Goal: Task Accomplishment & Management: Manage account settings

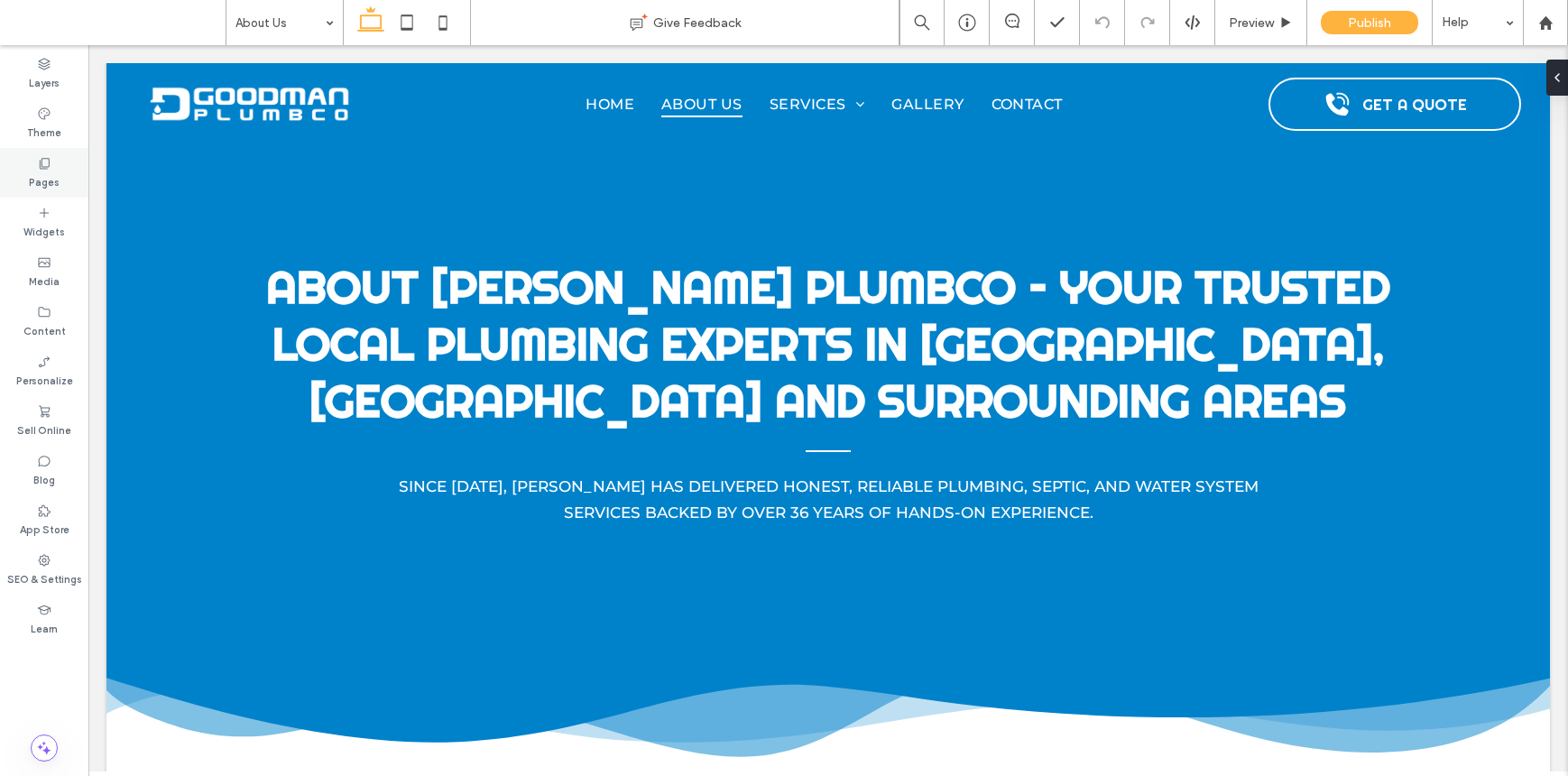
click at [69, 164] on div "Pages" at bounding box center [44, 173] width 89 height 50
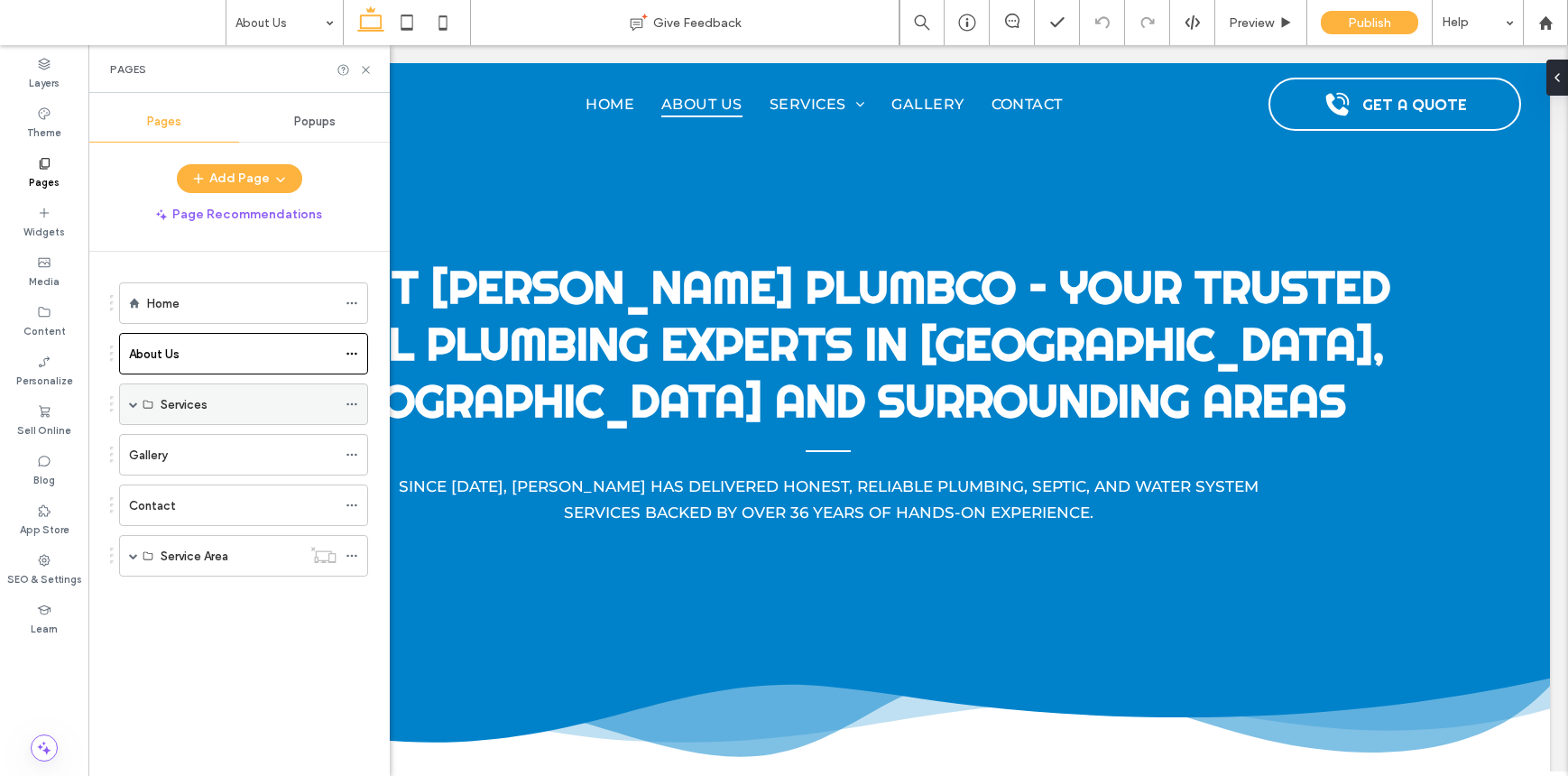
click at [132, 403] on span at bounding box center [133, 404] width 9 height 9
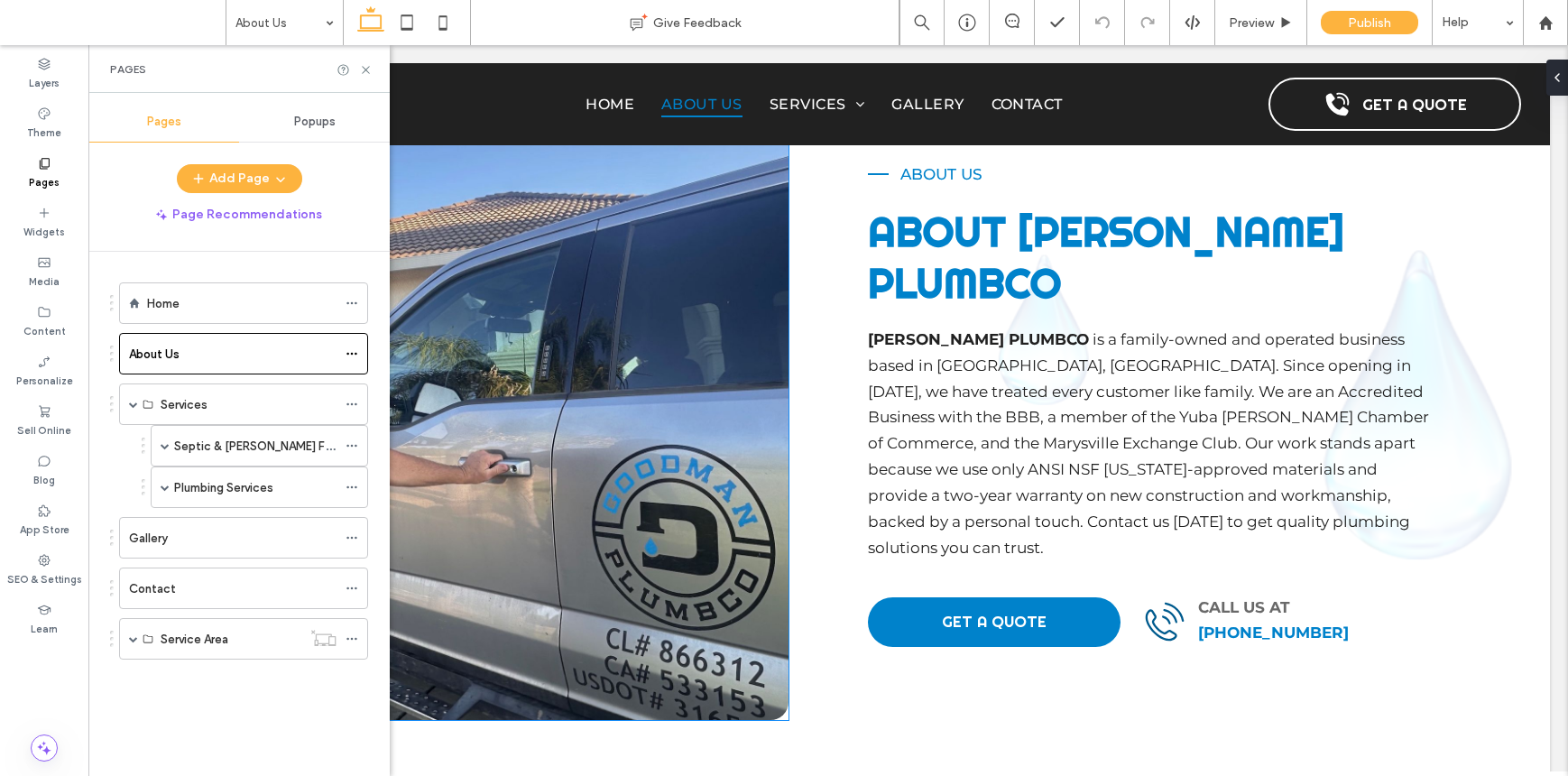
scroll to position [706, 0]
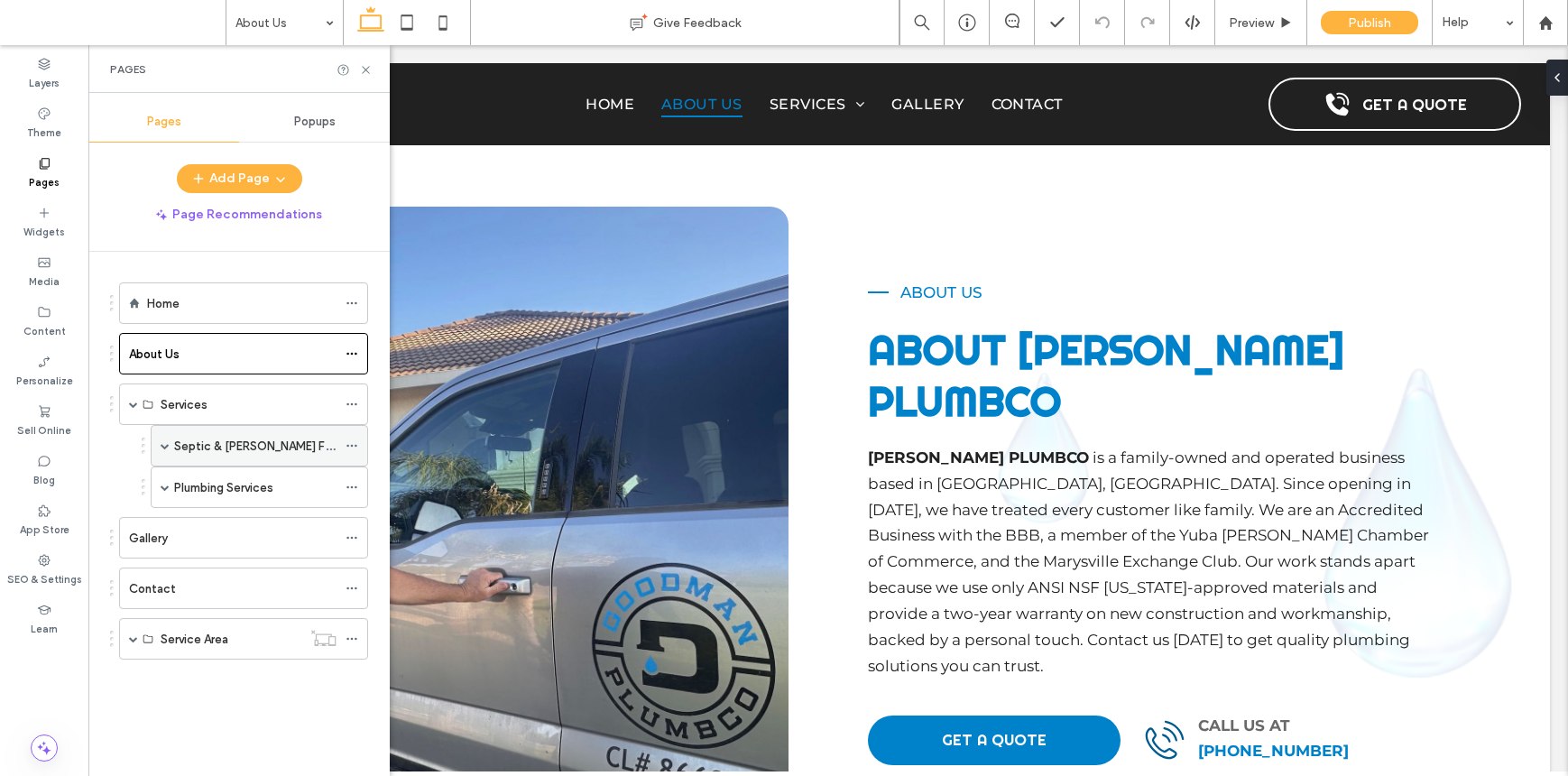
click at [196, 439] on label "Septic & [PERSON_NAME] Field Services" at bounding box center [284, 447] width 220 height 32
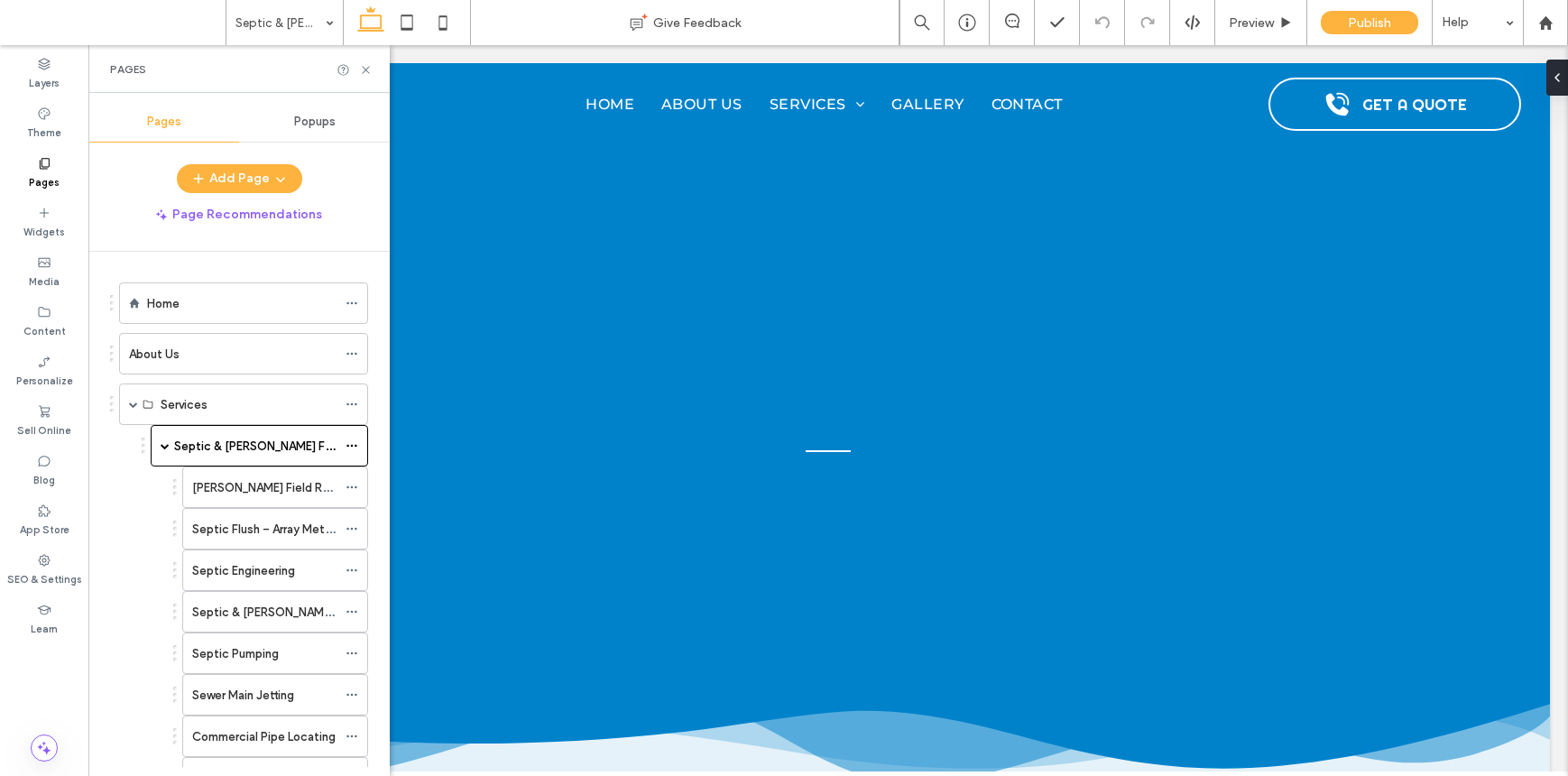
scroll to position [0, 0]
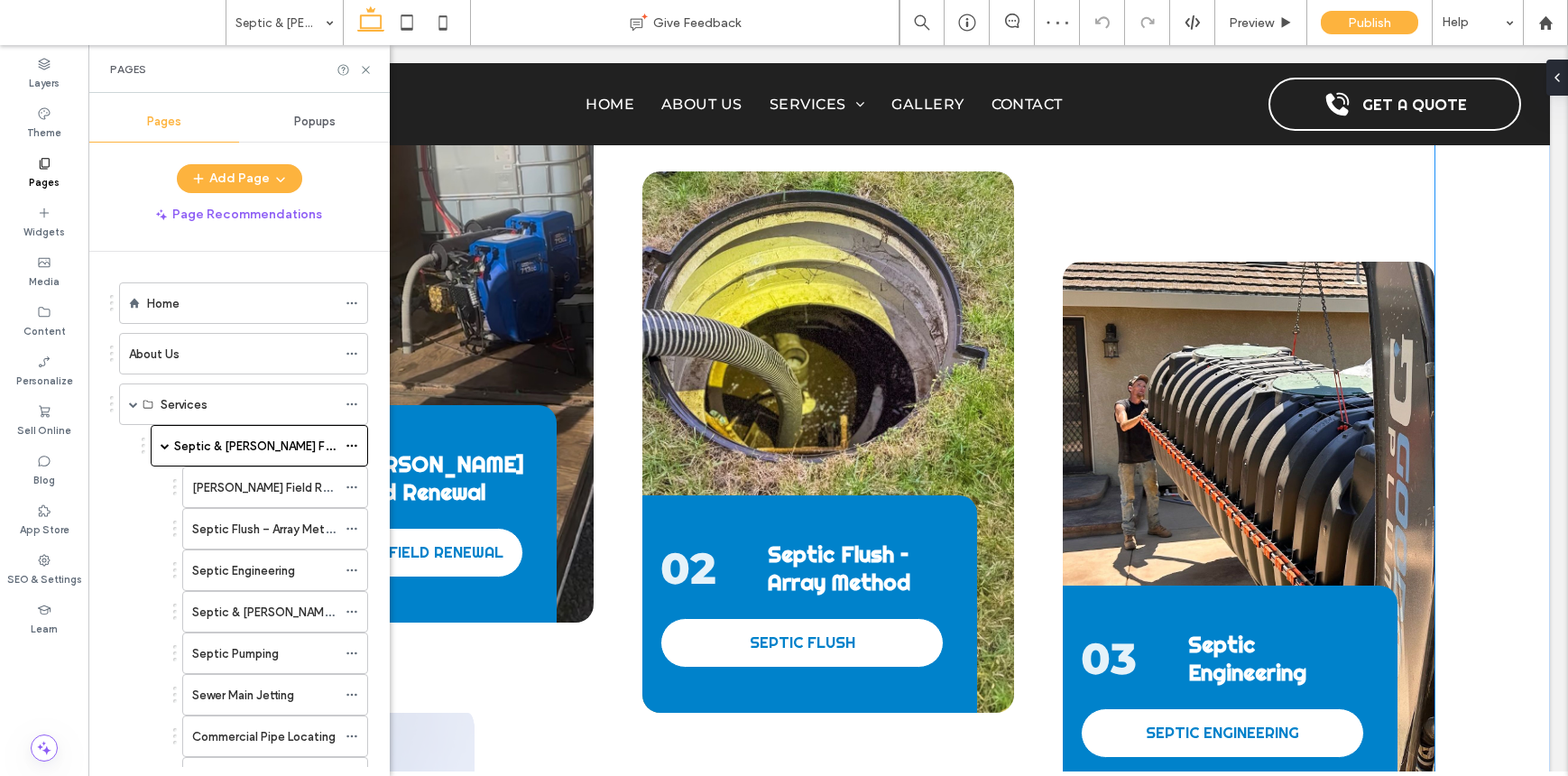
scroll to position [1759, 0]
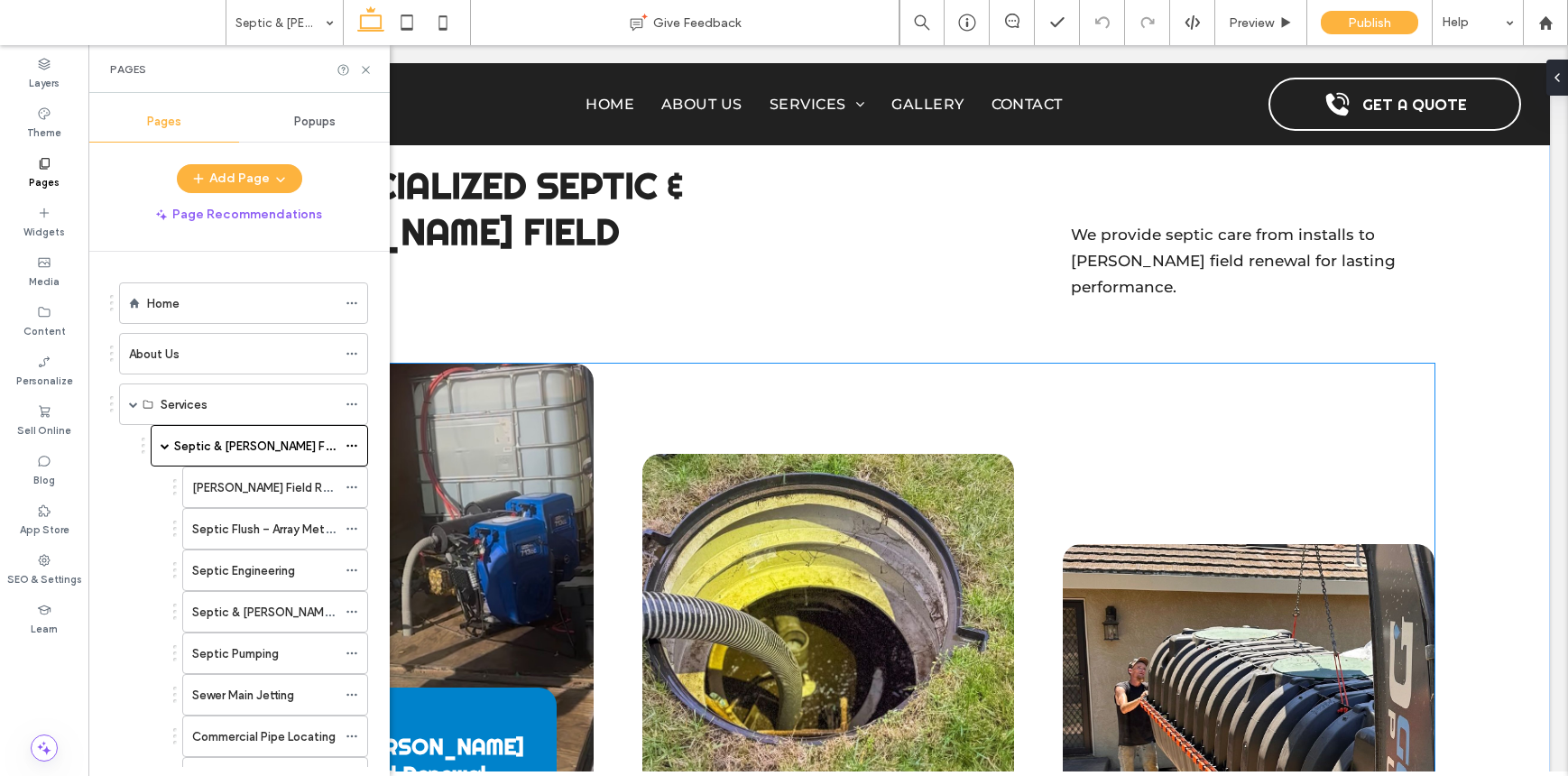
click at [533, 411] on div "01 Leach Field Renewal LEACH FIELD RENEWAL" at bounding box center [408, 634] width 372 height 542
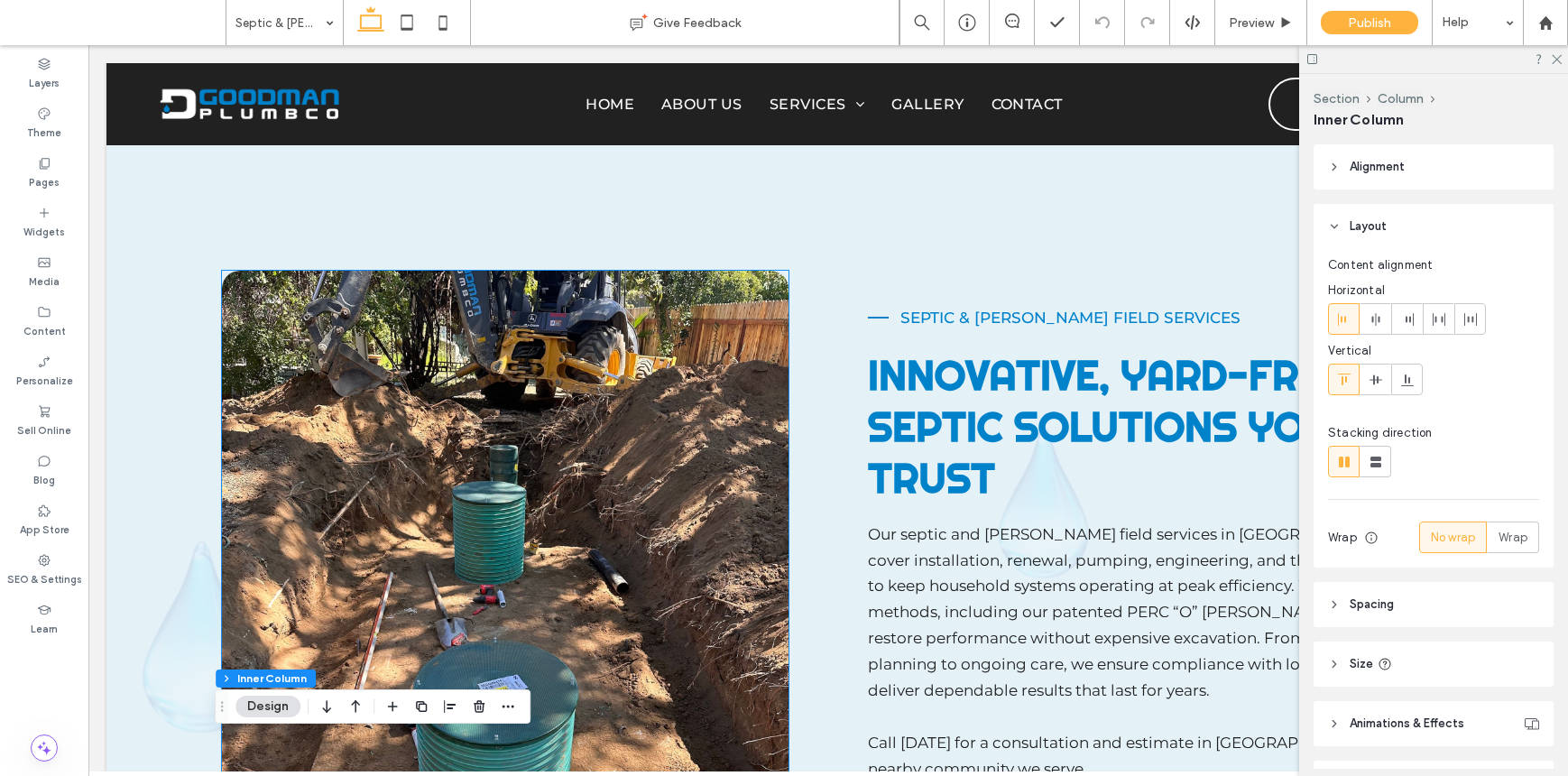
scroll to position [665, 0]
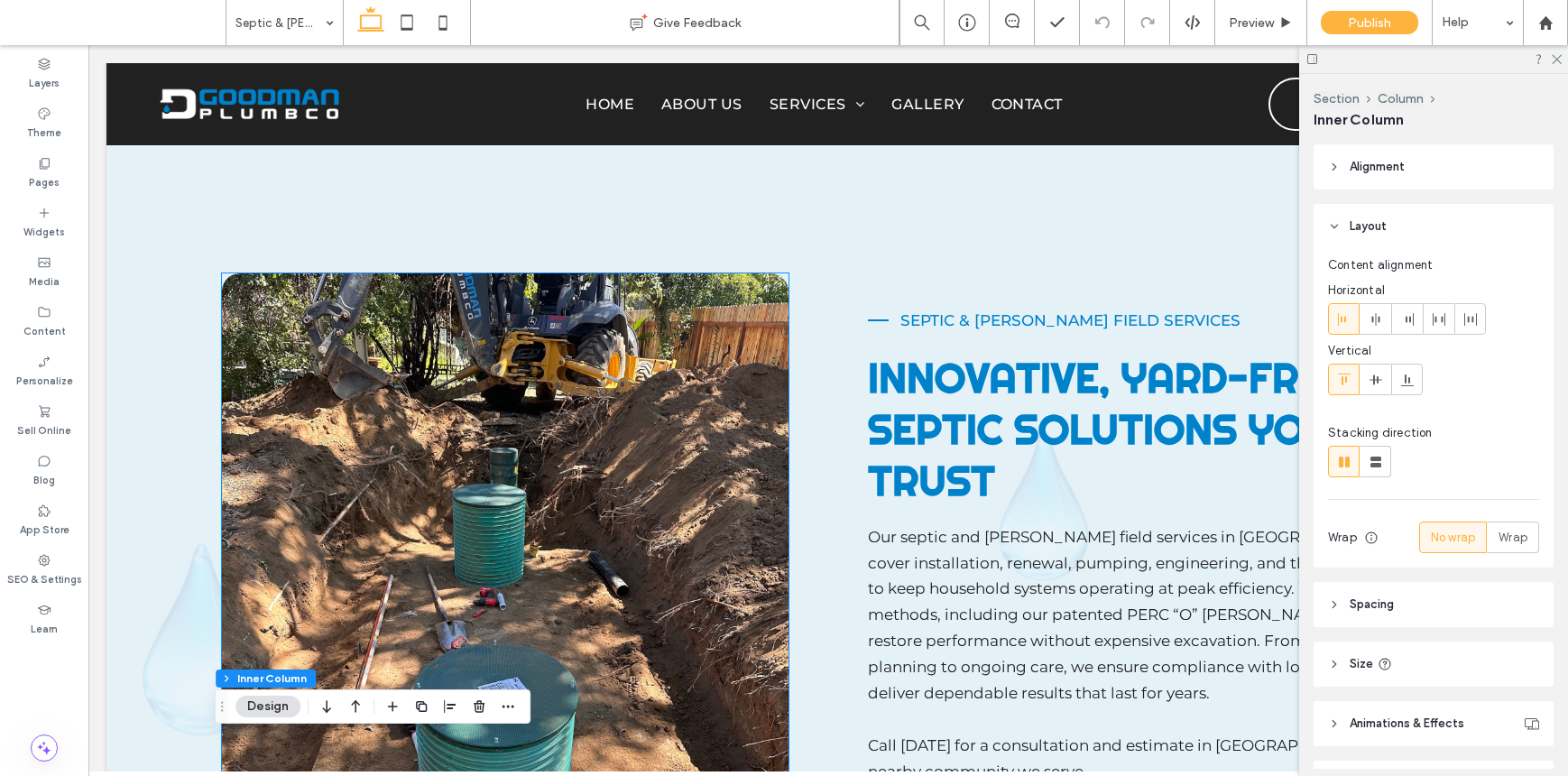
click at [668, 388] on img at bounding box center [505, 588] width 566 height 631
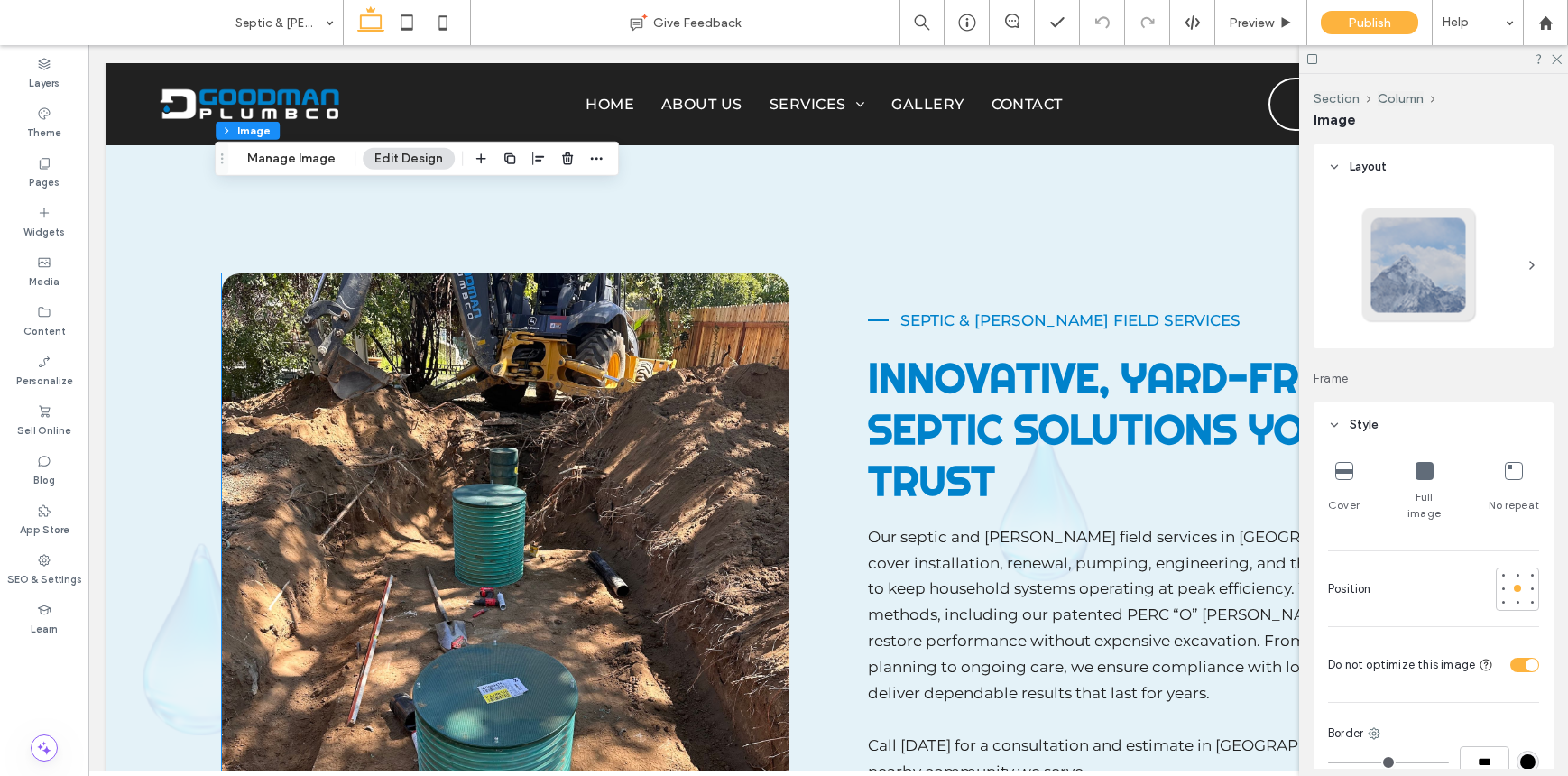
type input "**"
click at [668, 388] on img at bounding box center [505, 588] width 566 height 631
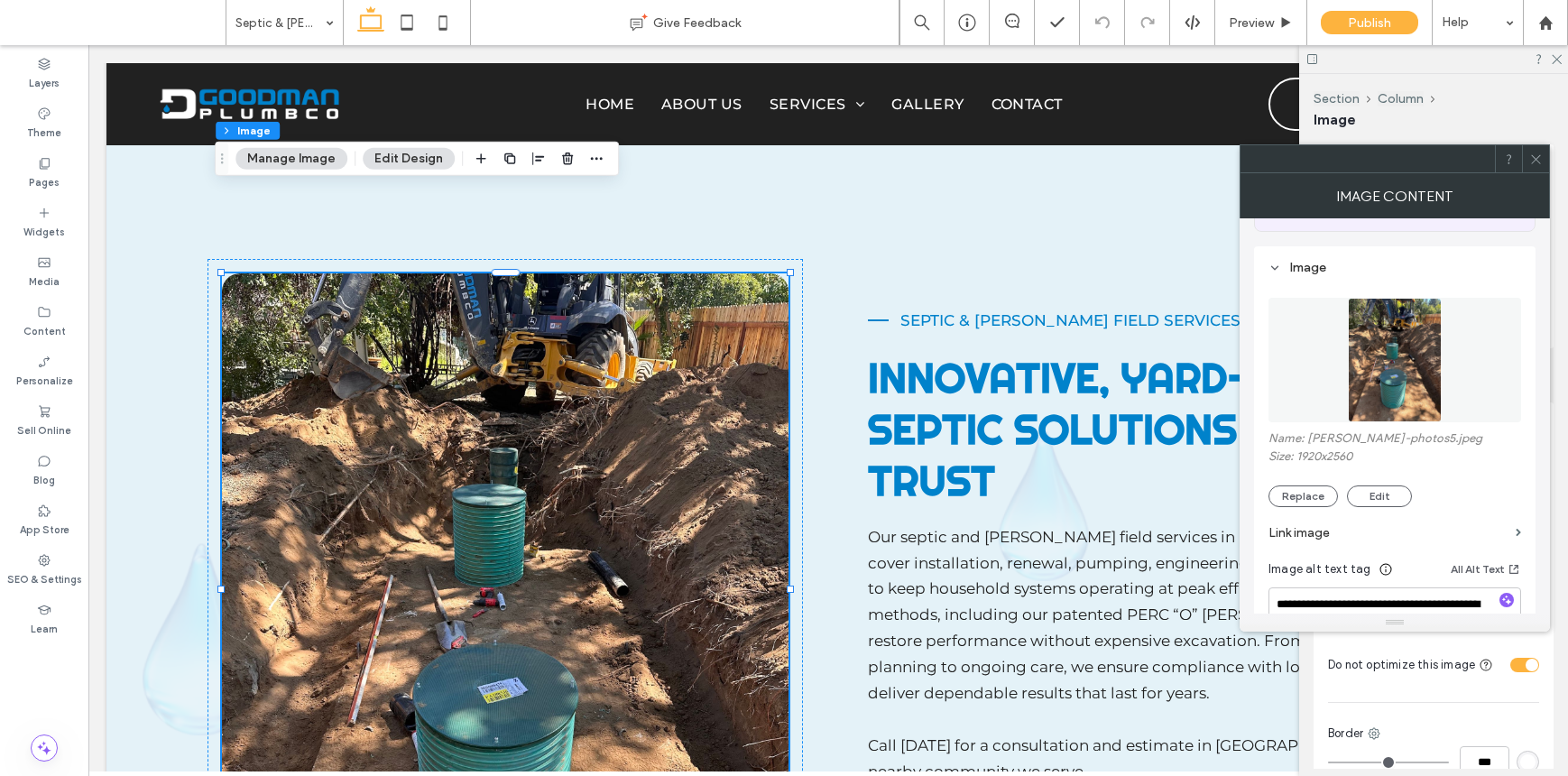
scroll to position [516, 0]
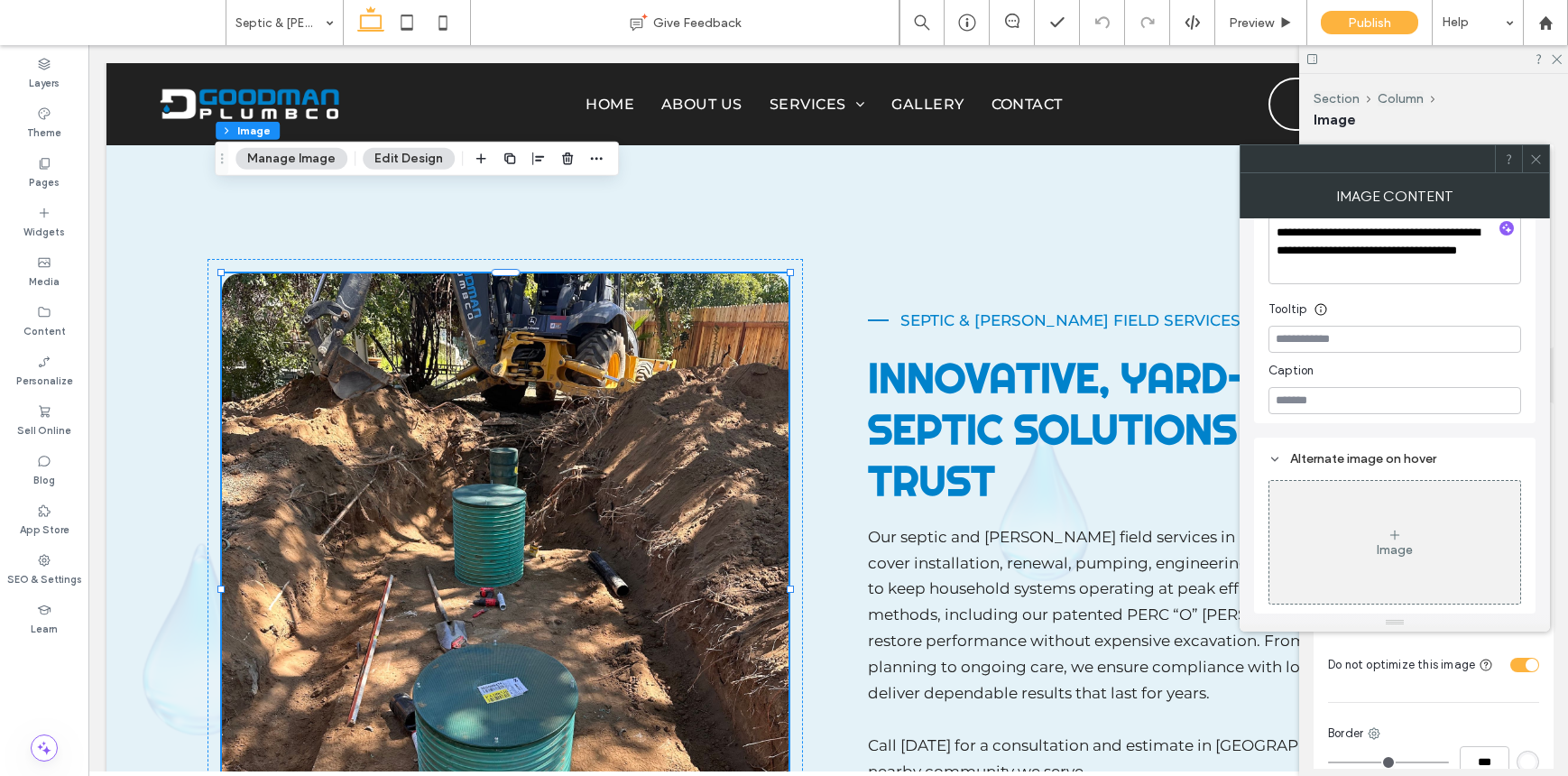
click at [1532, 157] on use at bounding box center [1535, 159] width 9 height 9
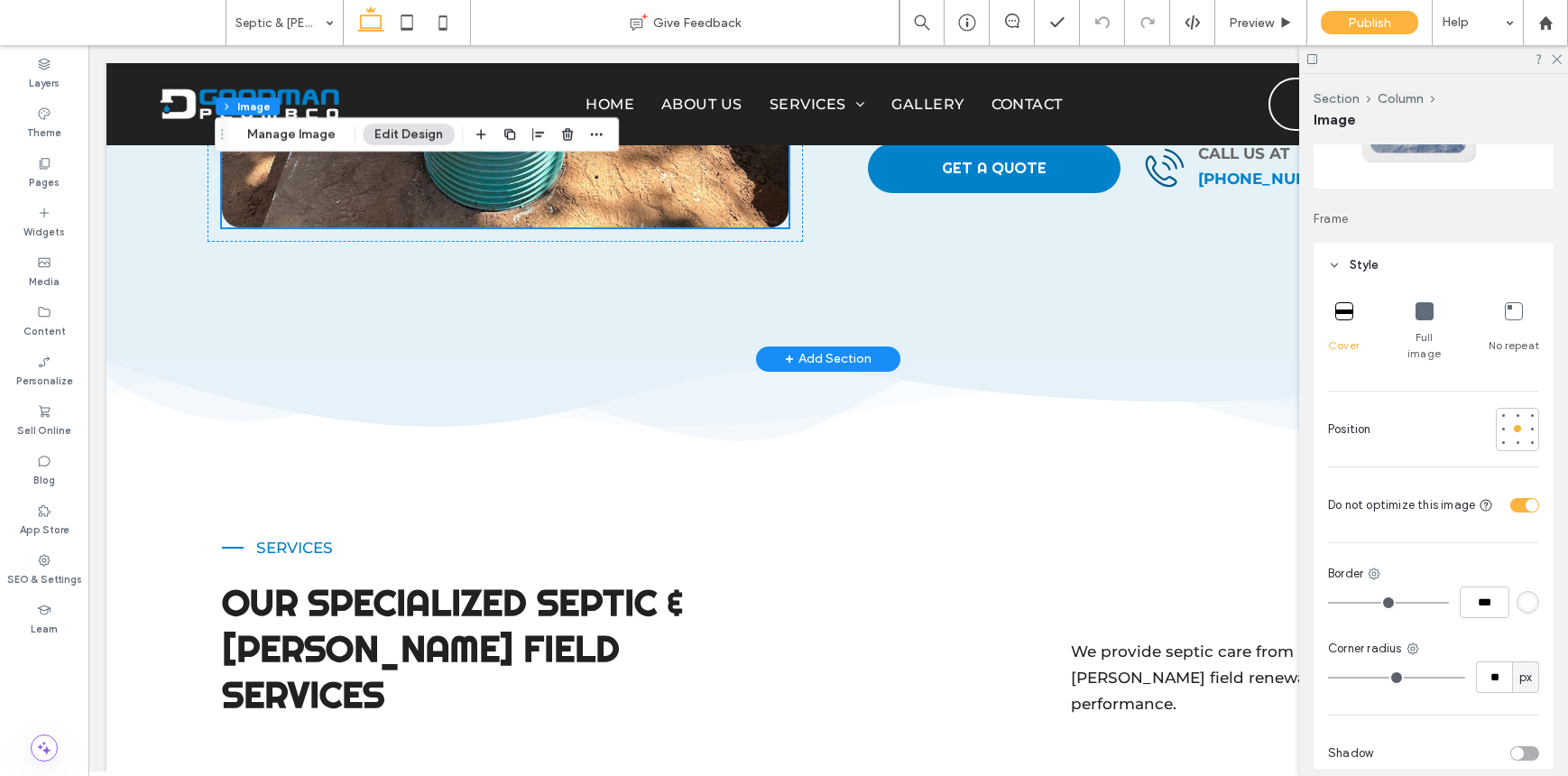
scroll to position [1805, 0]
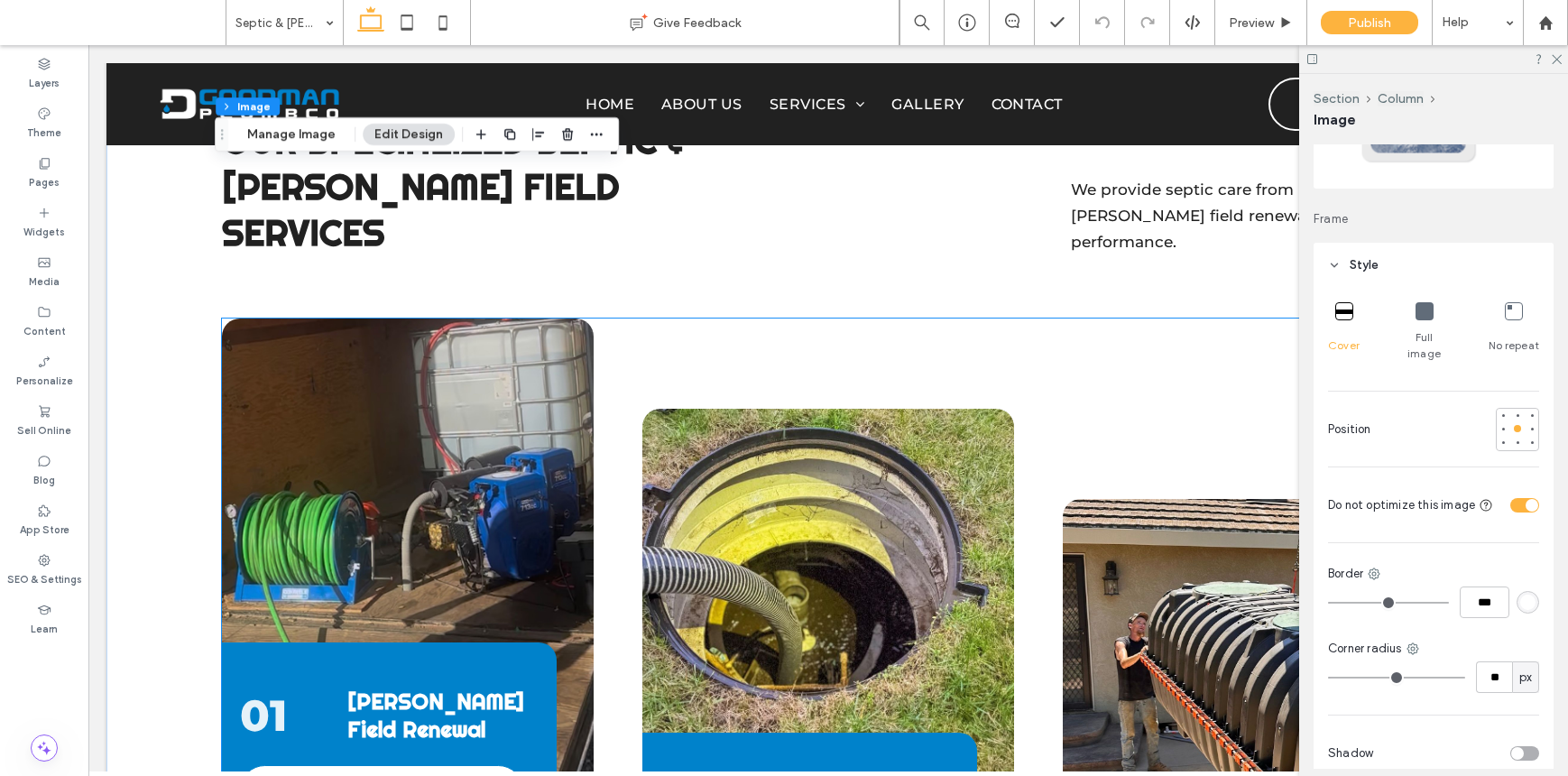
click at [485, 448] on div "01 Leach Field Renewal LEACH FIELD RENEWAL" at bounding box center [408, 588] width 372 height 542
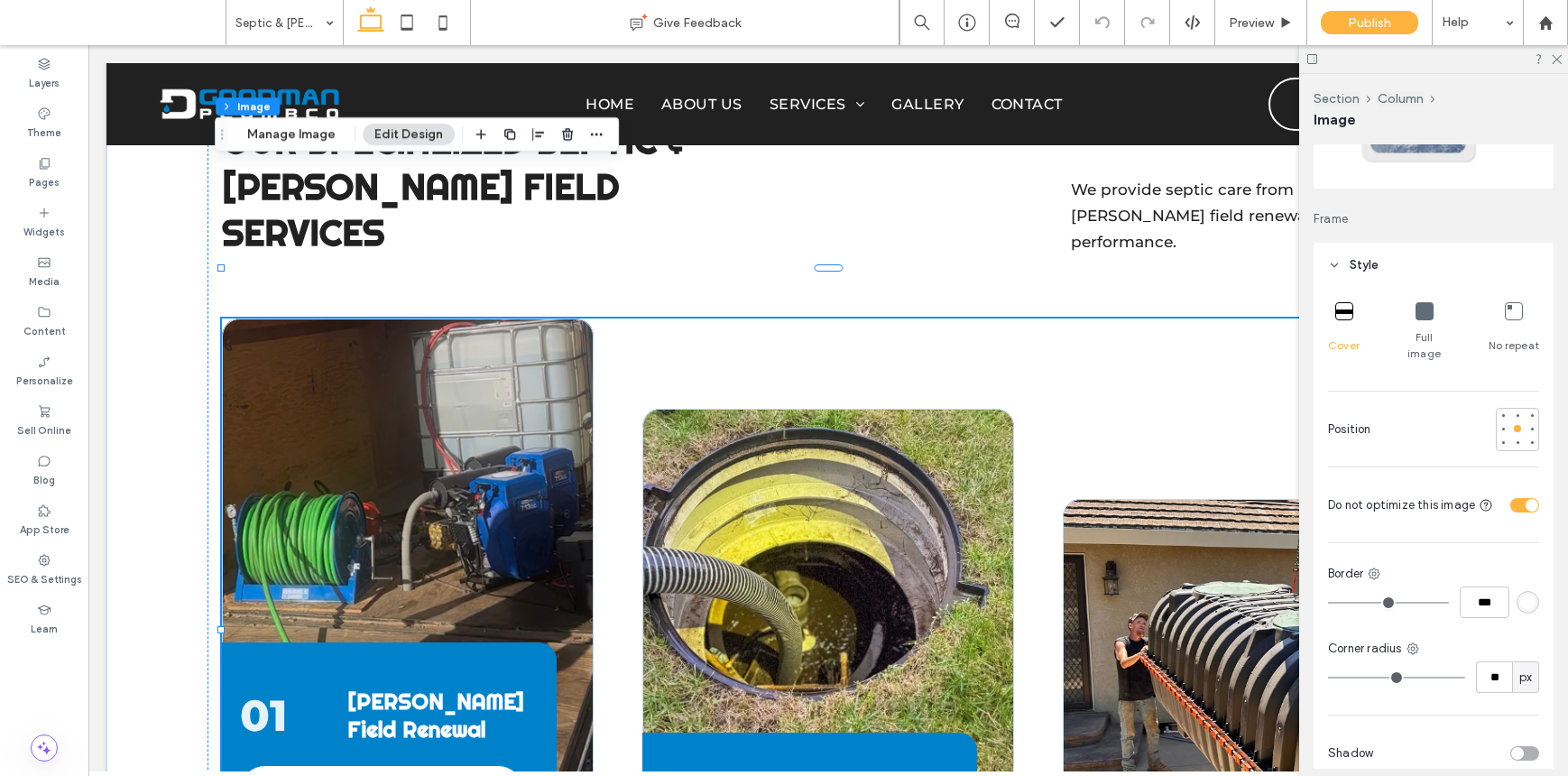
click at [485, 448] on div "01 Leach Field Renewal LEACH FIELD RENEWAL" at bounding box center [408, 588] width 372 height 542
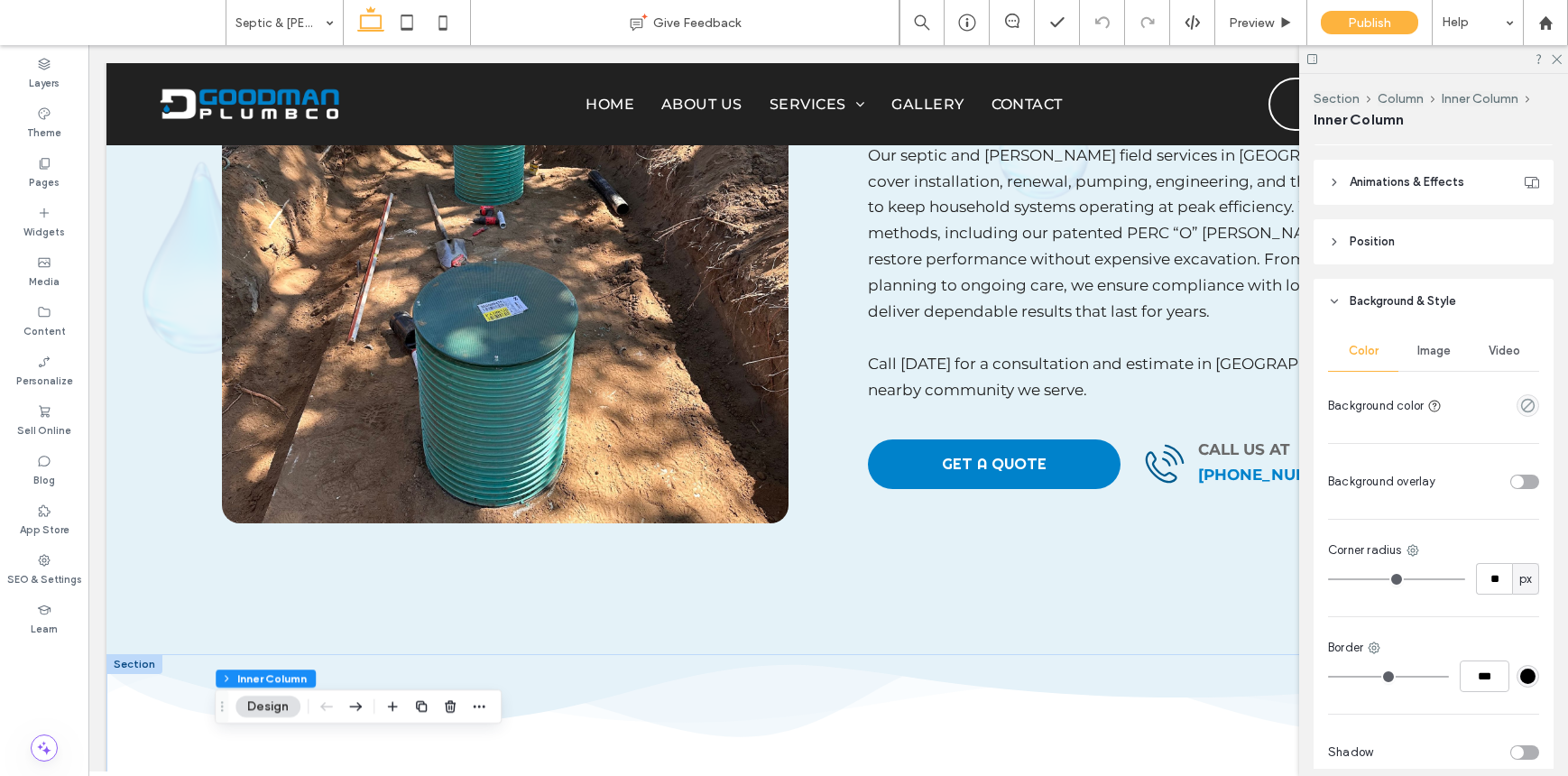
scroll to position [592, 0]
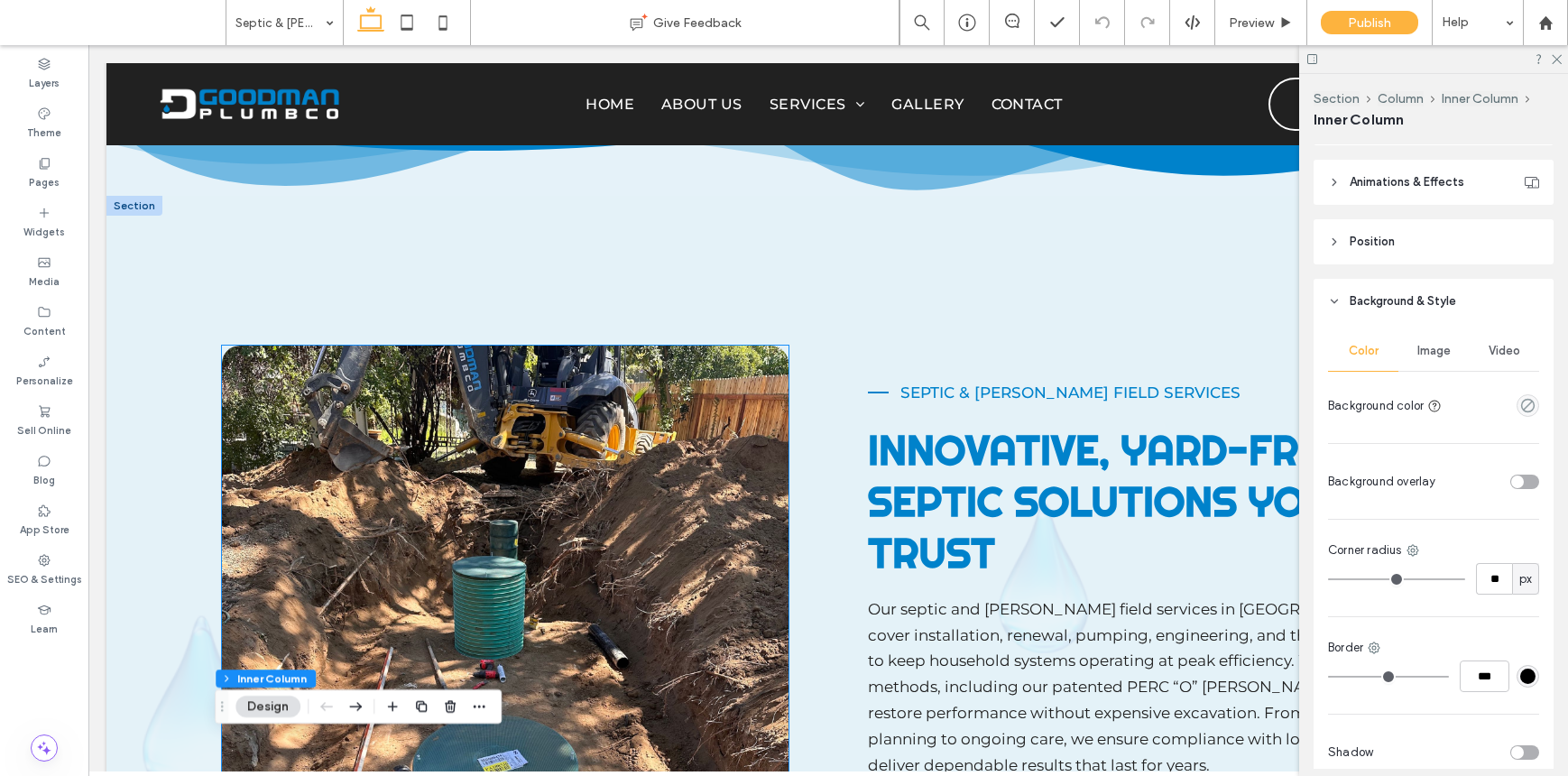
click at [735, 396] on img at bounding box center [505, 661] width 566 height 631
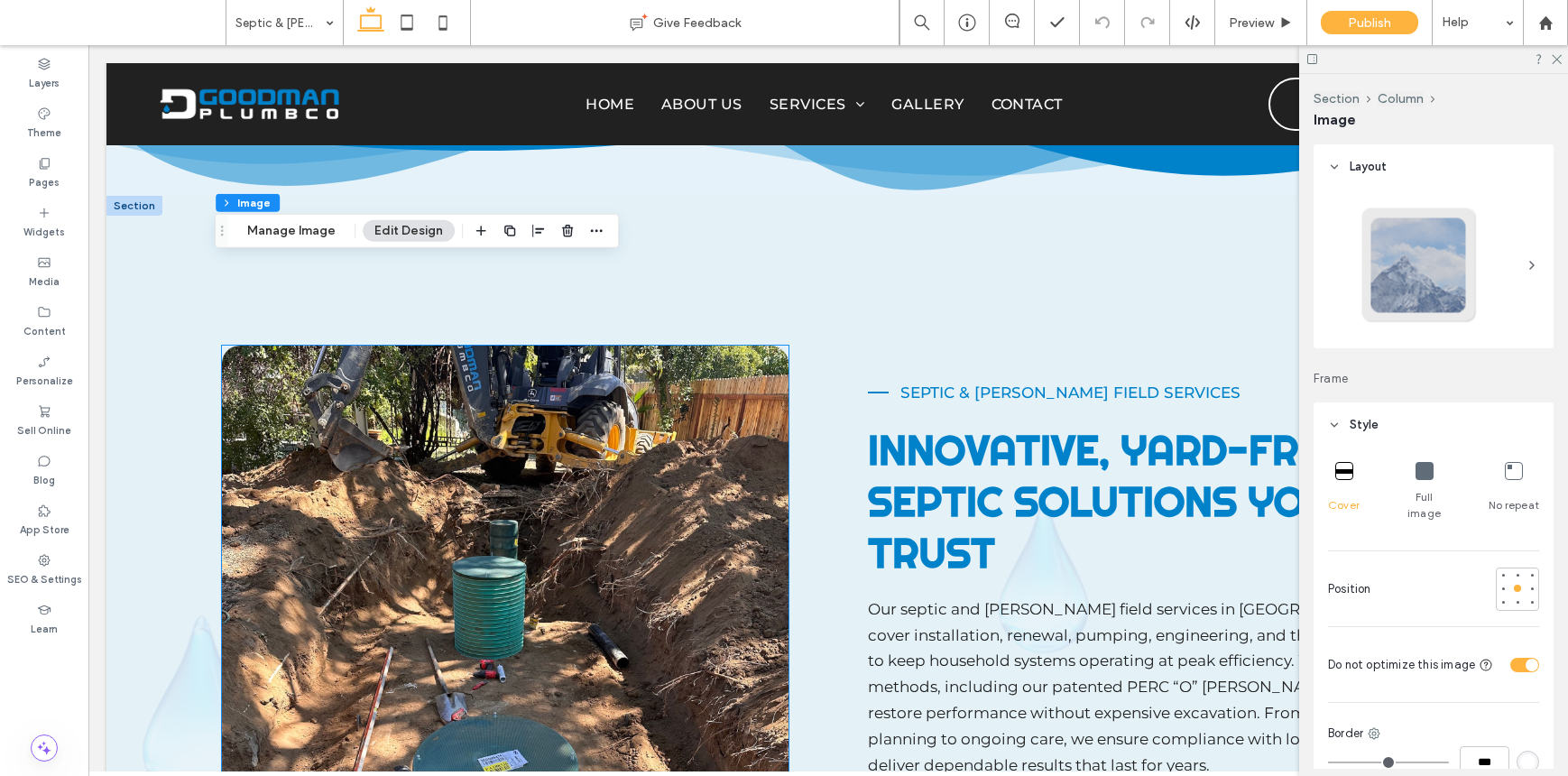
click at [735, 396] on img at bounding box center [505, 661] width 566 height 631
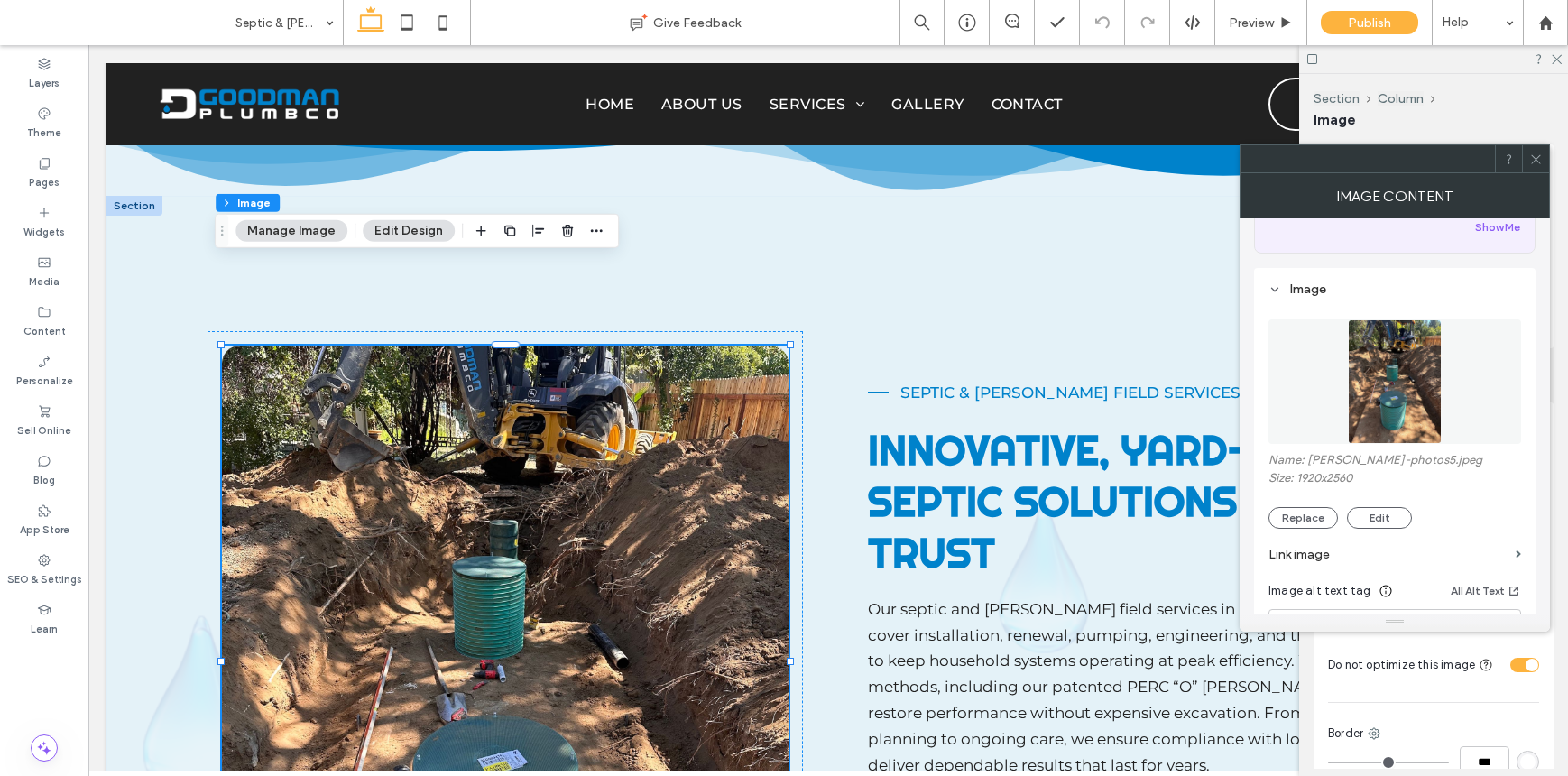
scroll to position [329, 0]
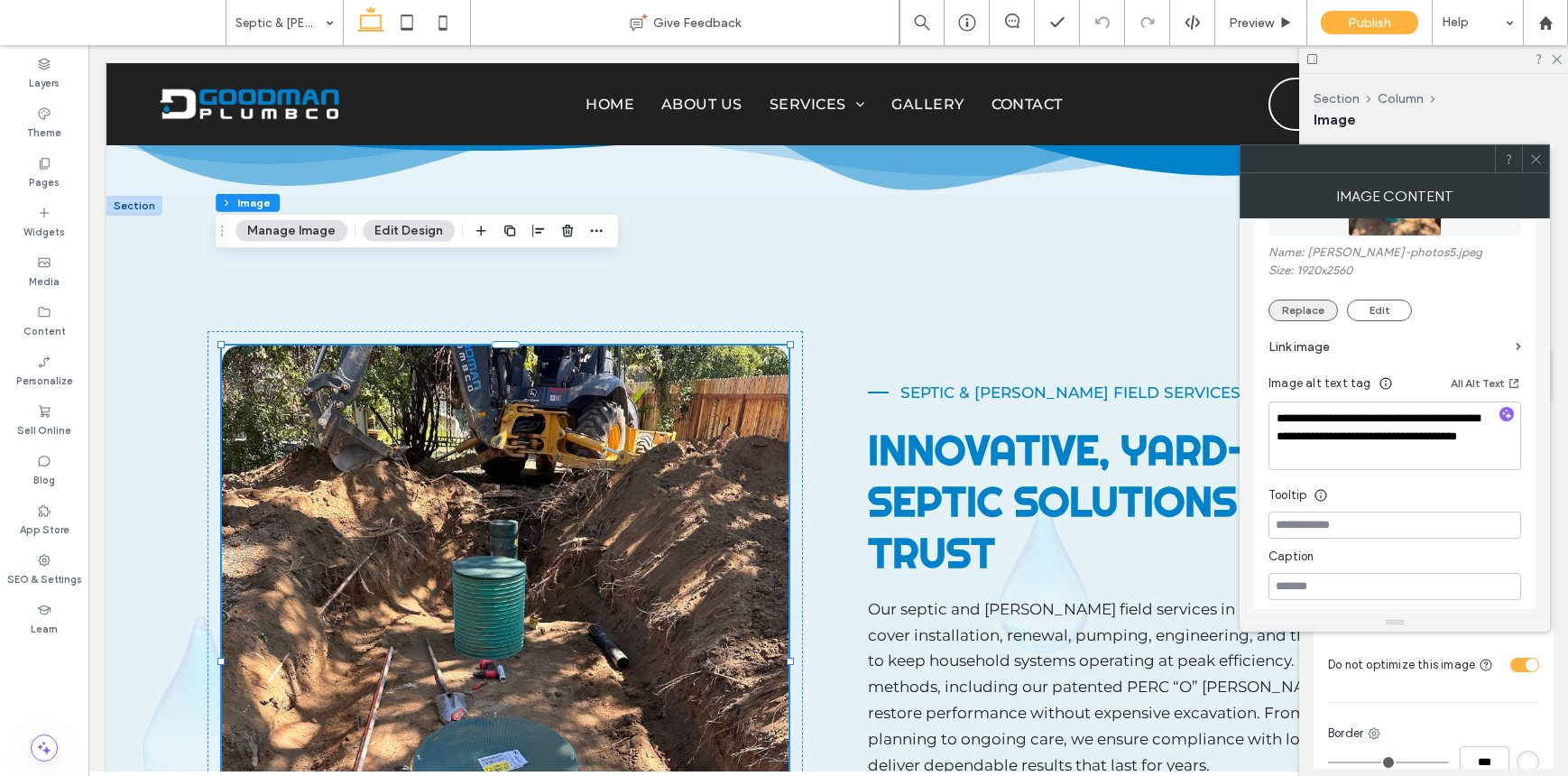
click at [1309, 318] on button "Replace" at bounding box center [1303, 310] width 70 height 22
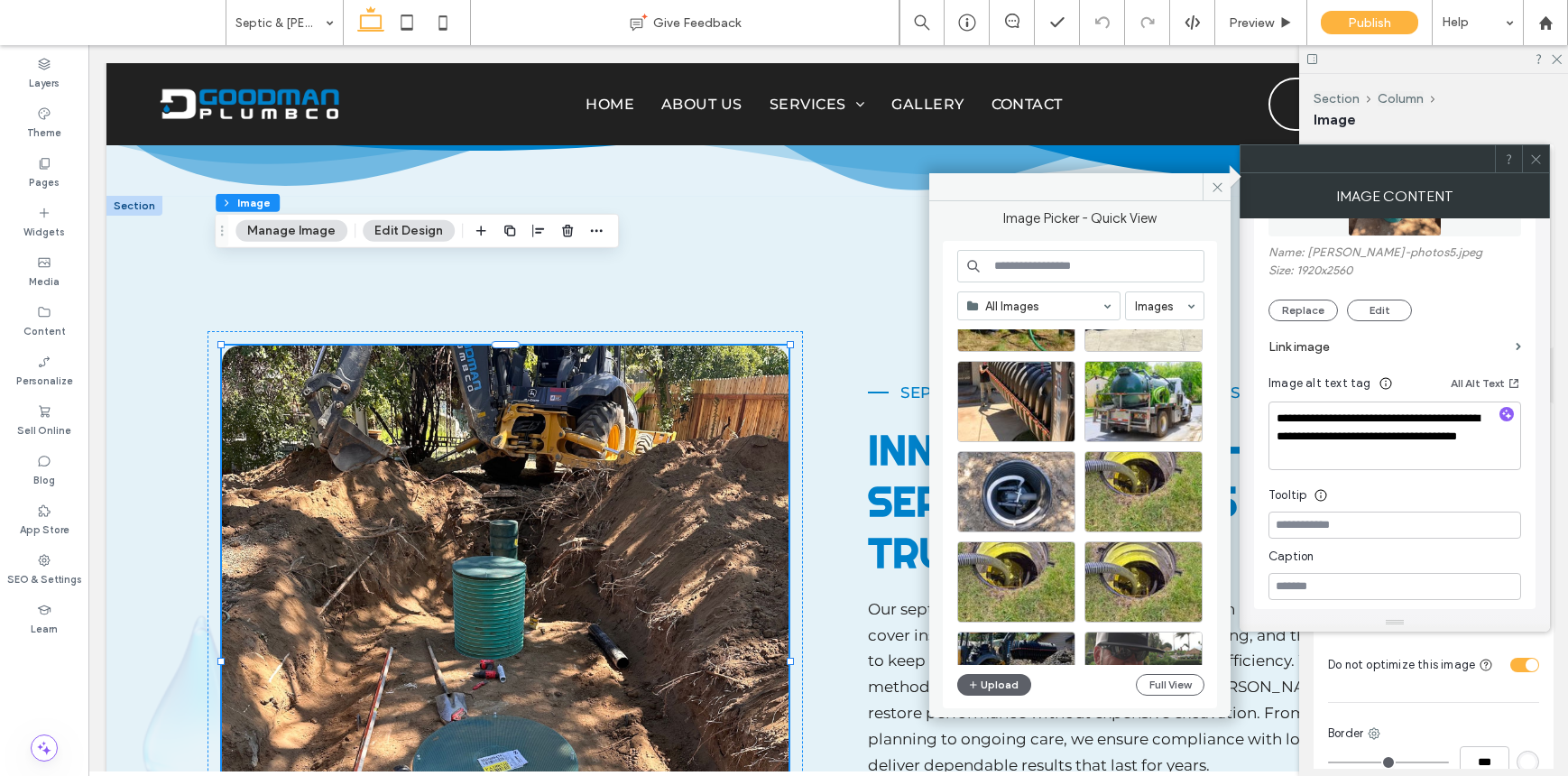
scroll to position [2976, 0]
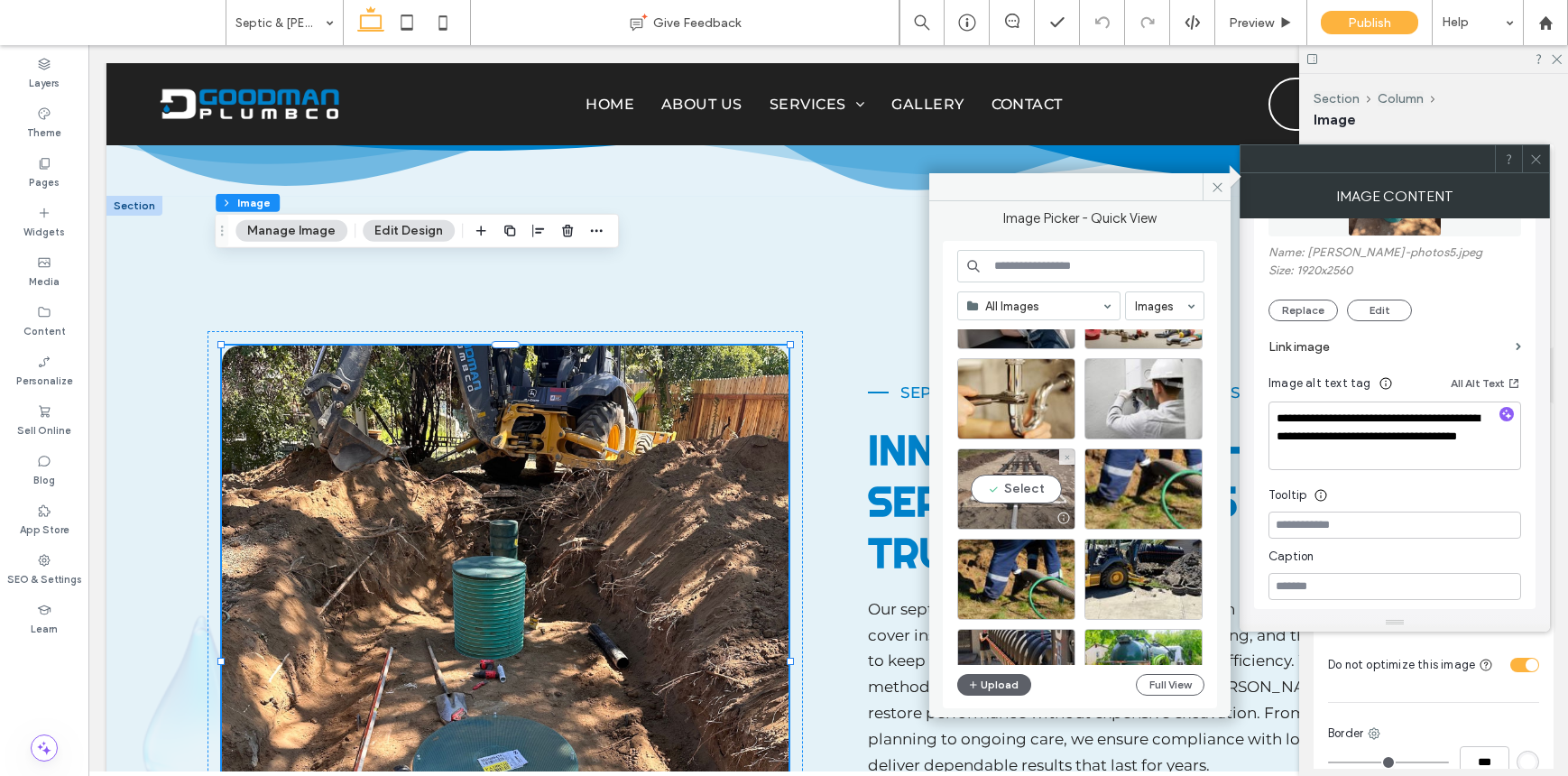
click at [996, 492] on div "Select" at bounding box center [1016, 489] width 119 height 81
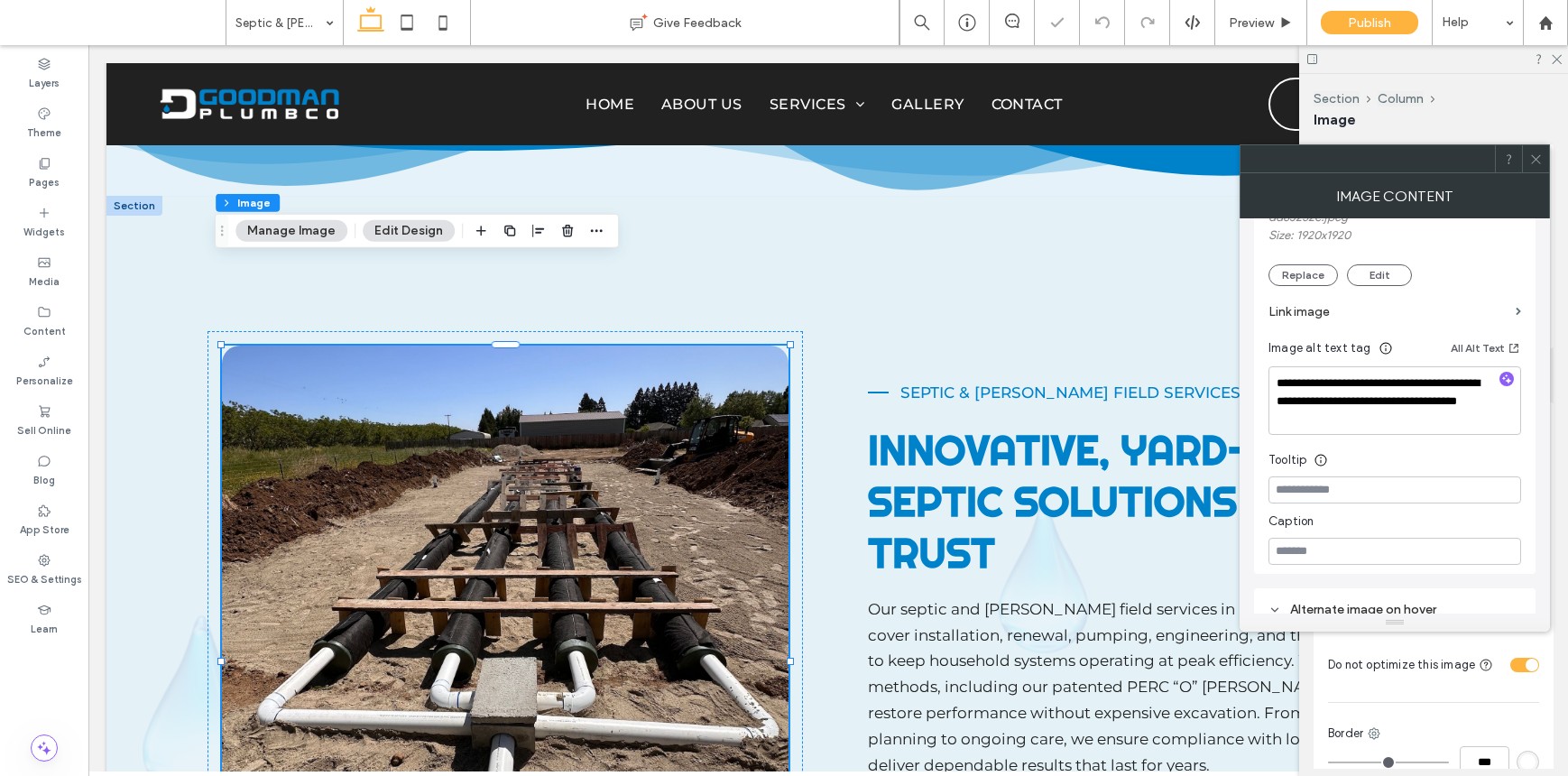
scroll to position [390, 0]
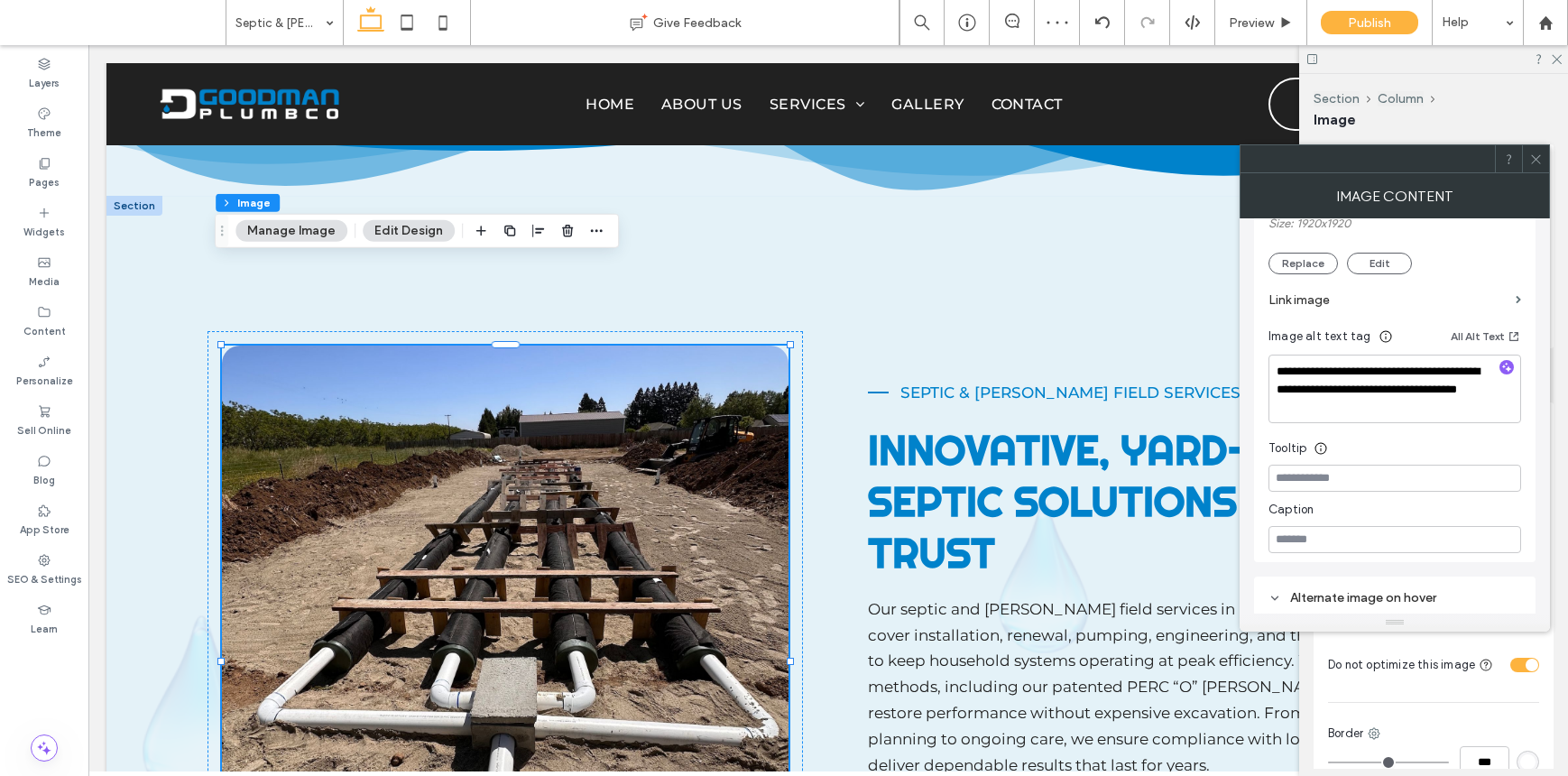
click at [1540, 164] on icon at bounding box center [1536, 160] width 14 height 14
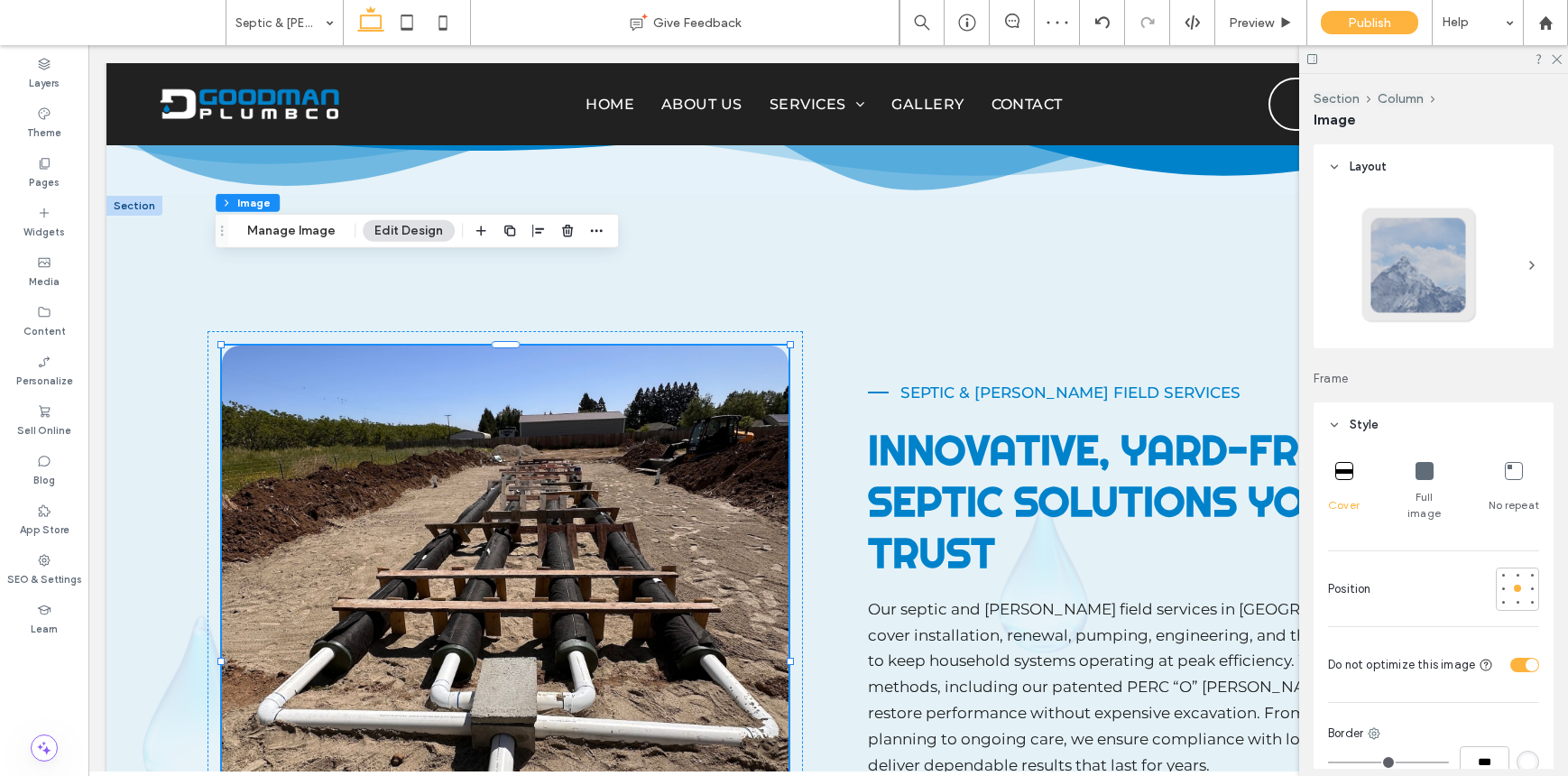
scroll to position [254, 0]
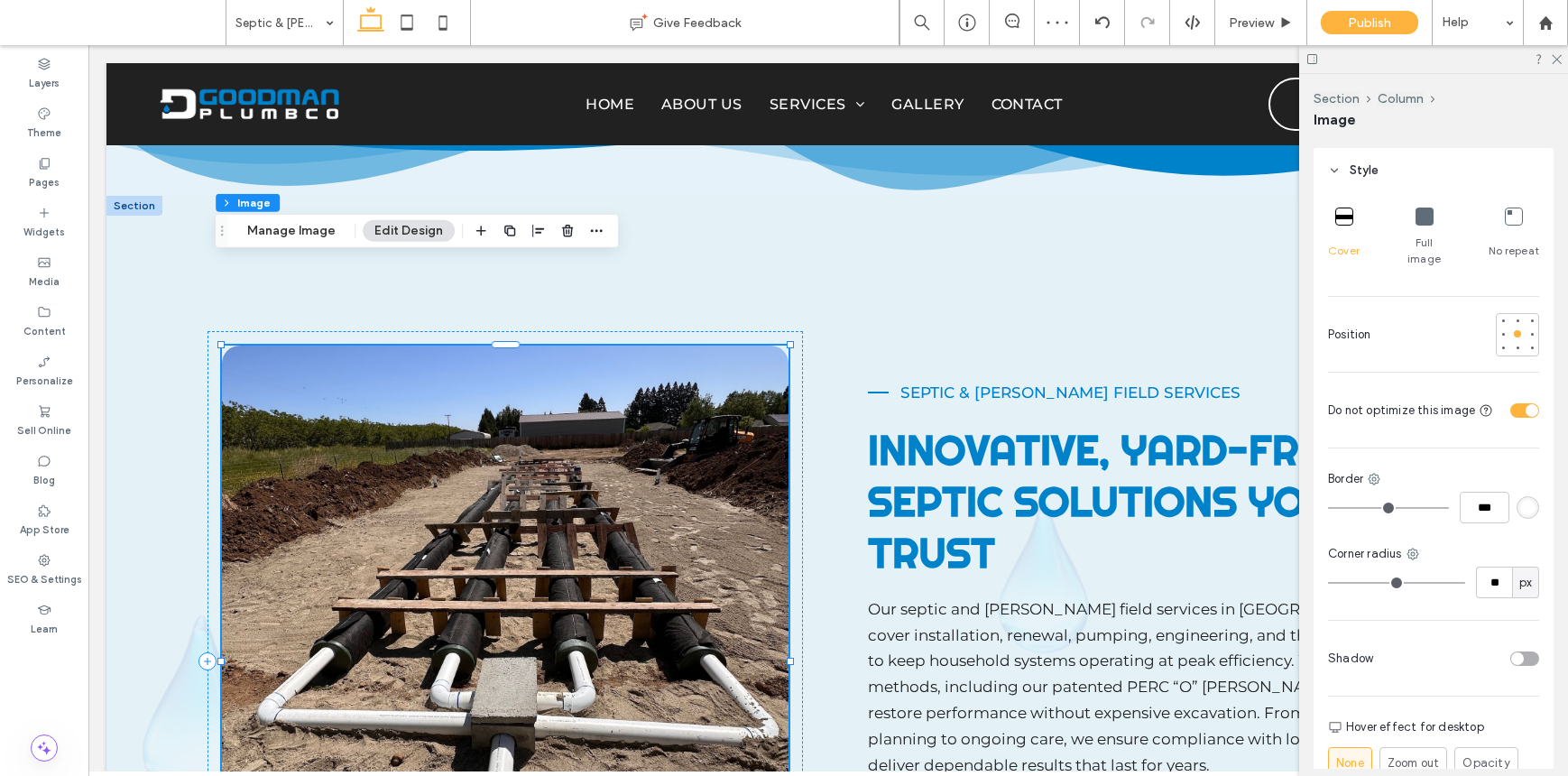
click at [592, 360] on img at bounding box center [505, 661] width 566 height 631
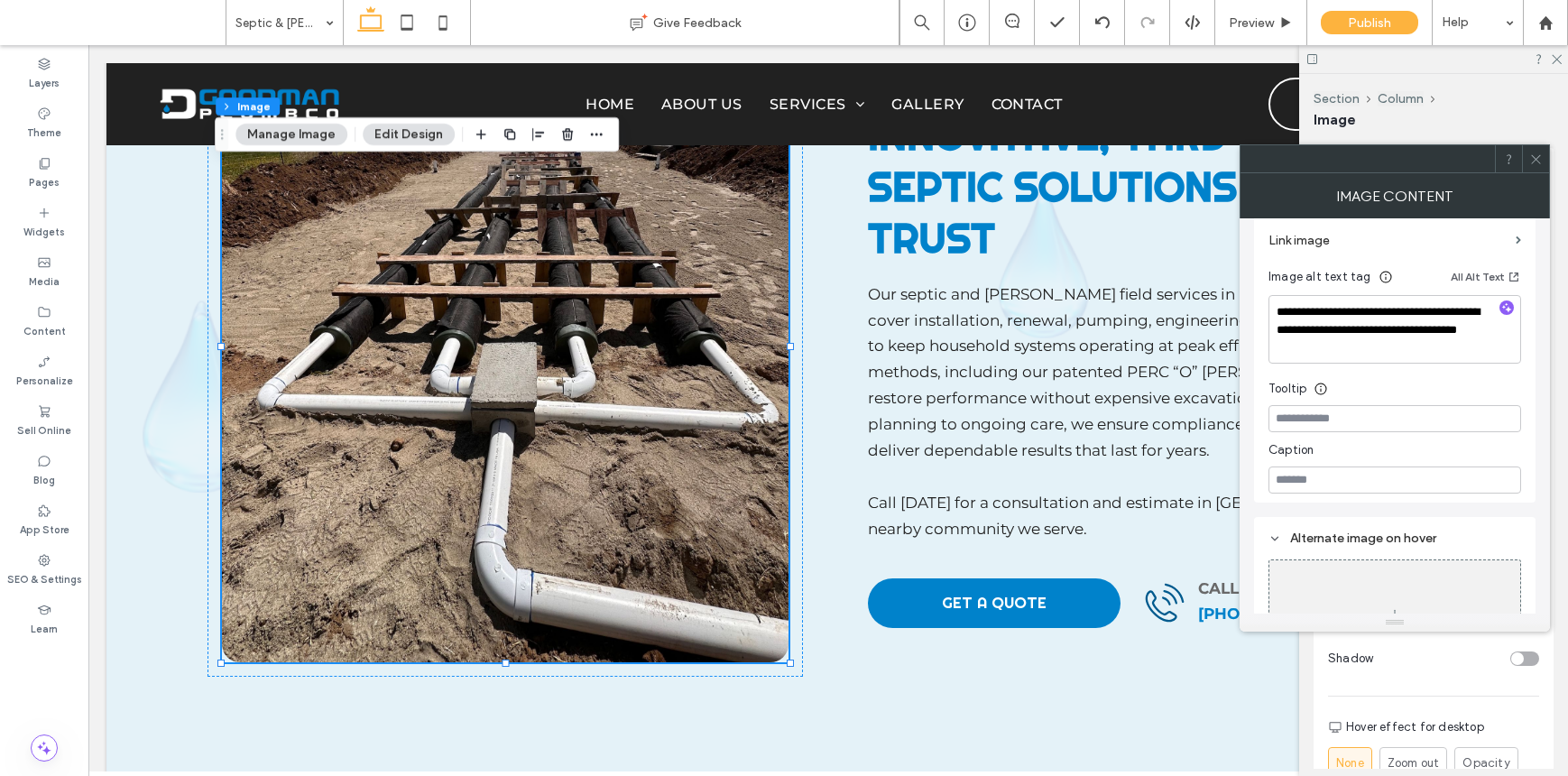
scroll to position [466, 0]
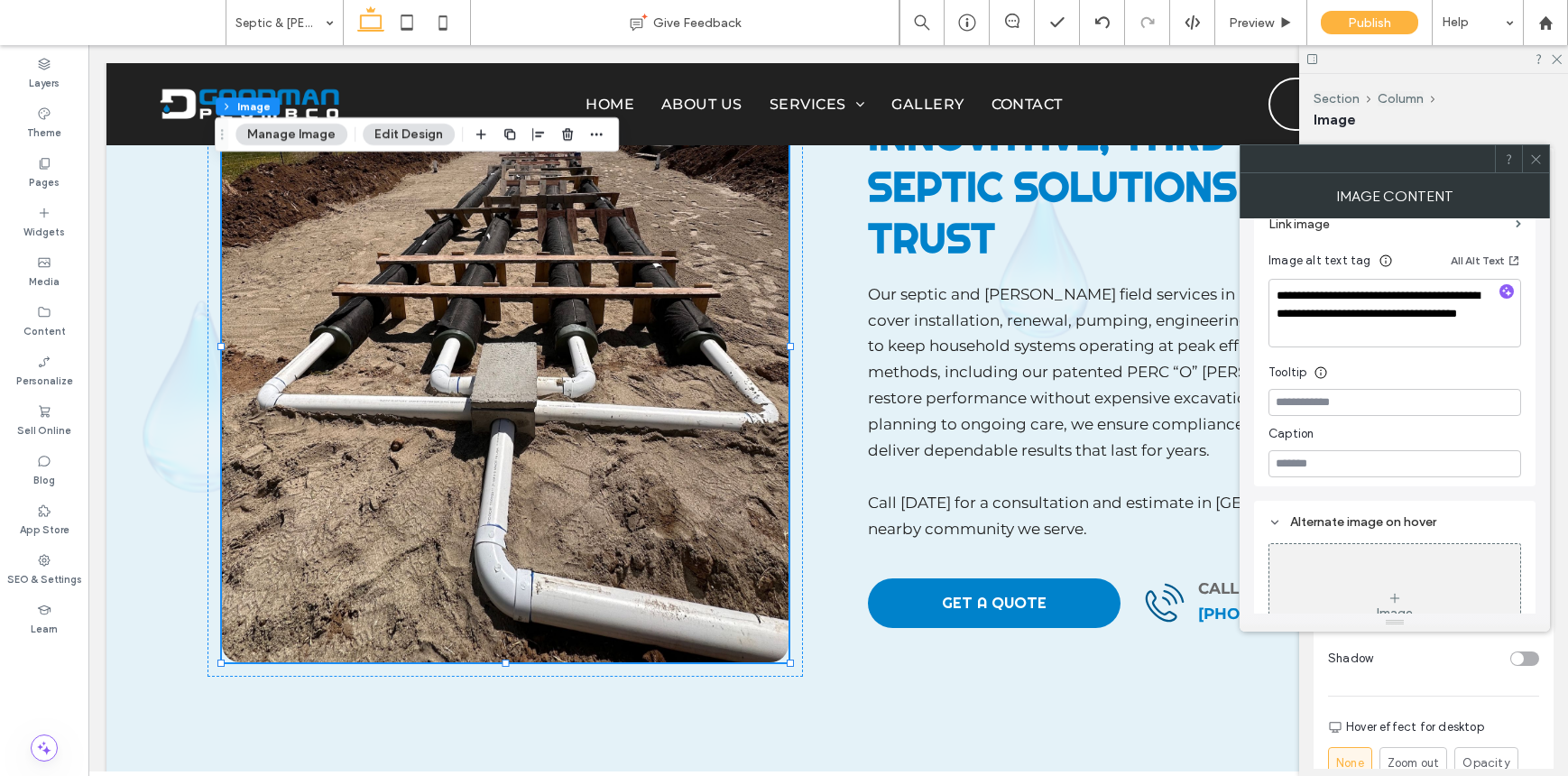
click at [1515, 284] on div at bounding box center [1506, 292] width 29 height 17
click at [1509, 285] on icon "button" at bounding box center [1506, 291] width 13 height 13
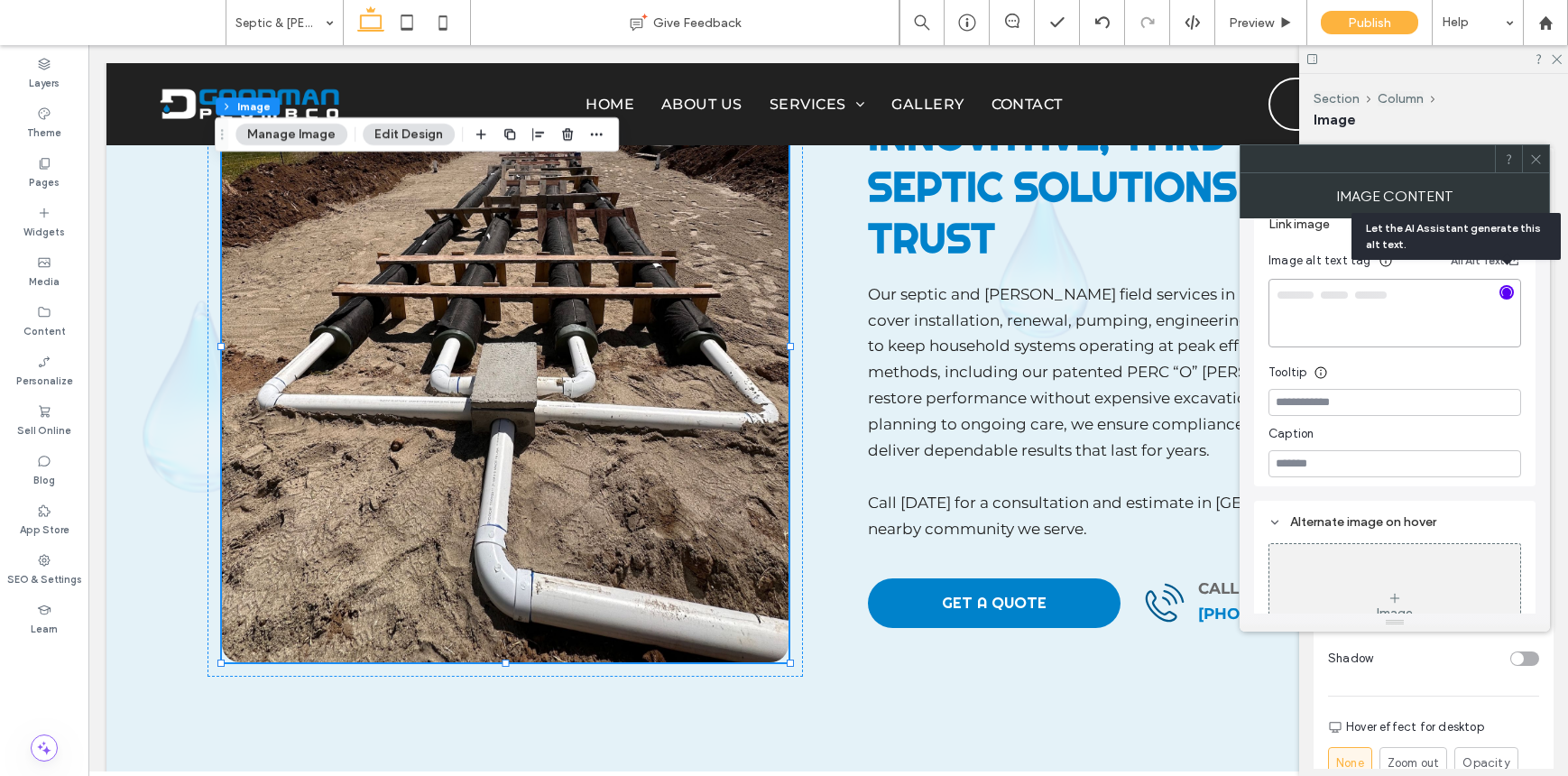
type textarea "**********"
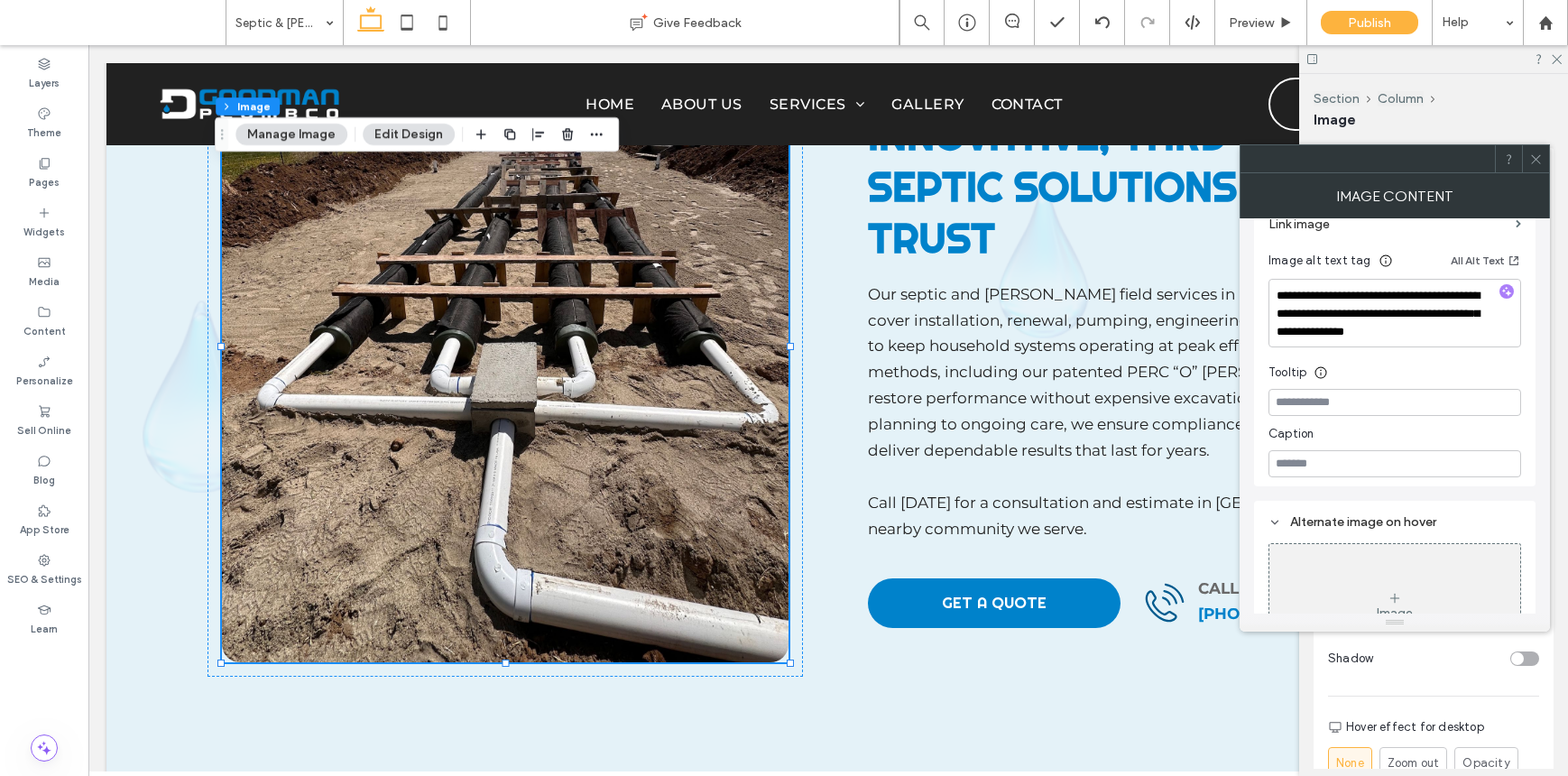
click at [1541, 154] on icon at bounding box center [1536, 160] width 14 height 14
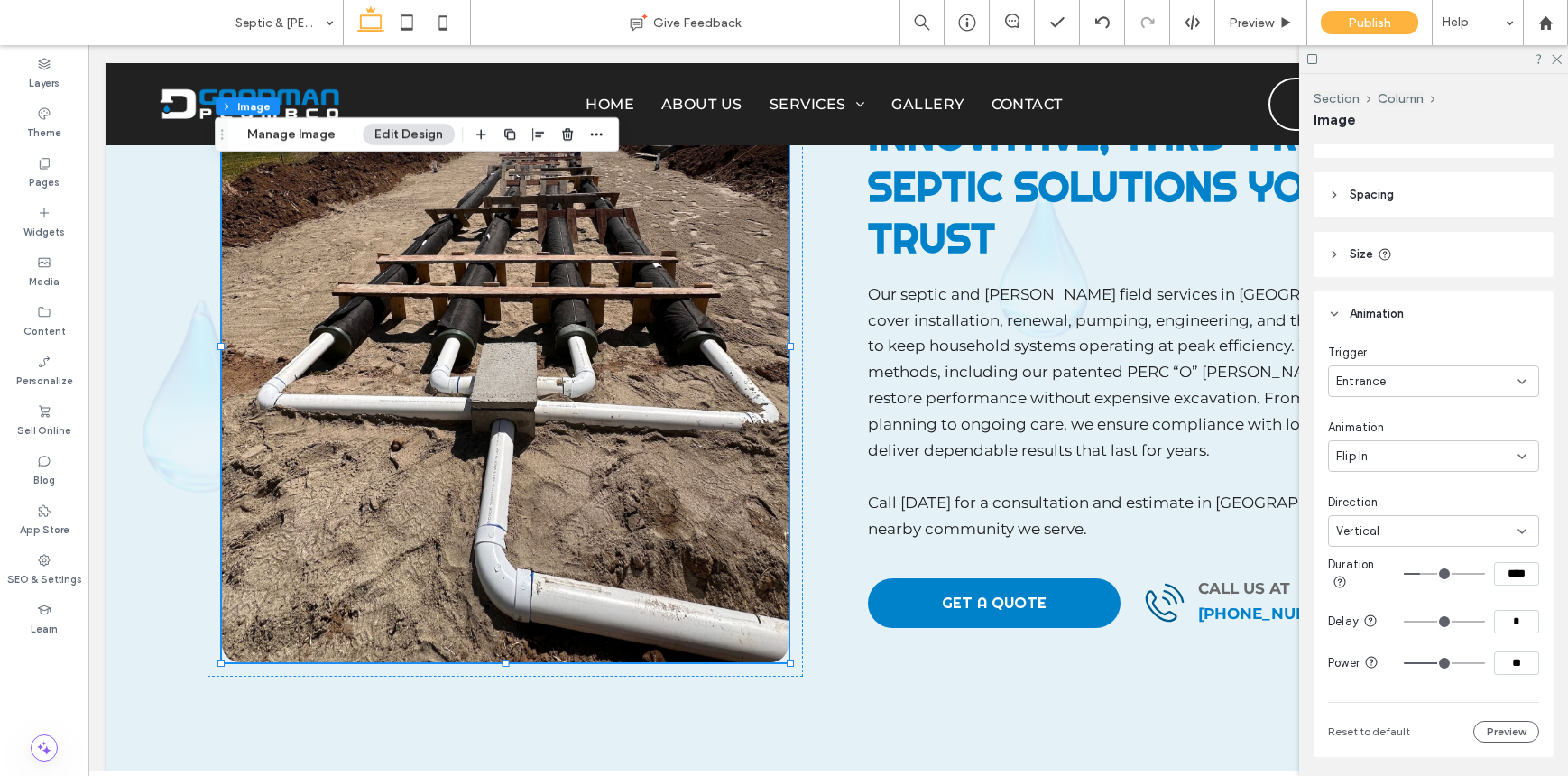
scroll to position [1247, 0]
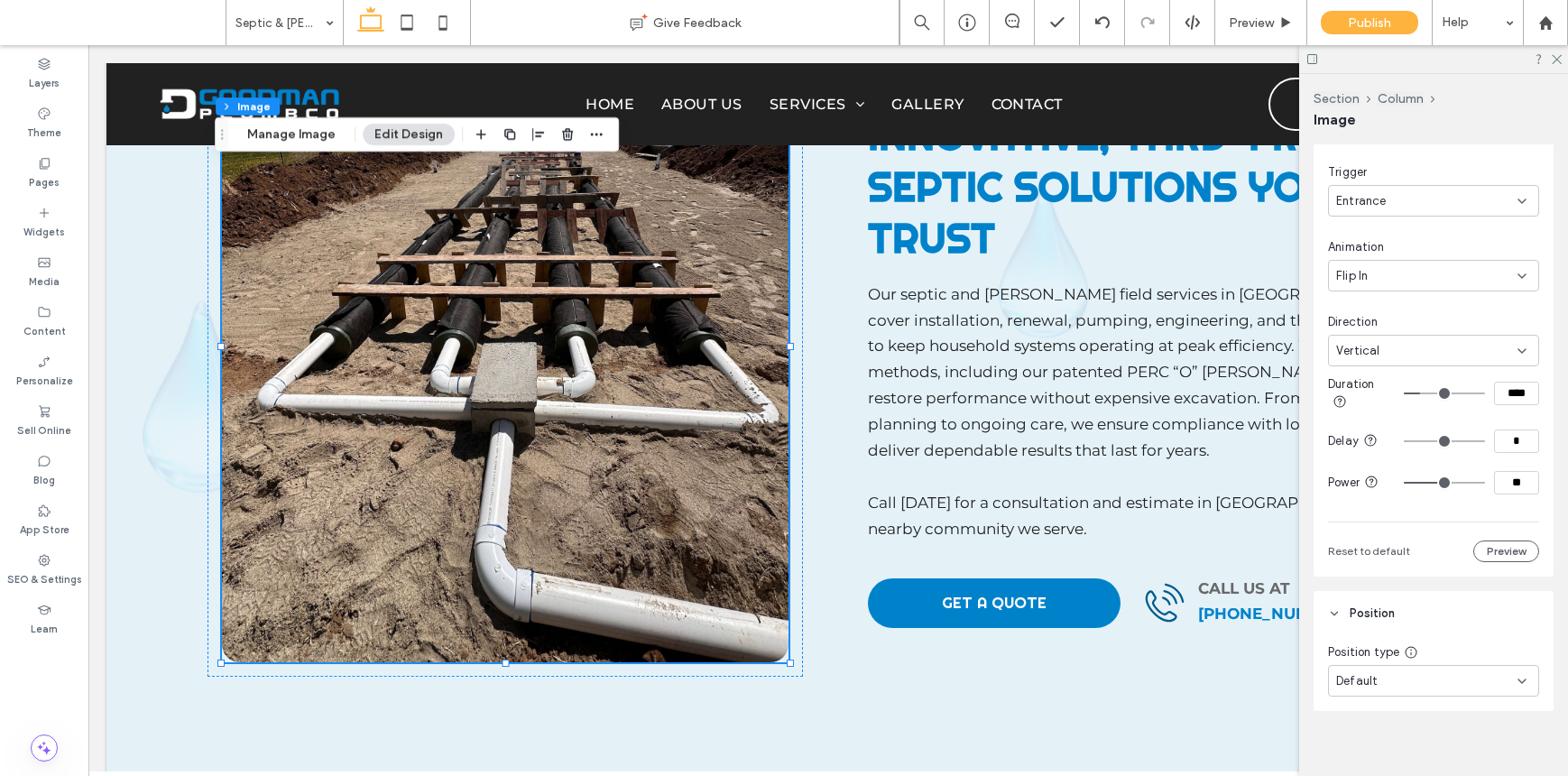
click at [386, 36] on icon at bounding box center [371, 23] width 36 height 36
click at [390, 33] on icon at bounding box center [407, 23] width 36 height 36
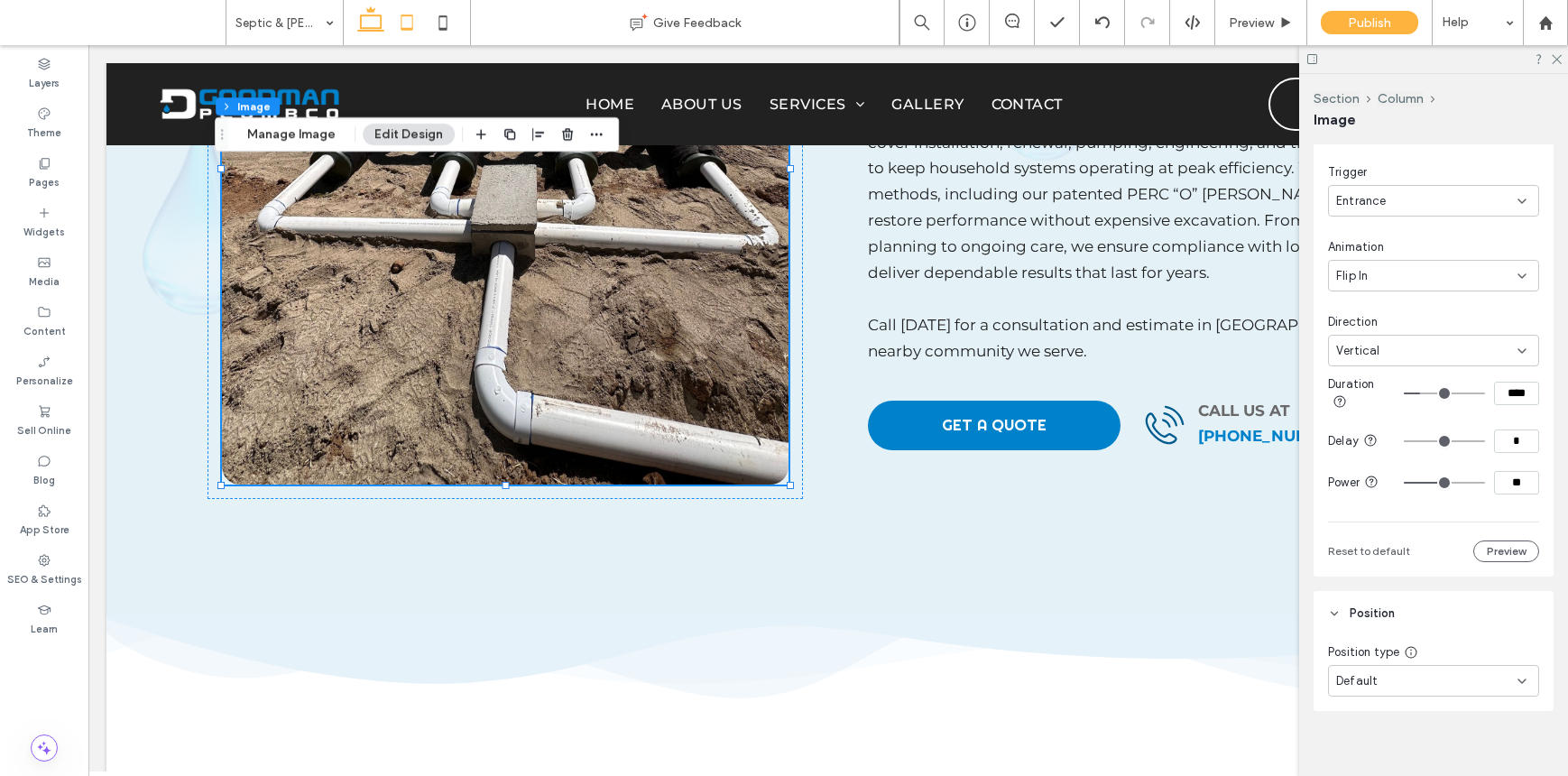
type input "***"
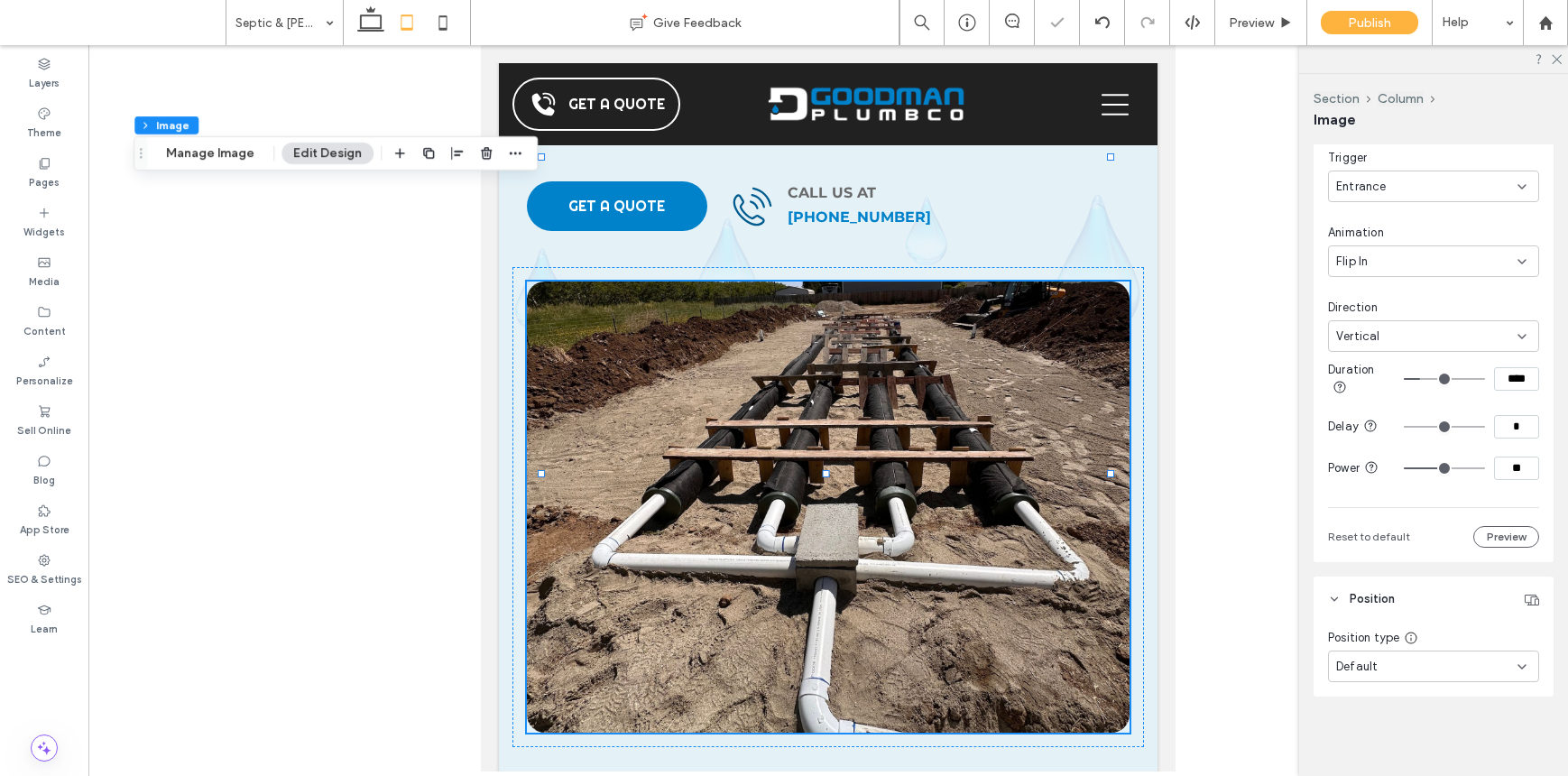
scroll to position [1025, 0]
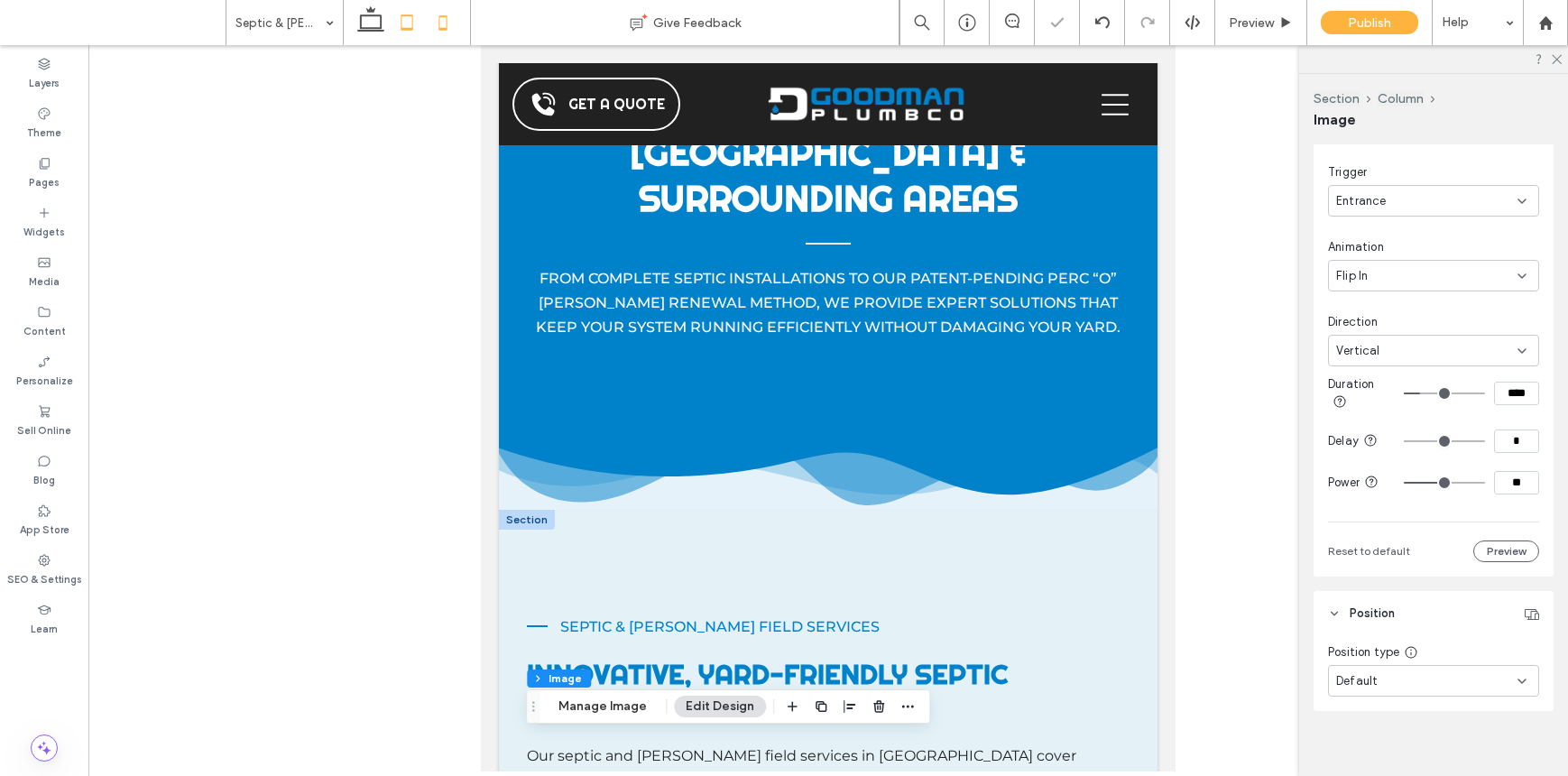
click at [449, 32] on icon at bounding box center [443, 23] width 36 height 36
type input "***"
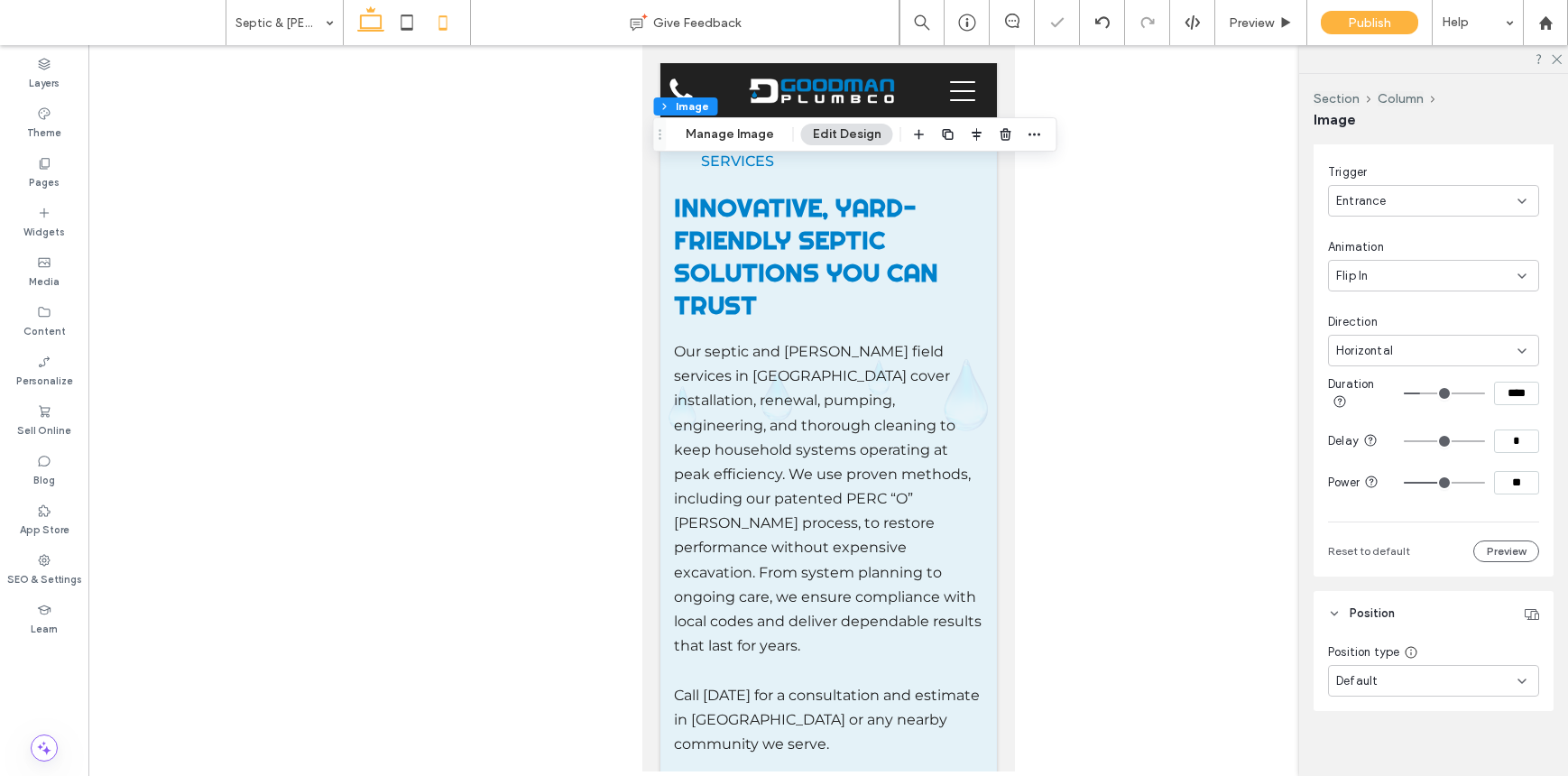
click at [353, 16] on icon at bounding box center [371, 23] width 36 height 36
type input "***"
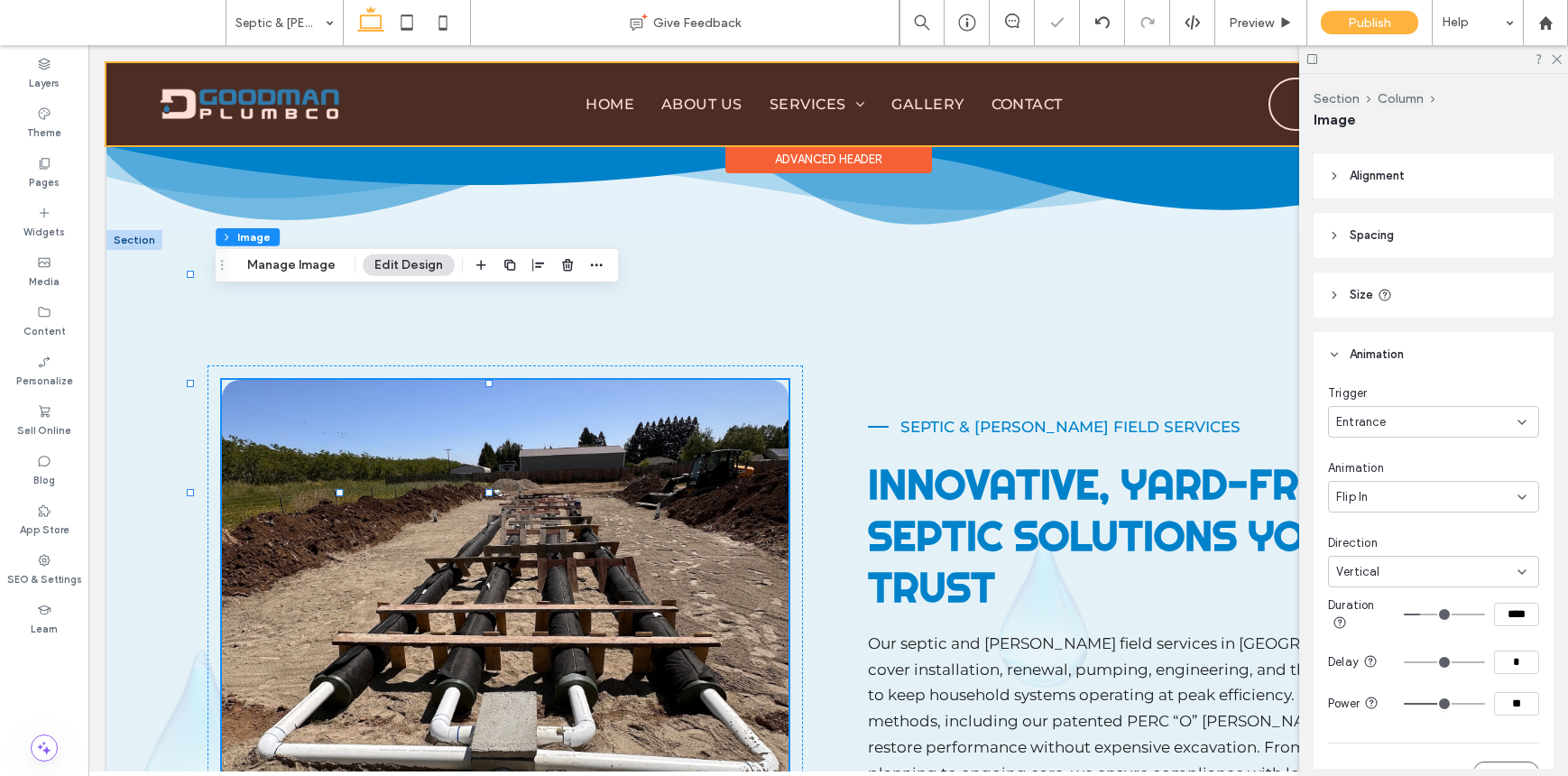
scroll to position [1247, 0]
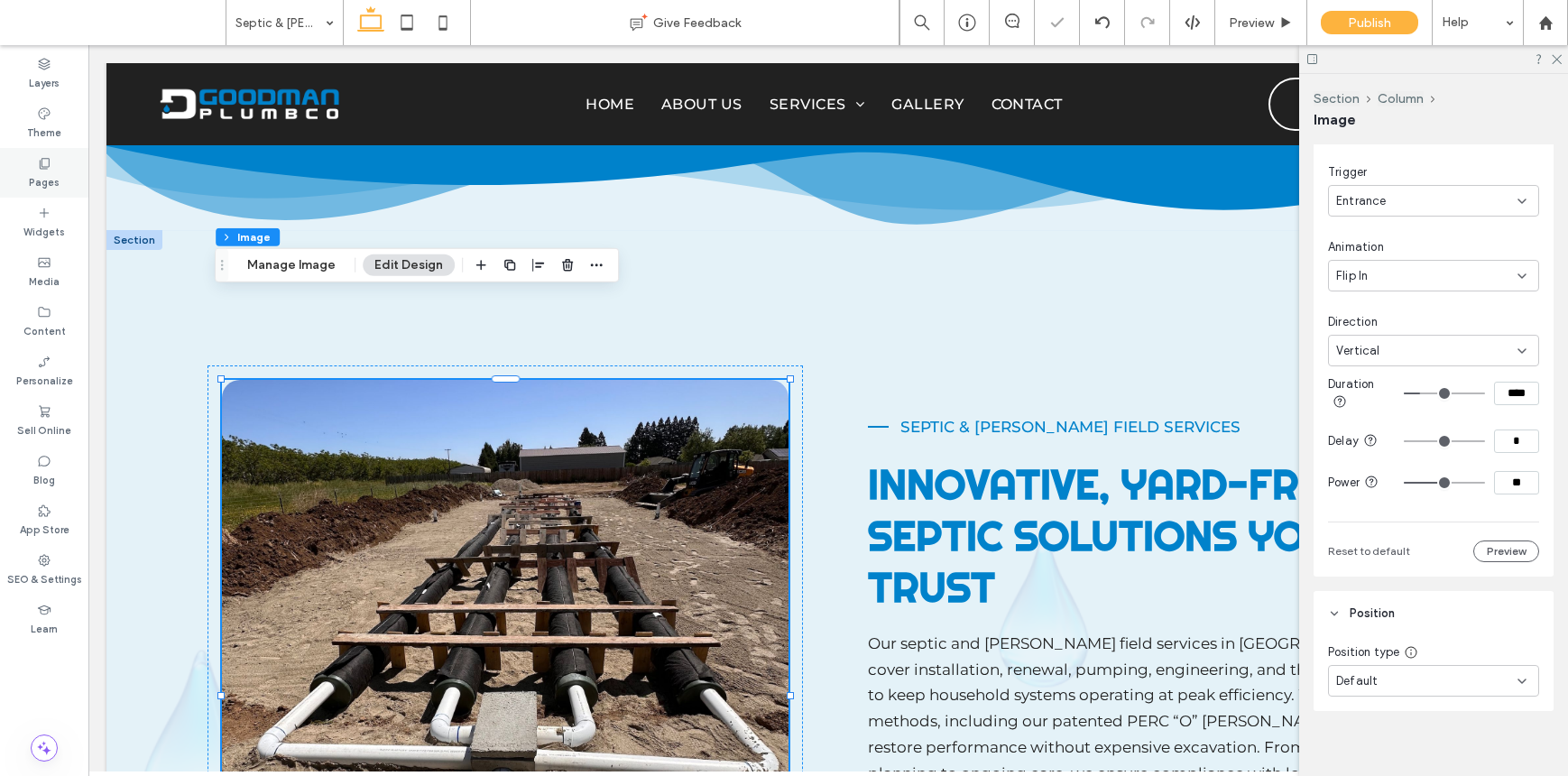
click at [42, 188] on label "Pages" at bounding box center [44, 181] width 31 height 20
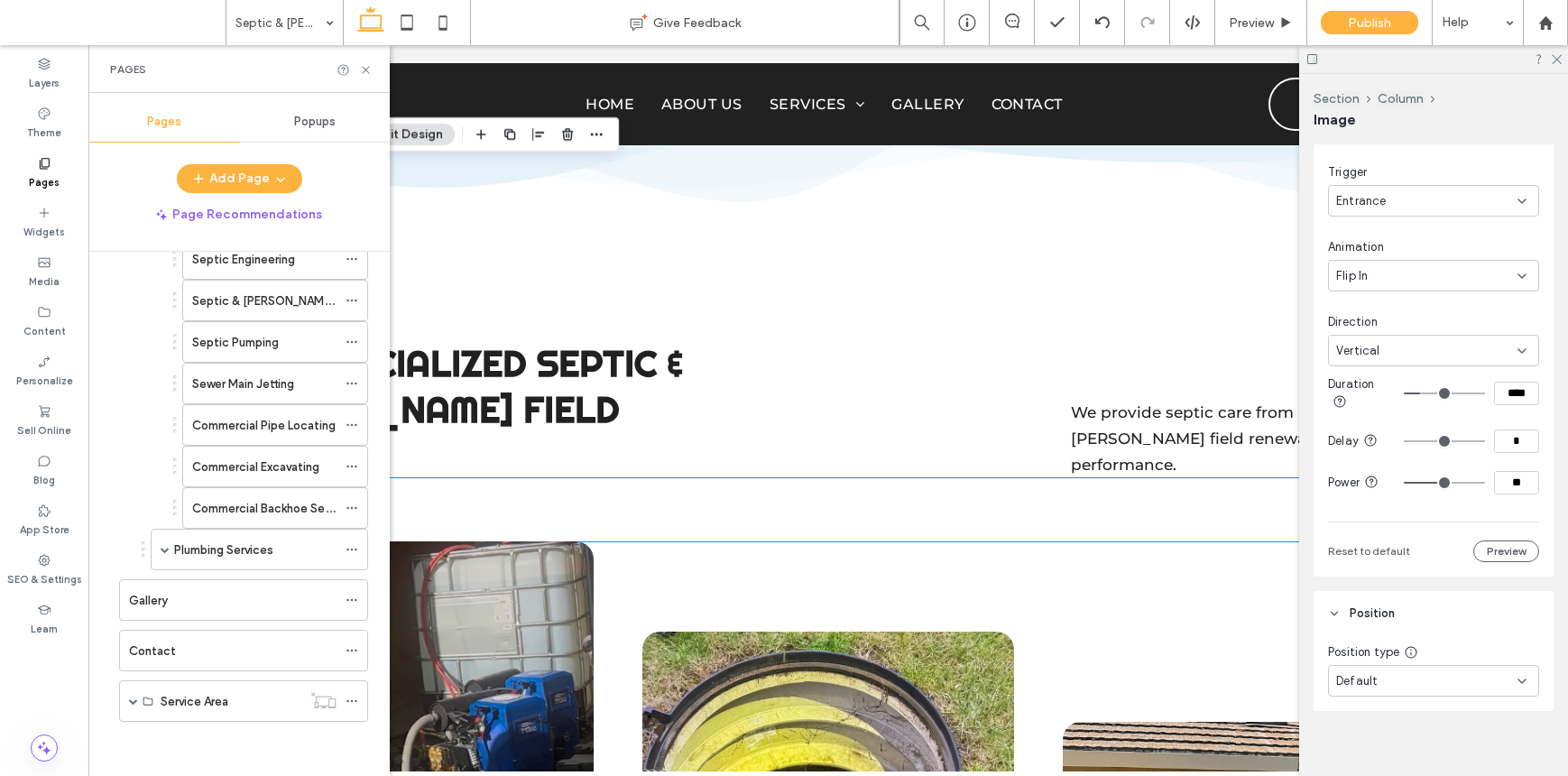
scroll to position [1798, 0]
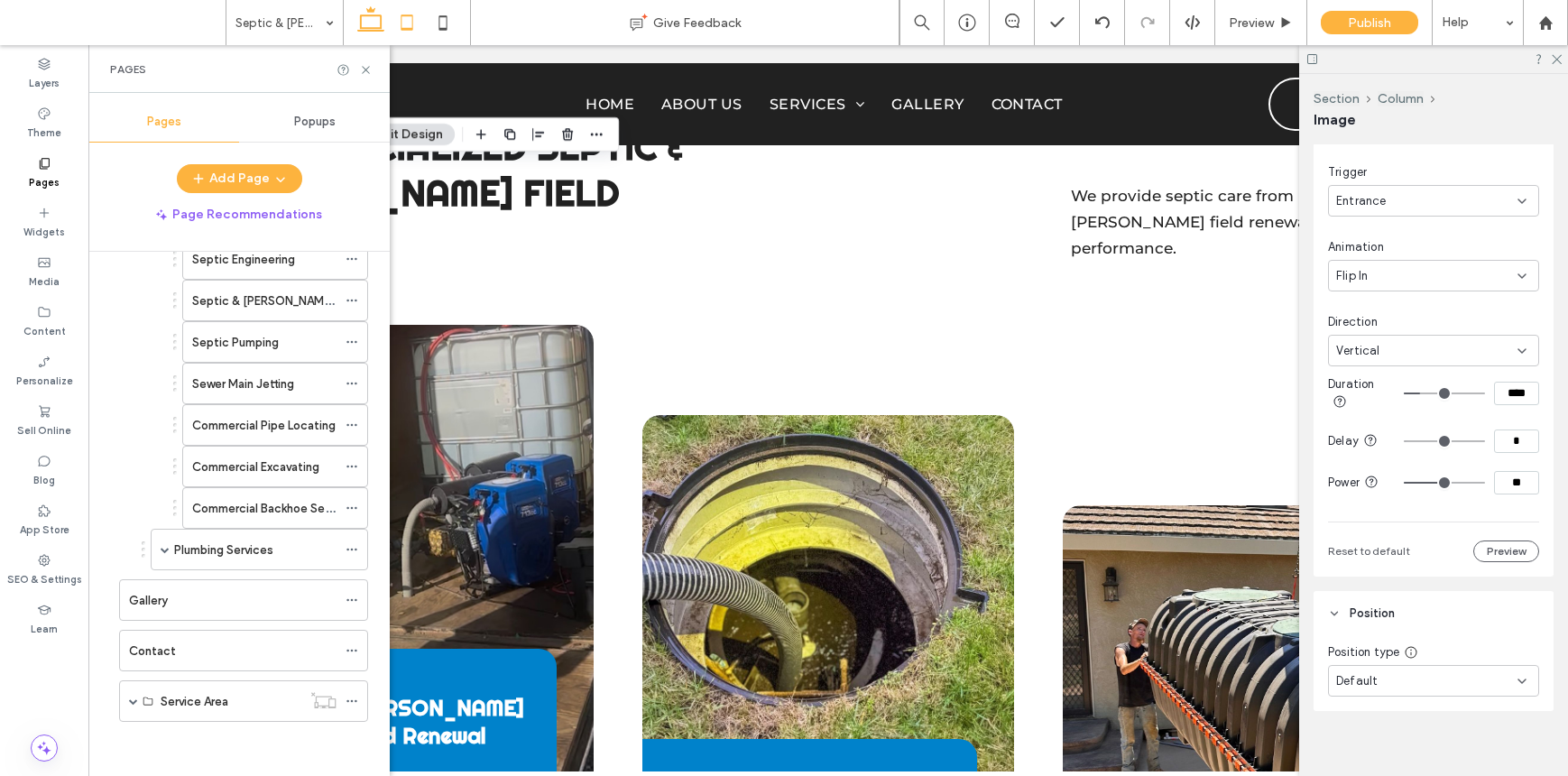
click at [406, 7] on icon at bounding box center [407, 23] width 36 height 36
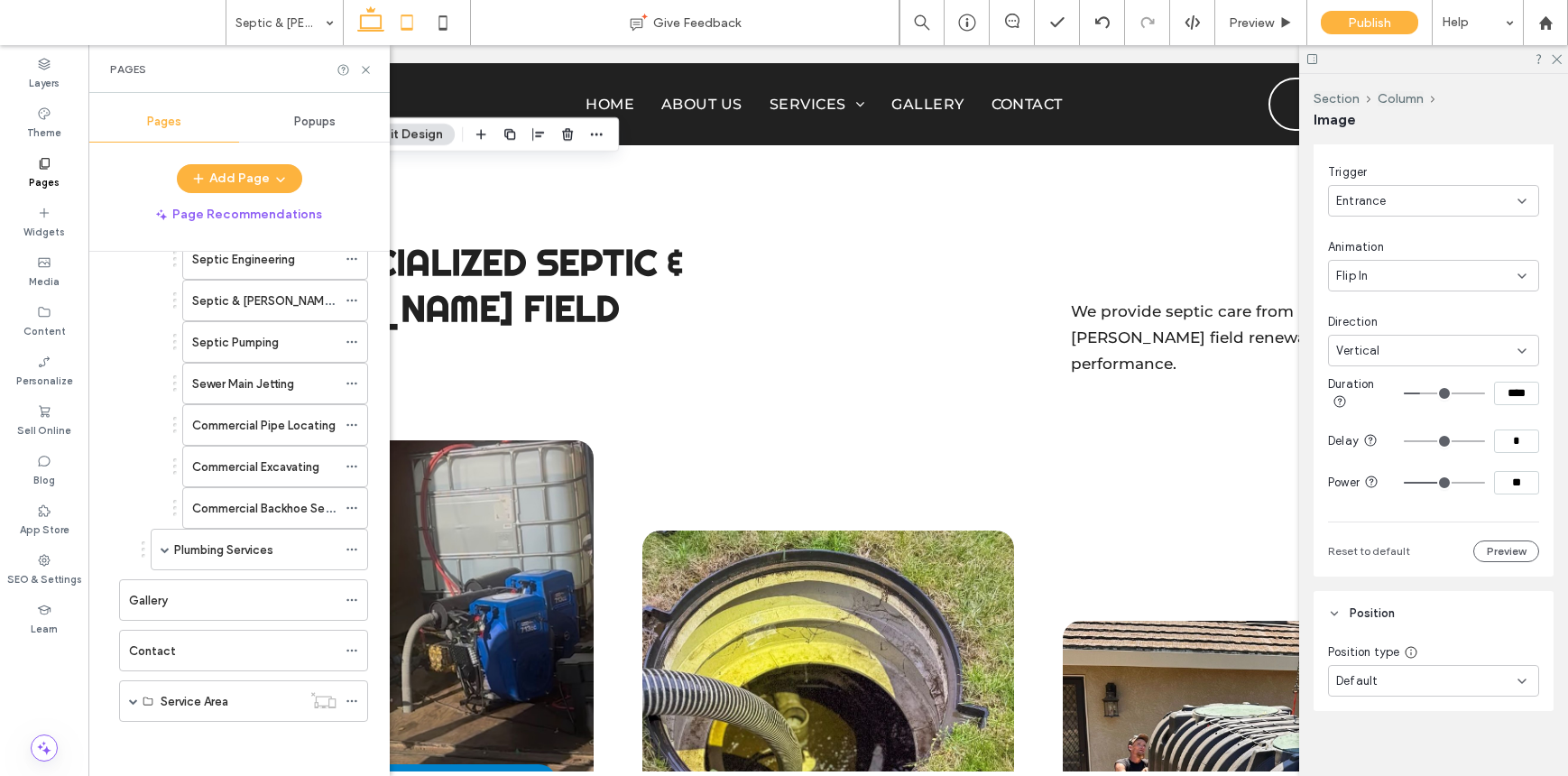
type input "***"
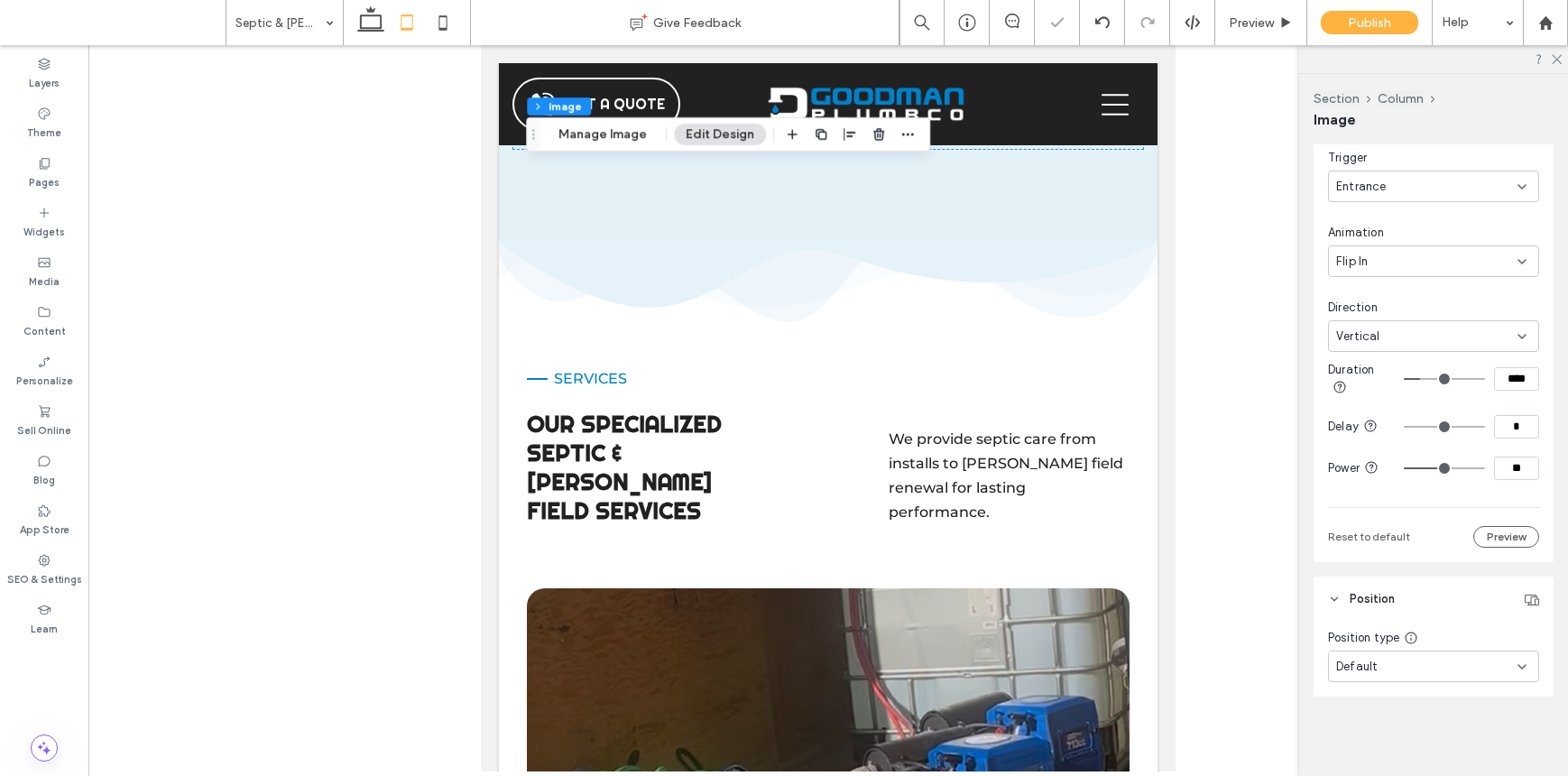
scroll to position [1025, 0]
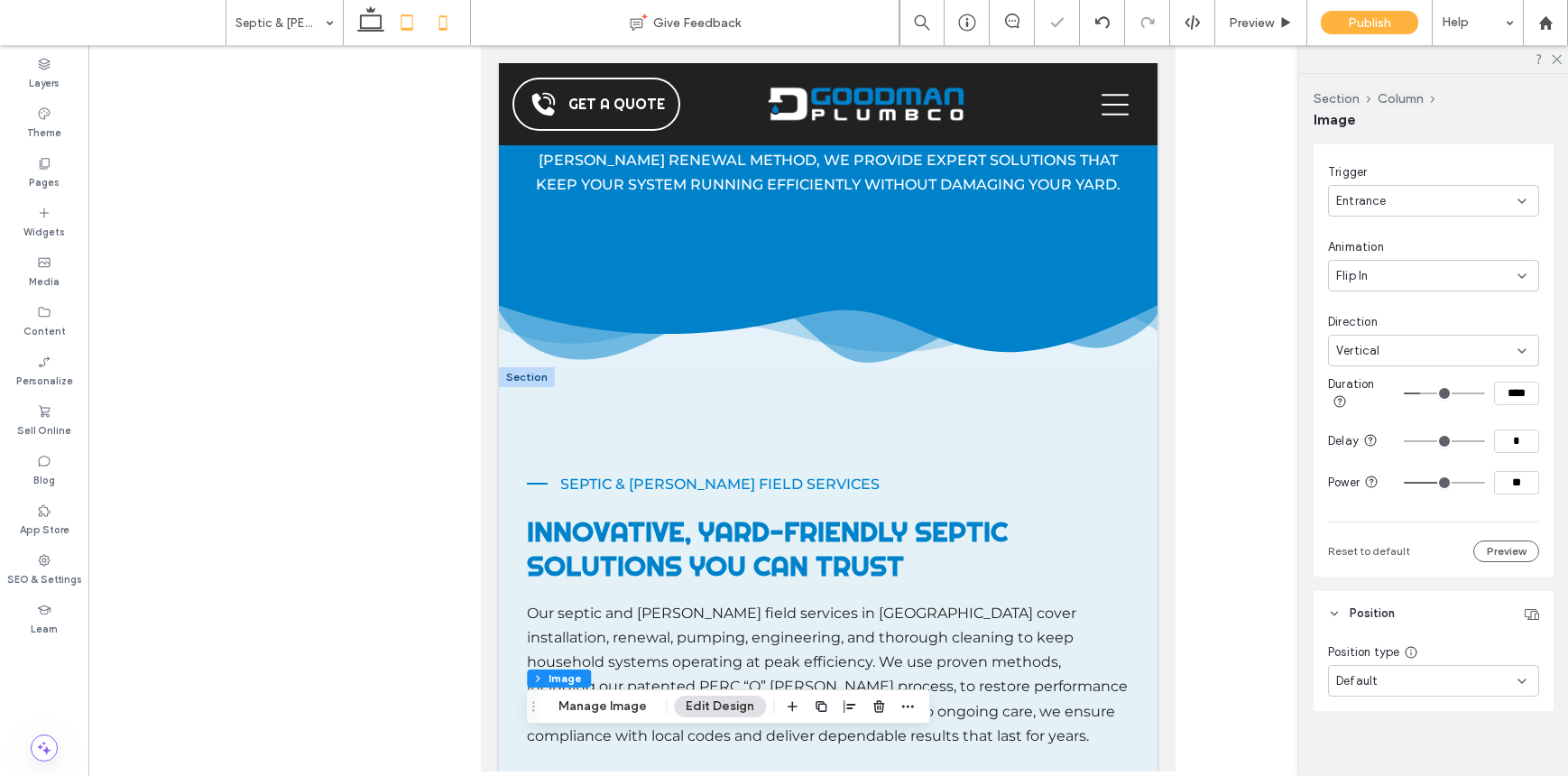
click at [448, 34] on icon at bounding box center [443, 23] width 36 height 36
type input "***"
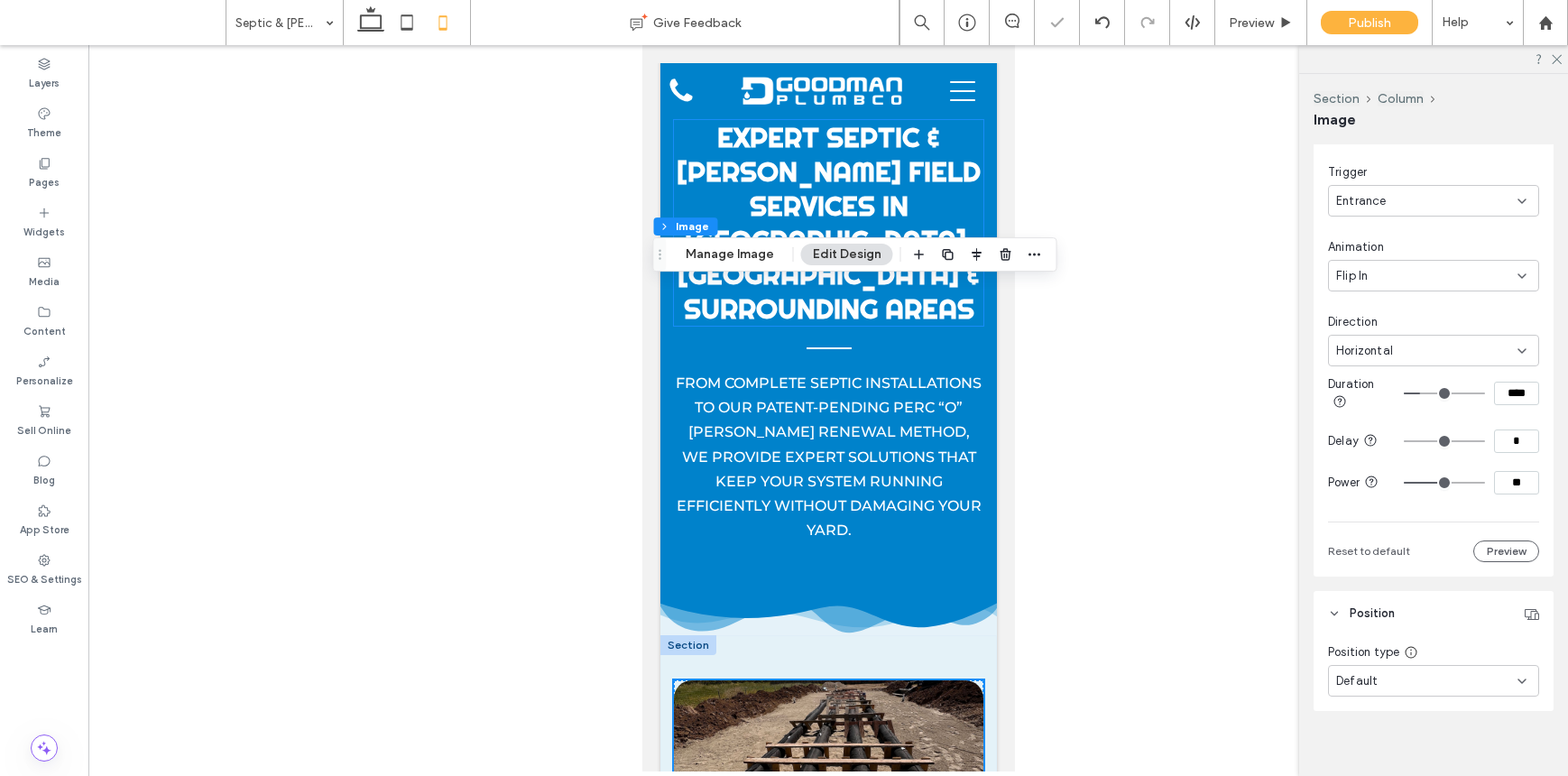
scroll to position [0, 0]
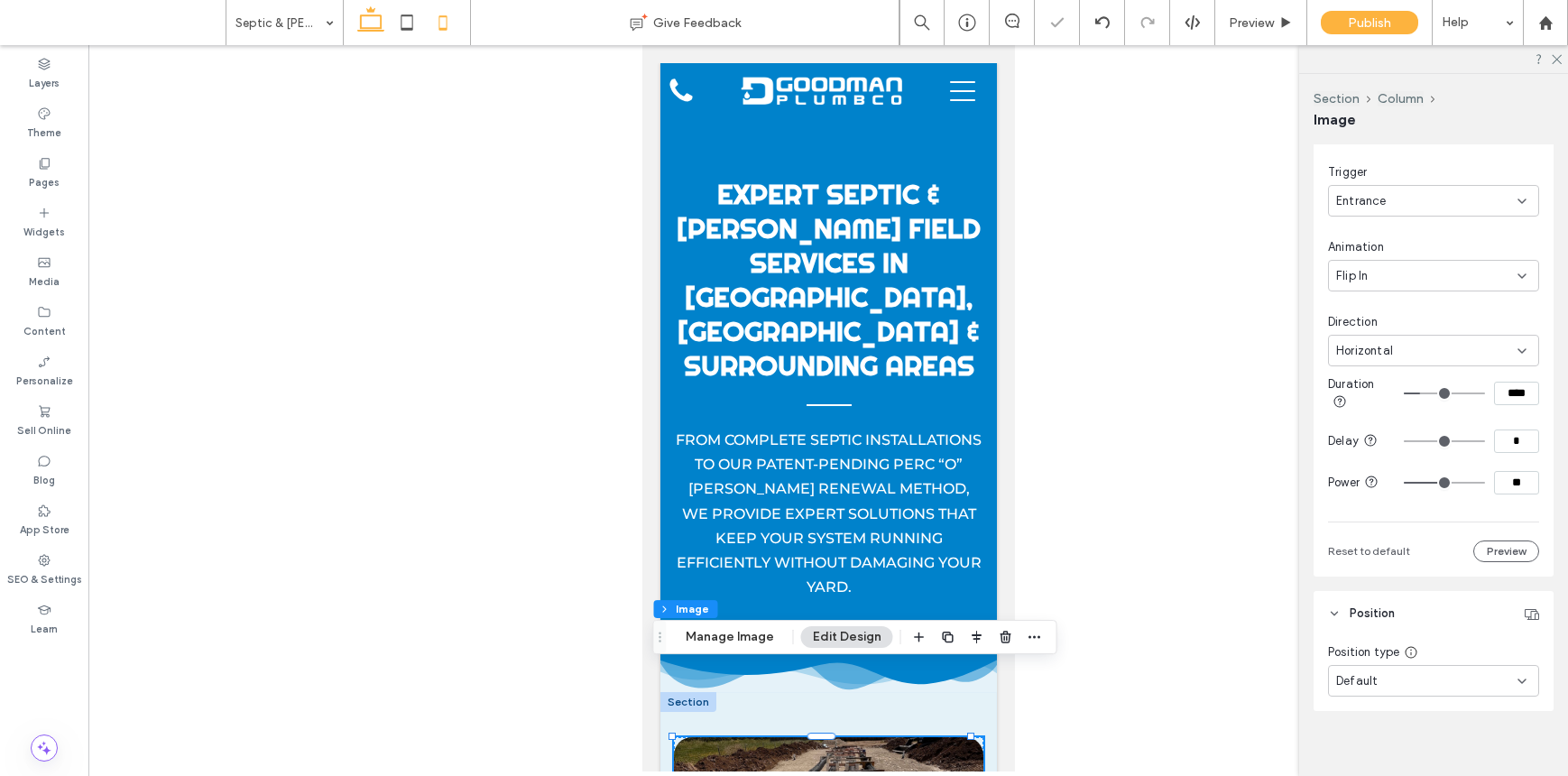
click at [376, 29] on icon at bounding box center [371, 23] width 36 height 36
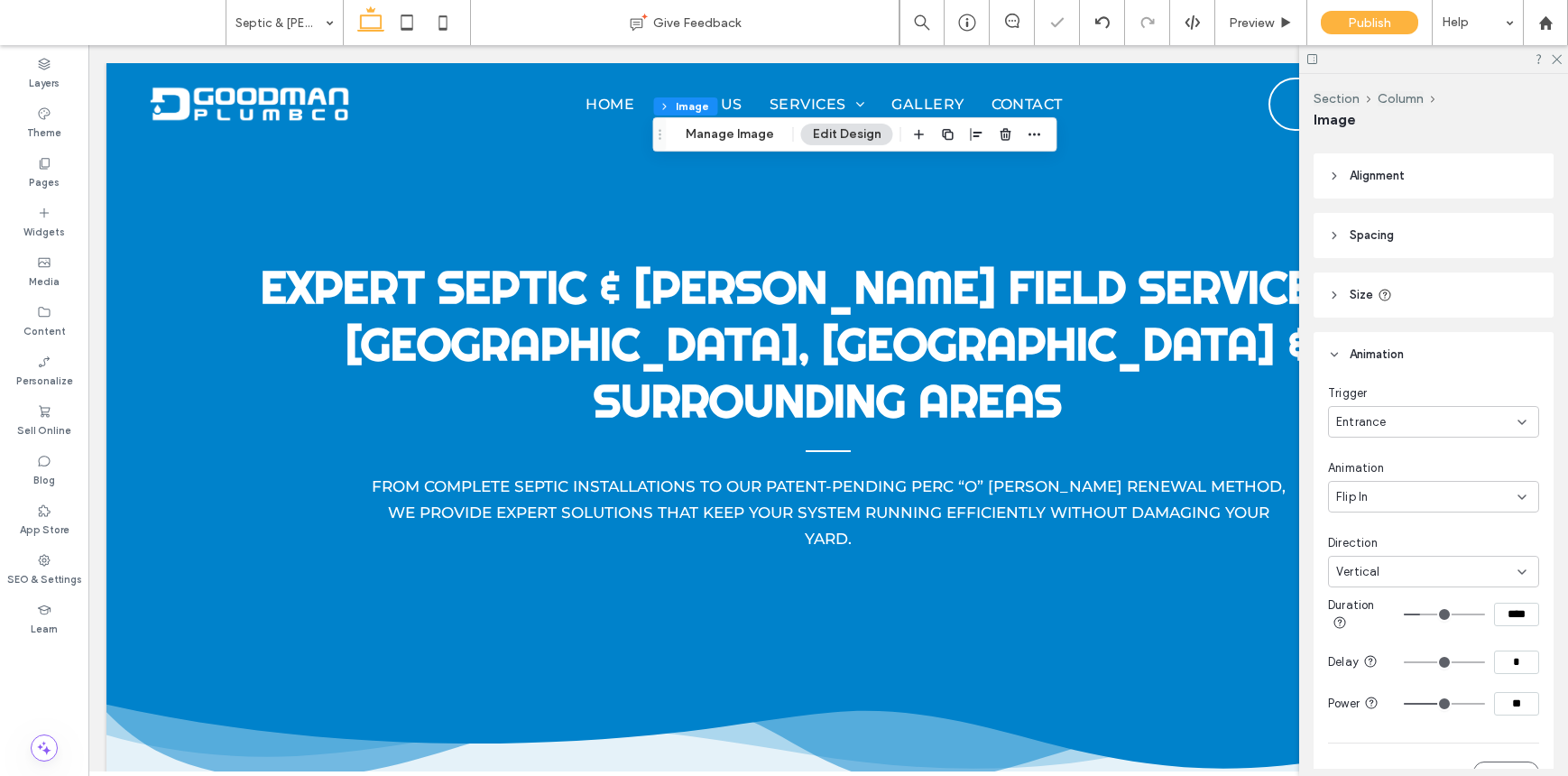
type input "***"
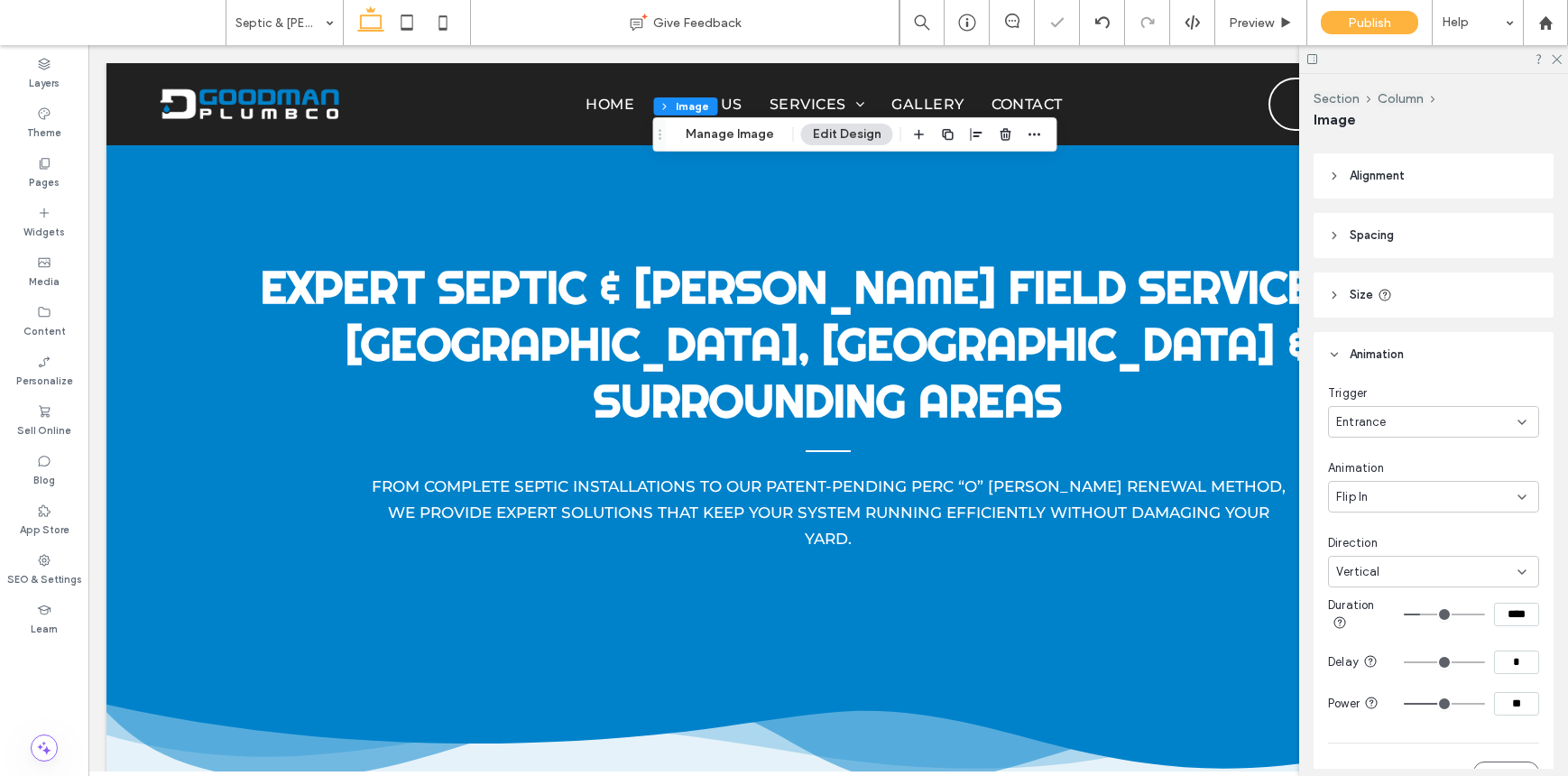
scroll to position [768, 0]
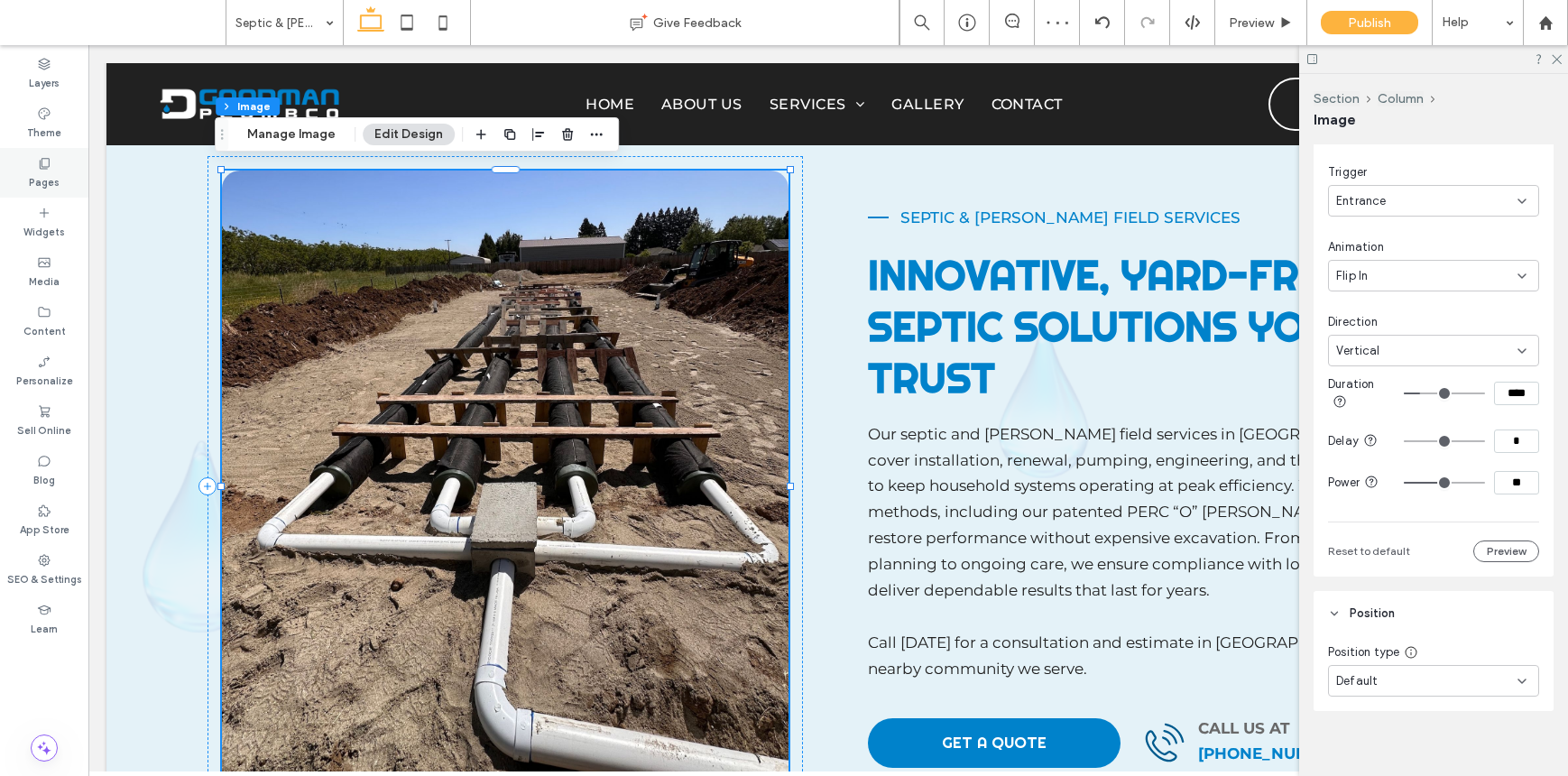
click at [33, 165] on div "Pages" at bounding box center [44, 173] width 89 height 50
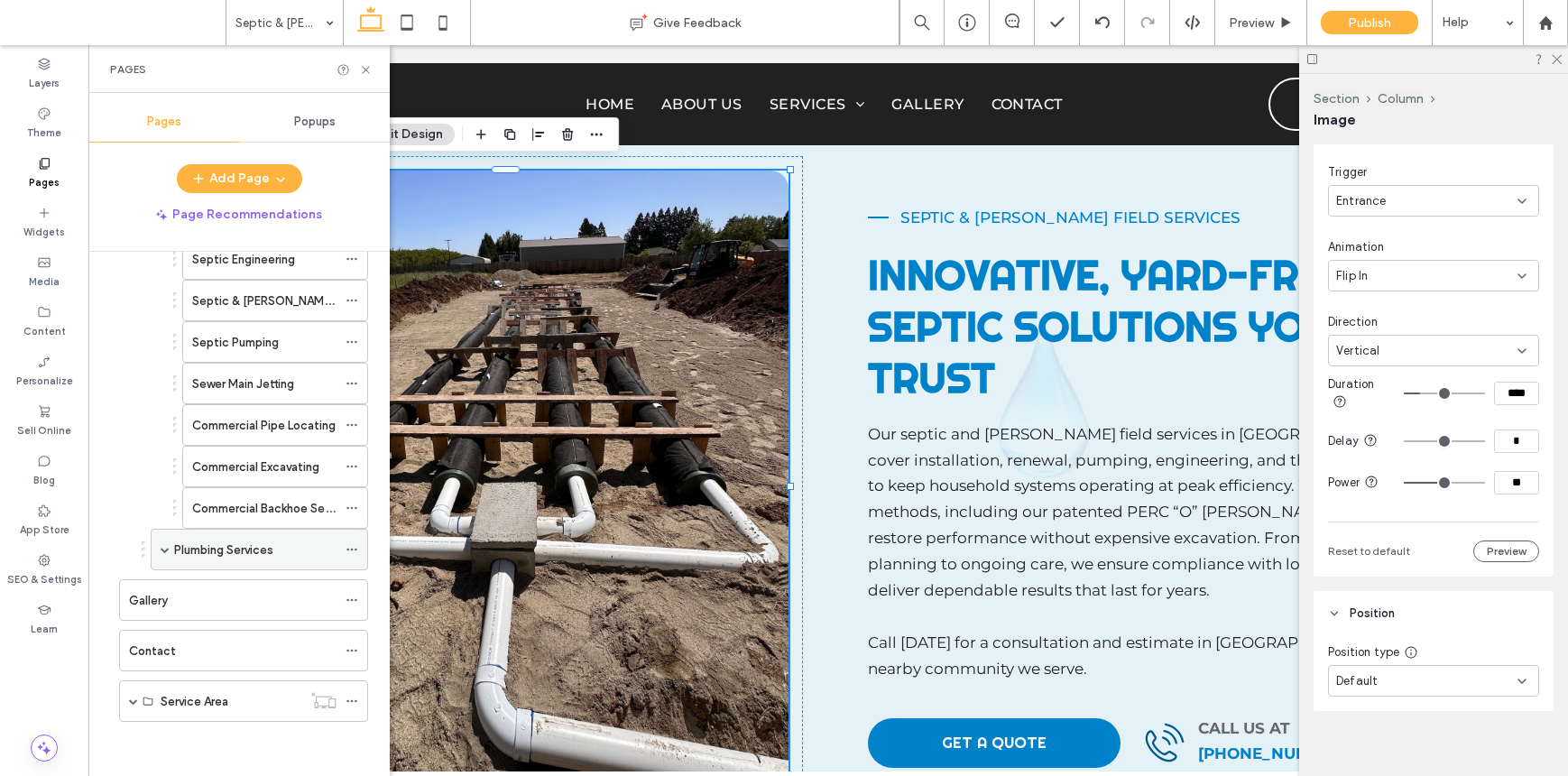
click at [166, 550] on span at bounding box center [164, 550] width 9 height 9
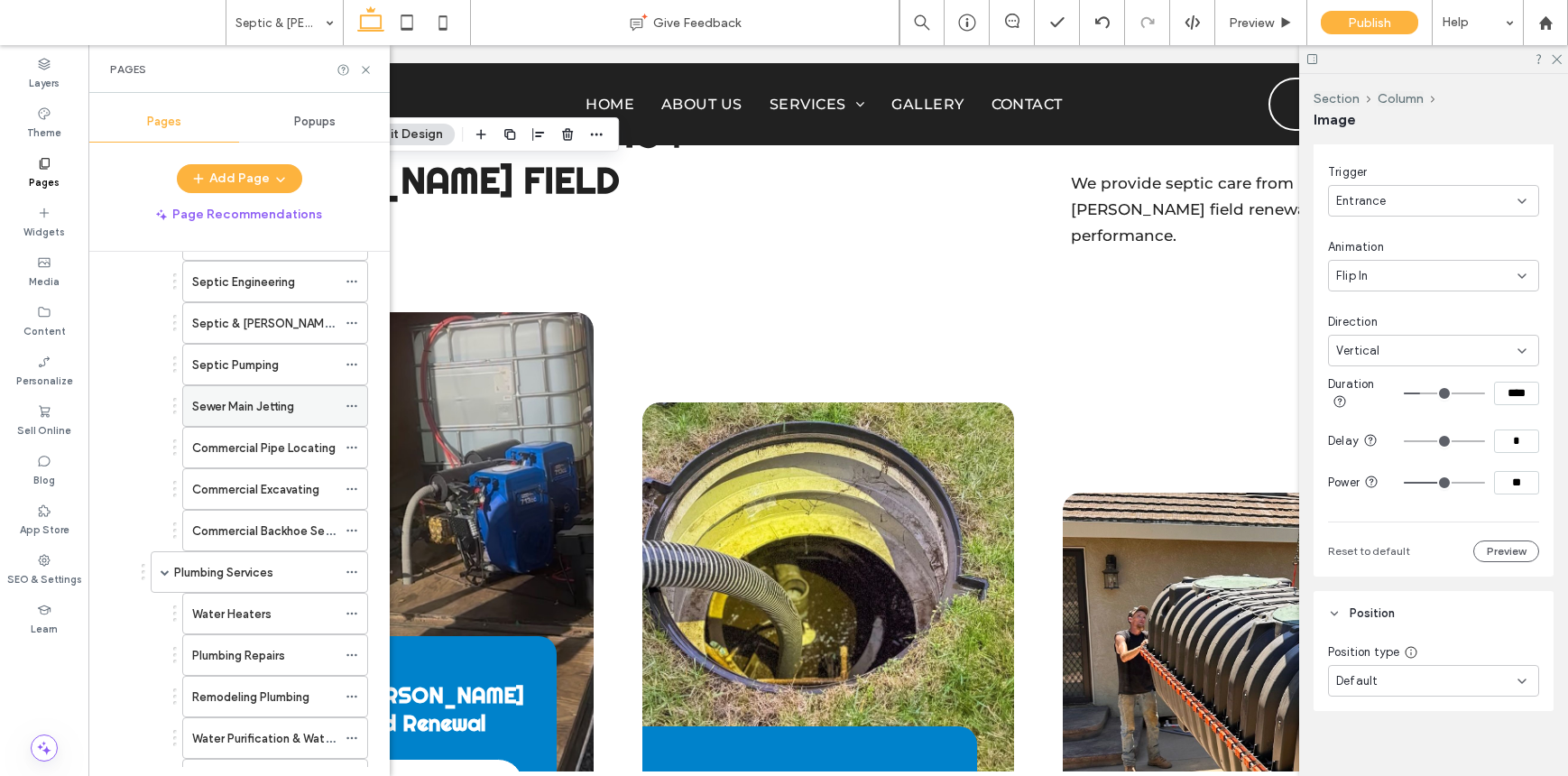
scroll to position [96, 0]
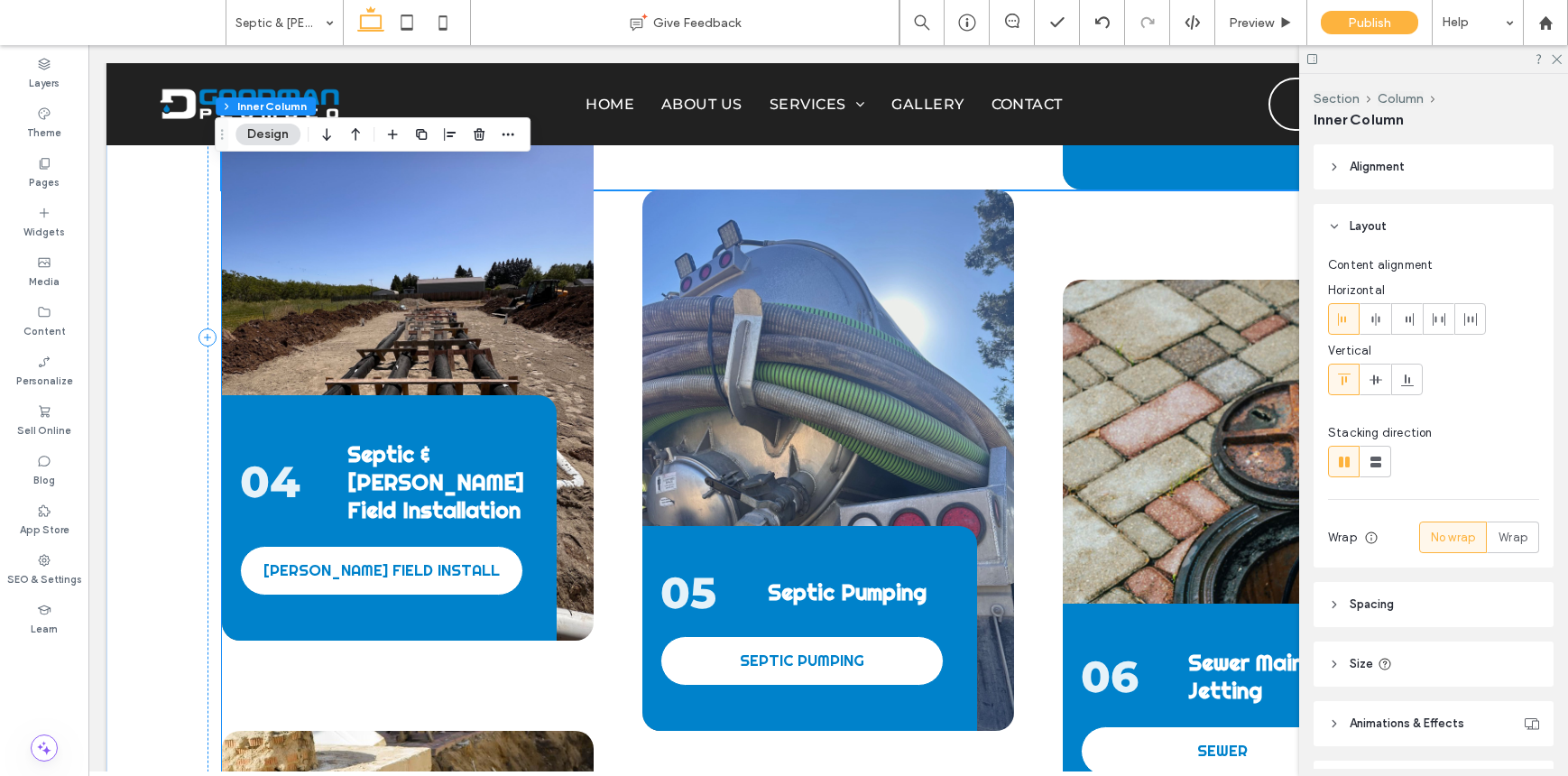
scroll to position [2619, 0]
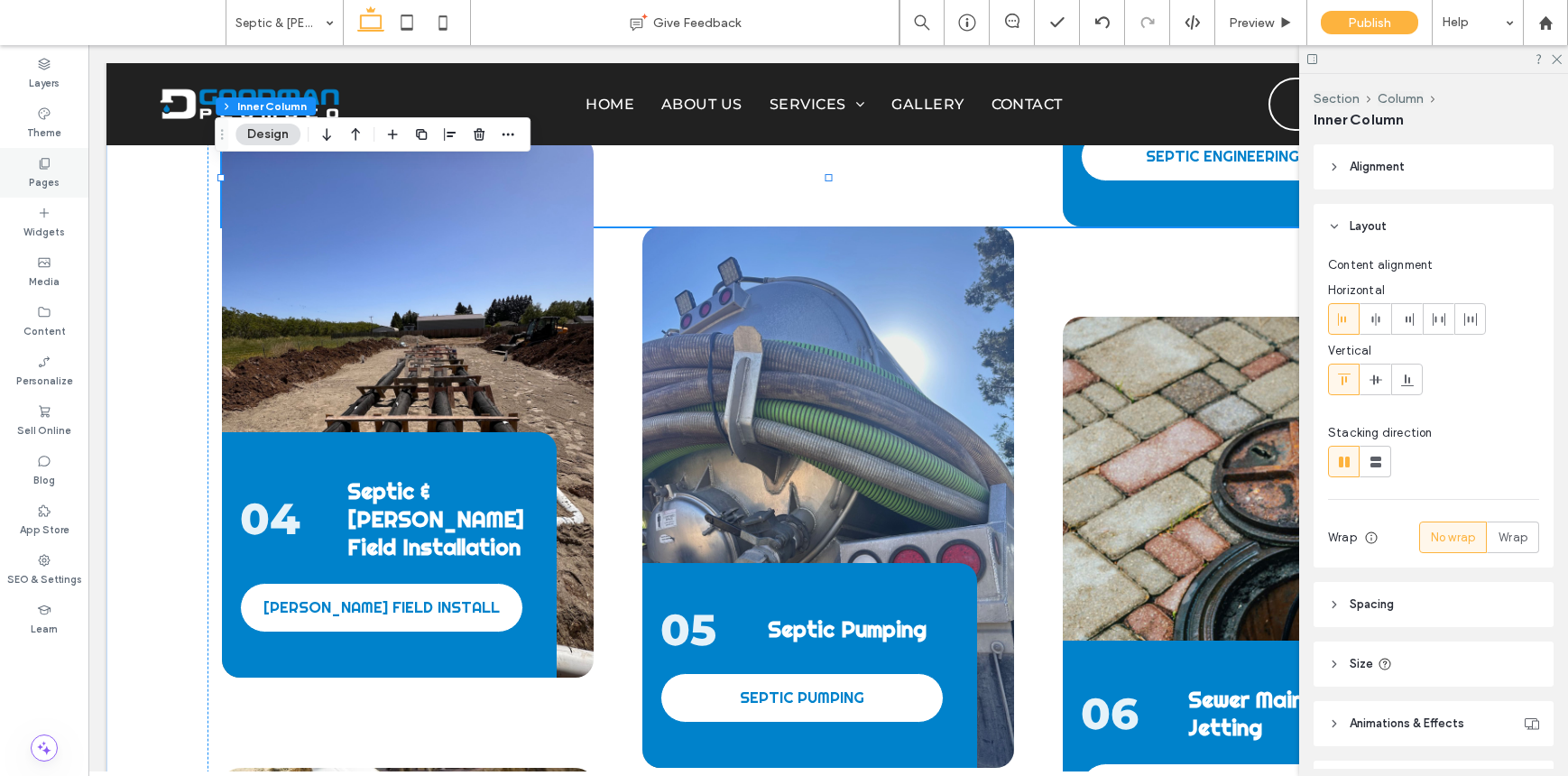
click at [62, 172] on div "Pages" at bounding box center [44, 173] width 89 height 50
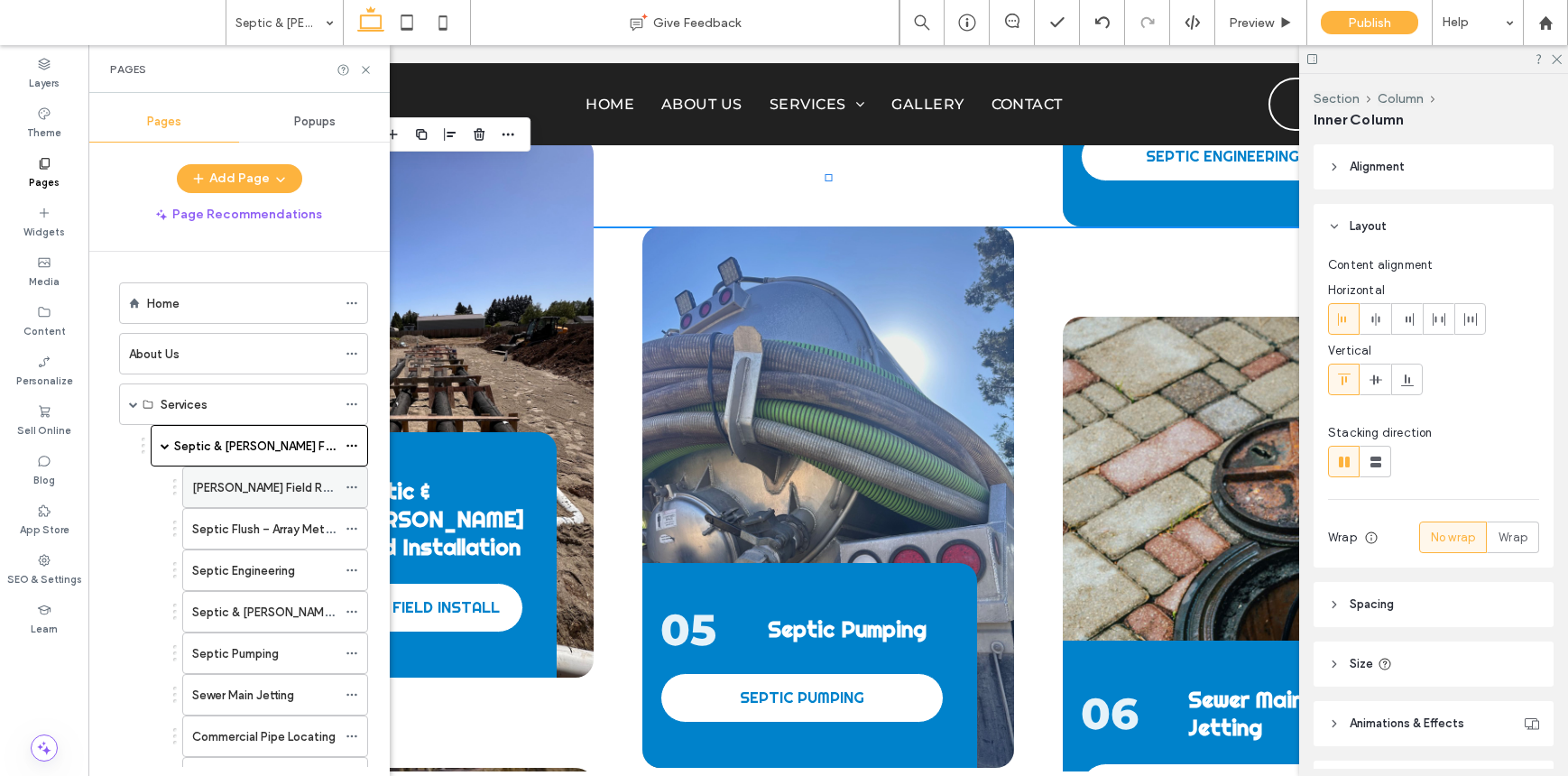
scroll to position [4, 0]
click at [279, 451] on div "Septic & [PERSON_NAME] Field Services" at bounding box center [255, 442] width 162 height 40
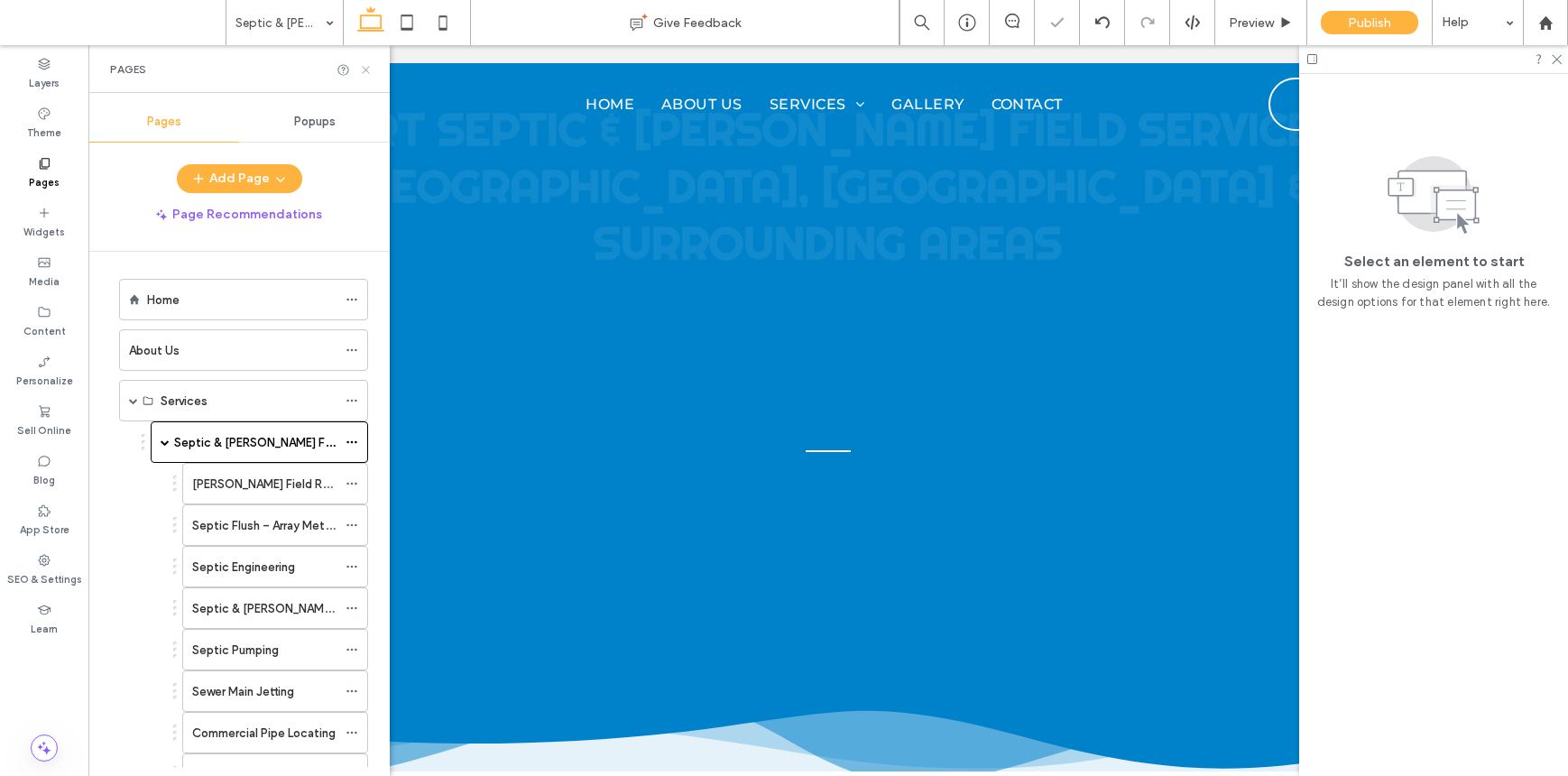
scroll to position [0, 0]
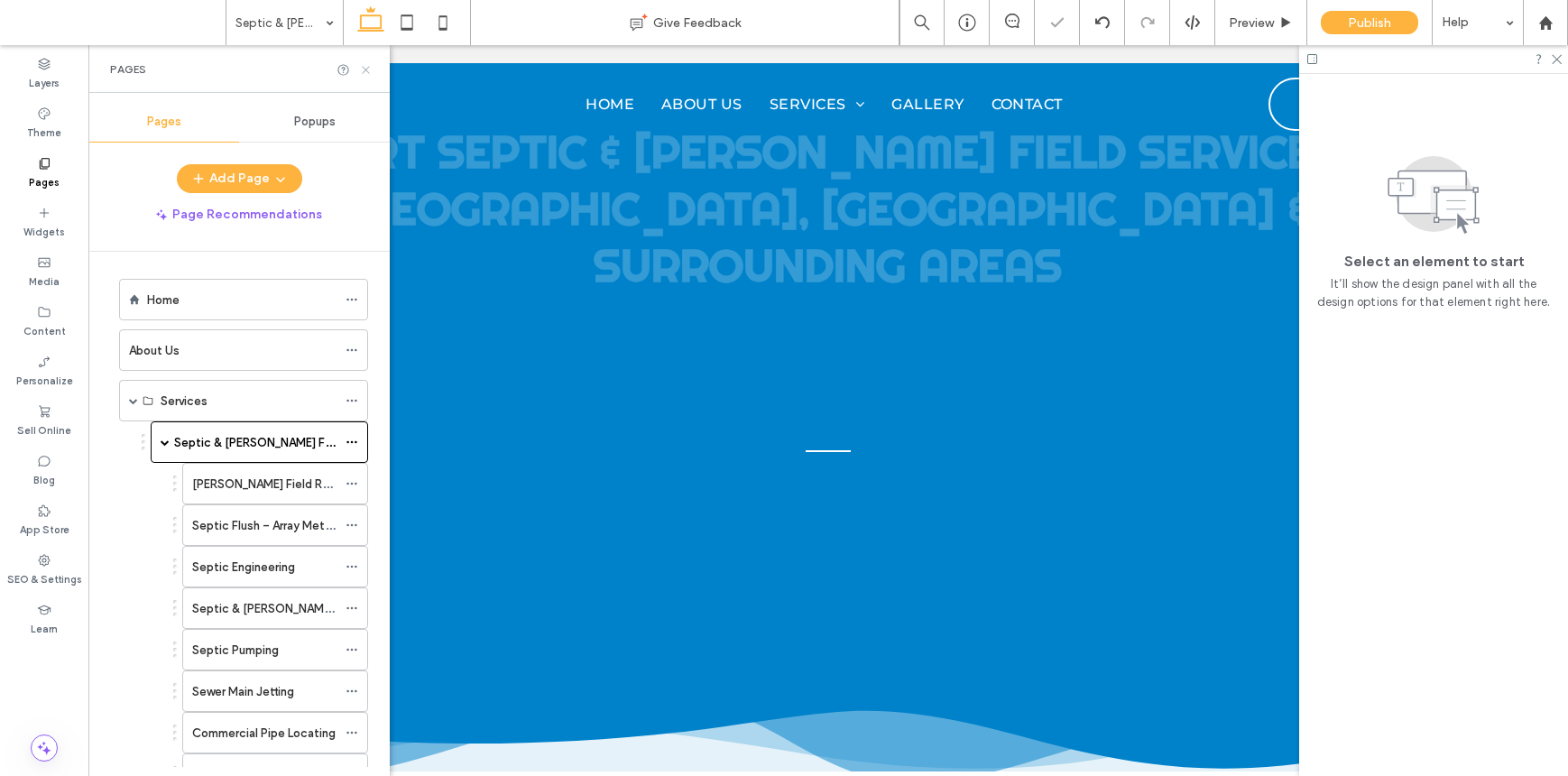
click at [365, 66] on icon at bounding box center [366, 70] width 14 height 14
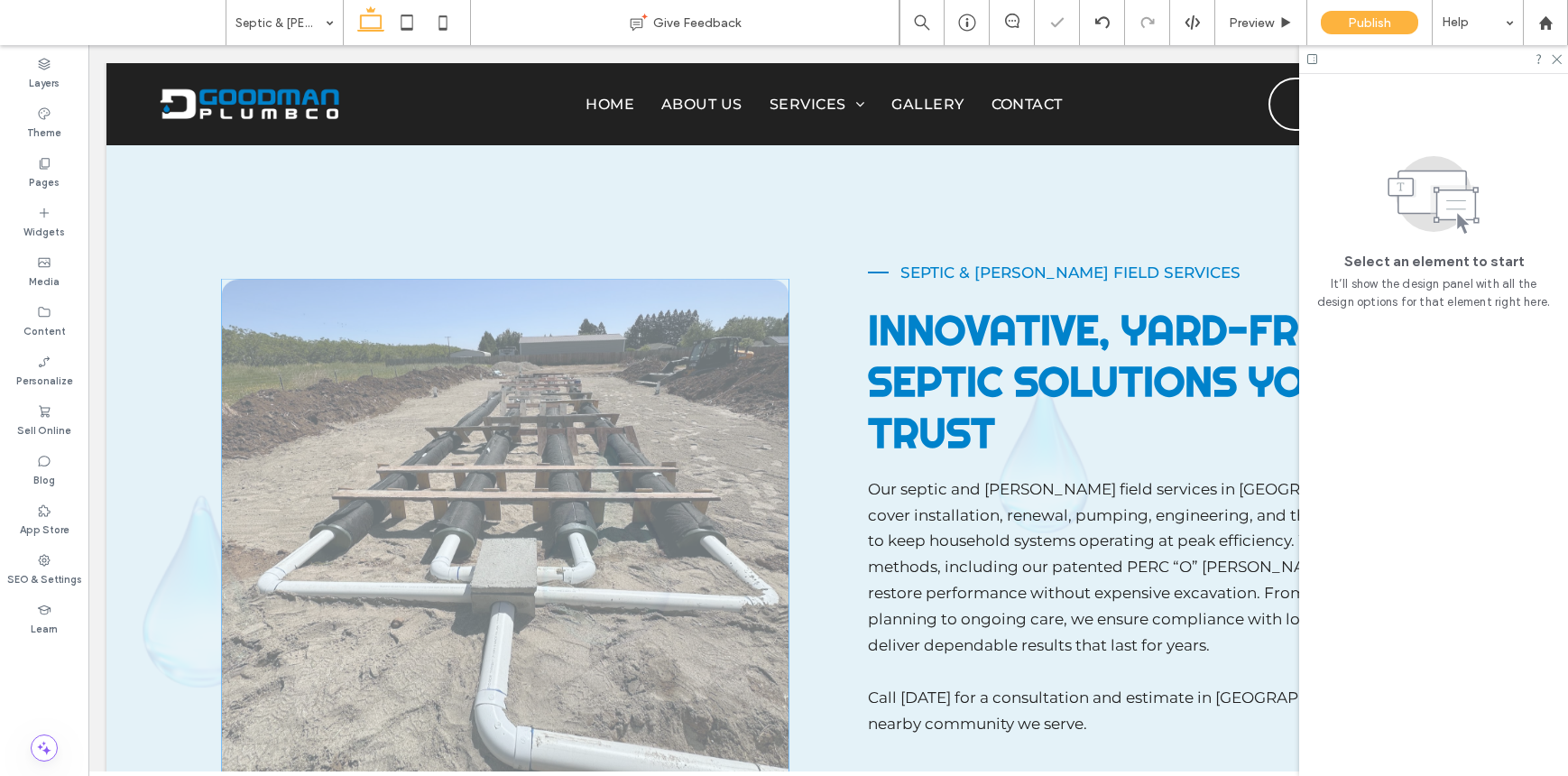
scroll to position [581, 0]
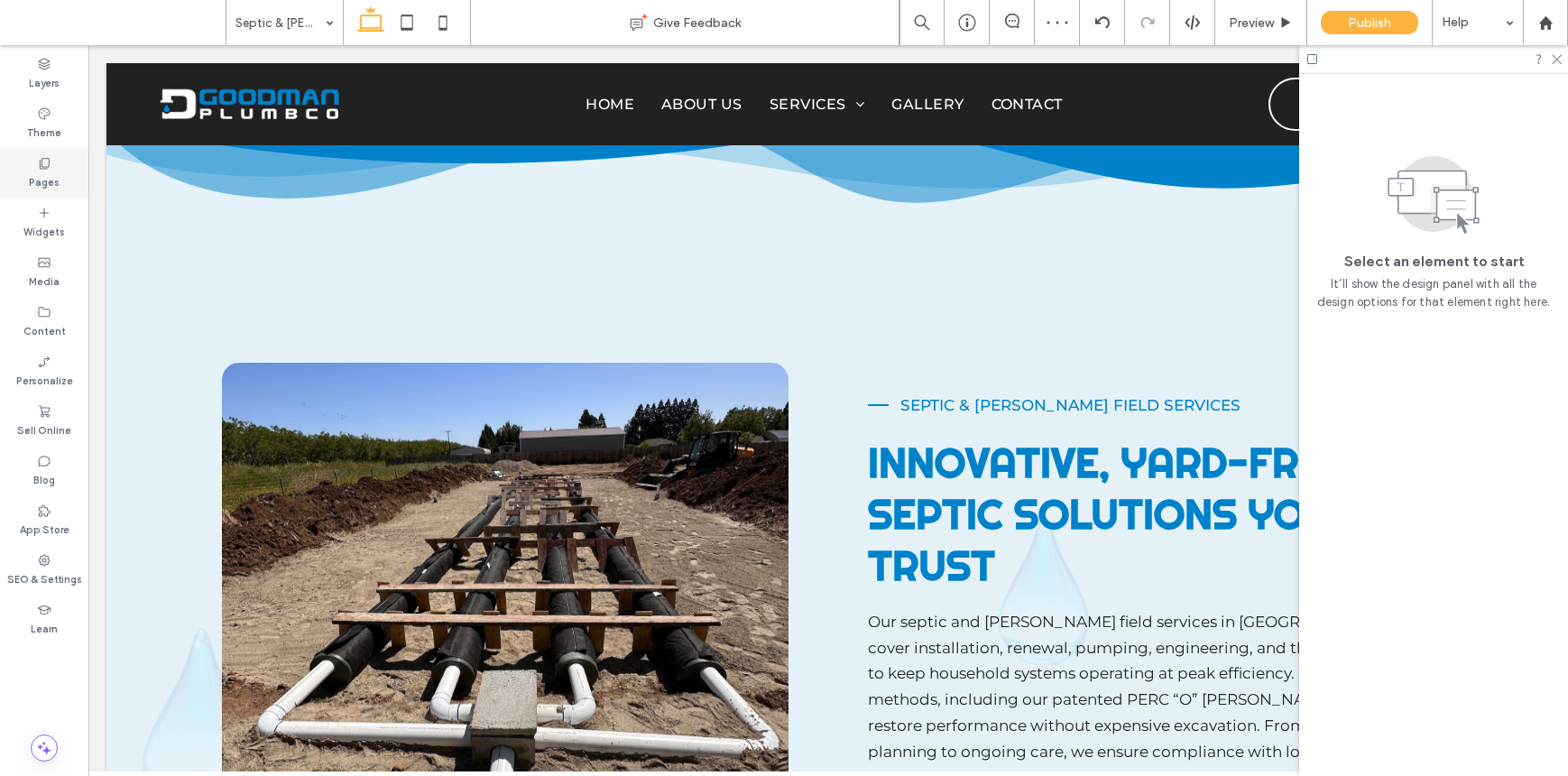
click at [24, 160] on div "Pages" at bounding box center [44, 173] width 89 height 50
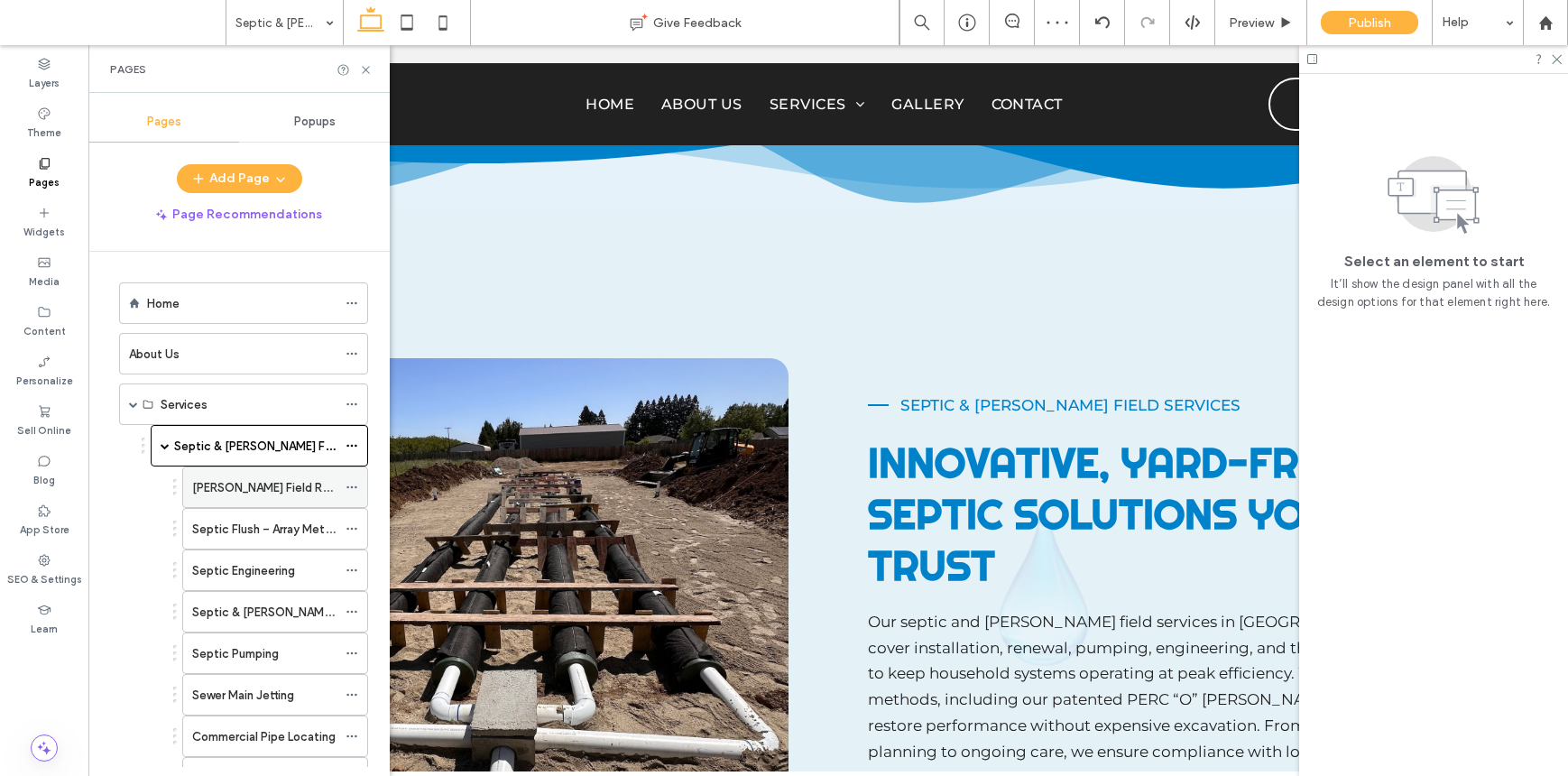
click at [253, 483] on label "[PERSON_NAME] Field Renewal" at bounding box center [276, 488] width 167 height 32
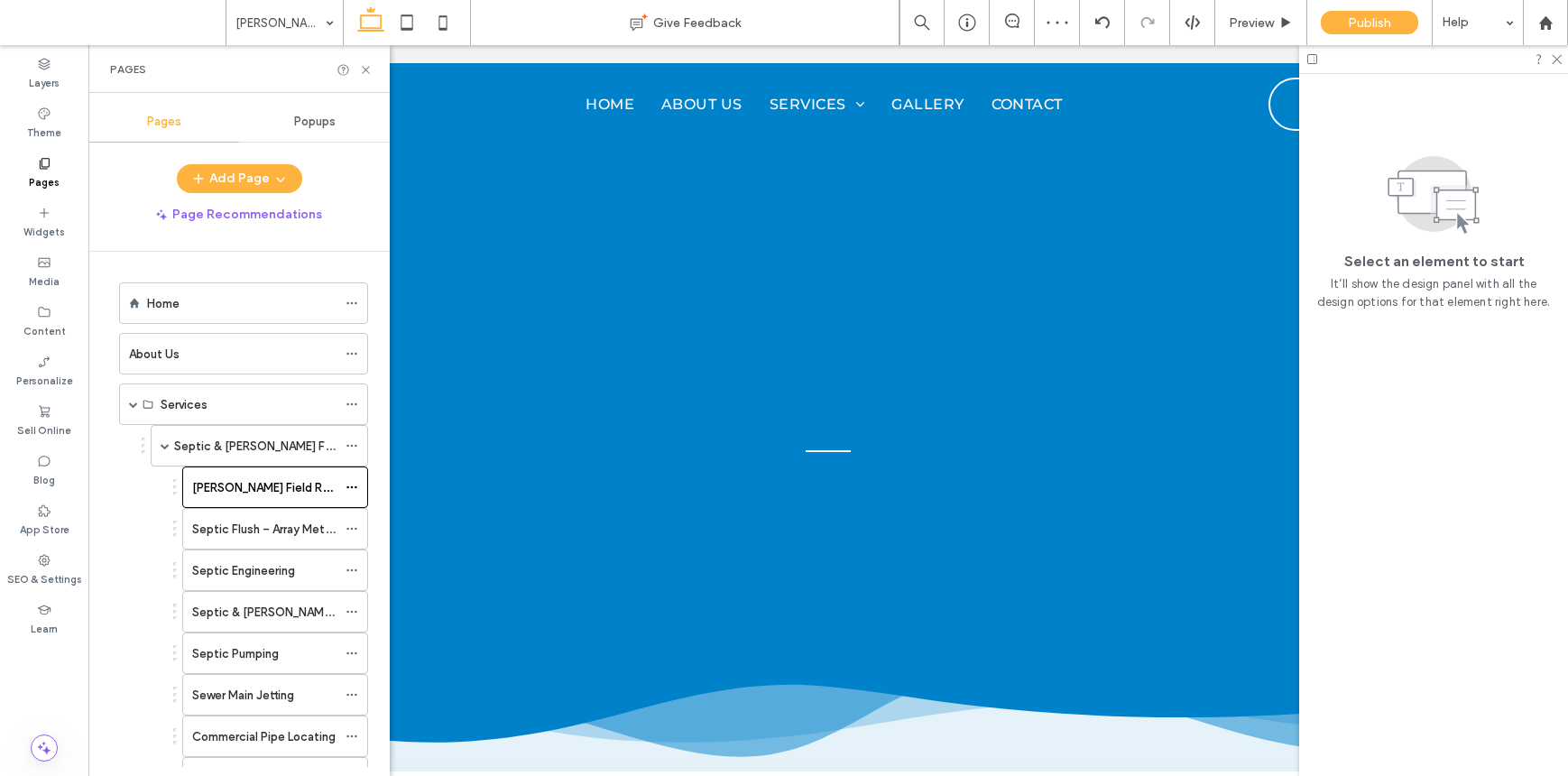
scroll to position [0, 0]
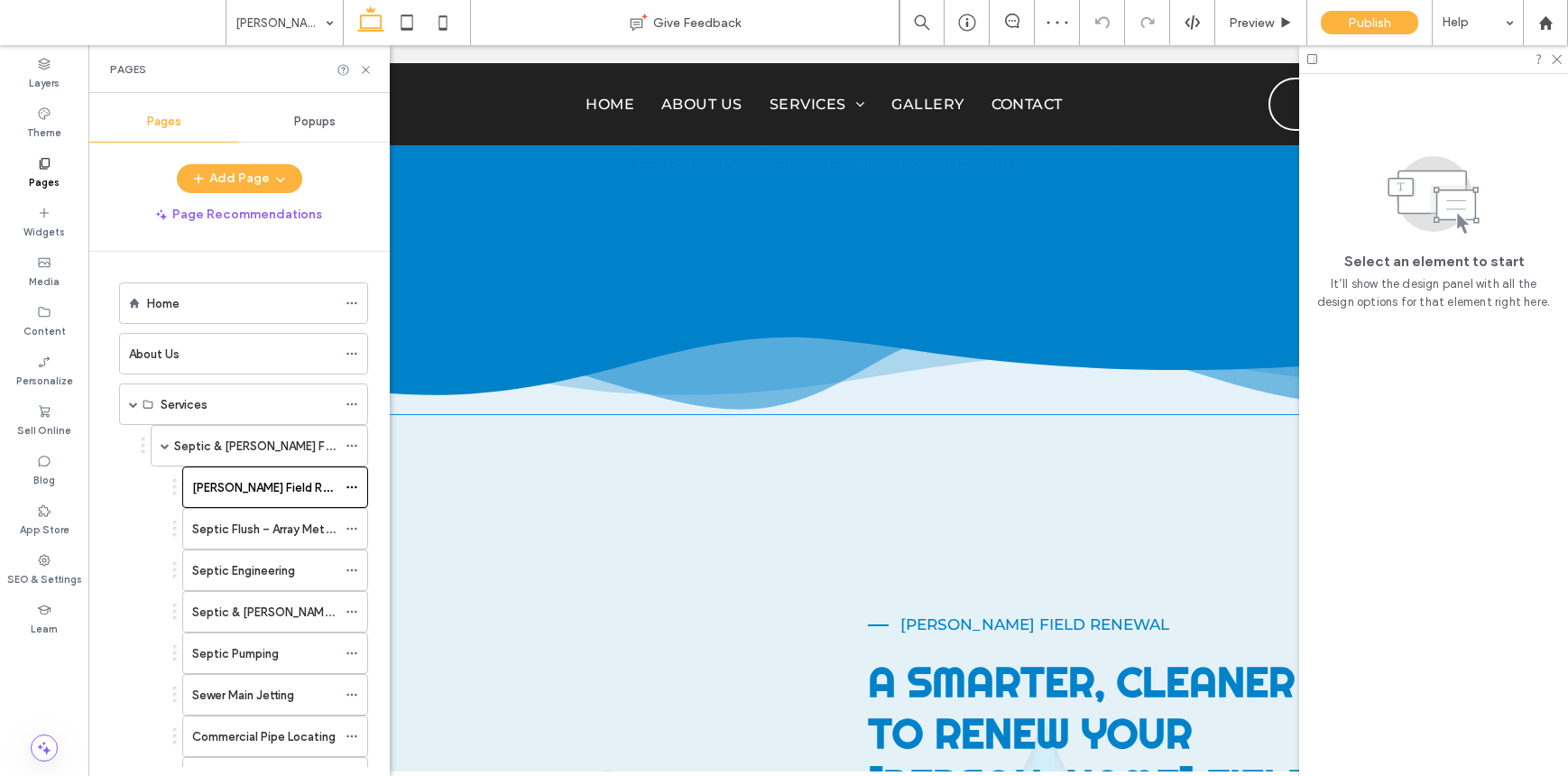
scroll to position [716, 0]
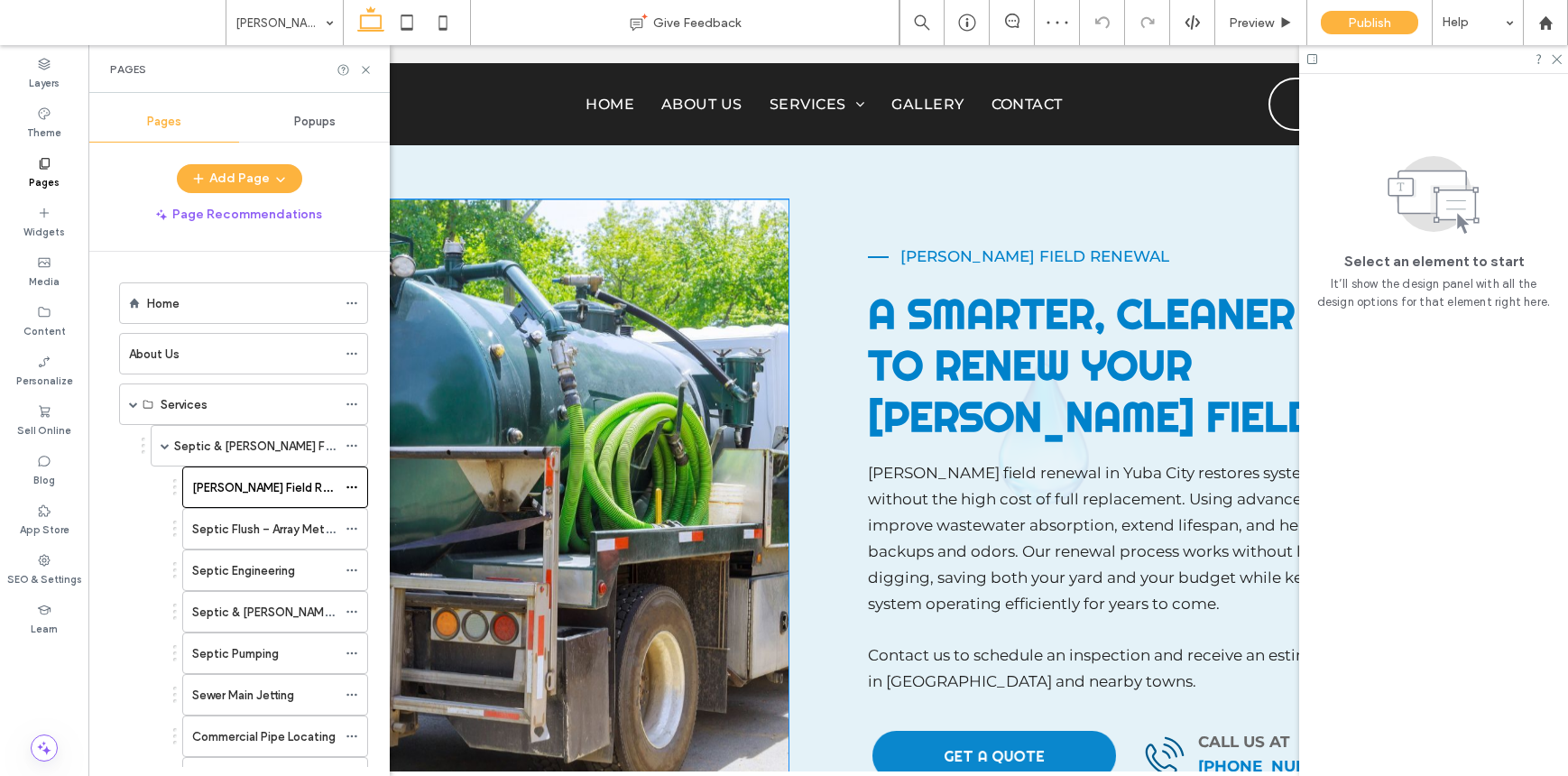
click at [597, 403] on img at bounding box center [505, 512] width 566 height 625
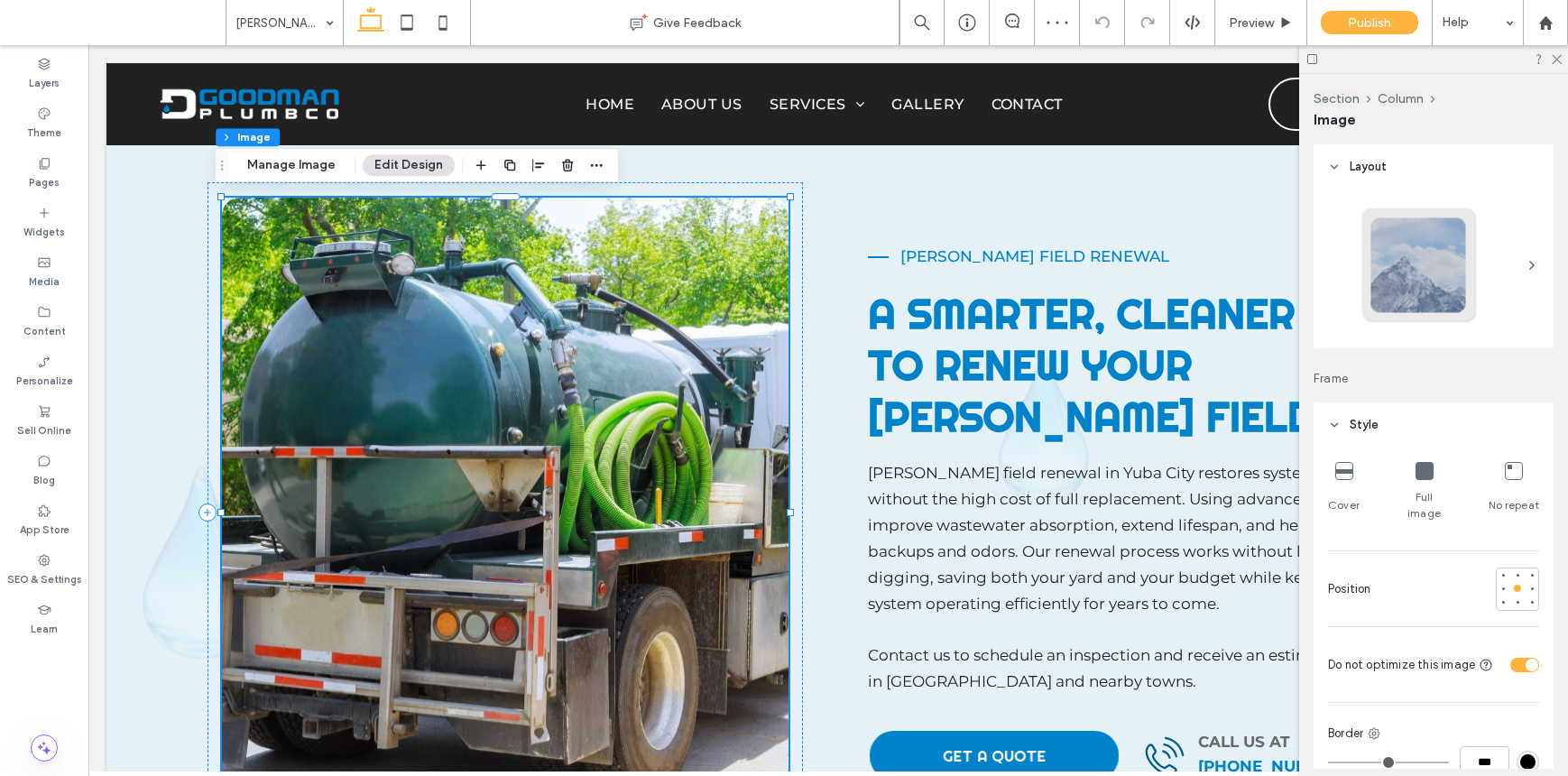
type input "**"
click at [597, 403] on div at bounding box center [505, 513] width 566 height 630
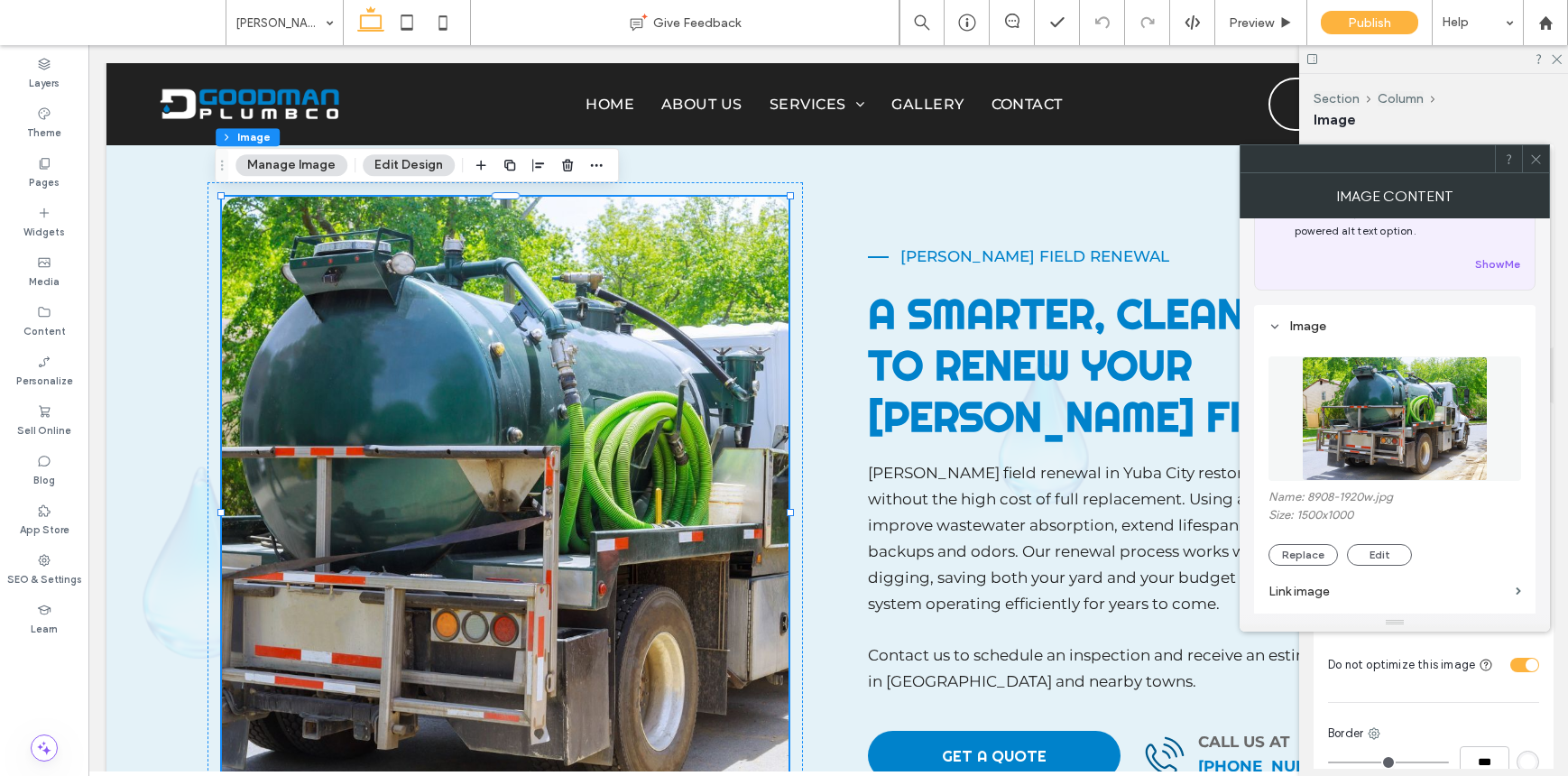
scroll to position [104, 0]
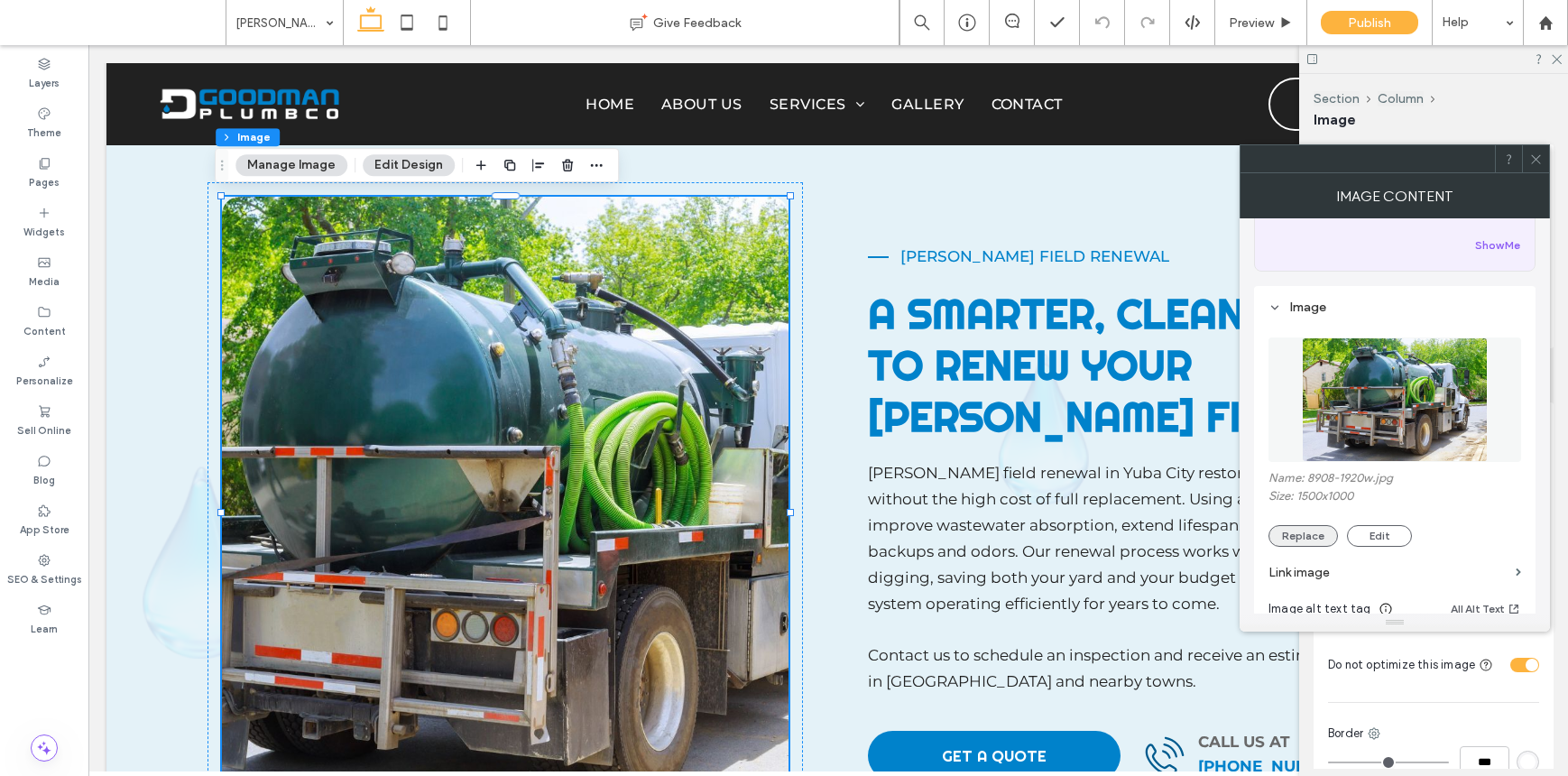
click at [1322, 526] on button "Replace" at bounding box center [1303, 537] width 70 height 22
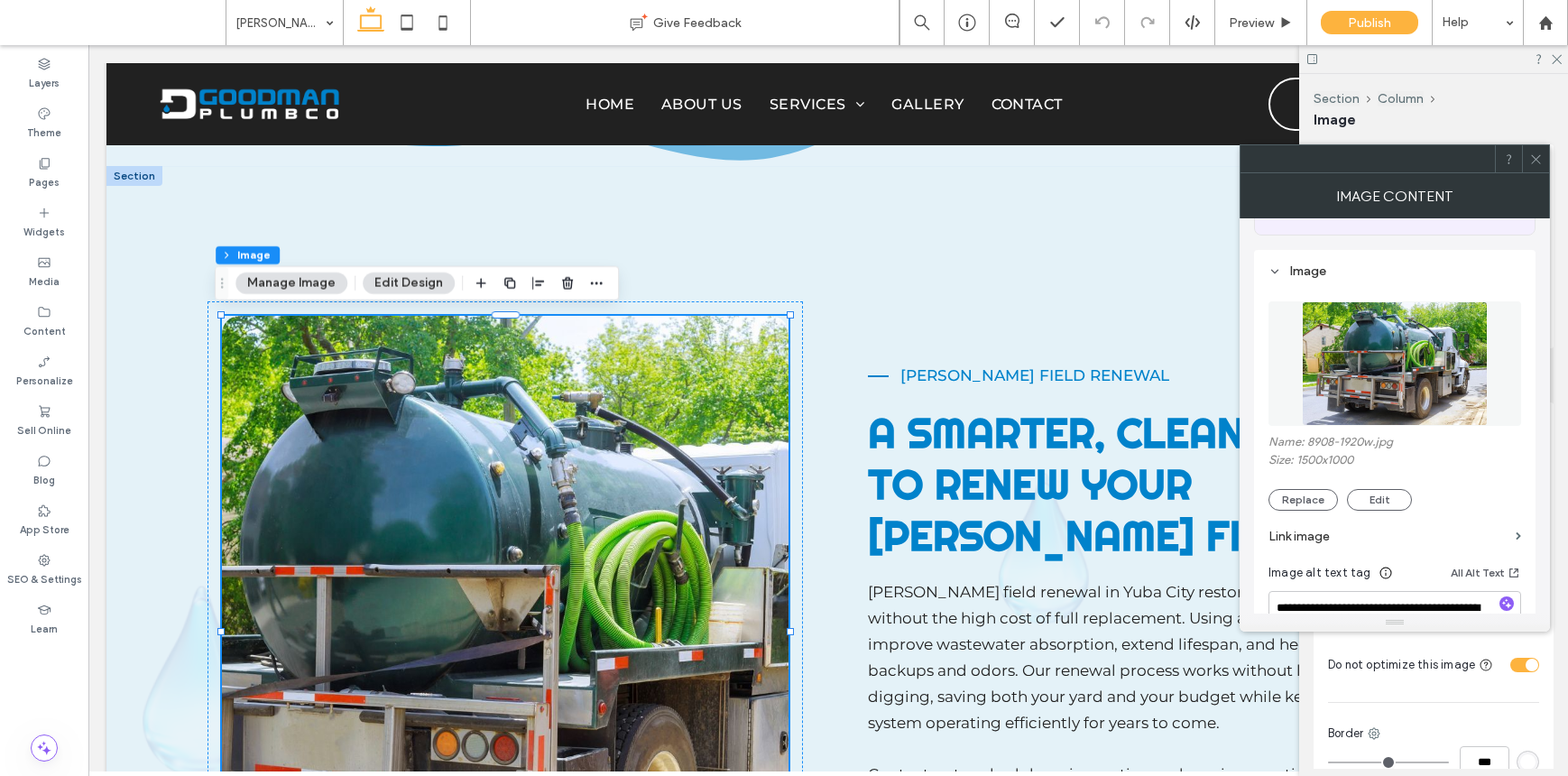
scroll to position [355, 0]
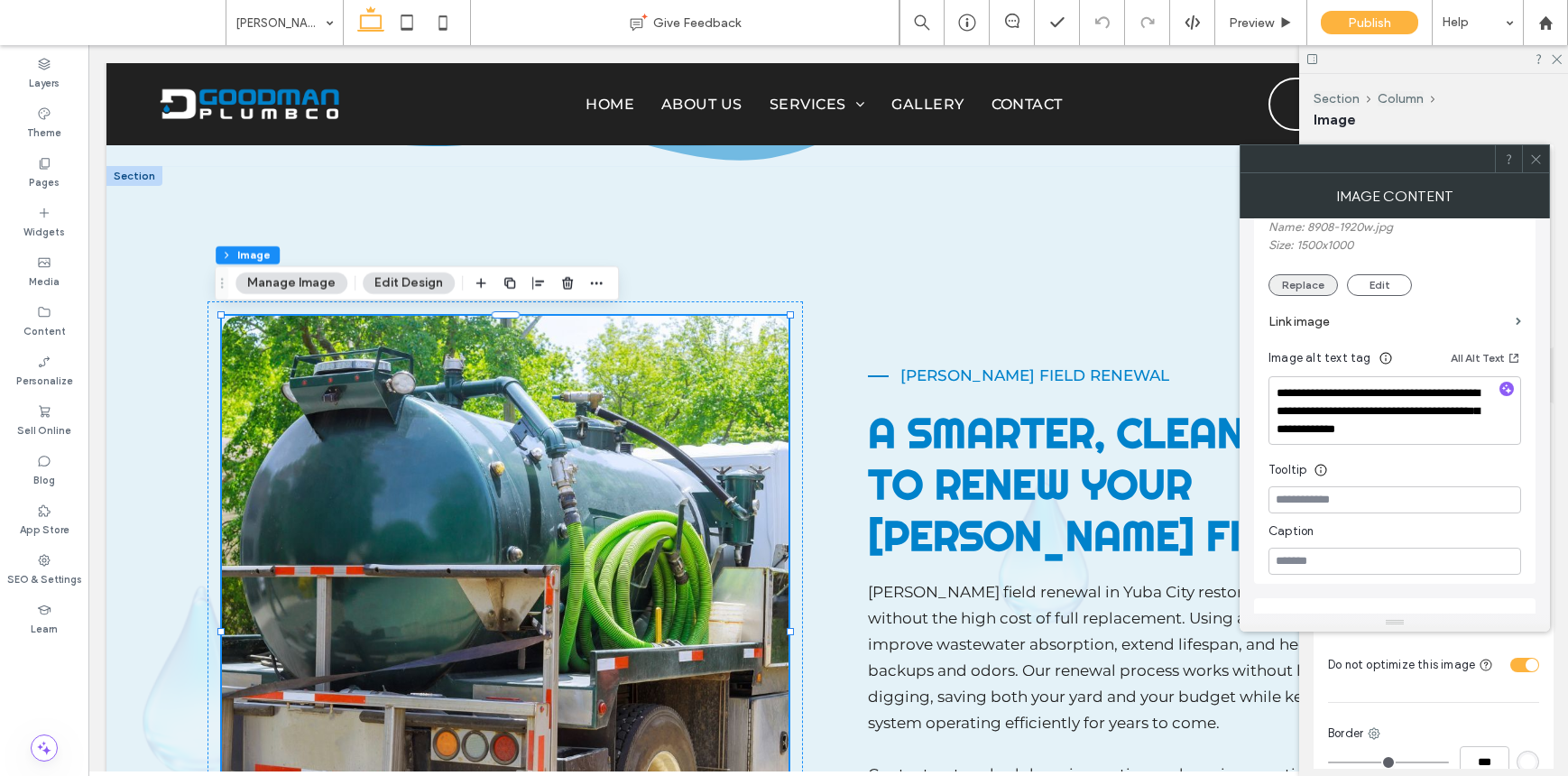
click at [1300, 286] on button "Replace" at bounding box center [1303, 285] width 70 height 22
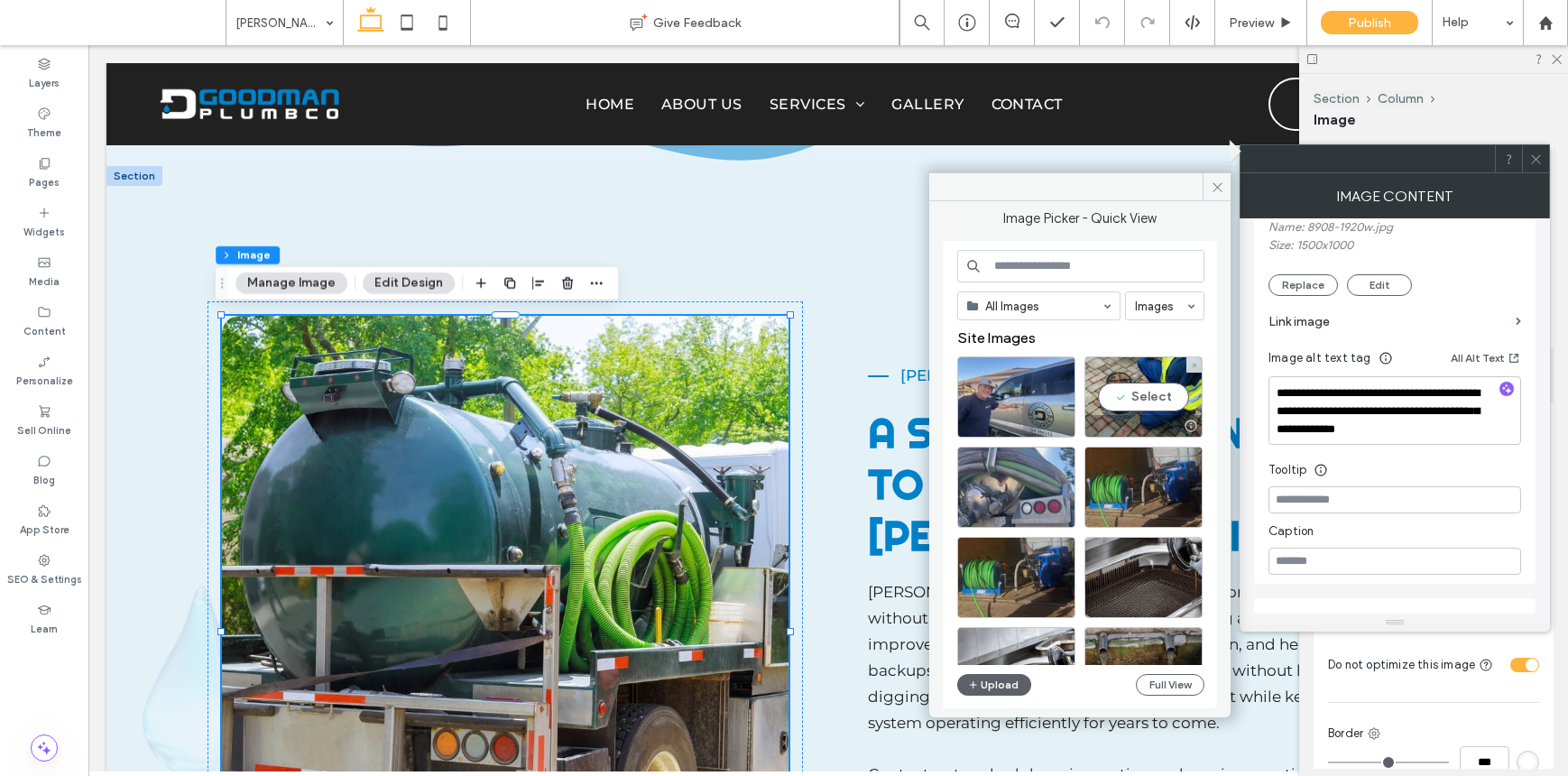
scroll to position [27, 0]
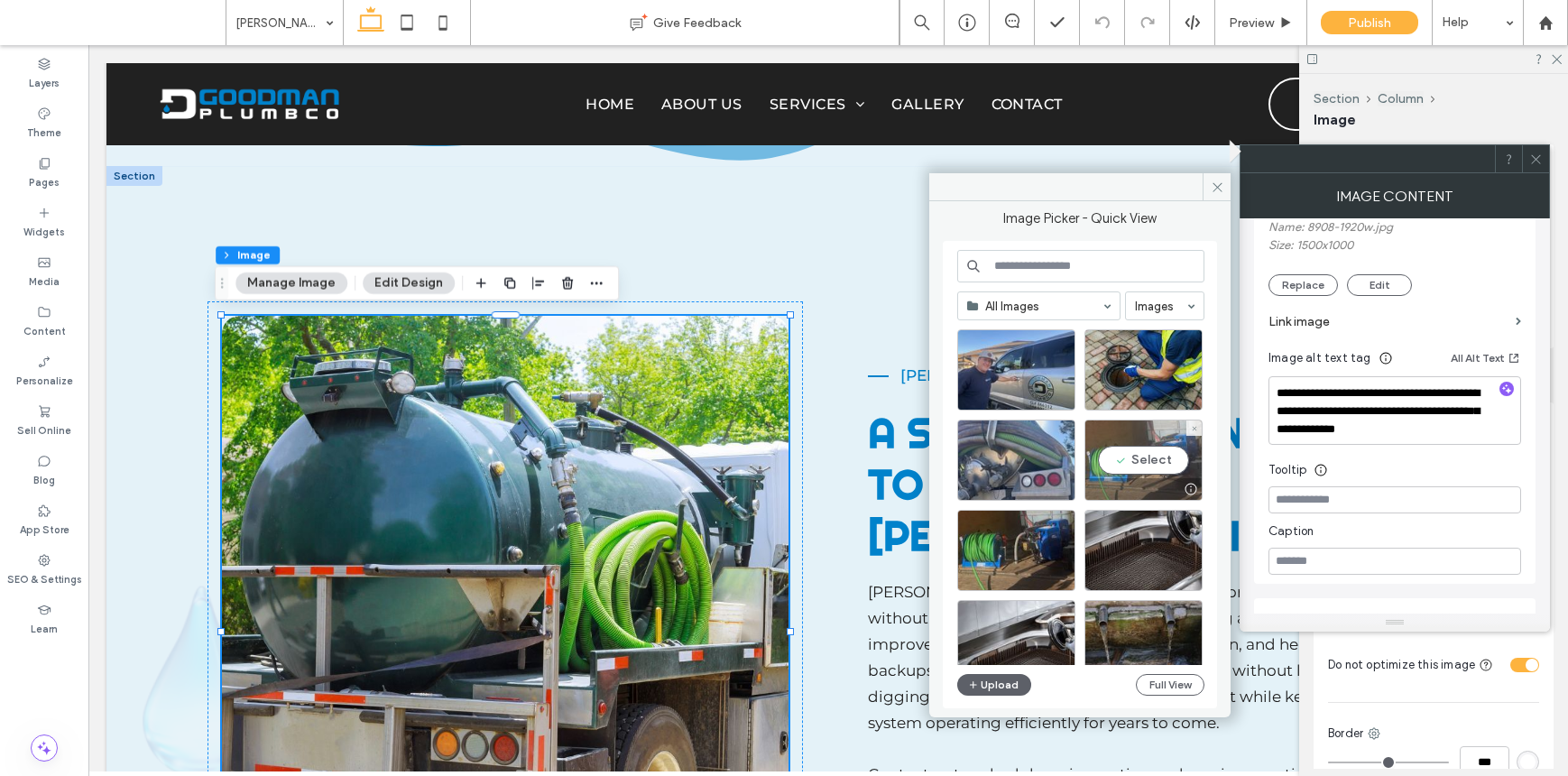
click at [1107, 460] on div "Select" at bounding box center [1143, 460] width 119 height 81
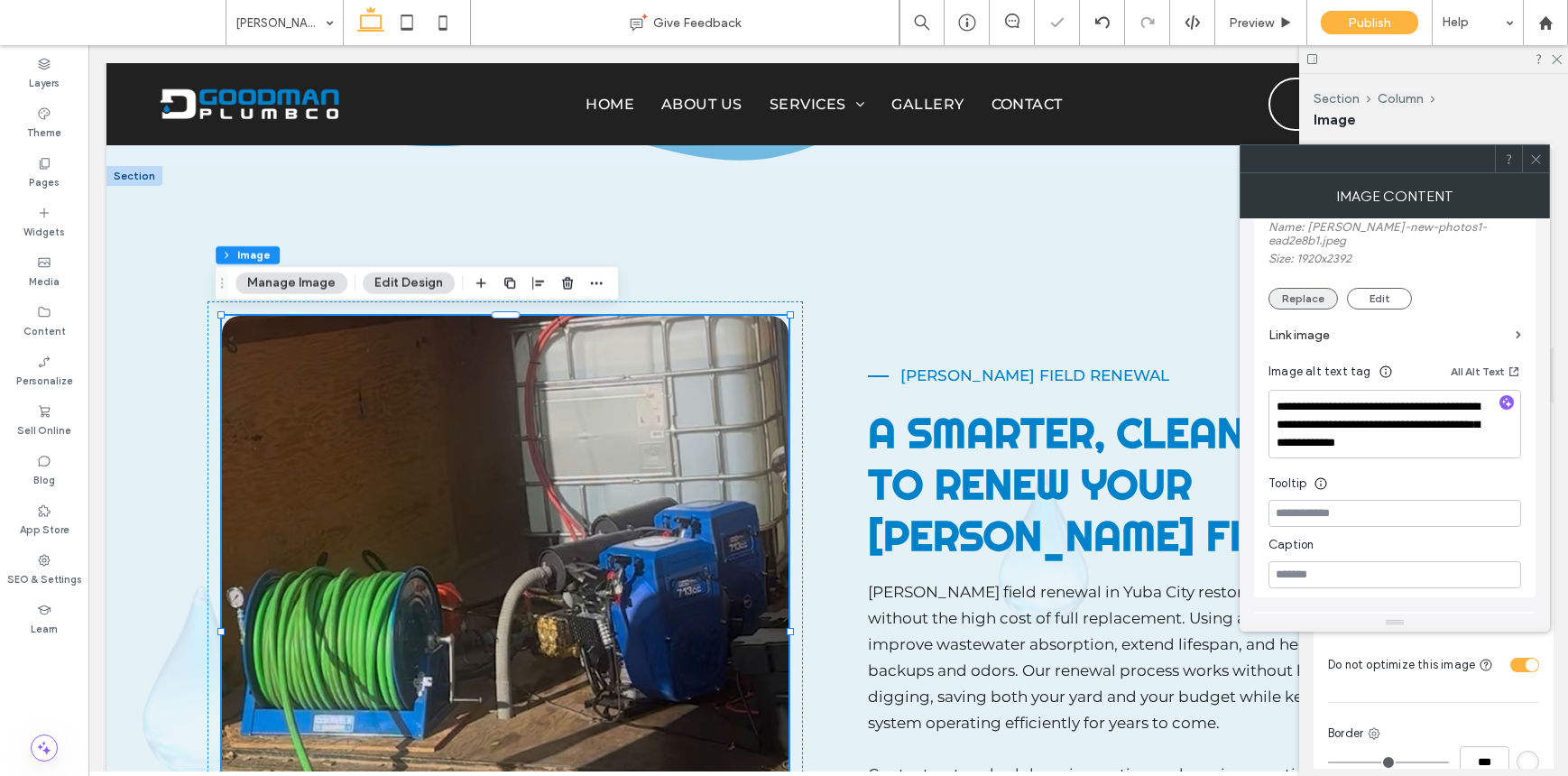
click at [1313, 292] on button "Replace" at bounding box center [1303, 299] width 70 height 22
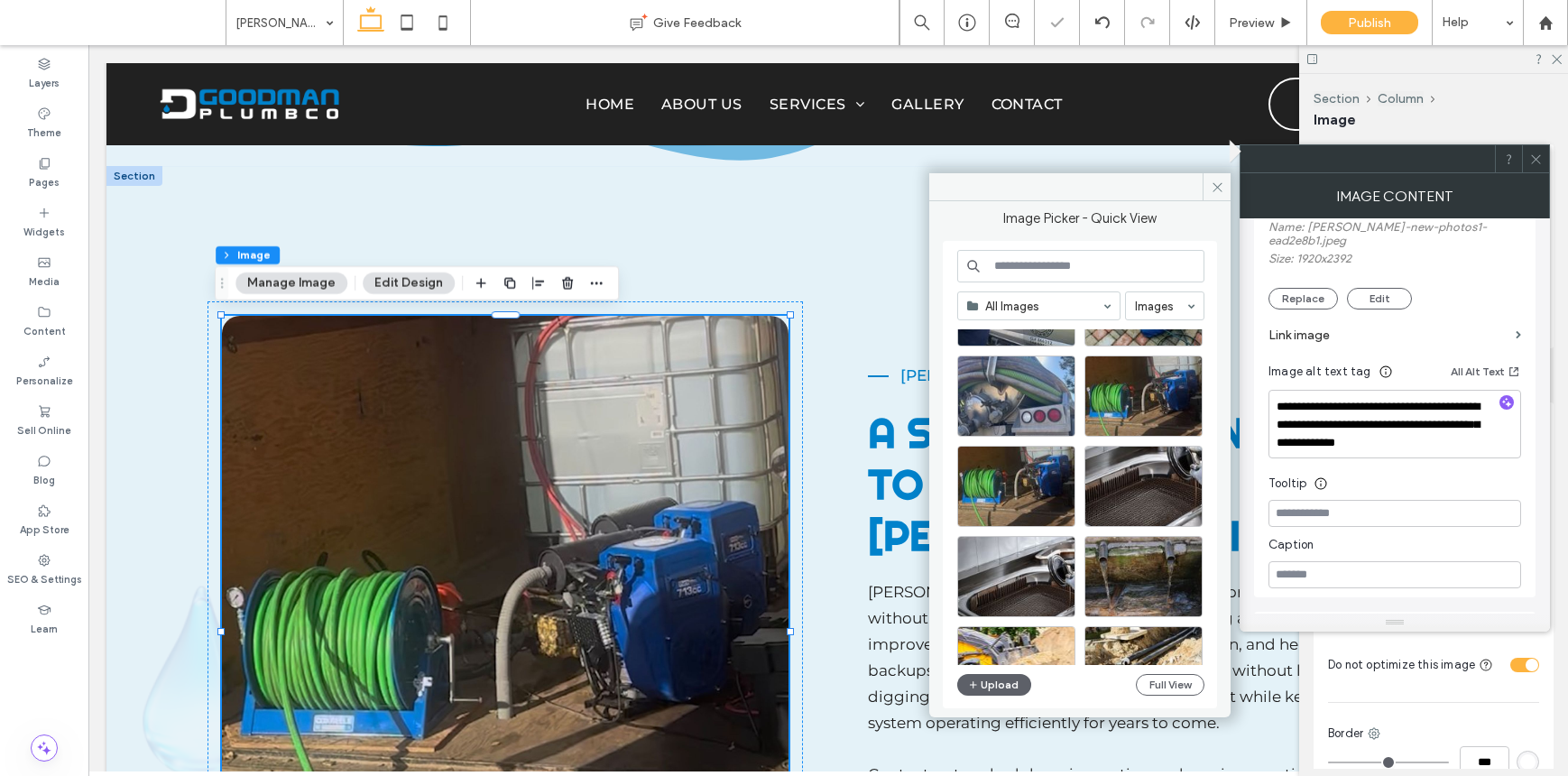
scroll to position [154, 0]
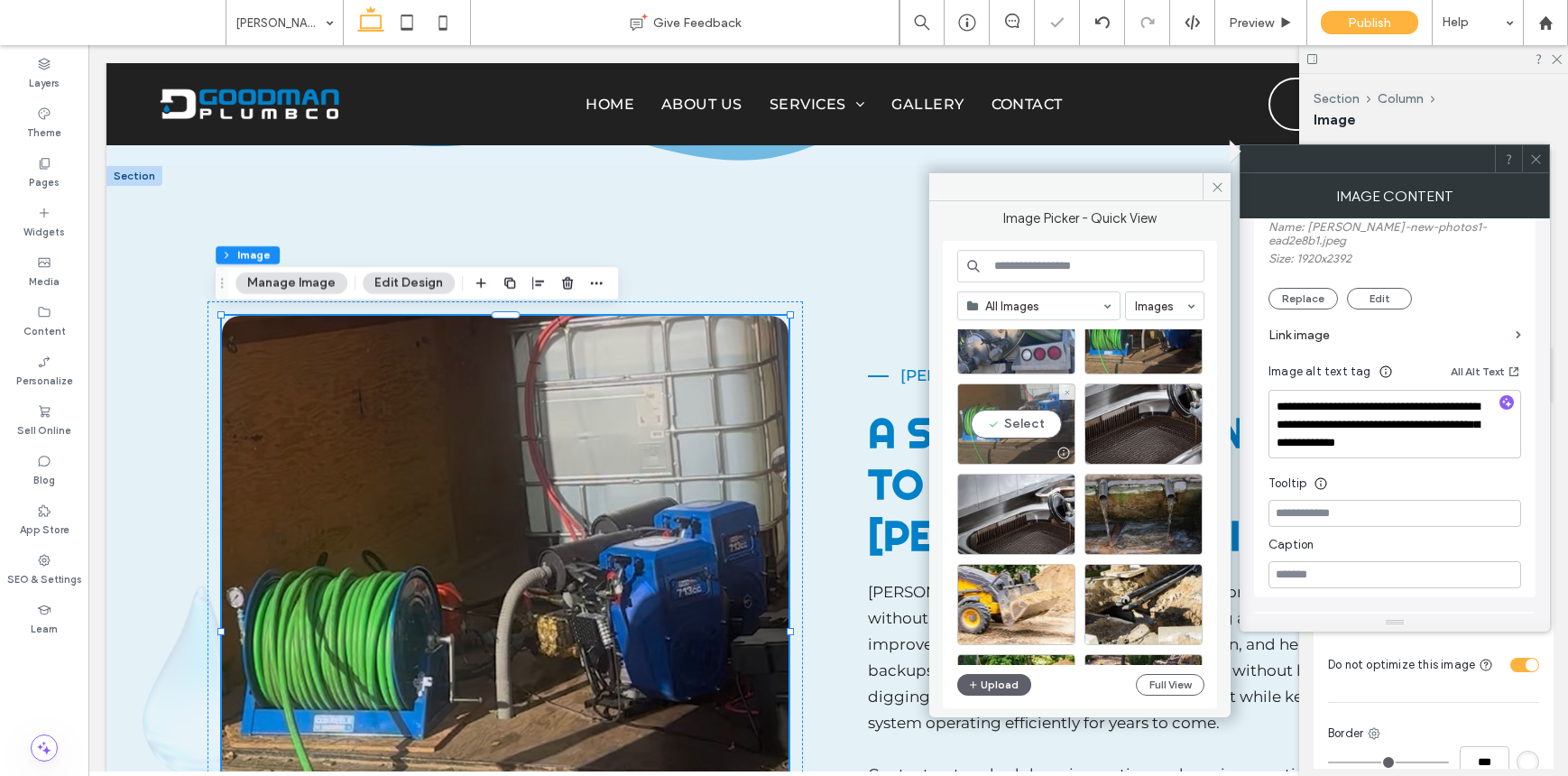
click at [1013, 400] on div "Select" at bounding box center [1016, 424] width 119 height 81
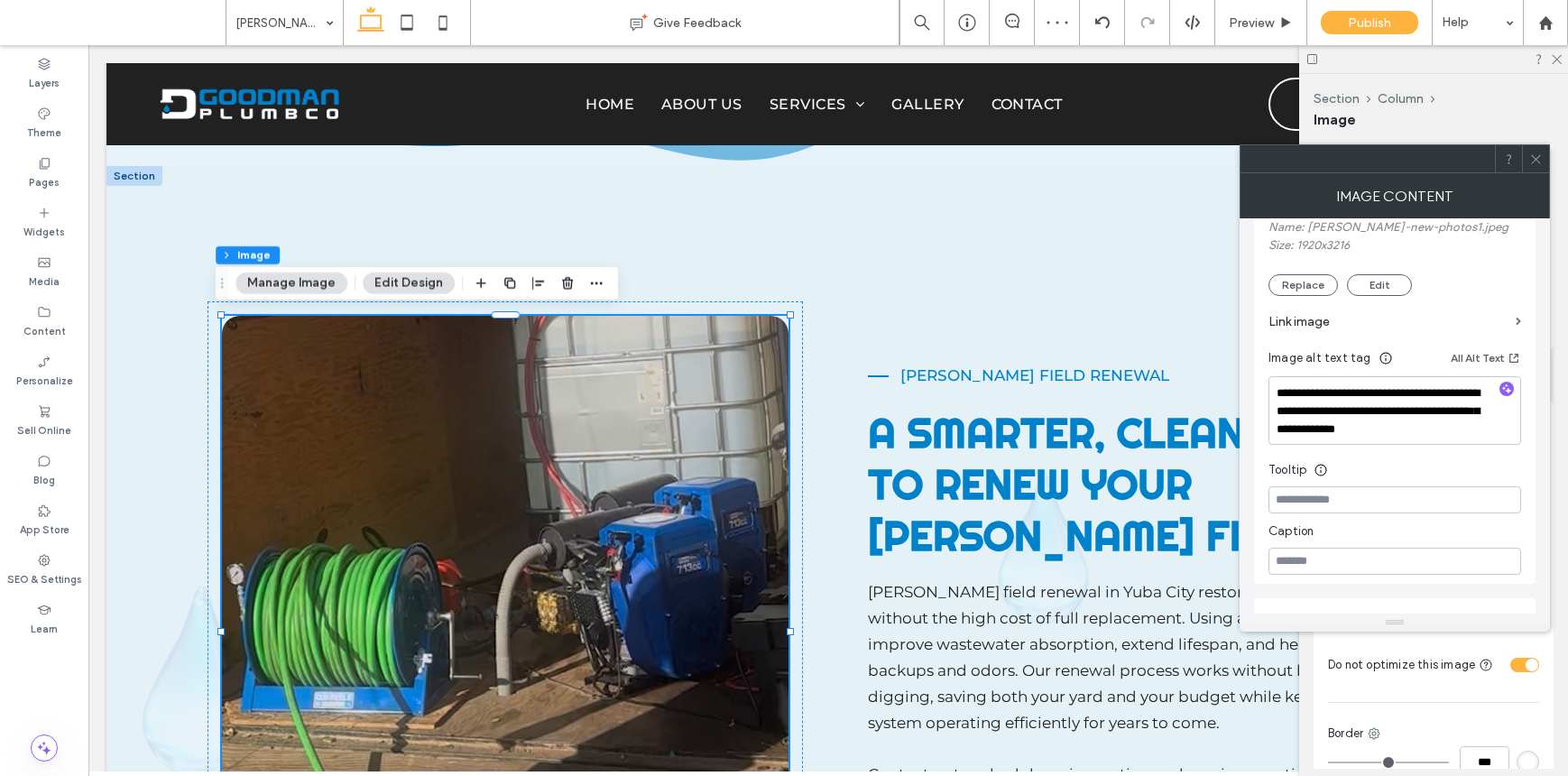
click at [1514, 387] on div at bounding box center [1506, 390] width 29 height 17
click at [1514, 388] on div at bounding box center [1506, 390] width 29 height 17
click at [1522, 387] on div "**********" at bounding box center [1395, 309] width 281 height 549
click at [1519, 386] on div at bounding box center [1506, 390] width 29 height 17
click at [1494, 388] on div at bounding box center [1506, 390] width 29 height 17
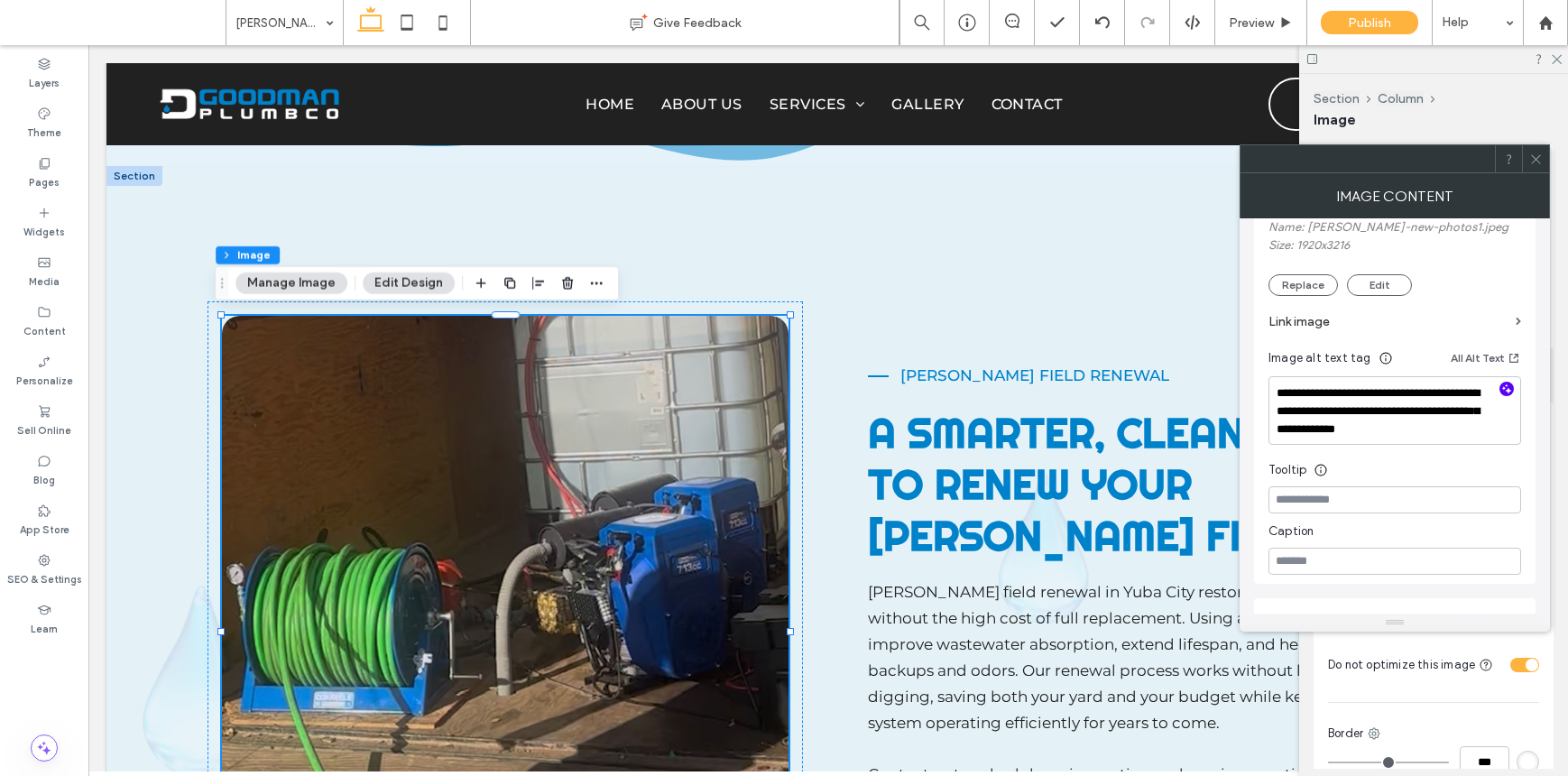
click at [1500, 388] on icon "button" at bounding box center [1506, 389] width 13 height 13
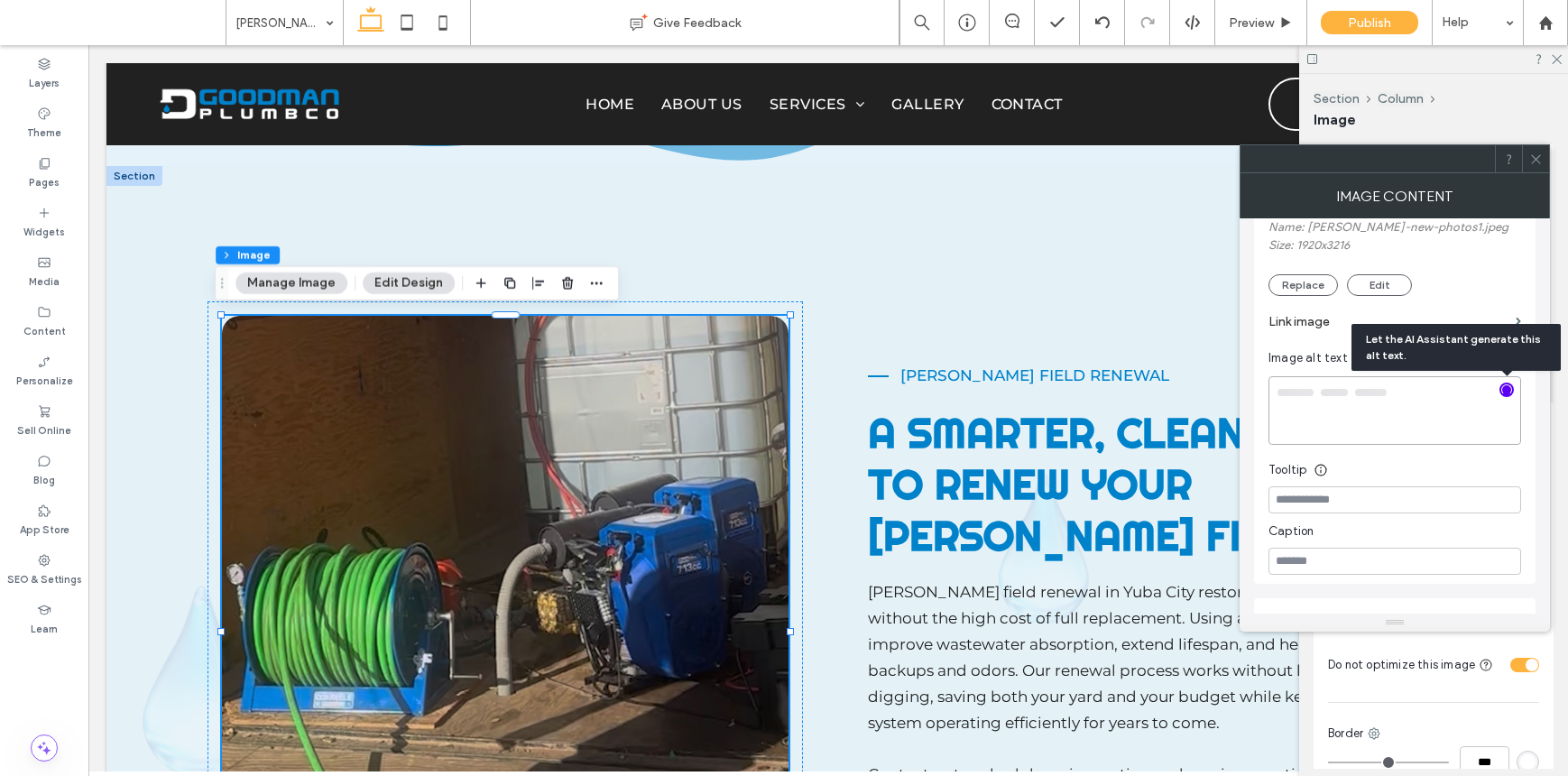
type textarea "**********"
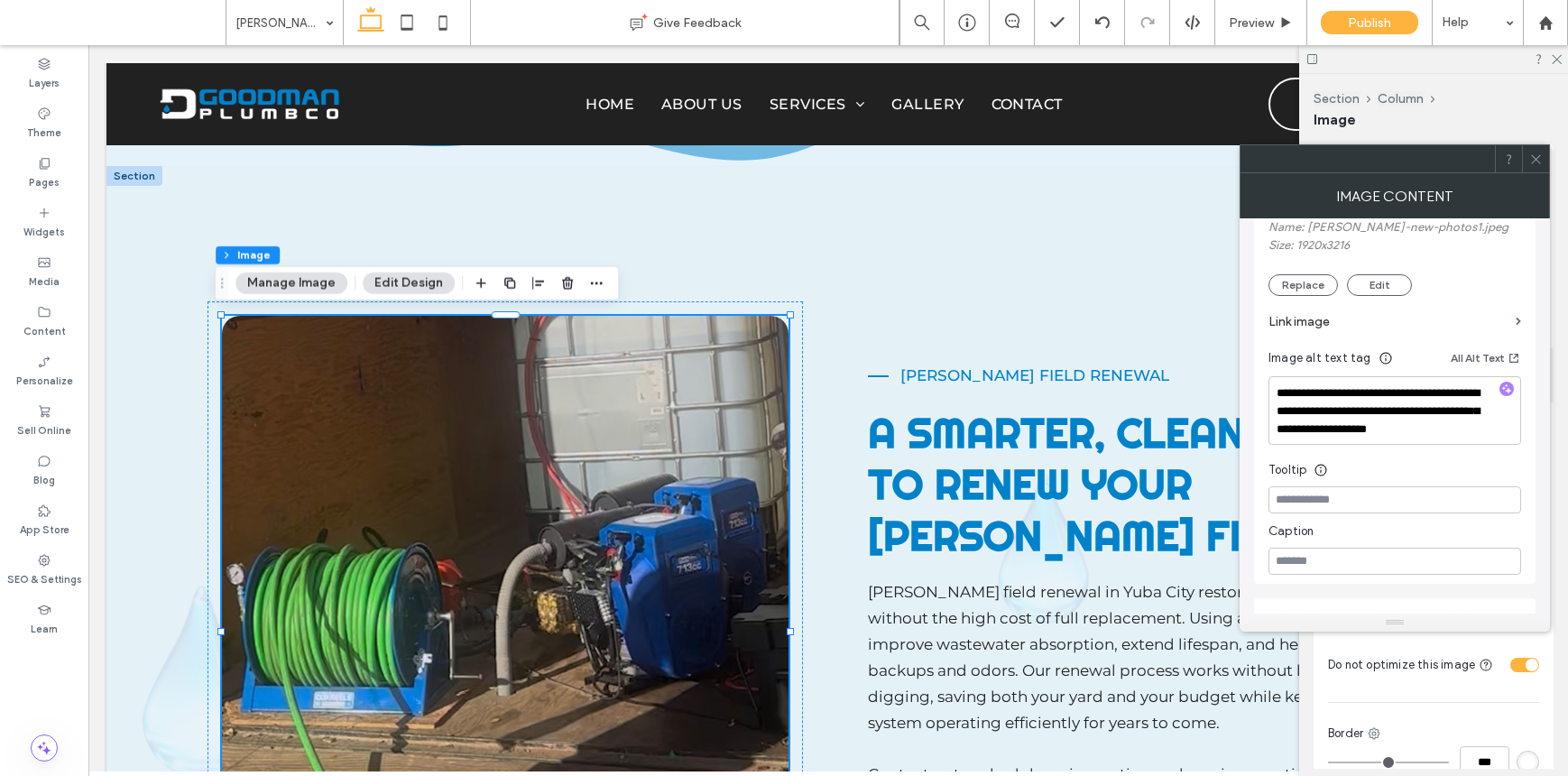
click at [1539, 161] on icon at bounding box center [1536, 160] width 14 height 14
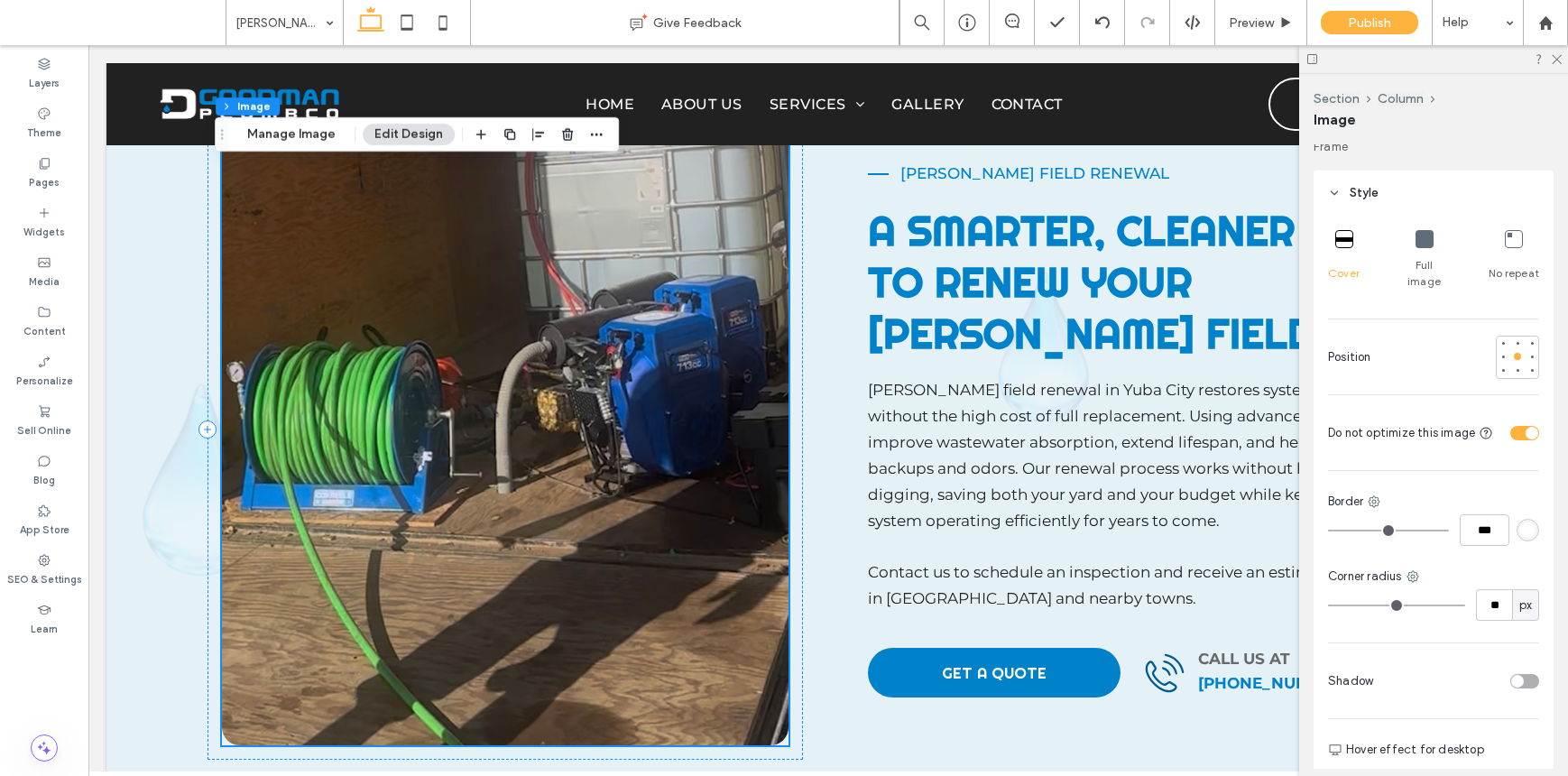
scroll to position [827, 0]
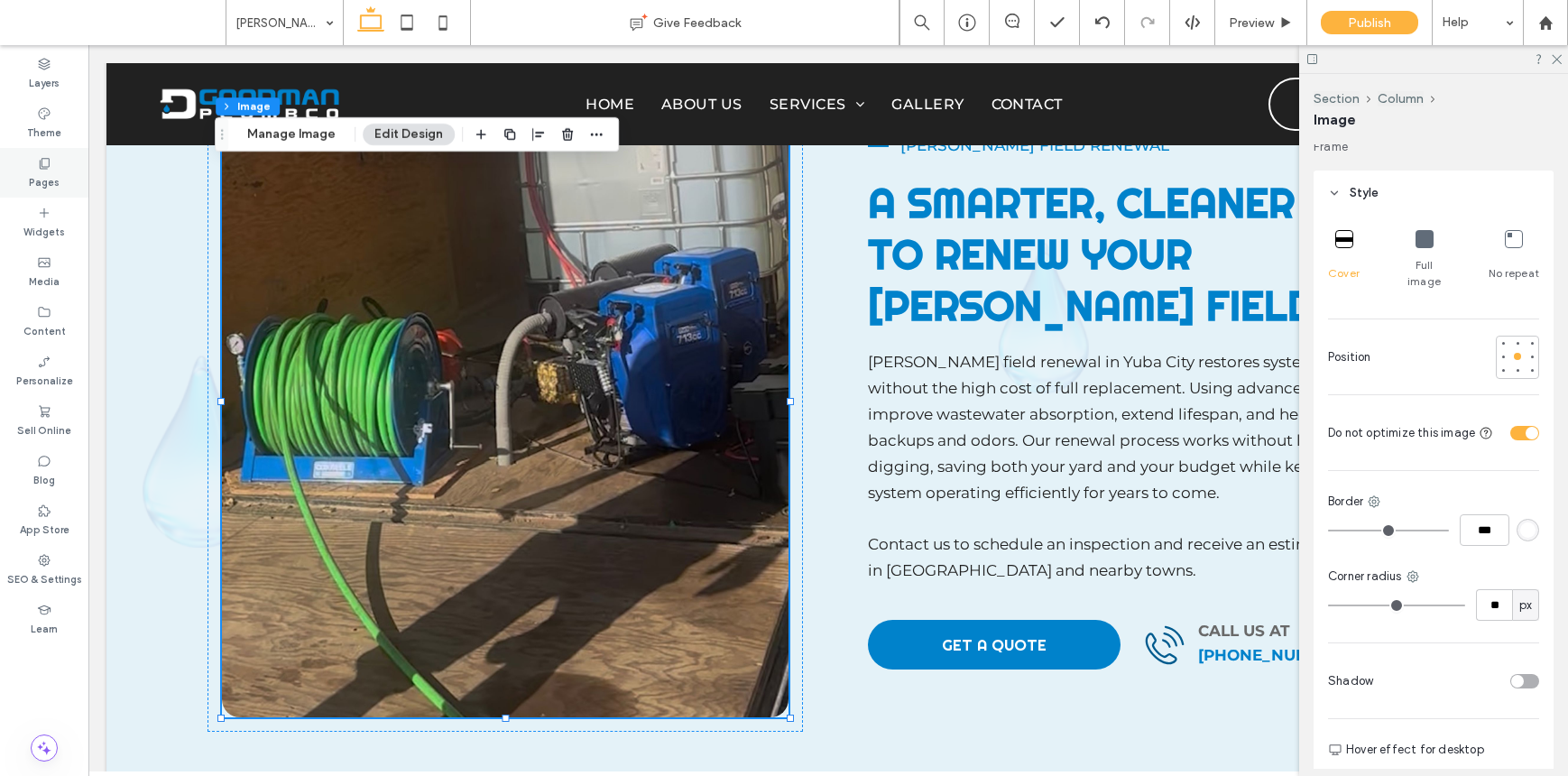
click at [59, 177] on div "Pages" at bounding box center [44, 173] width 89 height 50
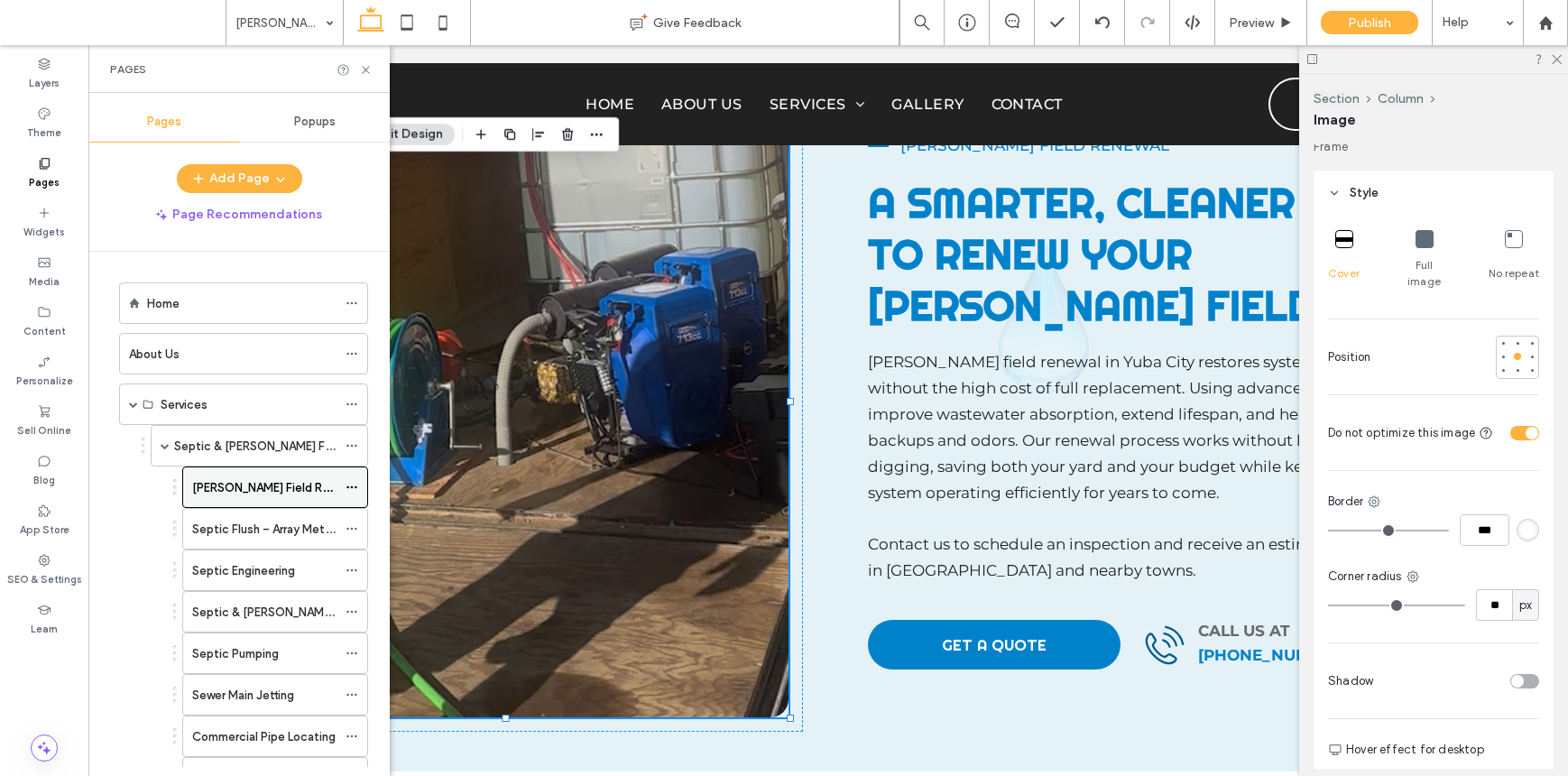
scroll to position [24, 0]
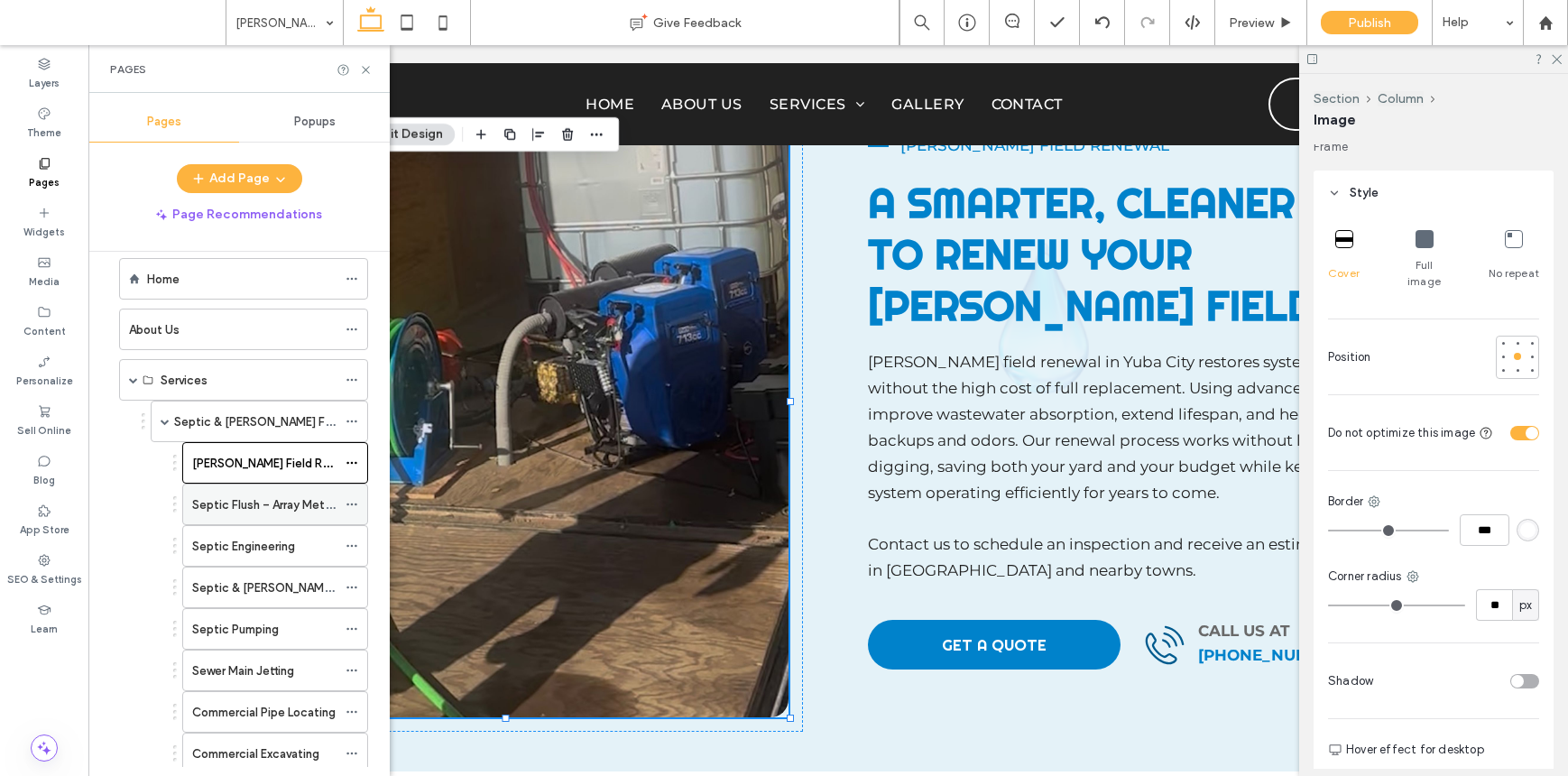
click at [218, 494] on div "Septic Flush – Array Method" at bounding box center [264, 505] width 145 height 40
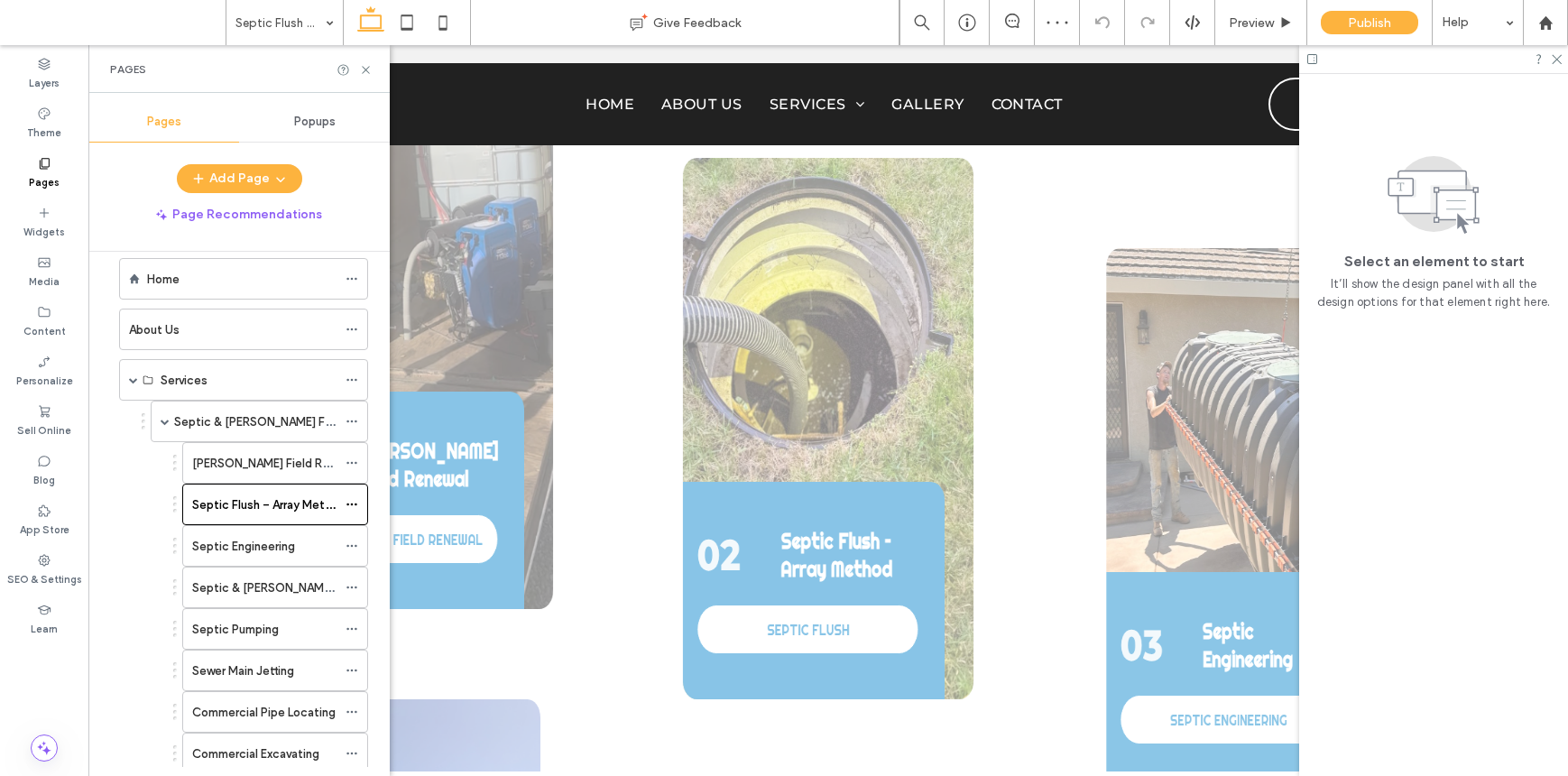
scroll to position [2045, 0]
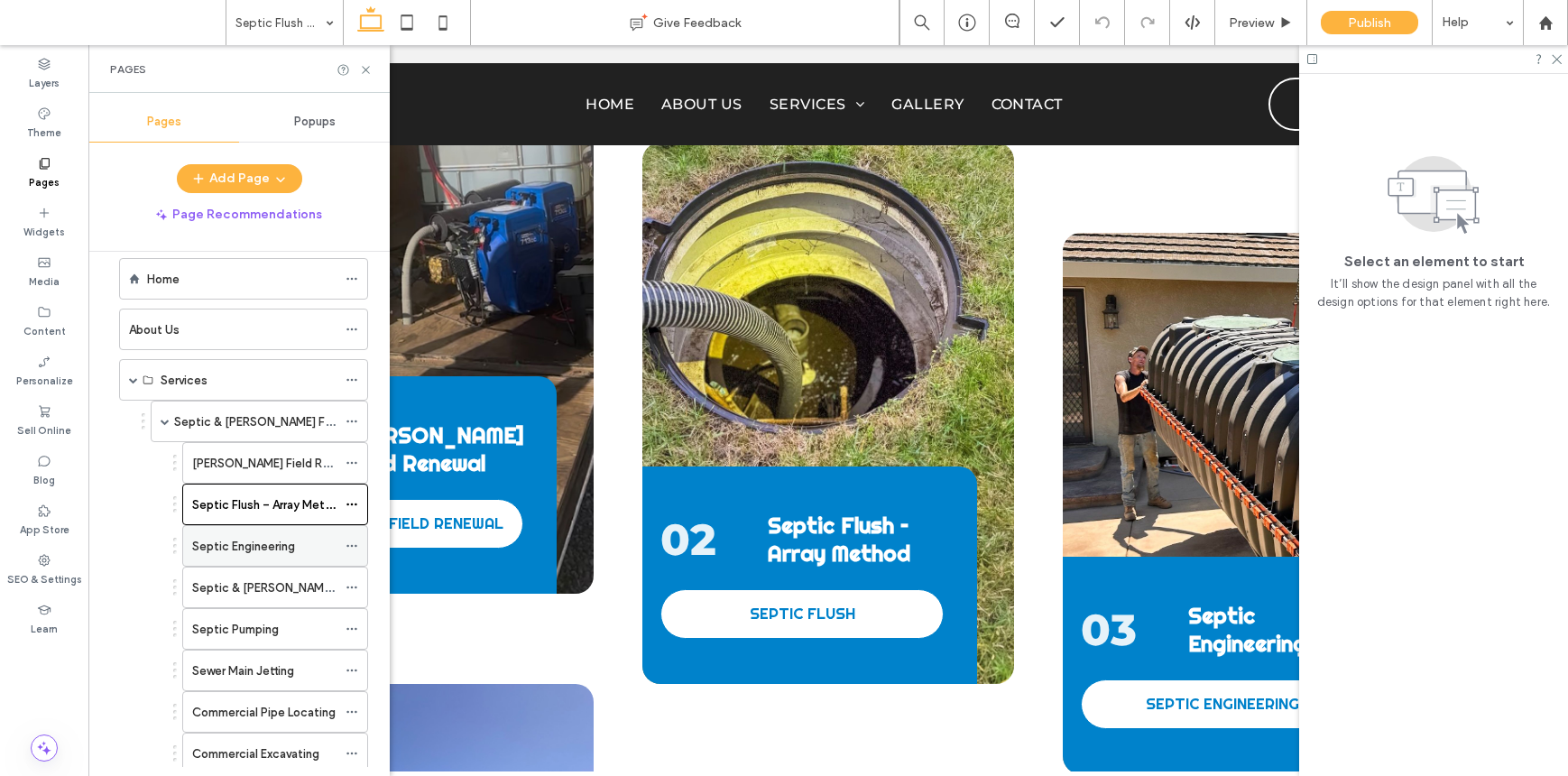
click at [257, 535] on div "Septic Engineering" at bounding box center [264, 547] width 145 height 40
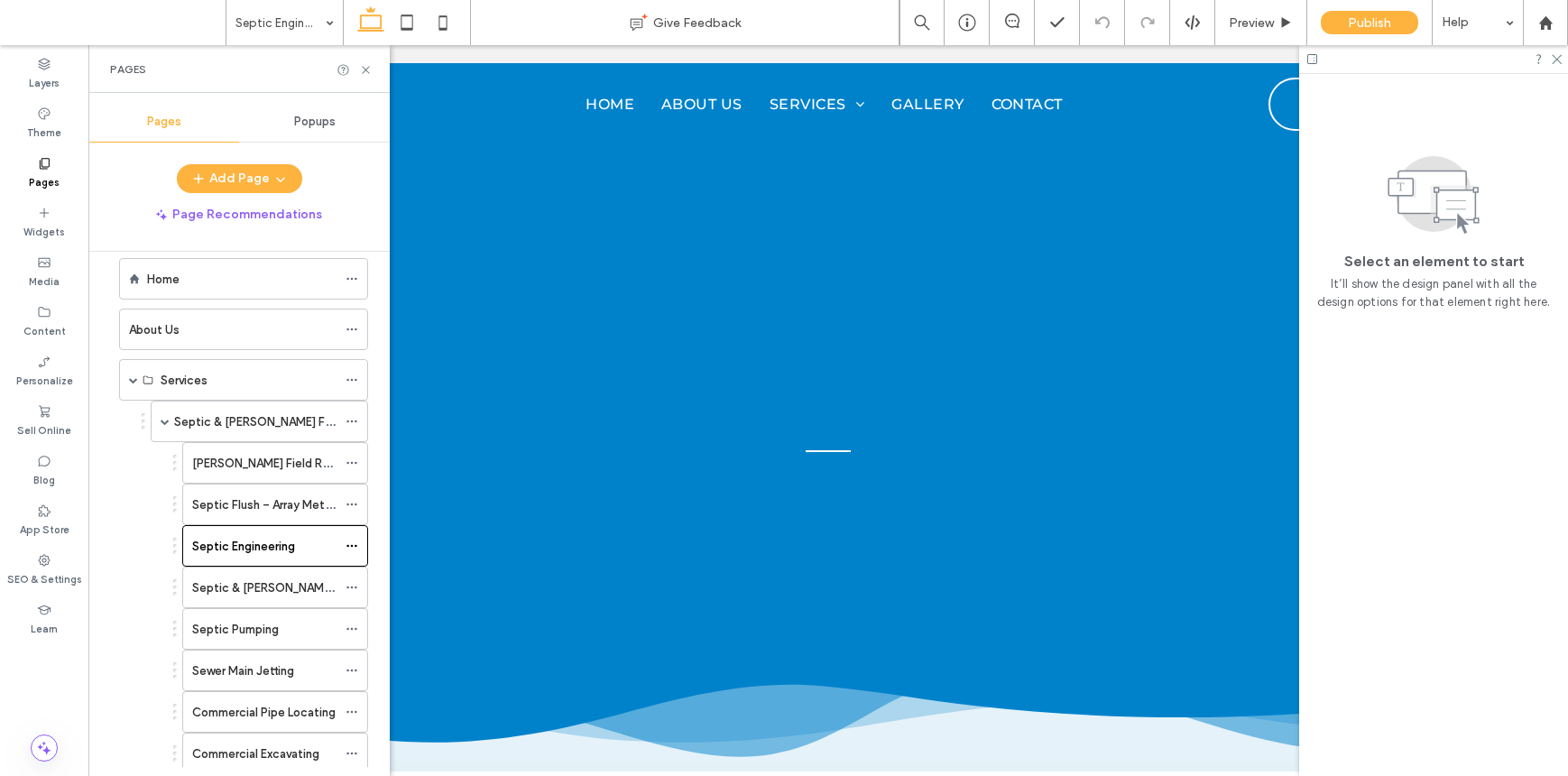
scroll to position [0, 0]
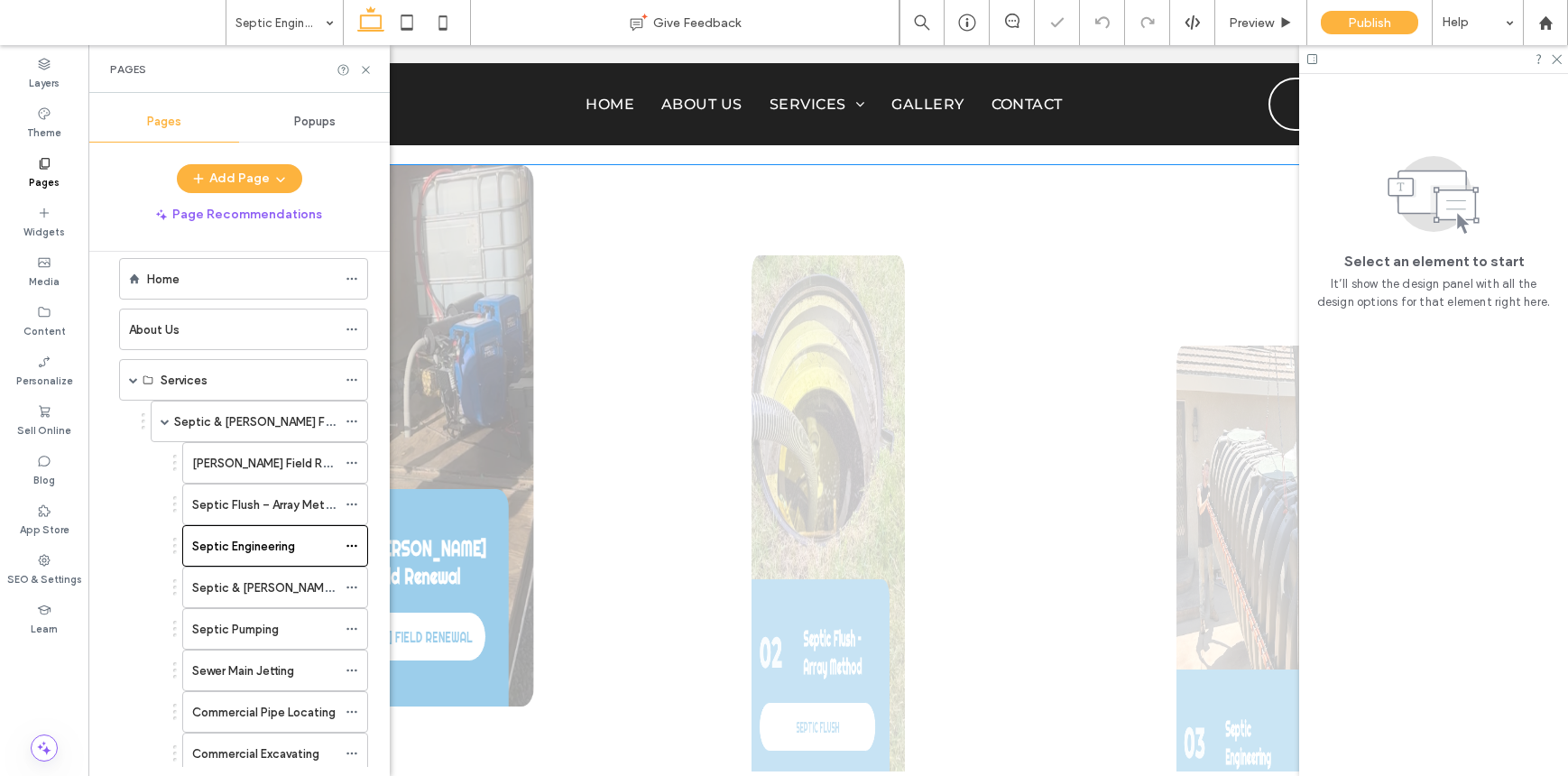
scroll to position [2534, 0]
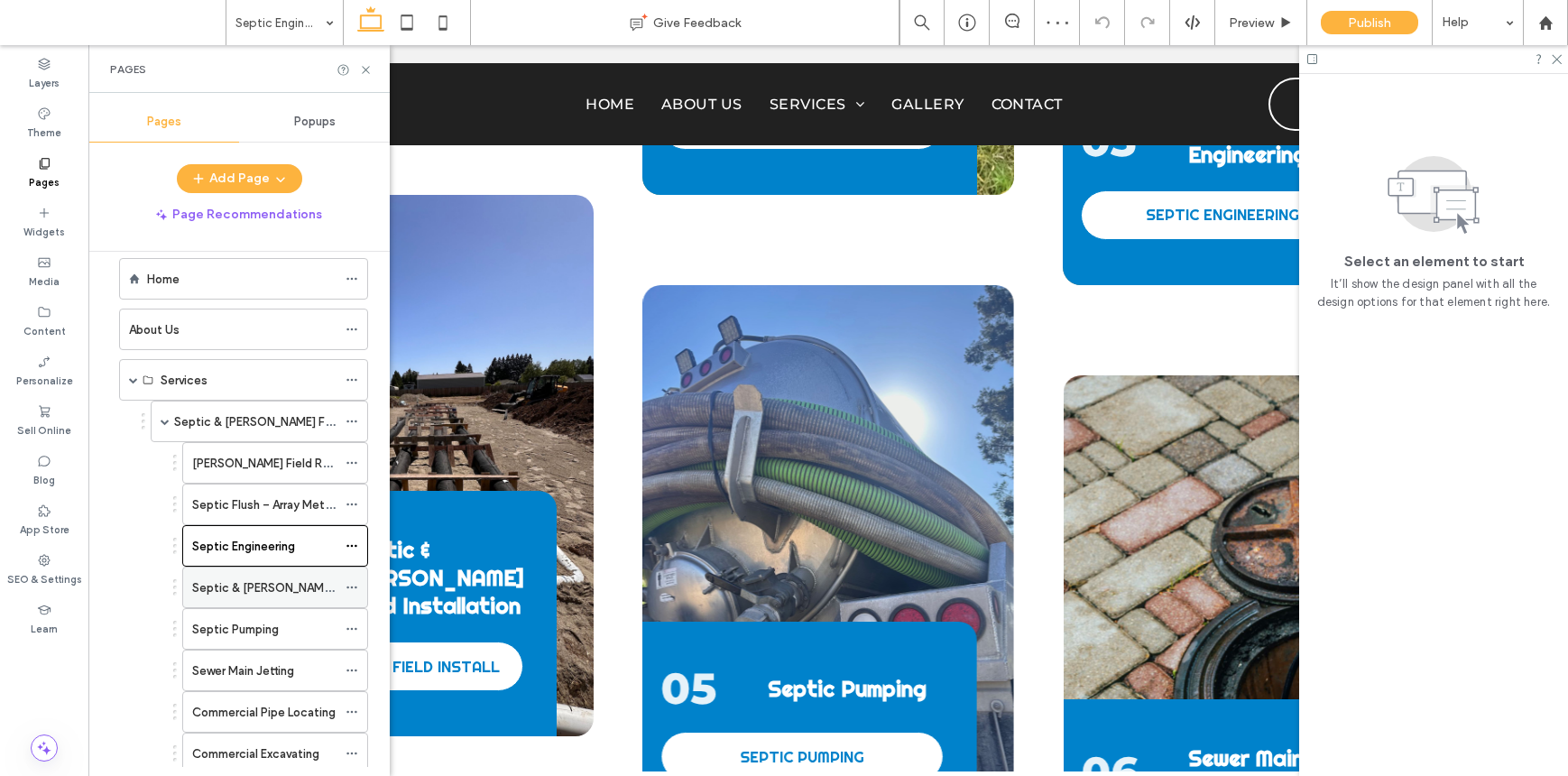
click at [306, 586] on label "Septic & [PERSON_NAME] Field Installation" at bounding box center [309, 588] width 233 height 32
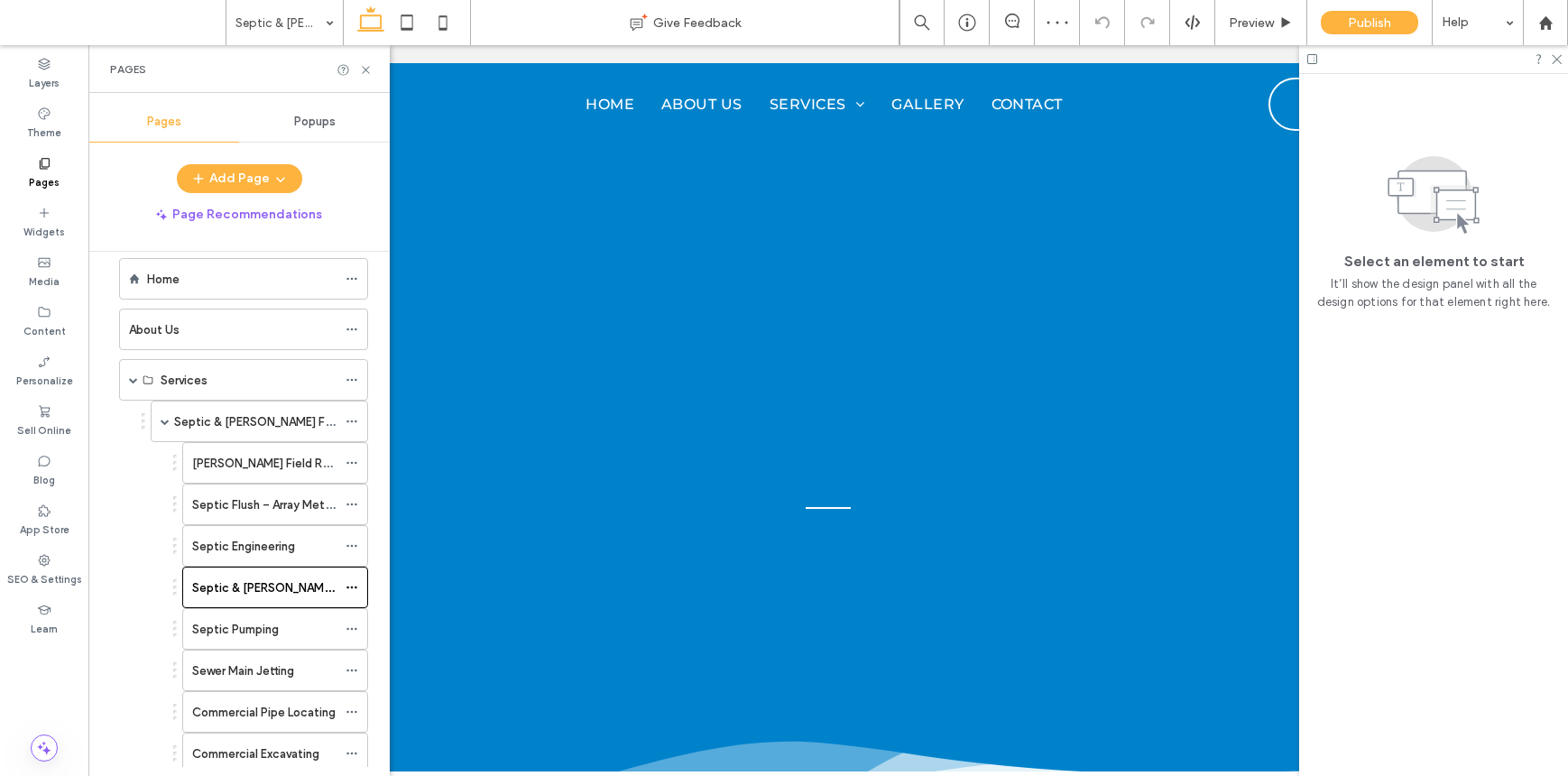
scroll to position [0, 0]
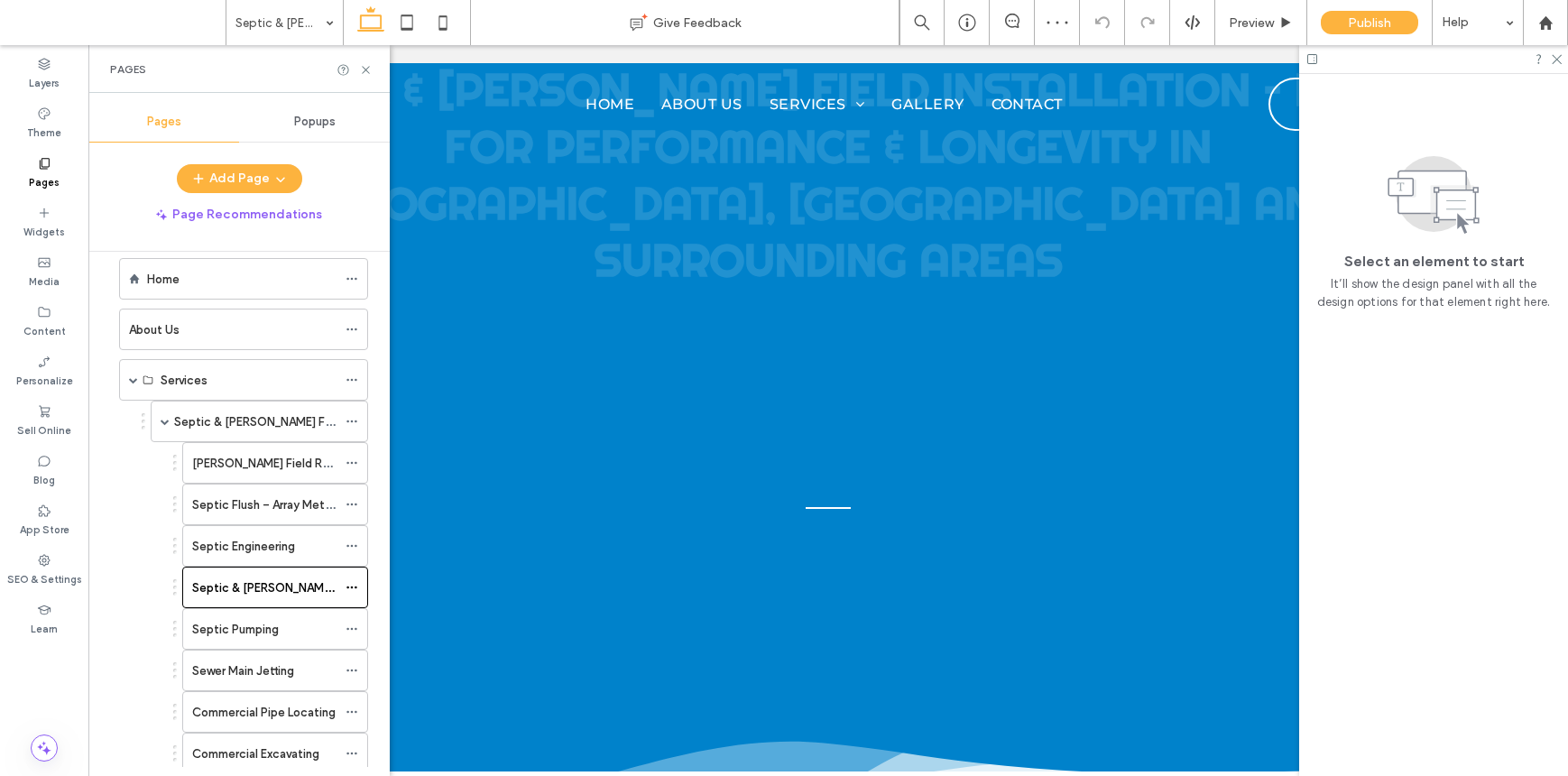
click at [375, 72] on div "Pages" at bounding box center [239, 69] width 301 height 48
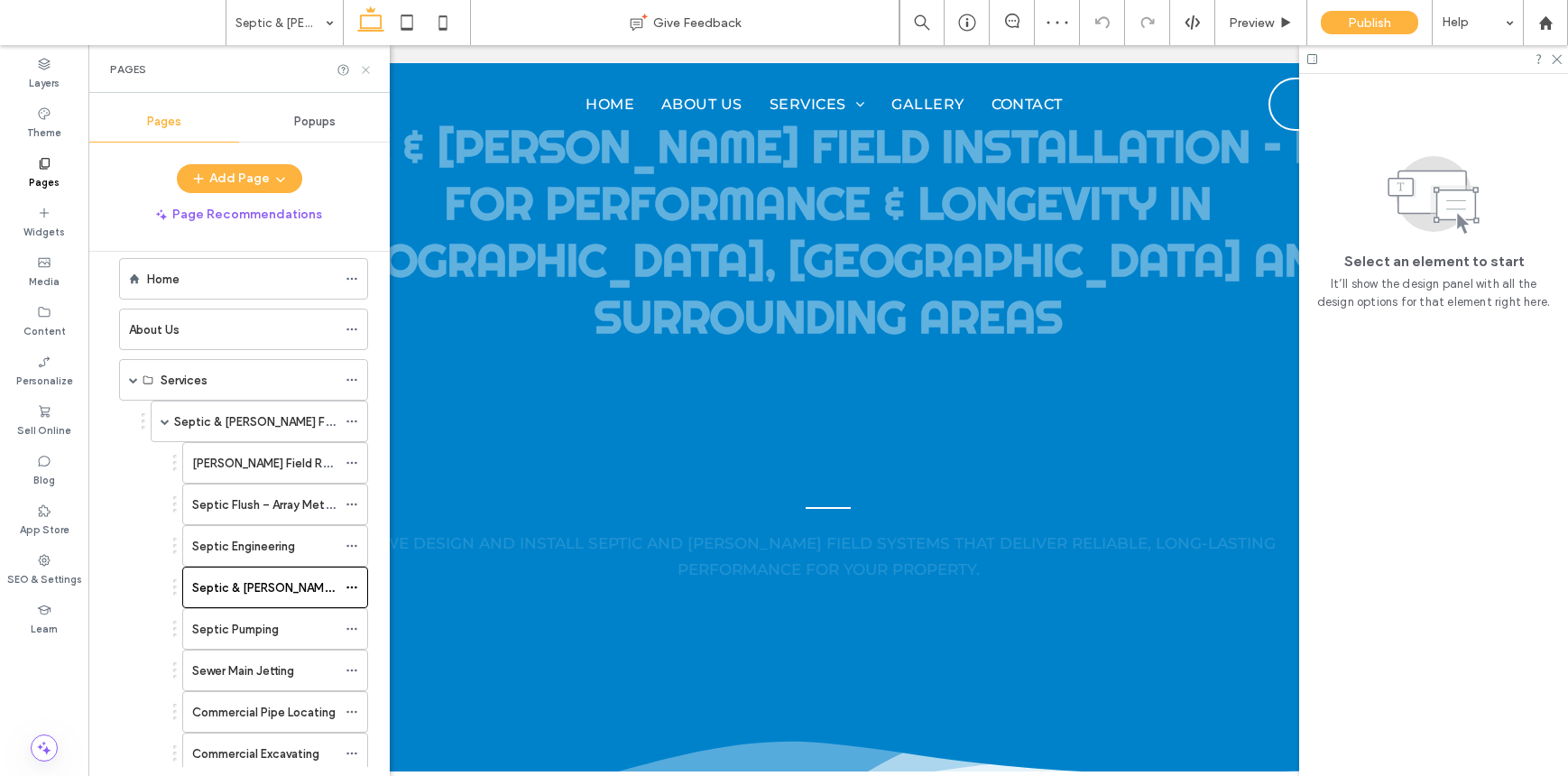
click at [363, 70] on icon at bounding box center [366, 70] width 14 height 14
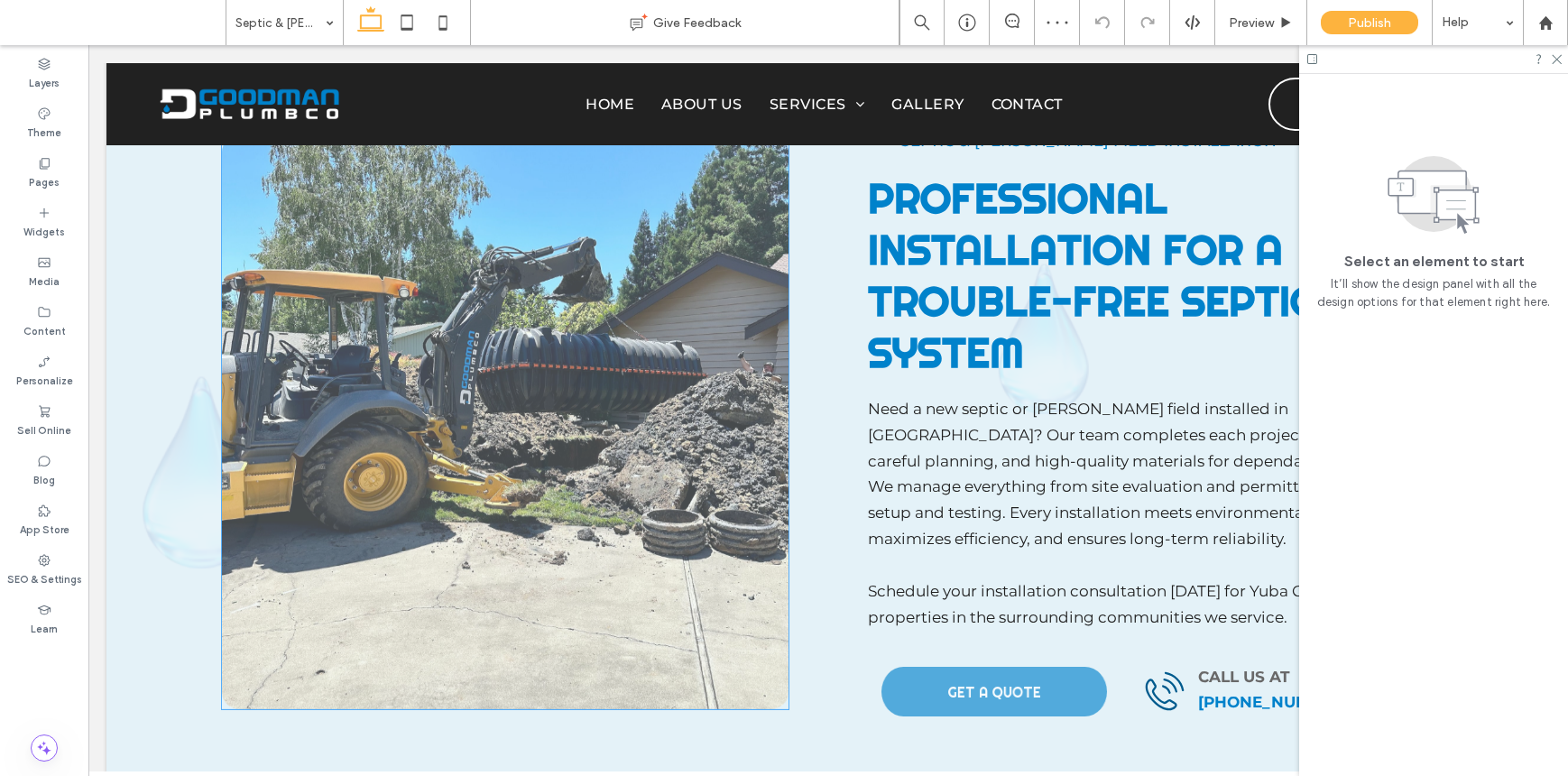
scroll to position [646, 0]
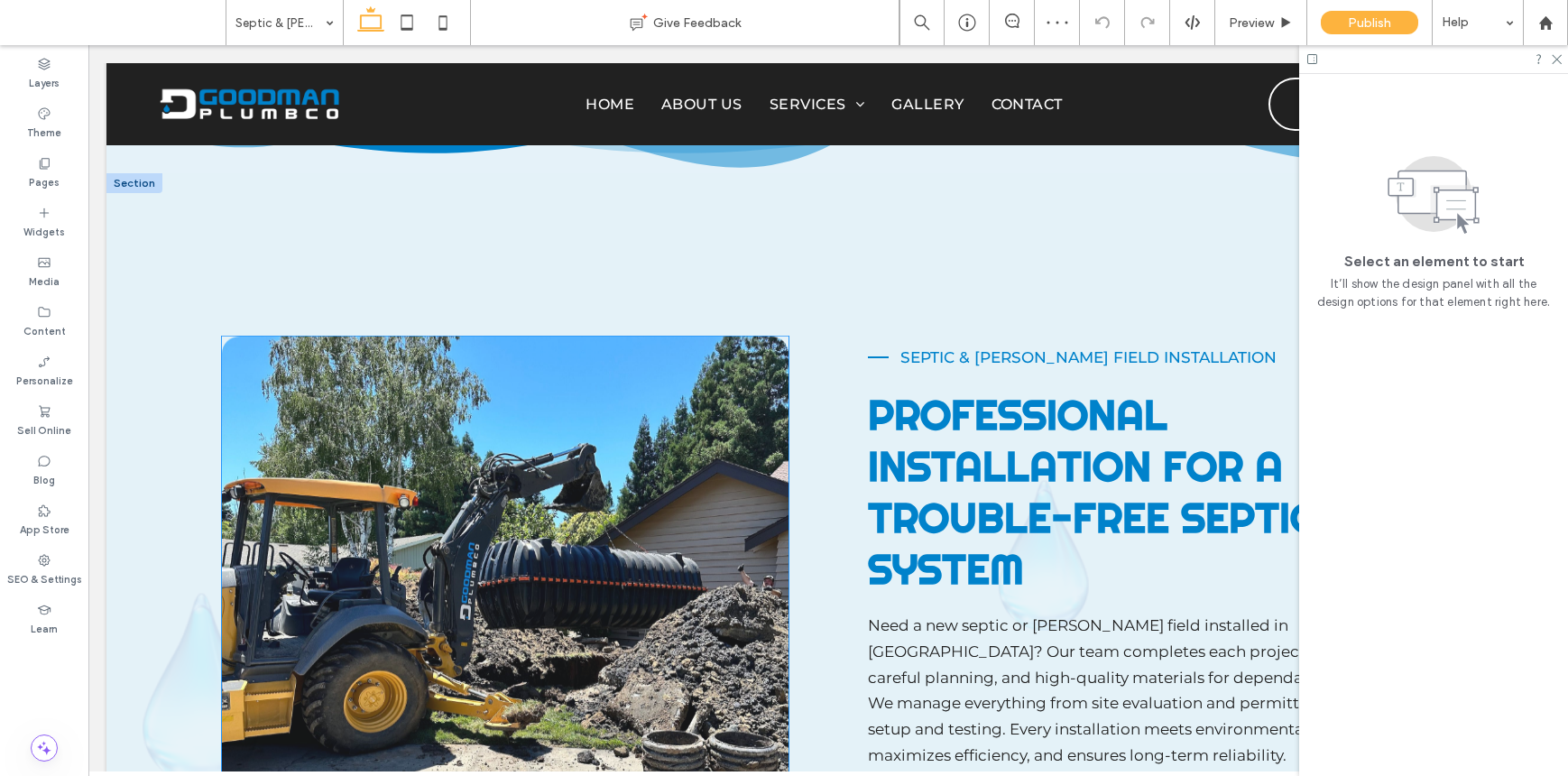
click at [598, 442] on img at bounding box center [505, 638] width 566 height 605
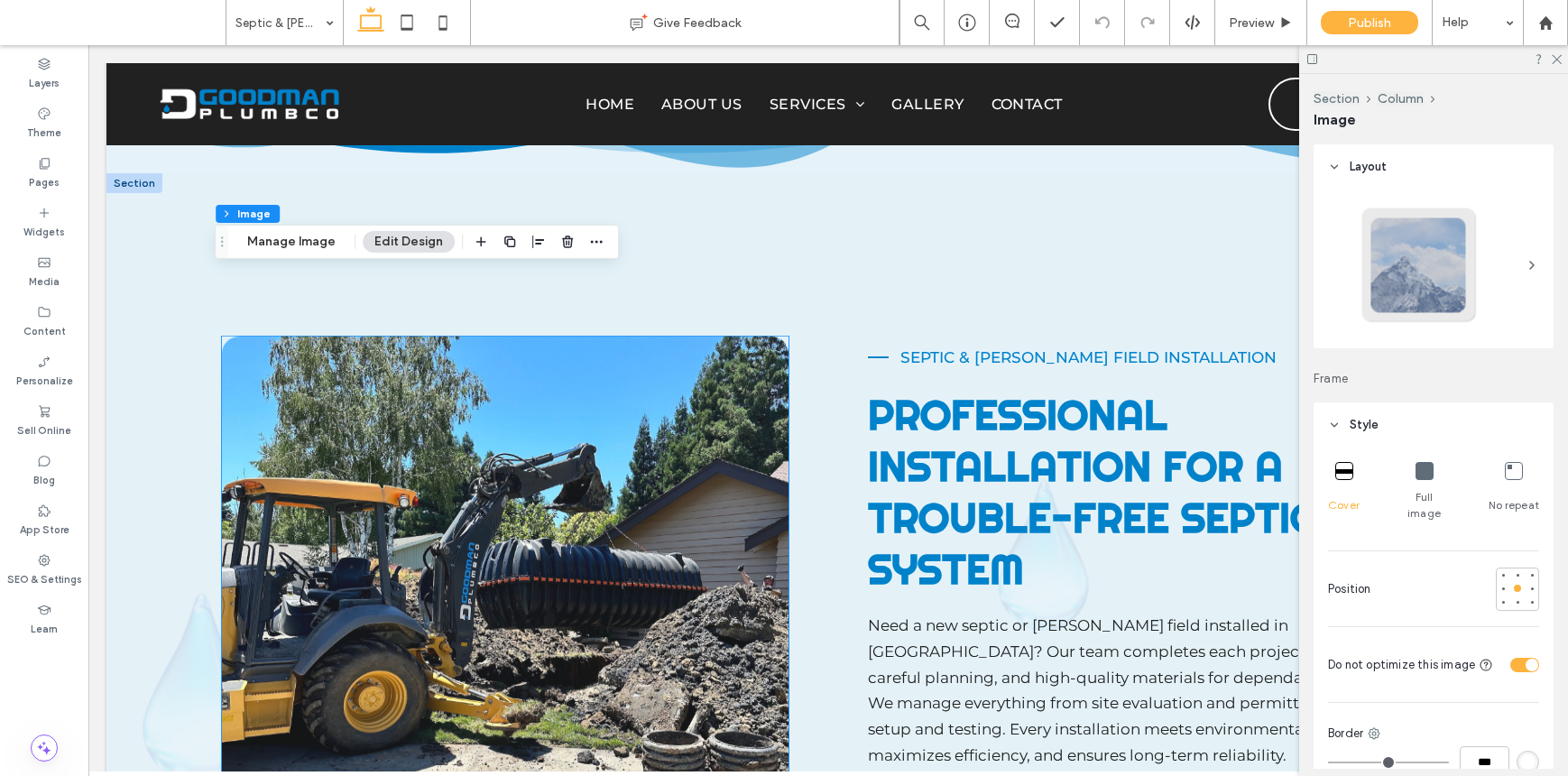
click at [598, 442] on div at bounding box center [505, 638] width 566 height 605
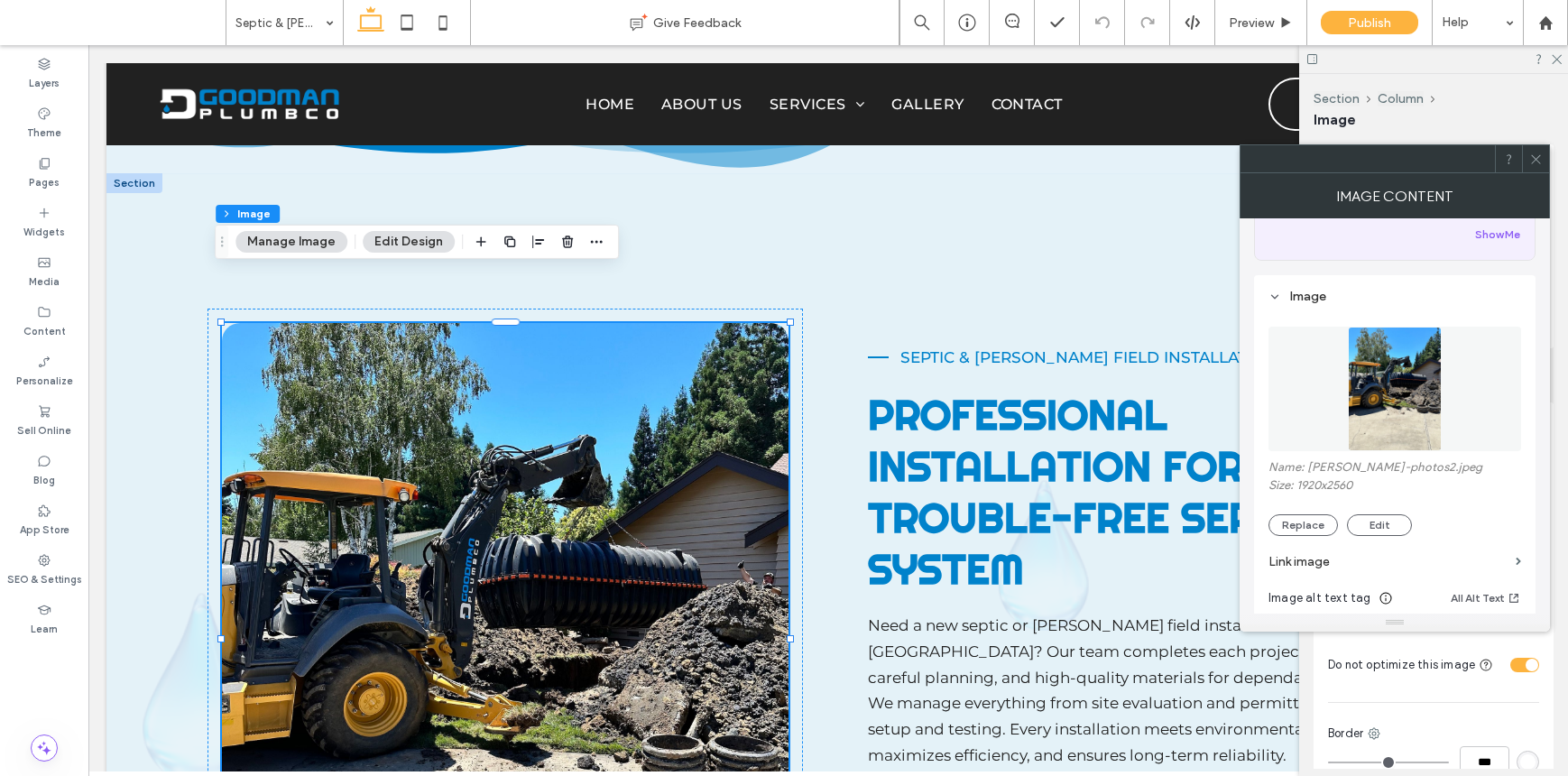
scroll to position [327, 0]
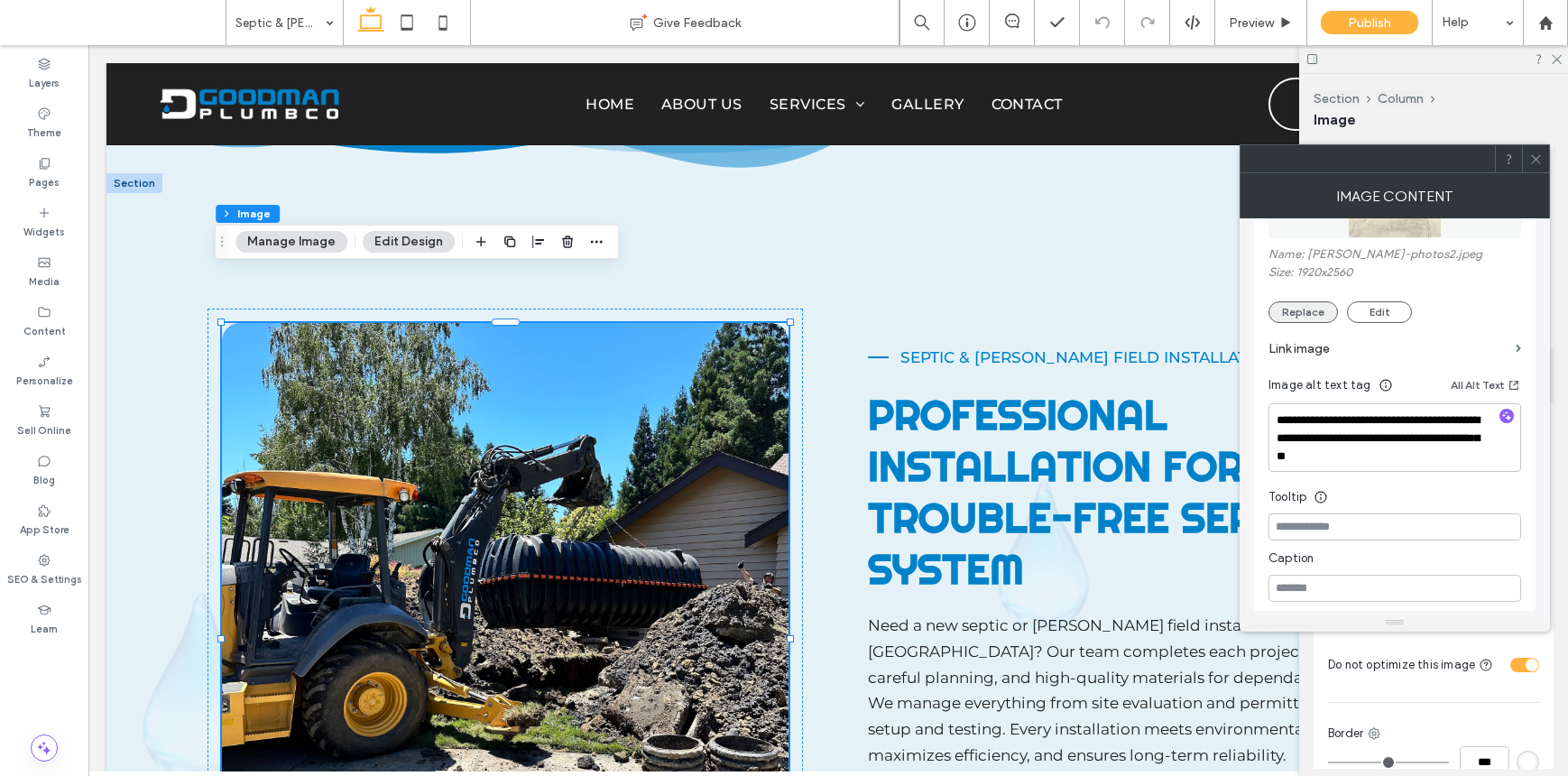
click at [1313, 314] on button "Replace" at bounding box center [1303, 312] width 70 height 22
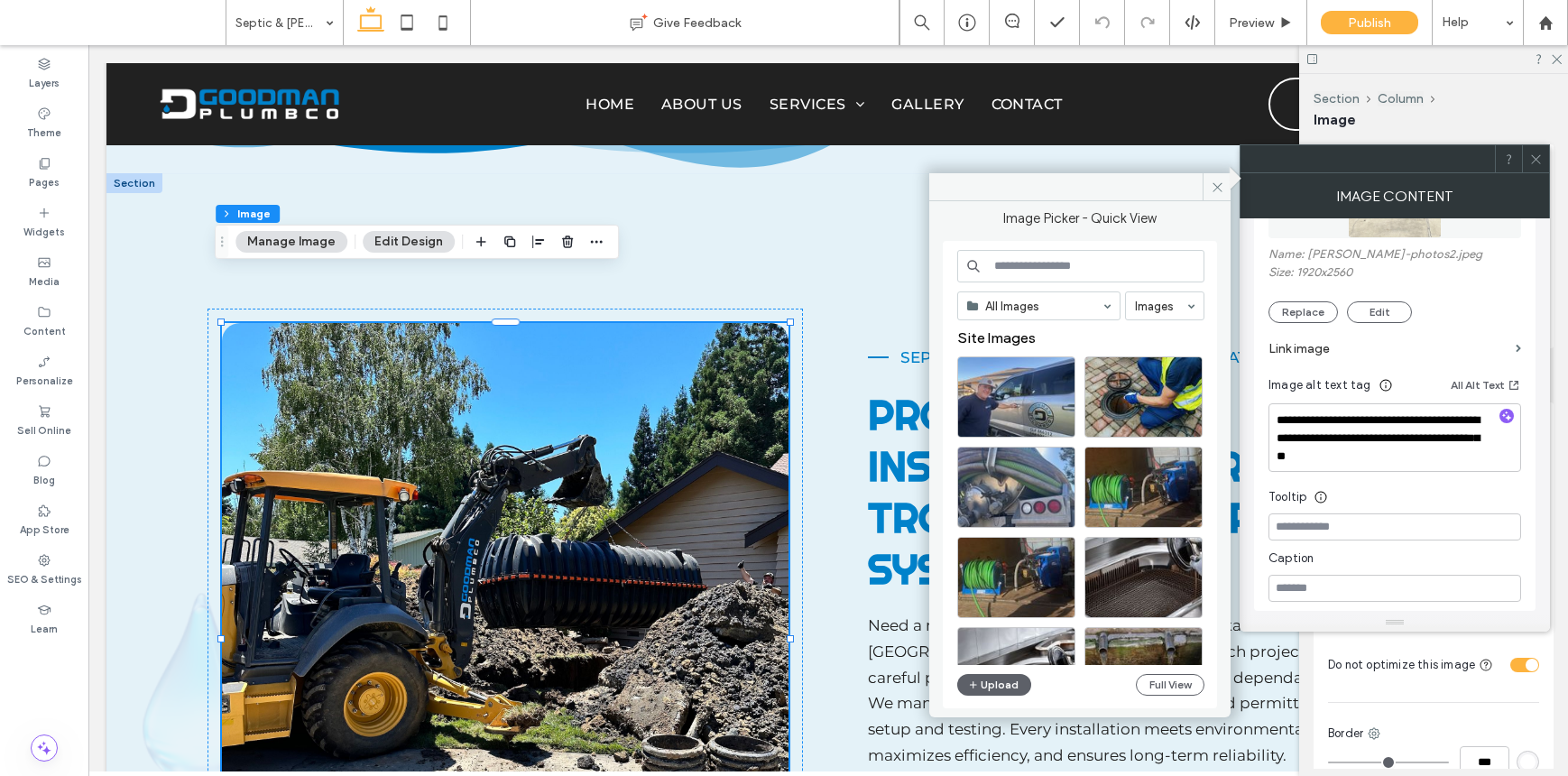
click at [1166, 666] on div "All Images Images Site Images Upload Full View" at bounding box center [1081, 476] width 247 height 451
click at [1156, 681] on button "Full View" at bounding box center [1169, 685] width 69 height 22
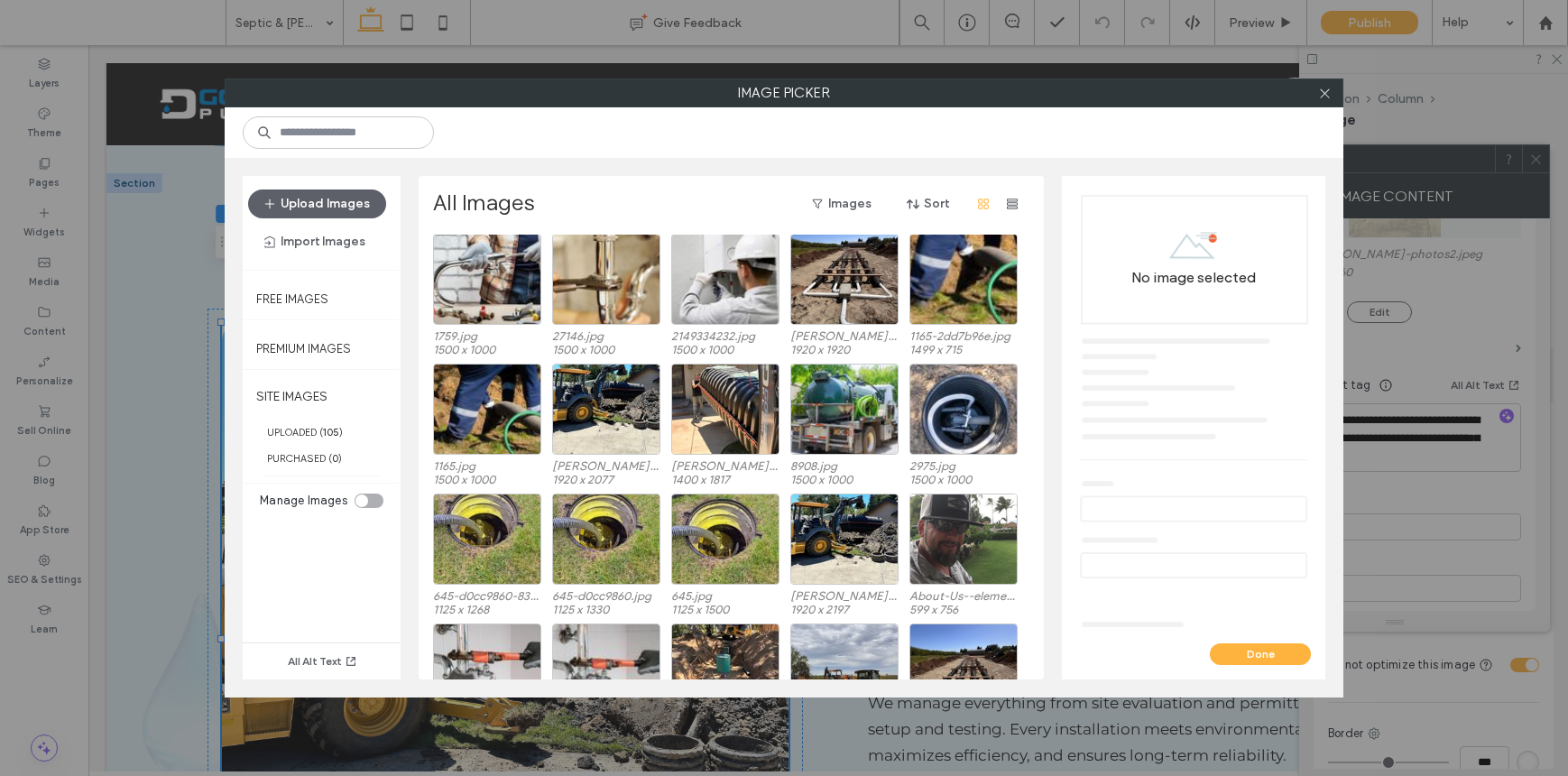
scroll to position [1661, 0]
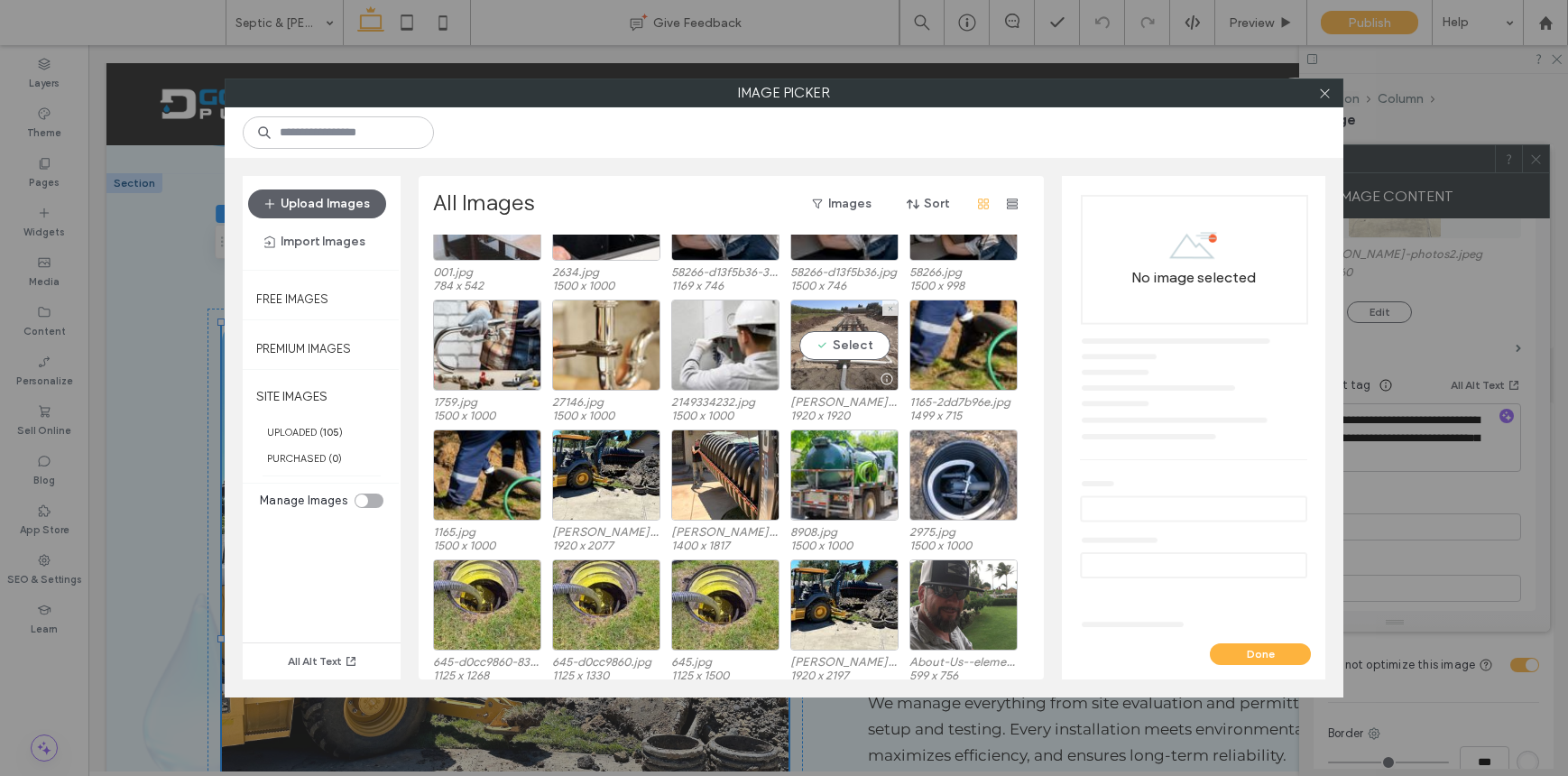
click at [832, 363] on div "Select" at bounding box center [844, 344] width 109 height 91
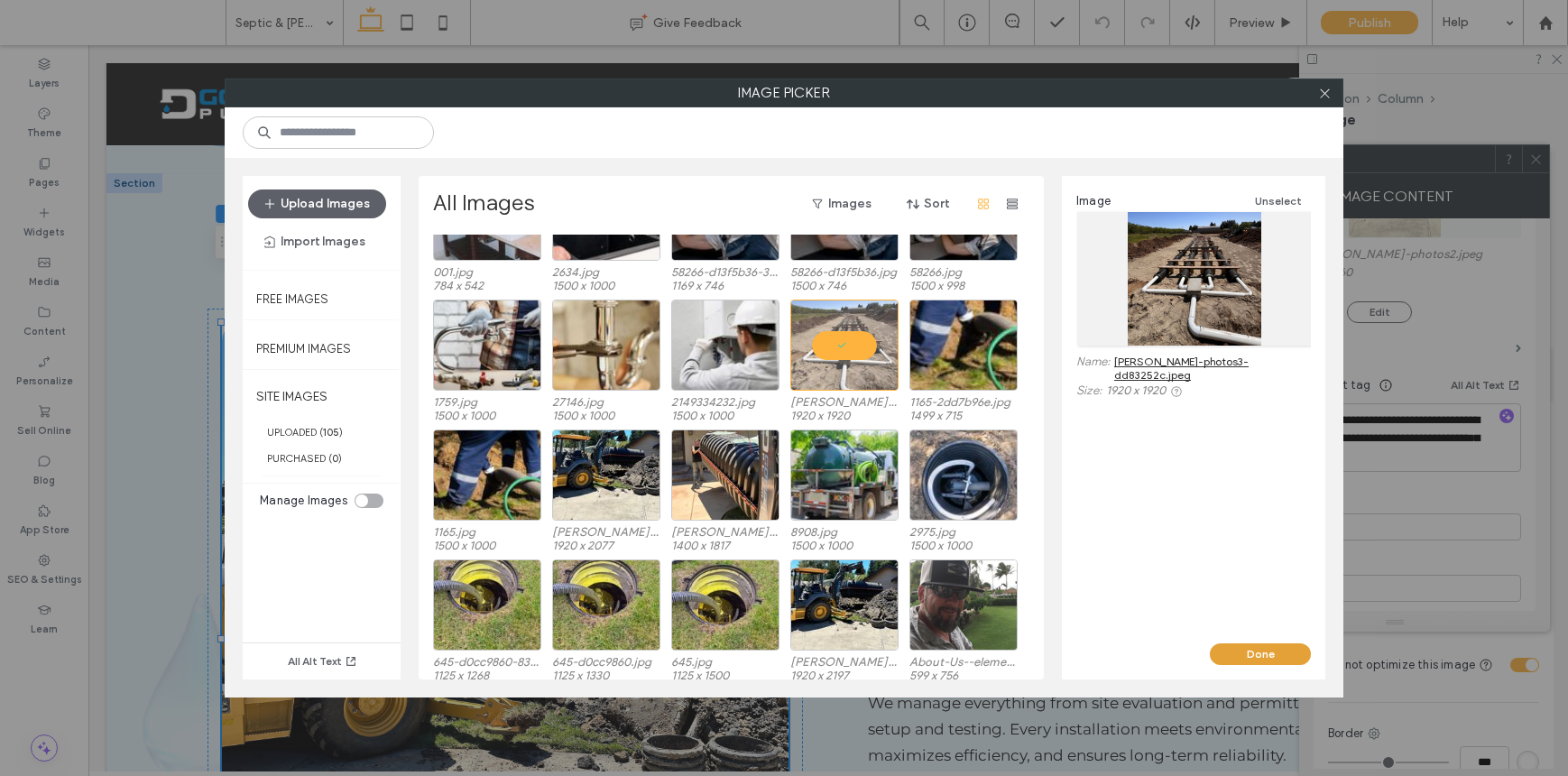
click at [1227, 647] on button "Done" at bounding box center [1259, 654] width 101 height 22
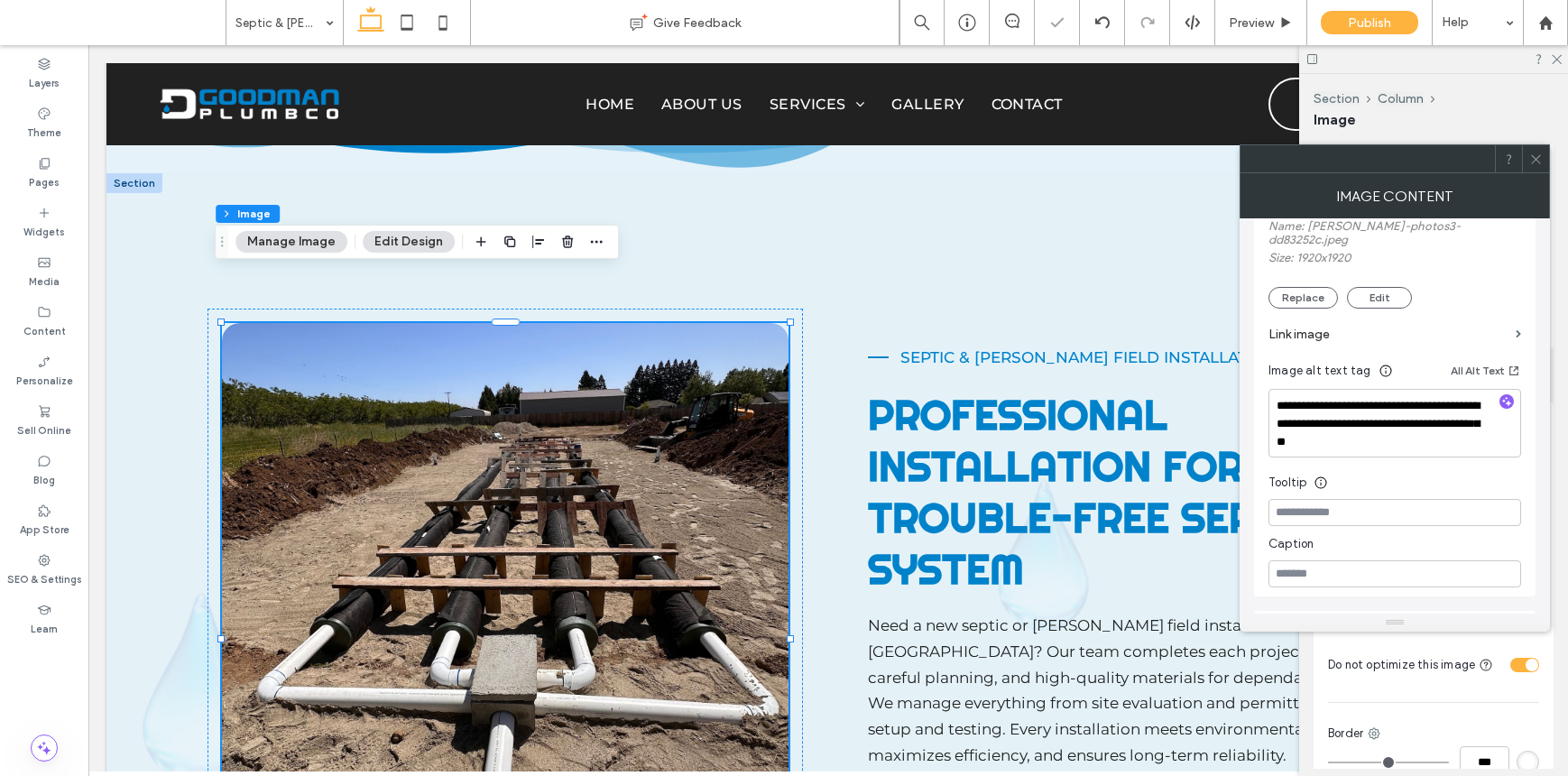
scroll to position [516, 0]
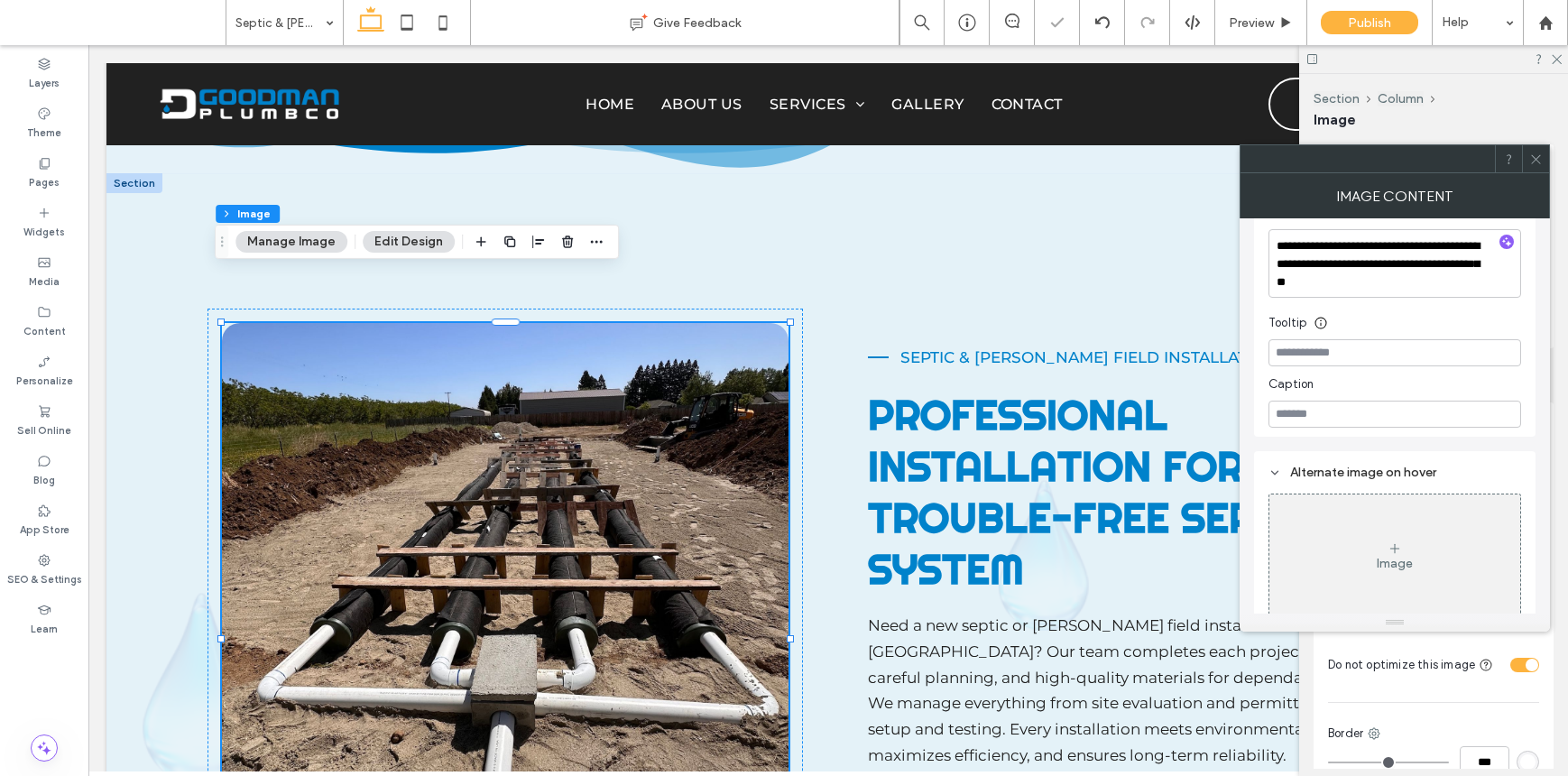
click at [1548, 161] on div at bounding box center [1534, 159] width 27 height 27
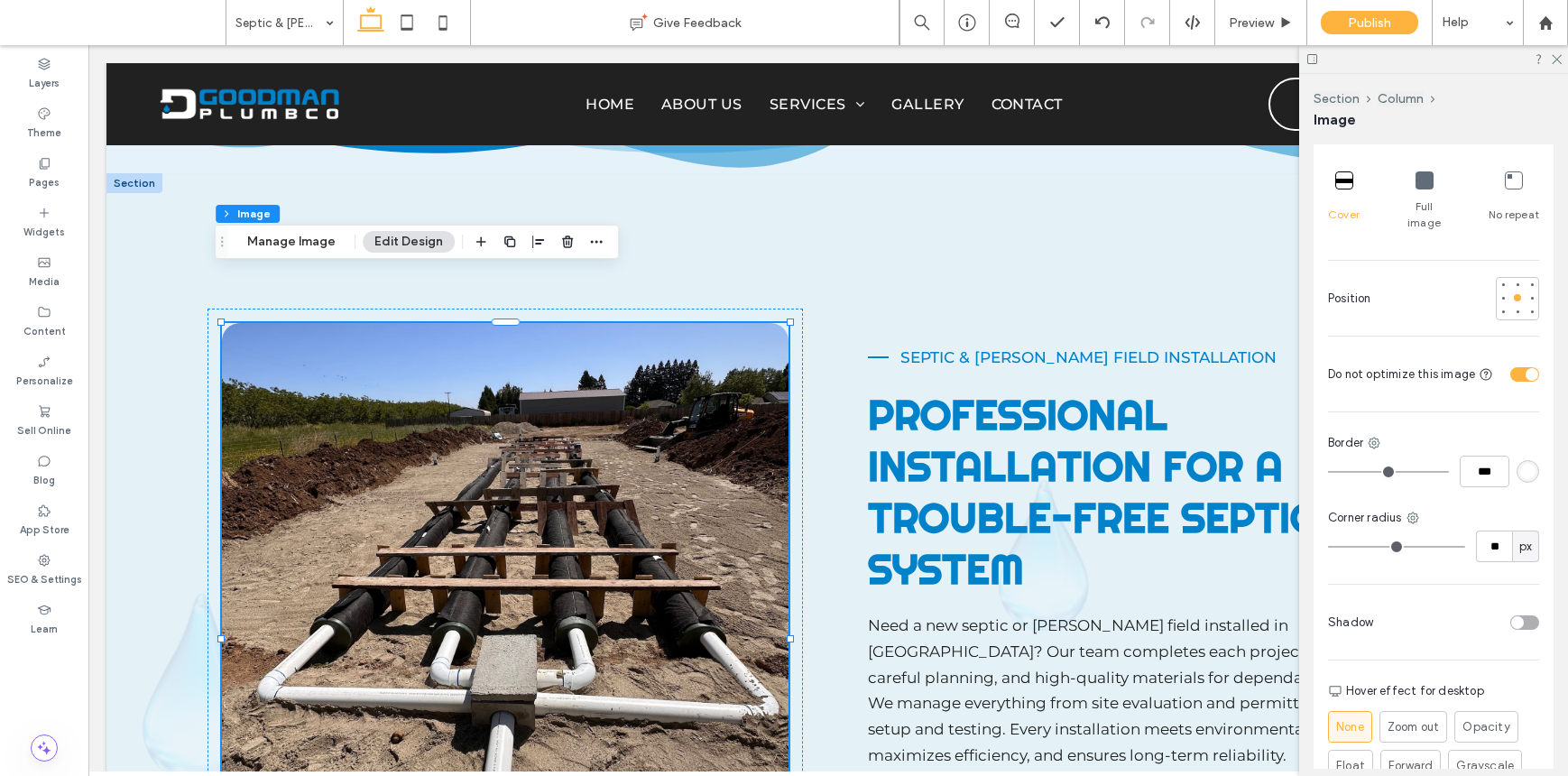
scroll to position [223, 0]
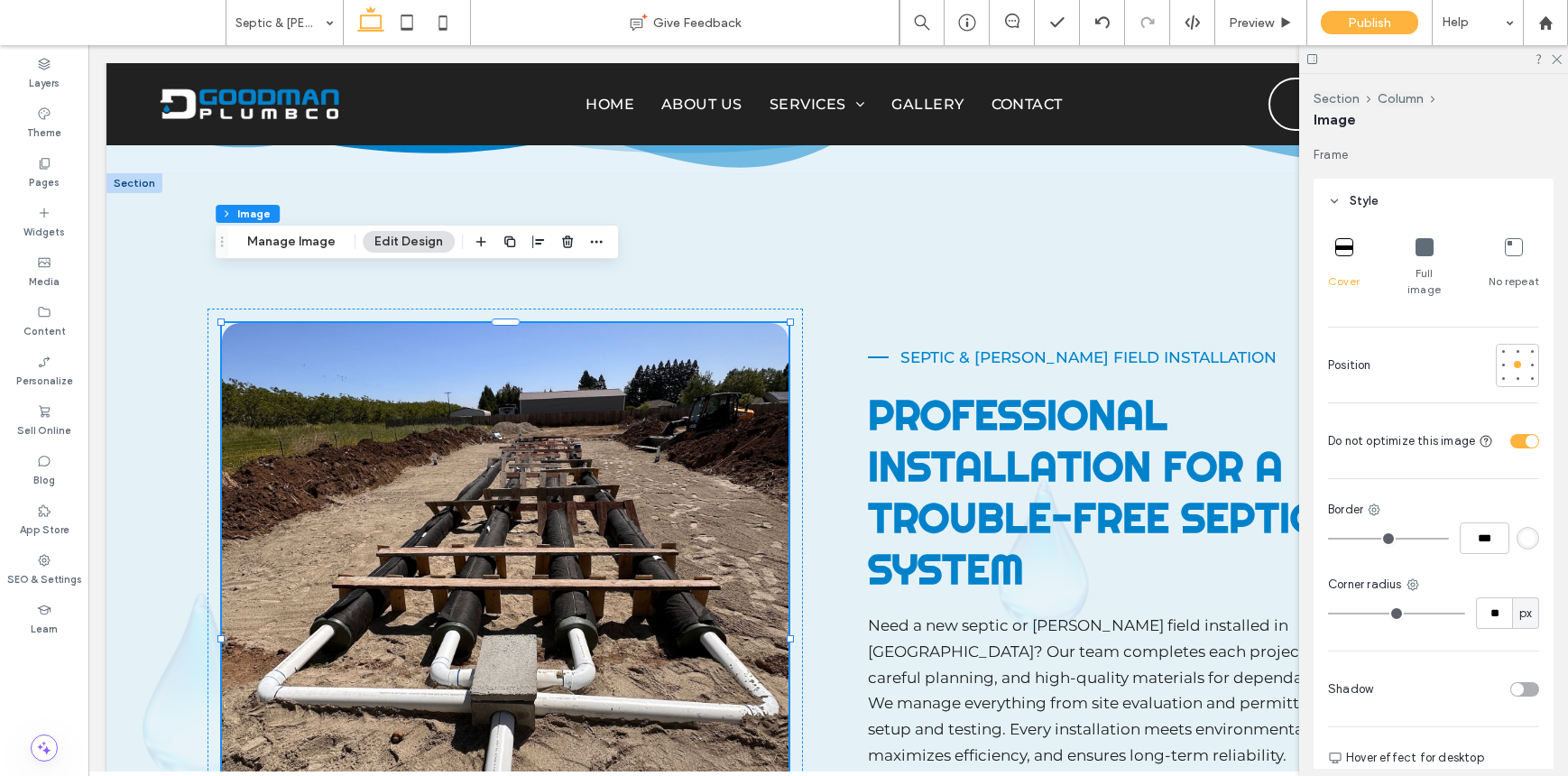
click at [1510, 434] on div "toggle" at bounding box center [1524, 441] width 29 height 14
click at [1511, 435] on div "toggle" at bounding box center [1517, 441] width 13 height 13
click at [32, 160] on div "Pages" at bounding box center [44, 173] width 89 height 50
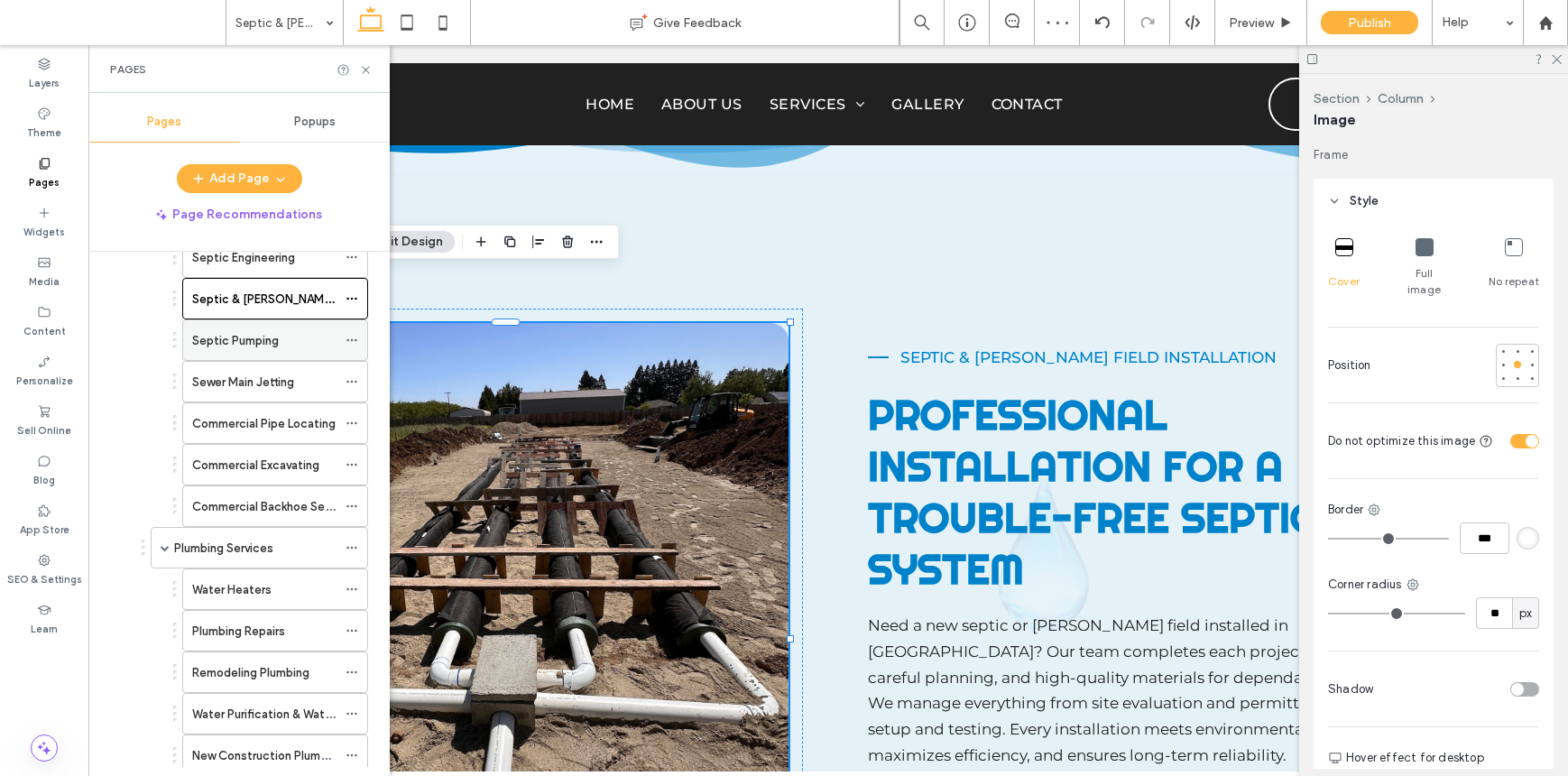
scroll to position [300, 0]
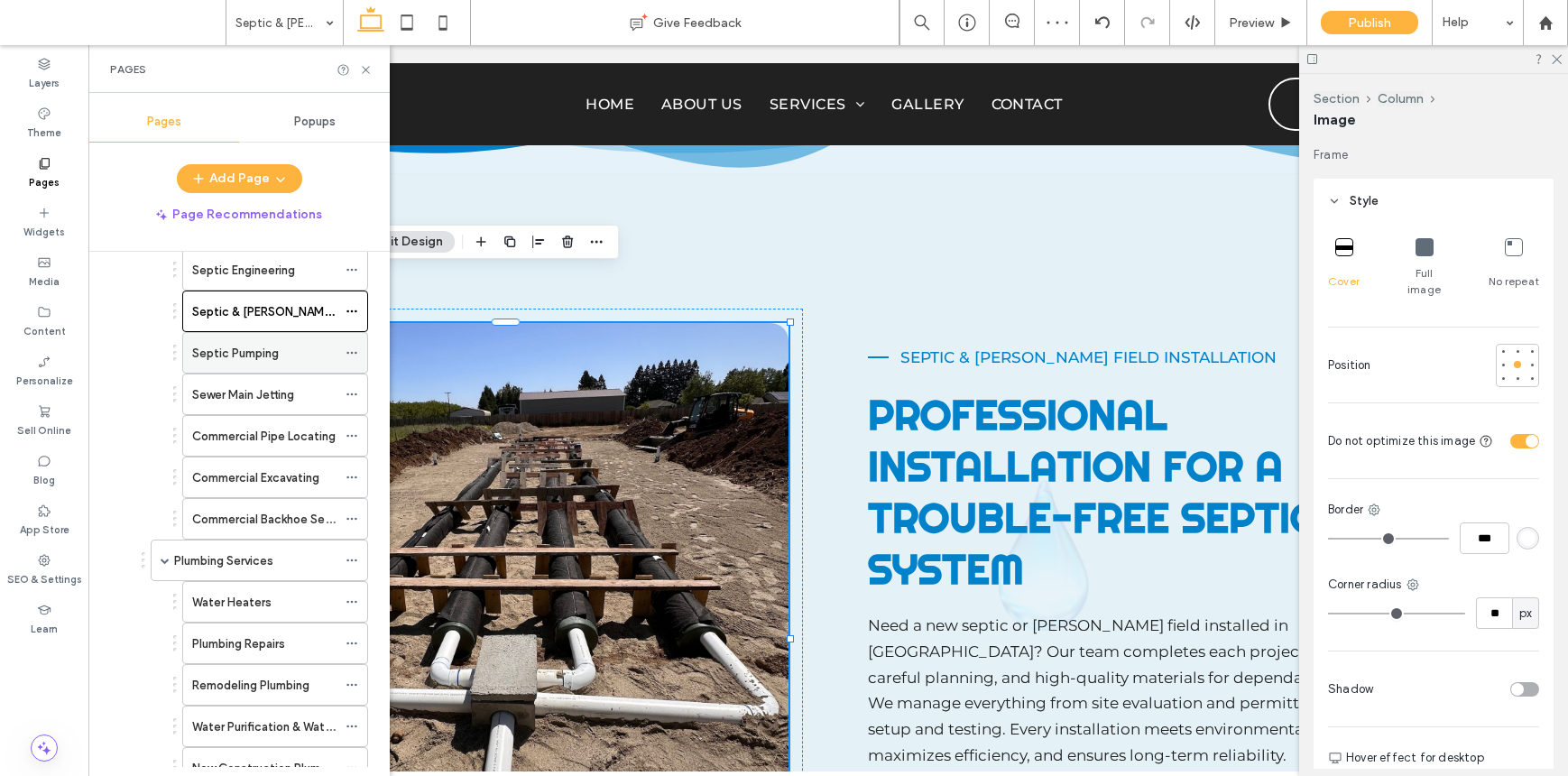
click at [282, 347] on div "Septic Pumping" at bounding box center [264, 353] width 145 height 19
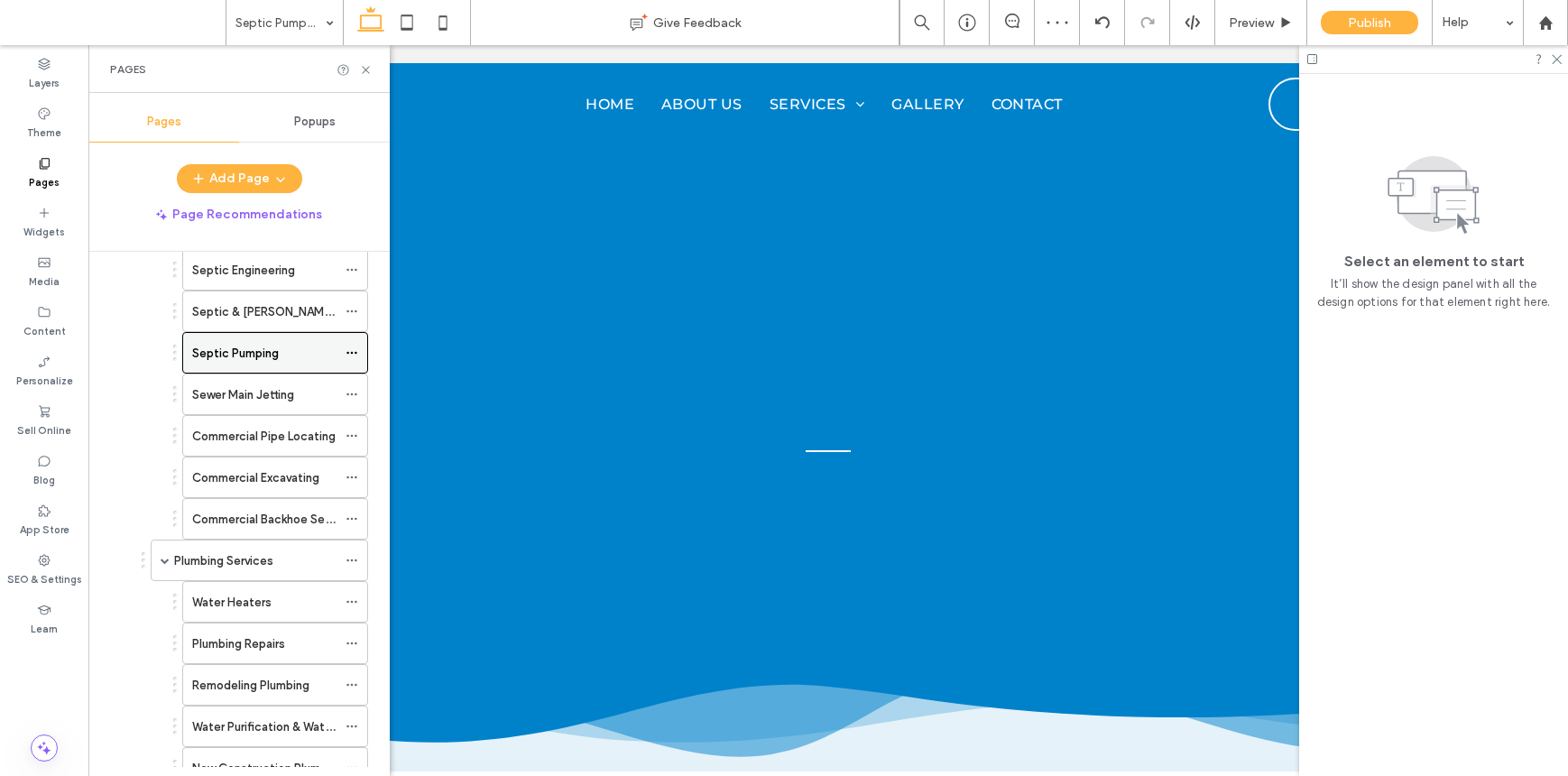
scroll to position [0, 0]
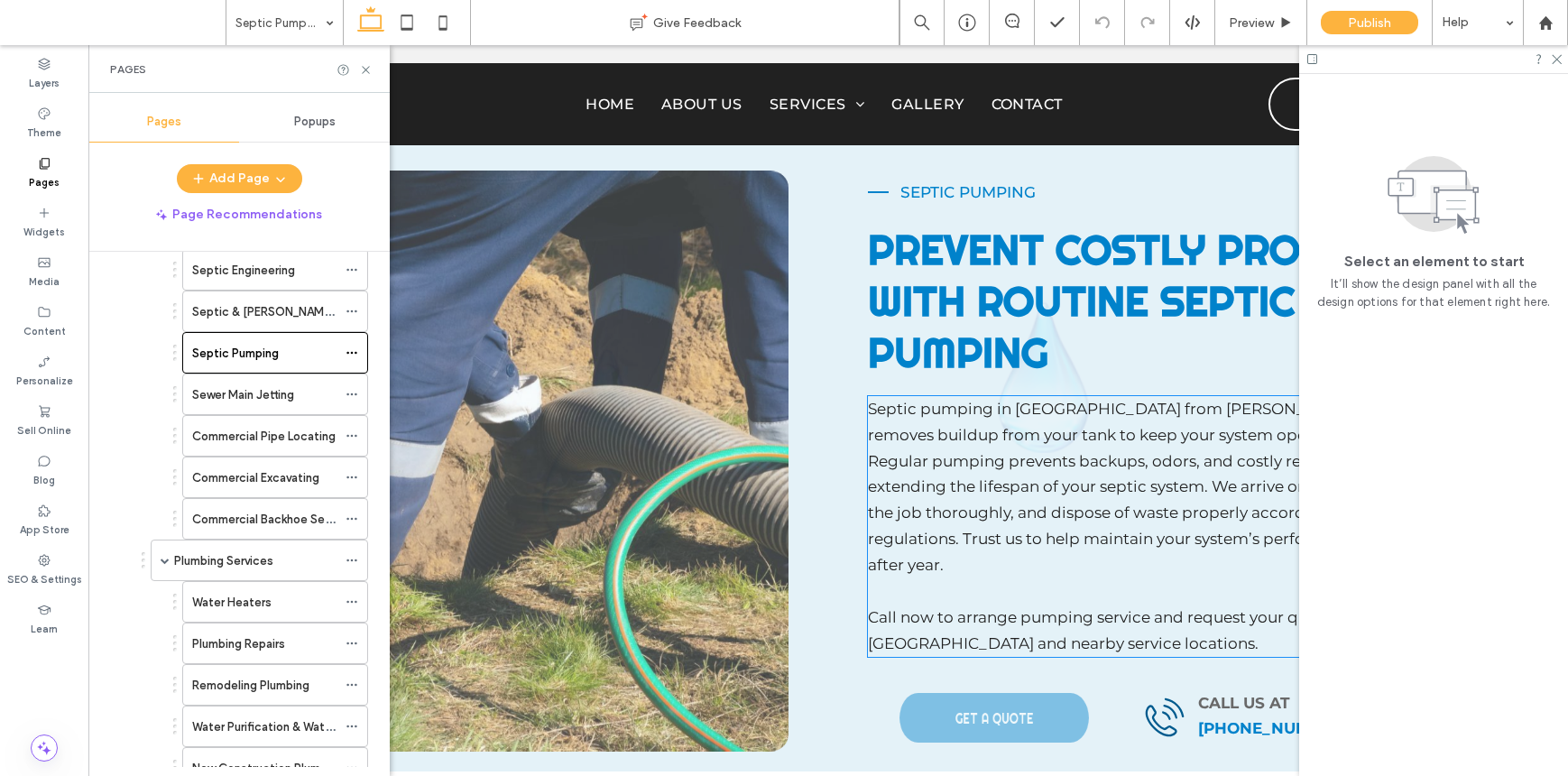
scroll to position [868, 0]
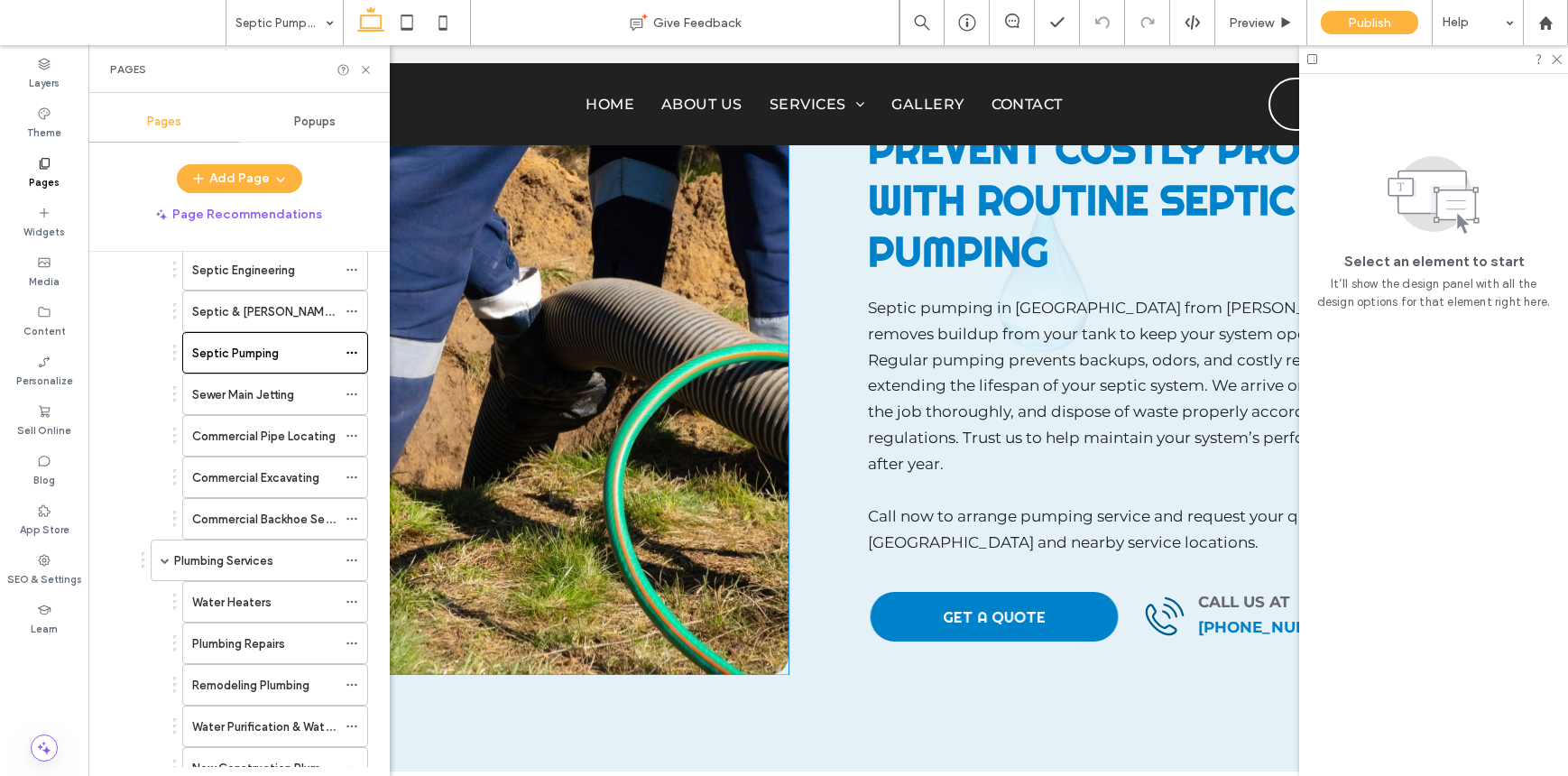
click at [730, 318] on img at bounding box center [505, 359] width 566 height 629
click at [730, 318] on div at bounding box center [505, 359] width 566 height 629
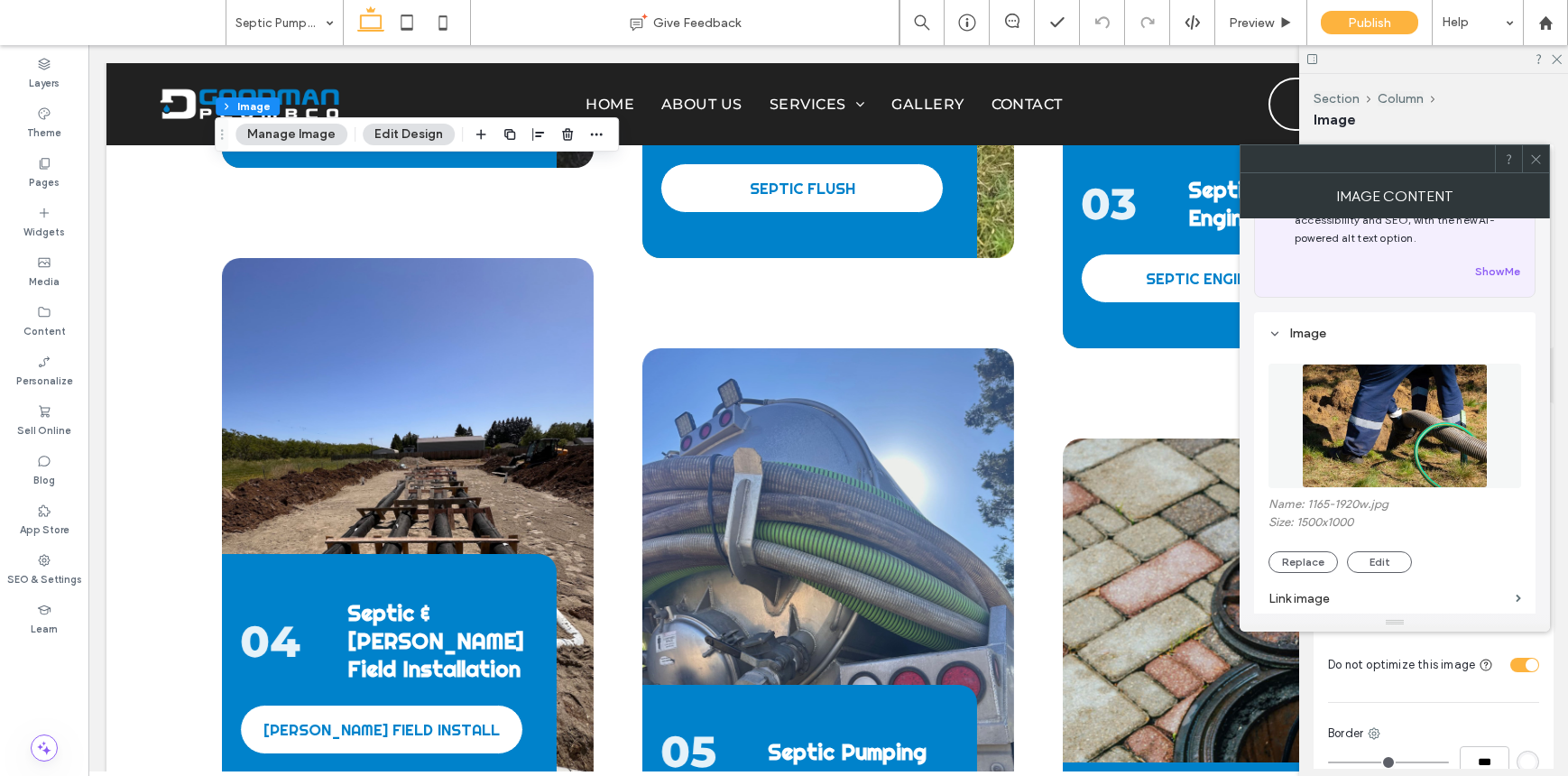
scroll to position [109, 0]
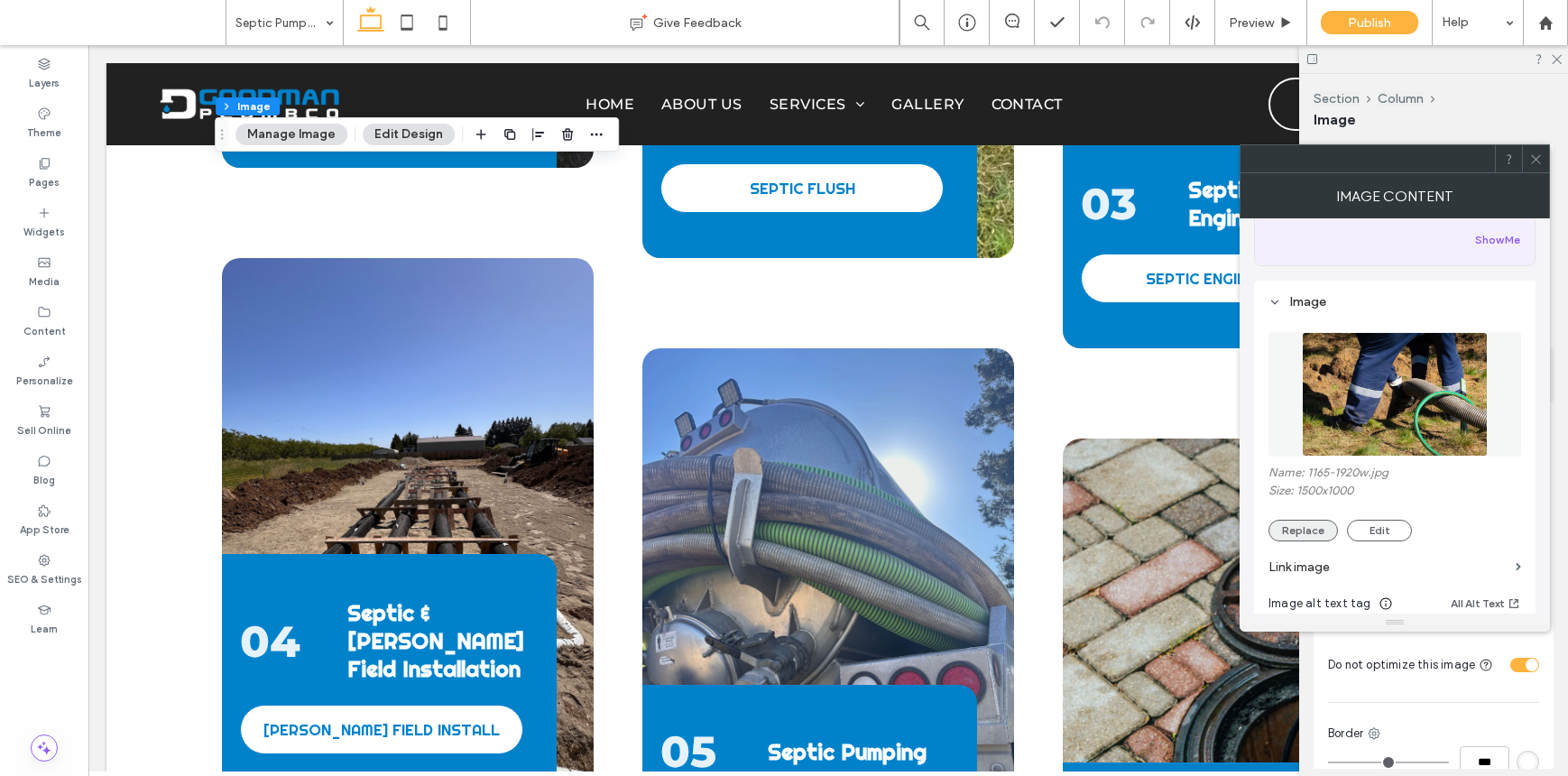
click at [1320, 539] on button "Replace" at bounding box center [1303, 531] width 70 height 22
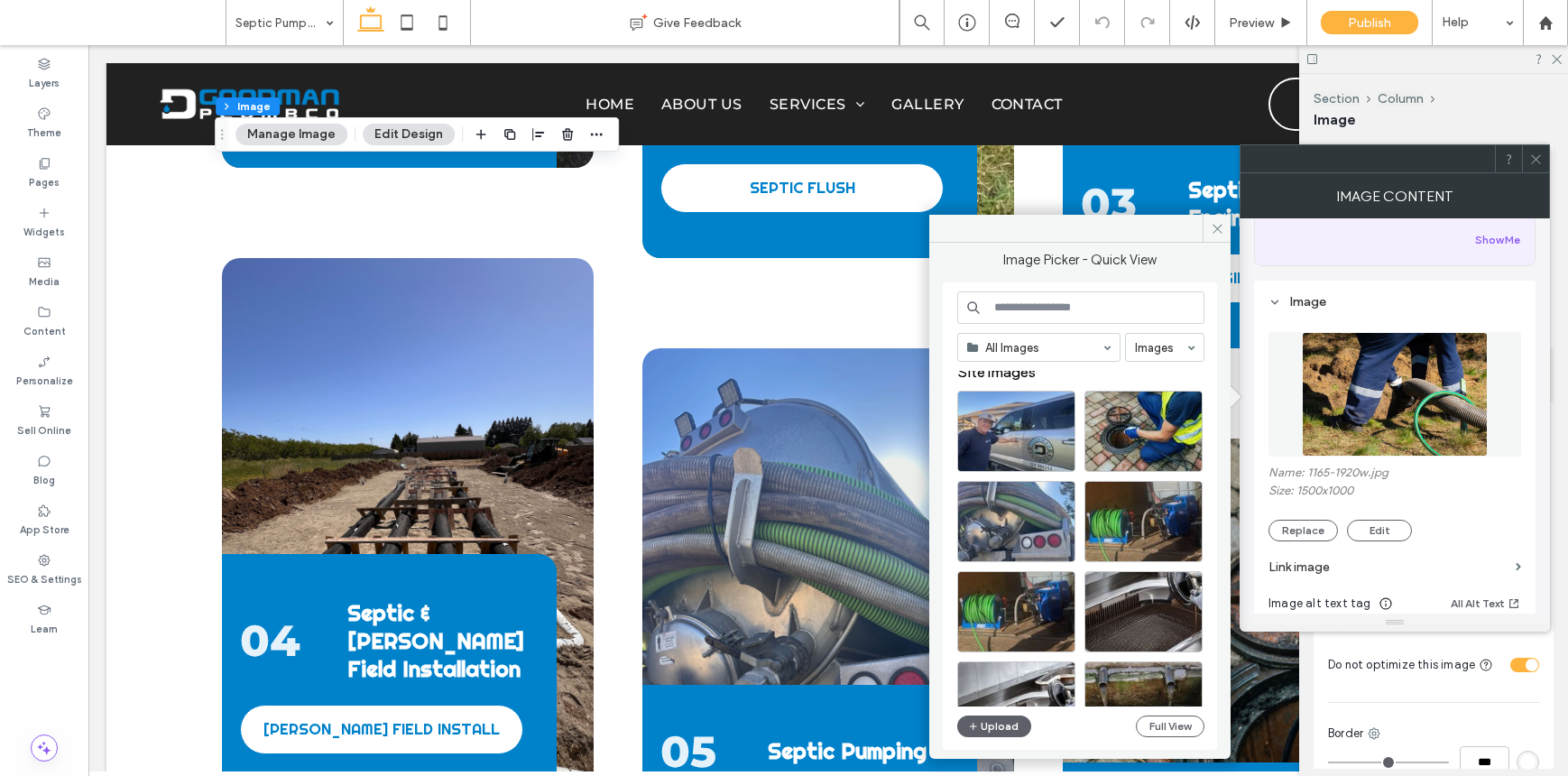
scroll to position [0, 0]
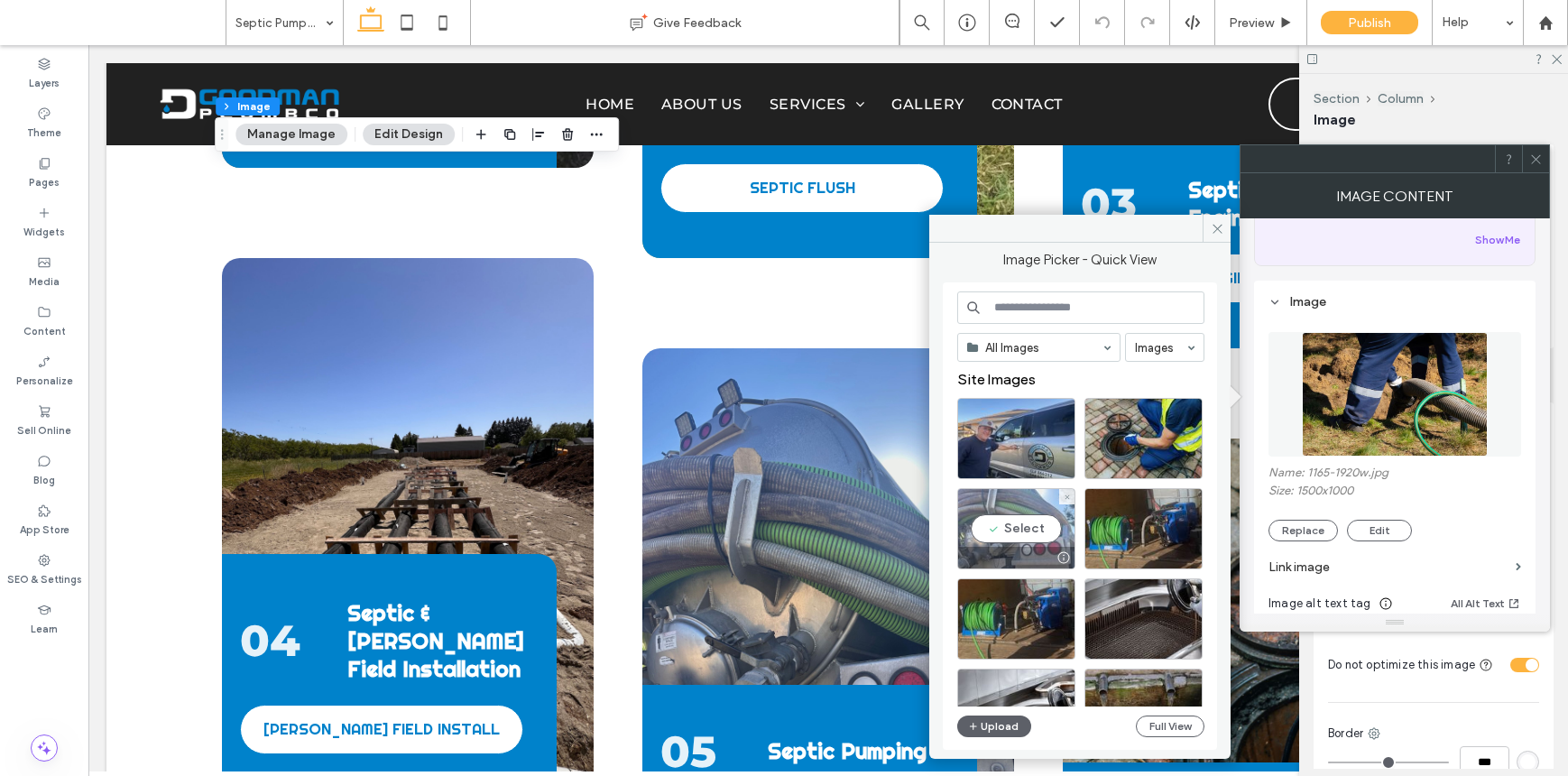
click at [1013, 521] on div "Select" at bounding box center [1016, 529] width 119 height 81
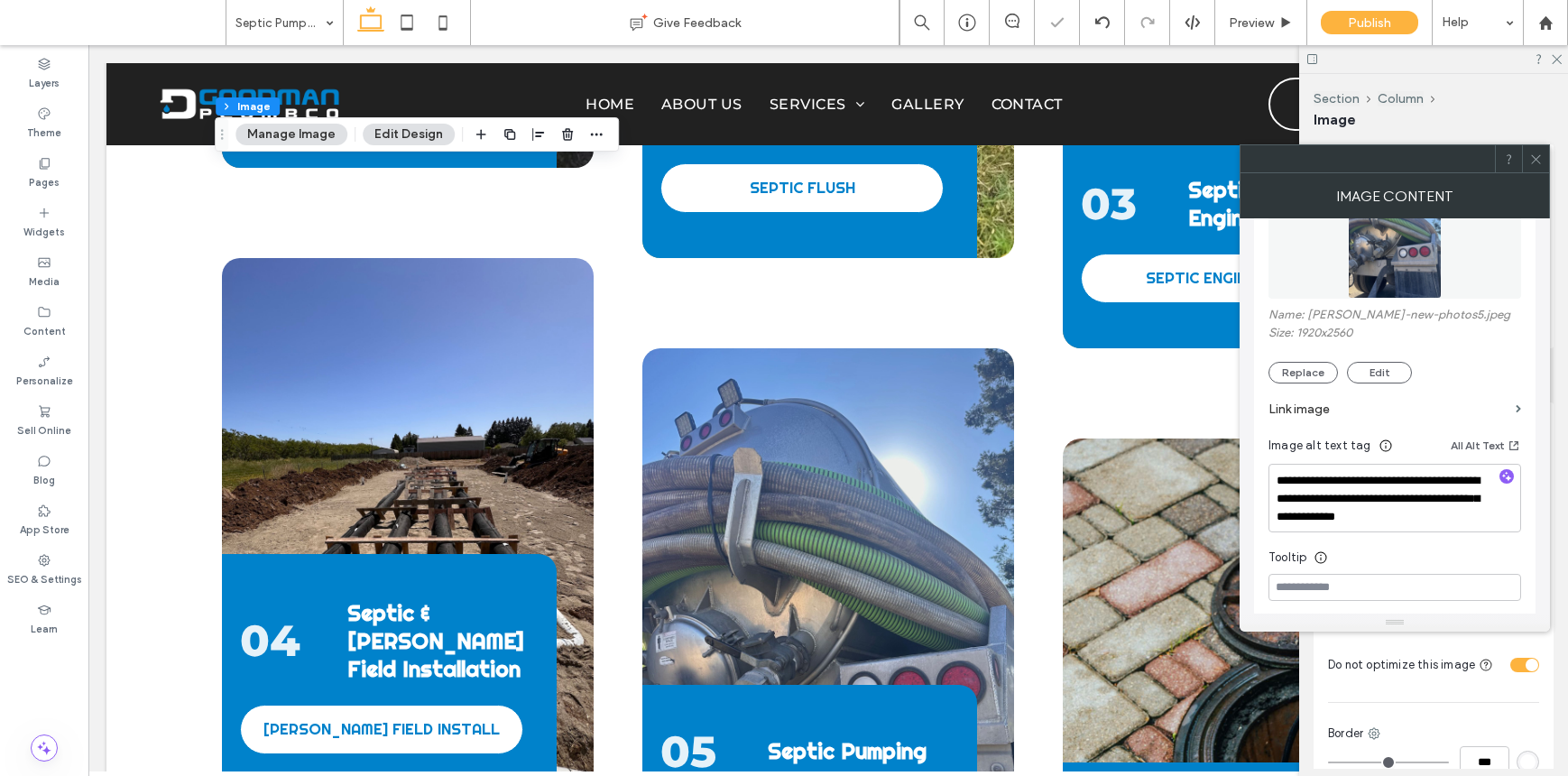
scroll to position [344, 0]
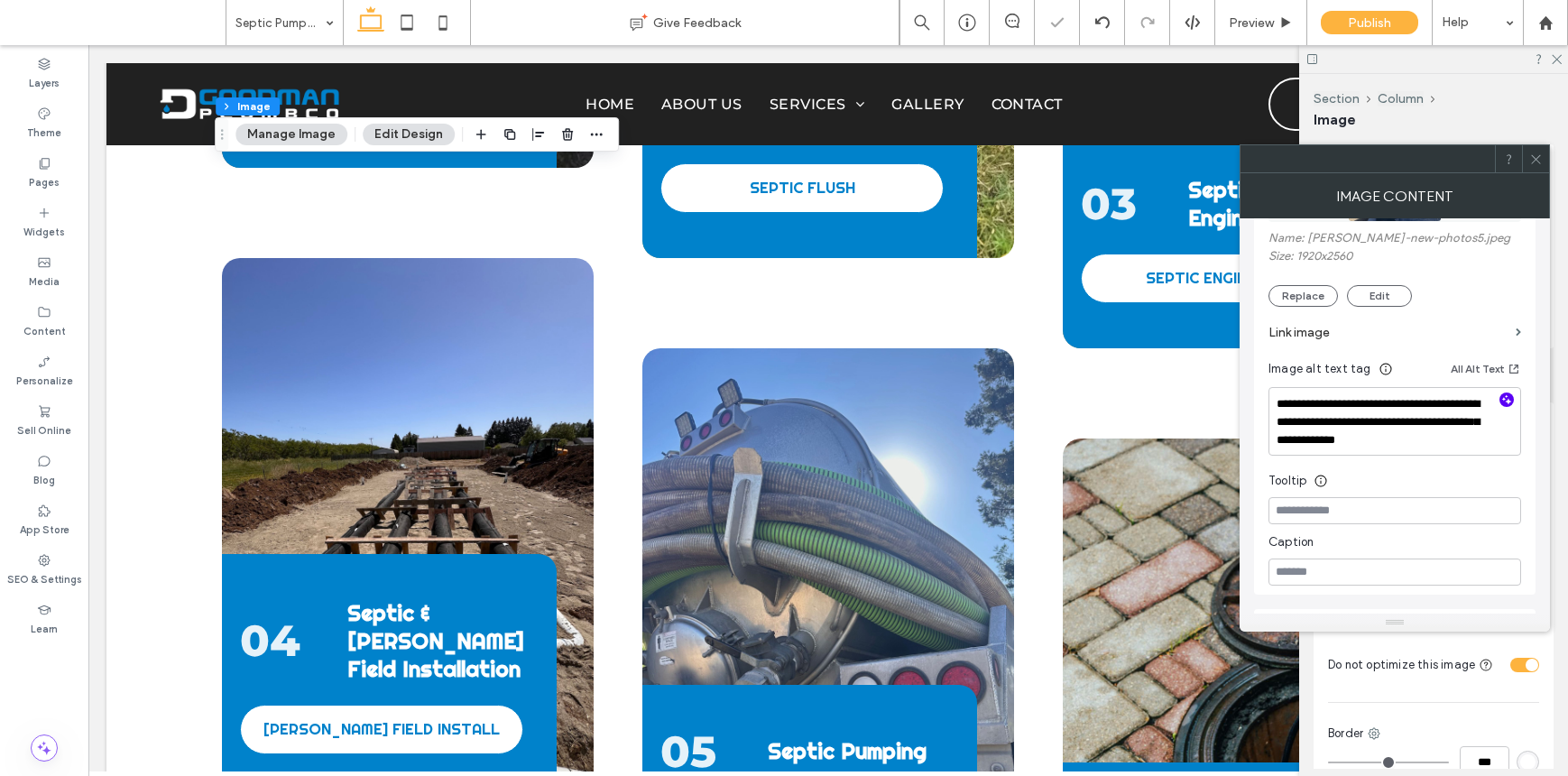
click at [1508, 397] on icon "button" at bounding box center [1506, 400] width 13 height 13
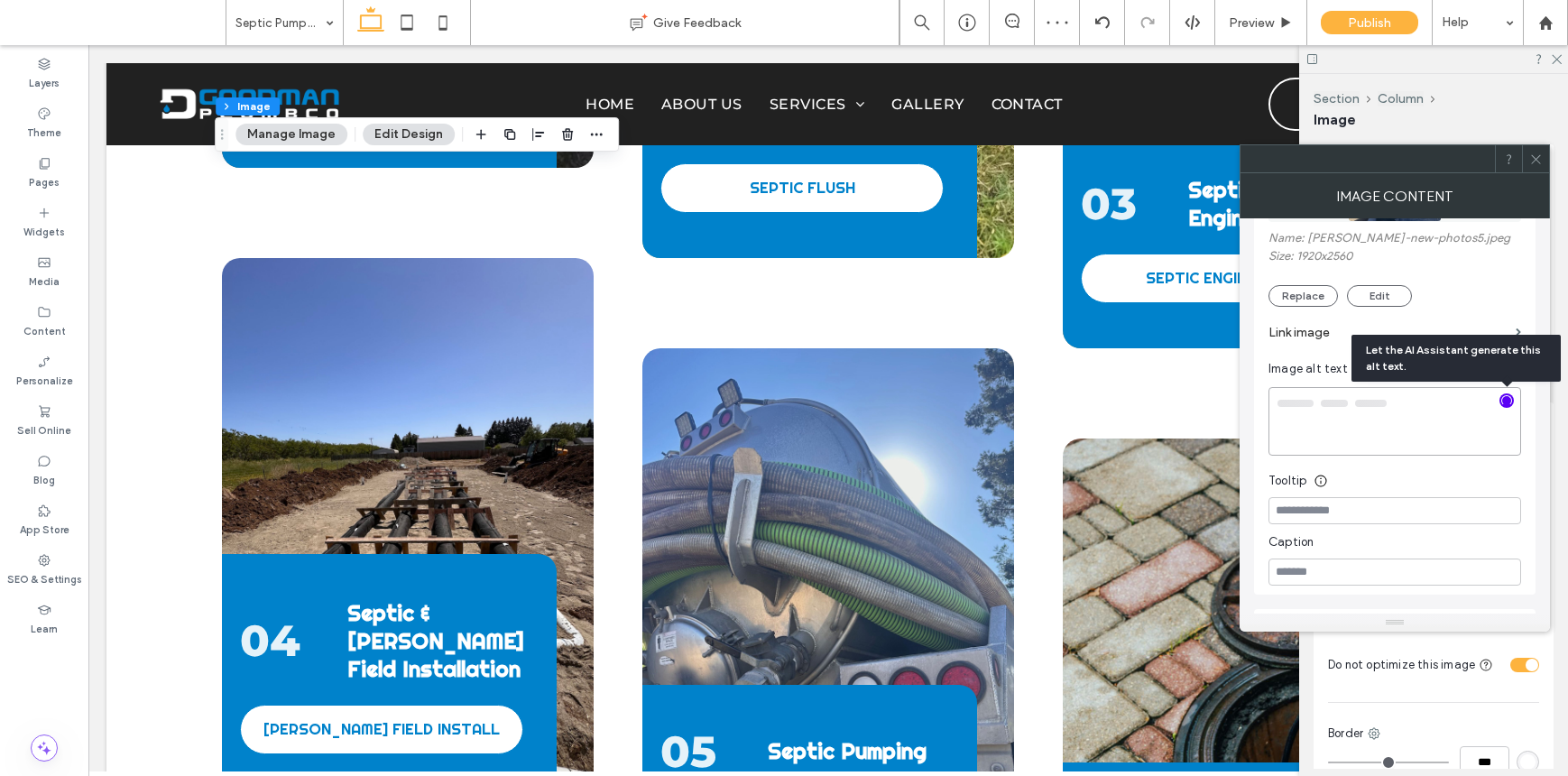
type textarea "**********"
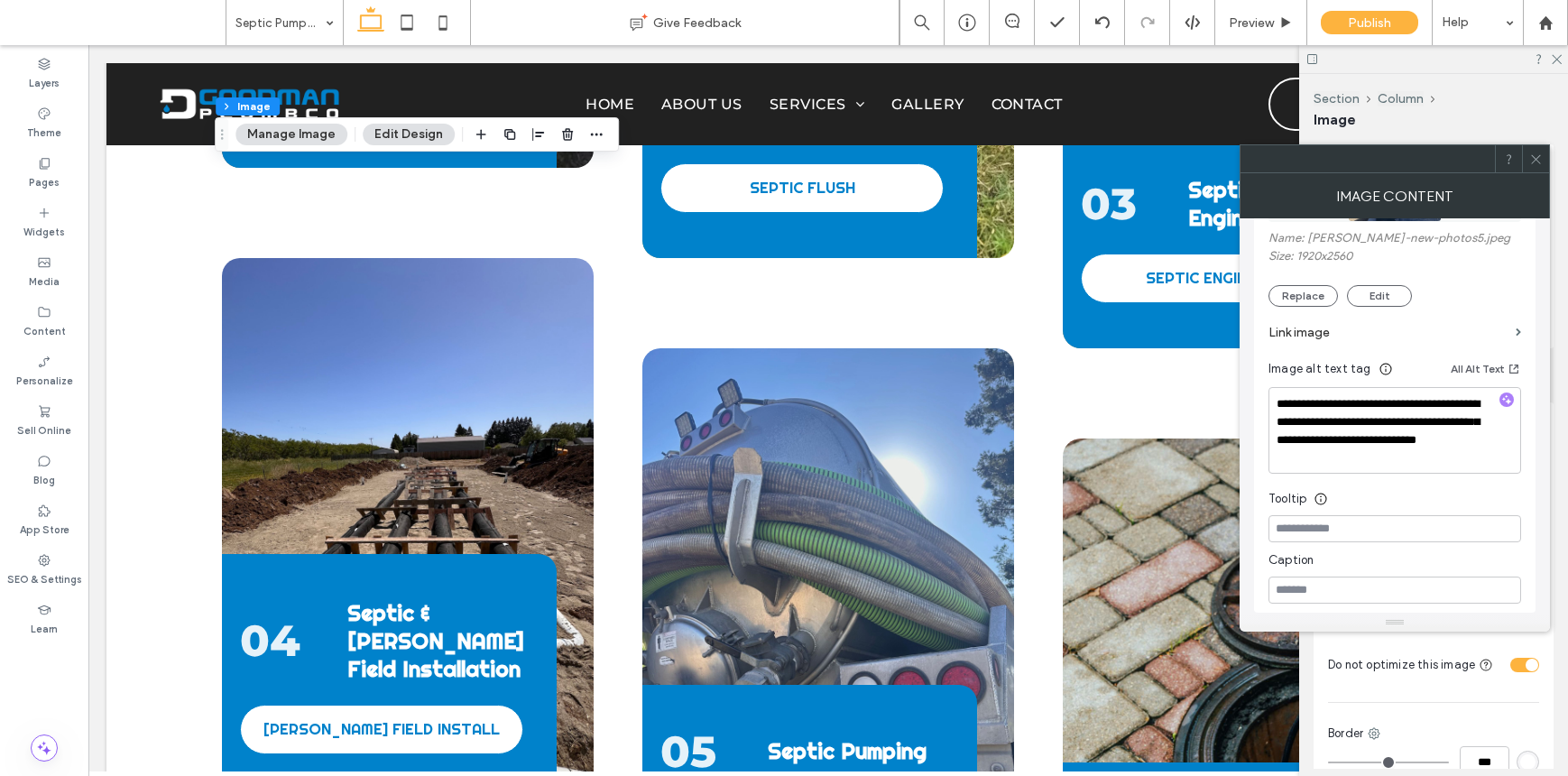
click at [1529, 157] on icon at bounding box center [1536, 160] width 14 height 14
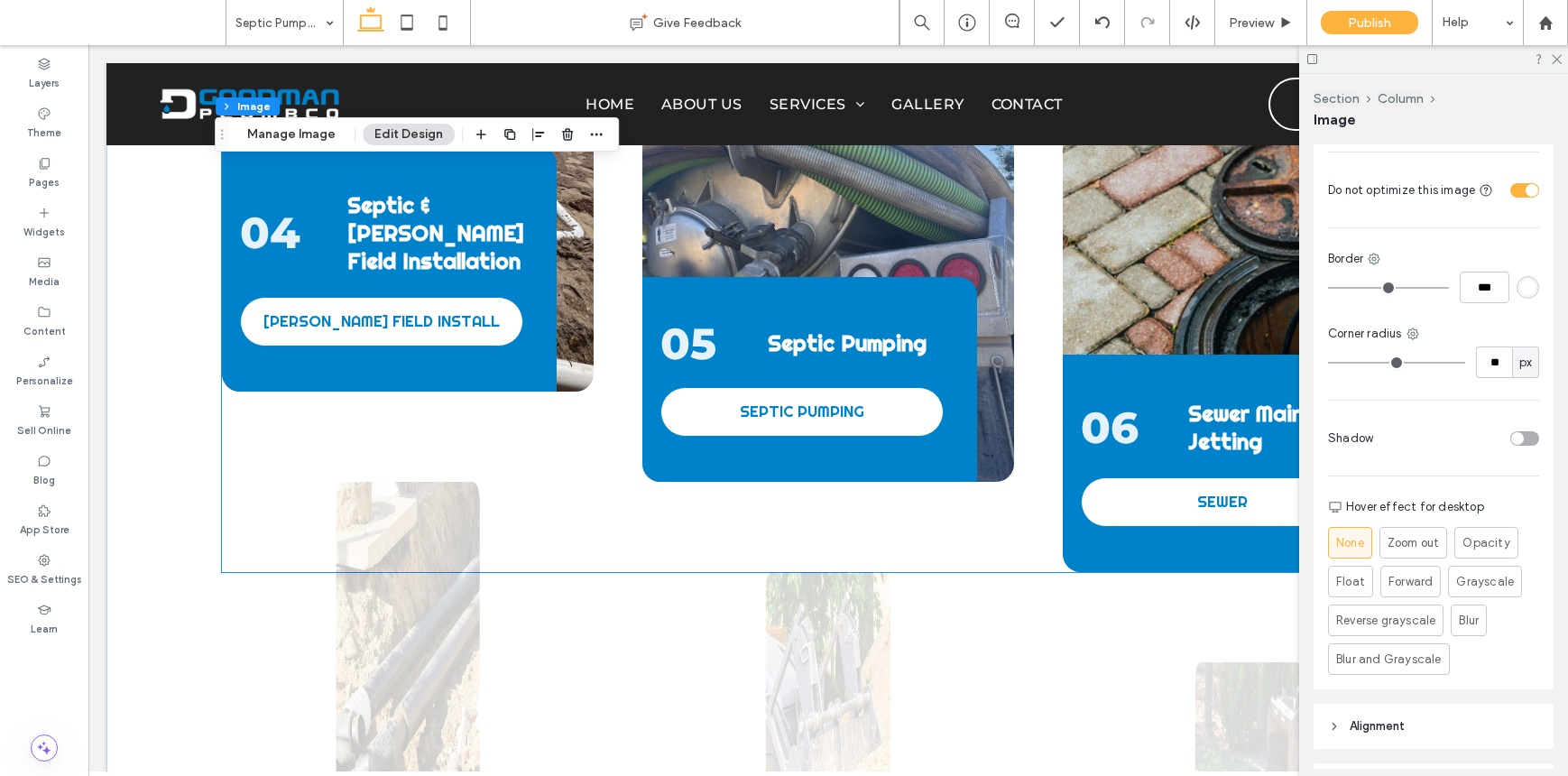
scroll to position [2954, 0]
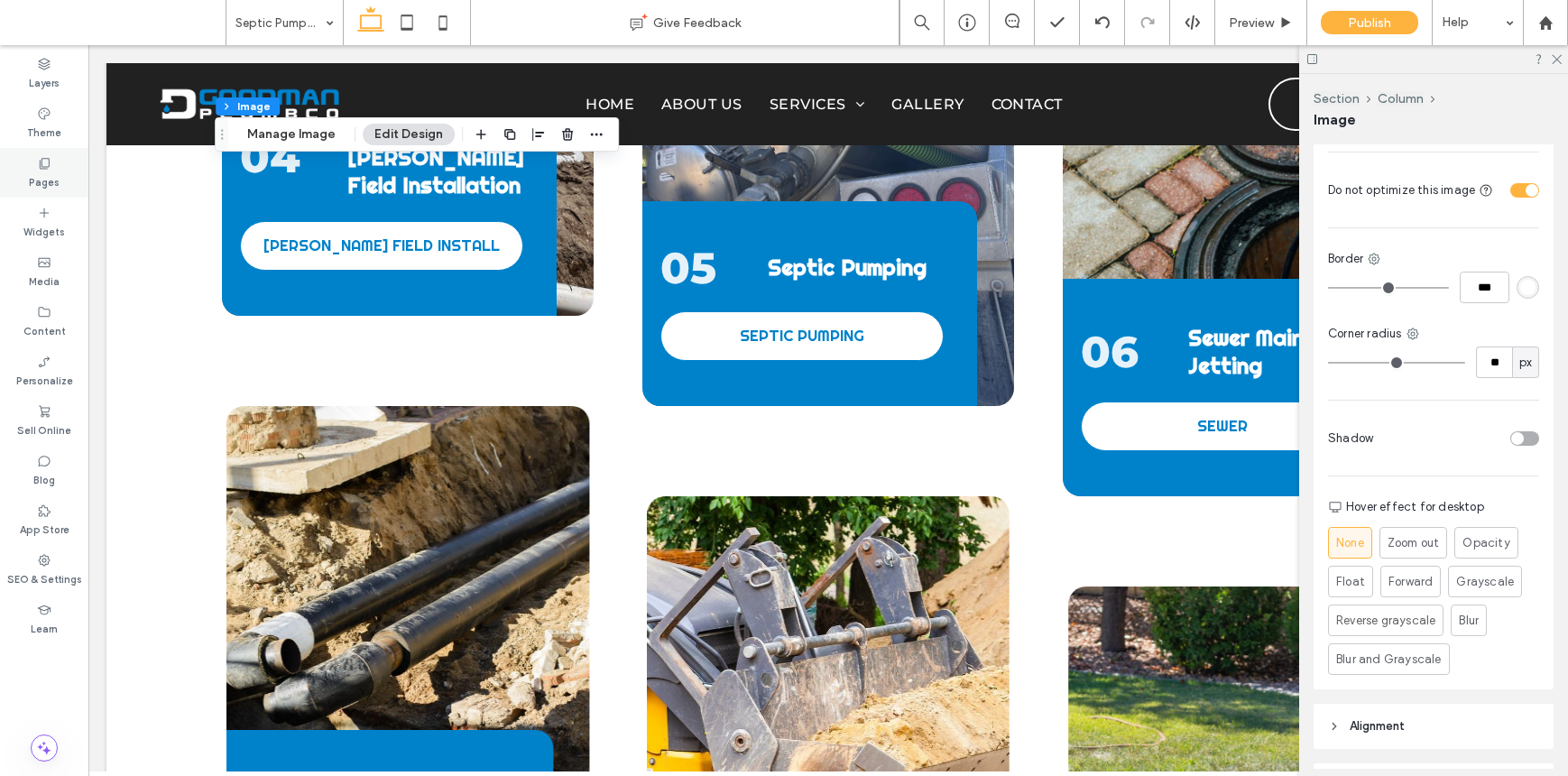
click at [20, 170] on div "Pages" at bounding box center [44, 173] width 89 height 50
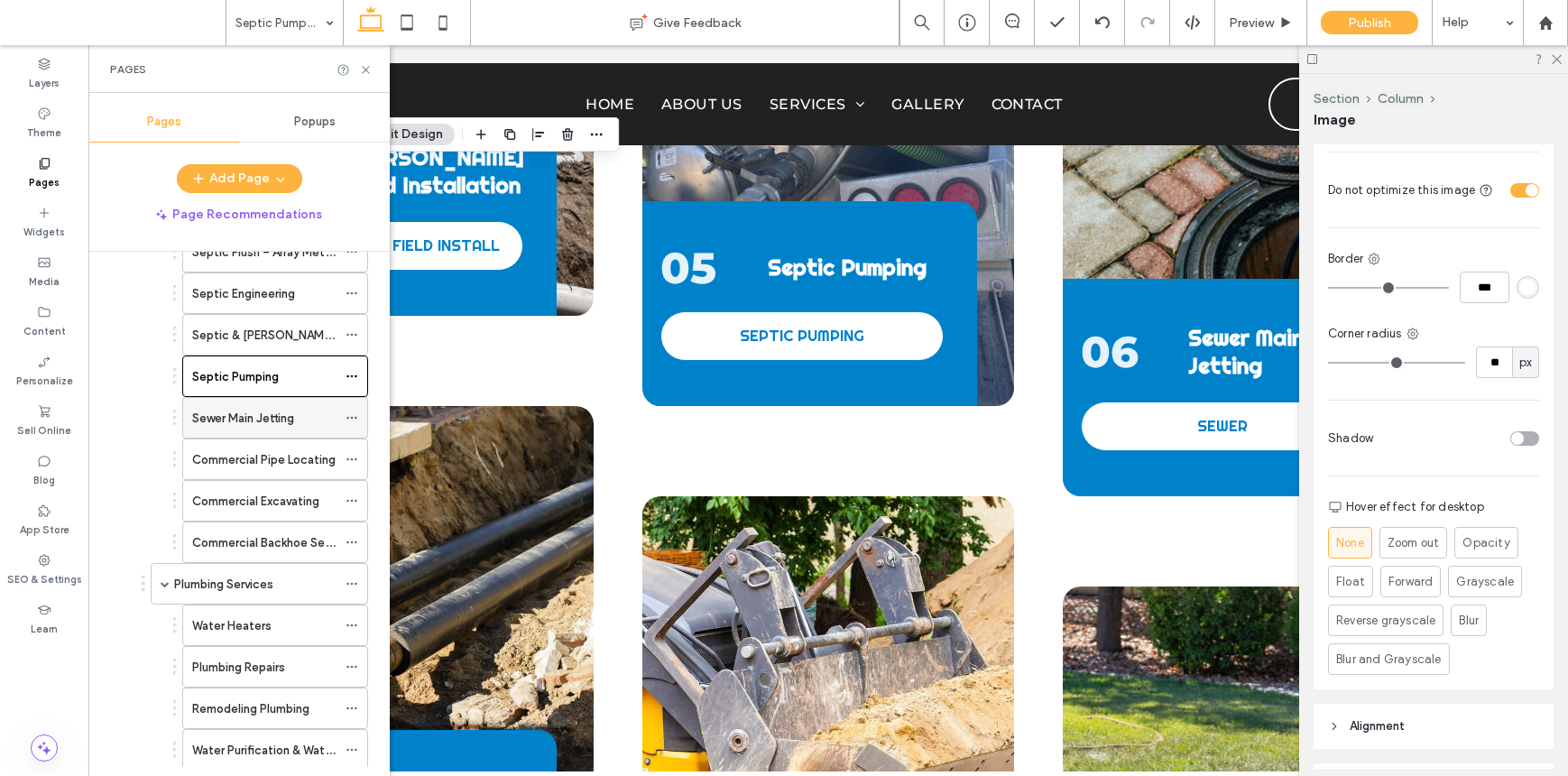
scroll to position [280, 0]
click at [261, 405] on label "Sewer Main Jetting" at bounding box center [243, 415] width 102 height 32
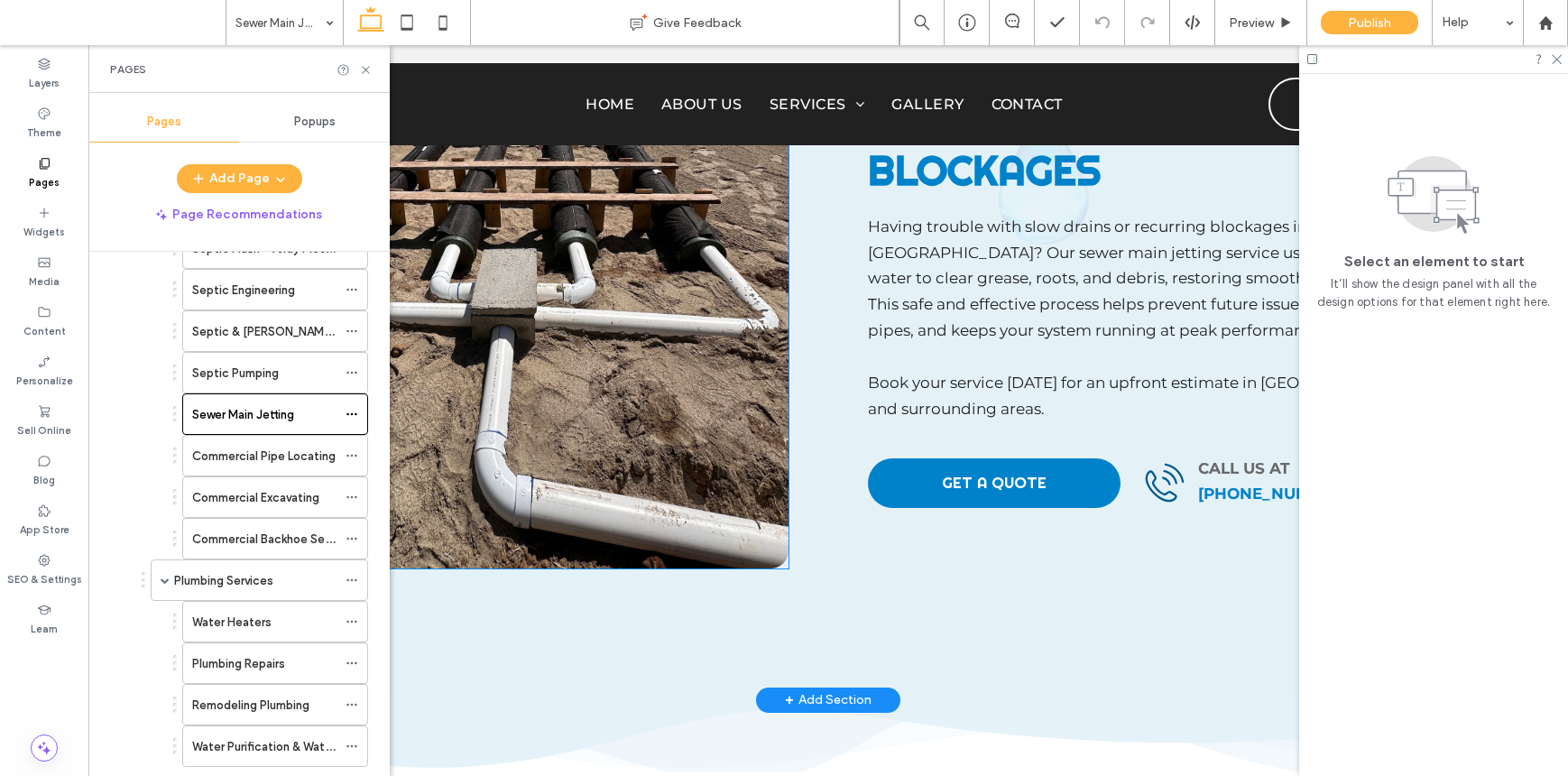
scroll to position [862, 0]
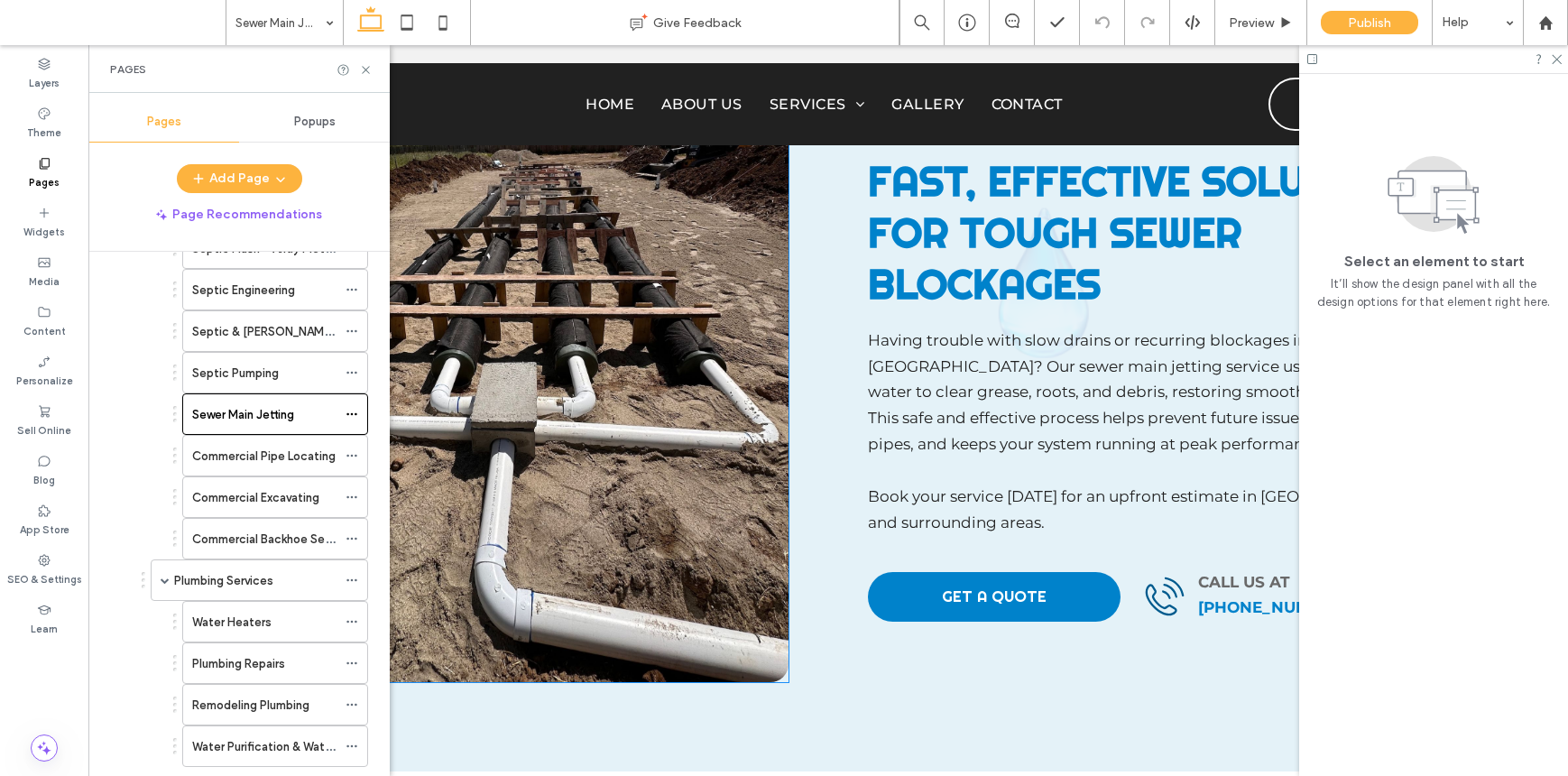
click at [544, 384] on img at bounding box center [505, 366] width 566 height 631
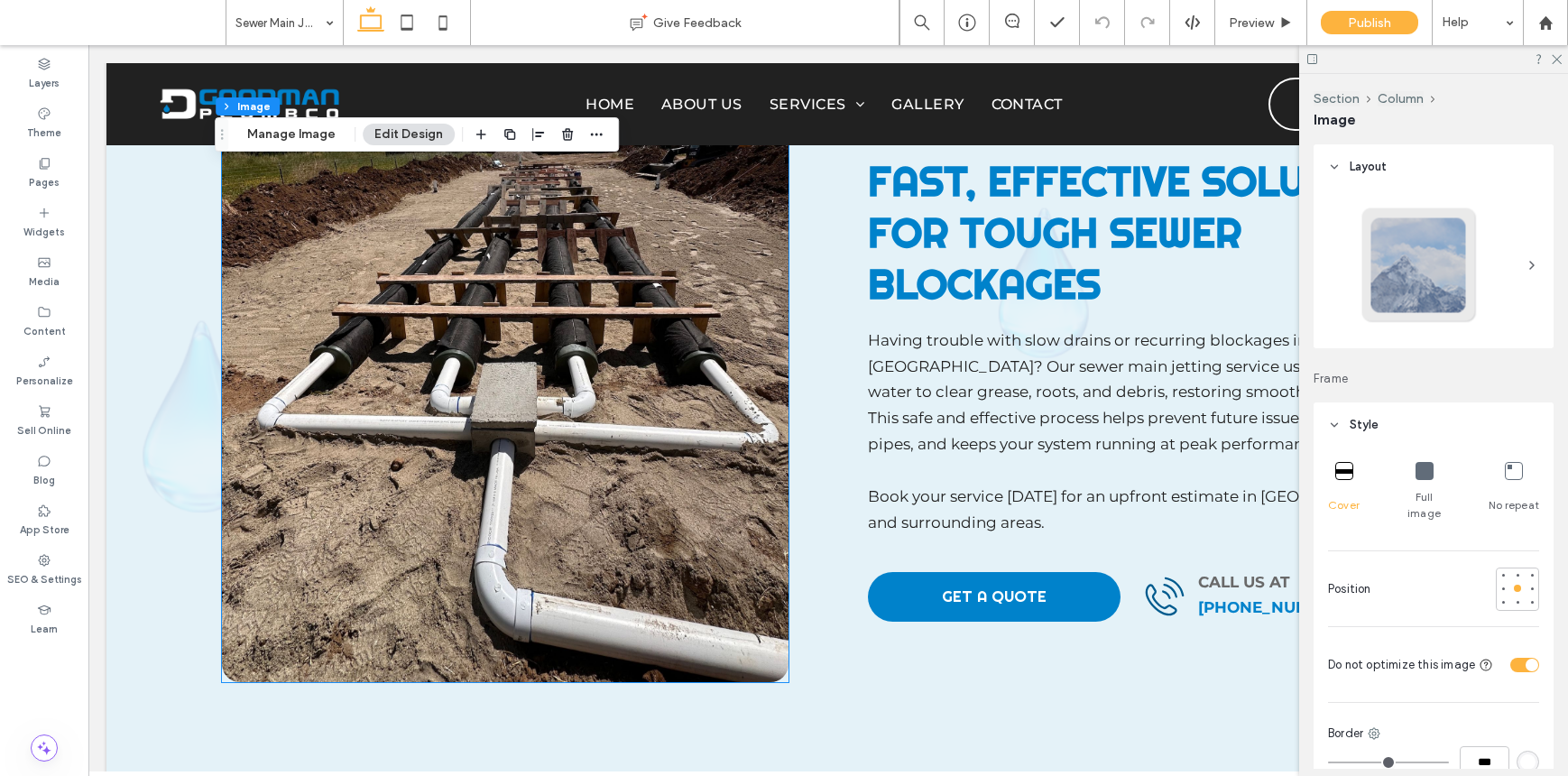
click at [544, 384] on div at bounding box center [505, 366] width 566 height 631
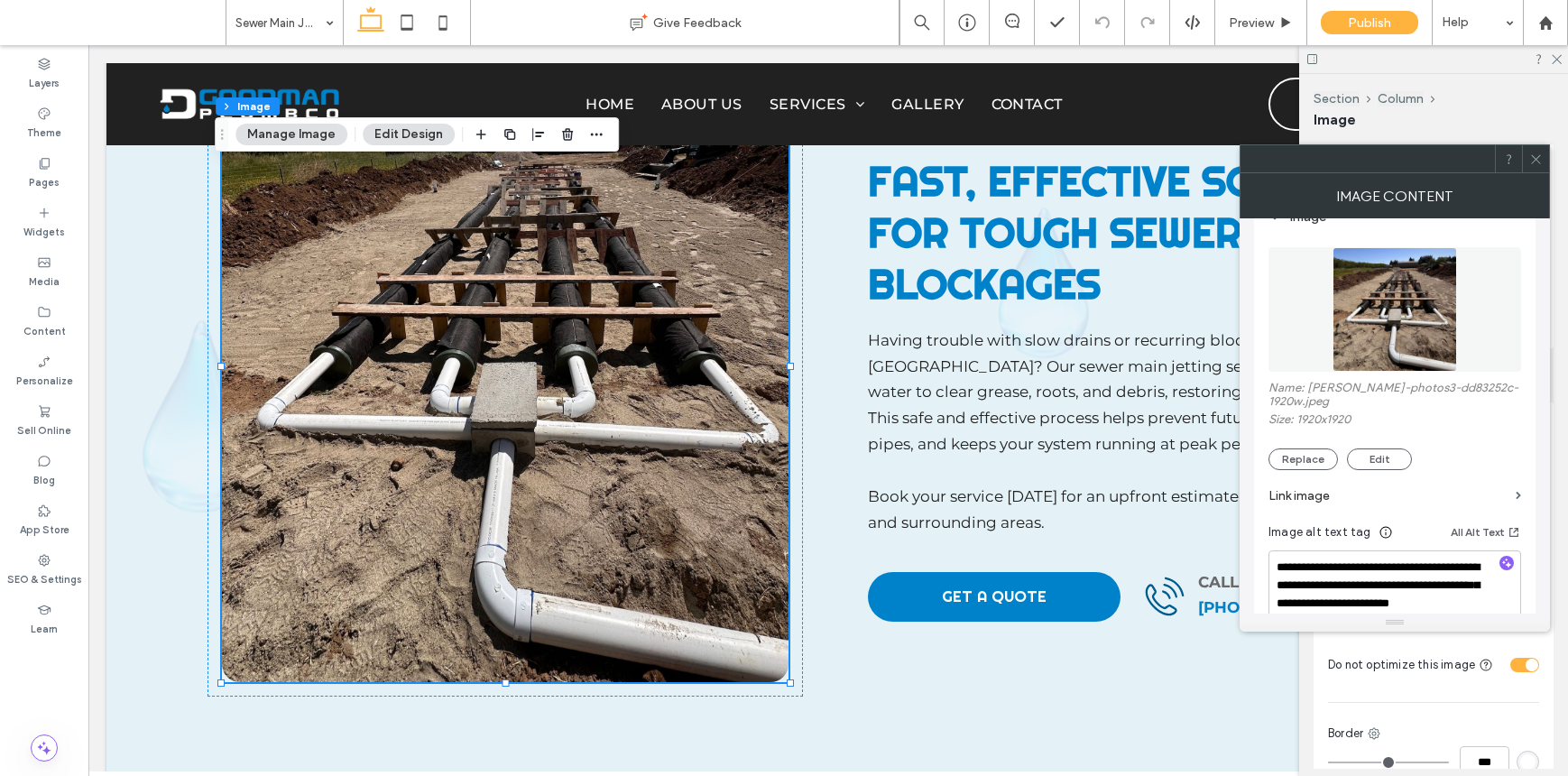
scroll to position [251, 0]
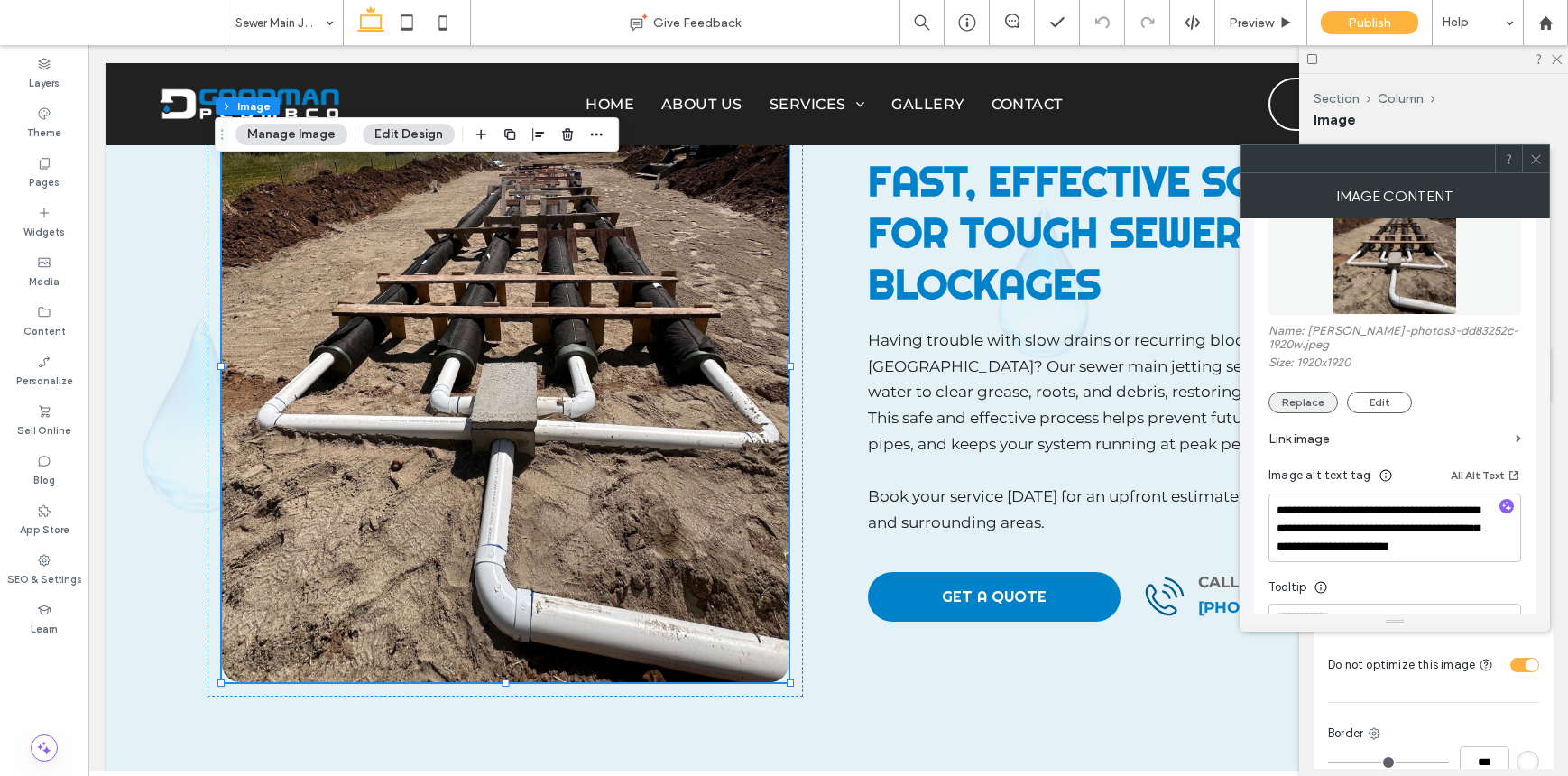
click at [1302, 399] on button "Replace" at bounding box center [1303, 403] width 70 height 22
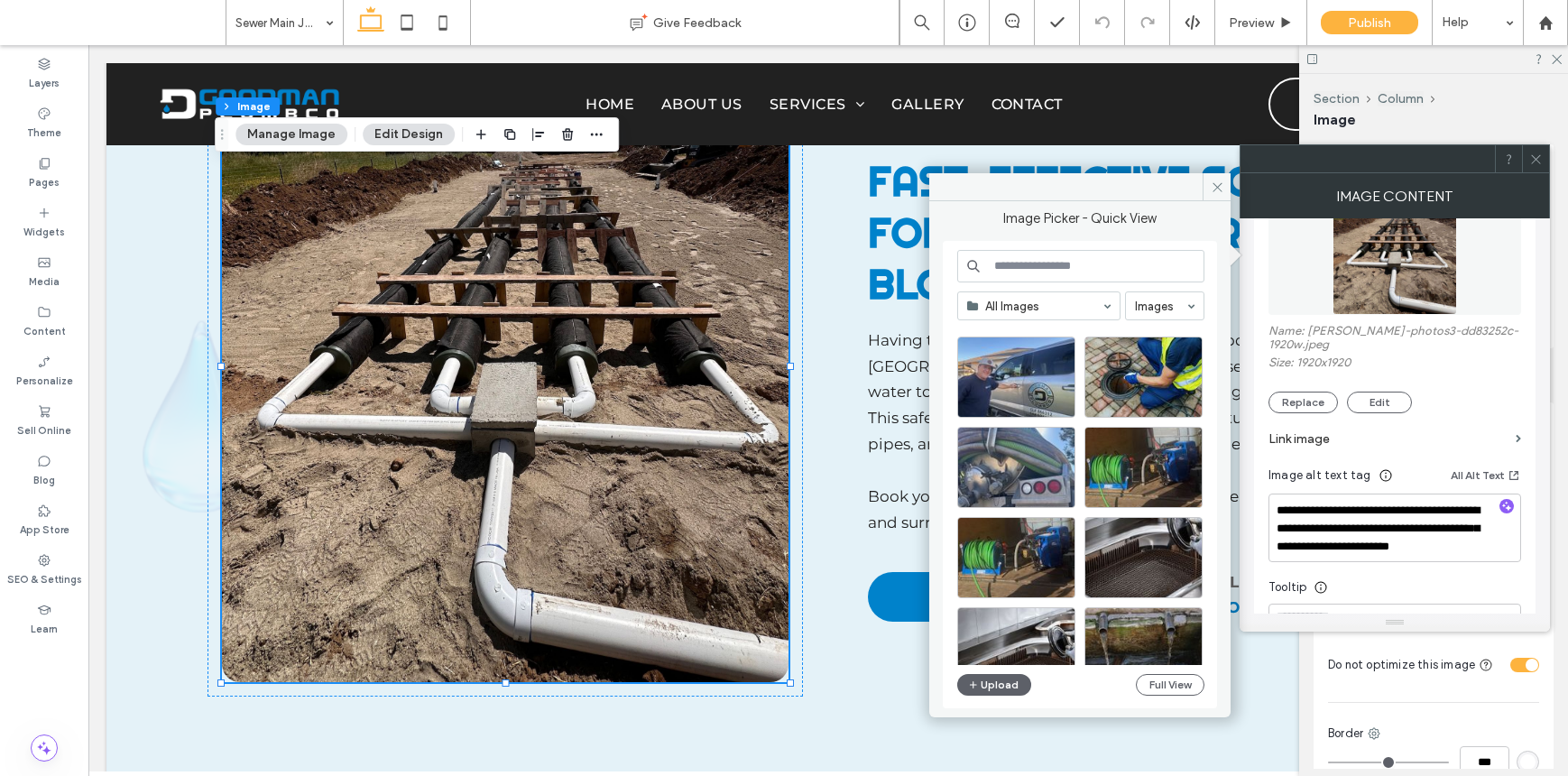
scroll to position [0, 0]
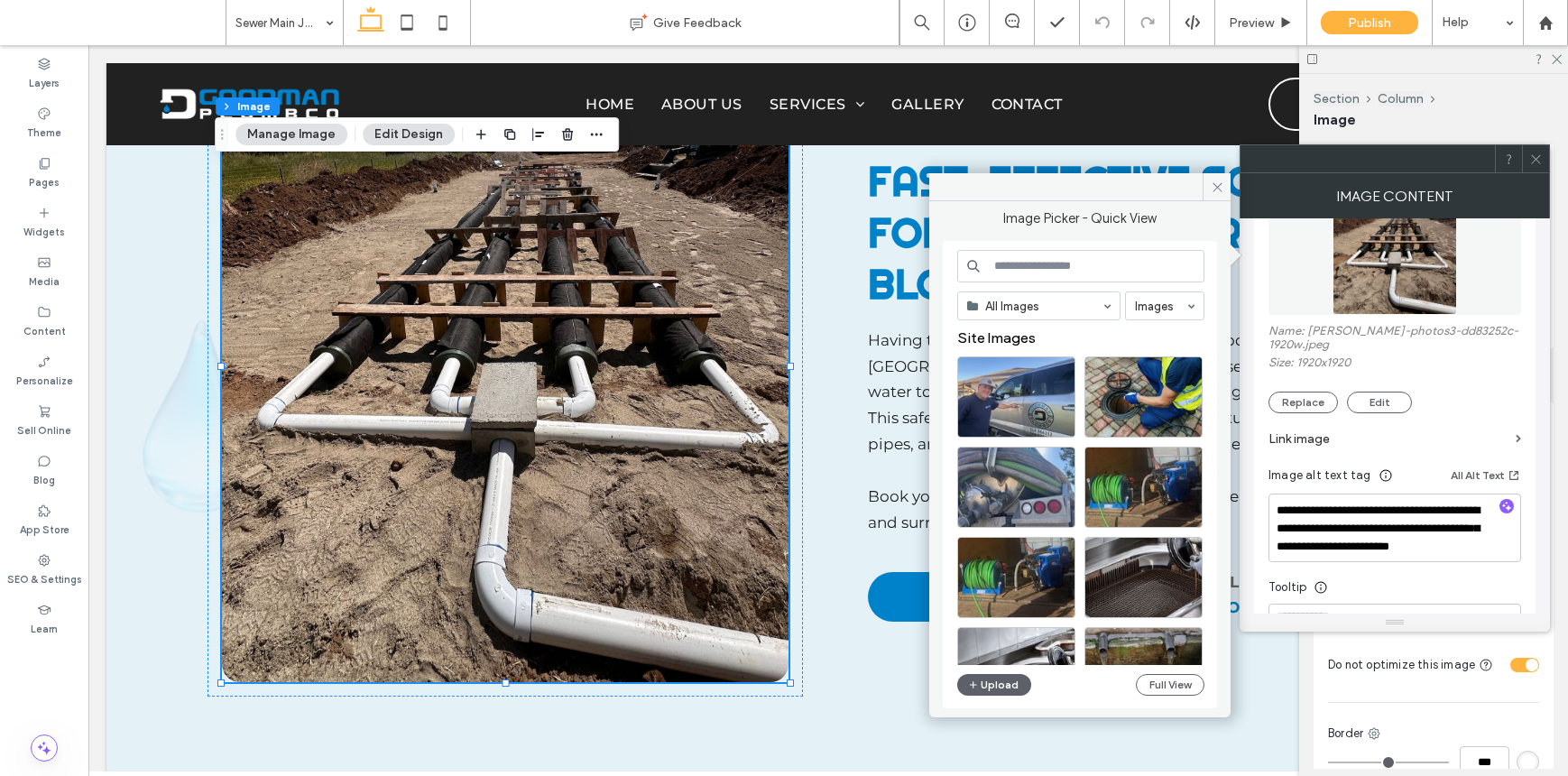
click at [1122, 354] on div "Site Images" at bounding box center [1088, 342] width 261 height 27
click at [1120, 381] on div "Select" at bounding box center [1143, 396] width 119 height 81
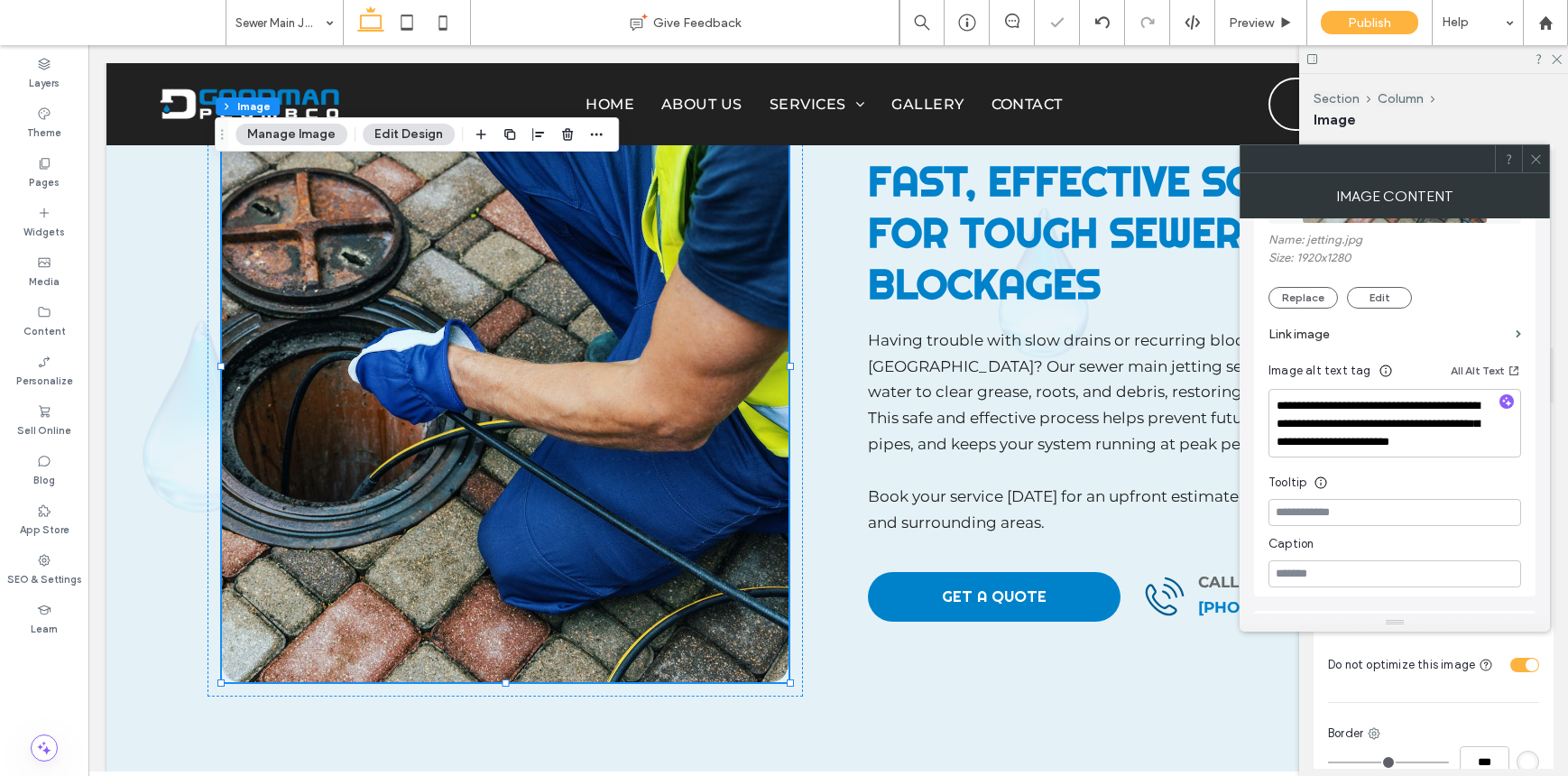
scroll to position [516, 0]
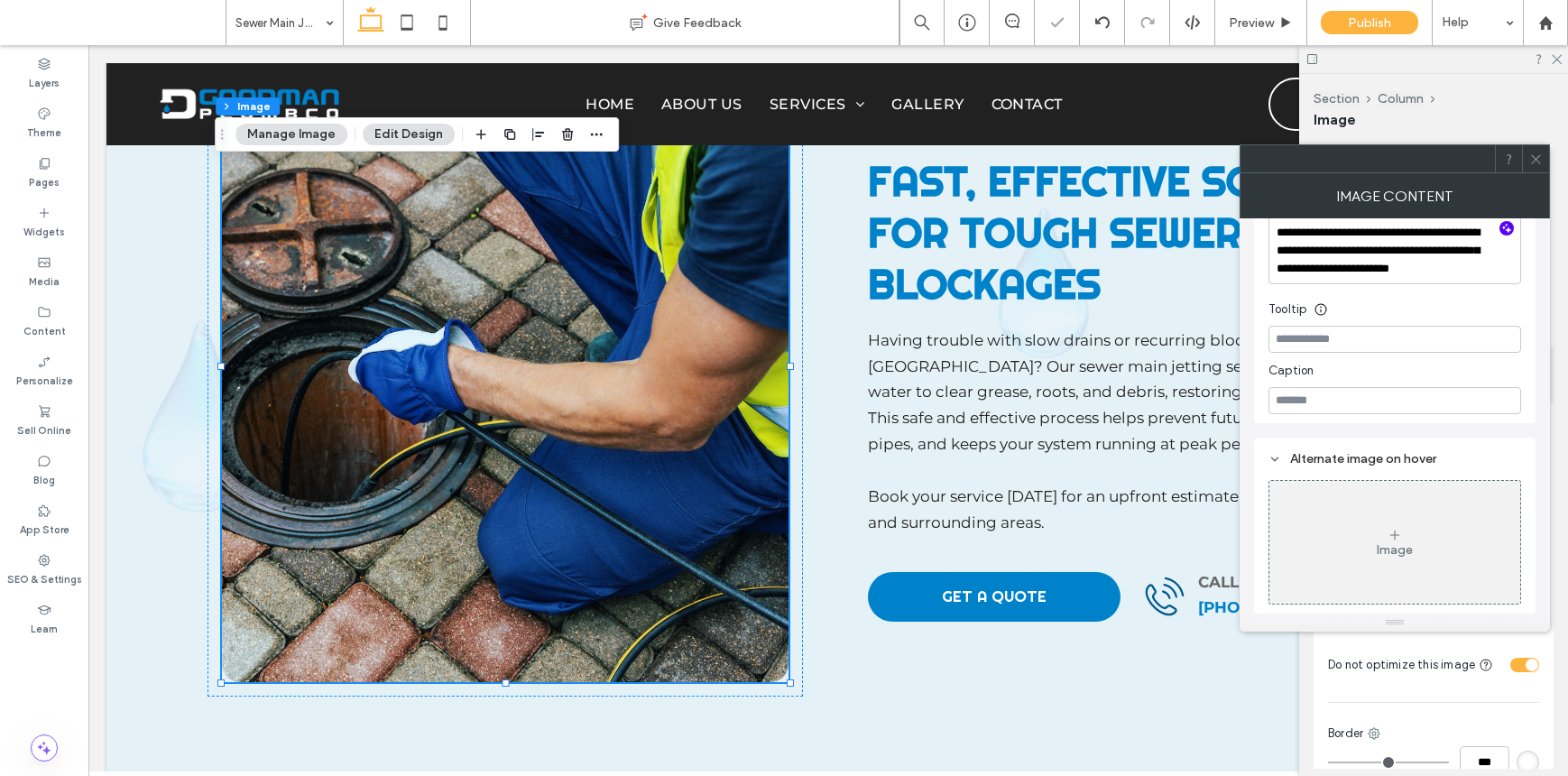
click at [1506, 230] on icon "button" at bounding box center [1506, 228] width 13 height 13
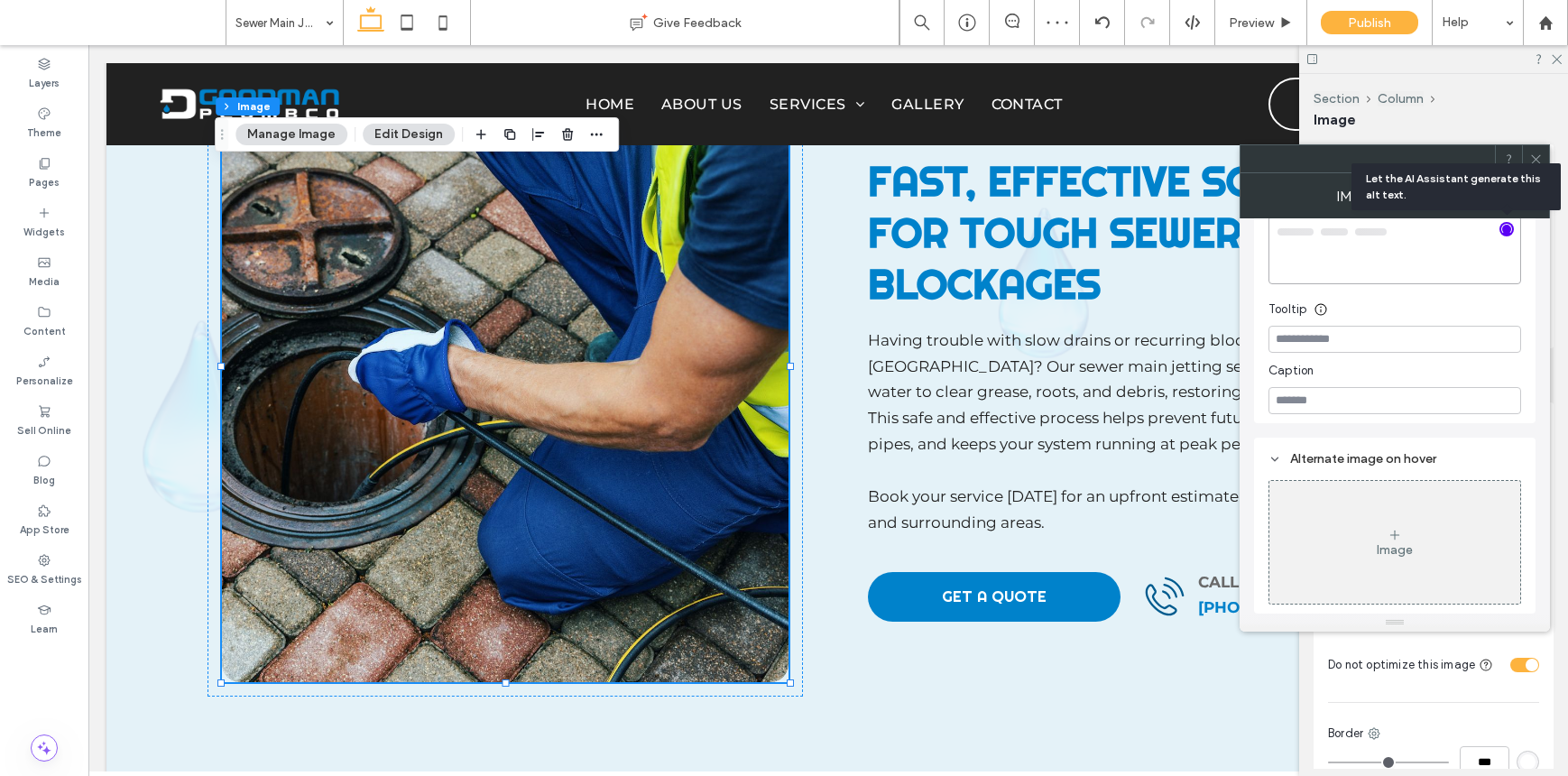
type textarea "**********"
click at [1538, 148] on span at bounding box center [1536, 159] width 14 height 27
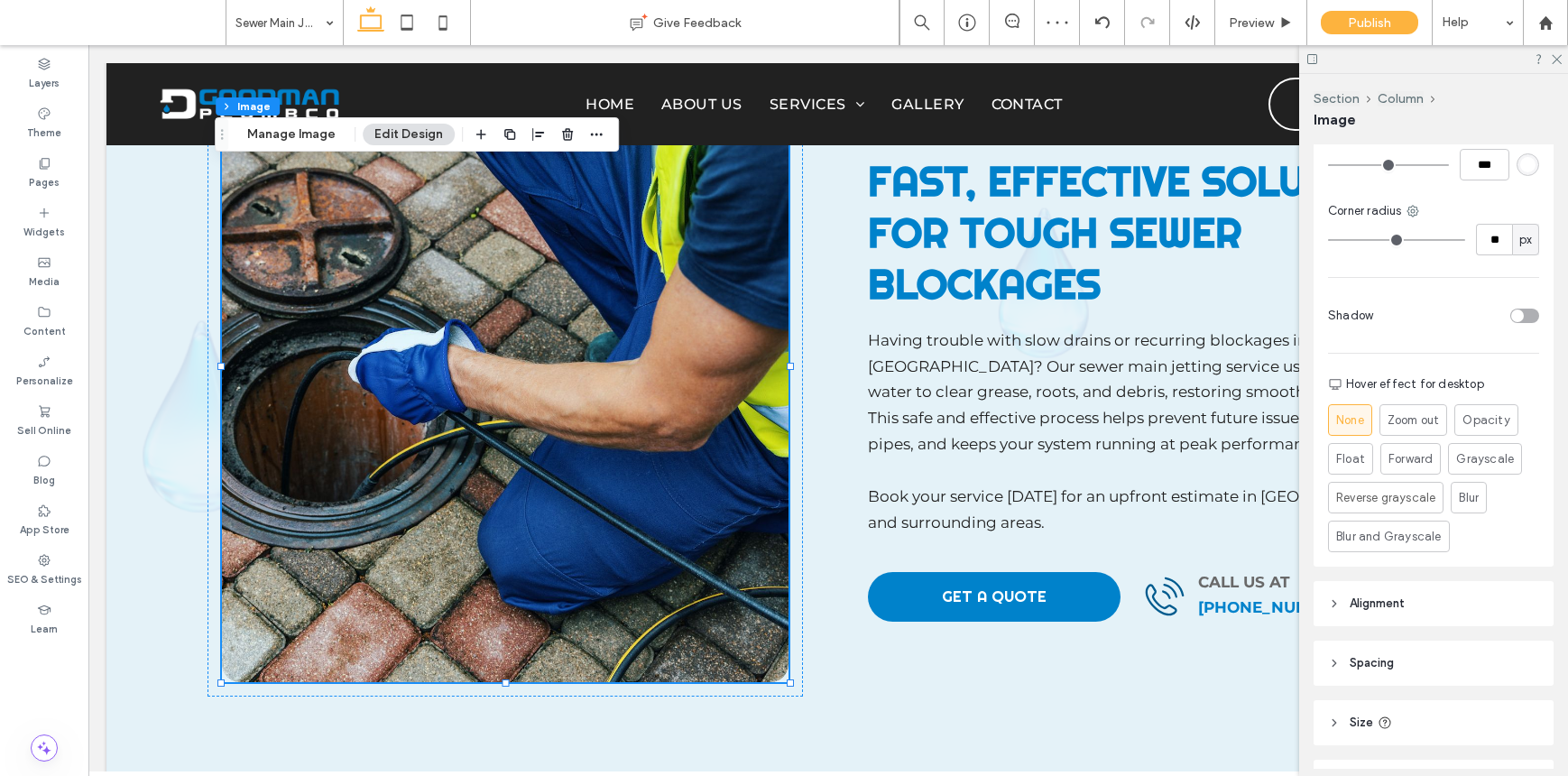
scroll to position [419, 0]
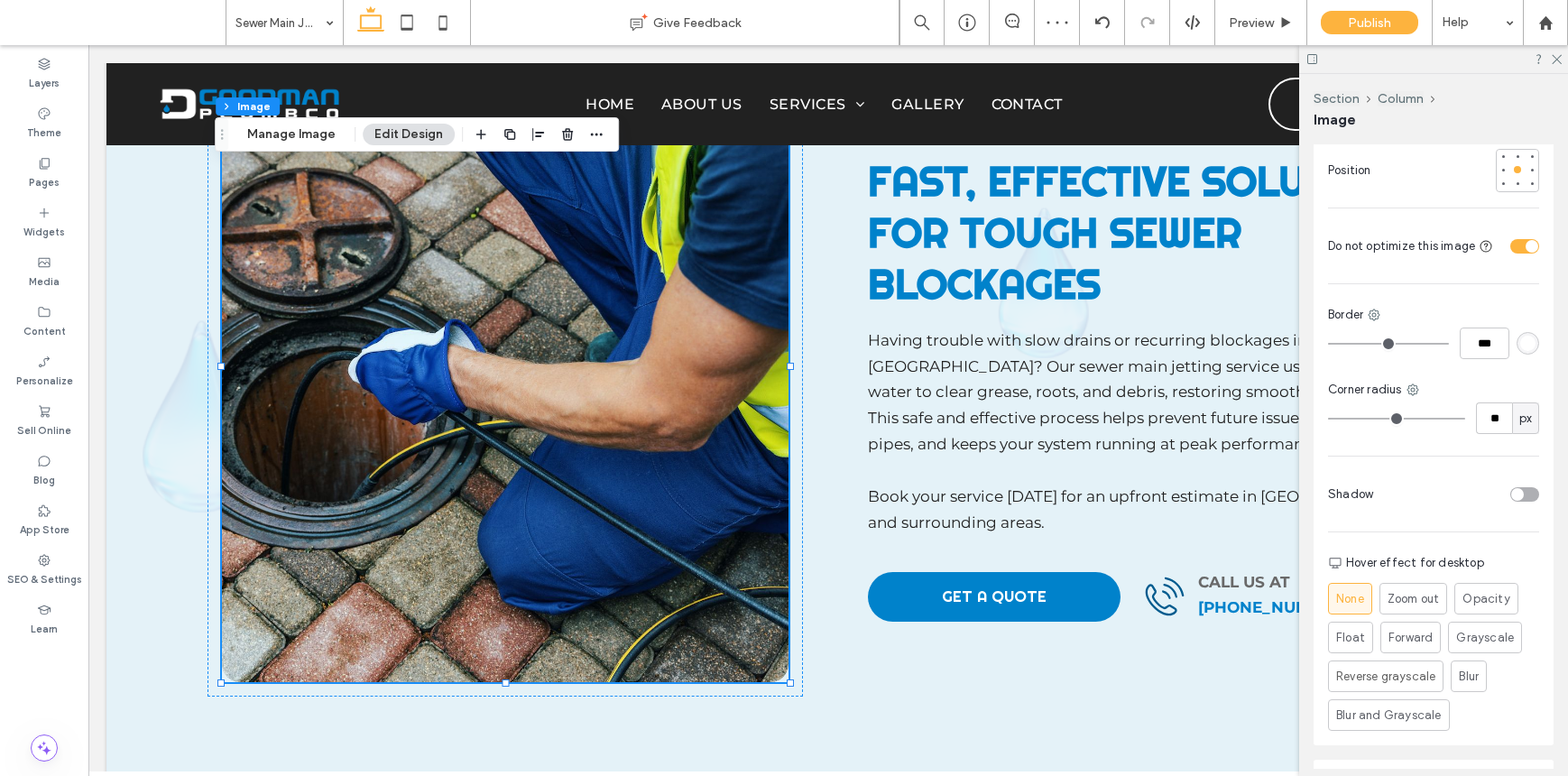
click at [1510, 239] on div "toggle" at bounding box center [1524, 246] width 29 height 14
click at [1511, 240] on div "toggle" at bounding box center [1517, 246] width 13 height 13
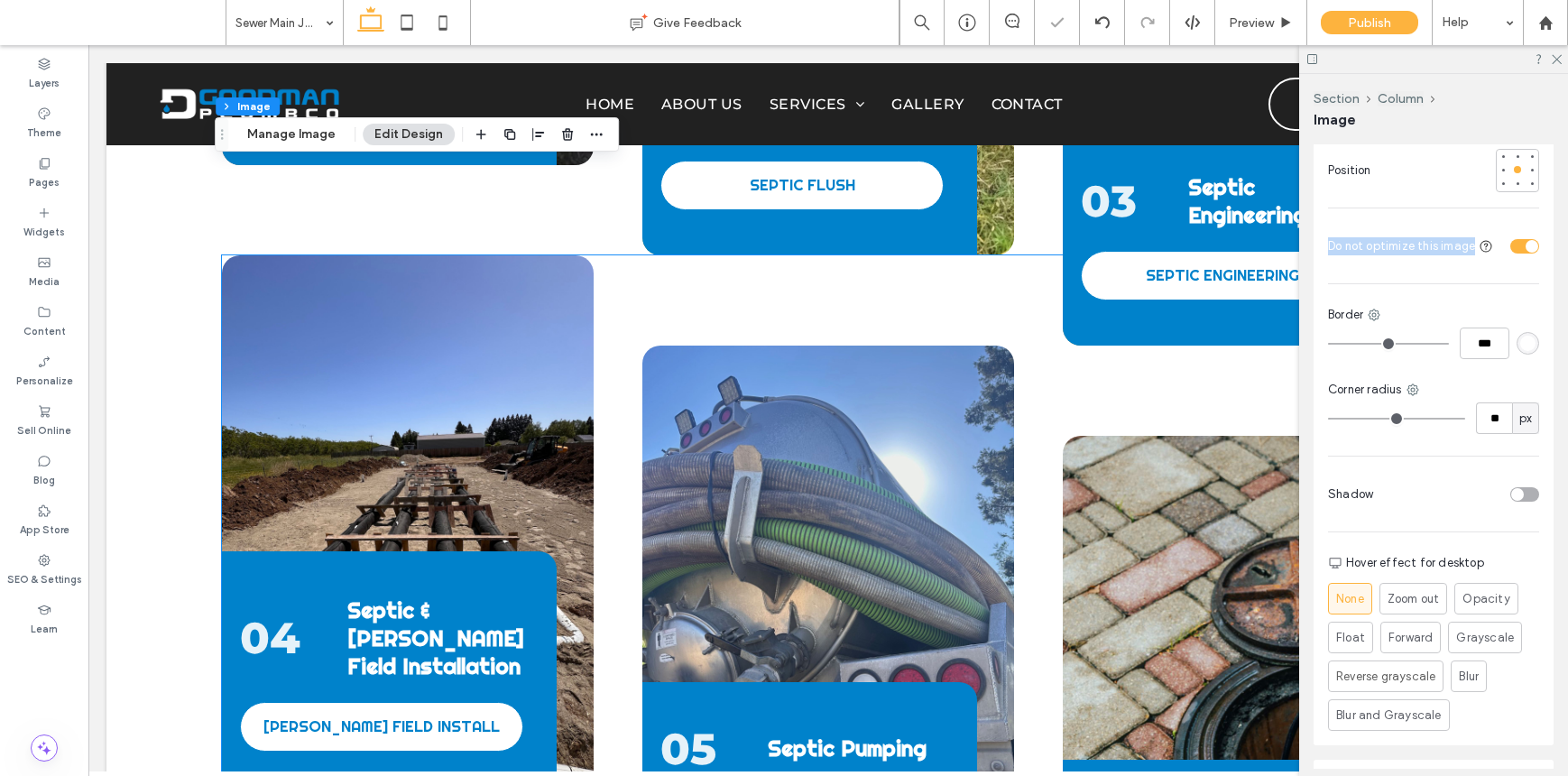
scroll to position [2724, 0]
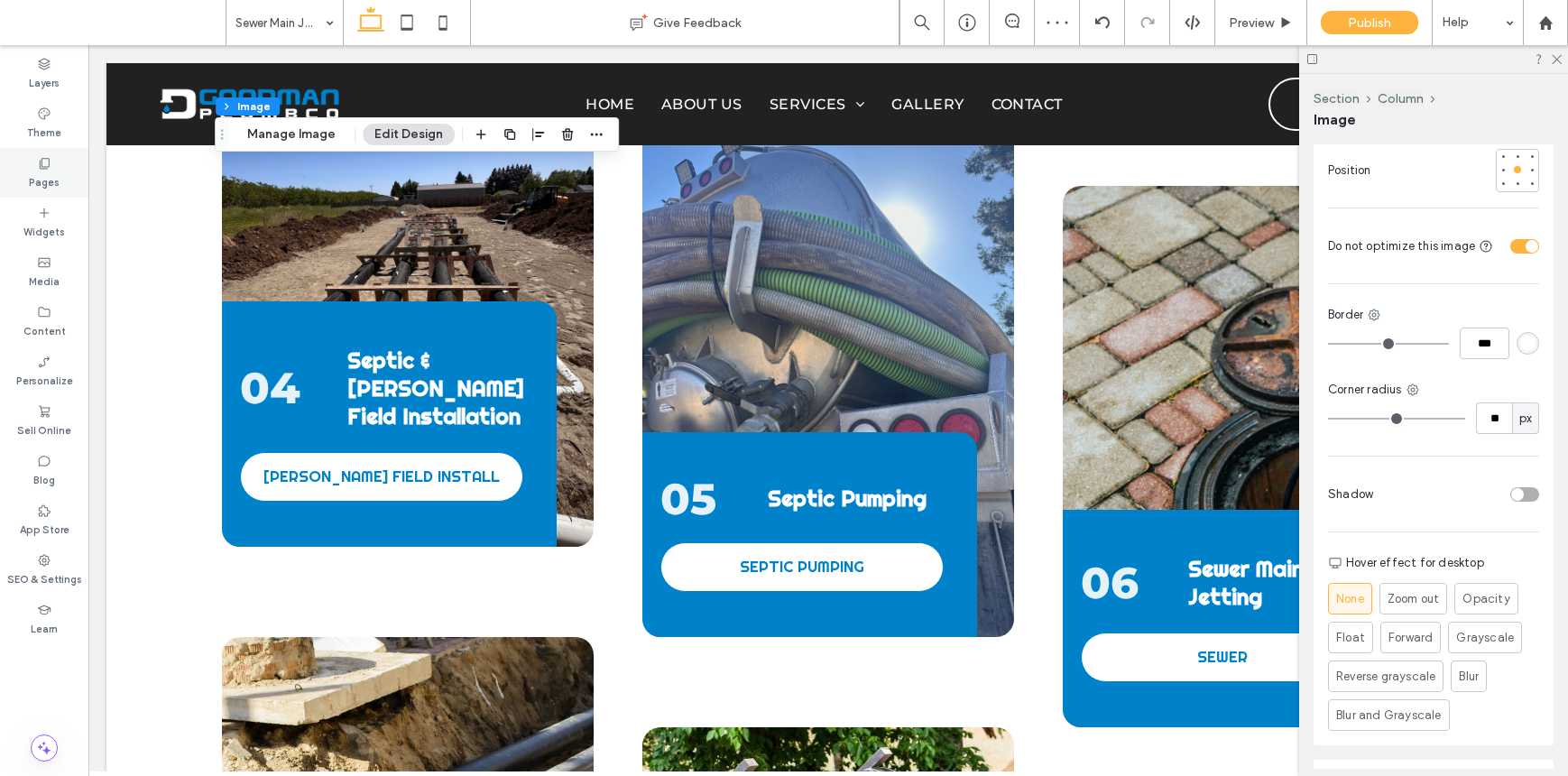
click at [46, 176] on label "Pages" at bounding box center [44, 181] width 31 height 20
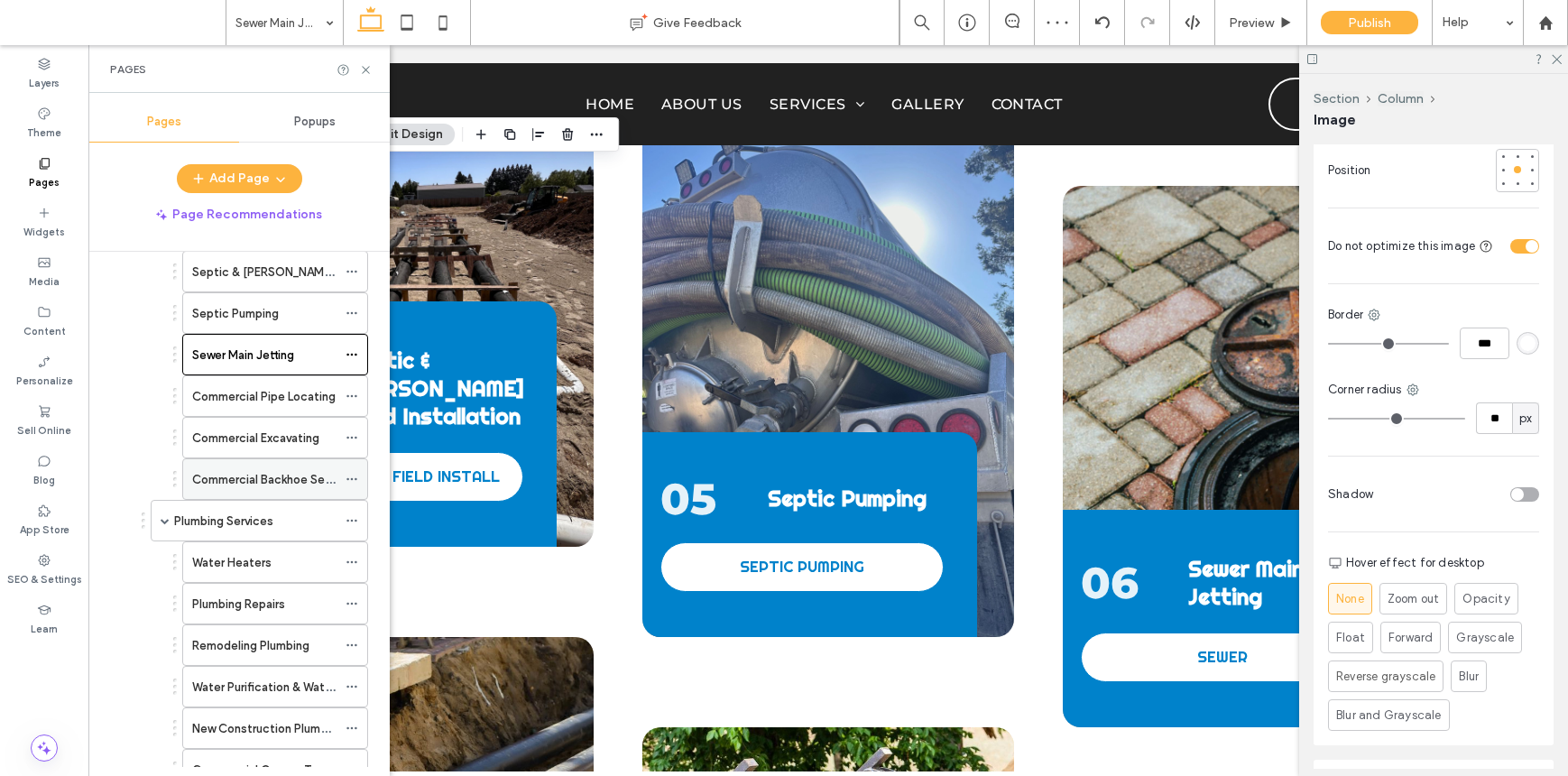
scroll to position [337, 0]
click at [268, 411] on div "Commercial Pipe Locating" at bounding box center [264, 400] width 145 height 40
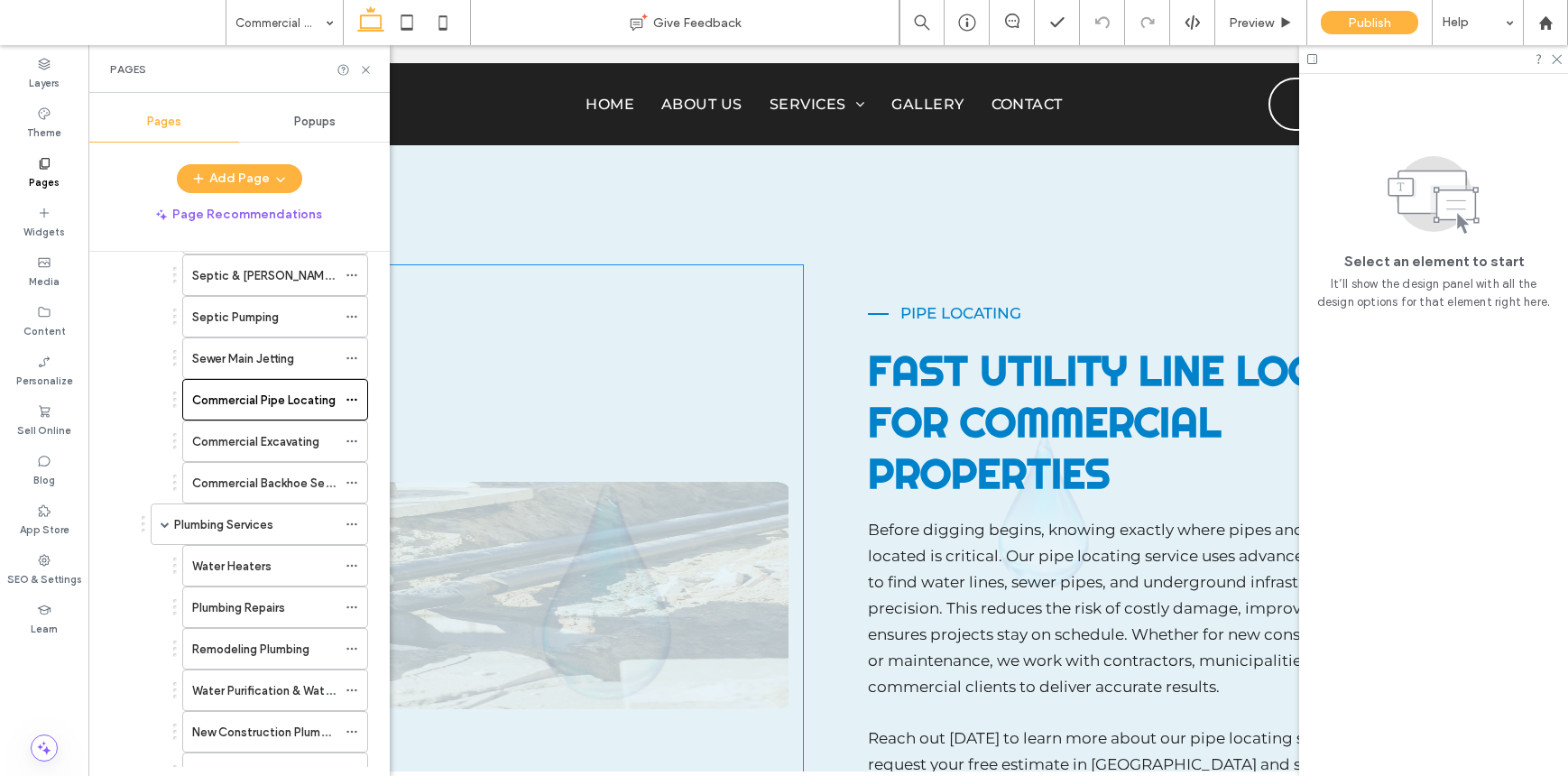
scroll to position [970, 0]
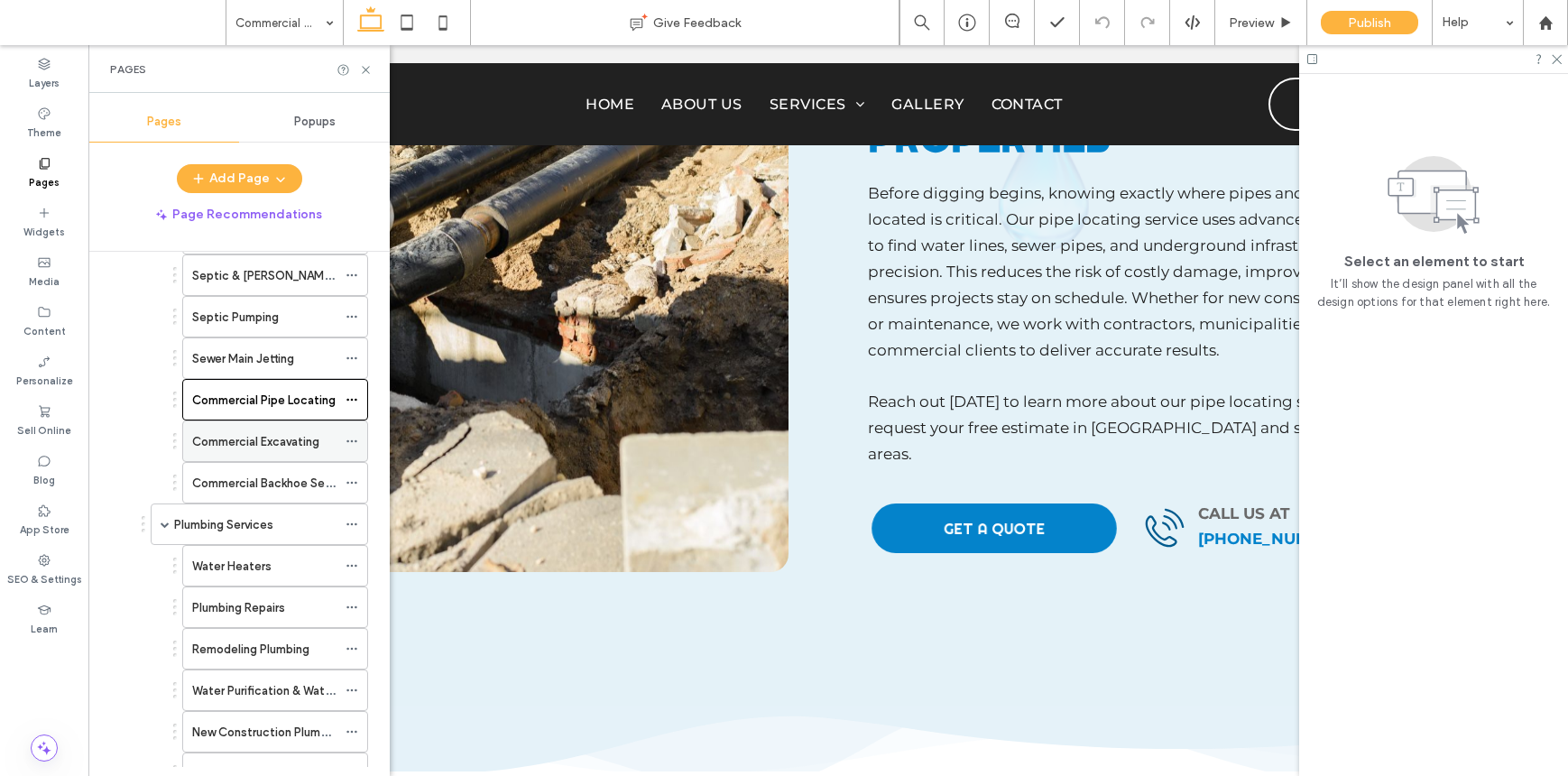
click at [254, 425] on div "Commercial Excavating" at bounding box center [264, 442] width 145 height 40
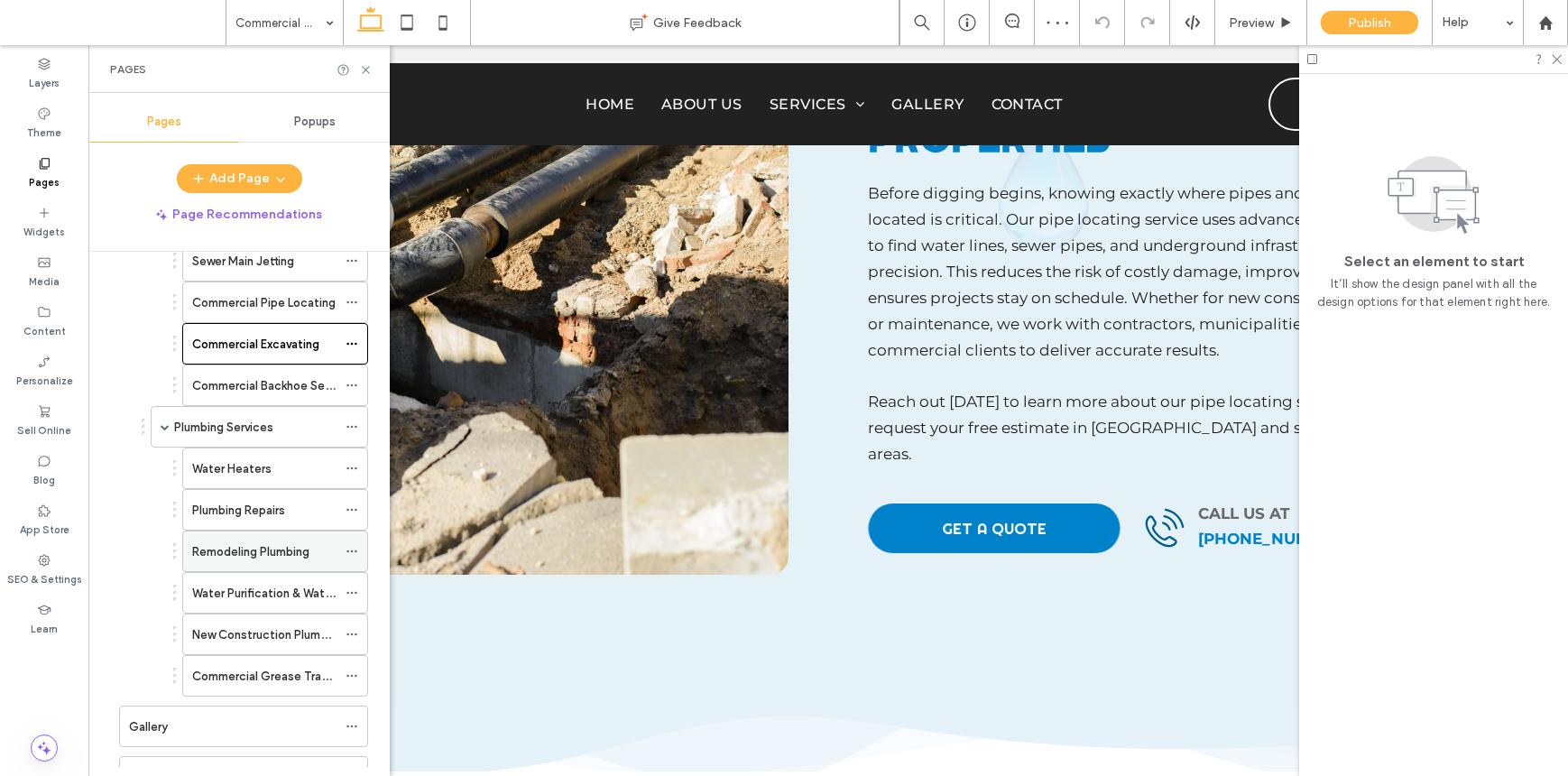
scroll to position [480, 0]
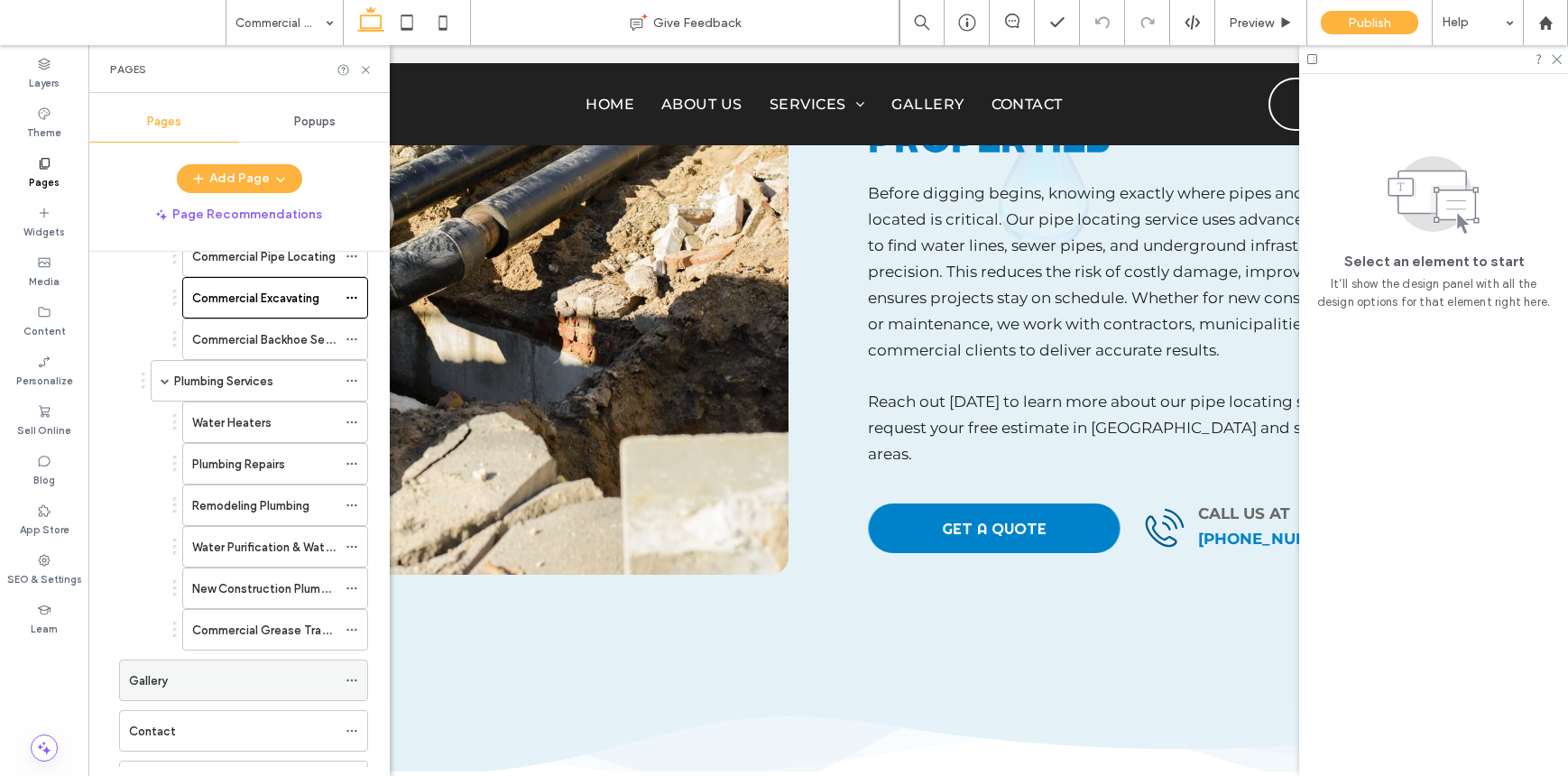
click at [215, 679] on div "Gallery" at bounding box center [232, 680] width 207 height 19
click at [242, 395] on div "Plumbing Services" at bounding box center [255, 381] width 162 height 40
click at [362, 71] on icon at bounding box center [366, 70] width 14 height 14
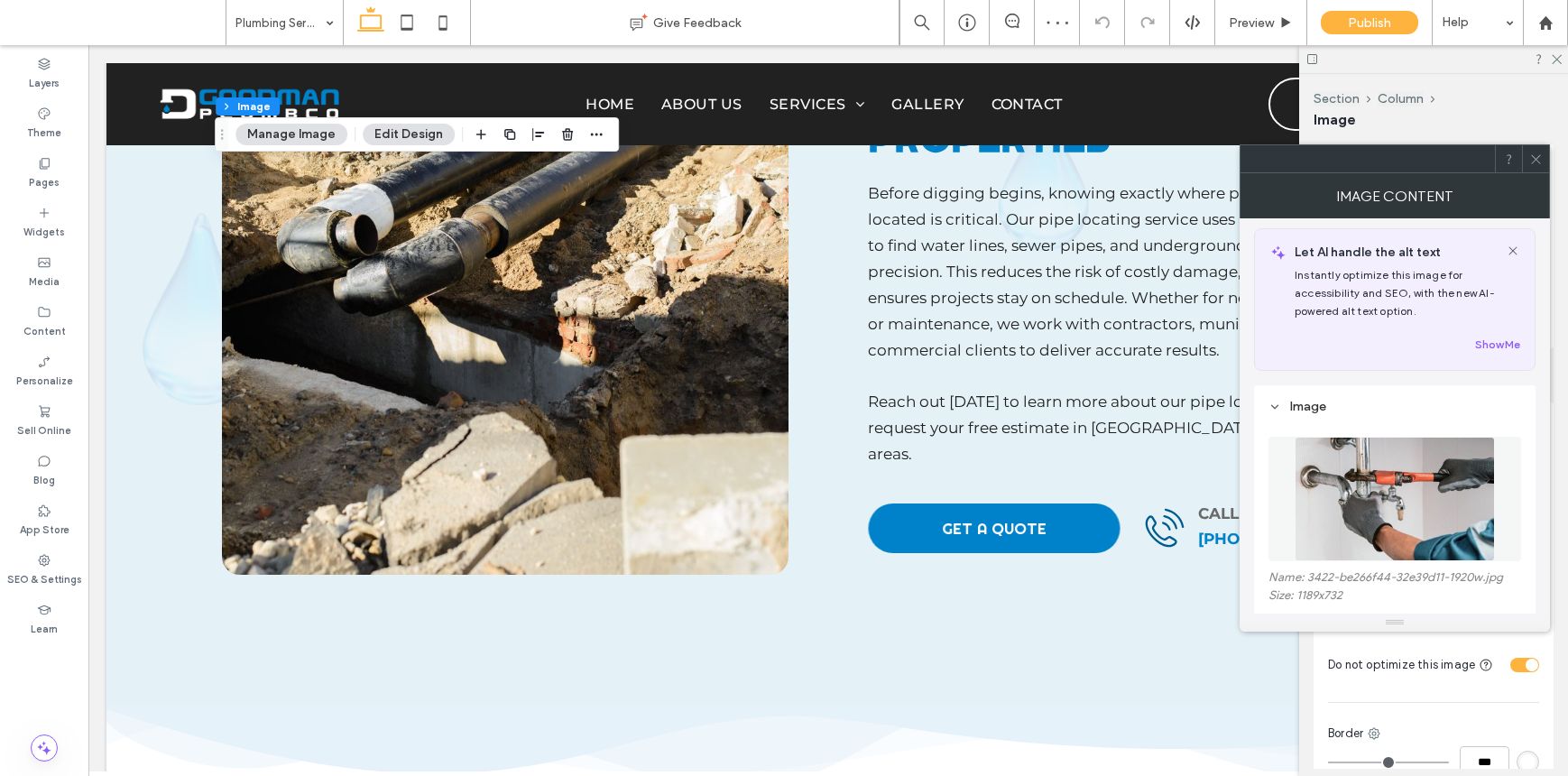
scroll to position [333, 0]
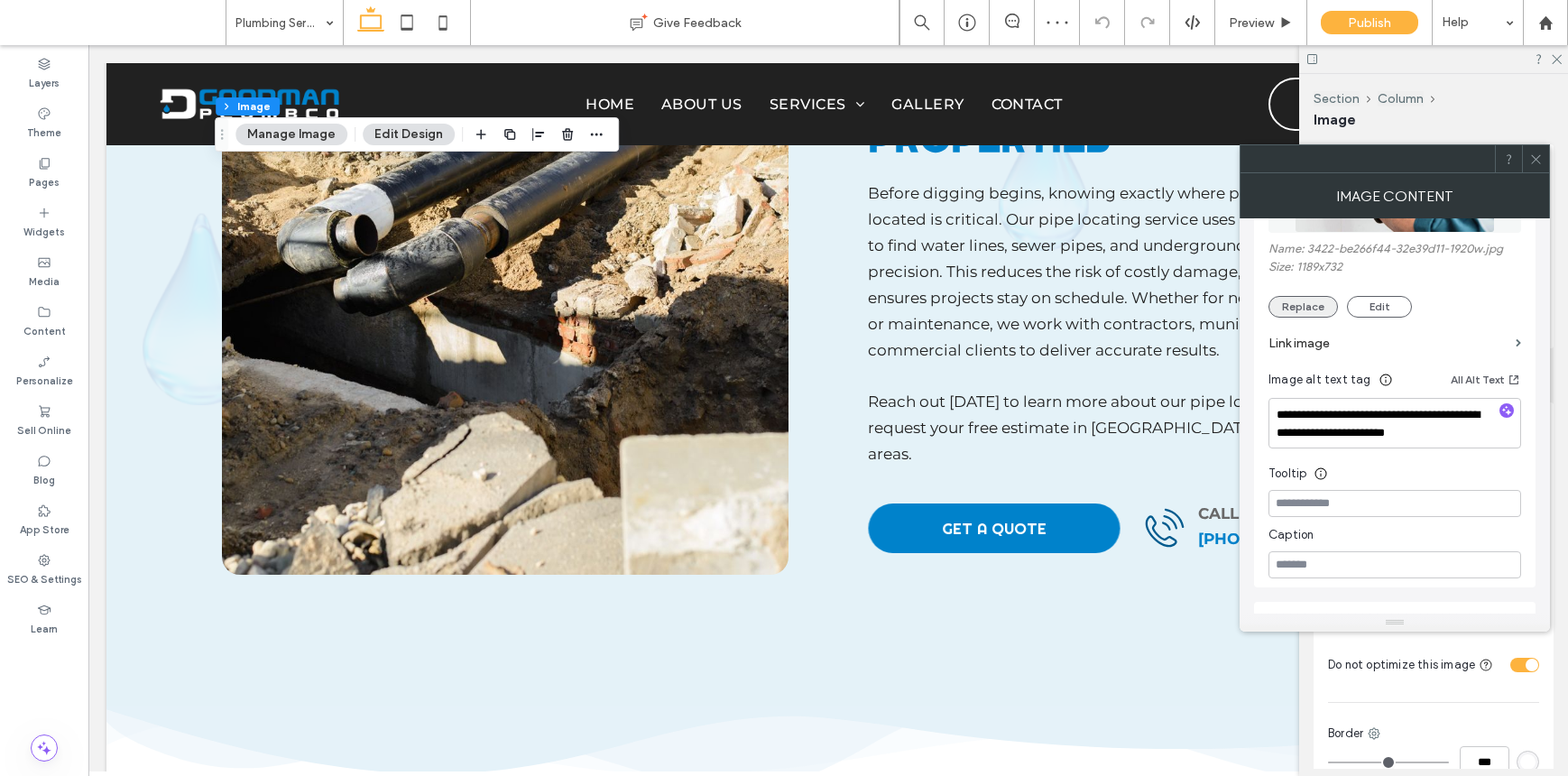
click at [1322, 301] on button "Replace" at bounding box center [1303, 307] width 70 height 22
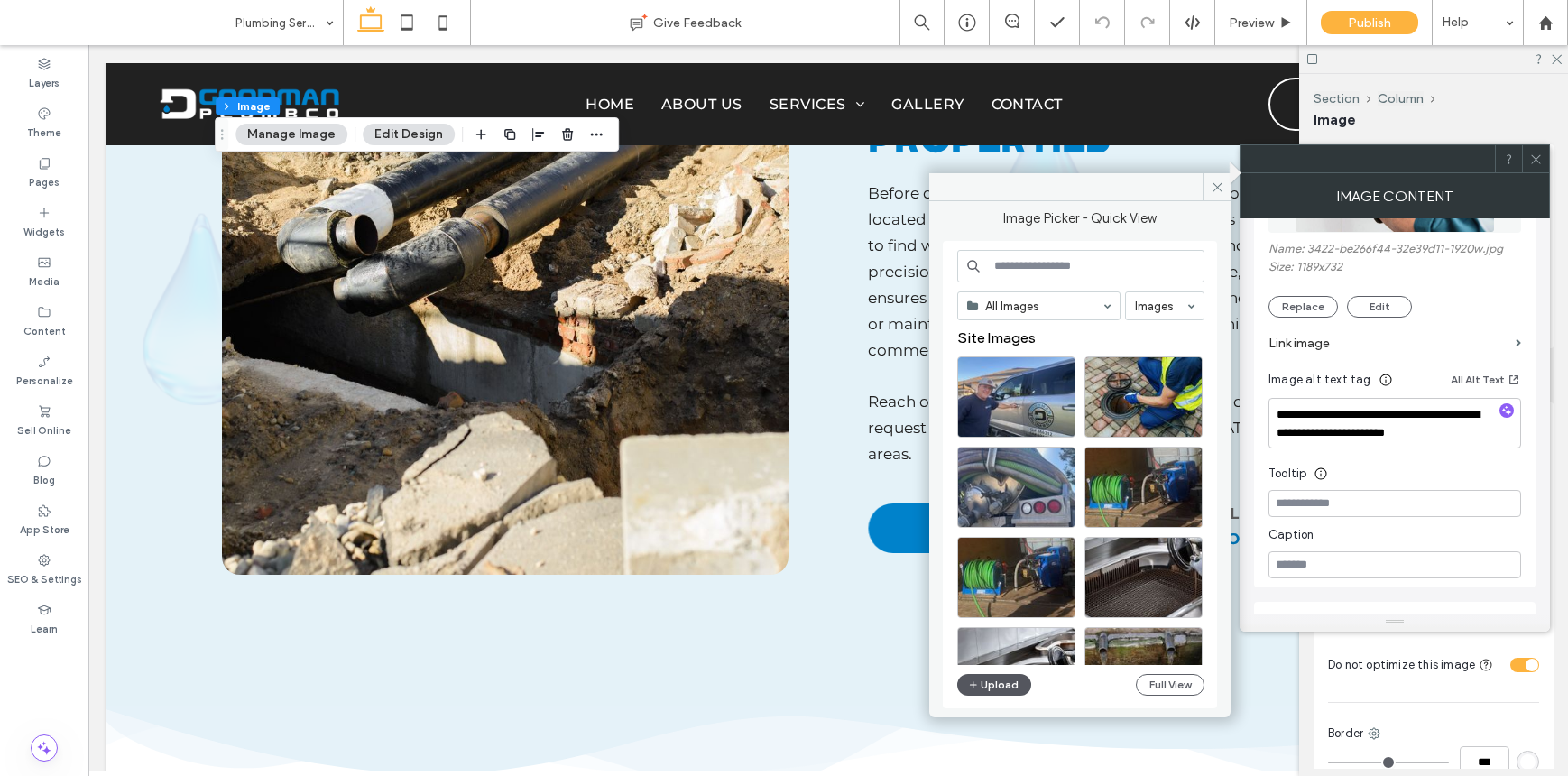
click at [984, 690] on button "Upload" at bounding box center [994, 685] width 74 height 22
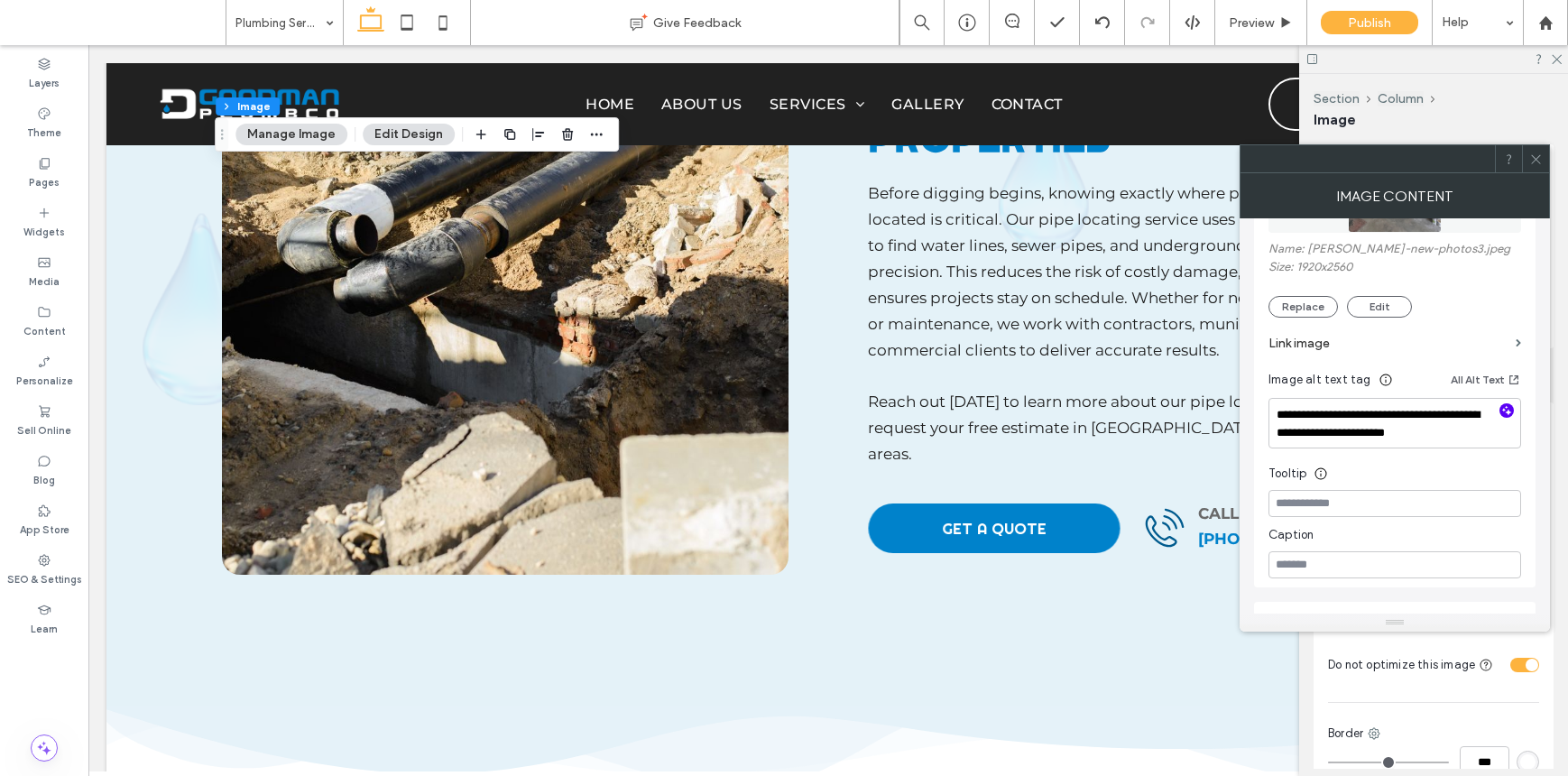
click at [1500, 409] on icon "button" at bounding box center [1506, 410] width 13 height 13
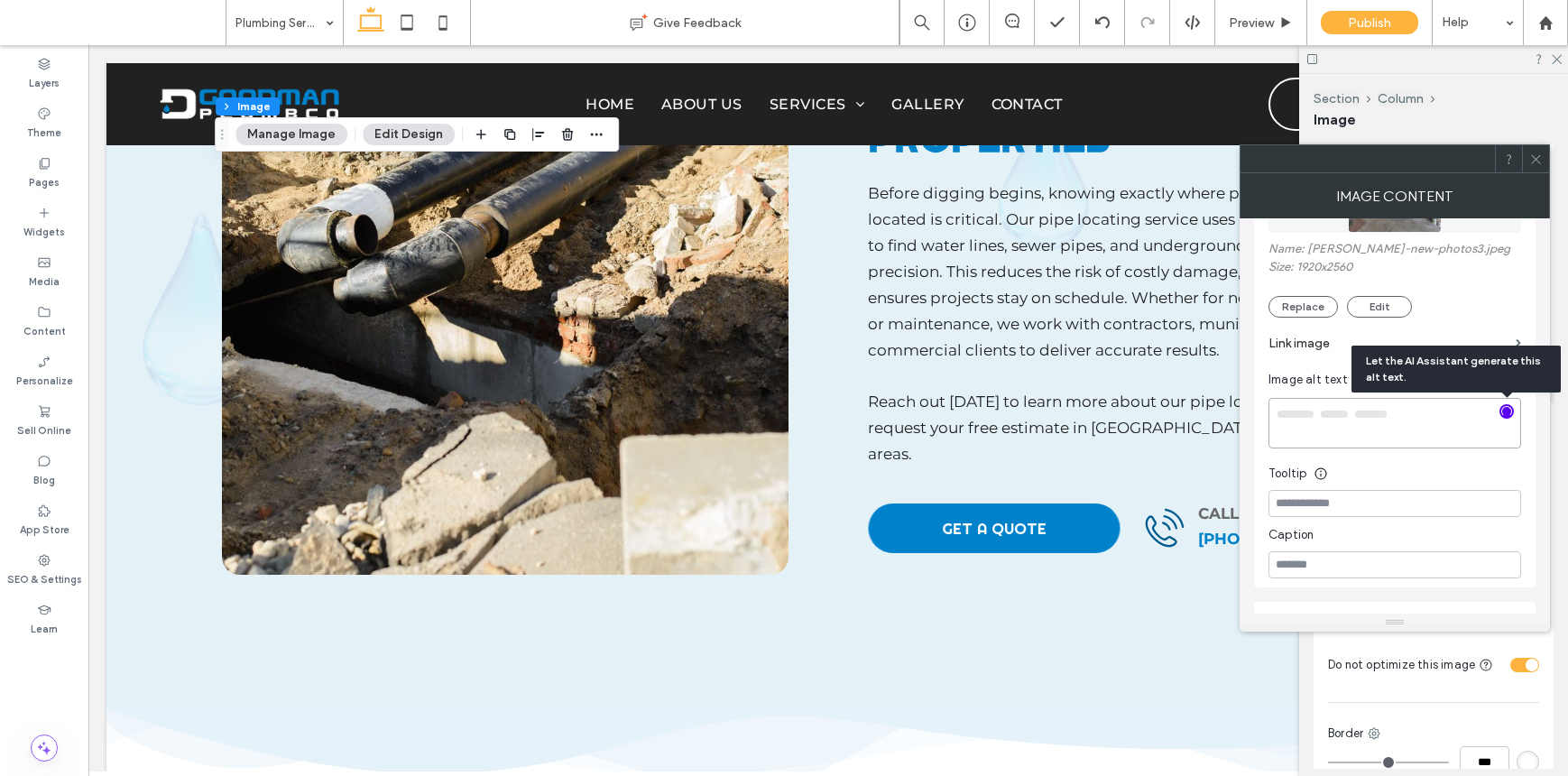
type textarea "**********"
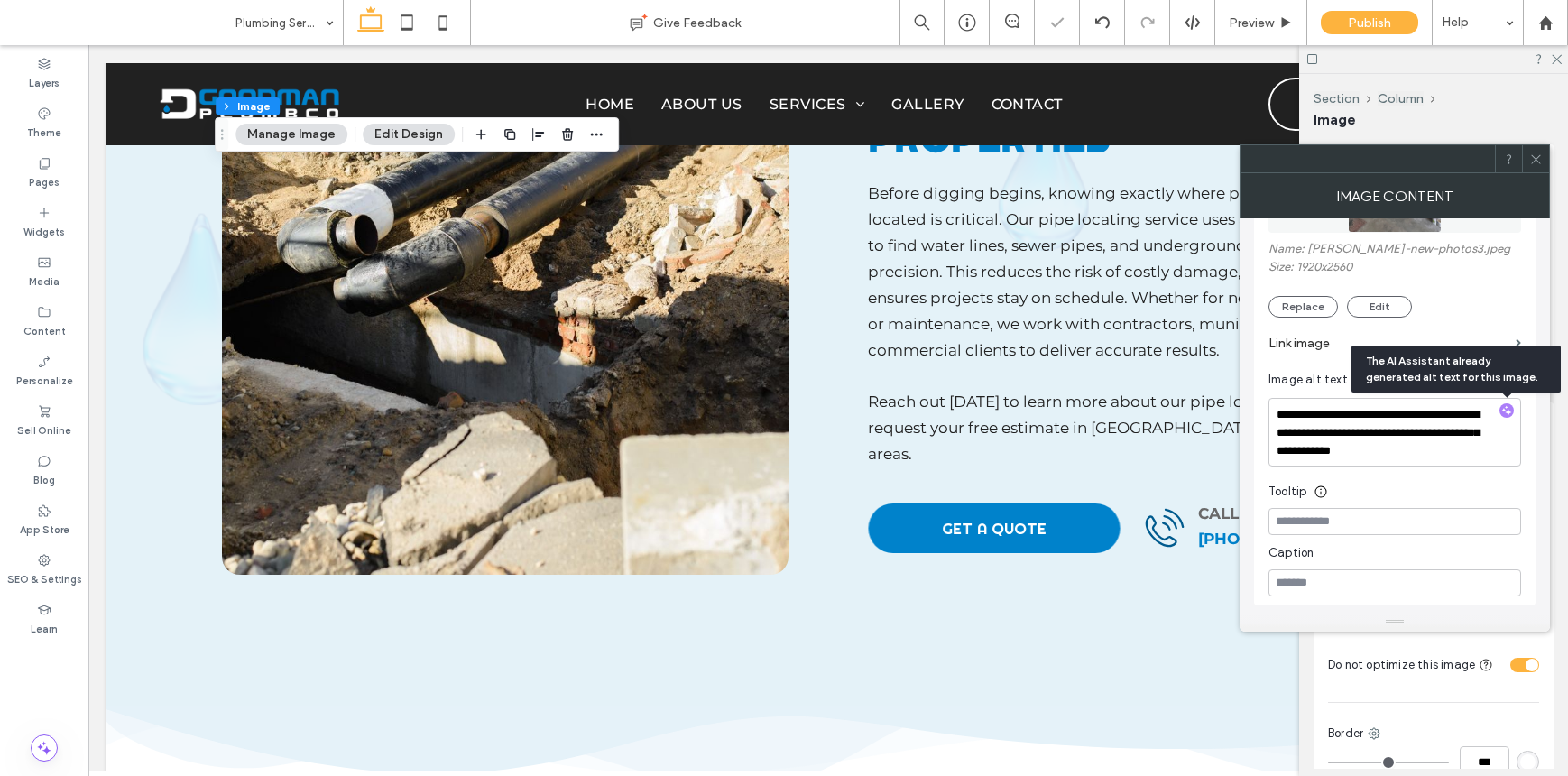
click at [1531, 153] on icon at bounding box center [1536, 160] width 14 height 14
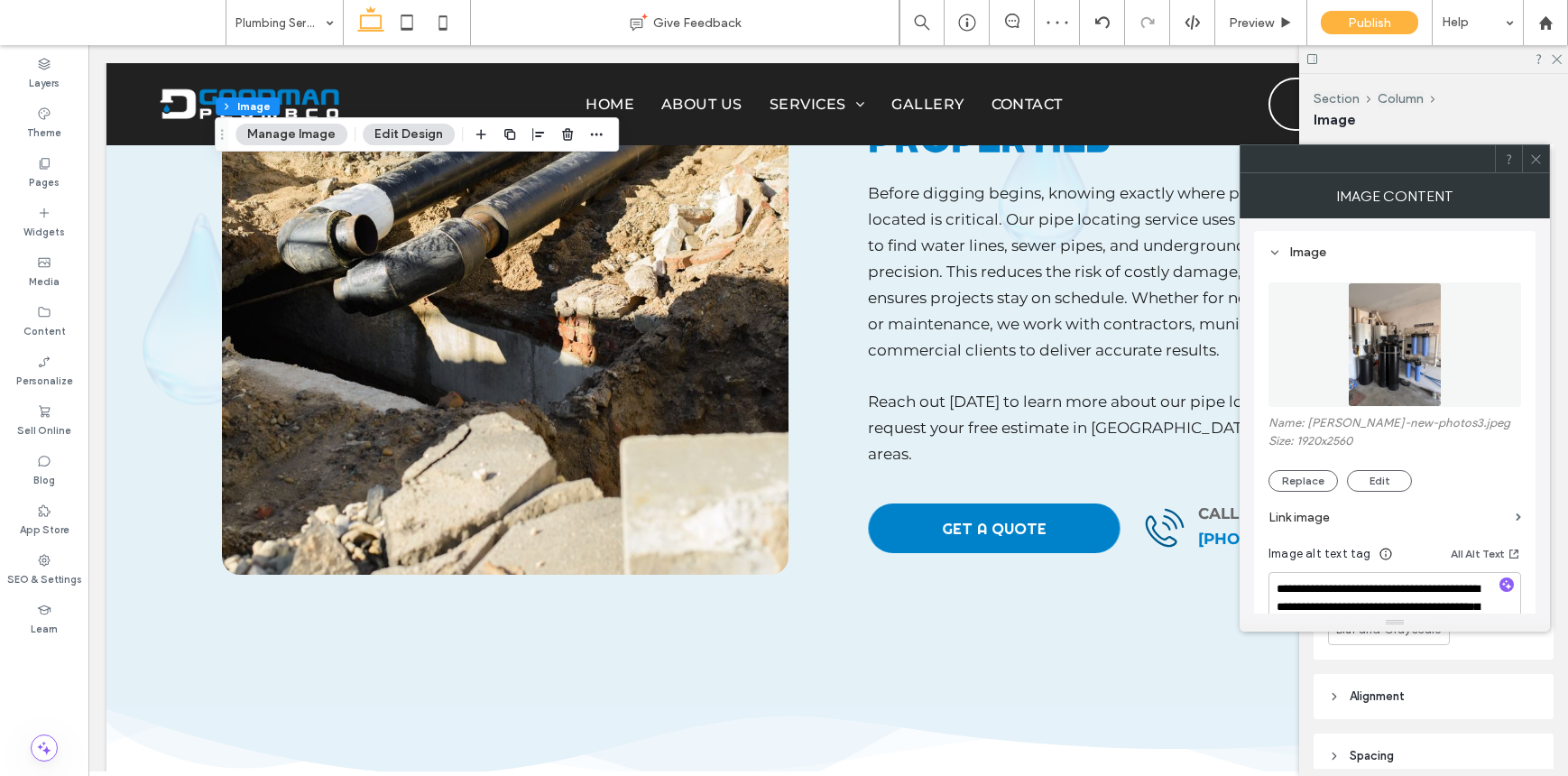
scroll to position [219, 0]
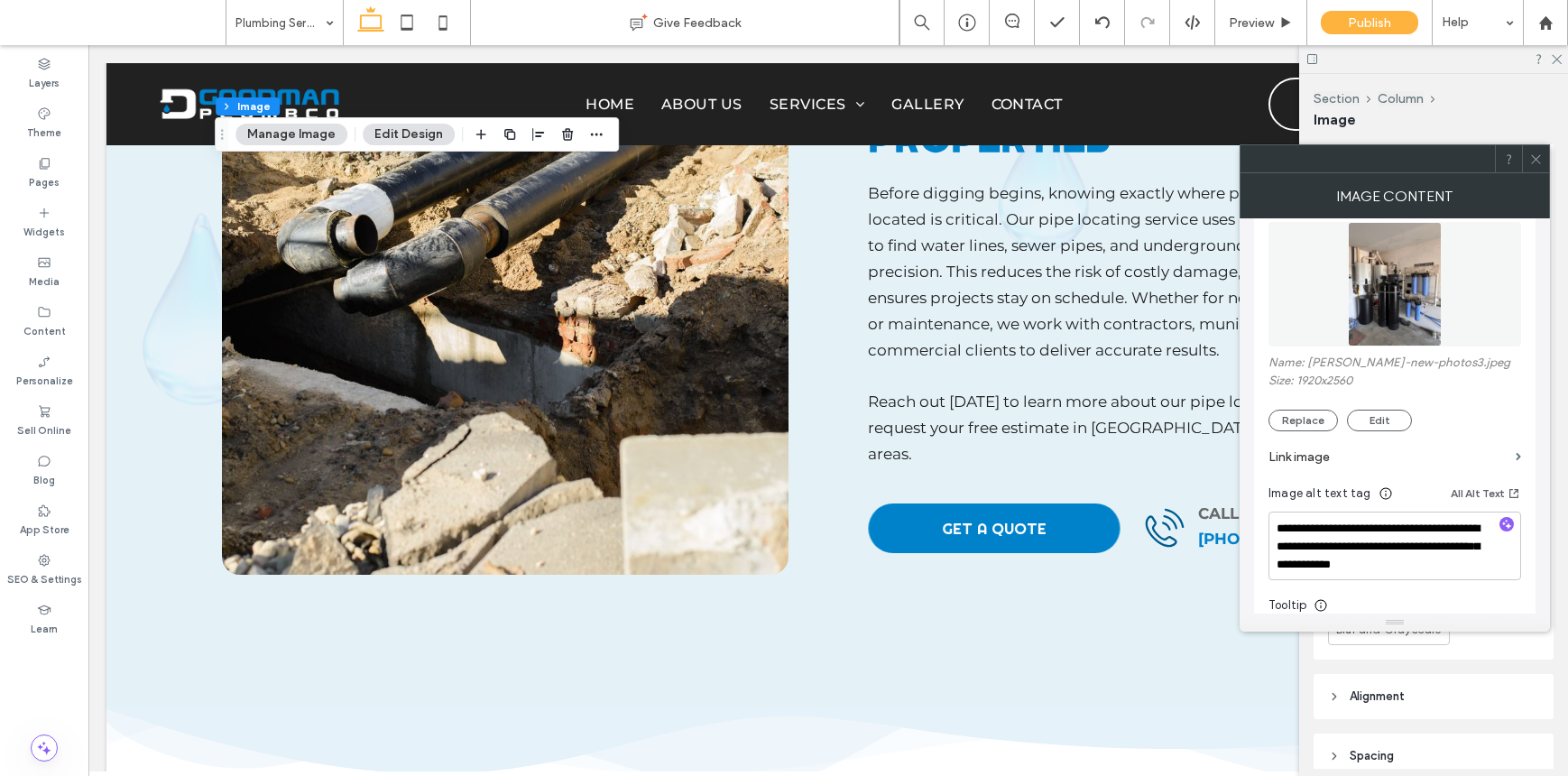
click at [1540, 161] on icon at bounding box center [1536, 160] width 14 height 14
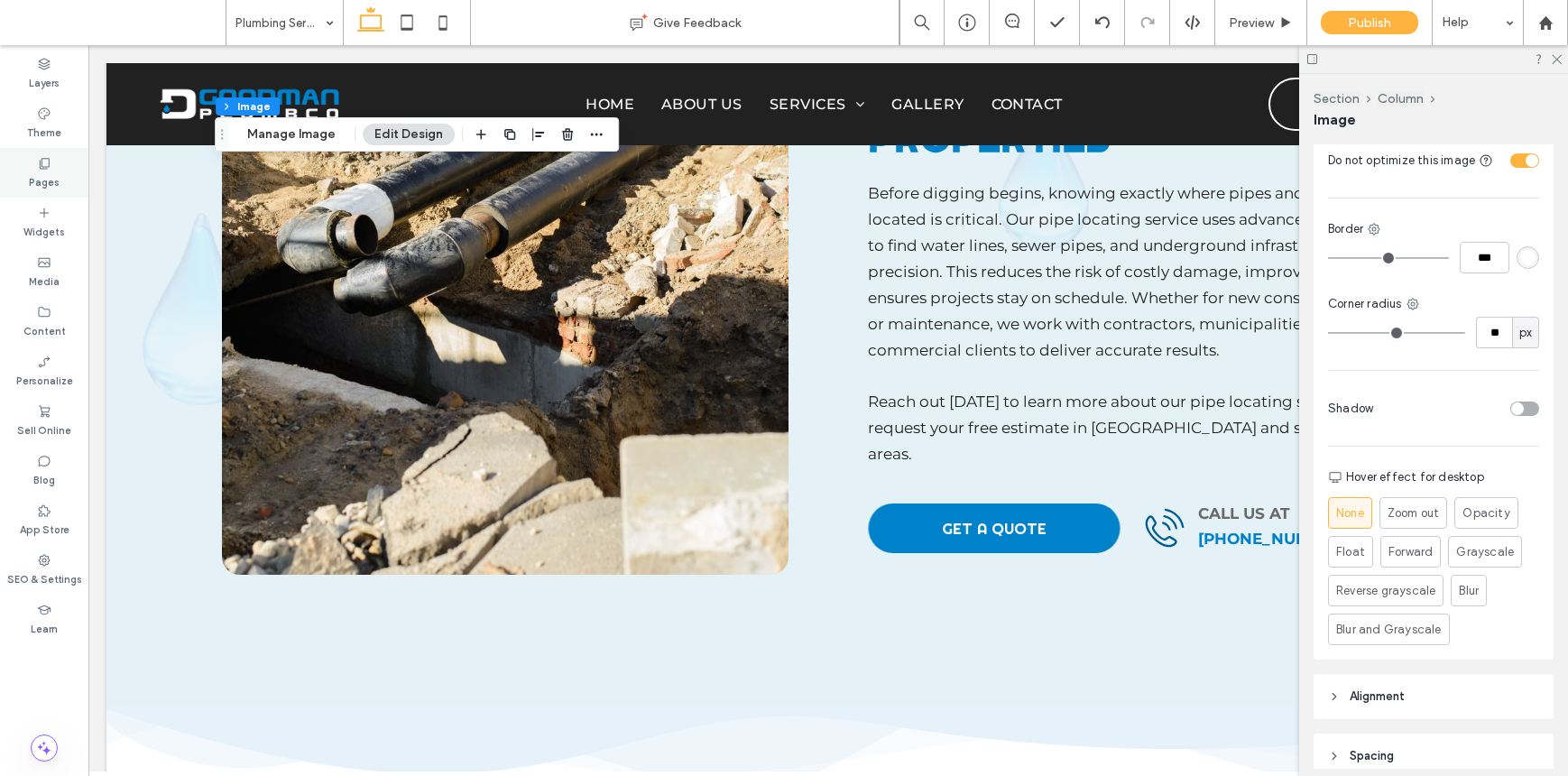
click at [57, 173] on label "Pages" at bounding box center [44, 181] width 31 height 20
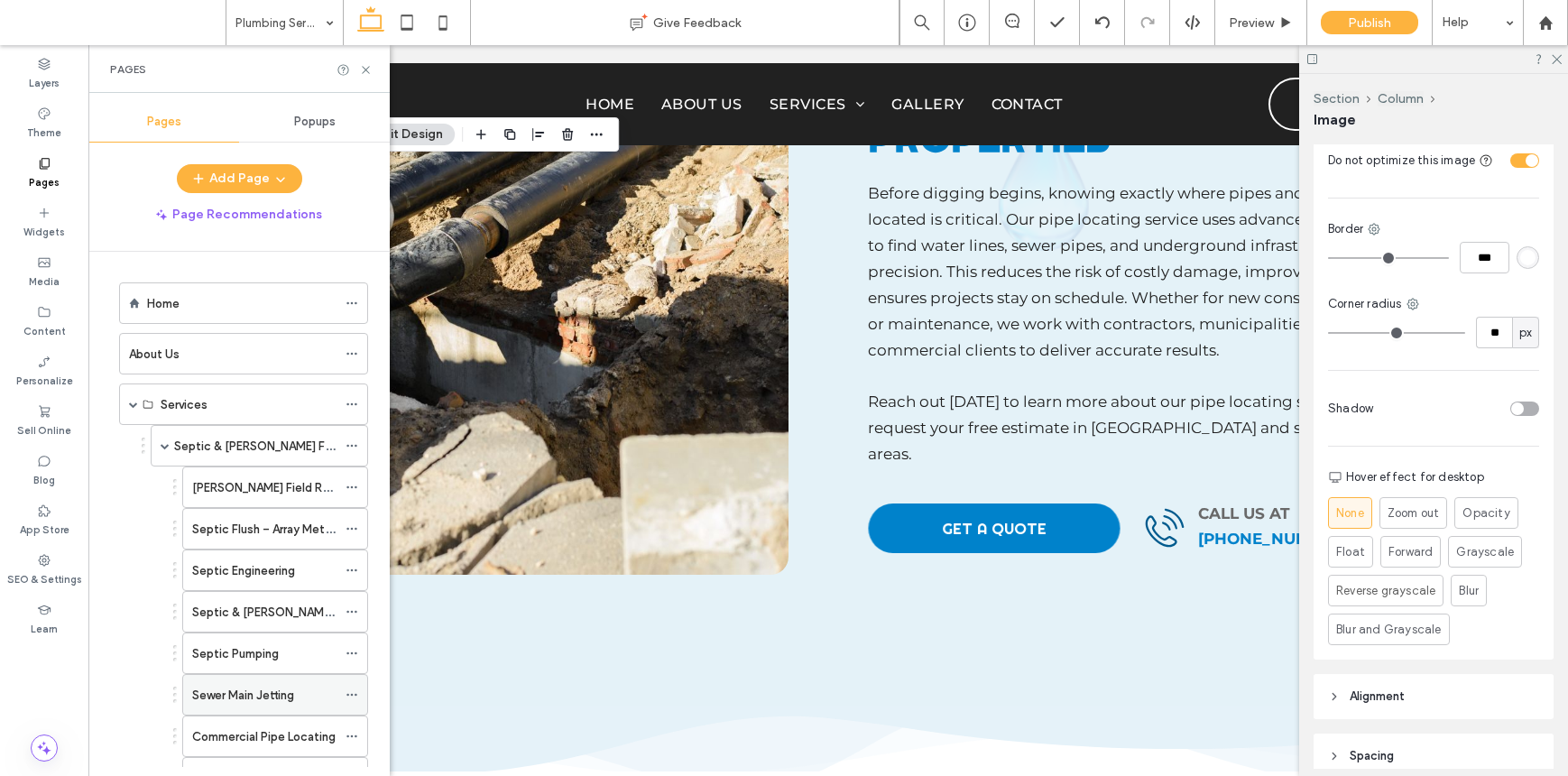
scroll to position [561, 0]
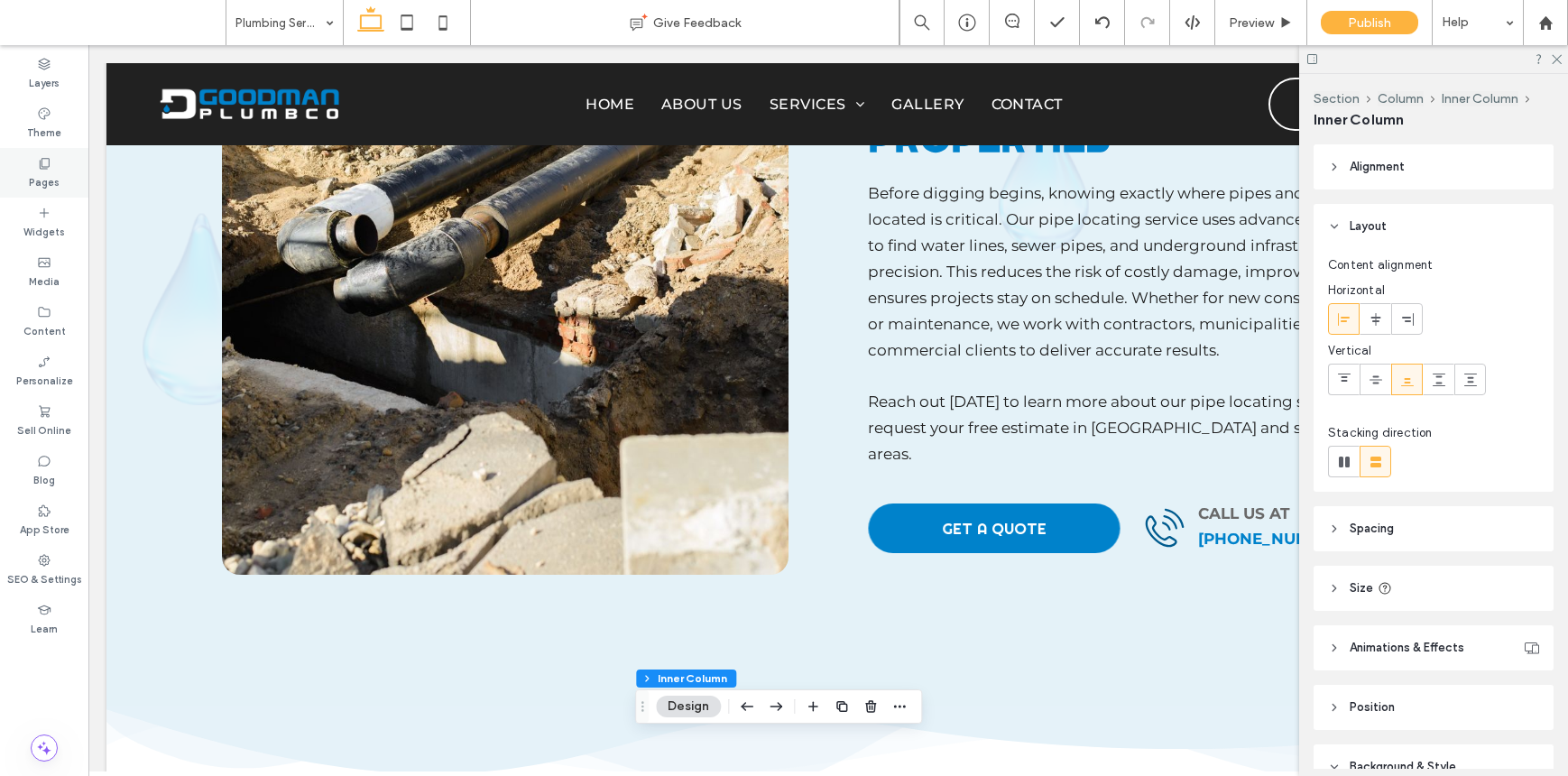
click at [72, 166] on div "Pages" at bounding box center [44, 173] width 89 height 50
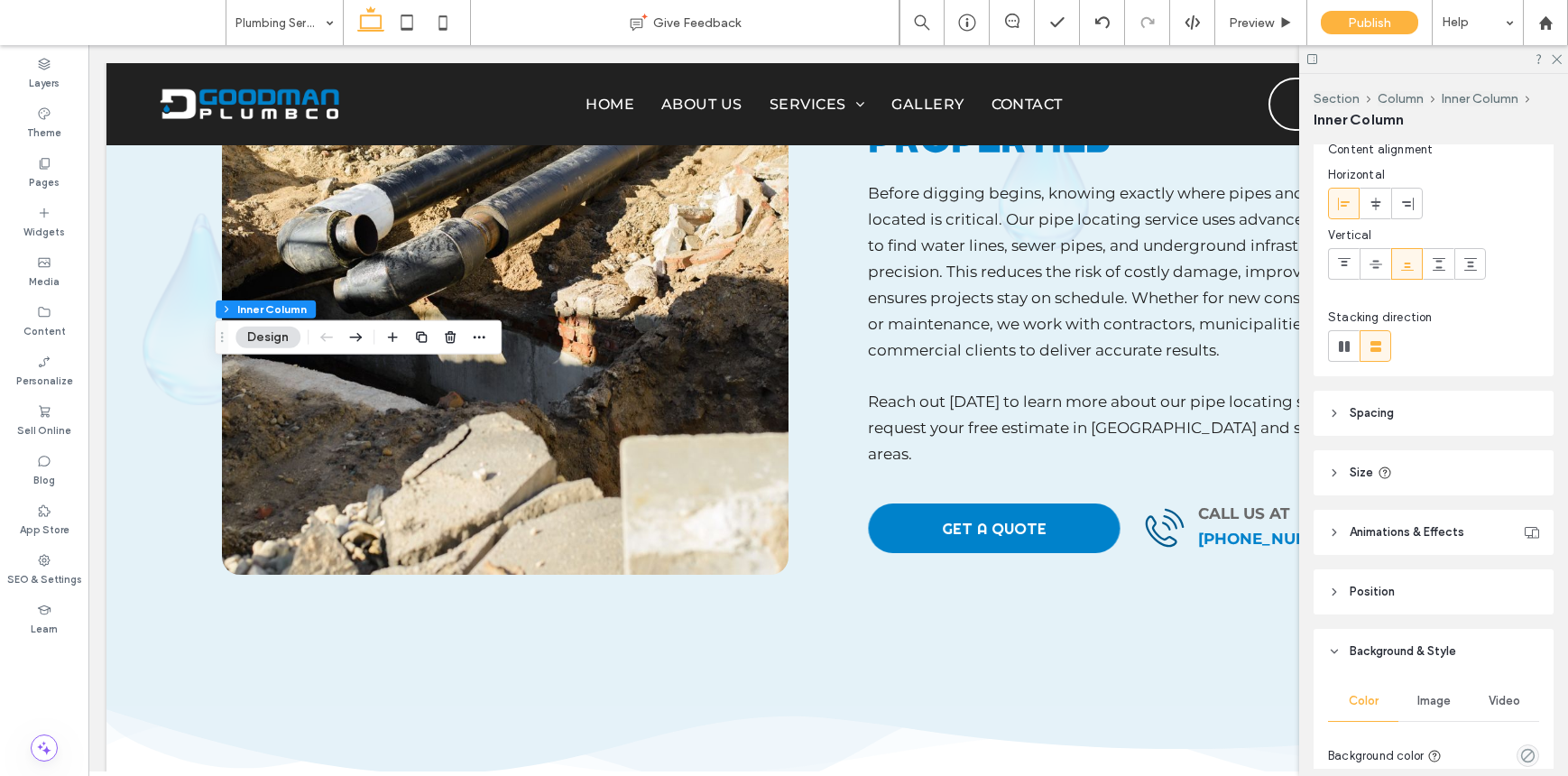
scroll to position [530, 0]
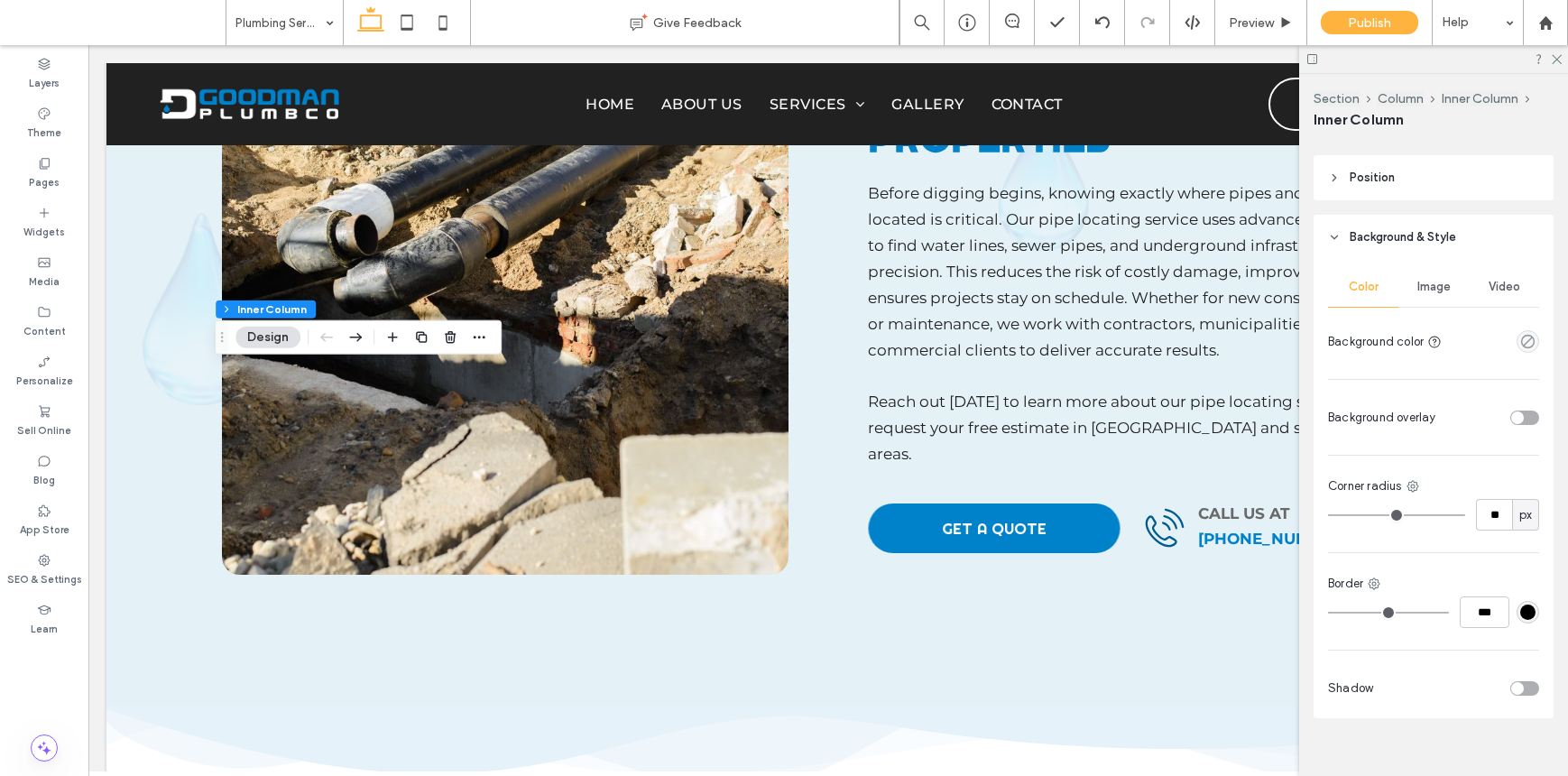
click at [1428, 289] on span "Image" at bounding box center [1433, 287] width 33 height 14
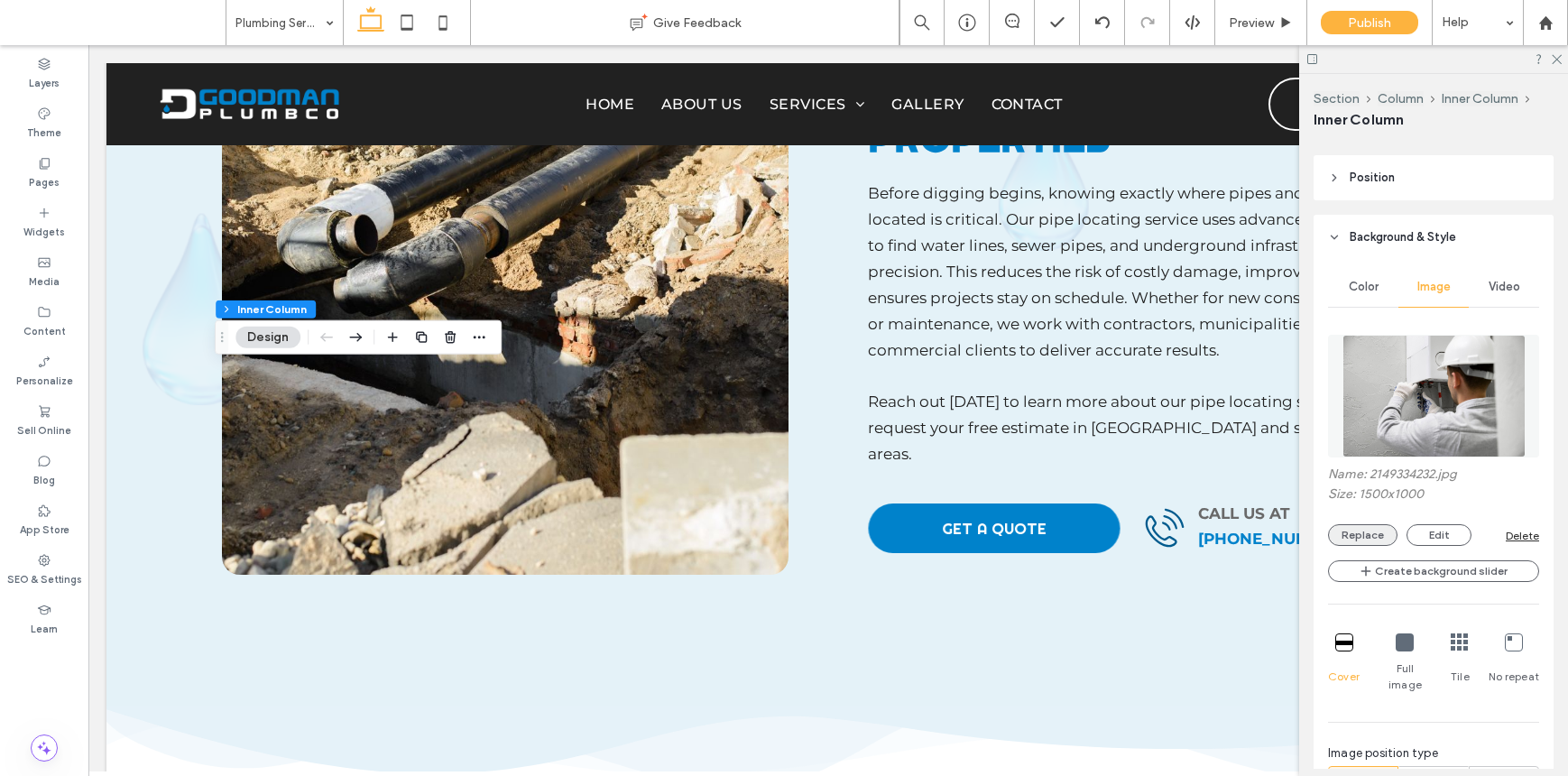
click at [1364, 531] on button "Replace" at bounding box center [1363, 536] width 70 height 22
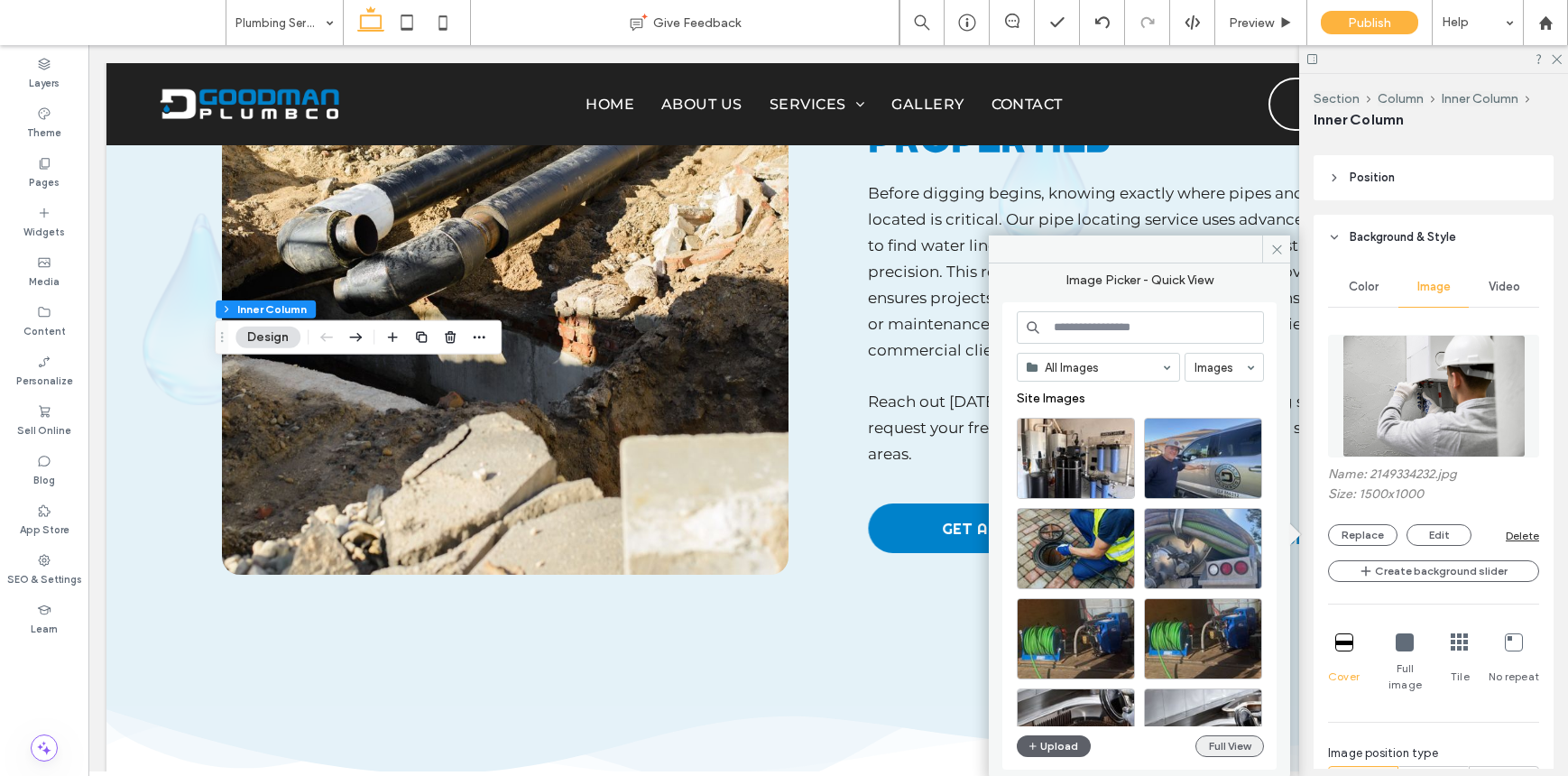
click at [1237, 745] on button "Full View" at bounding box center [1229, 746] width 69 height 22
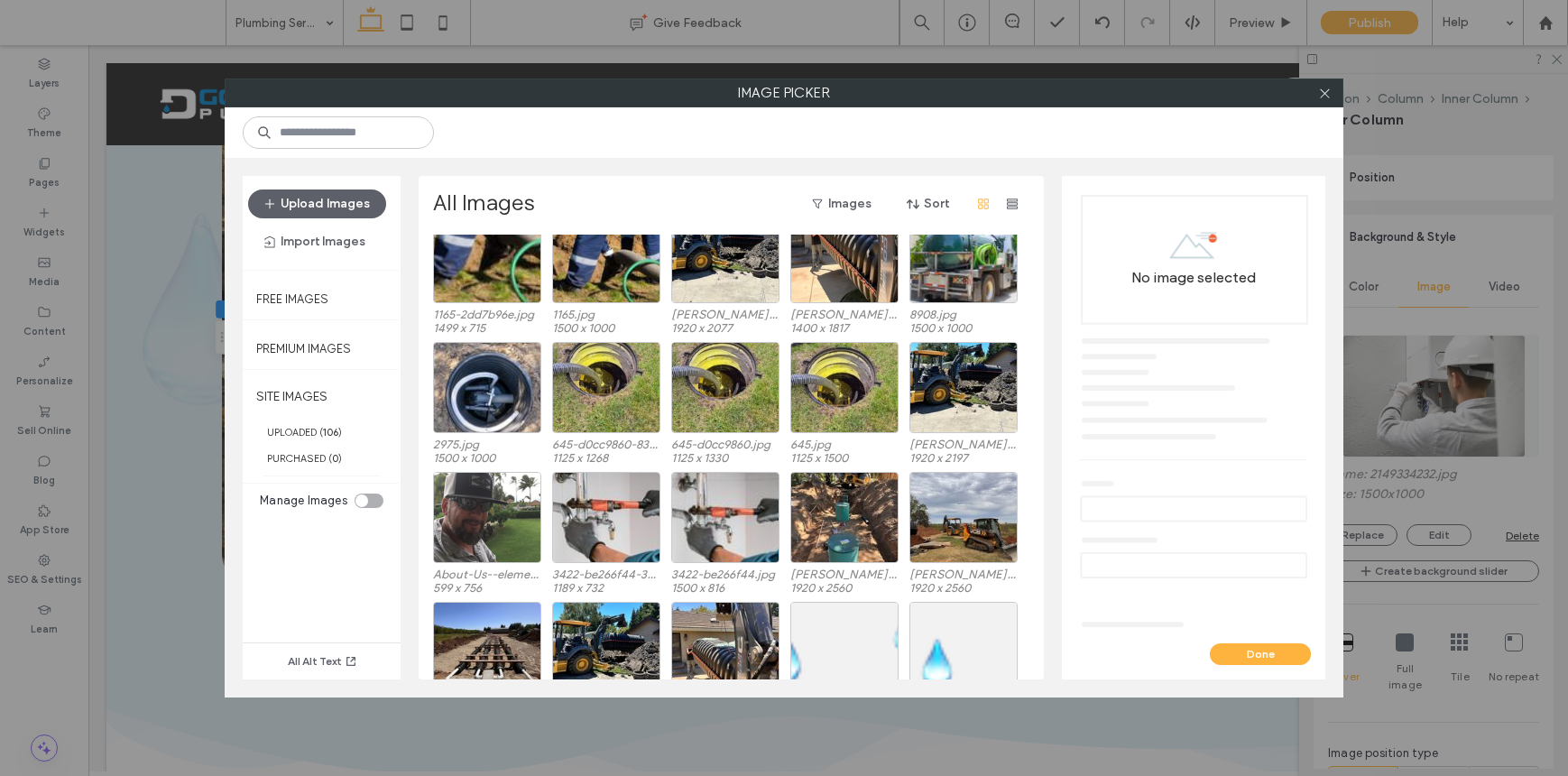
scroll to position [1902, 0]
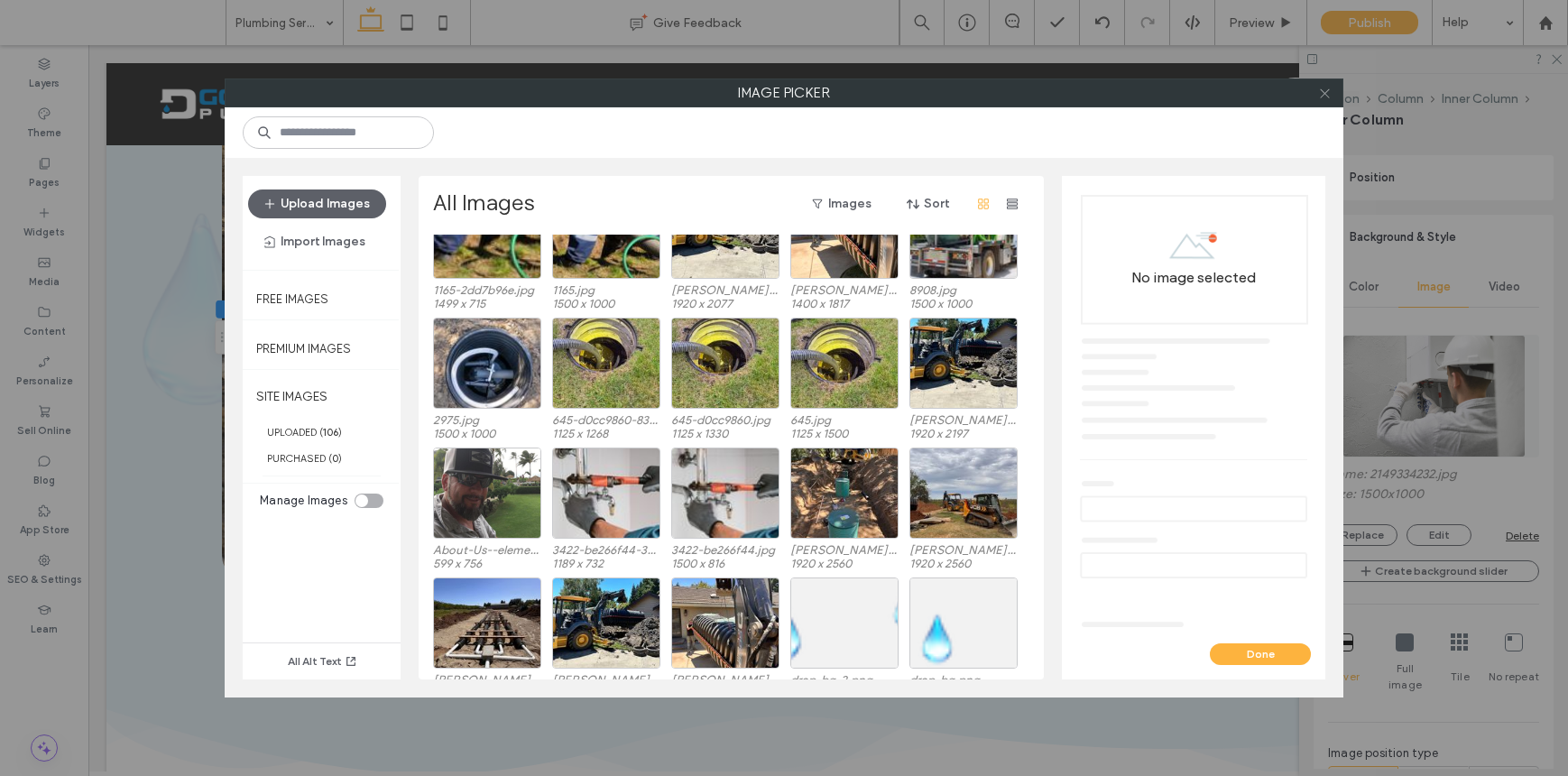
click at [1320, 96] on icon at bounding box center [1325, 94] width 14 height 14
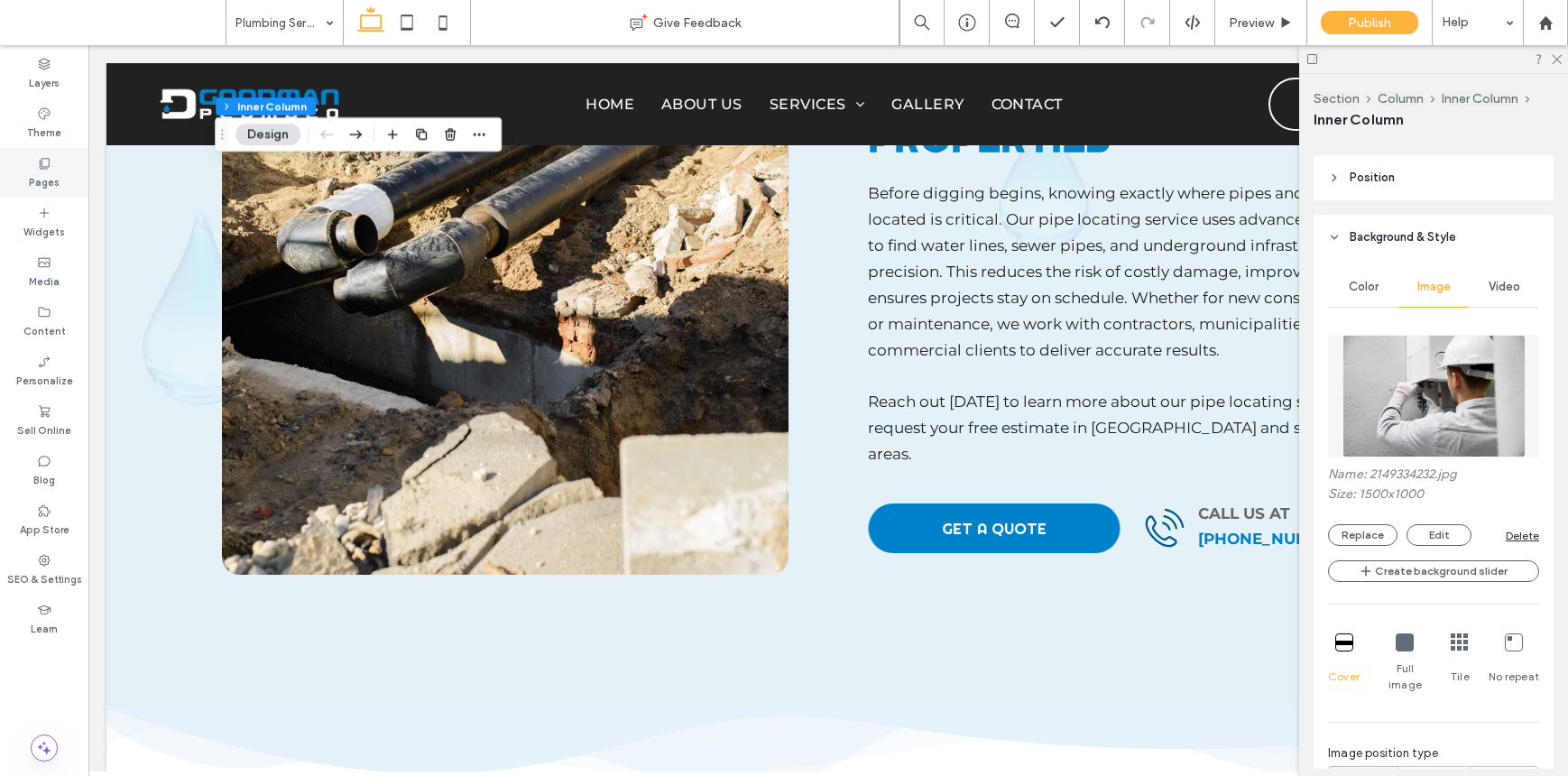
click at [56, 192] on div "Pages" at bounding box center [44, 173] width 89 height 50
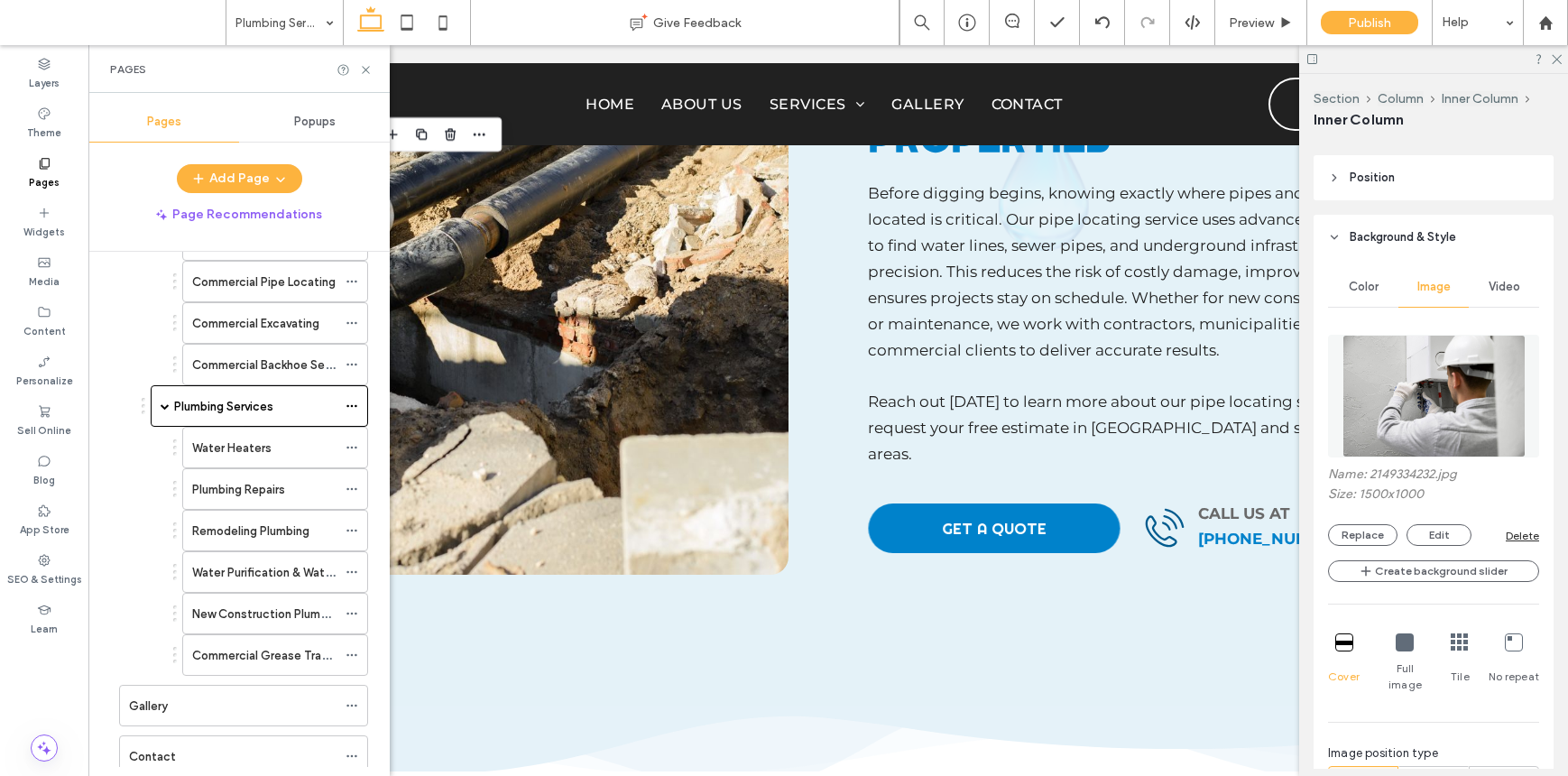
scroll to position [561, 0]
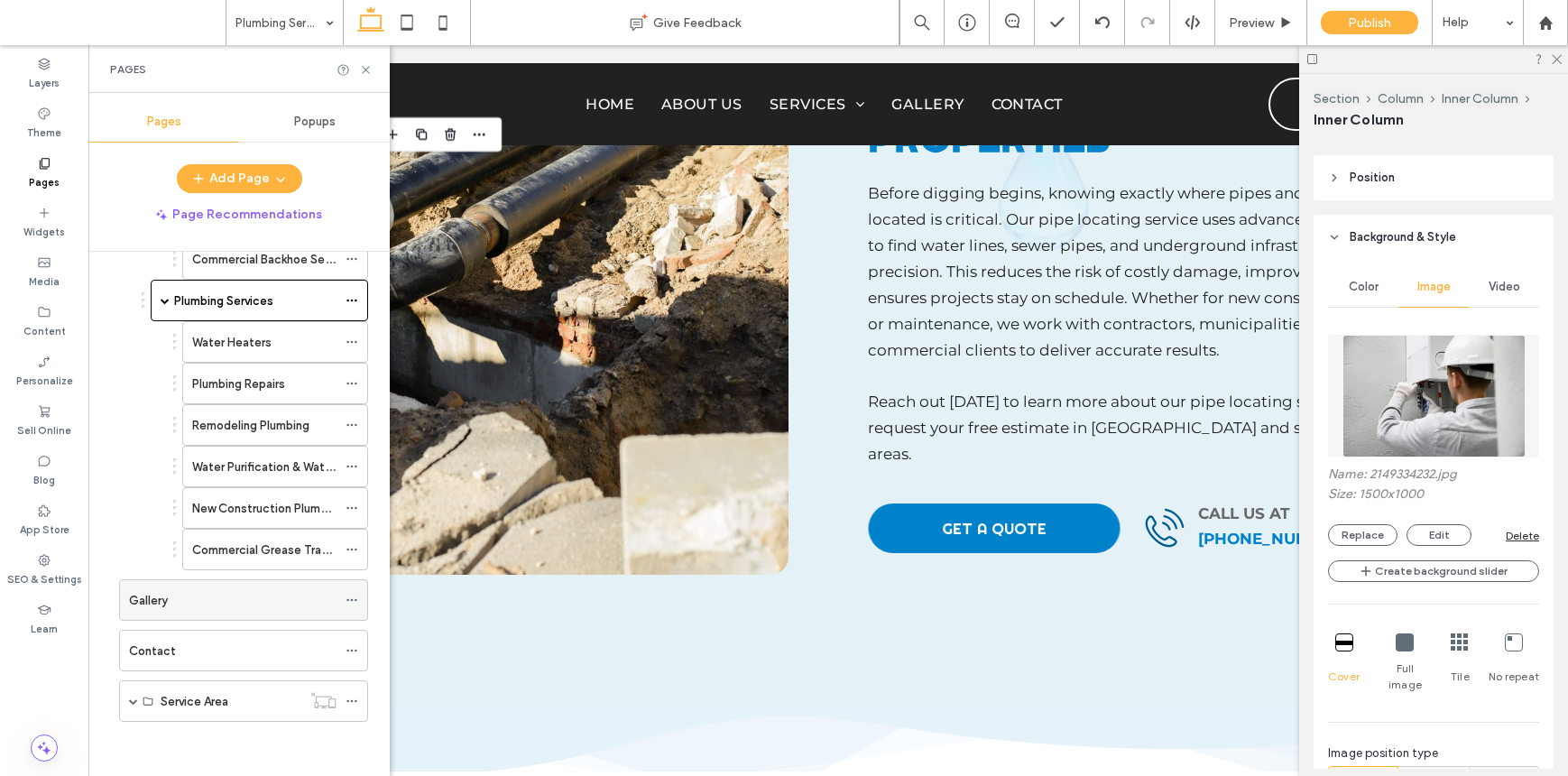
click at [184, 593] on div "Gallery" at bounding box center [232, 600] width 207 height 19
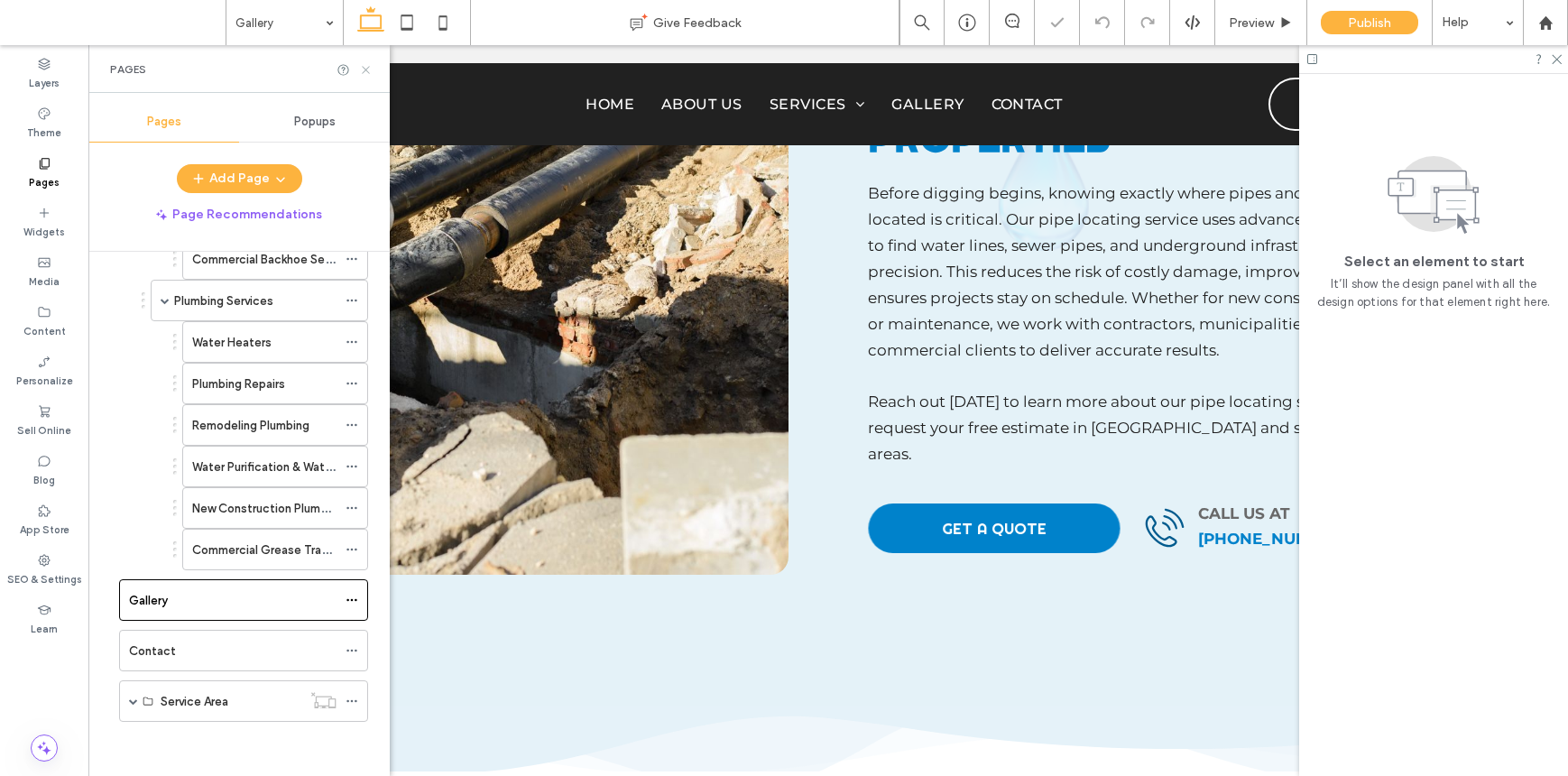
click at [366, 73] on icon at bounding box center [366, 70] width 14 height 14
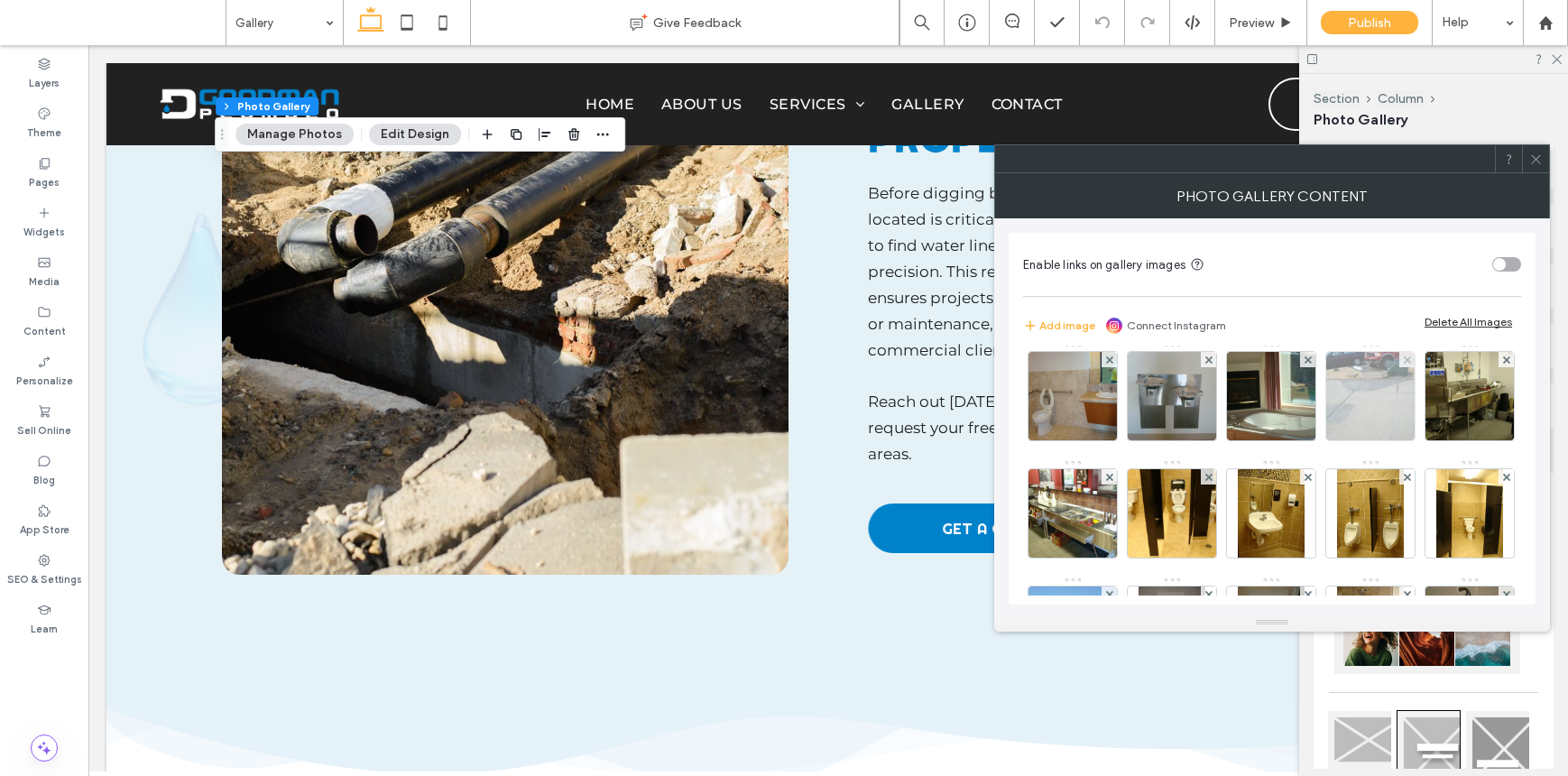
scroll to position [271, 0]
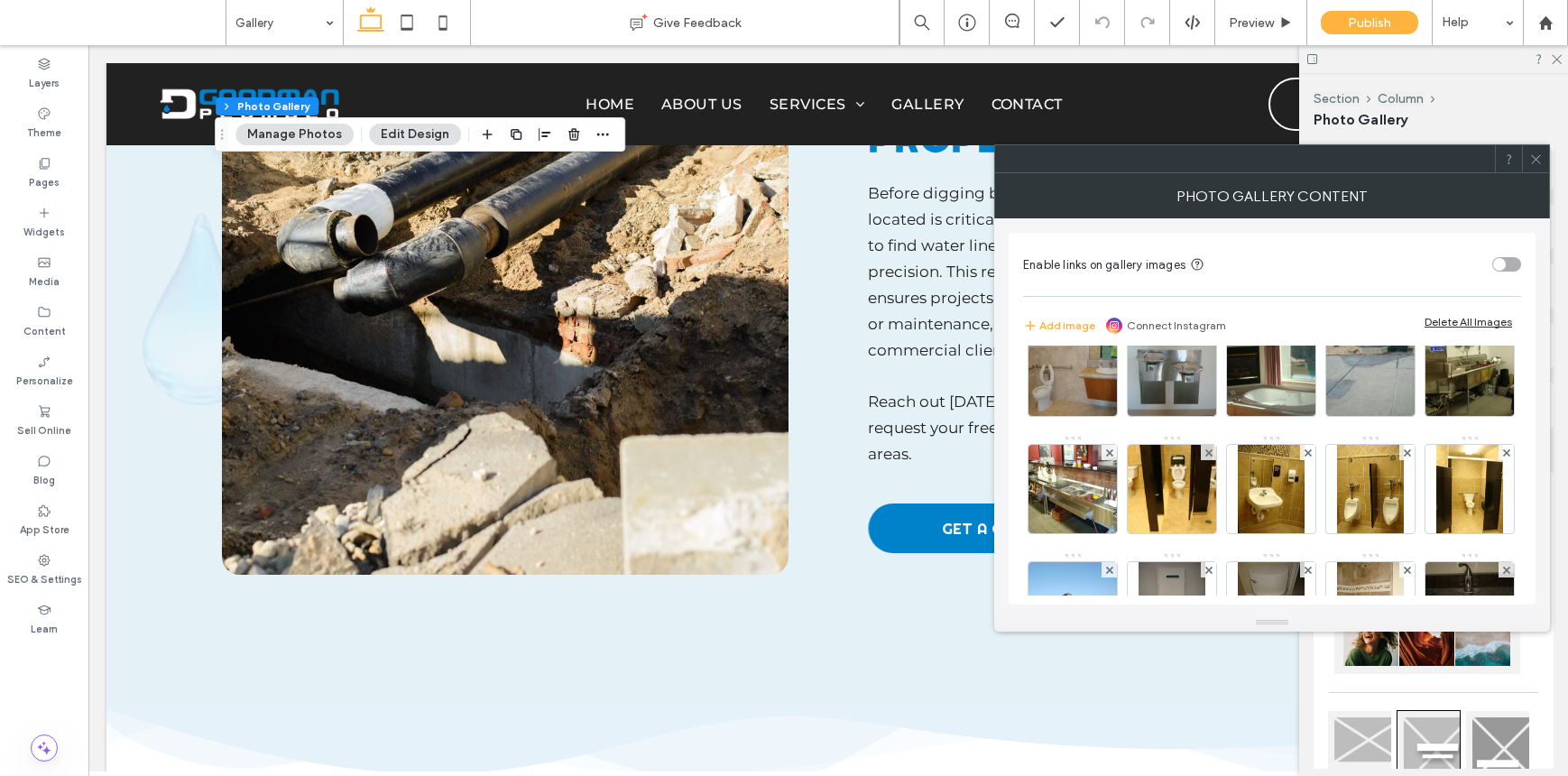
click at [1531, 157] on icon at bounding box center [1536, 160] width 14 height 14
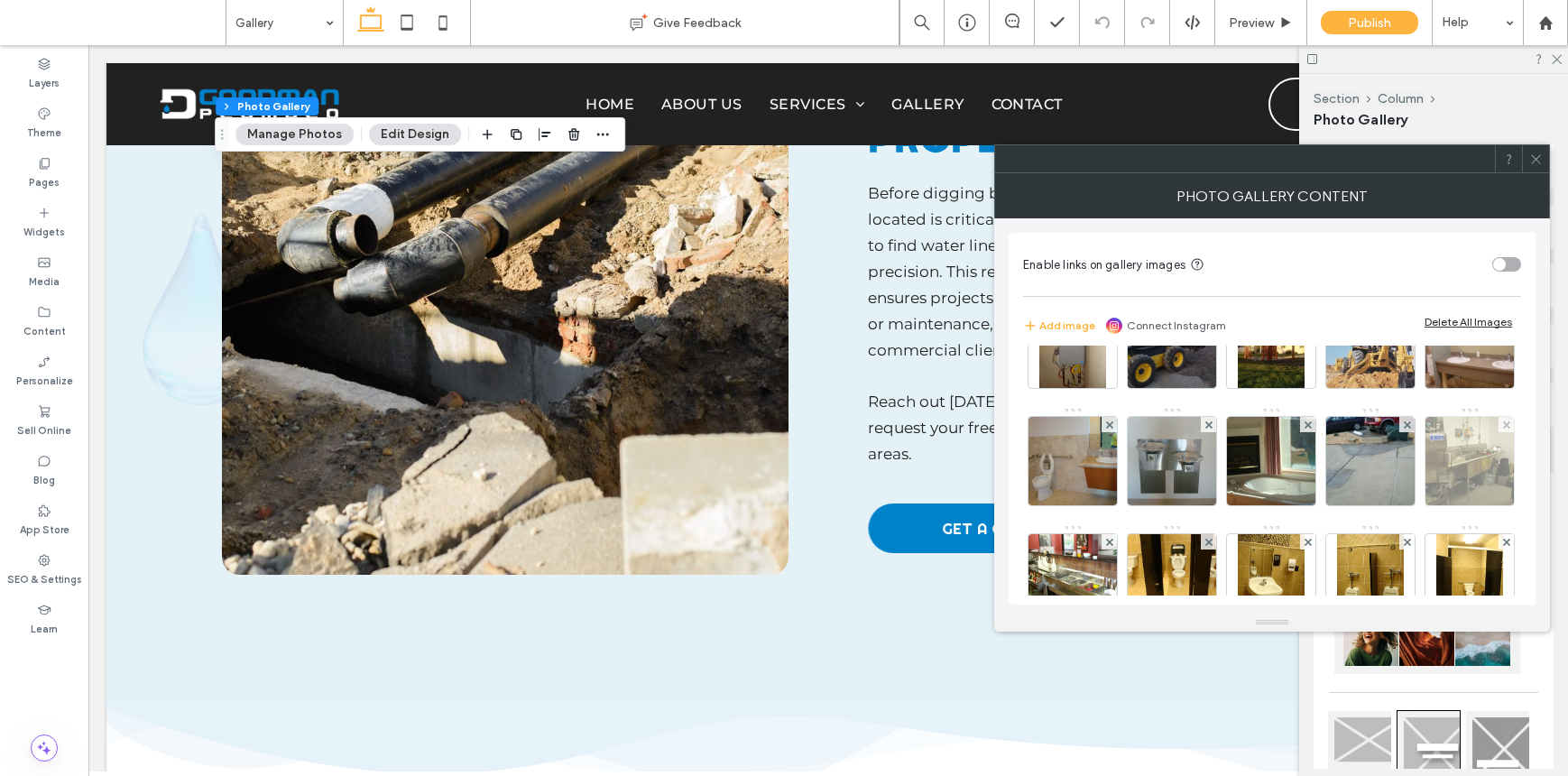
scroll to position [180, 0]
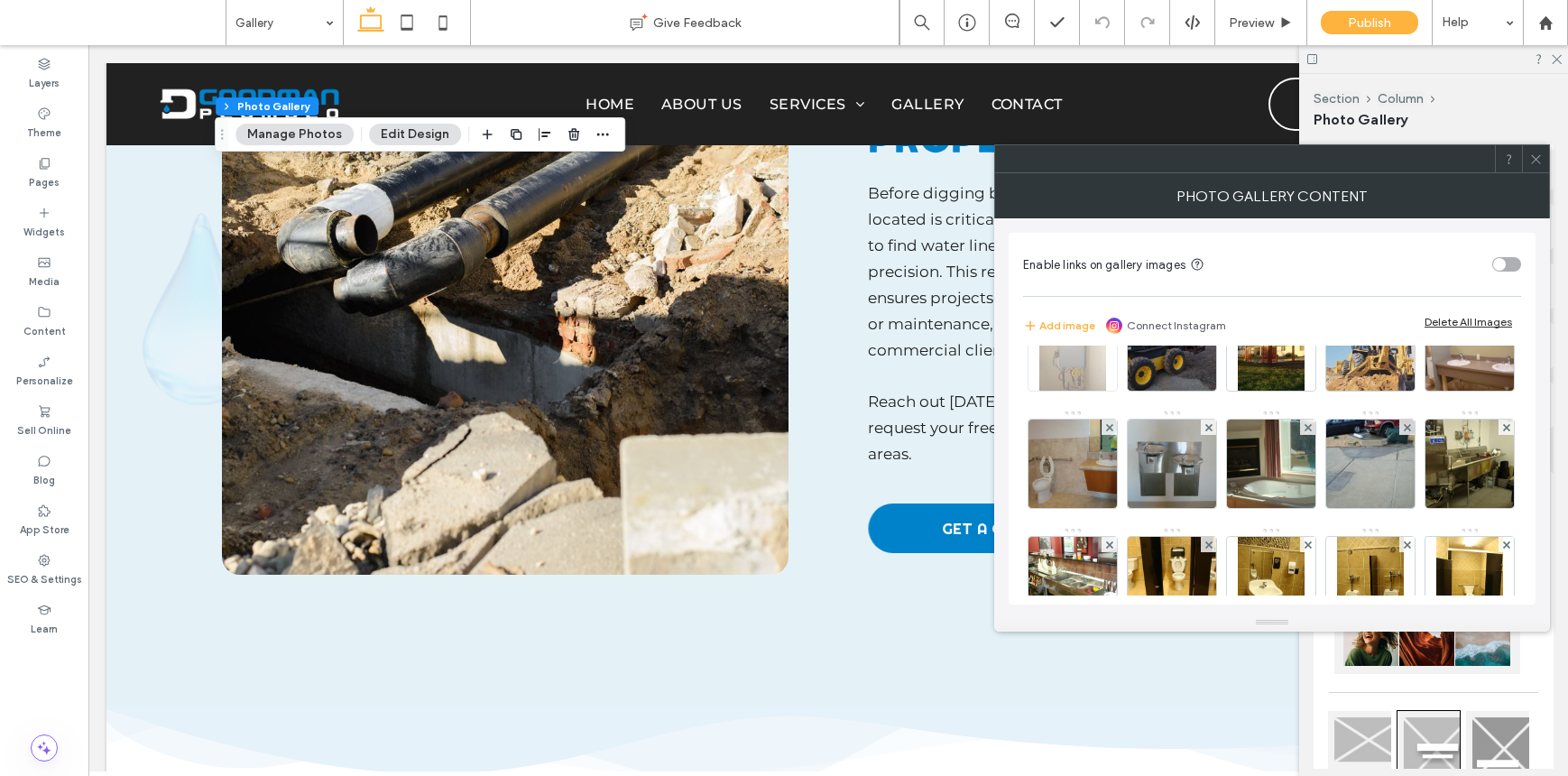
click at [1105, 365] on img at bounding box center [1072, 346] width 67 height 89
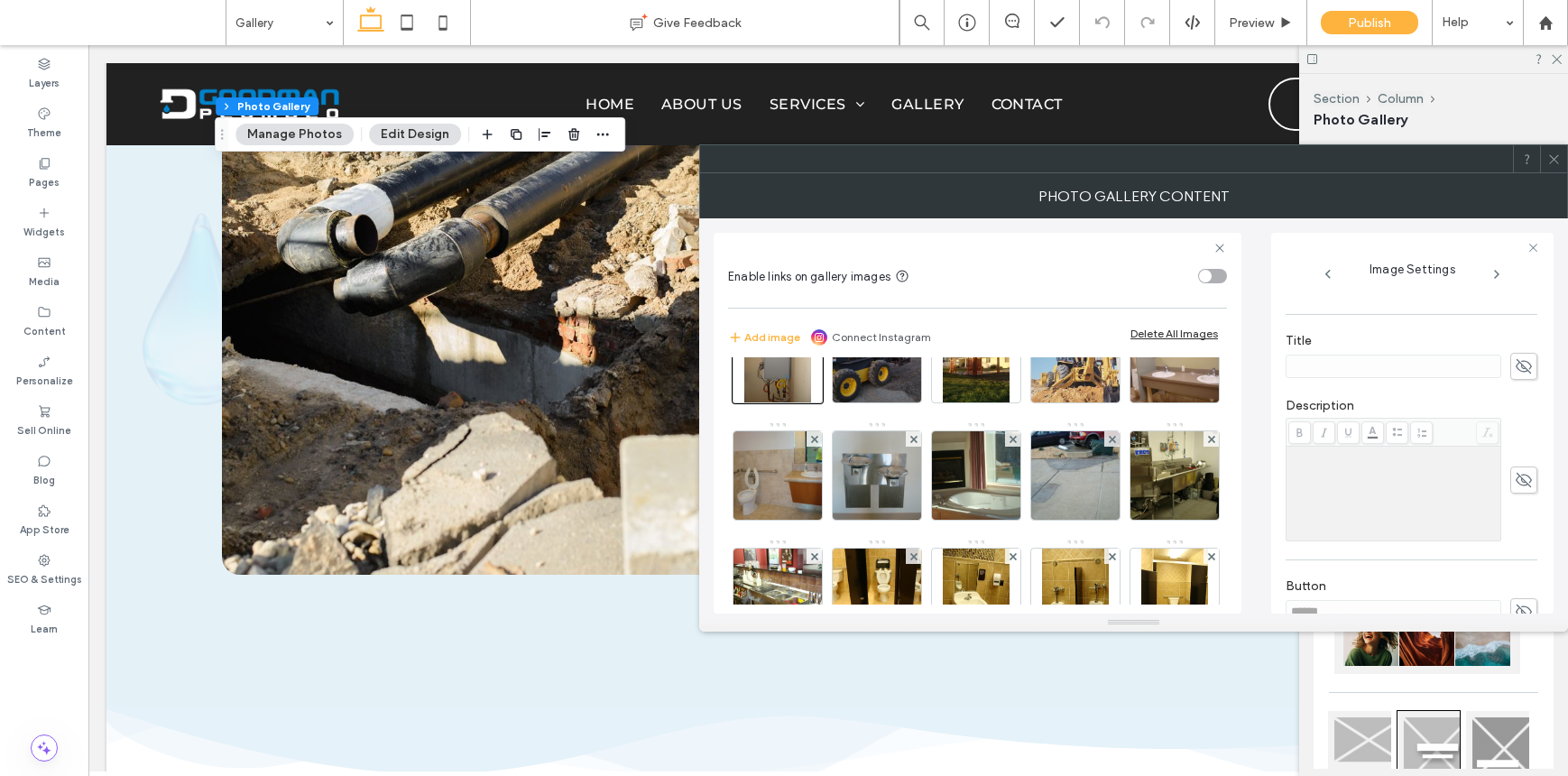
scroll to position [490, 0]
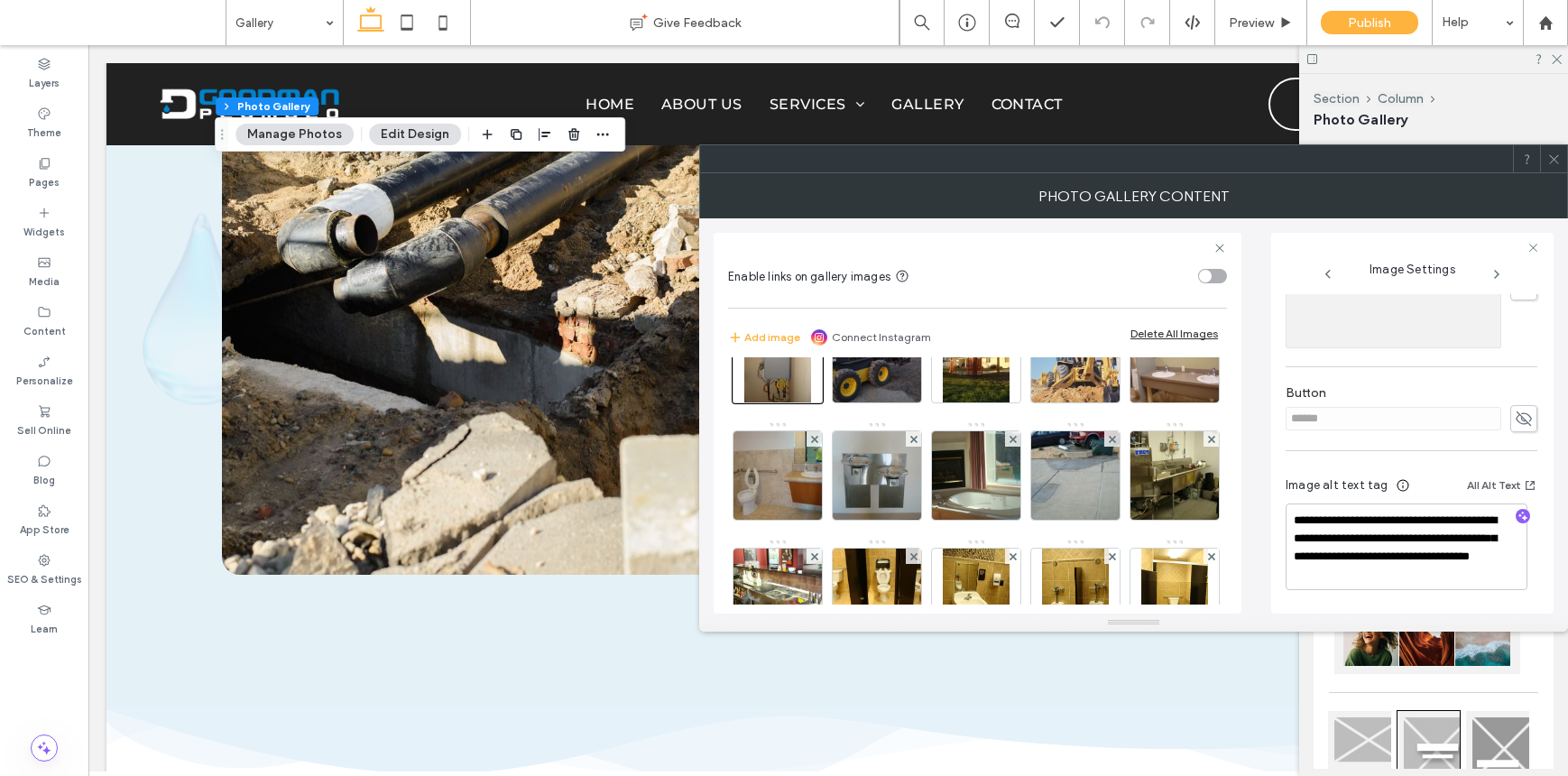
click at [1556, 157] on icon at bounding box center [1554, 160] width 14 height 14
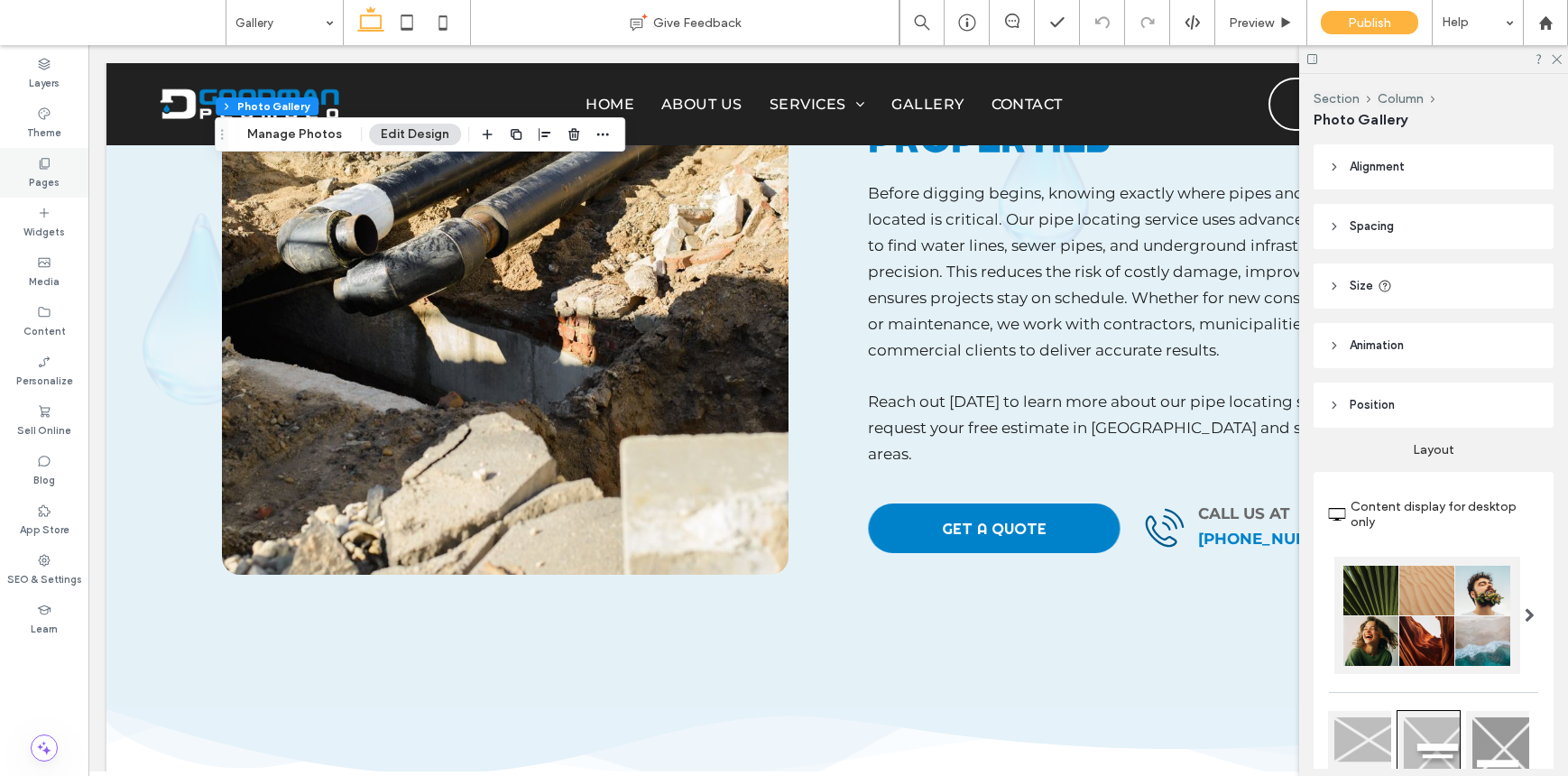
click at [49, 156] on span at bounding box center [44, 163] width 14 height 15
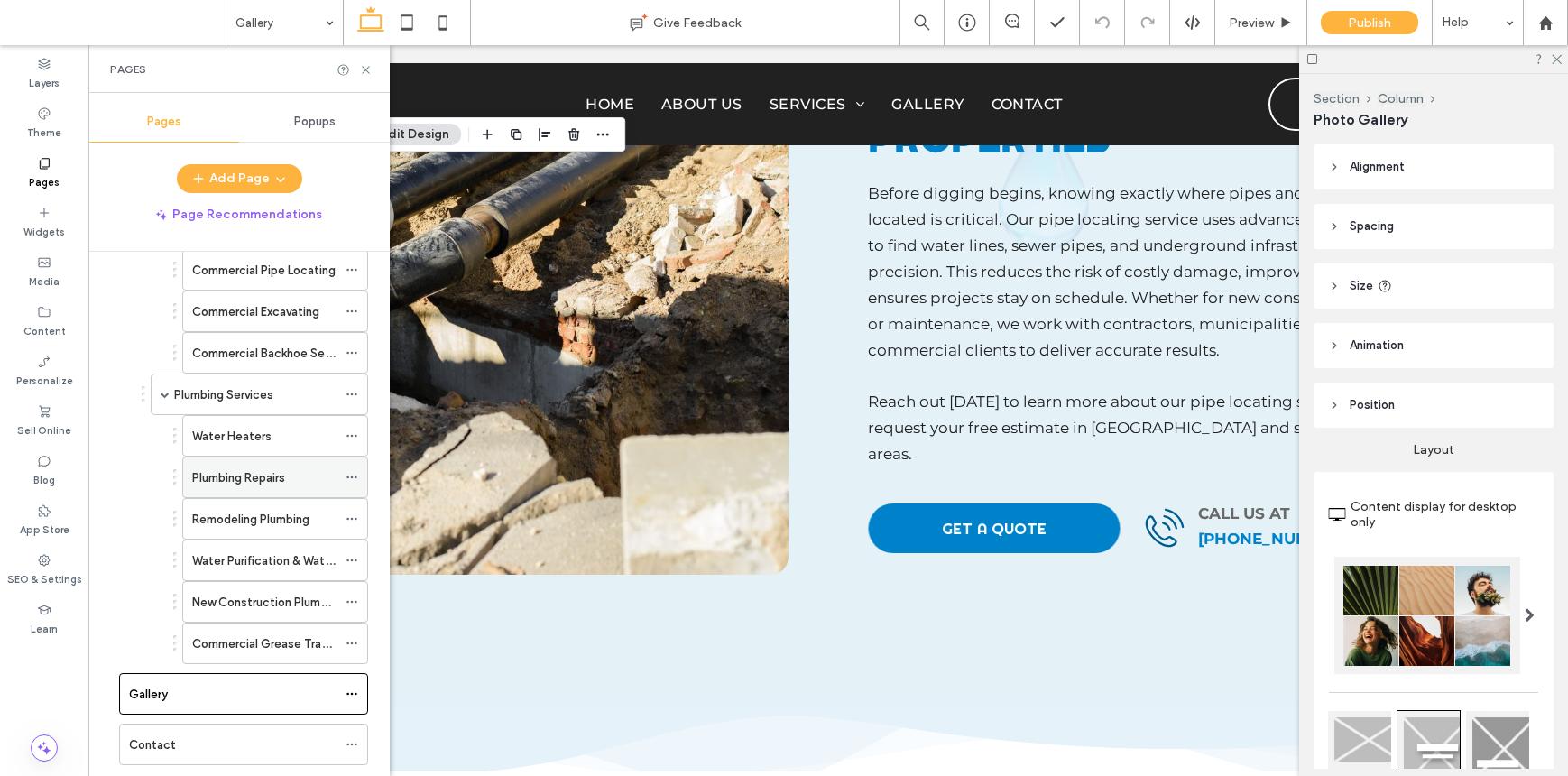
scroll to position [479, 0]
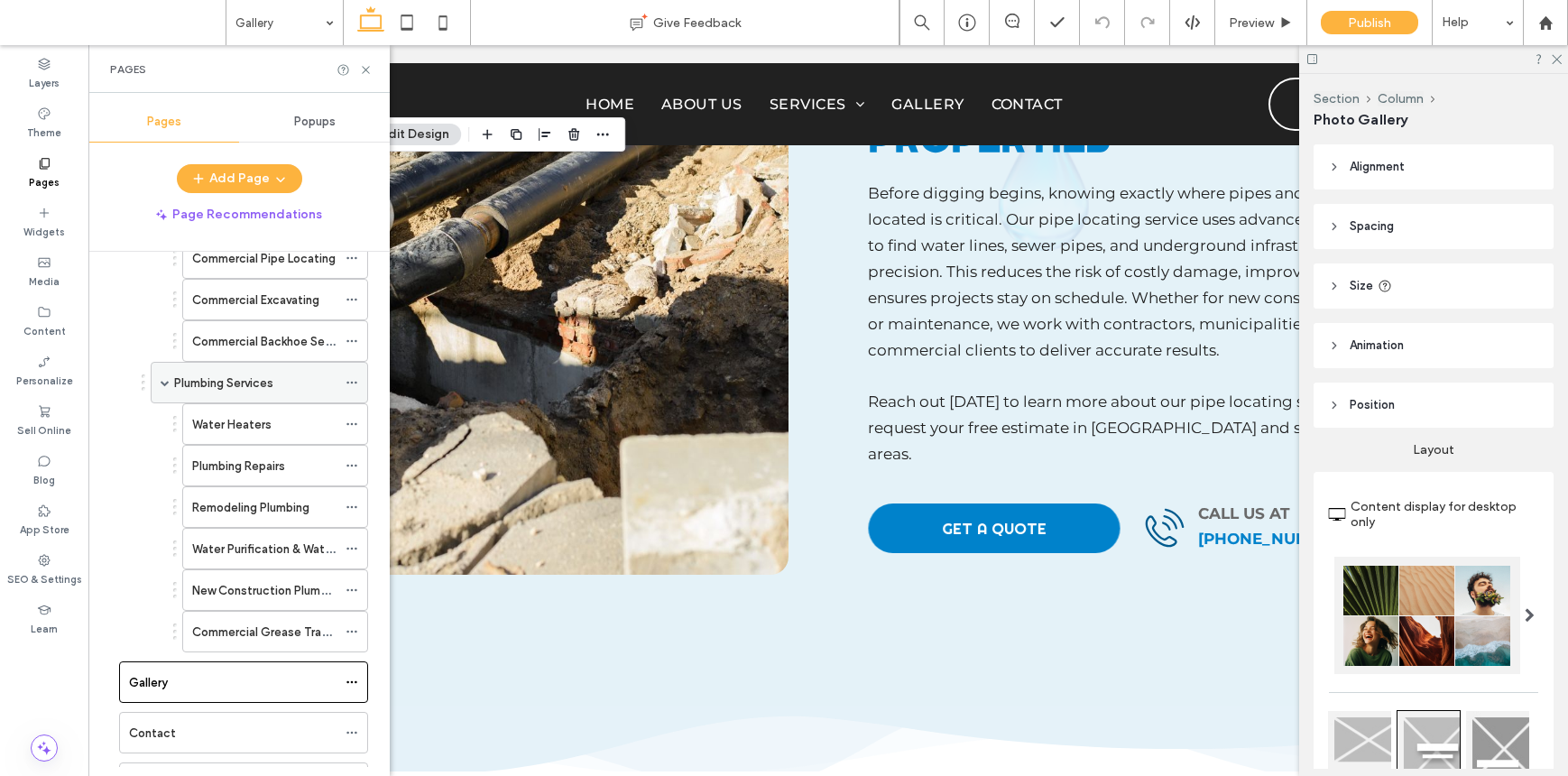
click at [259, 383] on label "Plumbing Services" at bounding box center [224, 383] width 100 height 32
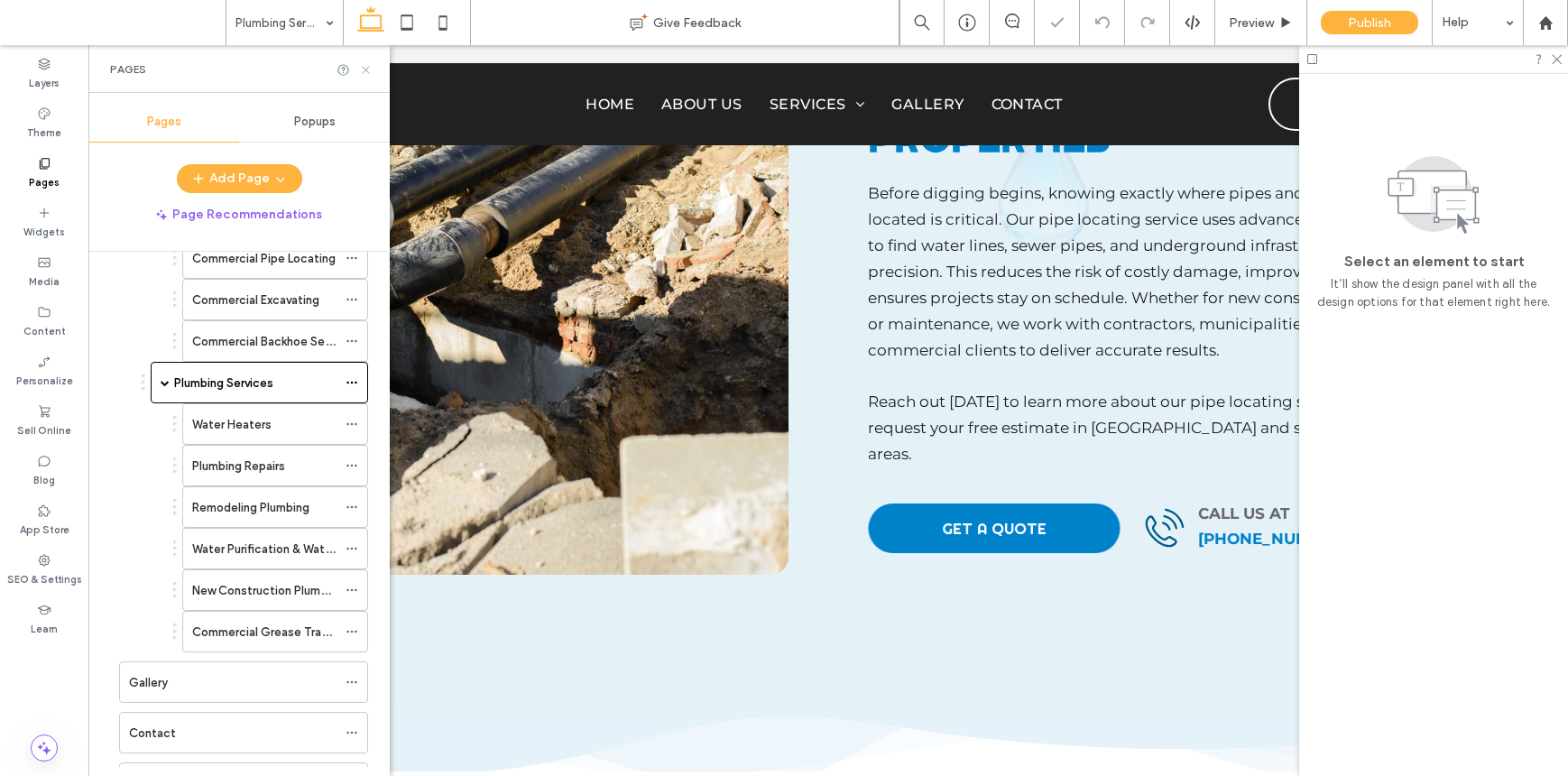
click at [365, 66] on icon at bounding box center [366, 70] width 14 height 14
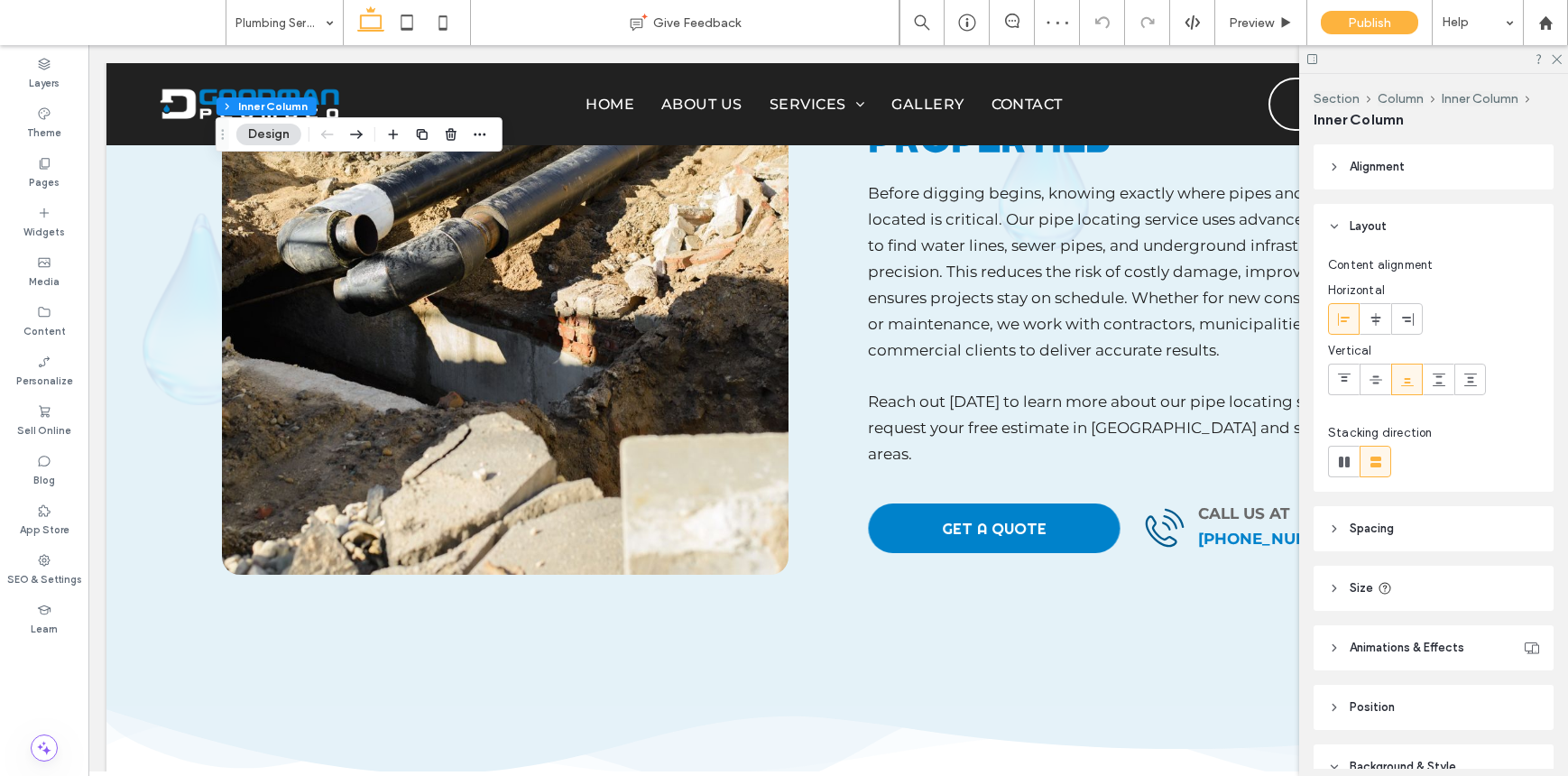
scroll to position [552, 0]
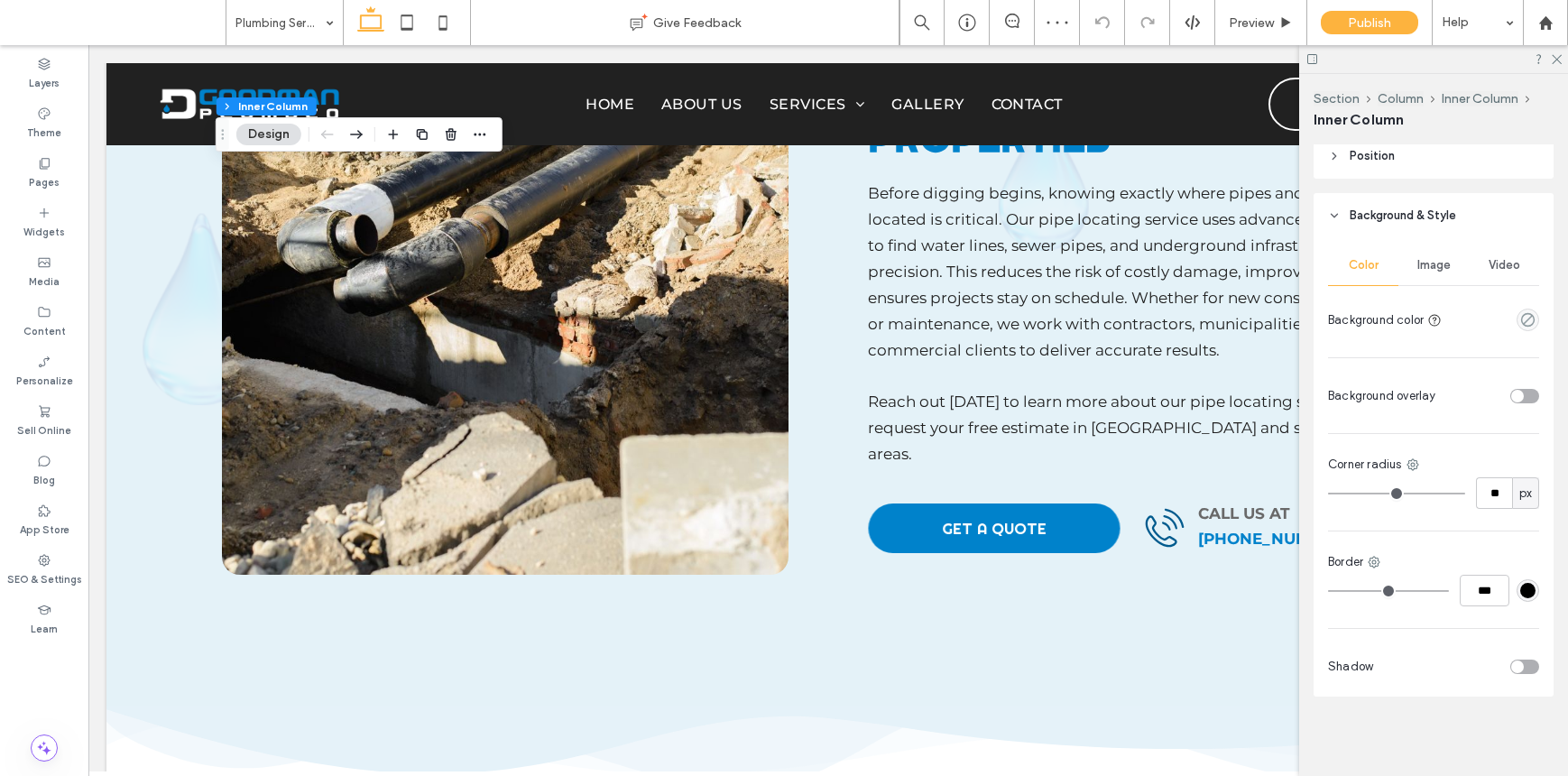
click at [1426, 268] on span "Image" at bounding box center [1433, 265] width 33 height 14
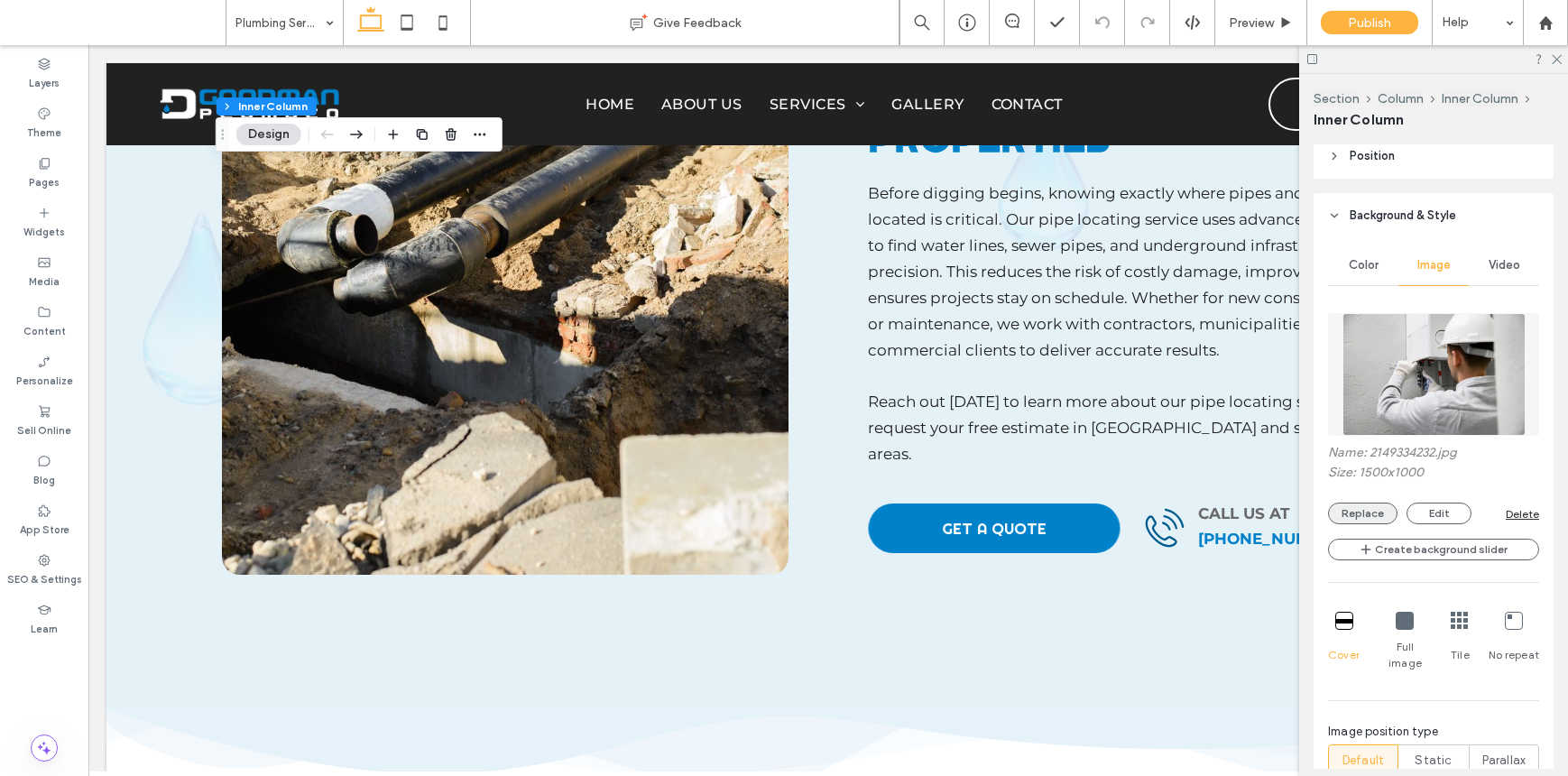
click at [1366, 513] on button "Replace" at bounding box center [1363, 514] width 70 height 22
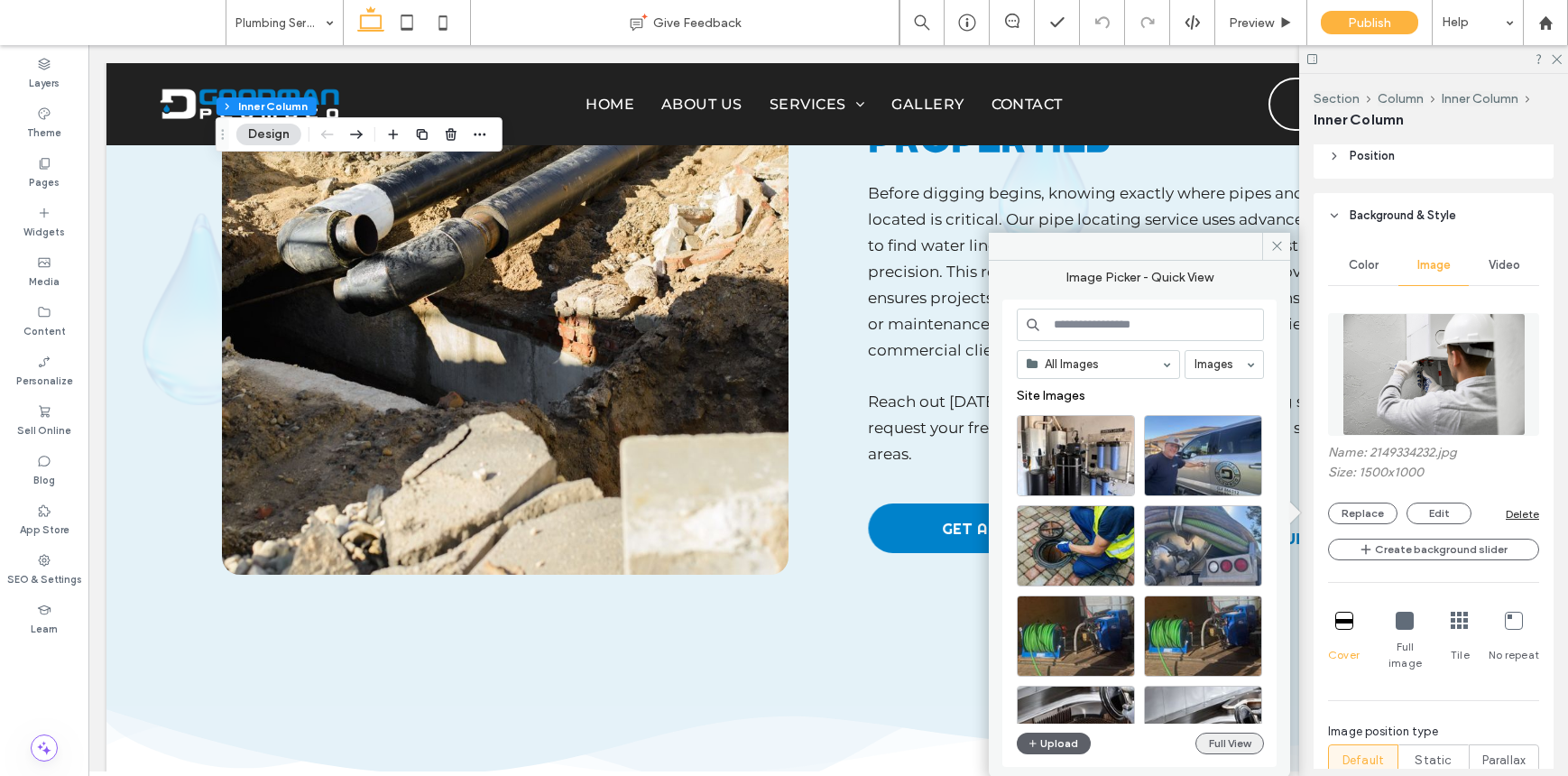
click at [1235, 745] on button "Full View" at bounding box center [1229, 744] width 69 height 22
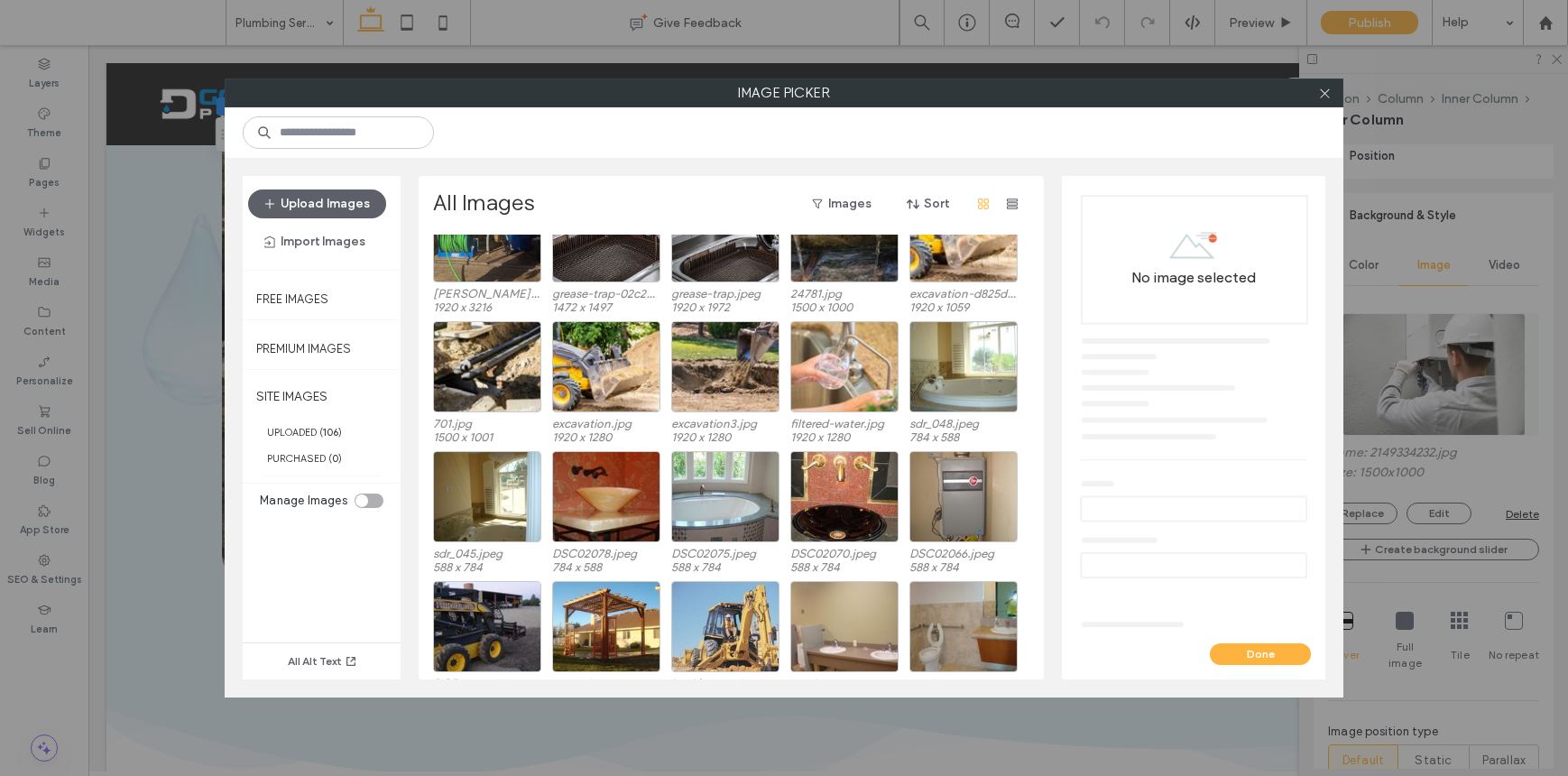
scroll to position [190, 0]
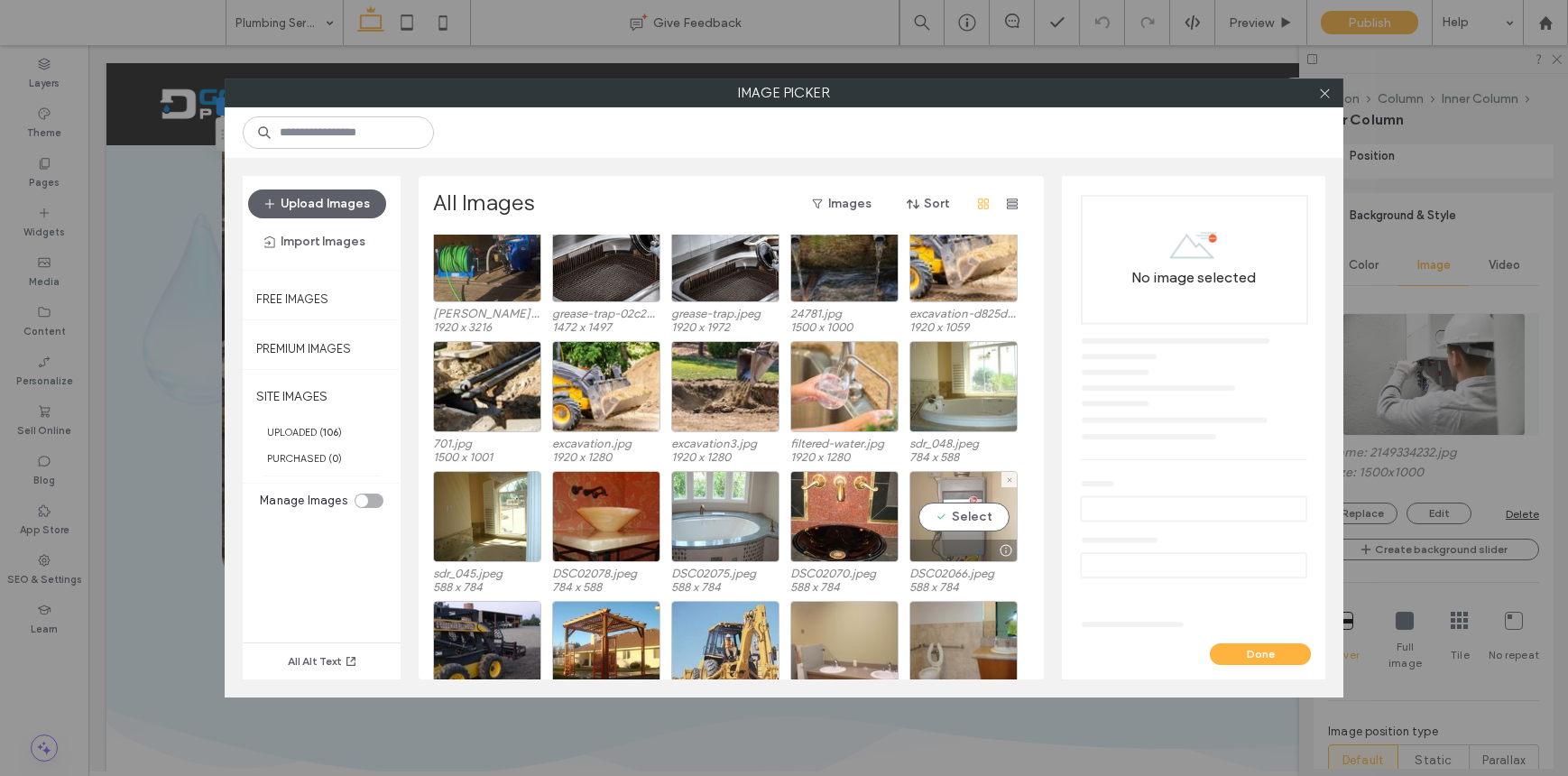
click at [964, 529] on div "Select" at bounding box center [963, 516] width 109 height 91
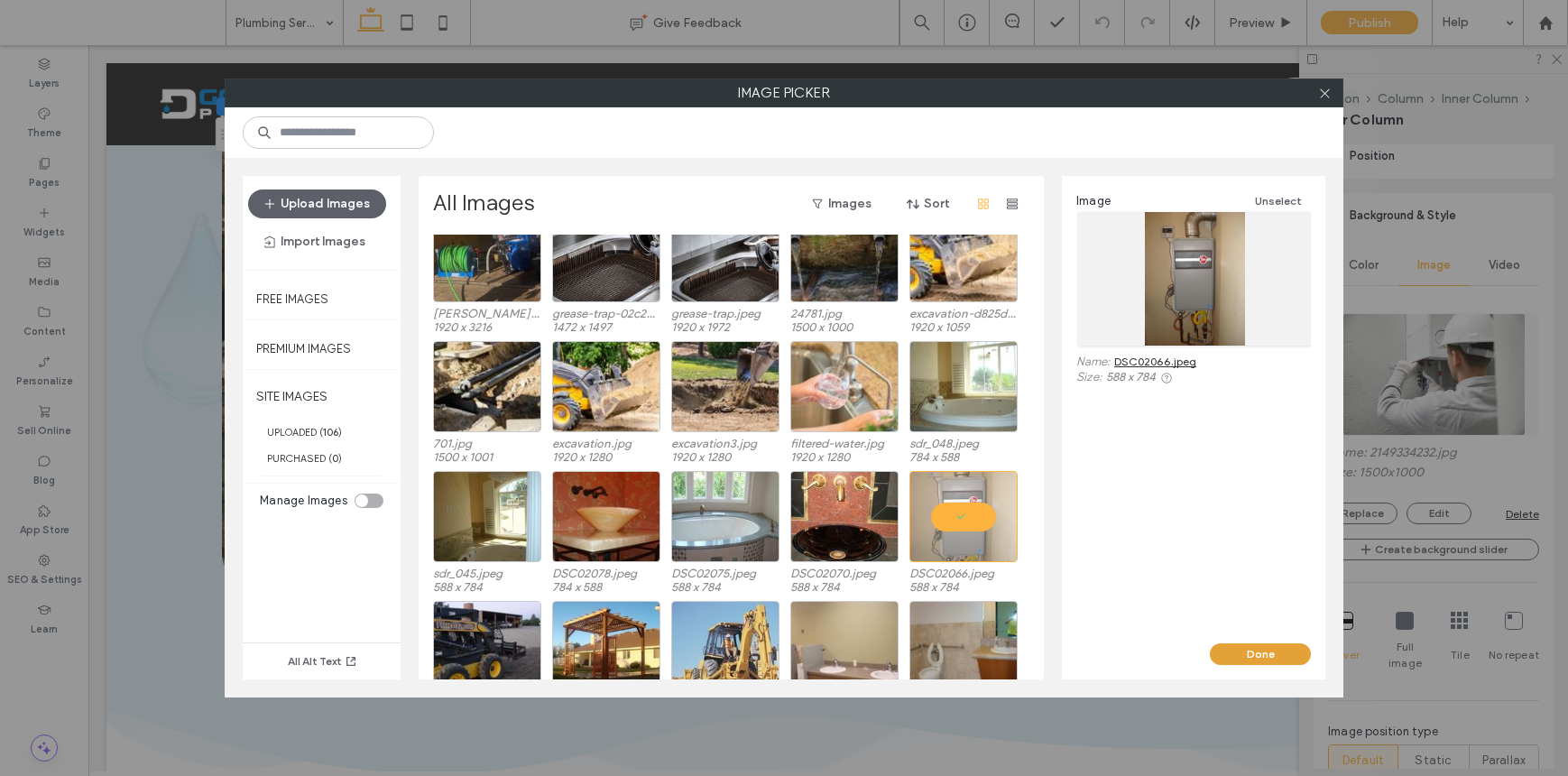
click at [1284, 649] on button "Done" at bounding box center [1259, 654] width 101 height 22
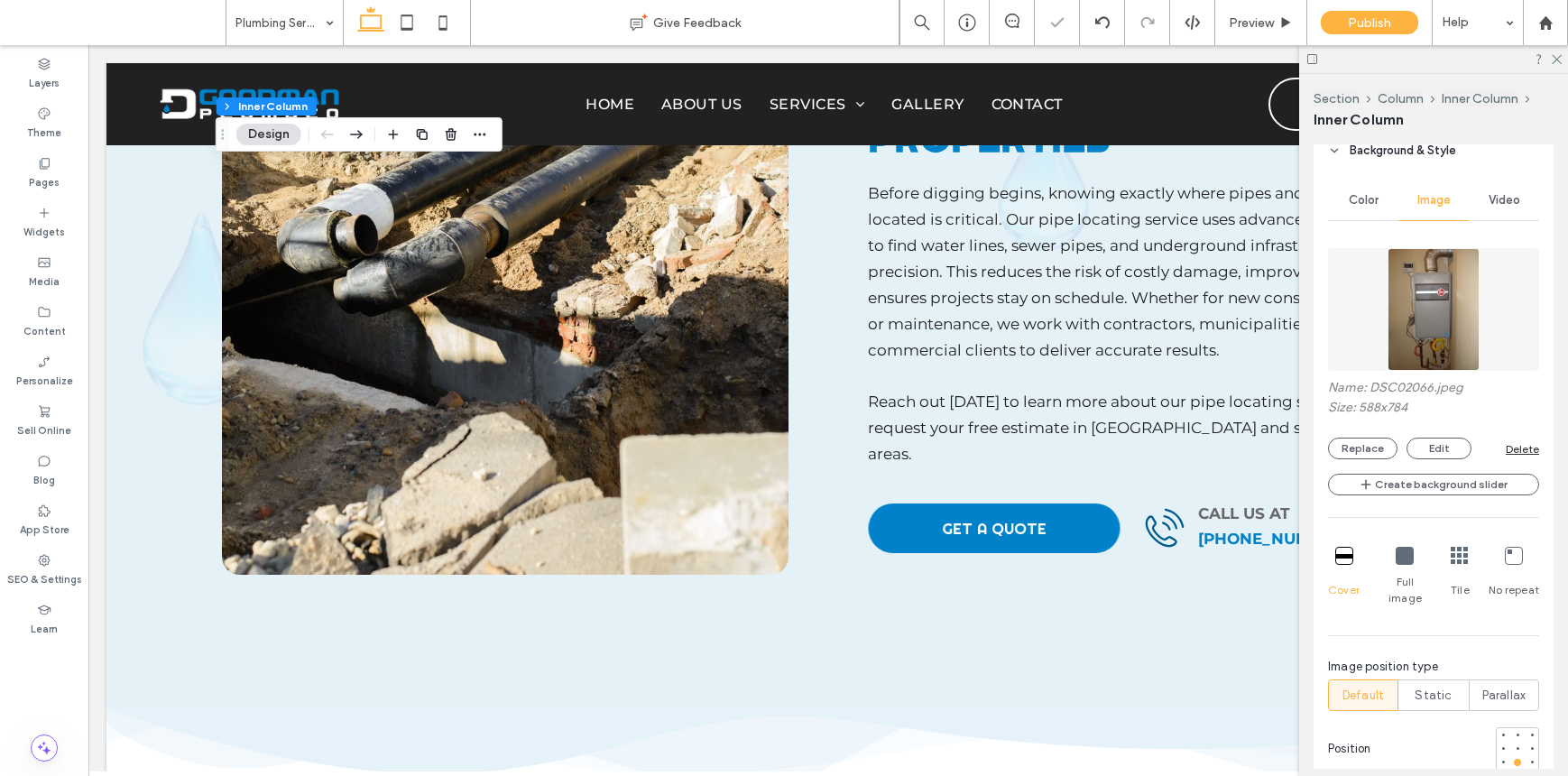
scroll to position [872, 0]
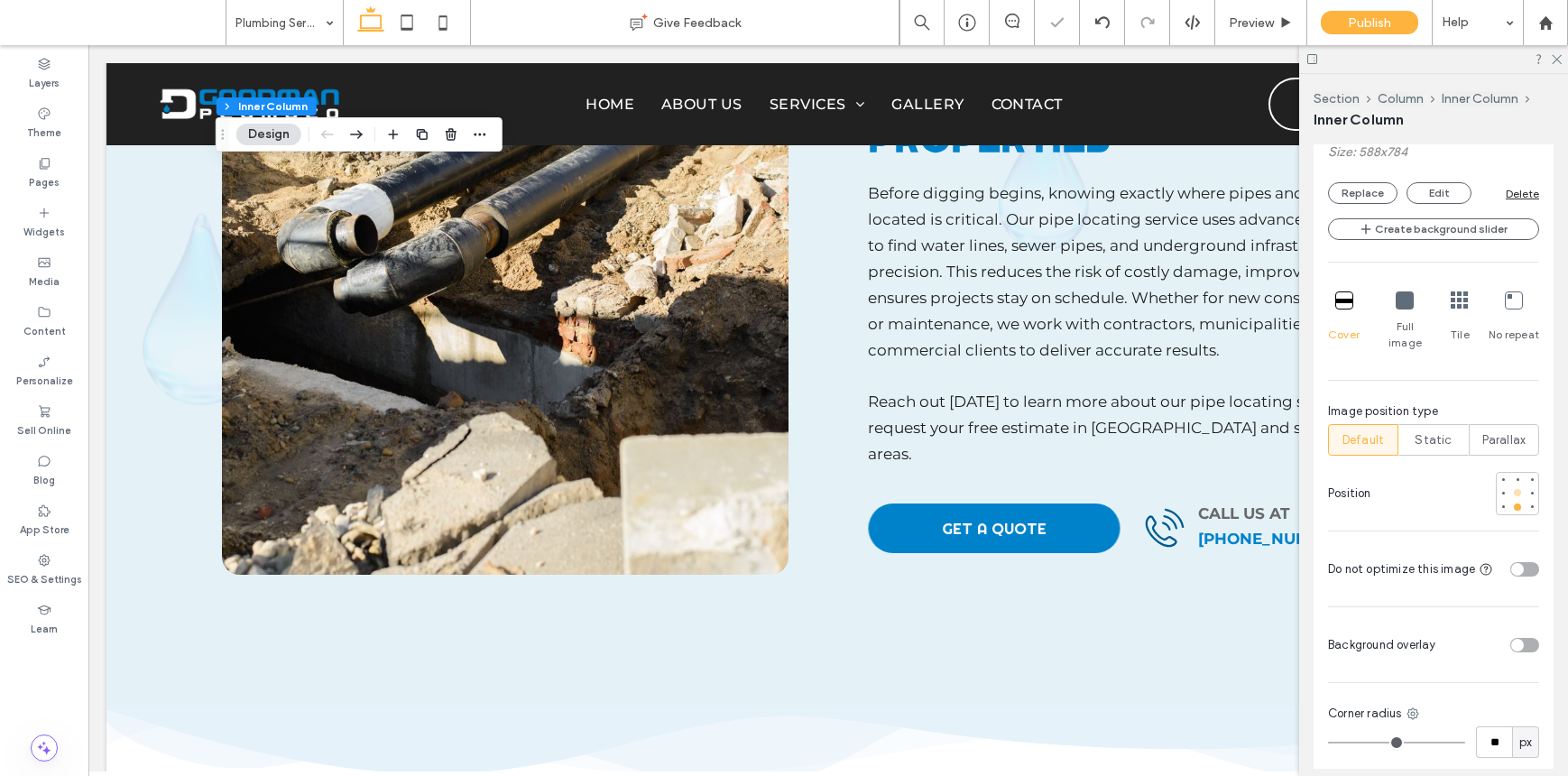
click at [1511, 487] on div at bounding box center [1517, 493] width 13 height 13
click at [1511, 473] on div at bounding box center [1517, 479] width 13 height 13
click at [1513, 504] on div at bounding box center [1516, 507] width 7 height 7
click at [1513, 489] on div at bounding box center [1516, 492] width 7 height 7
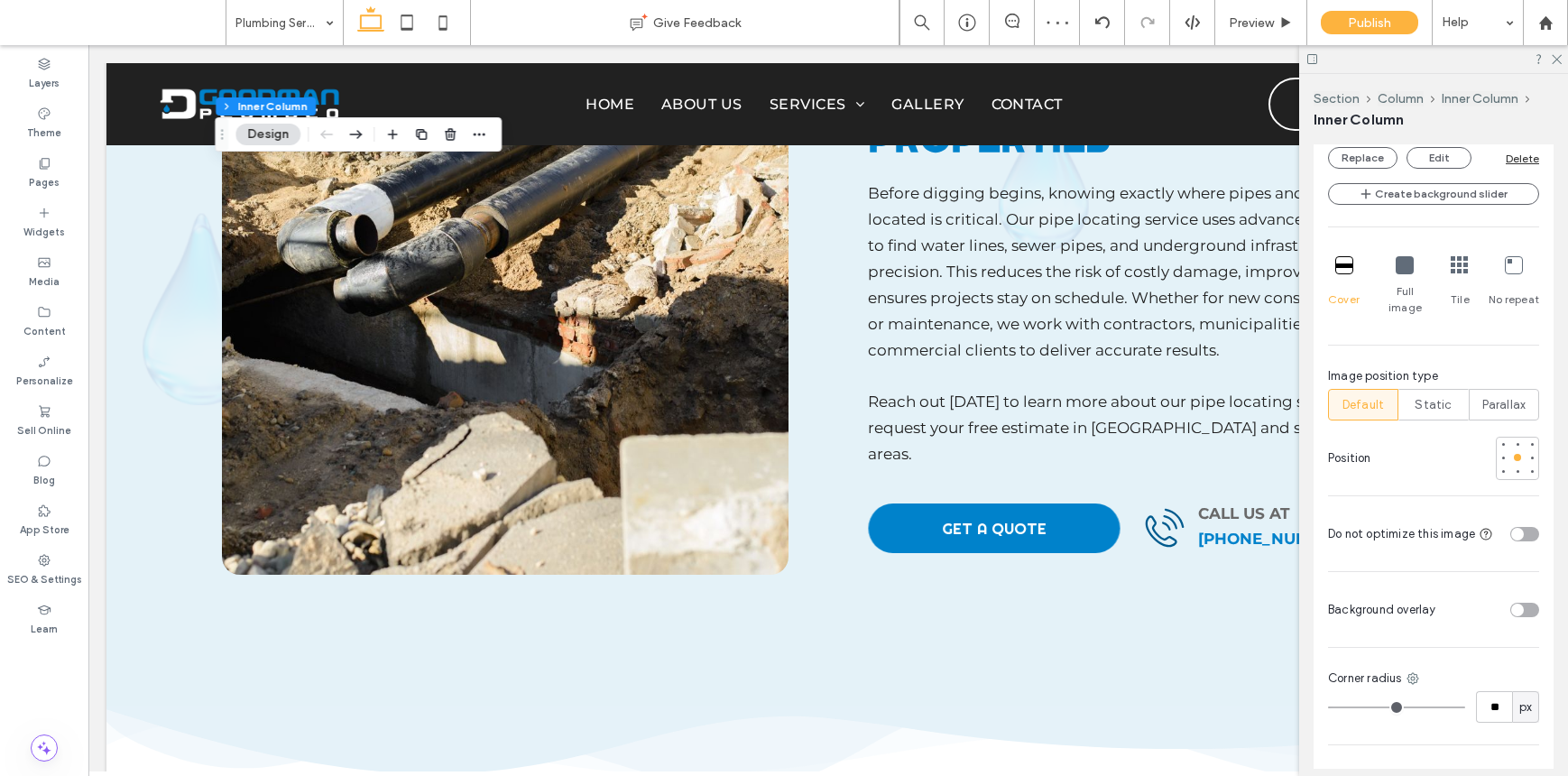
scroll to position [1025, 0]
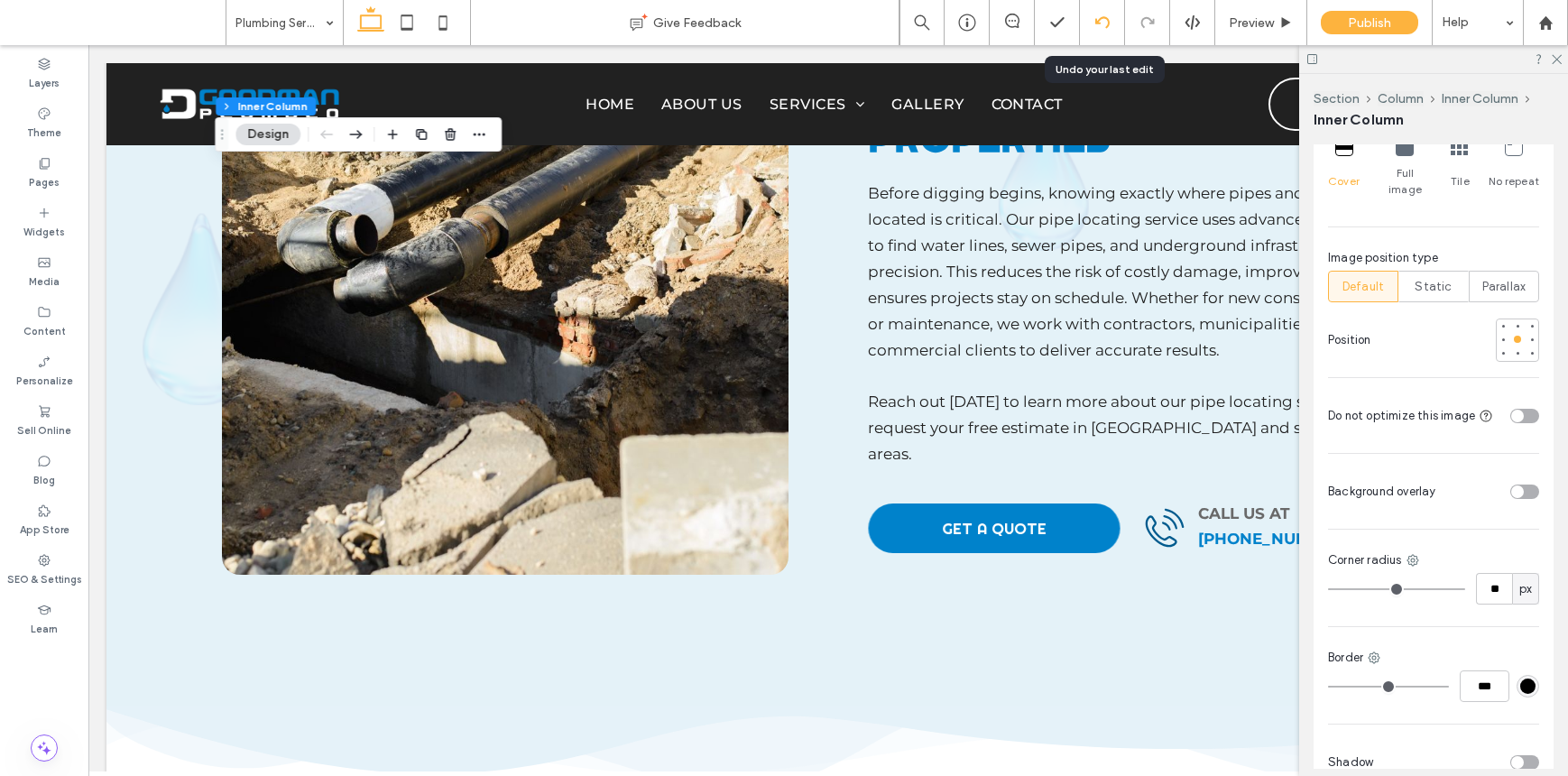
click at [1109, 20] on div at bounding box center [1101, 22] width 44 height 14
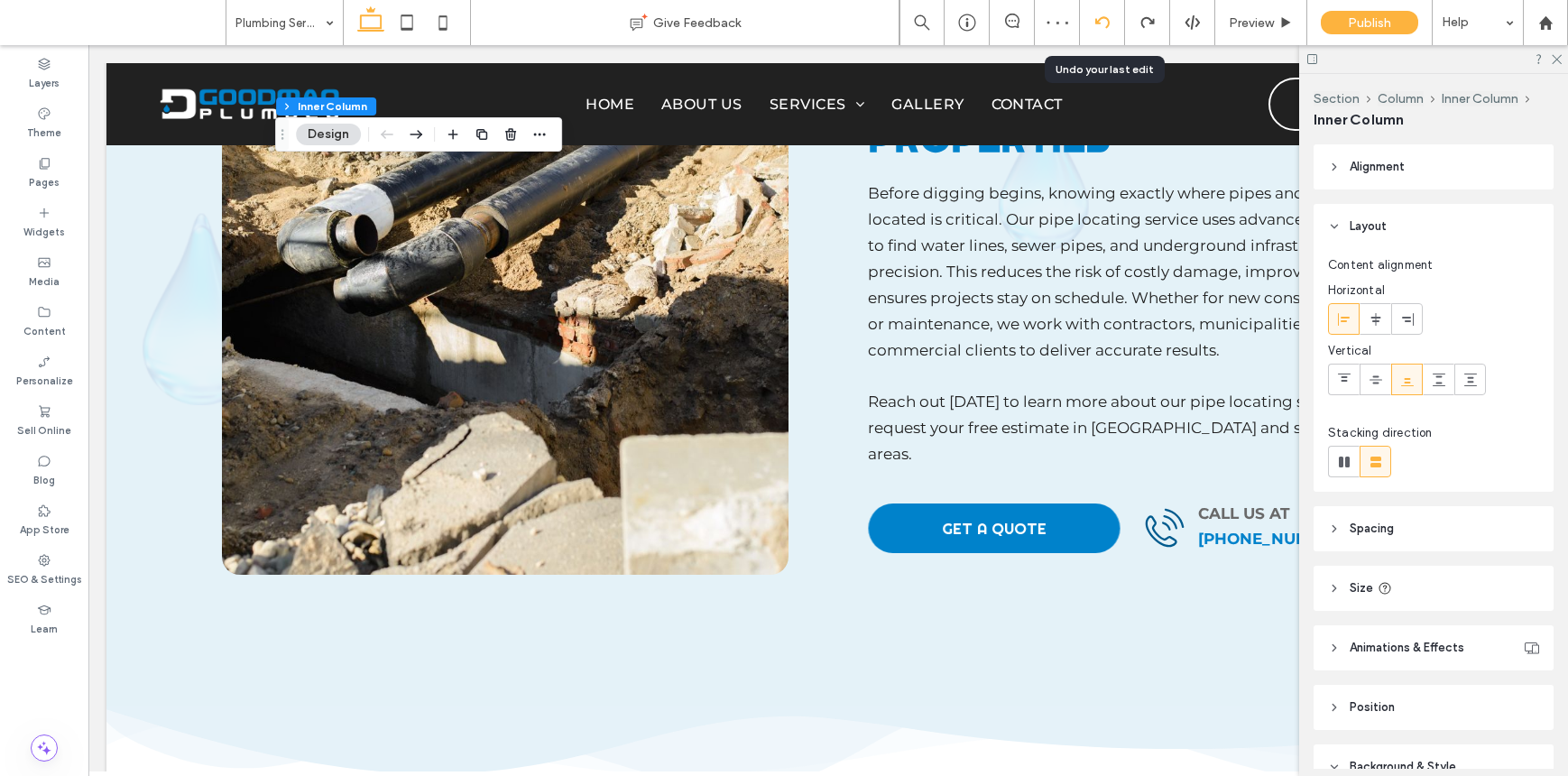
click at [1092, 26] on div at bounding box center [1101, 22] width 44 height 14
click at [37, 166] on icon at bounding box center [44, 164] width 14 height 14
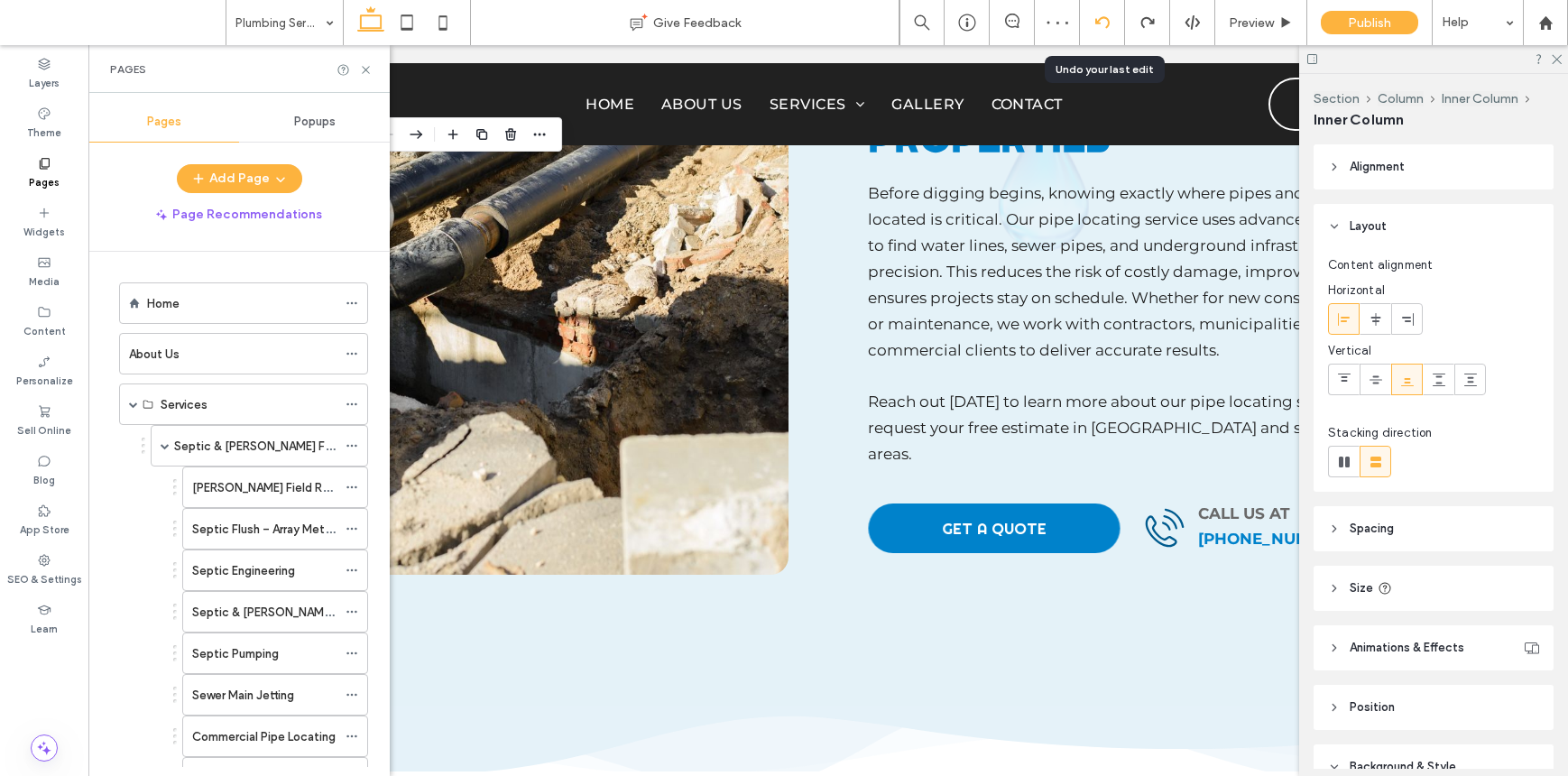
click at [1109, 29] on div at bounding box center [1101, 22] width 44 height 14
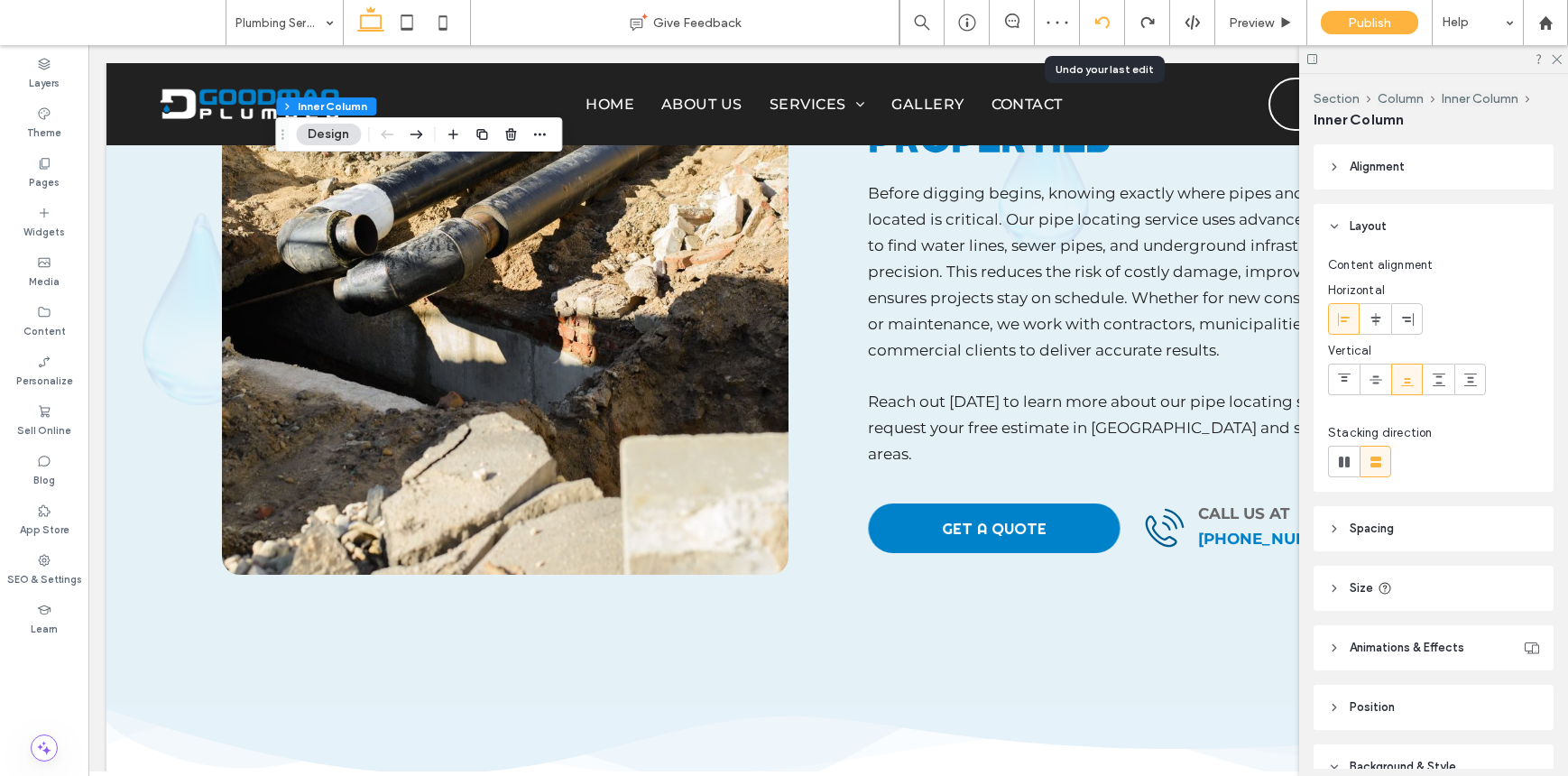
click at [1108, 19] on icon at bounding box center [1101, 22] width 14 height 14
click at [74, 173] on div "Pages" at bounding box center [44, 173] width 89 height 50
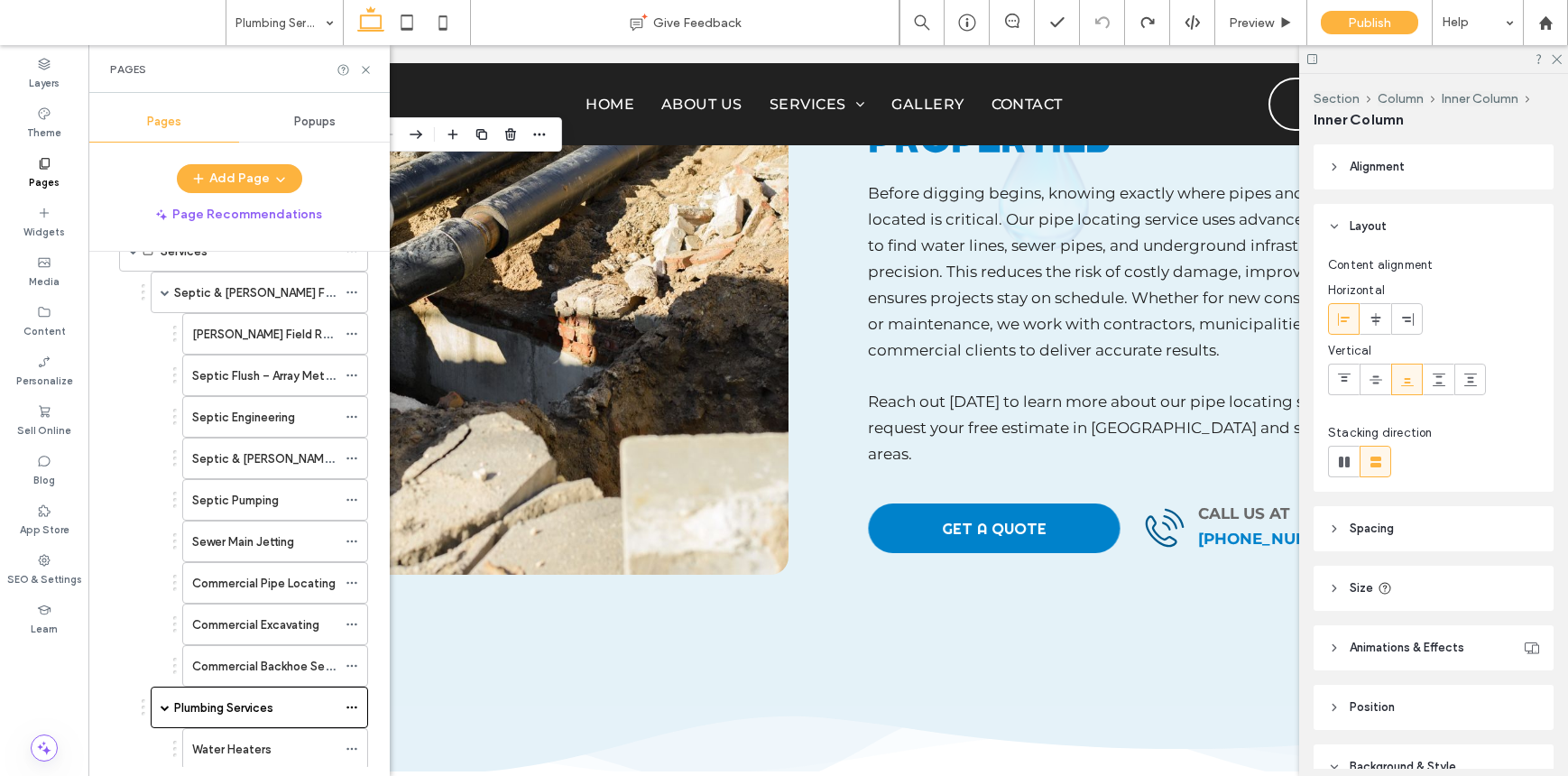
scroll to position [561, 0]
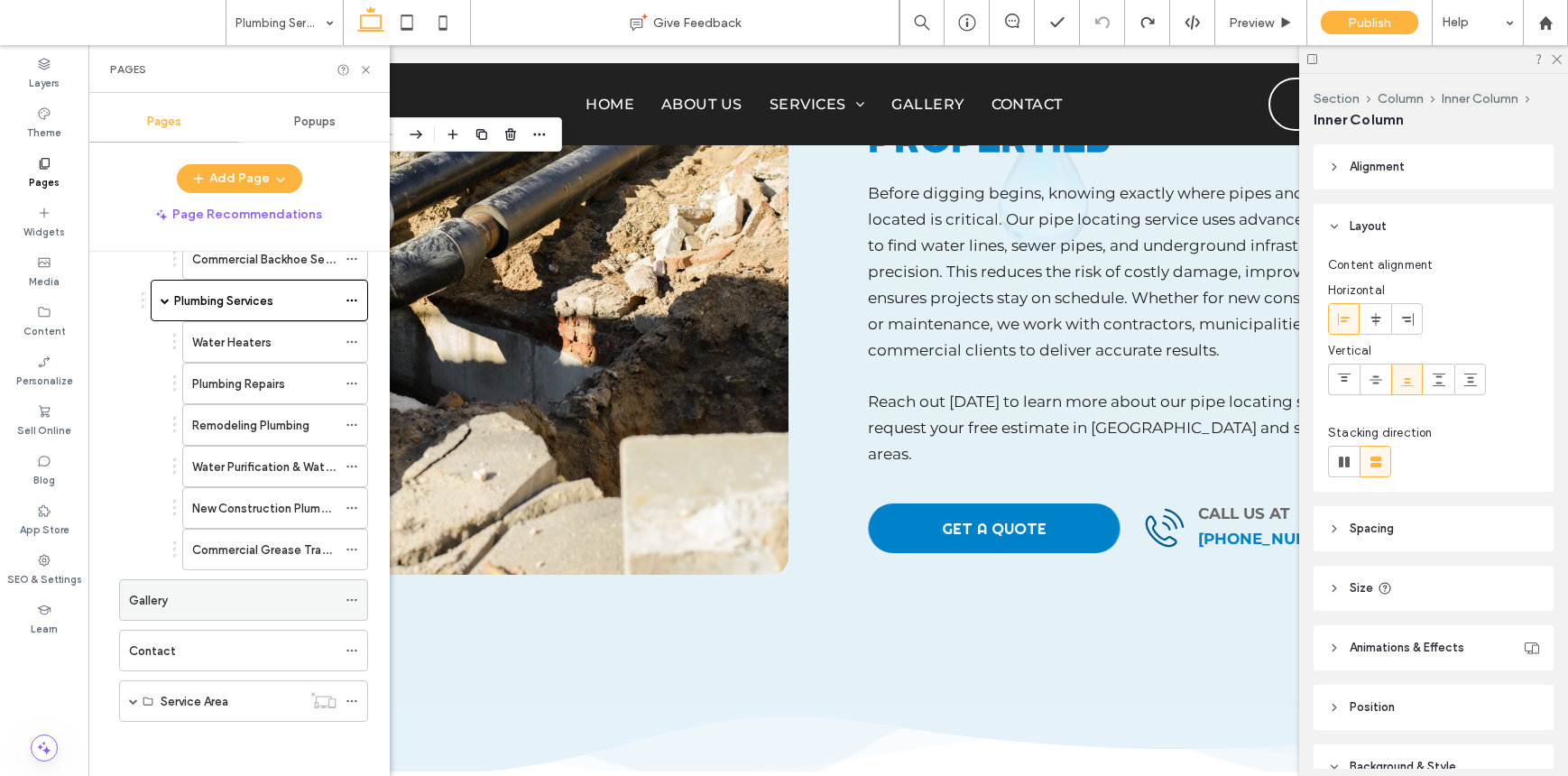
click at [245, 612] on div "Gallery" at bounding box center [232, 600] width 207 height 40
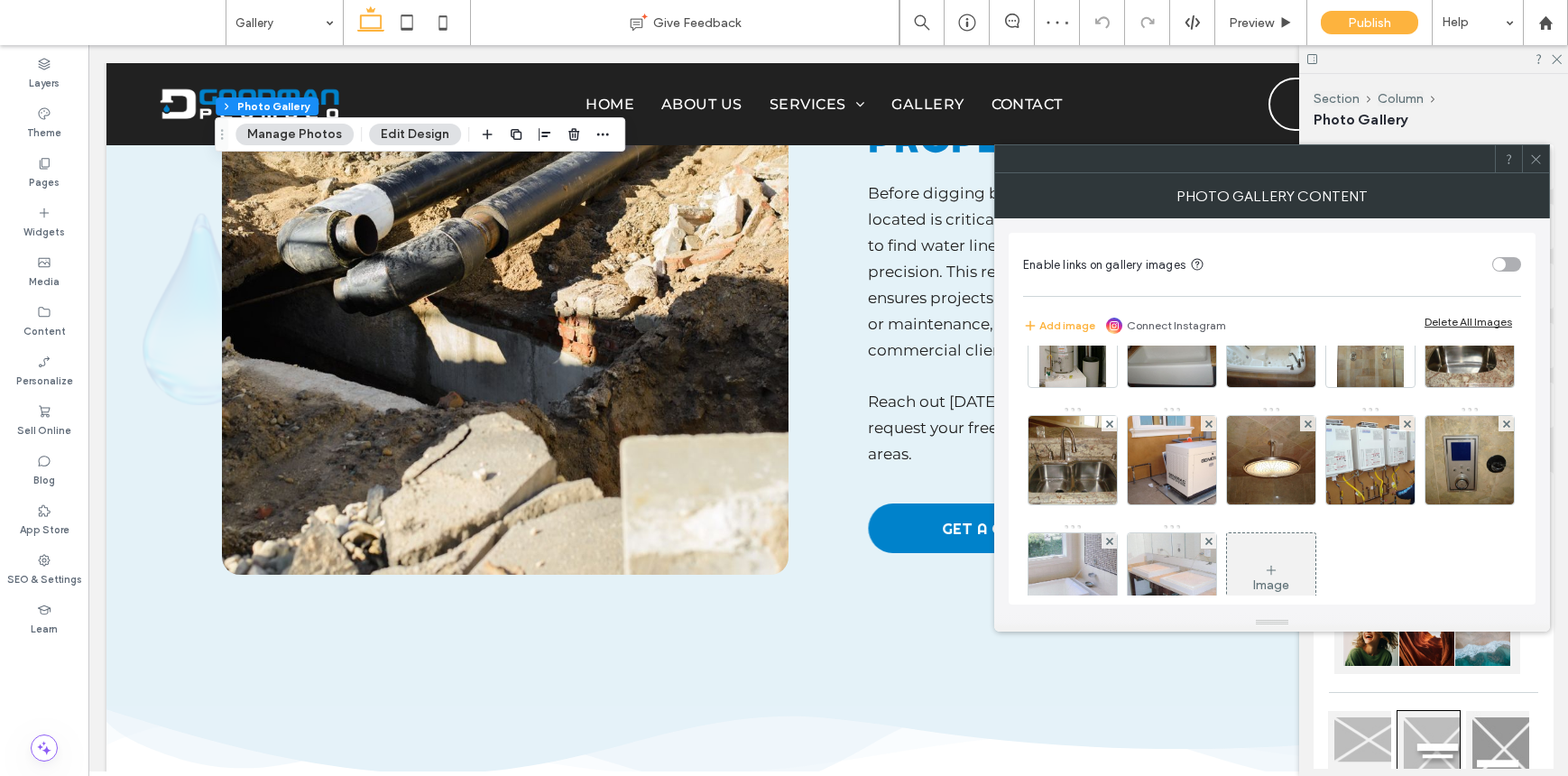
scroll to position [1178, 0]
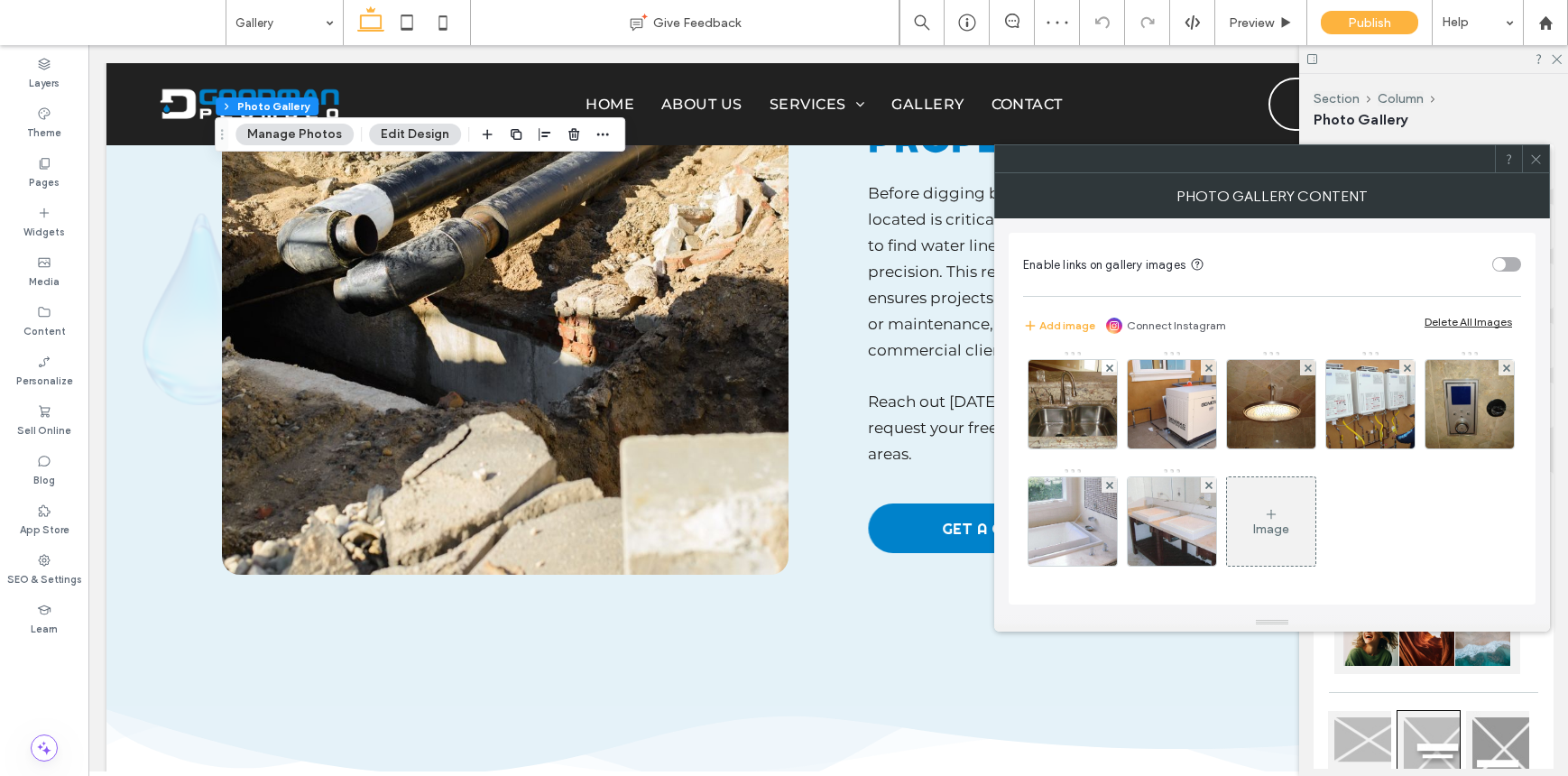
click at [1315, 490] on div "Image" at bounding box center [1271, 521] width 89 height 85
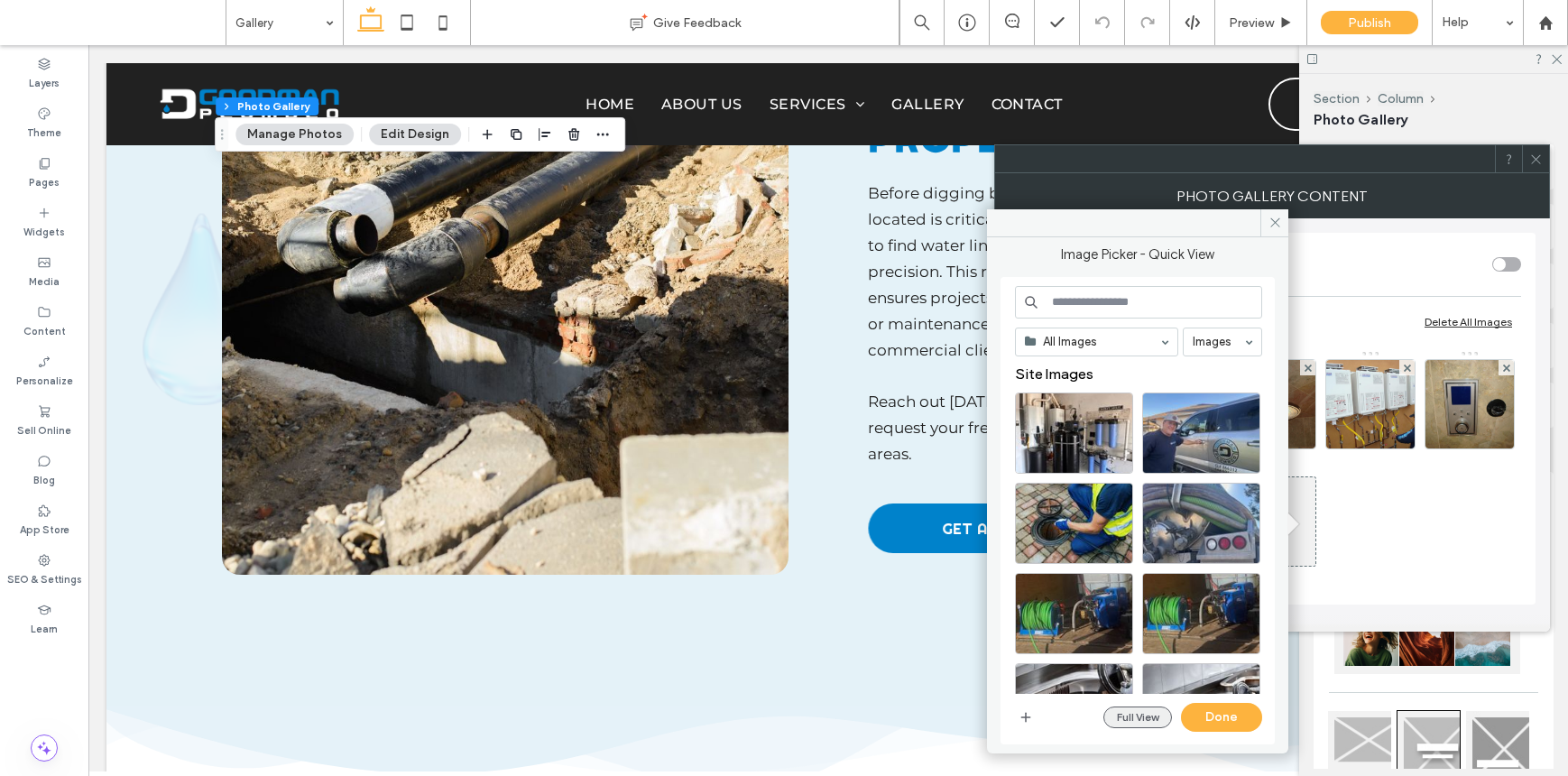
click at [1132, 721] on button "Full View" at bounding box center [1137, 717] width 69 height 22
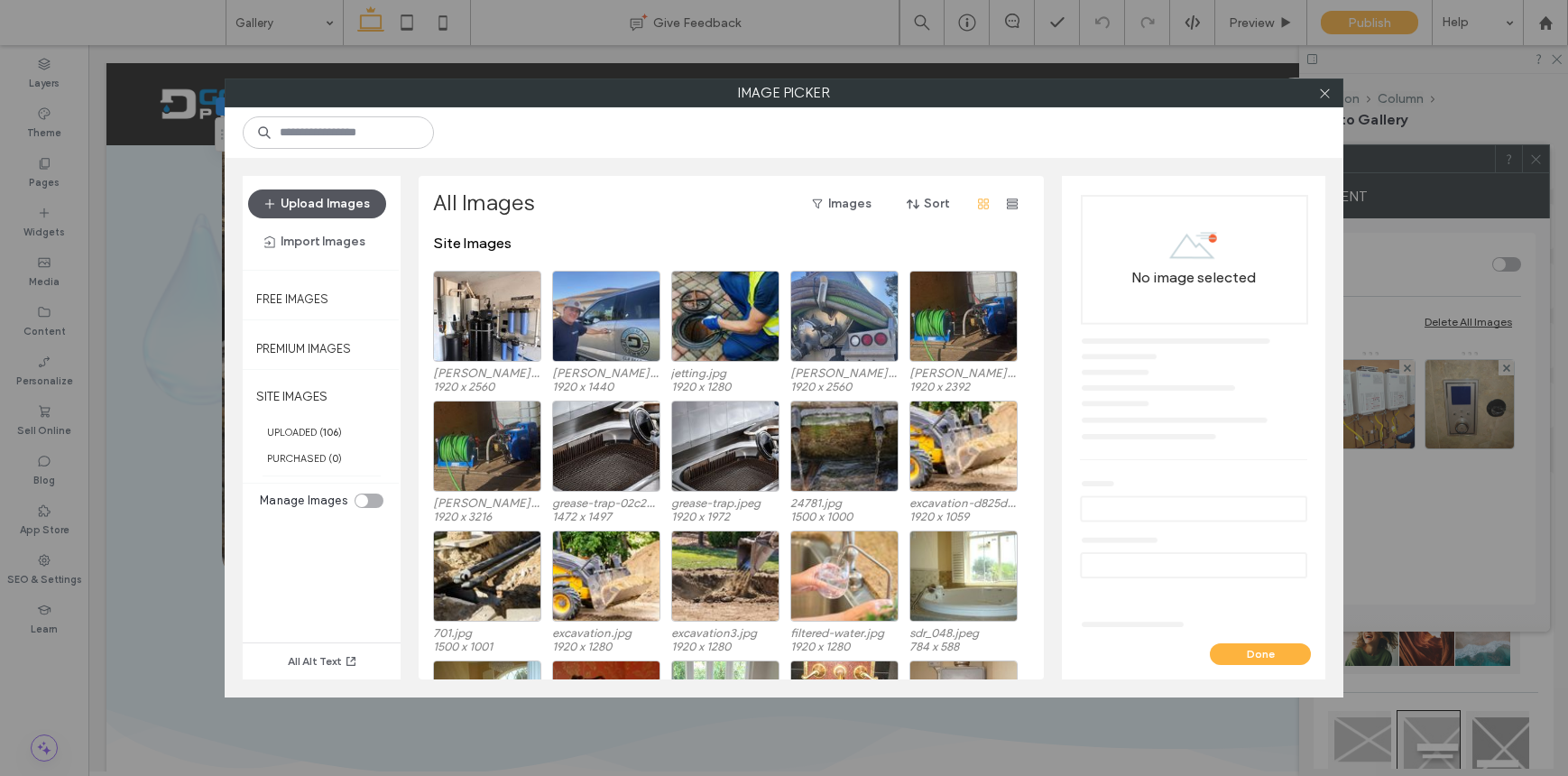
click at [349, 204] on button "Upload Images" at bounding box center [317, 203] width 138 height 29
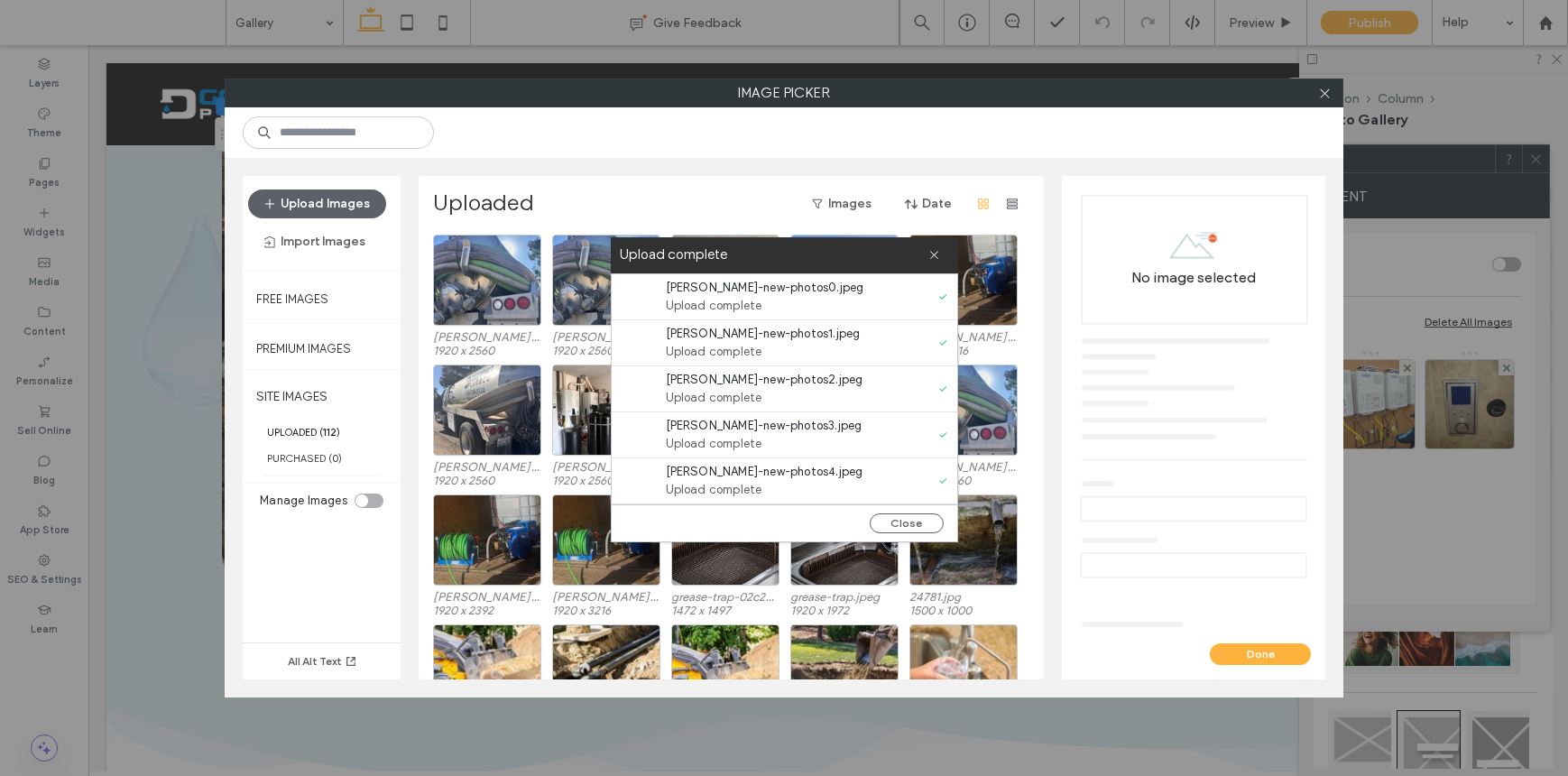
click at [248, 190] on button "Upload Images" at bounding box center [317, 203] width 138 height 29
click at [925, 522] on button "Close" at bounding box center [906, 524] width 74 height 20
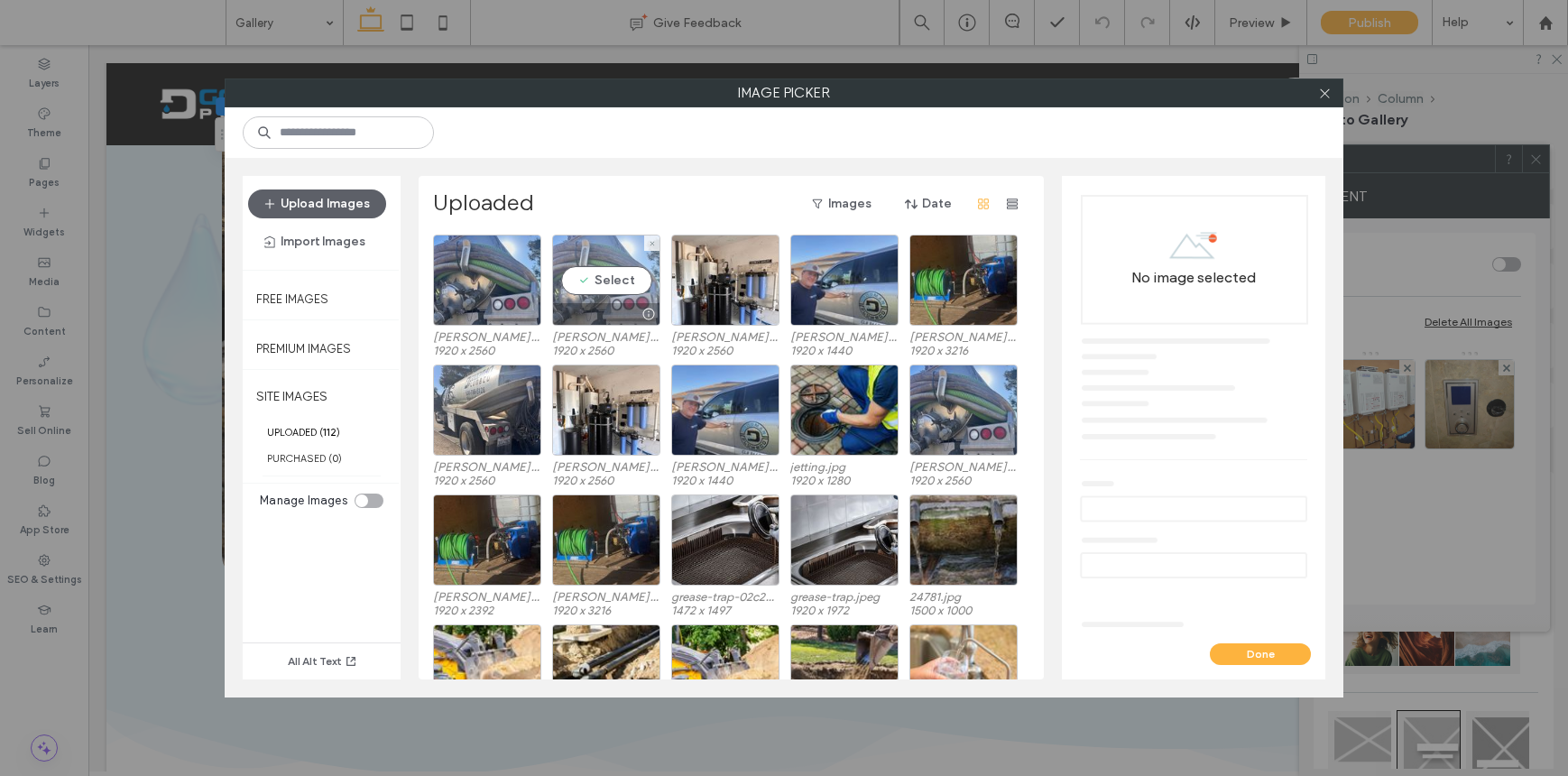
click at [592, 275] on div "Select" at bounding box center [606, 279] width 109 height 91
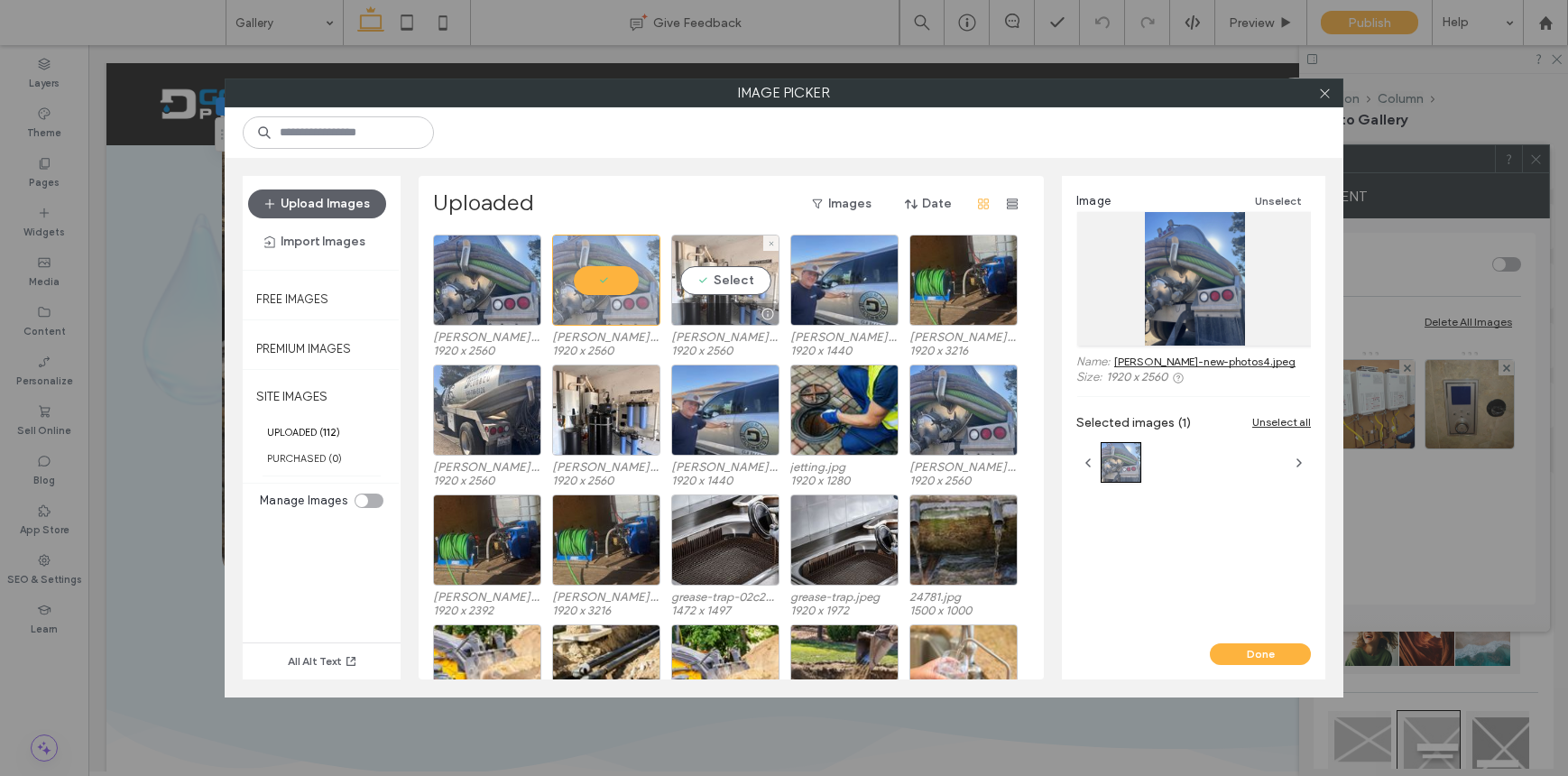
click at [707, 286] on div "Select" at bounding box center [725, 279] width 109 height 91
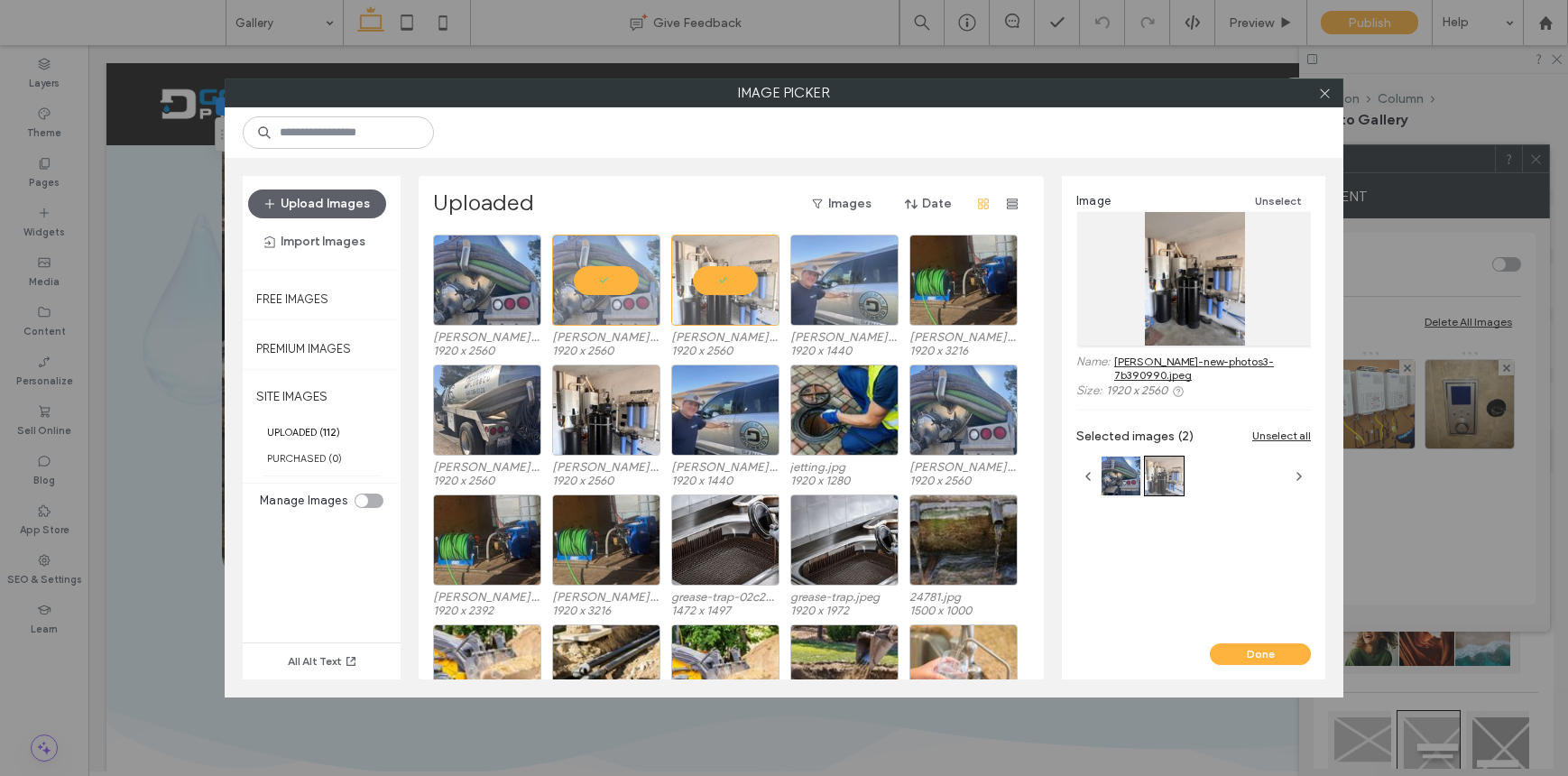
click at [810, 289] on div at bounding box center [844, 279] width 109 height 91
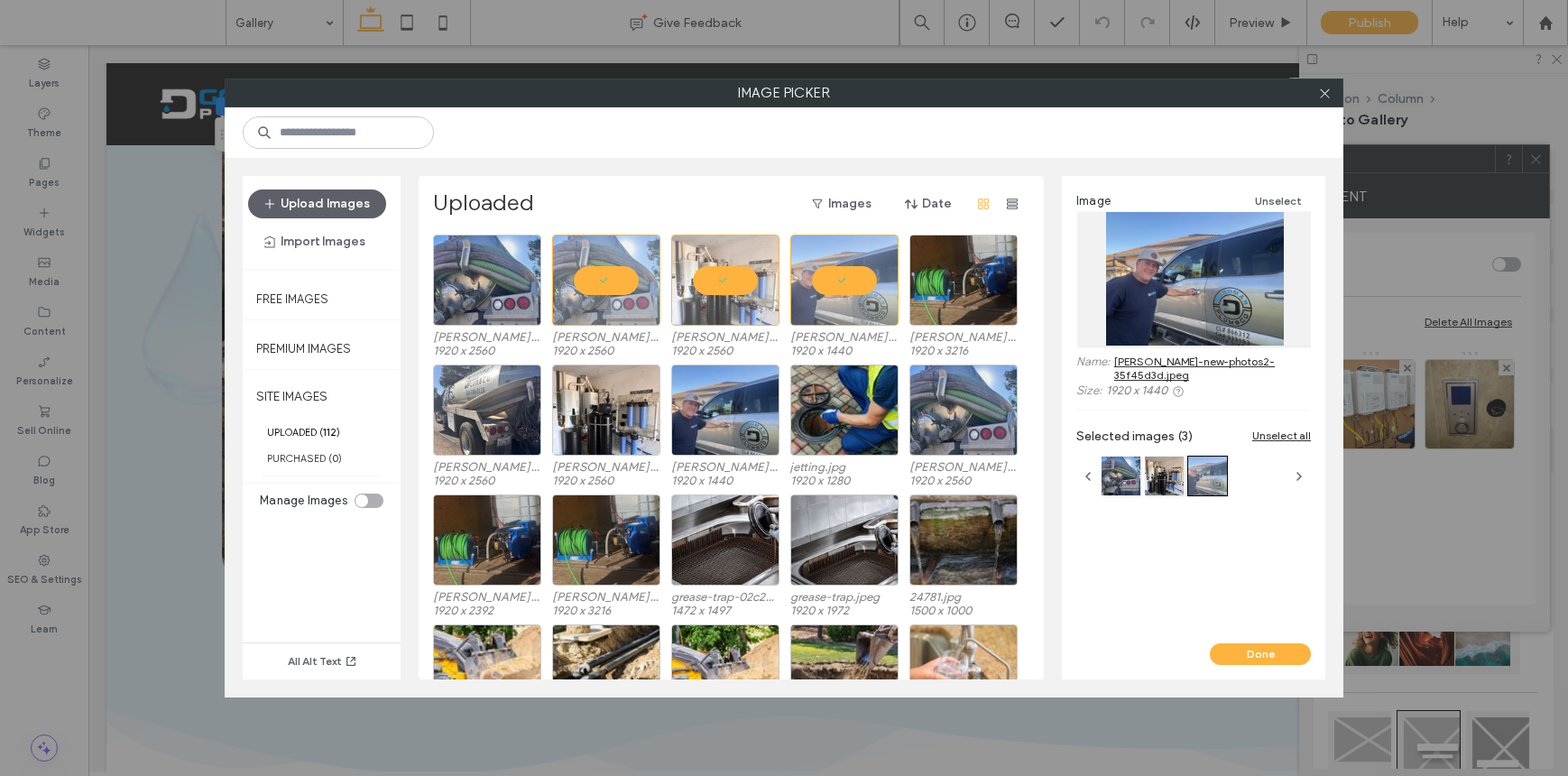
click at [900, 281] on div "d-goodman-new-photos5-eb5cace6.jpeg 1920 x 2560 d-goodman-new-photos4.jpeg 1920…" at bounding box center [736, 299] width 606 height 130
click at [446, 391] on div "Select" at bounding box center [486, 410] width 109 height 91
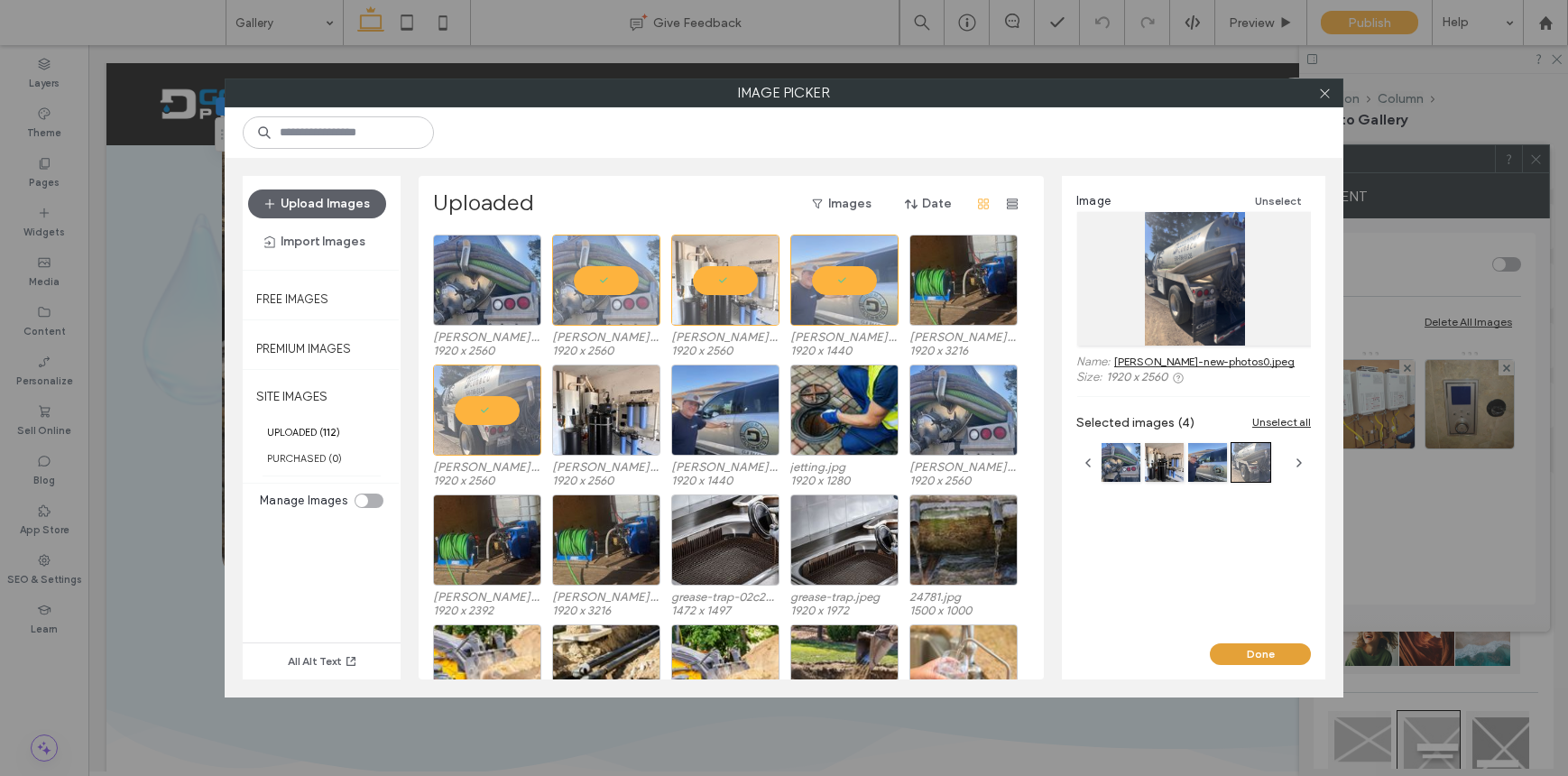
click at [1249, 656] on button "Done" at bounding box center [1259, 654] width 101 height 22
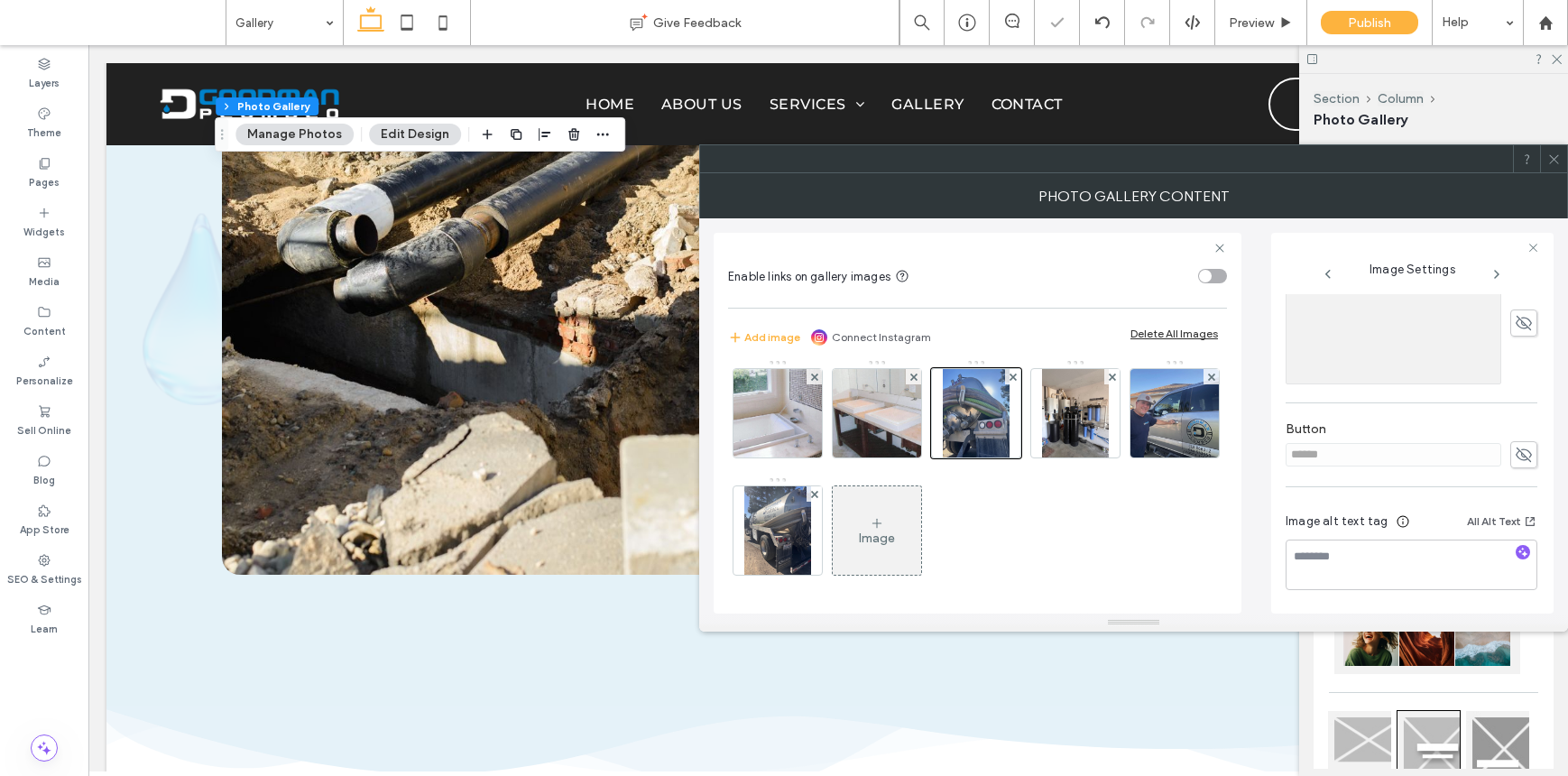
scroll to position [1298, 0]
click at [1021, 451] on div at bounding box center [976, 413] width 90 height 90
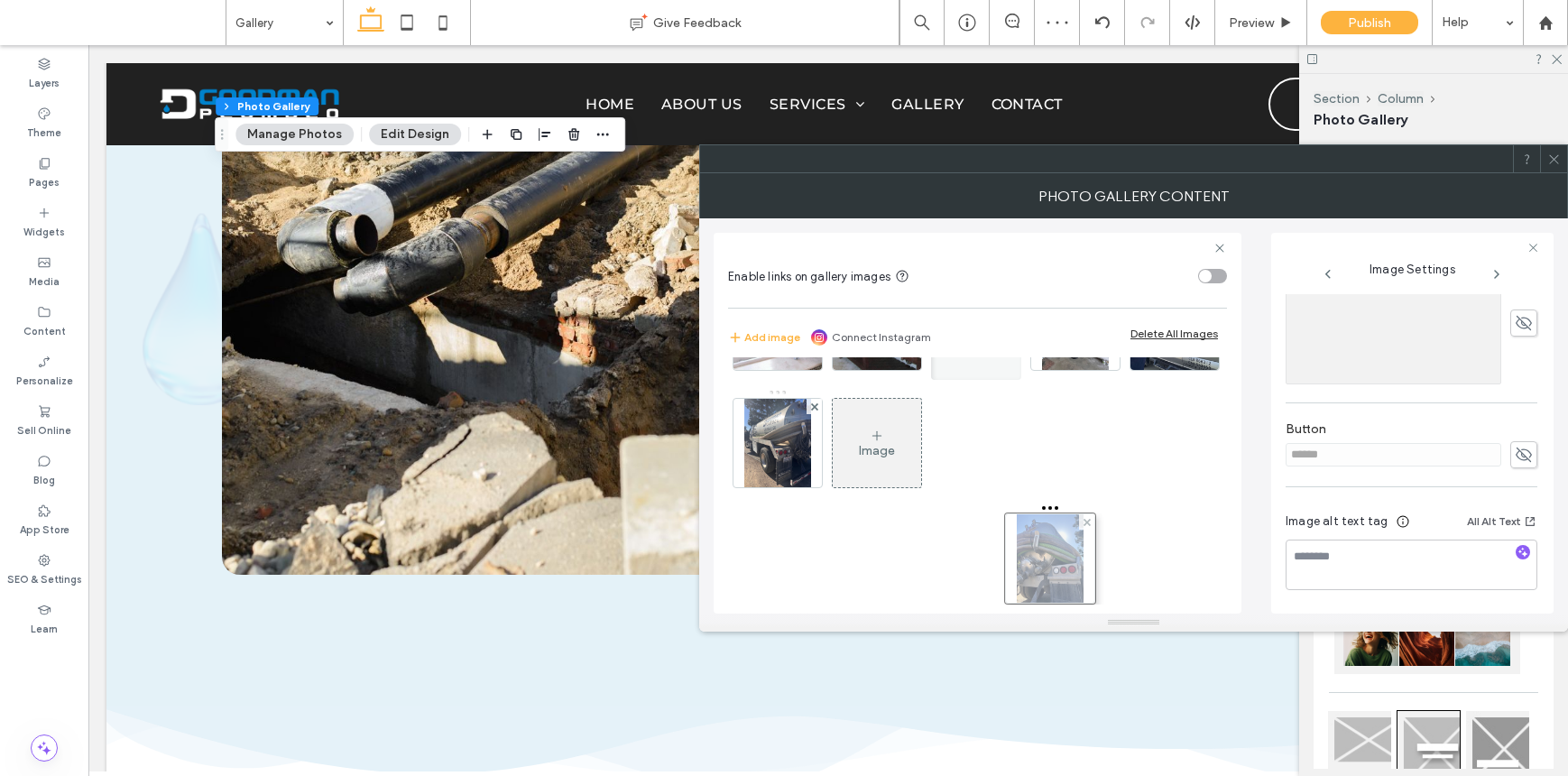
drag, startPoint x: 1070, startPoint y: 442, endPoint x: 1044, endPoint y: 441, distance: 26.0
click at [0, 0] on div at bounding box center [0, 0] width 0 height 0
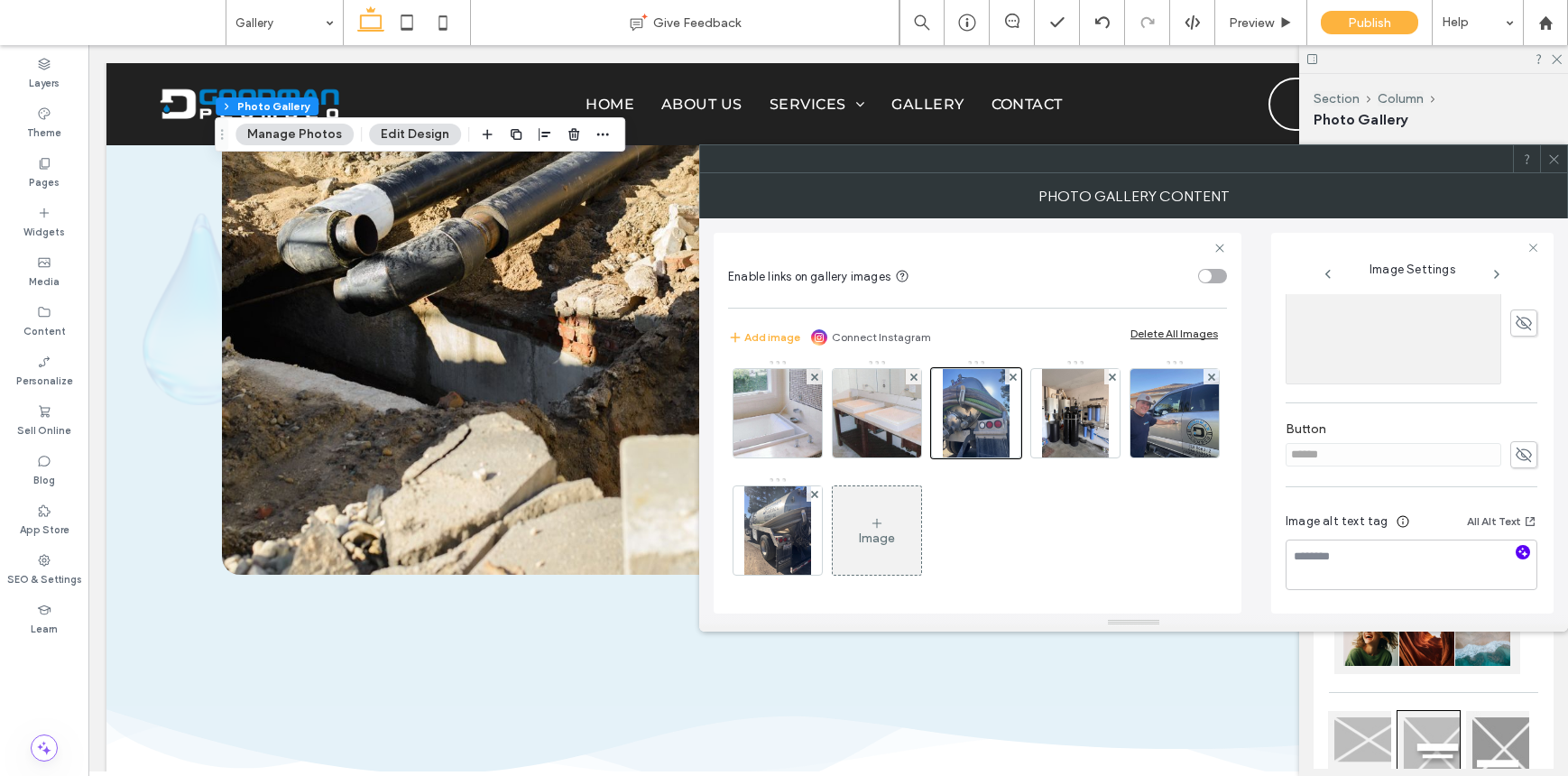
click at [1515, 555] on span "button" at bounding box center [1522, 553] width 14 height 14
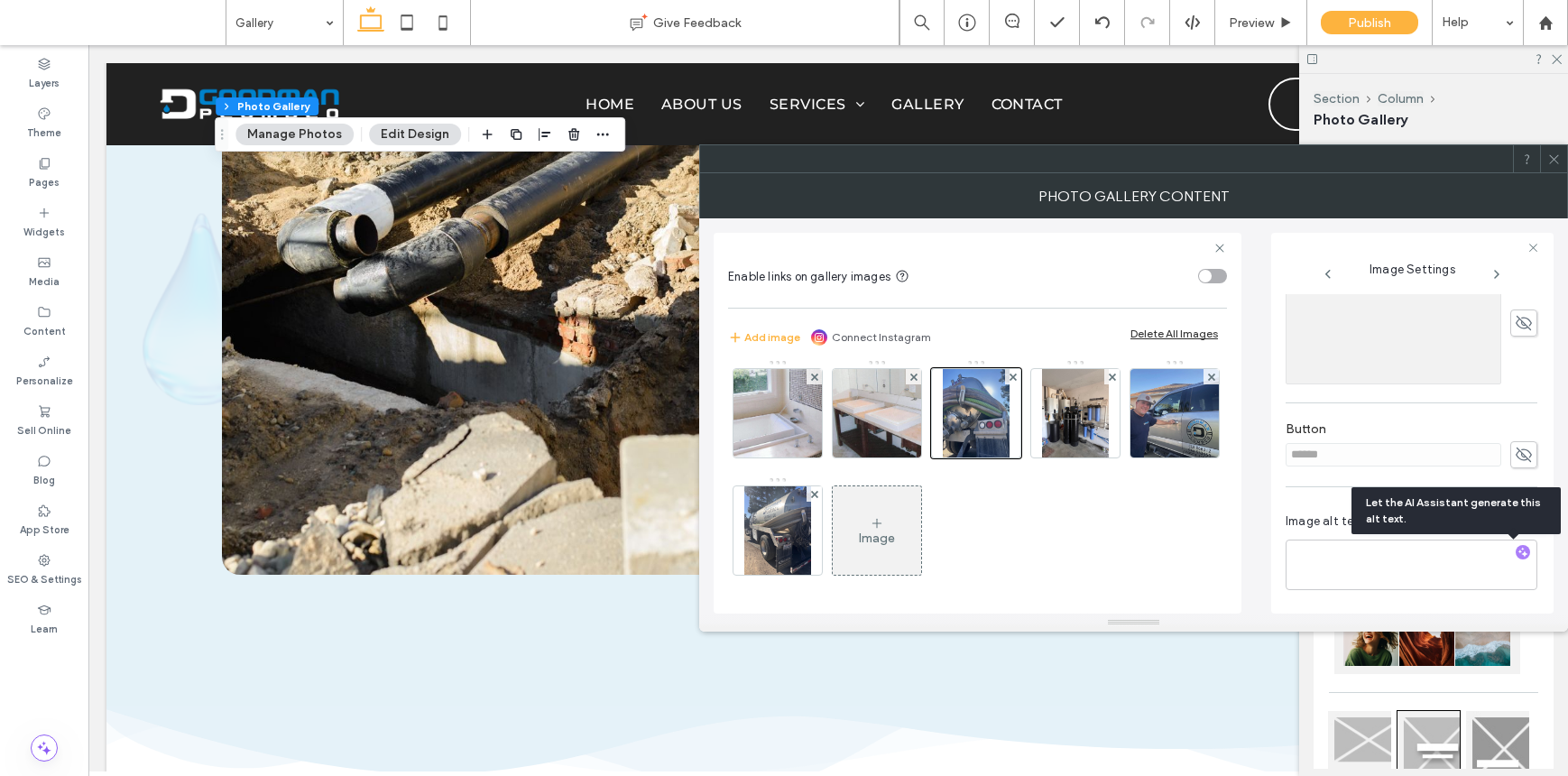
type textarea "**********"
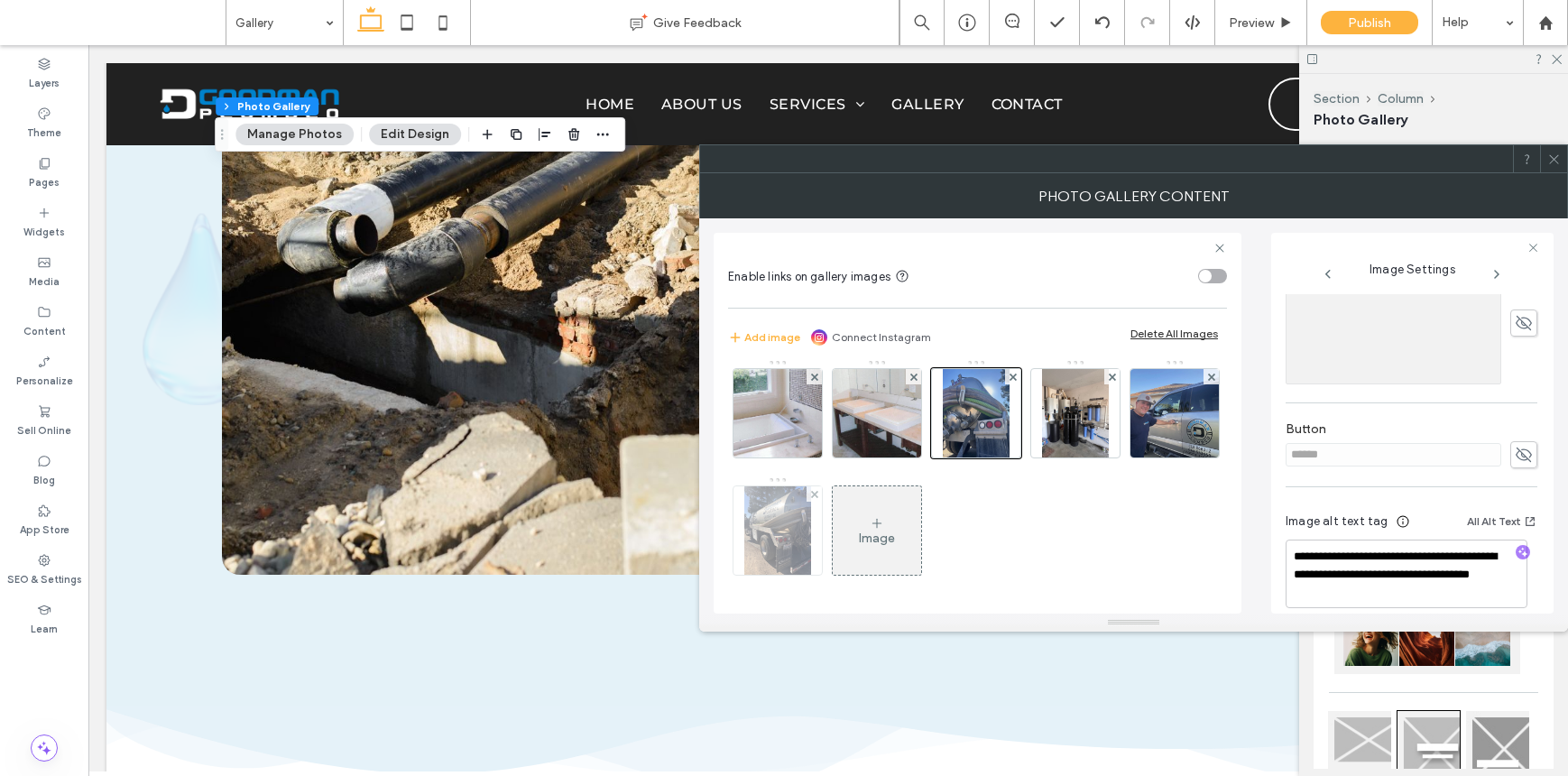
click at [810, 521] on img at bounding box center [778, 531] width 67 height 89
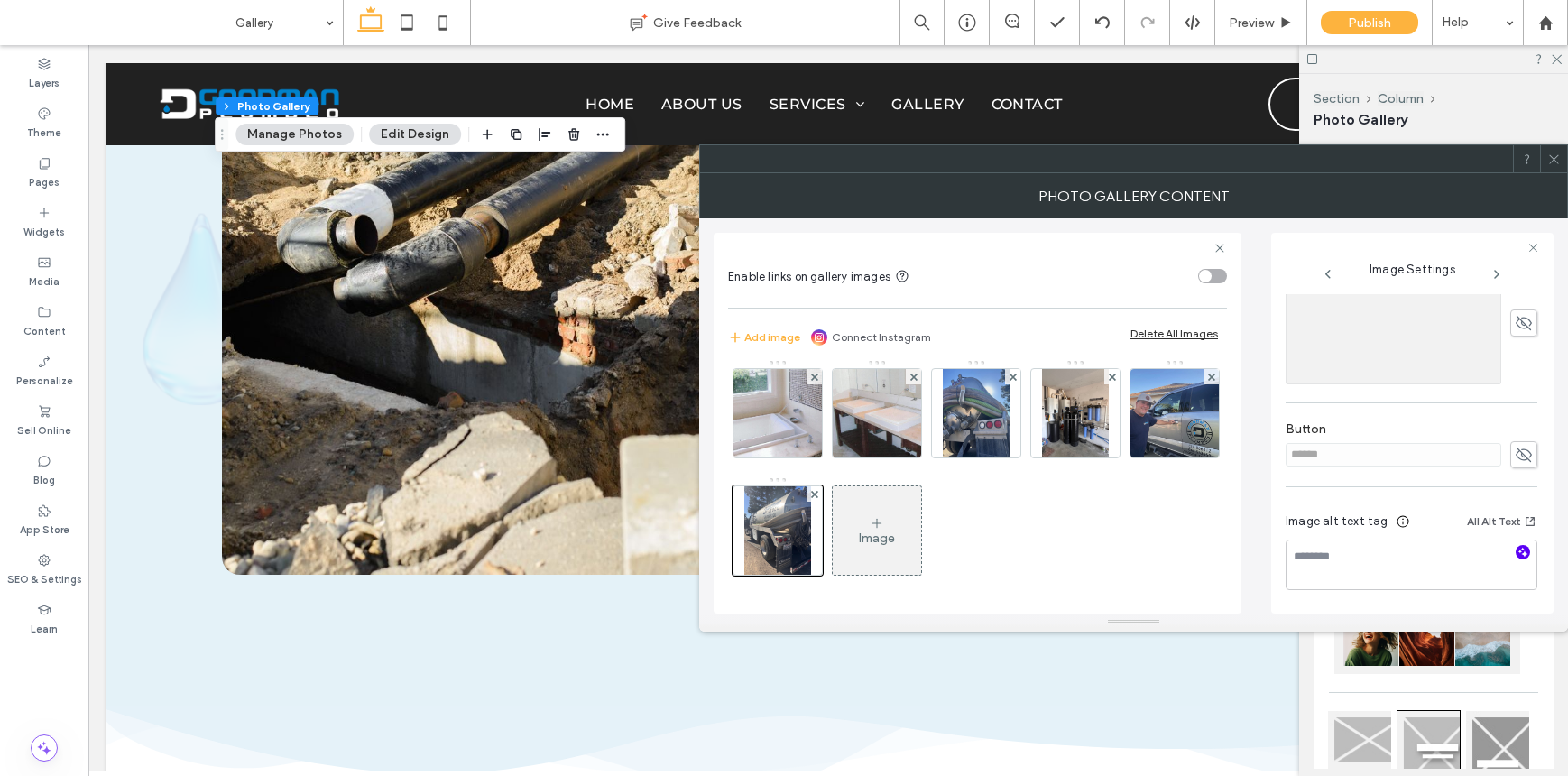
click at [1516, 554] on icon "button" at bounding box center [1522, 552] width 13 height 13
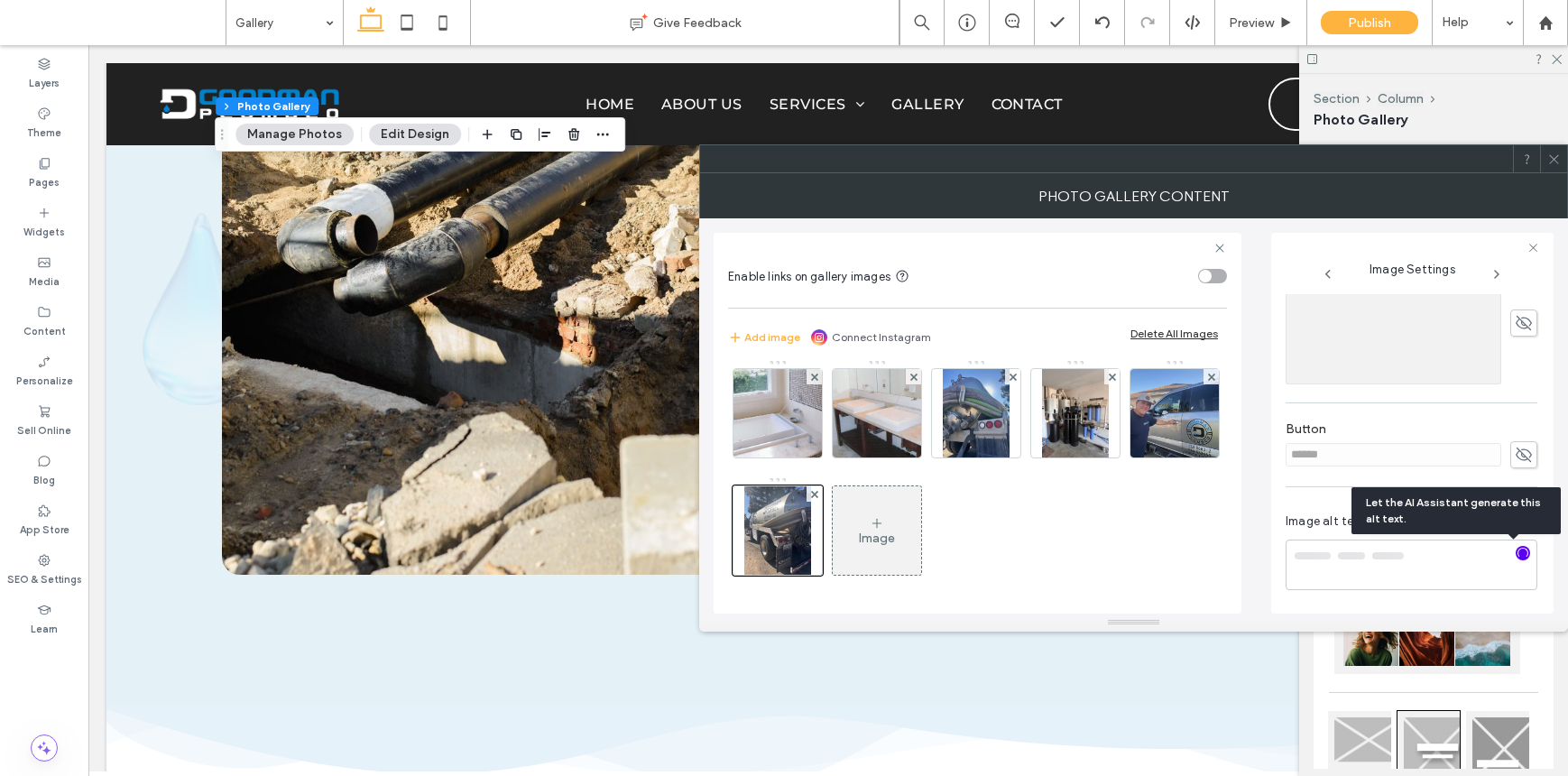
type textarea "**********"
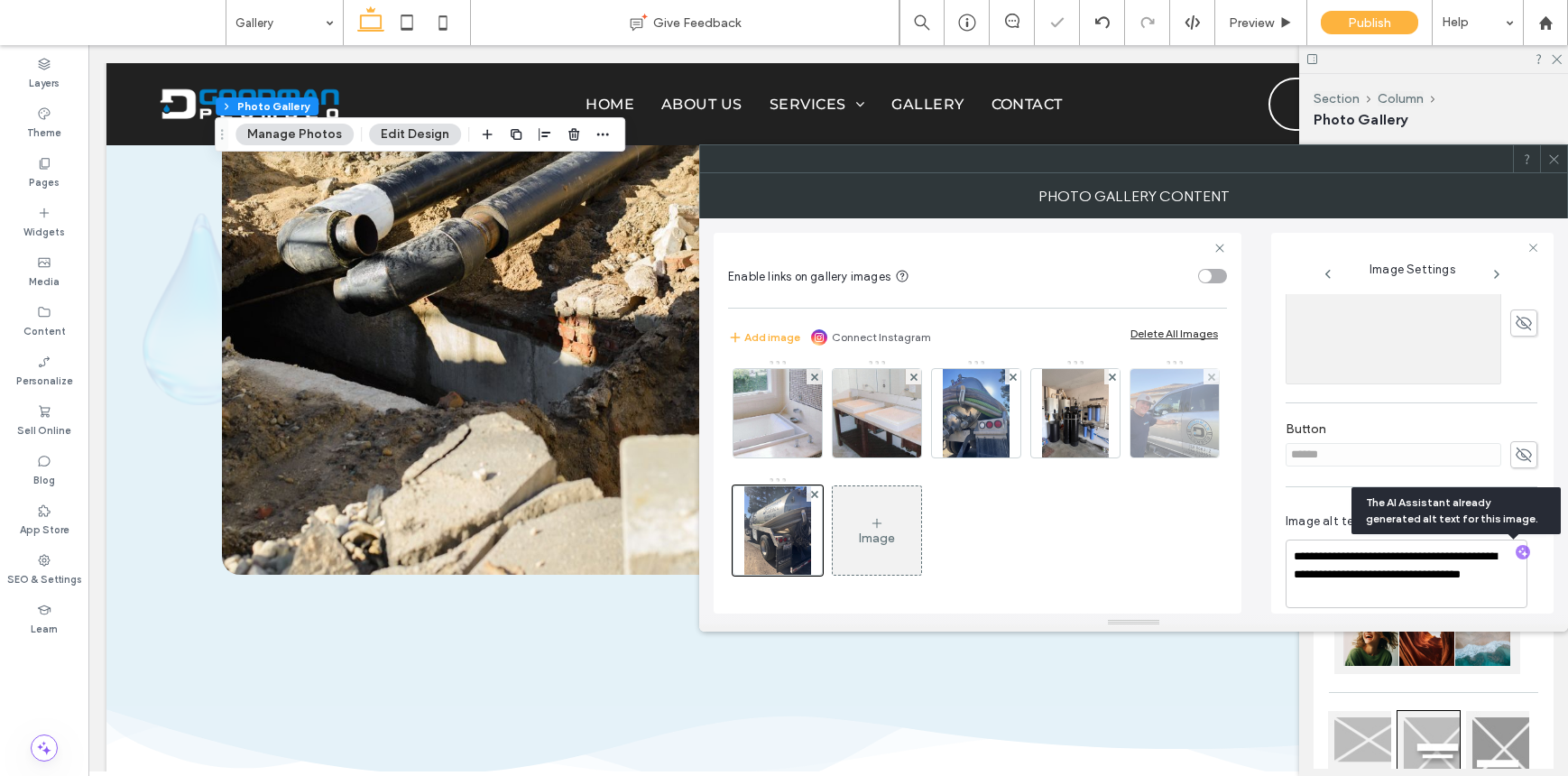
click at [1115, 458] on img at bounding box center [1174, 413] width 119 height 89
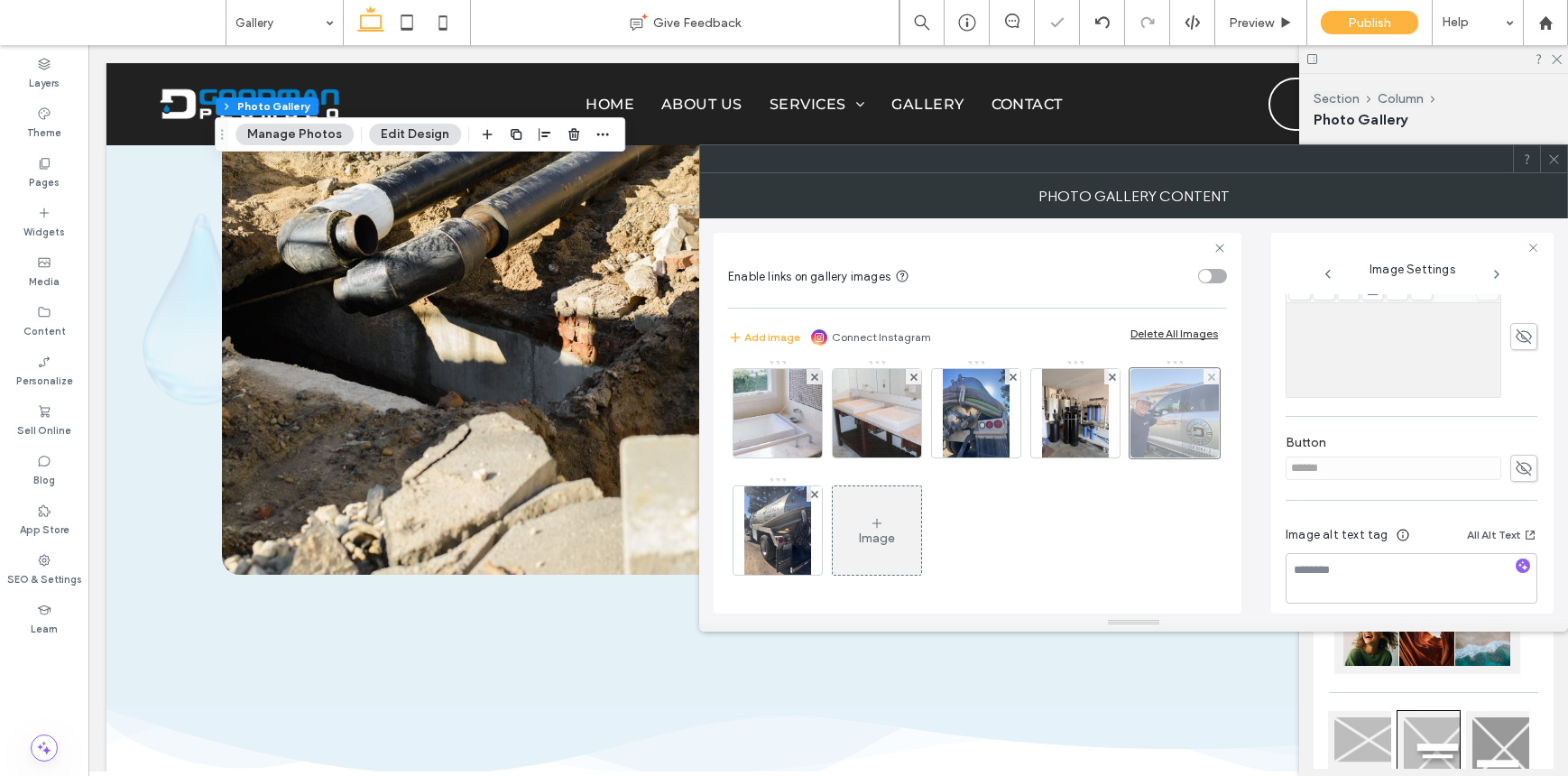
scroll to position [468, 0]
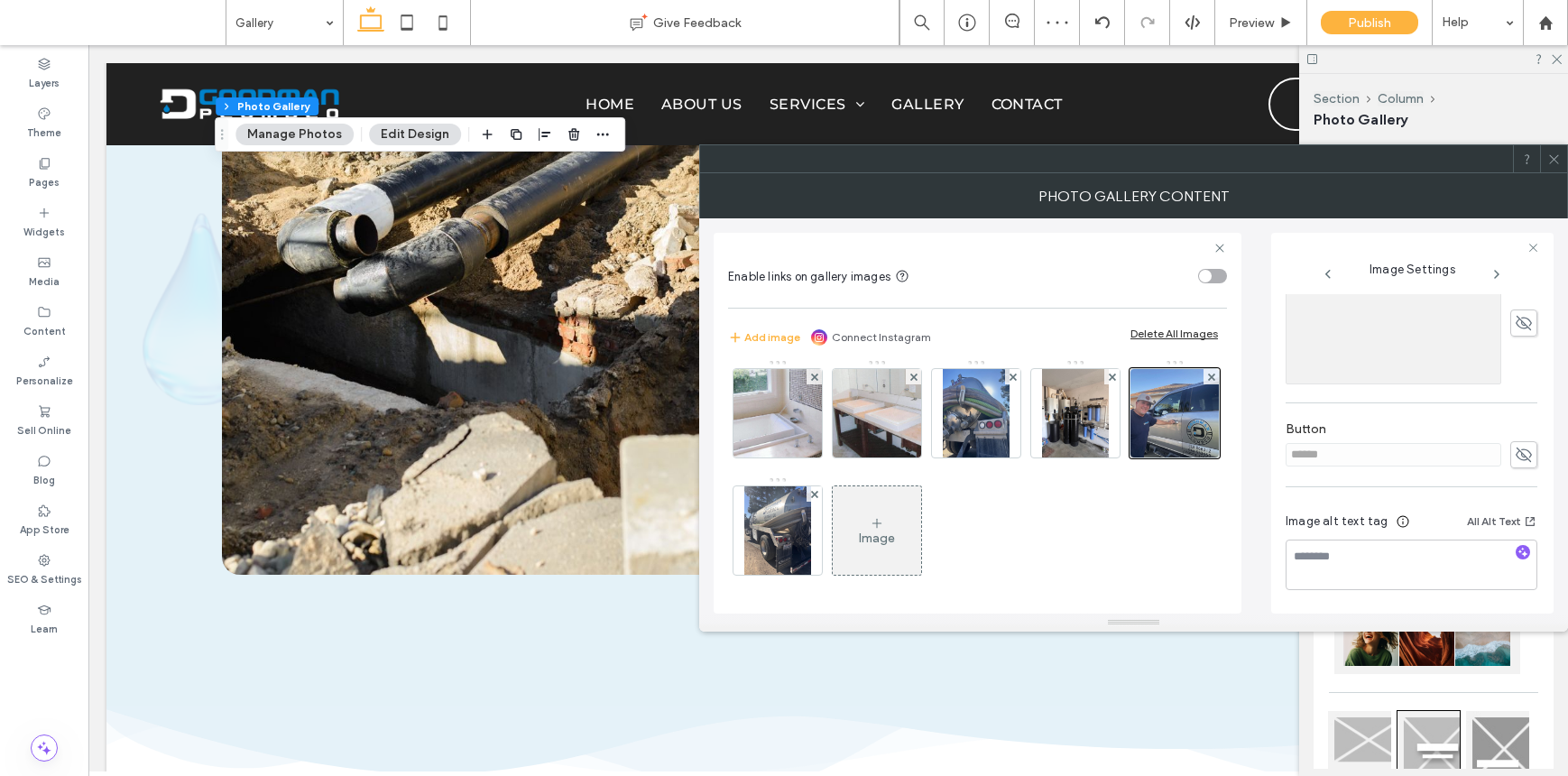
click at [1521, 556] on div at bounding box center [1522, 554] width 29 height 17
click at [1516, 553] on icon "button" at bounding box center [1522, 552] width 13 height 13
type textarea "**********"
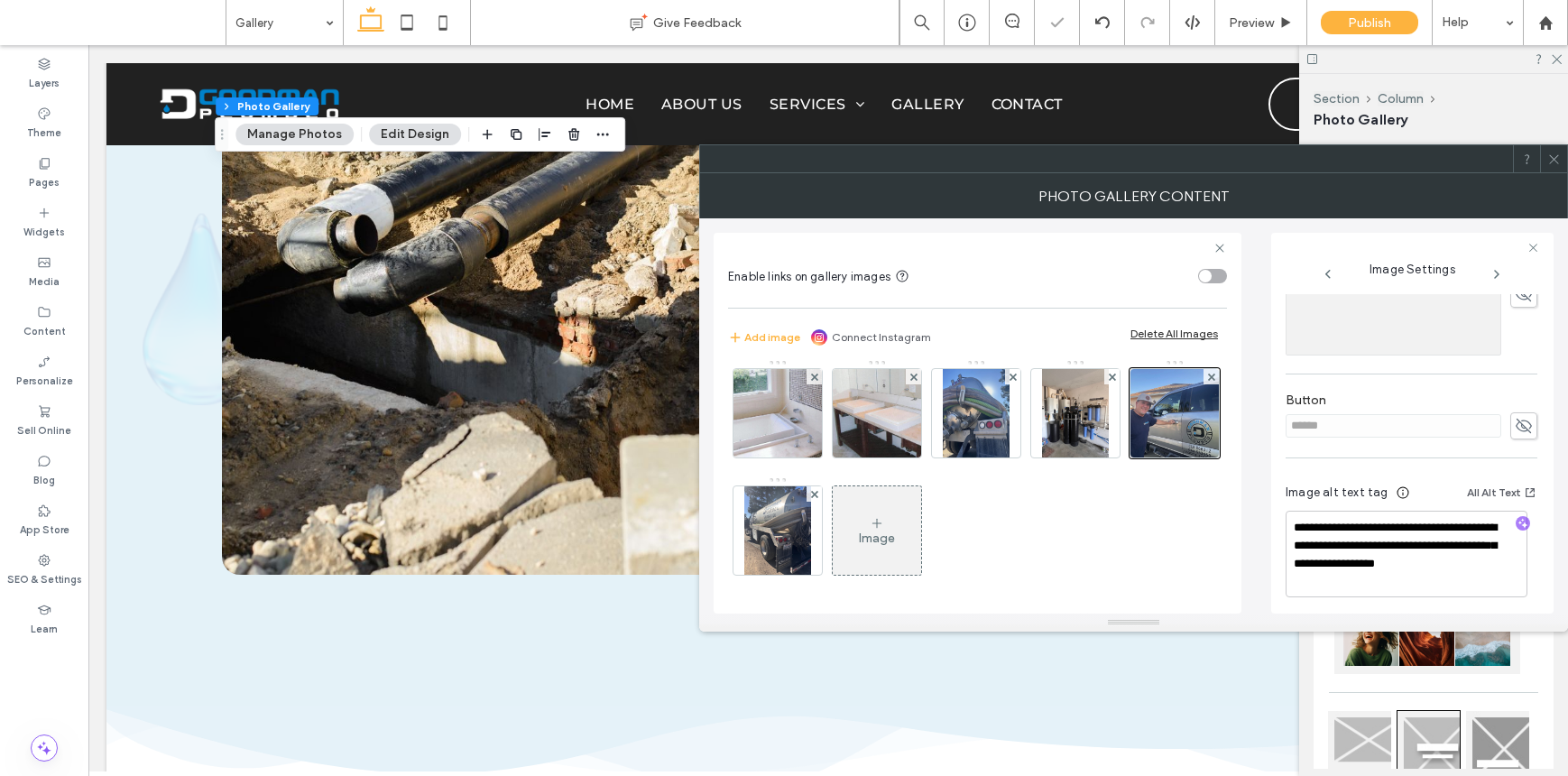
scroll to position [504, 0]
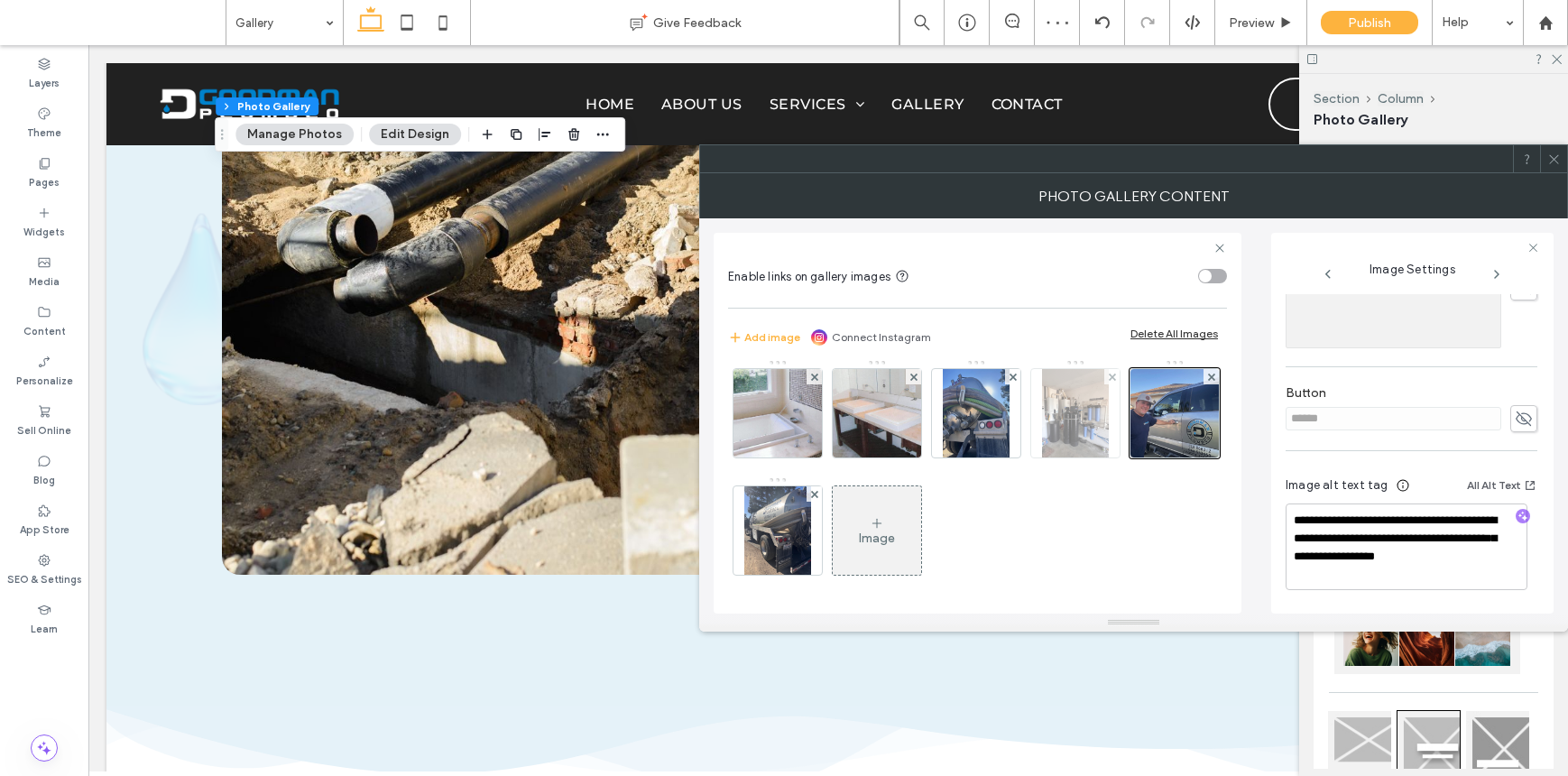
click at [1042, 458] on img at bounding box center [1075, 413] width 67 height 89
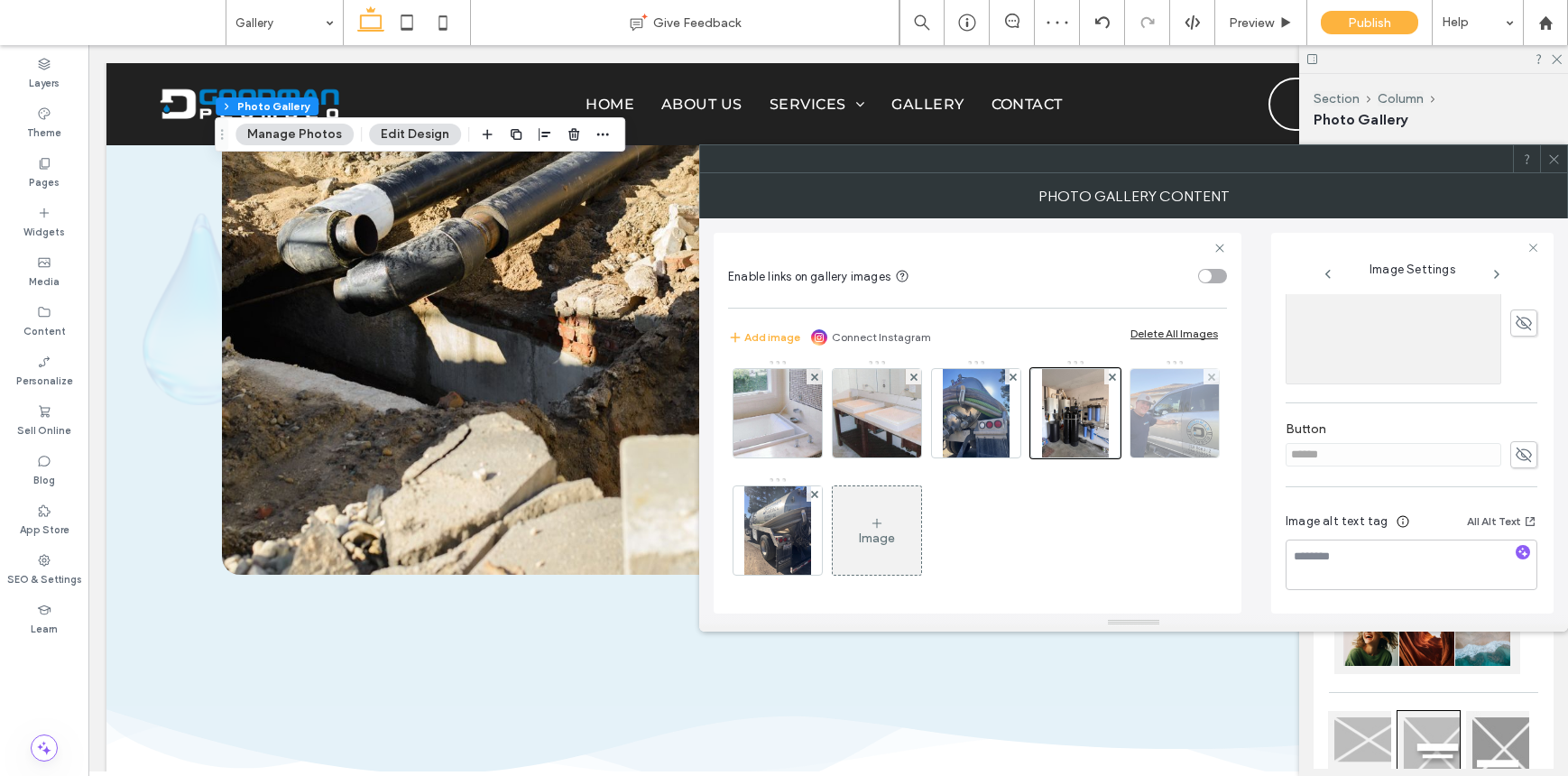
click at [1115, 458] on img at bounding box center [1174, 413] width 119 height 89
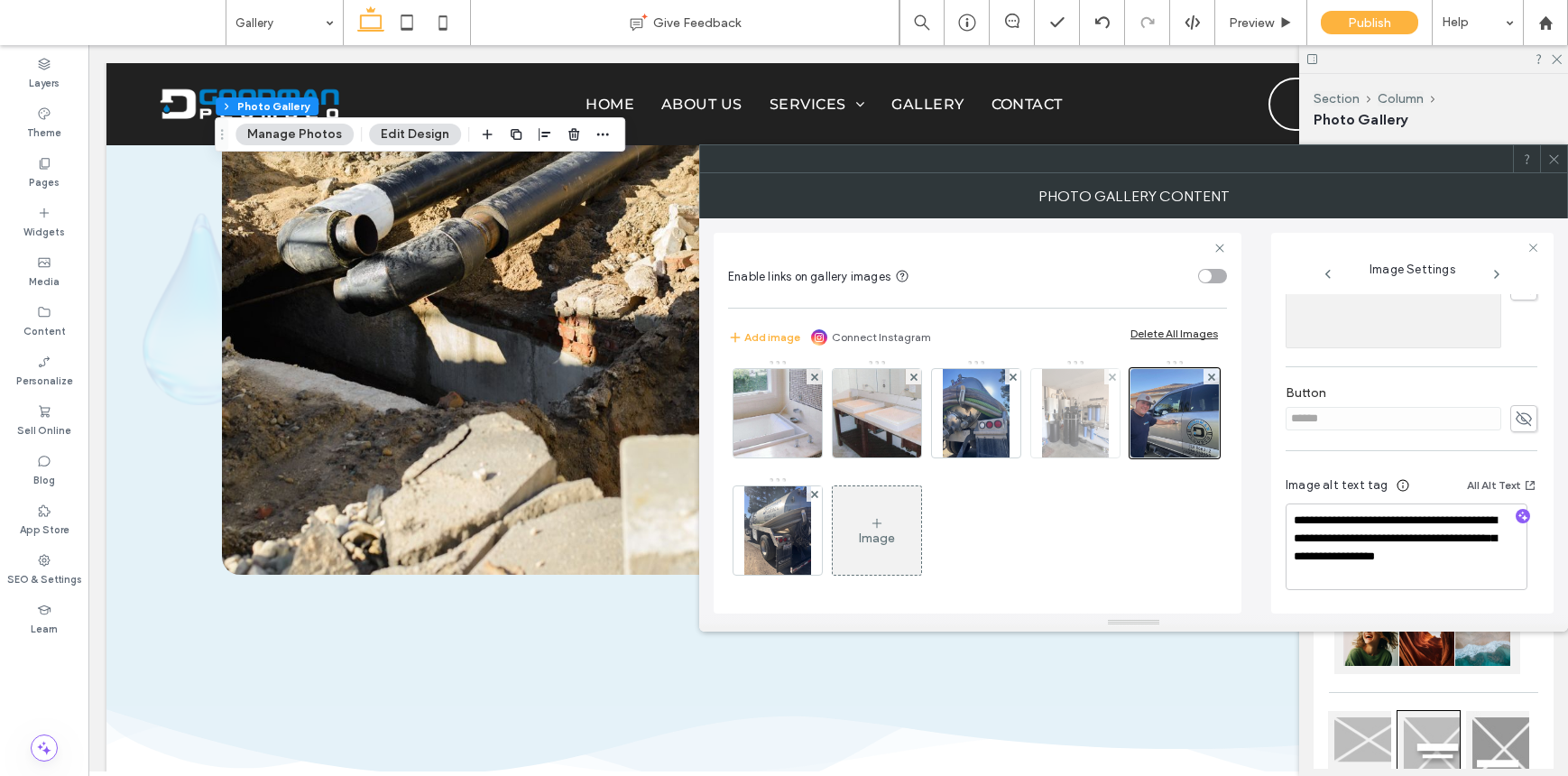
click at [1042, 458] on img at bounding box center [1075, 413] width 67 height 89
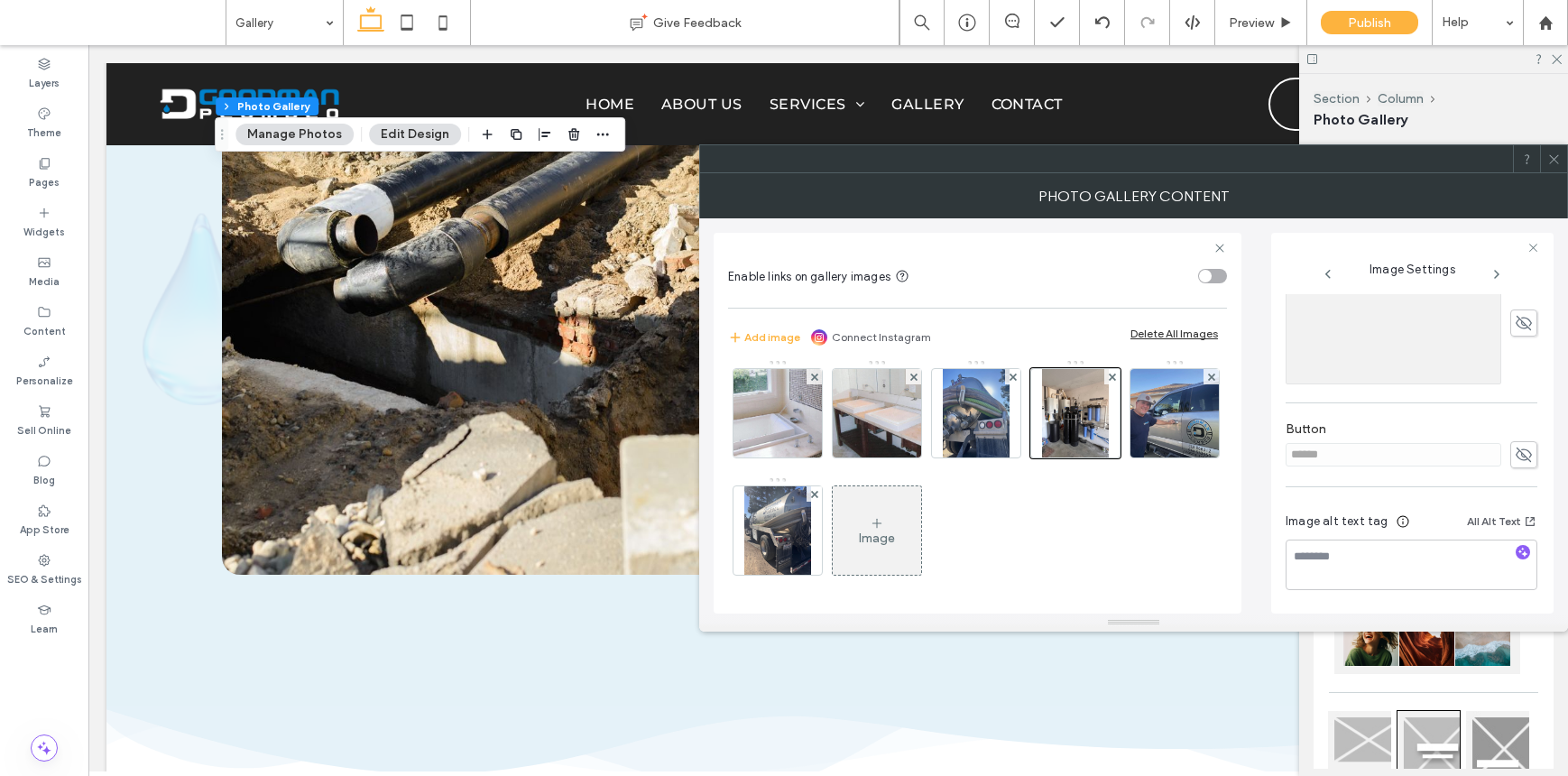
scroll to position [468, 0]
click at [1518, 554] on use "button" at bounding box center [1523, 553] width 10 height 10
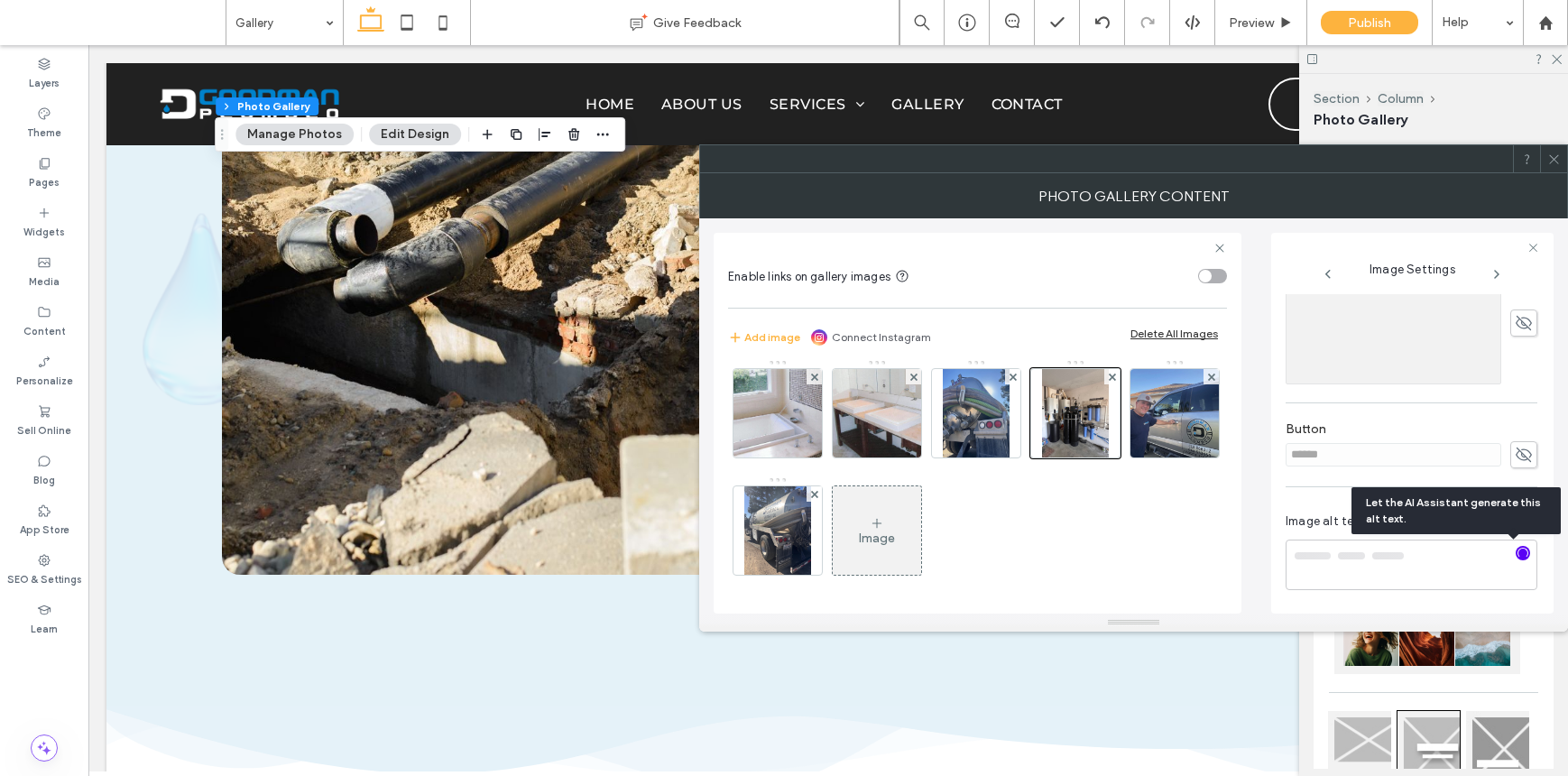
type textarea "**********"
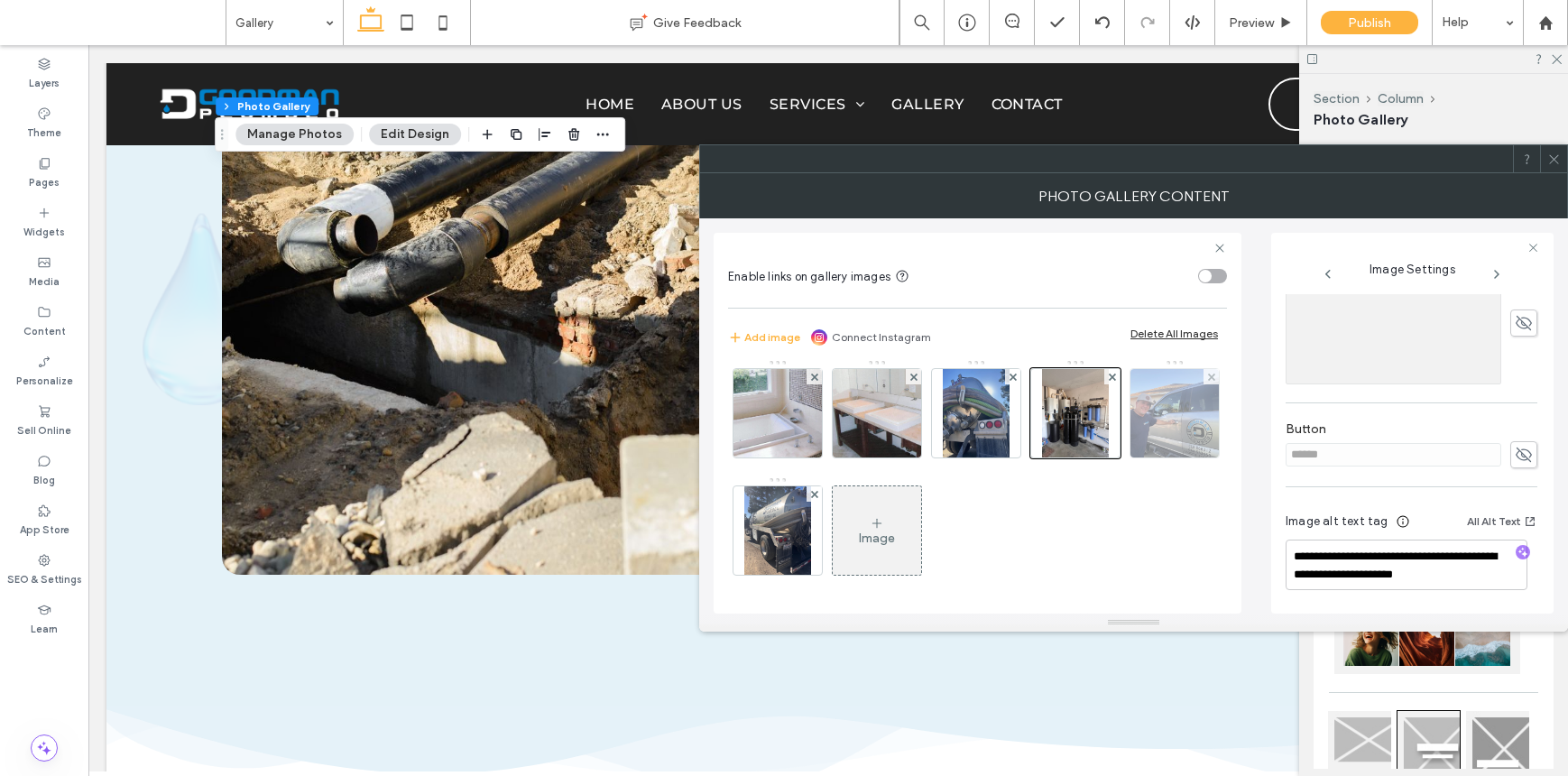
click at [1115, 458] on img at bounding box center [1174, 413] width 119 height 89
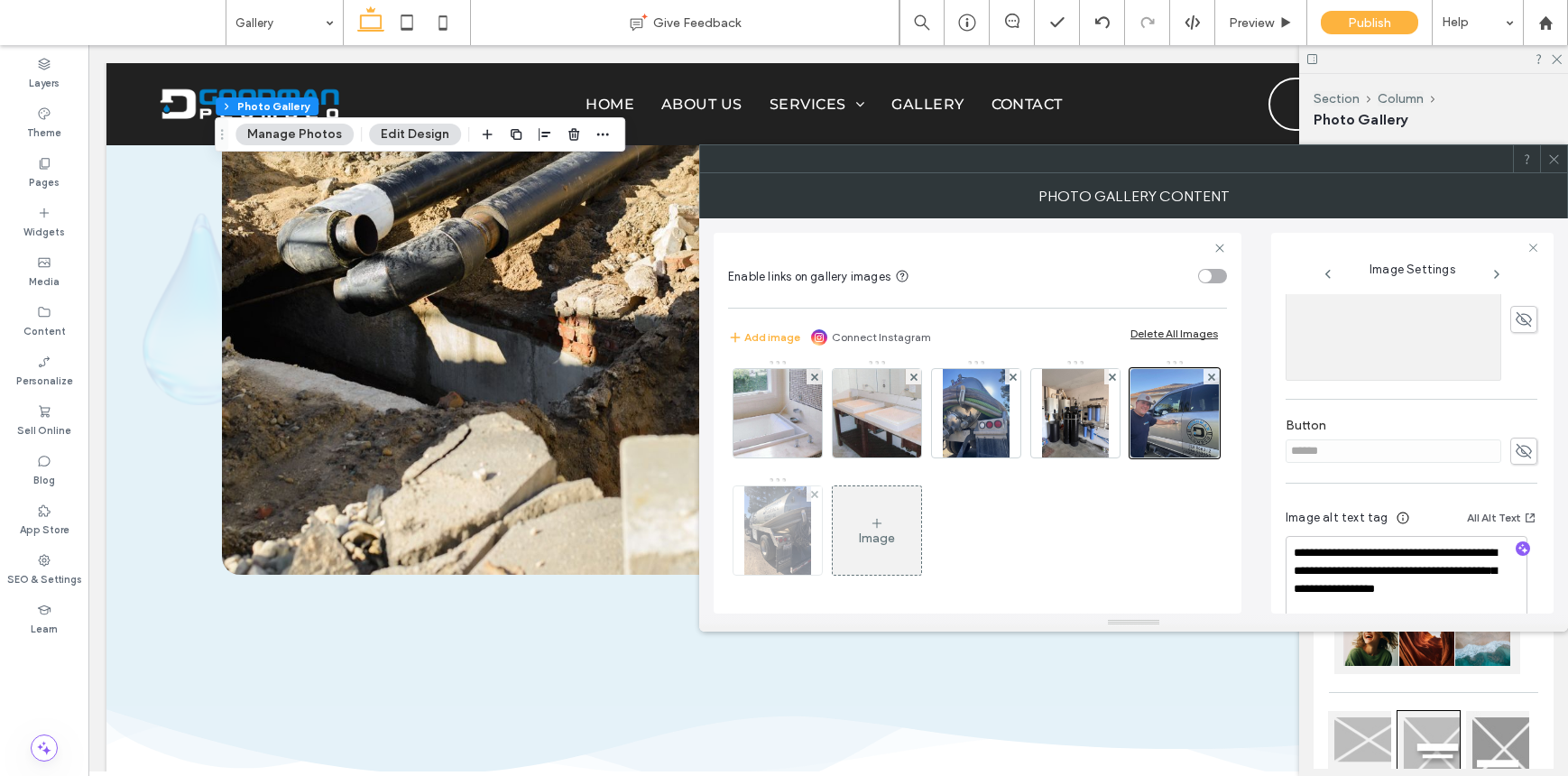
click at [810, 541] on img at bounding box center [778, 531] width 67 height 89
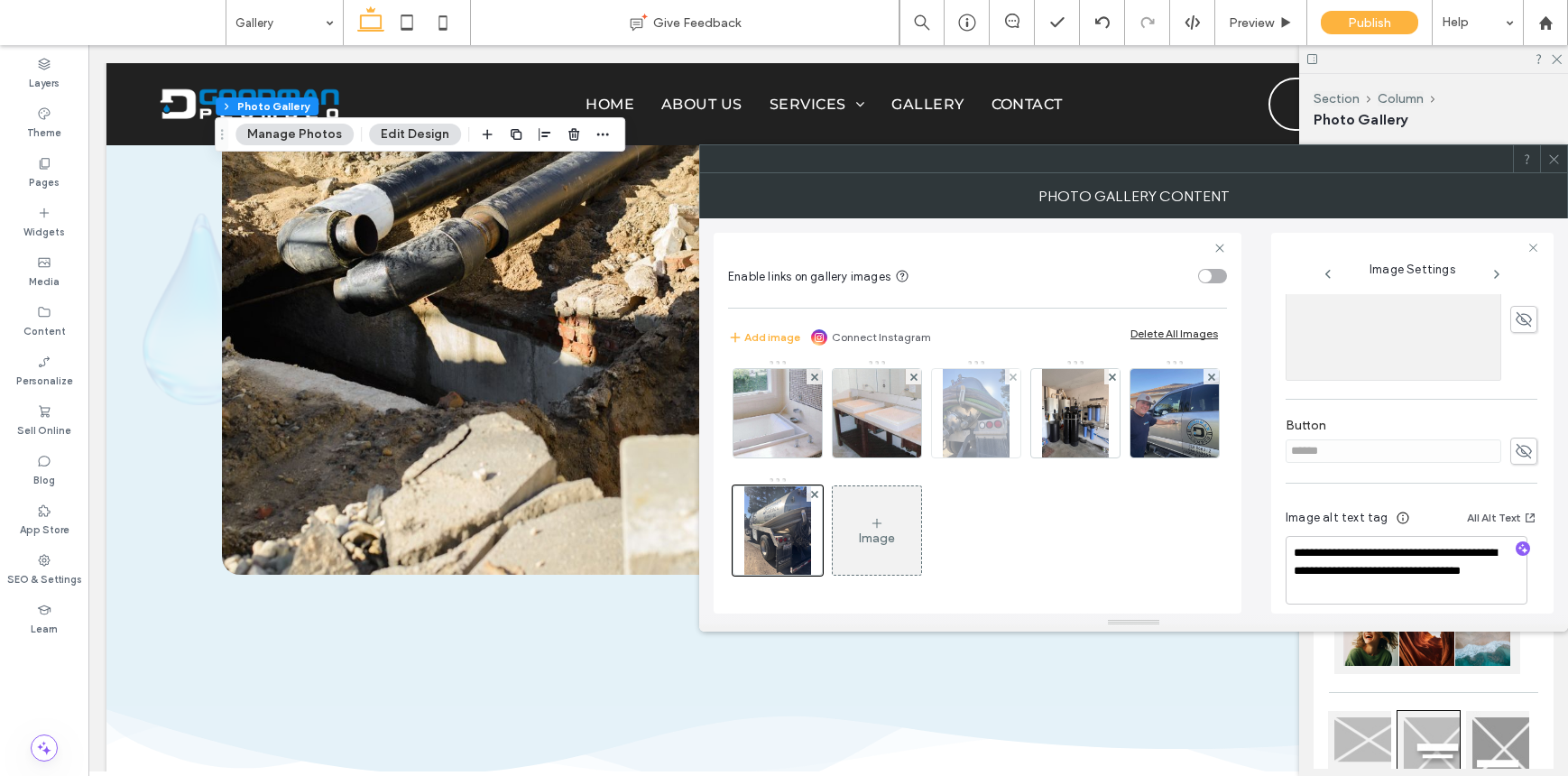
click at [1010, 452] on img at bounding box center [976, 413] width 67 height 89
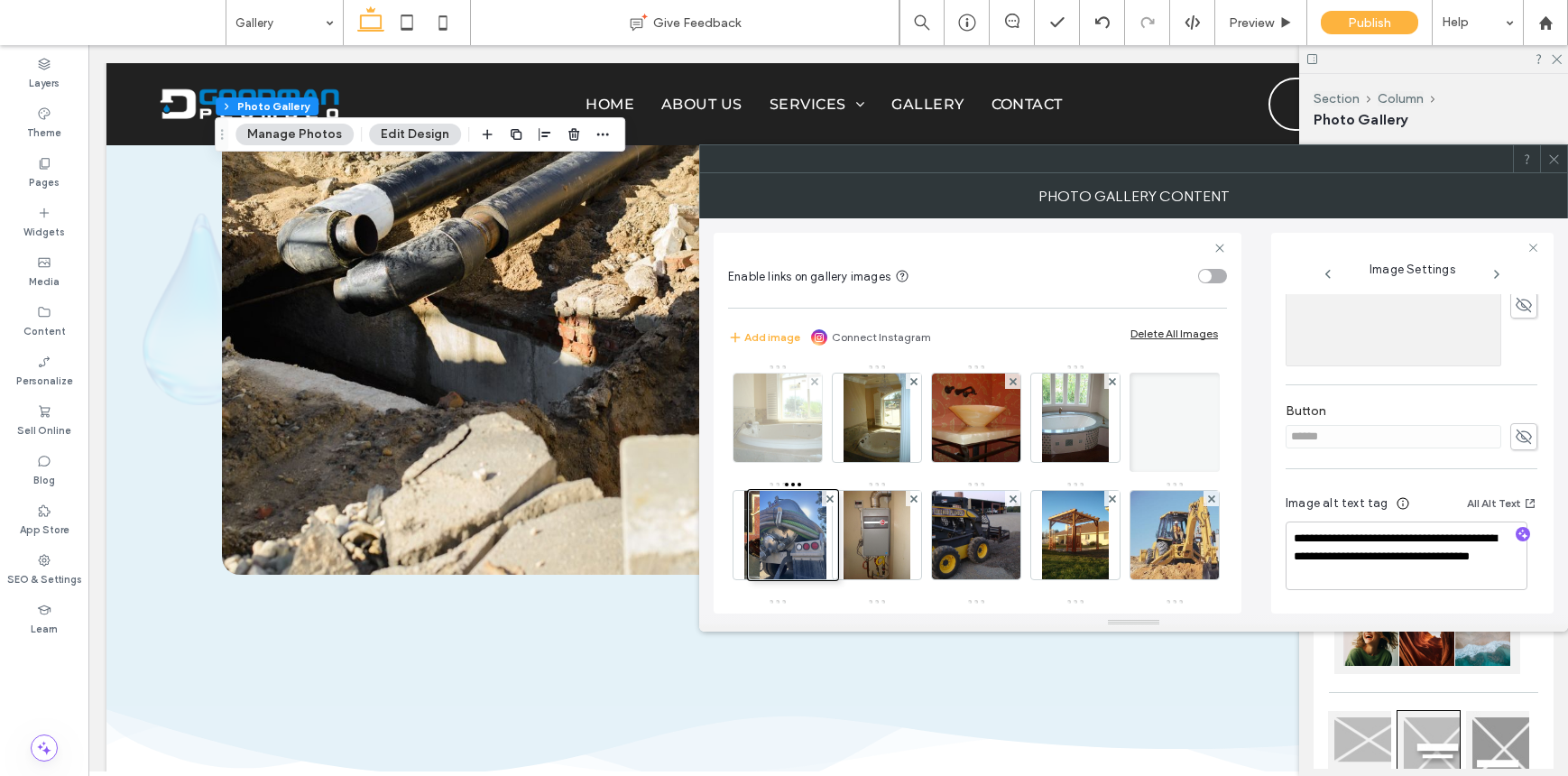
scroll to position [0, 0]
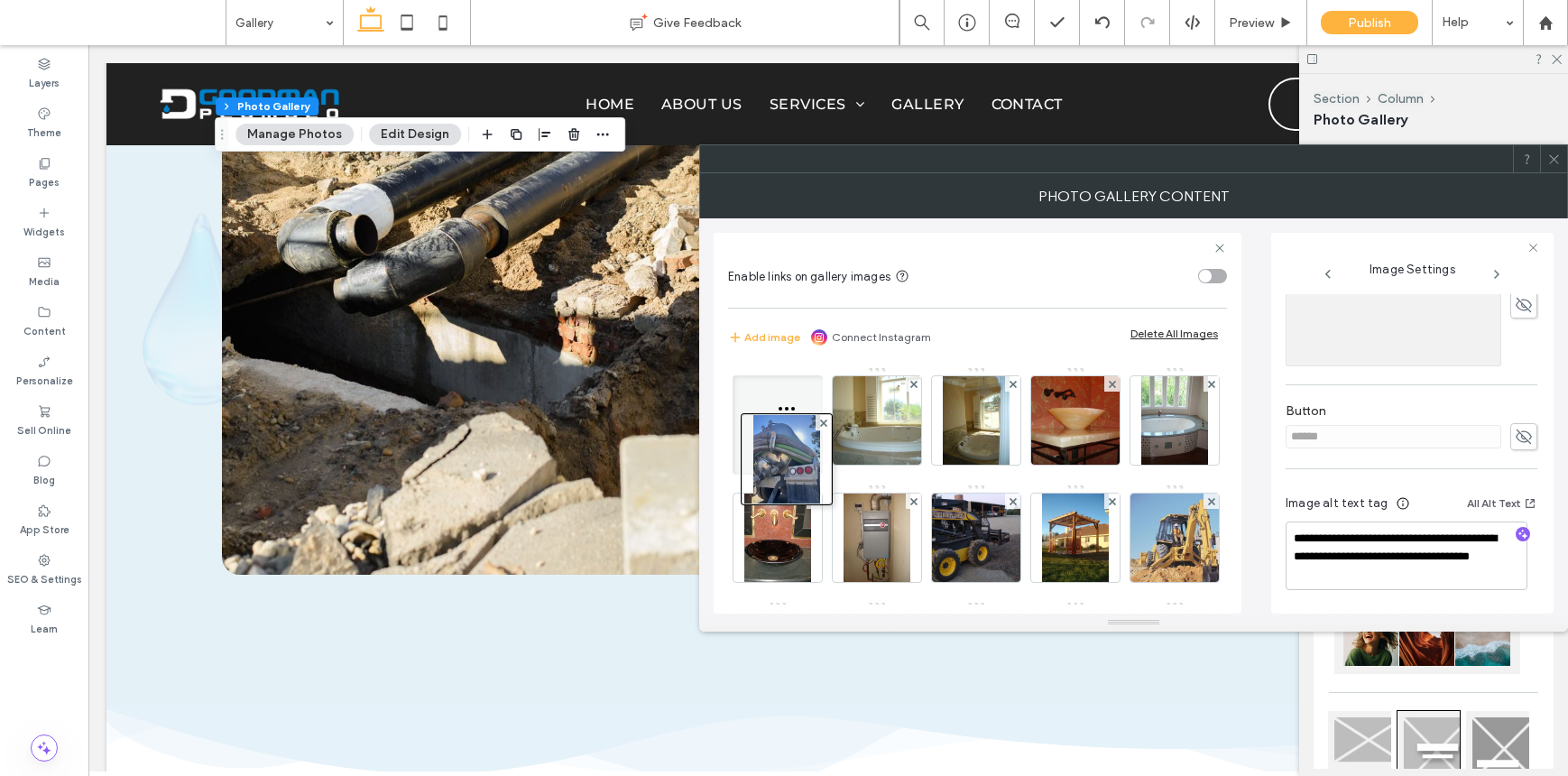
drag, startPoint x: 1076, startPoint y: 429, endPoint x: 780, endPoint y: 350, distance: 306.4
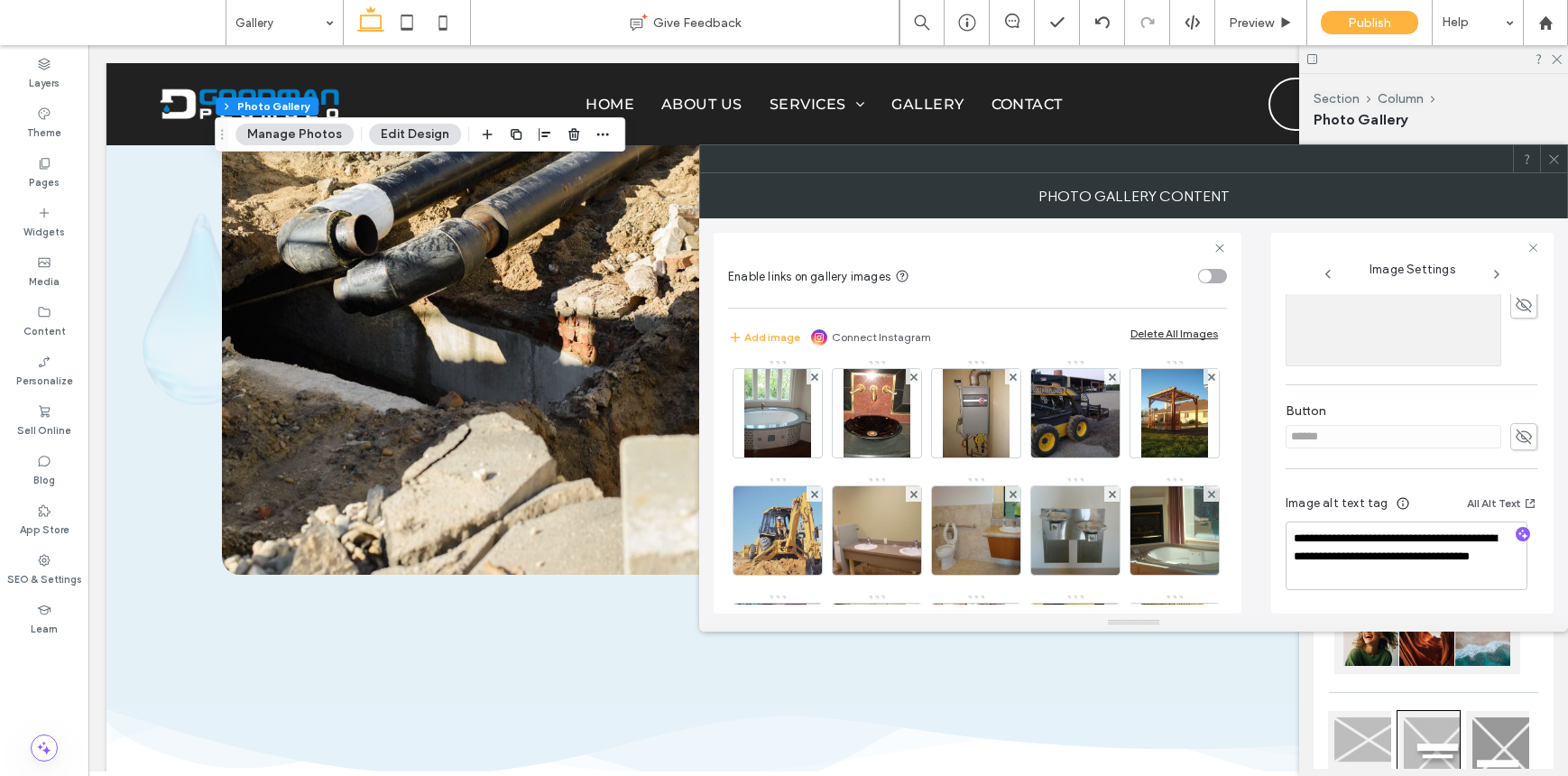
scroll to position [7, 0]
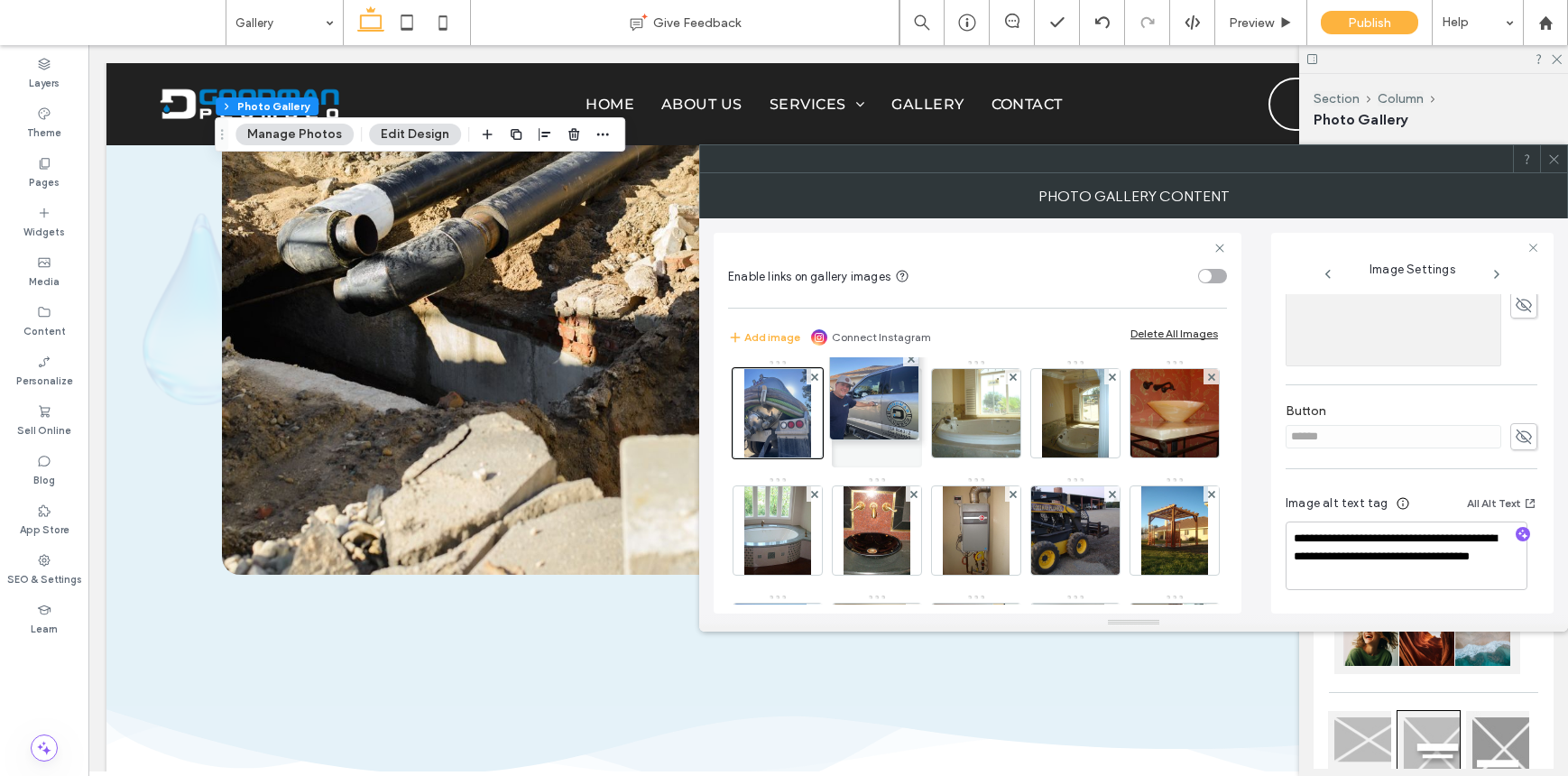
drag, startPoint x: 884, startPoint y: 540, endPoint x: 864, endPoint y: 419, distance: 122.6
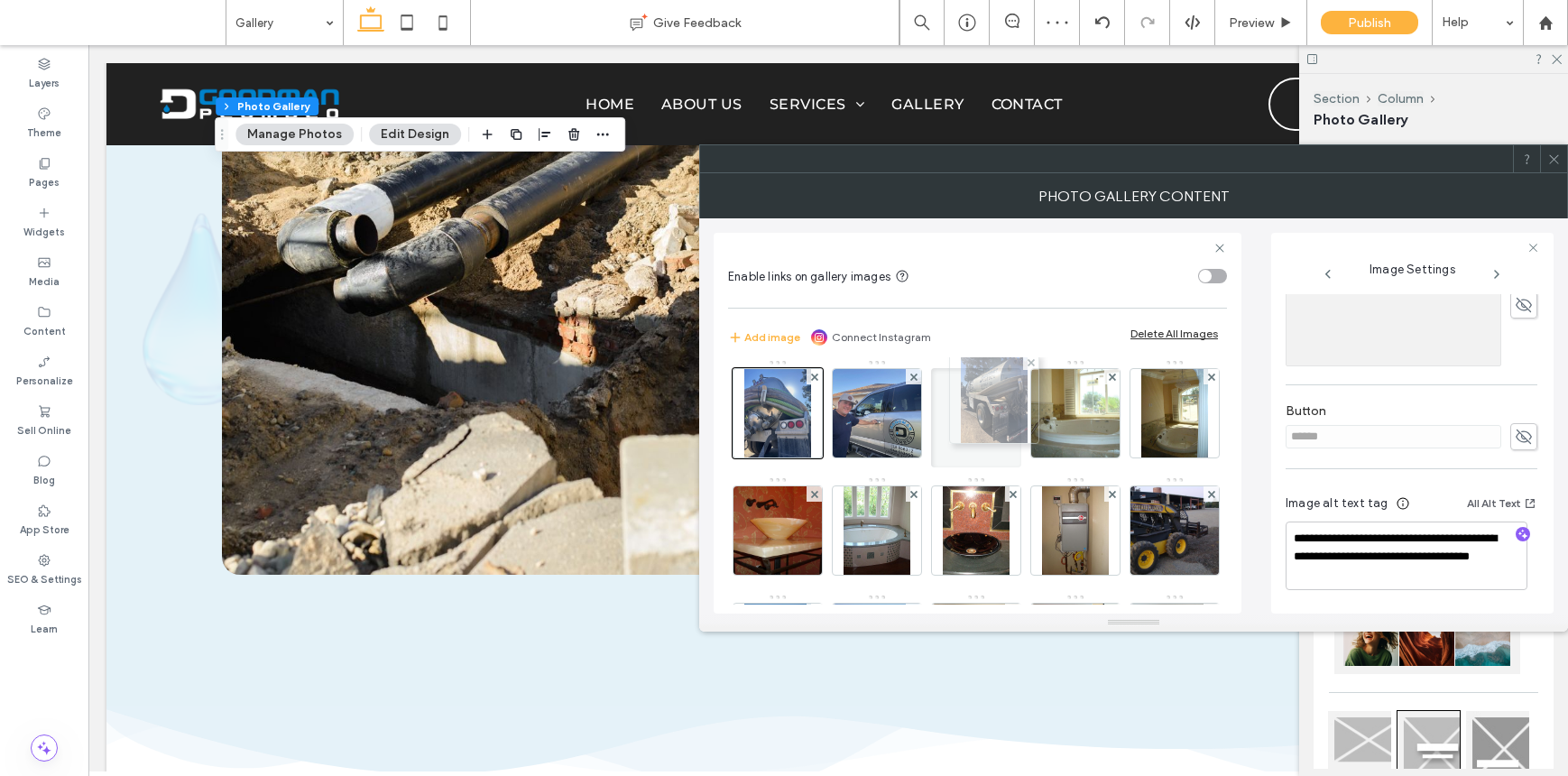
drag, startPoint x: 971, startPoint y: 529, endPoint x: 984, endPoint y: 397, distance: 132.6
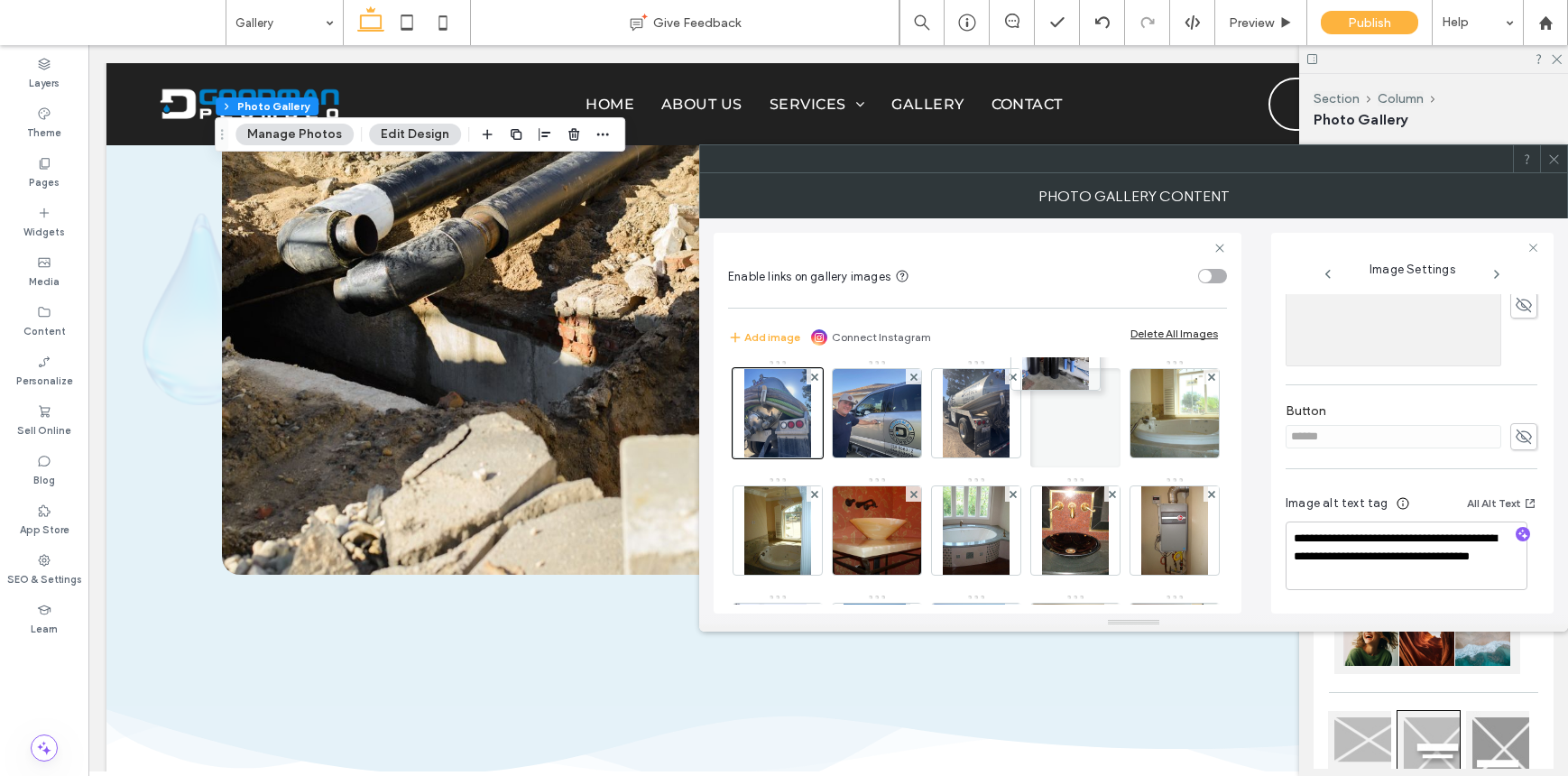
drag, startPoint x: 966, startPoint y: 547, endPoint x: 1059, endPoint y: 414, distance: 162.3
click at [1552, 159] on icon at bounding box center [1554, 160] width 14 height 14
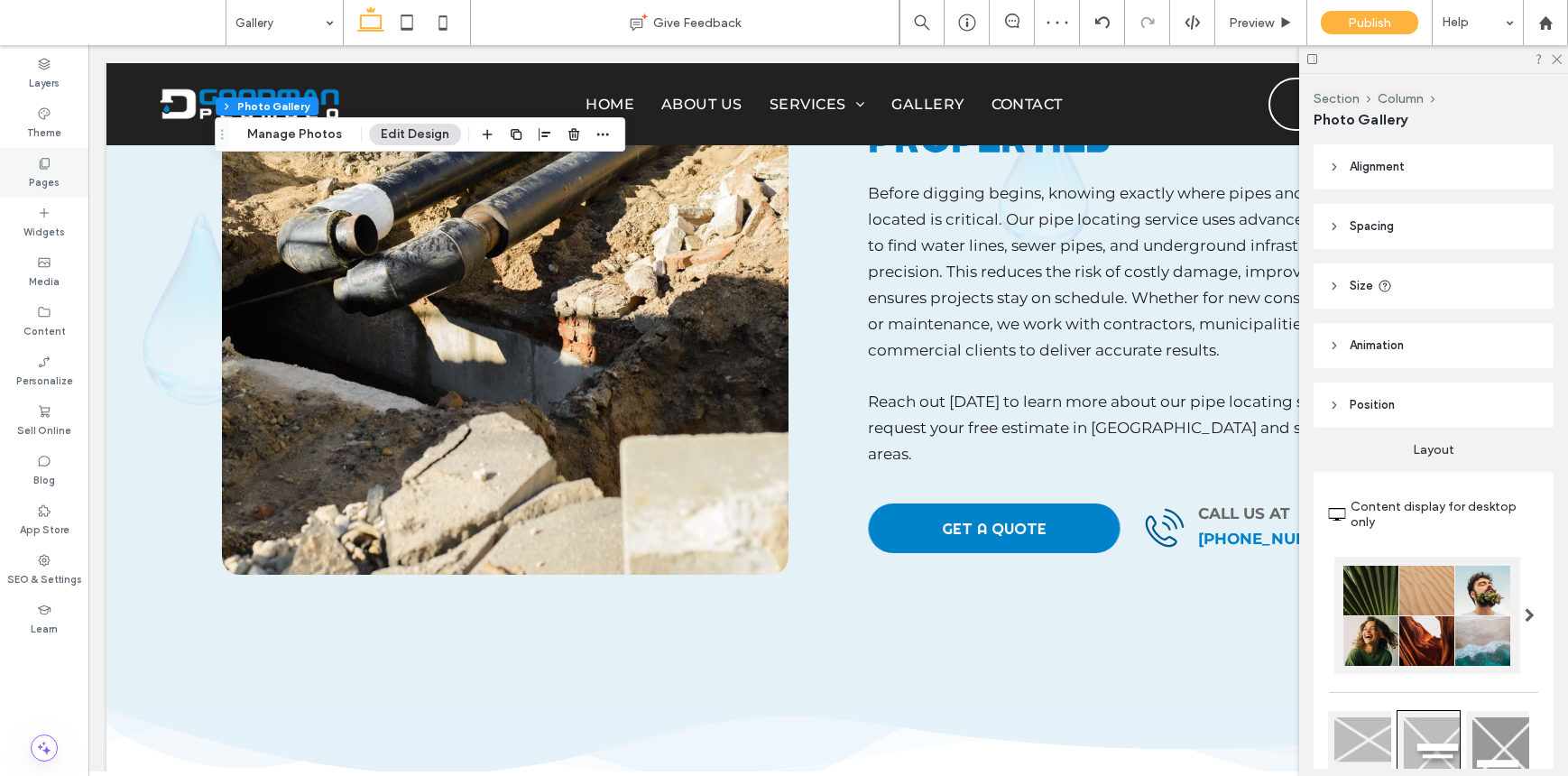
click at [24, 171] on div "Pages" at bounding box center [44, 173] width 89 height 50
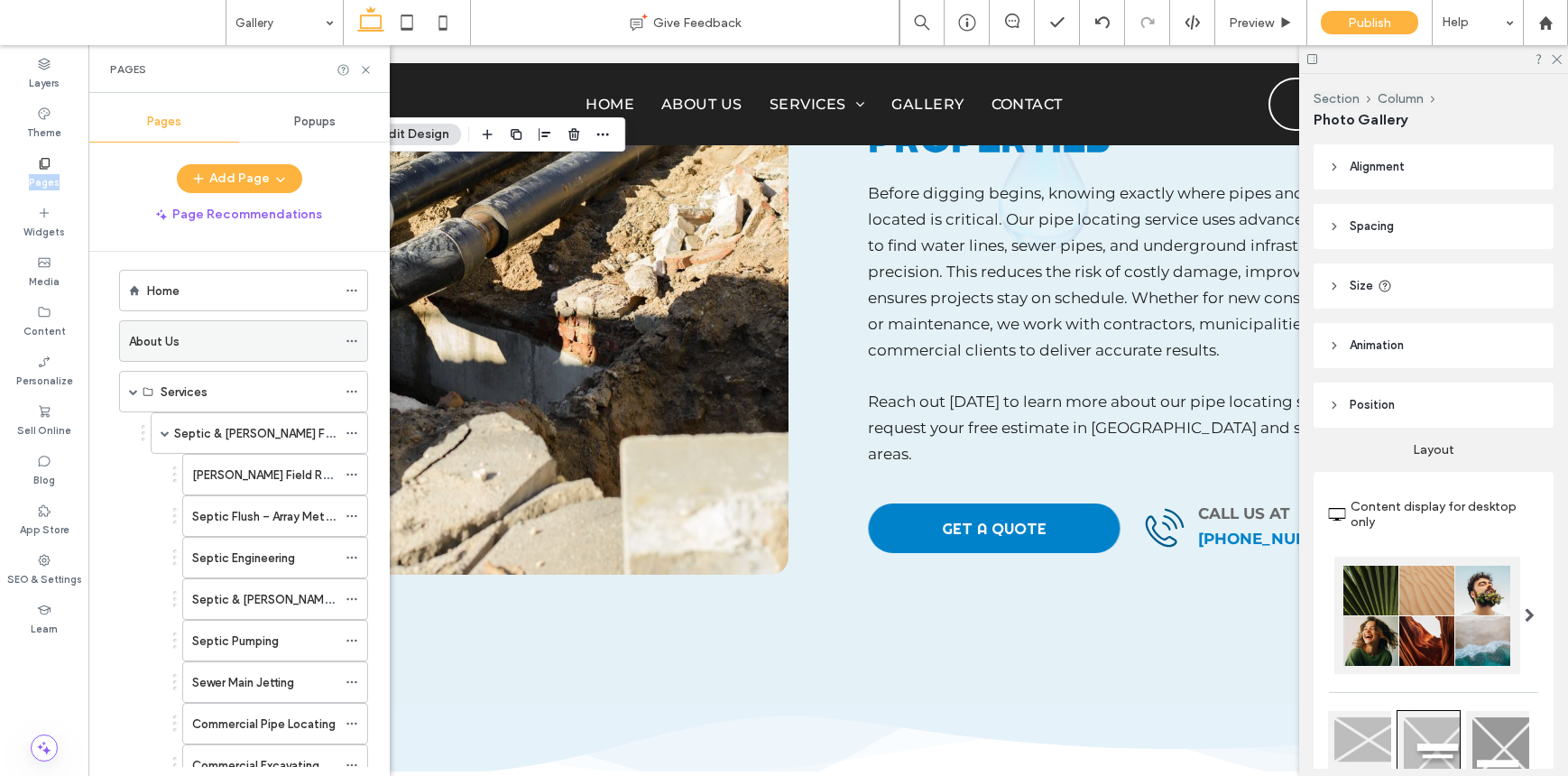
scroll to position [0, 0]
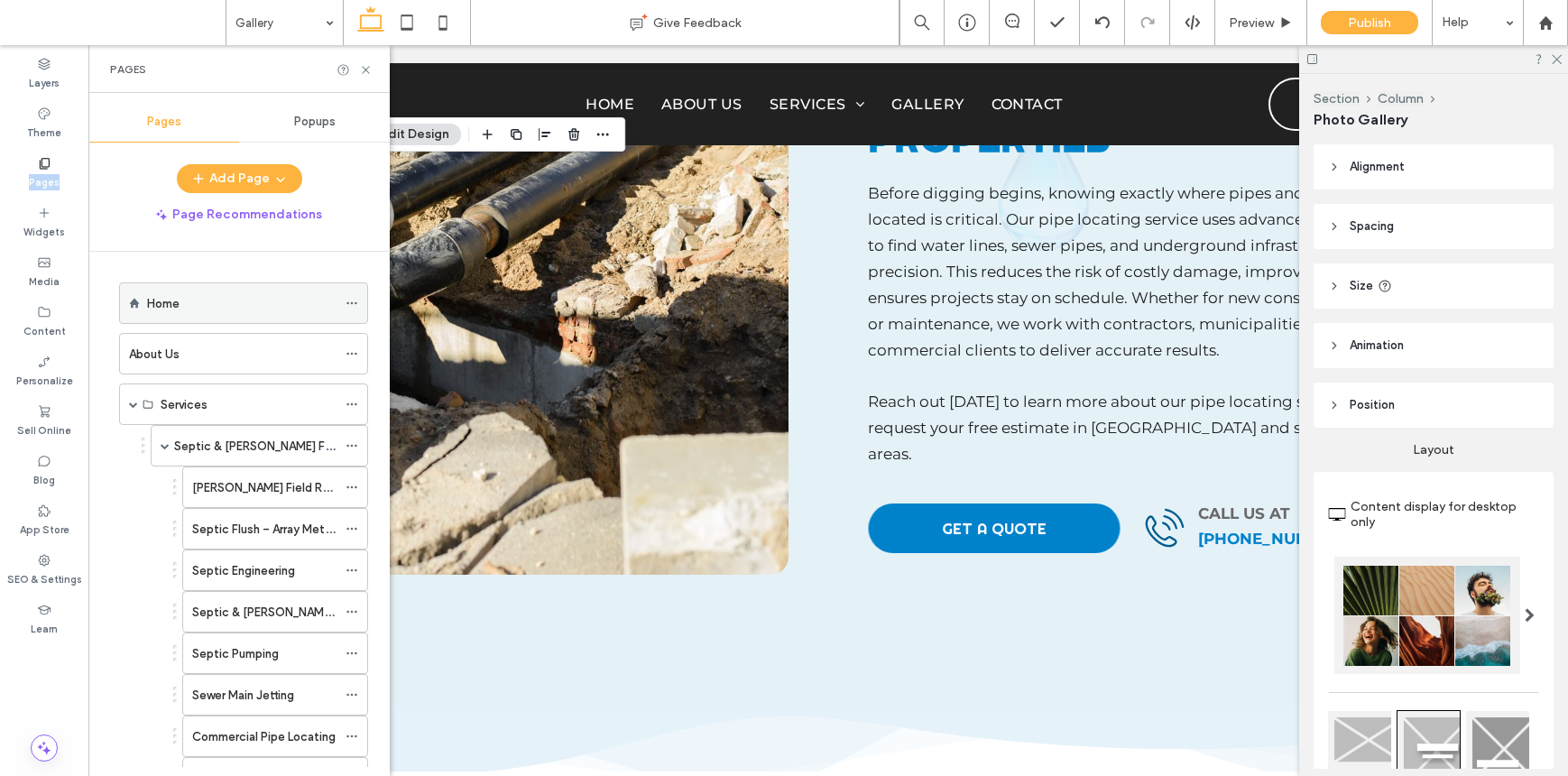
click at [203, 303] on div "Home" at bounding box center [241, 303] width 189 height 19
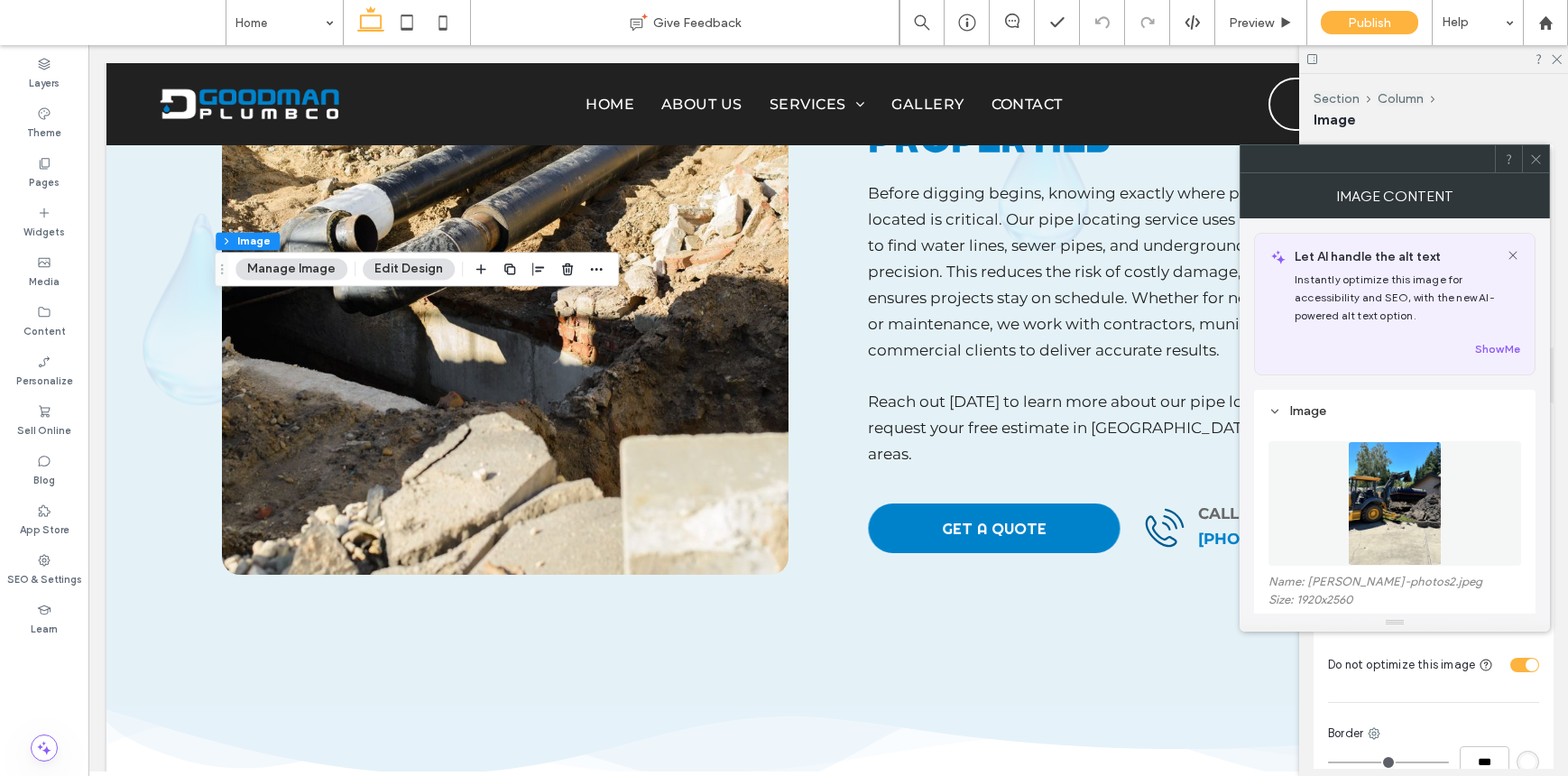
click at [1530, 157] on icon at bounding box center [1536, 160] width 14 height 14
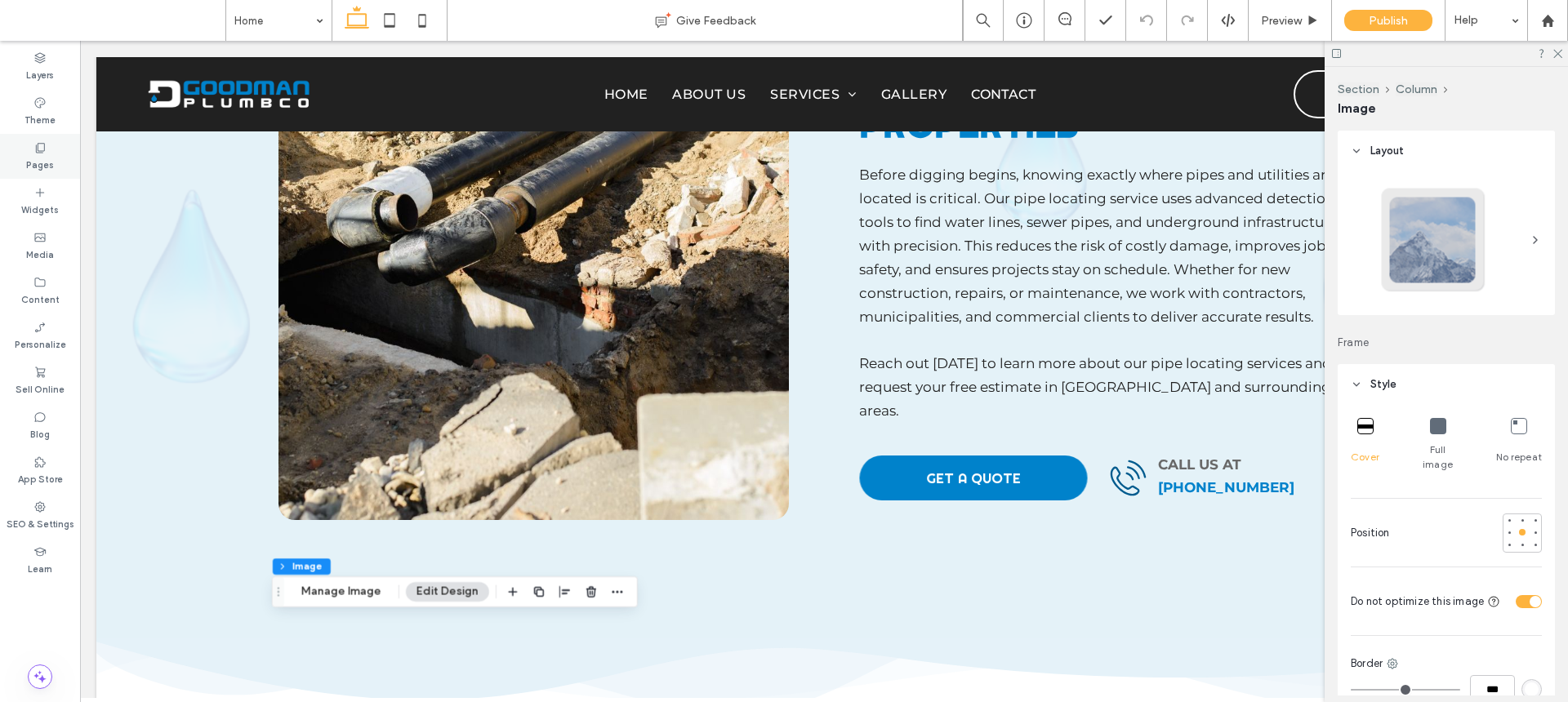
click at [40, 164] on label "Pages" at bounding box center [40, 163] width 28 height 18
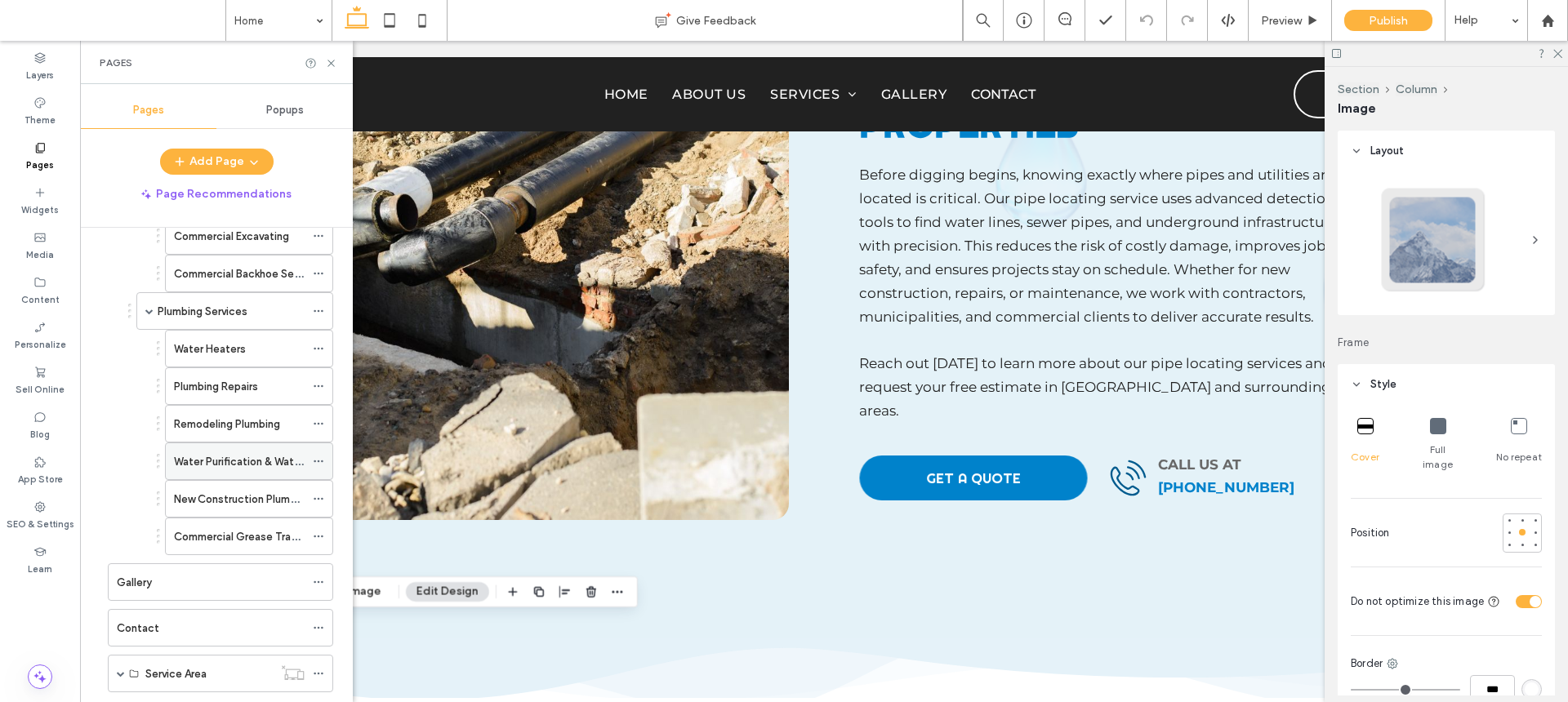
scroll to position [507, 0]
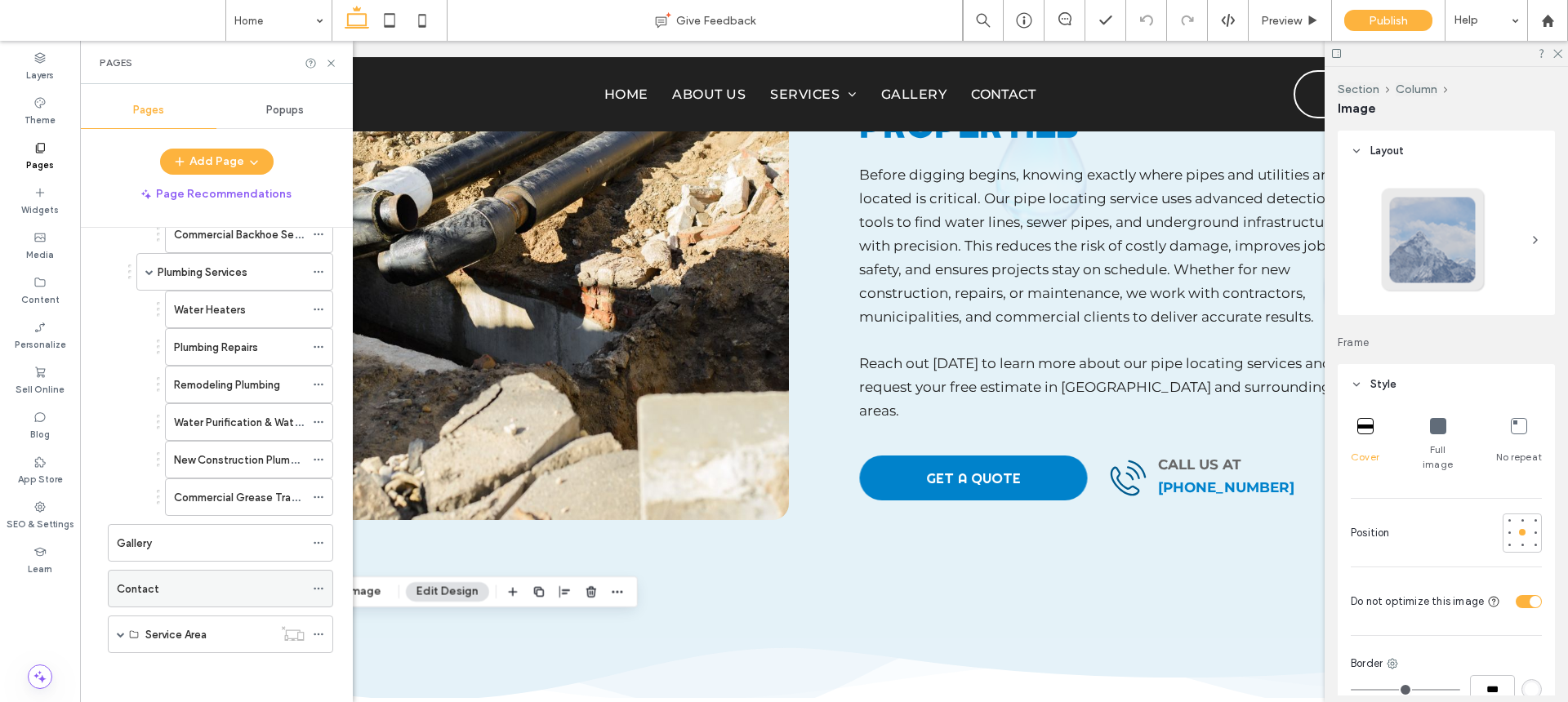
click at [183, 592] on div "Contact" at bounding box center [210, 588] width 188 height 17
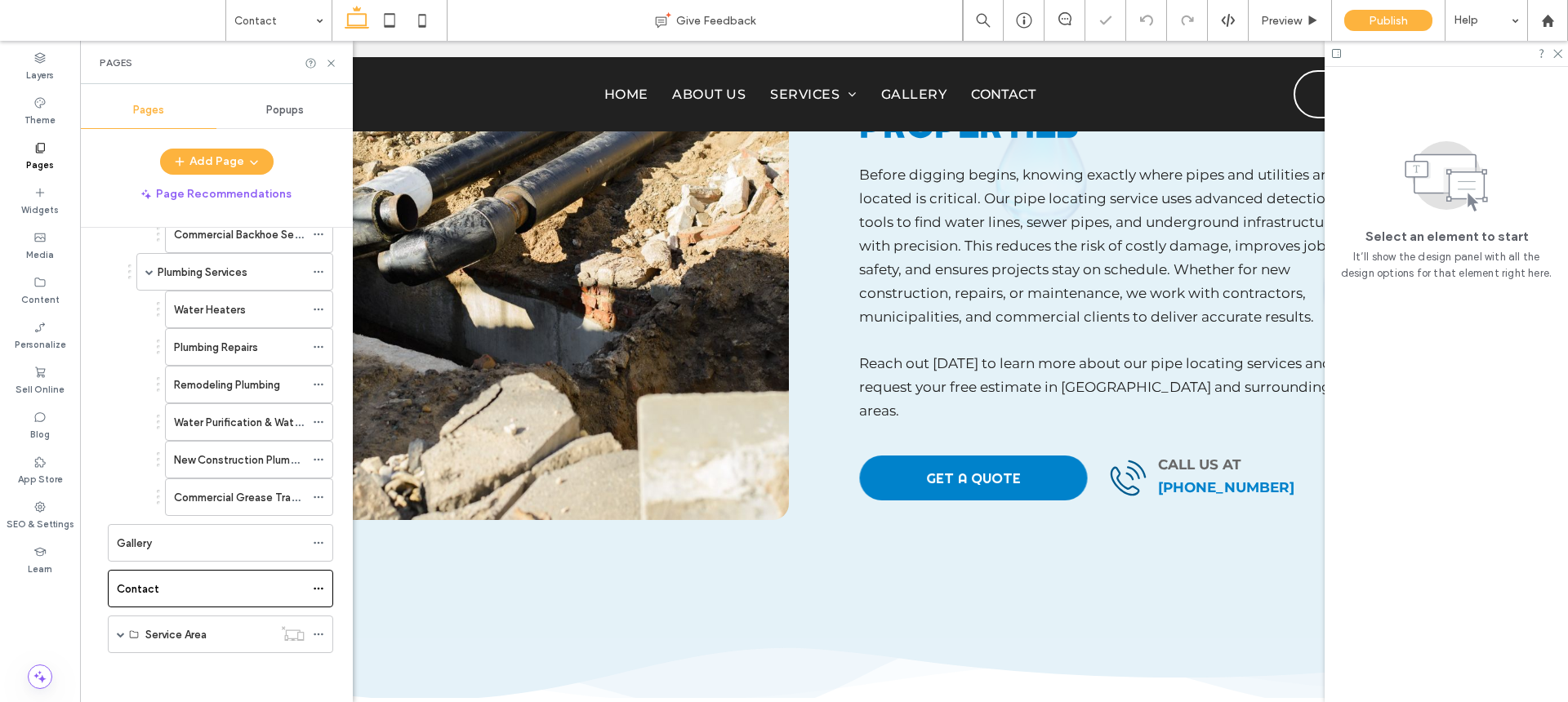
click at [331, 58] on icon at bounding box center [331, 63] width 13 height 13
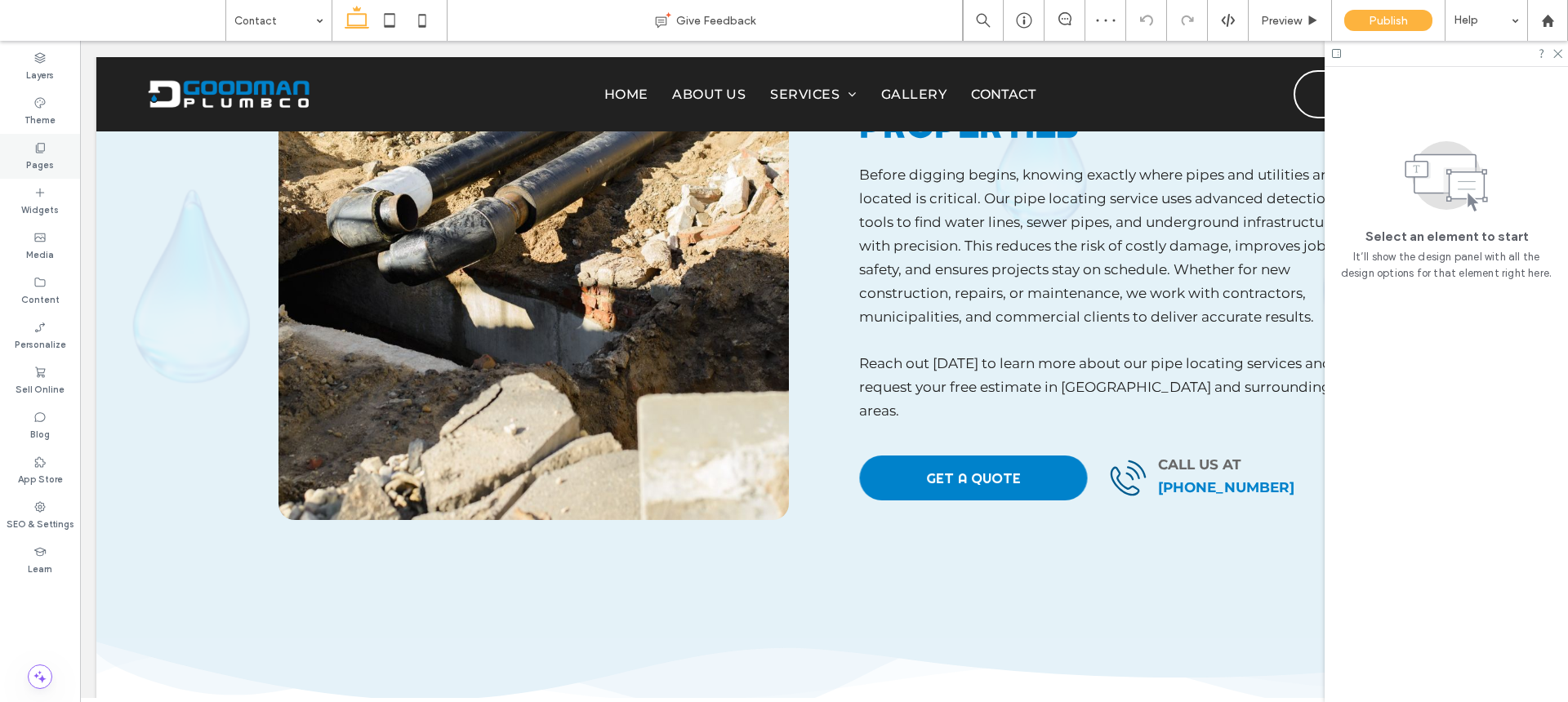
click at [70, 153] on div "Pages" at bounding box center [40, 156] width 80 height 45
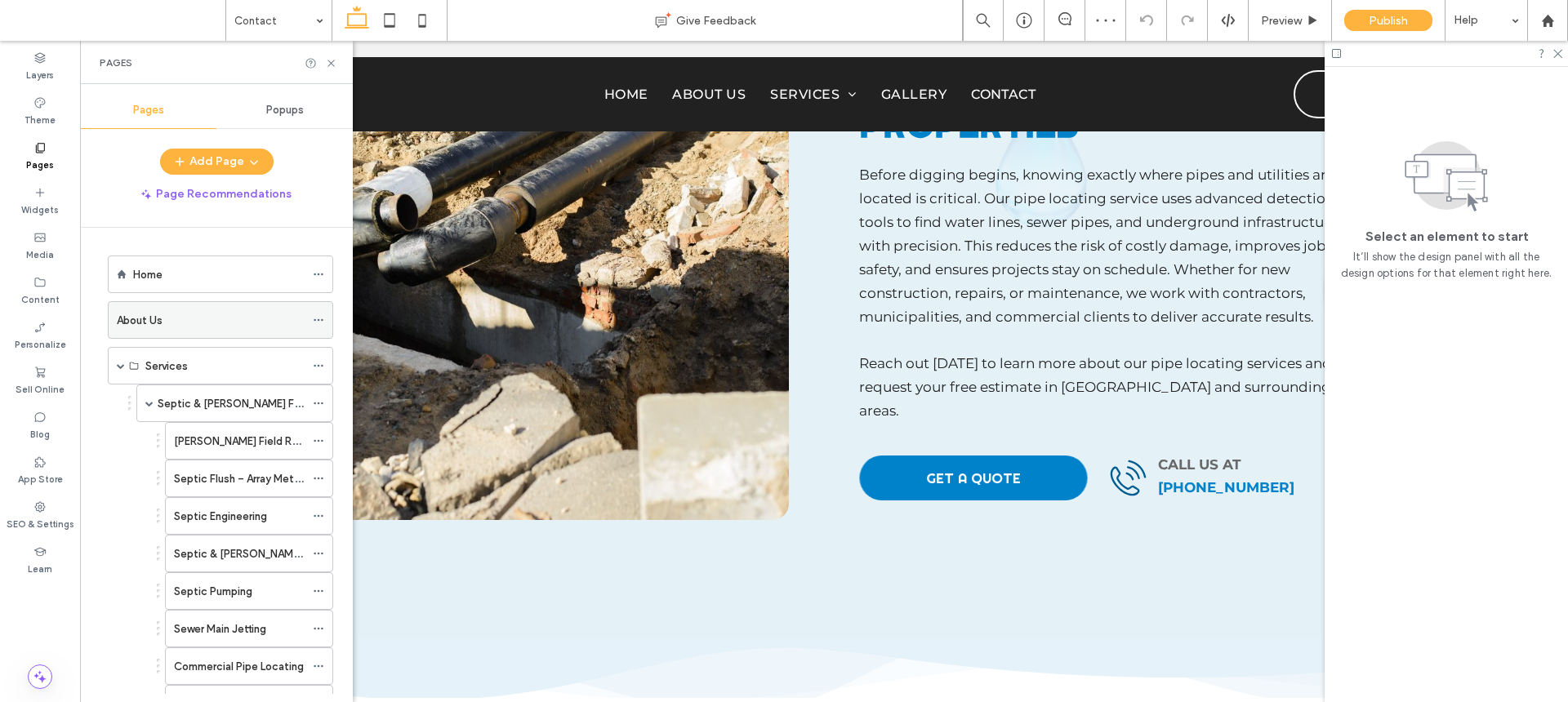
click at [239, 318] on div "About Us" at bounding box center [210, 320] width 188 height 17
click at [330, 54] on div "Pages" at bounding box center [217, 62] width 273 height 43
click at [330, 60] on icon at bounding box center [331, 63] width 13 height 13
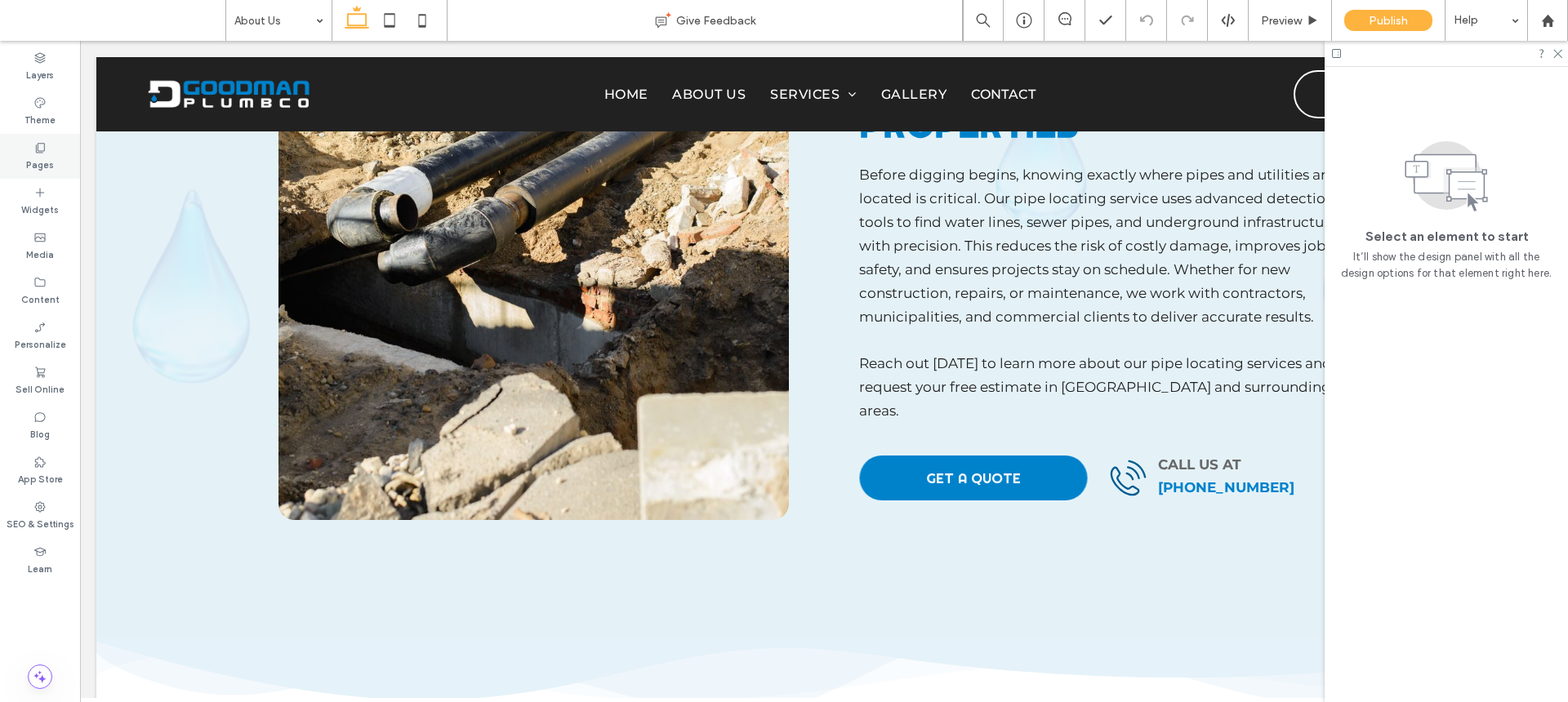
click at [27, 135] on div "Pages" at bounding box center [40, 156] width 80 height 45
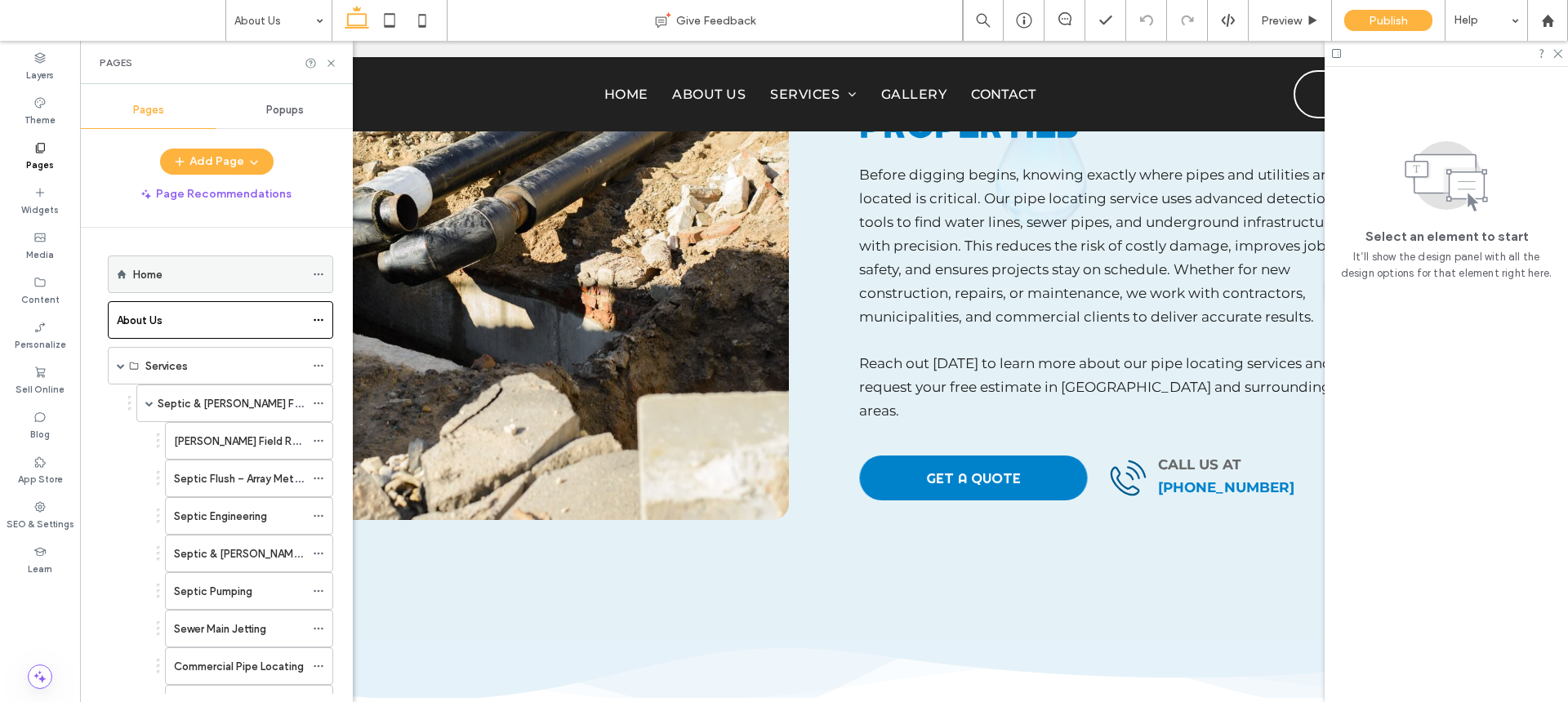
click at [192, 271] on div "Home" at bounding box center [218, 274] width 172 height 17
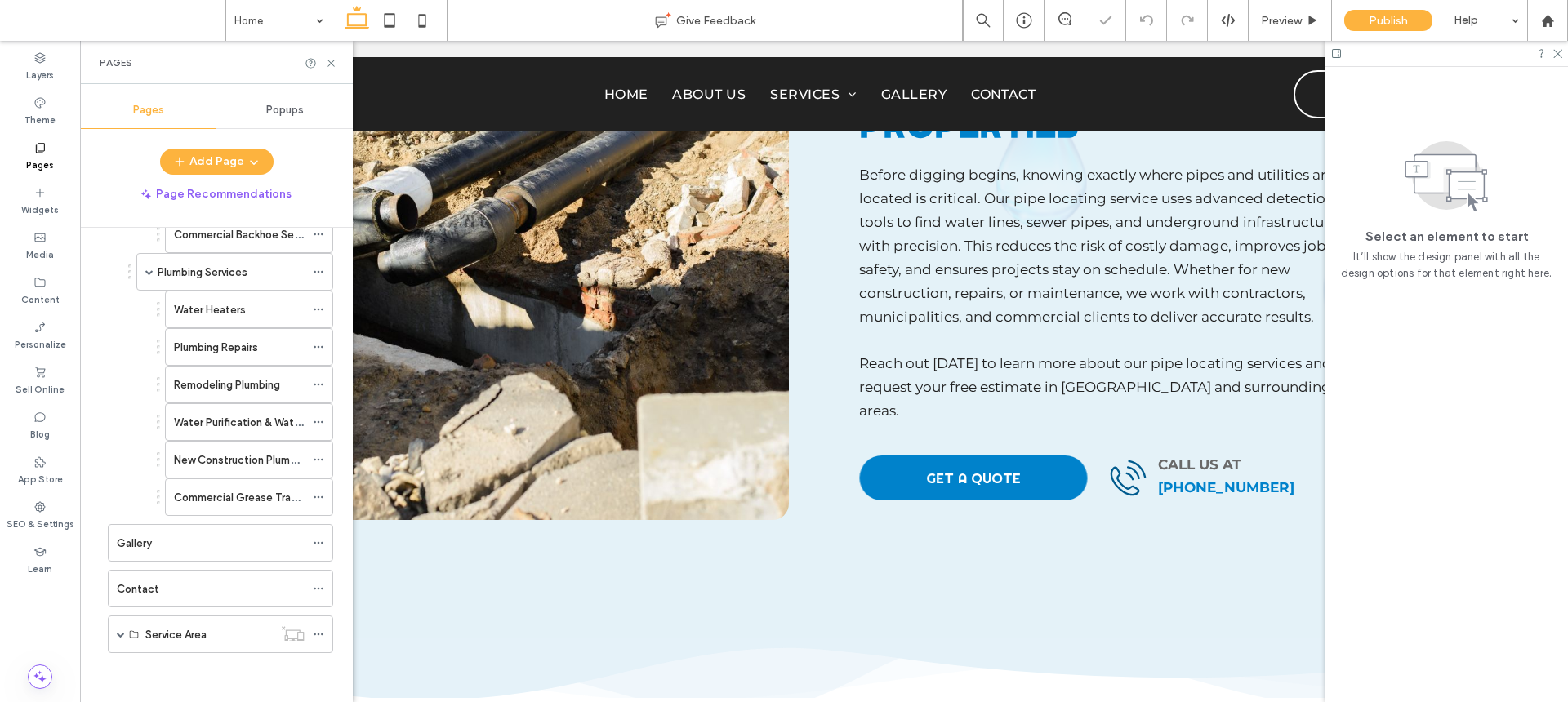
scroll to position [503, 0]
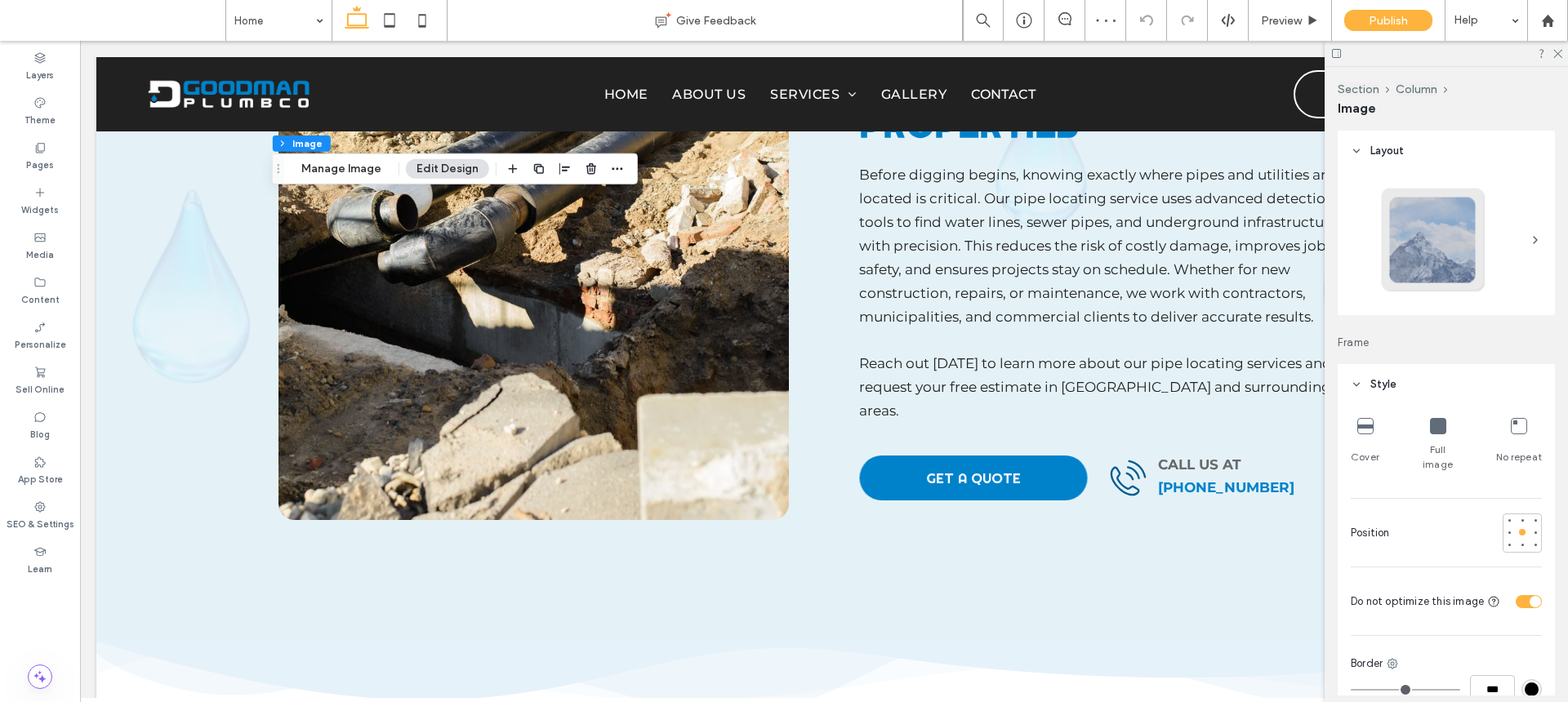
type input "**"
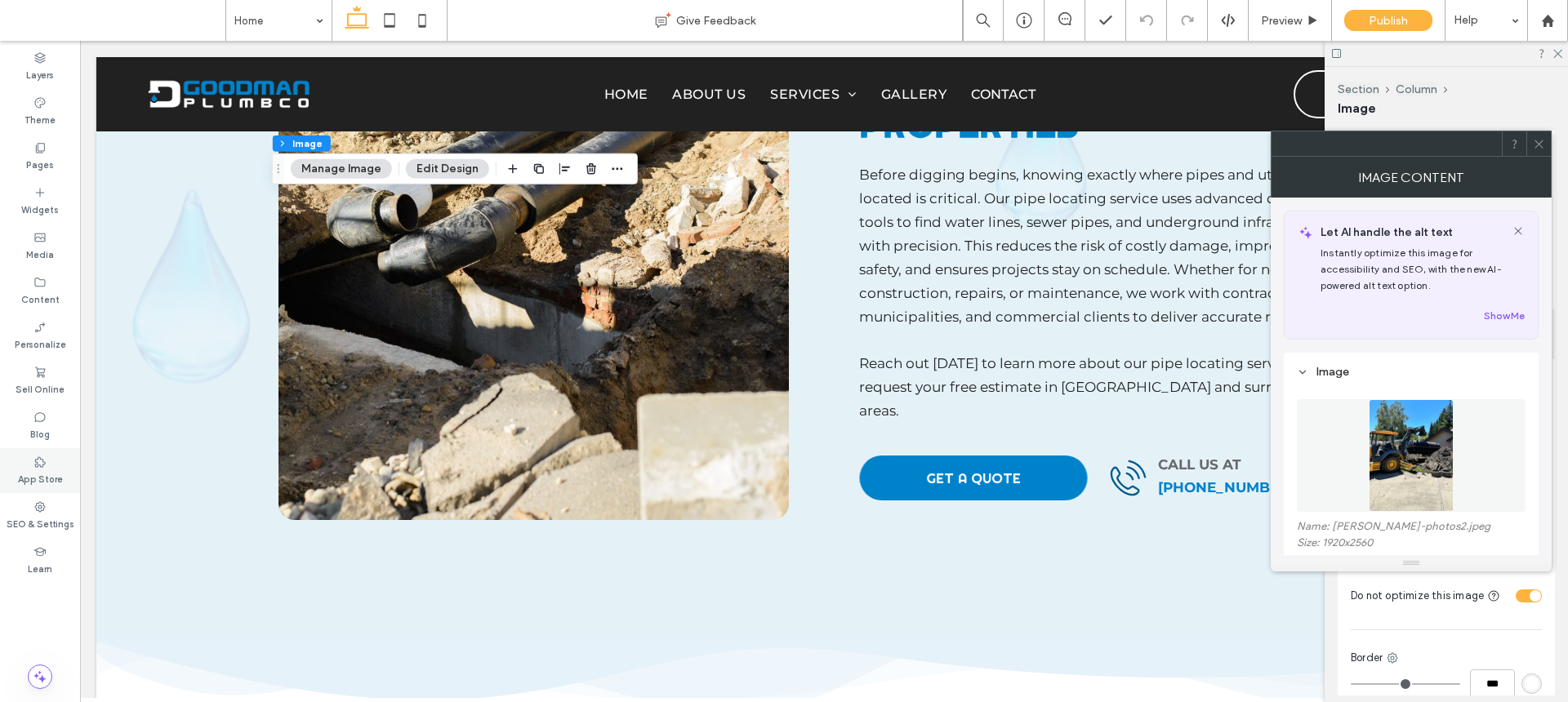
click at [47, 468] on label "App Store" at bounding box center [41, 477] width 45 height 18
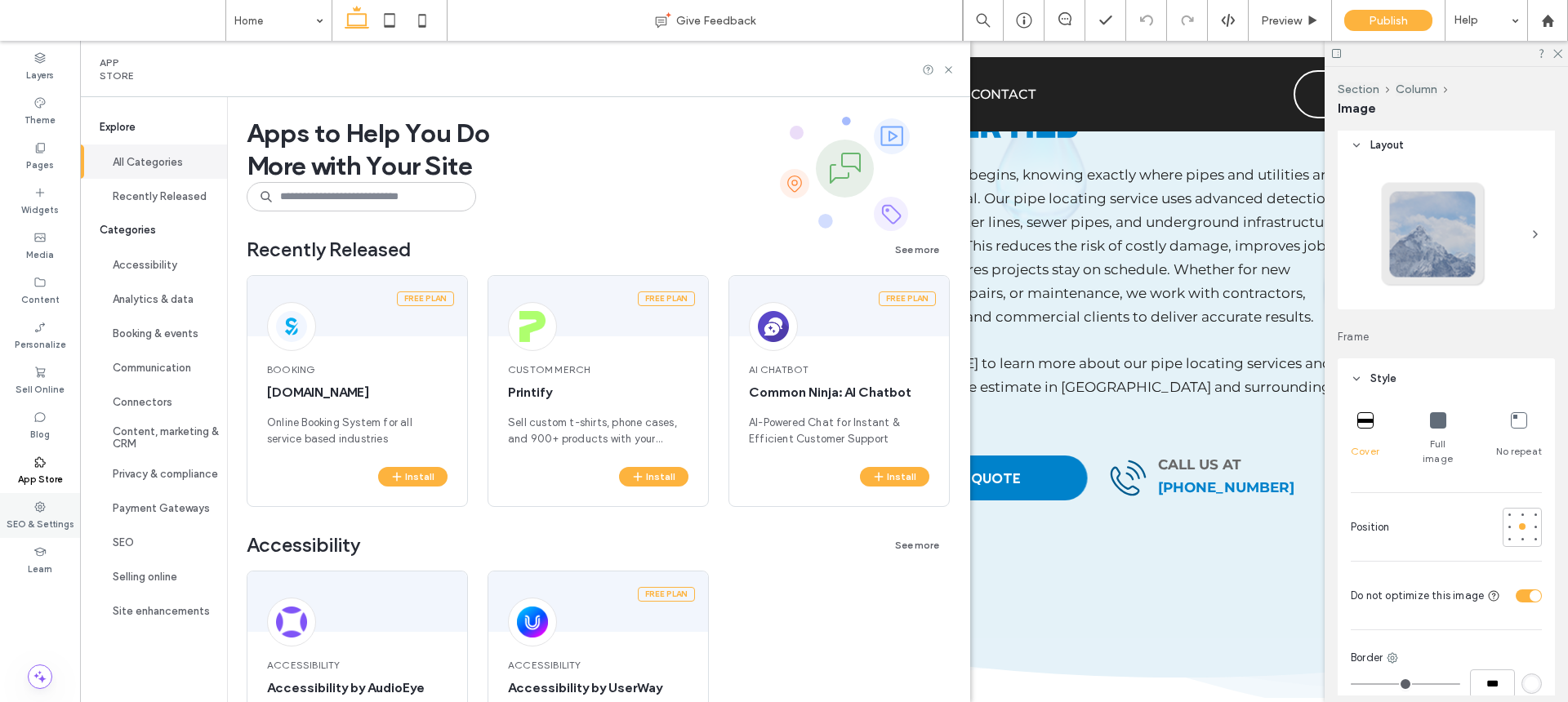
click at [45, 503] on icon at bounding box center [40, 507] width 13 height 13
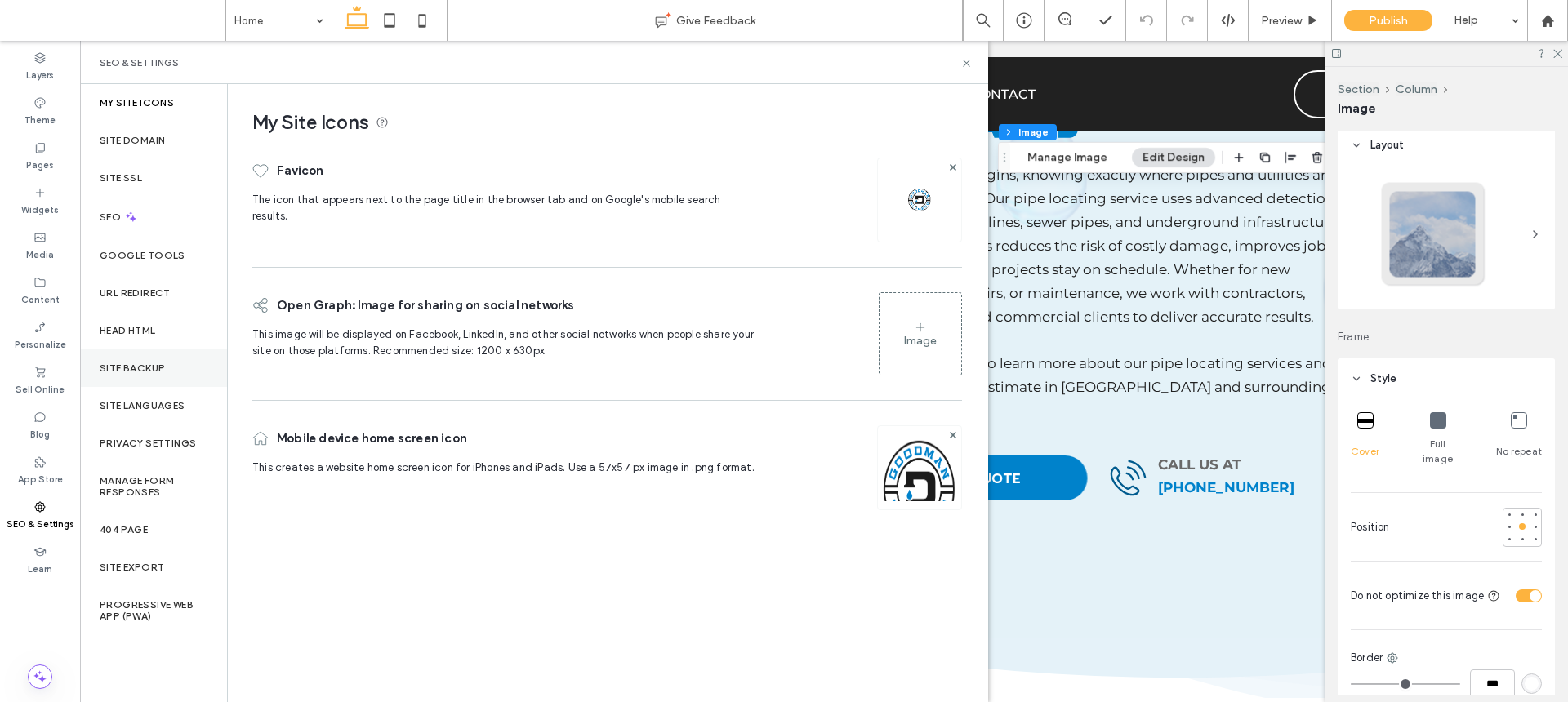
click at [173, 362] on div "Site Backup" at bounding box center [153, 368] width 147 height 38
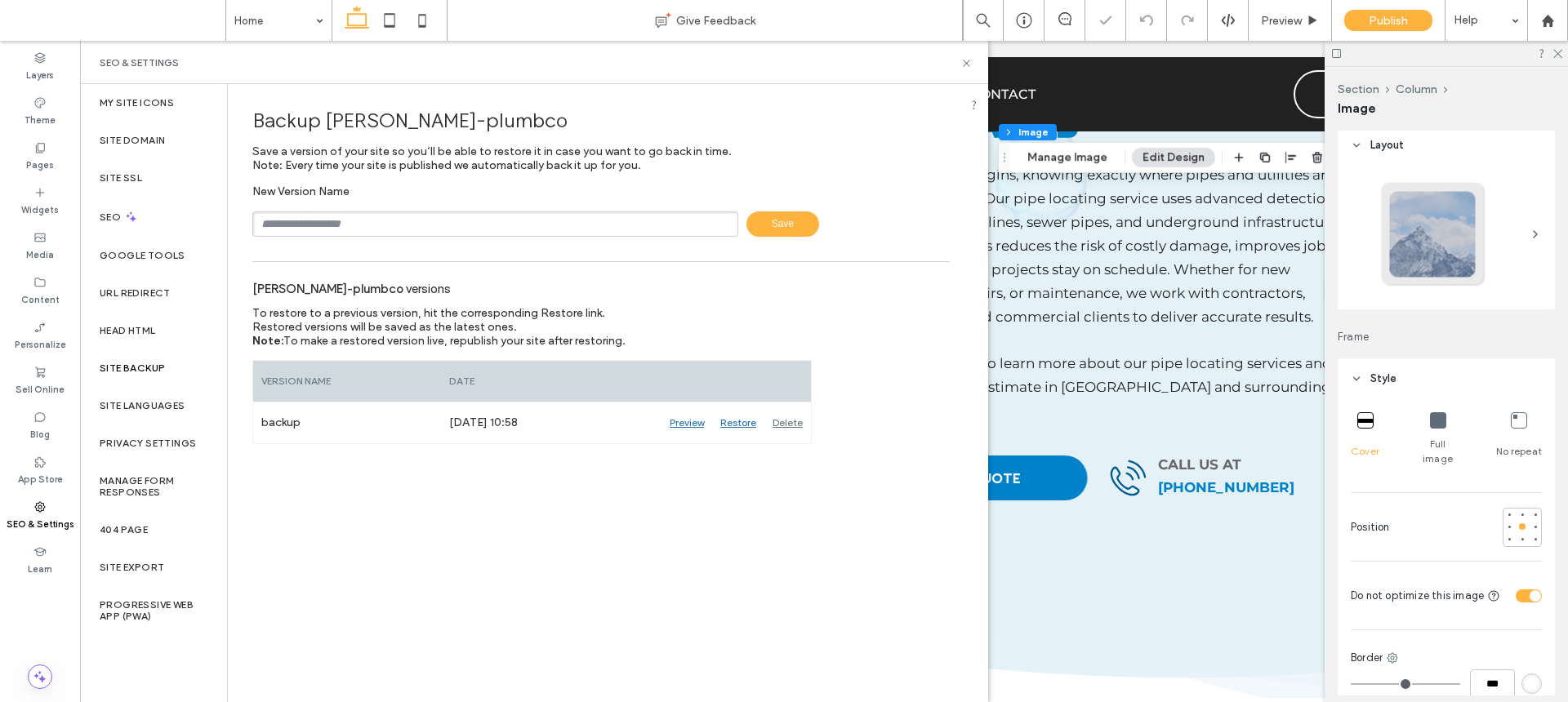
click at [419, 235] on input "text" at bounding box center [496, 224] width 486 height 25
type input "**********"
click at [784, 224] on span "Save" at bounding box center [783, 224] width 73 height 25
click at [966, 61] on icon at bounding box center [967, 63] width 13 height 13
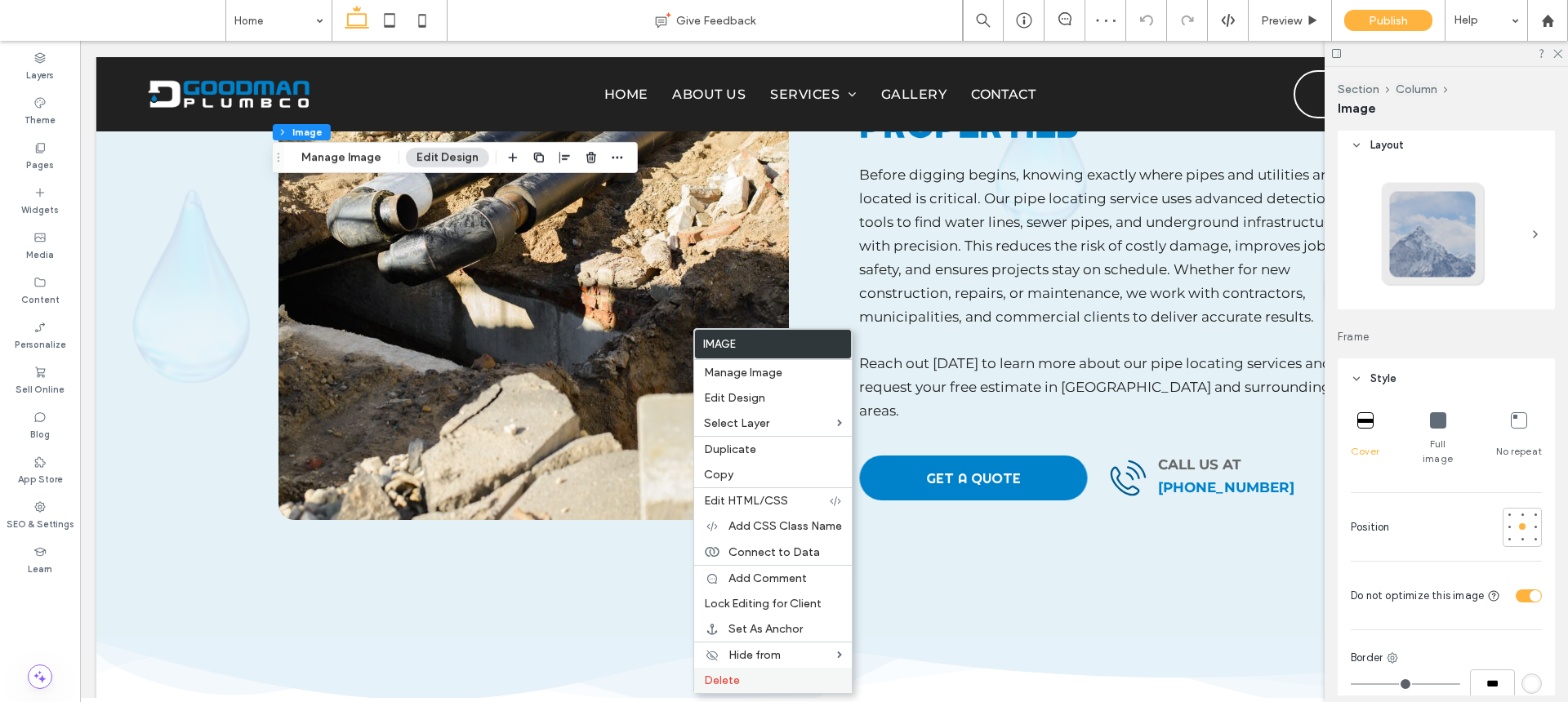
click at [743, 681] on label "Delete" at bounding box center [773, 680] width 138 height 14
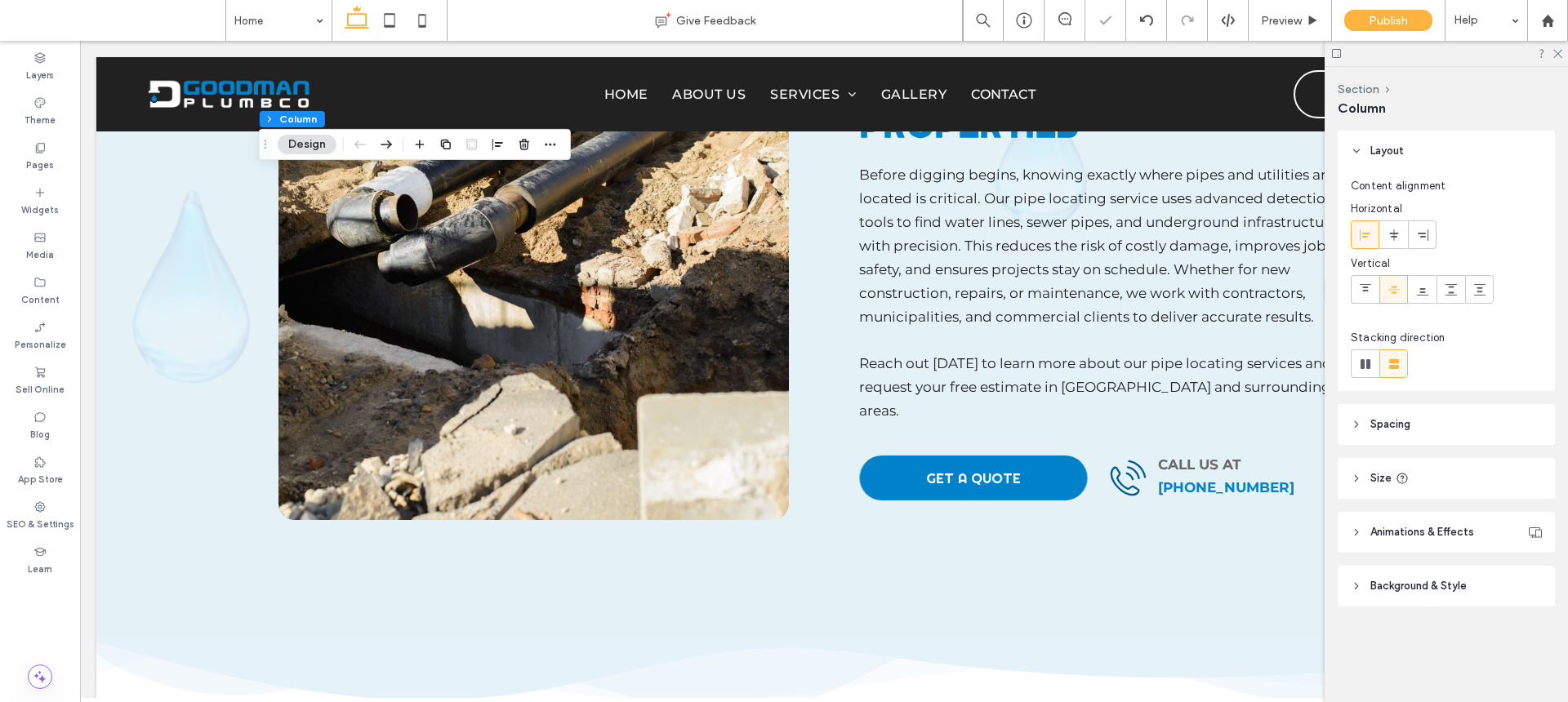
click at [1410, 584] on span "Background & Style" at bounding box center [1418, 587] width 97 height 16
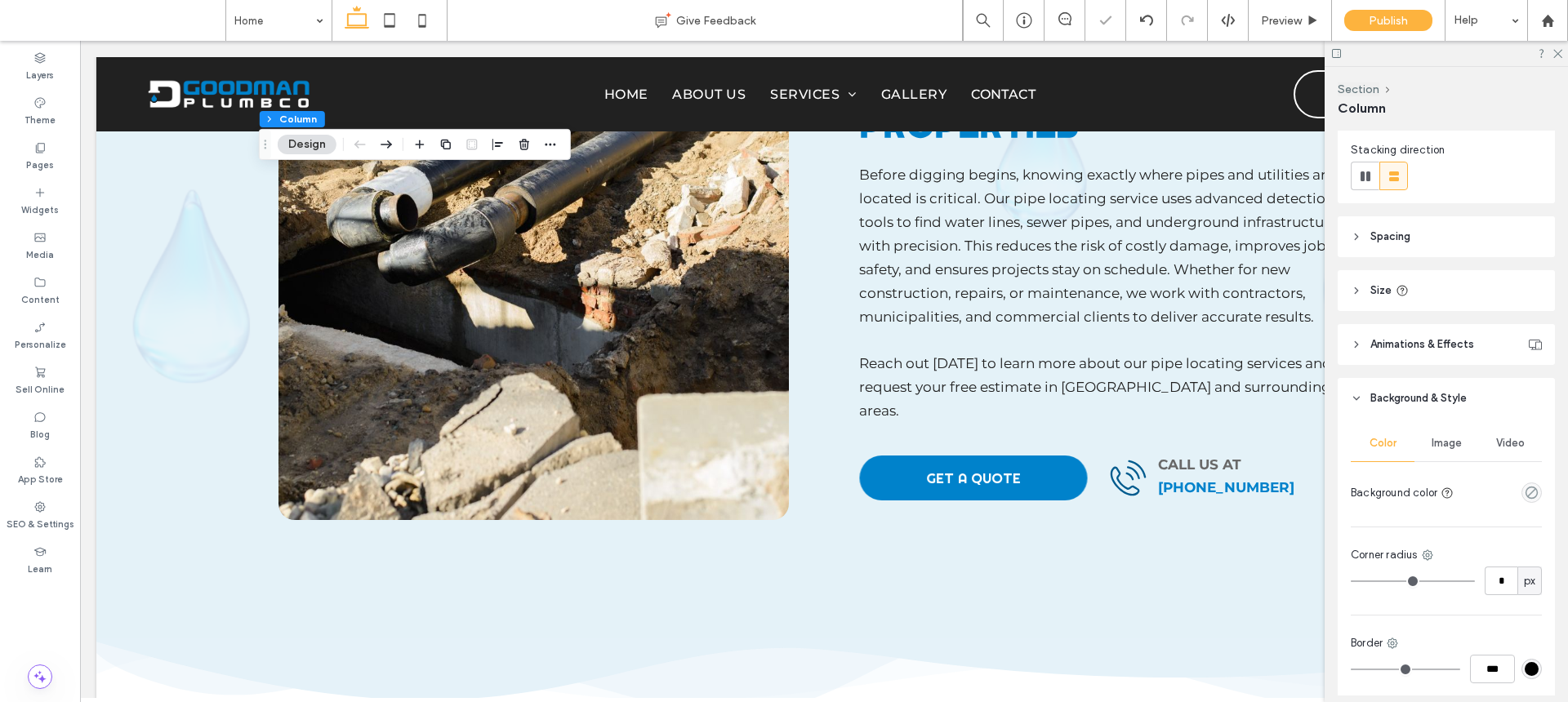
scroll to position [288, 0]
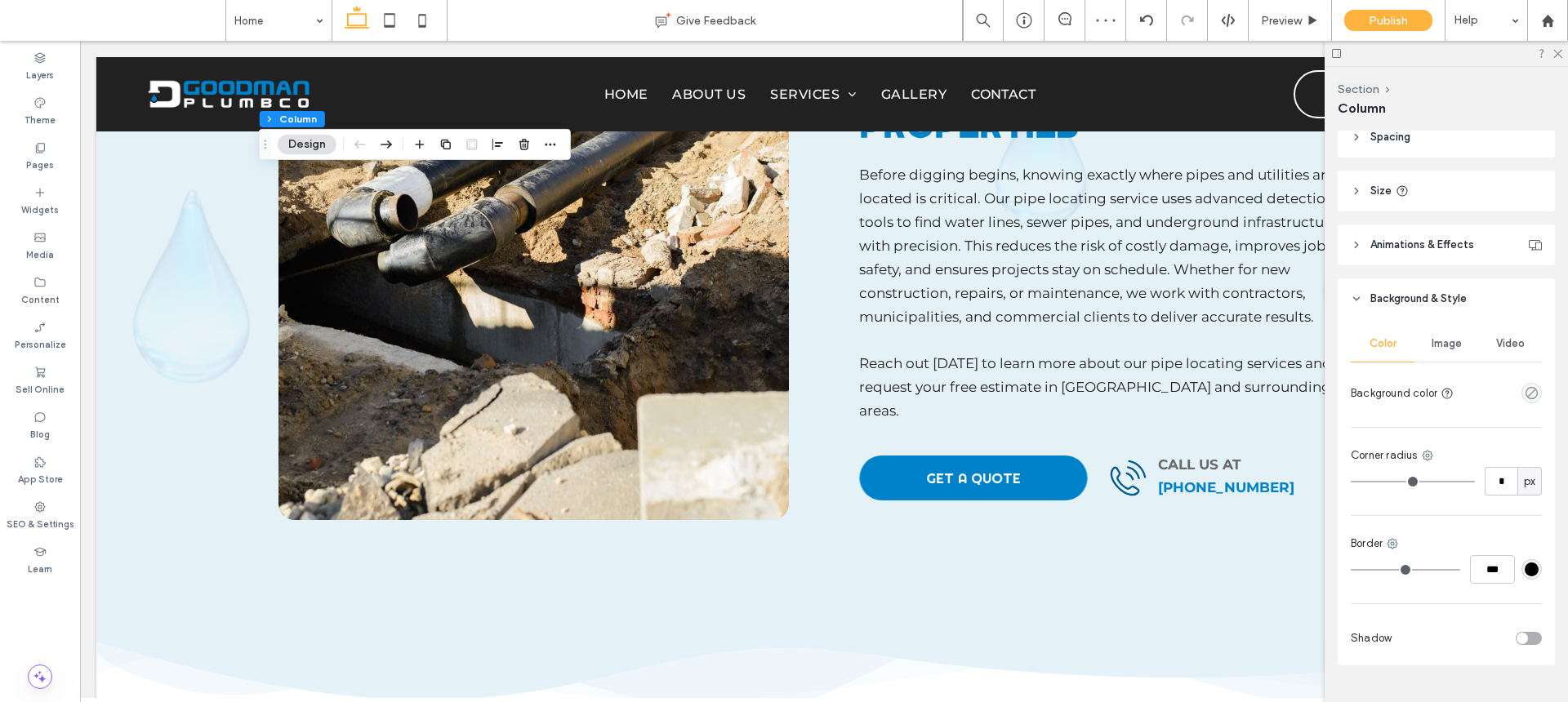
click at [1419, 326] on div "Video" at bounding box center [1510, 344] width 64 height 36
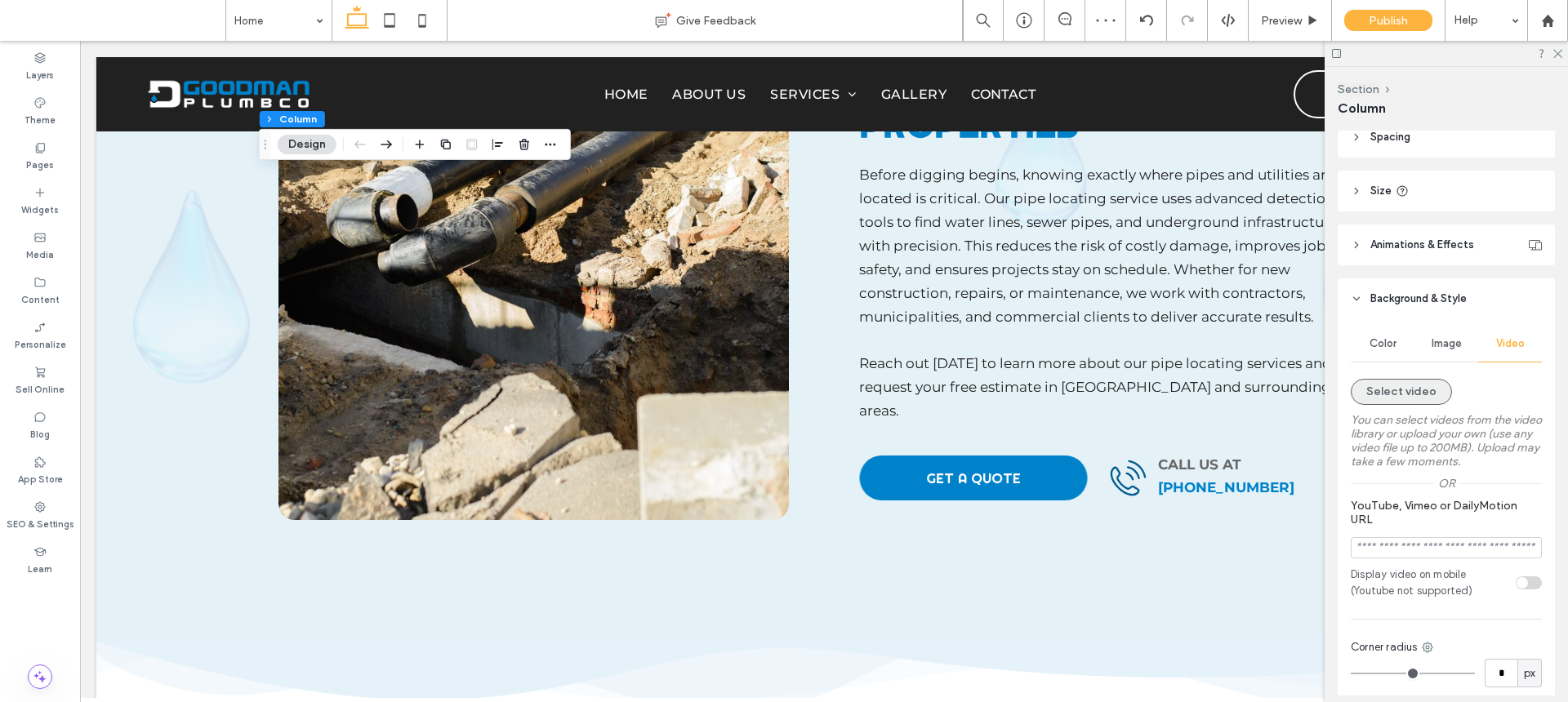
click at [1408, 399] on button "Select video" at bounding box center [1402, 392] width 101 height 26
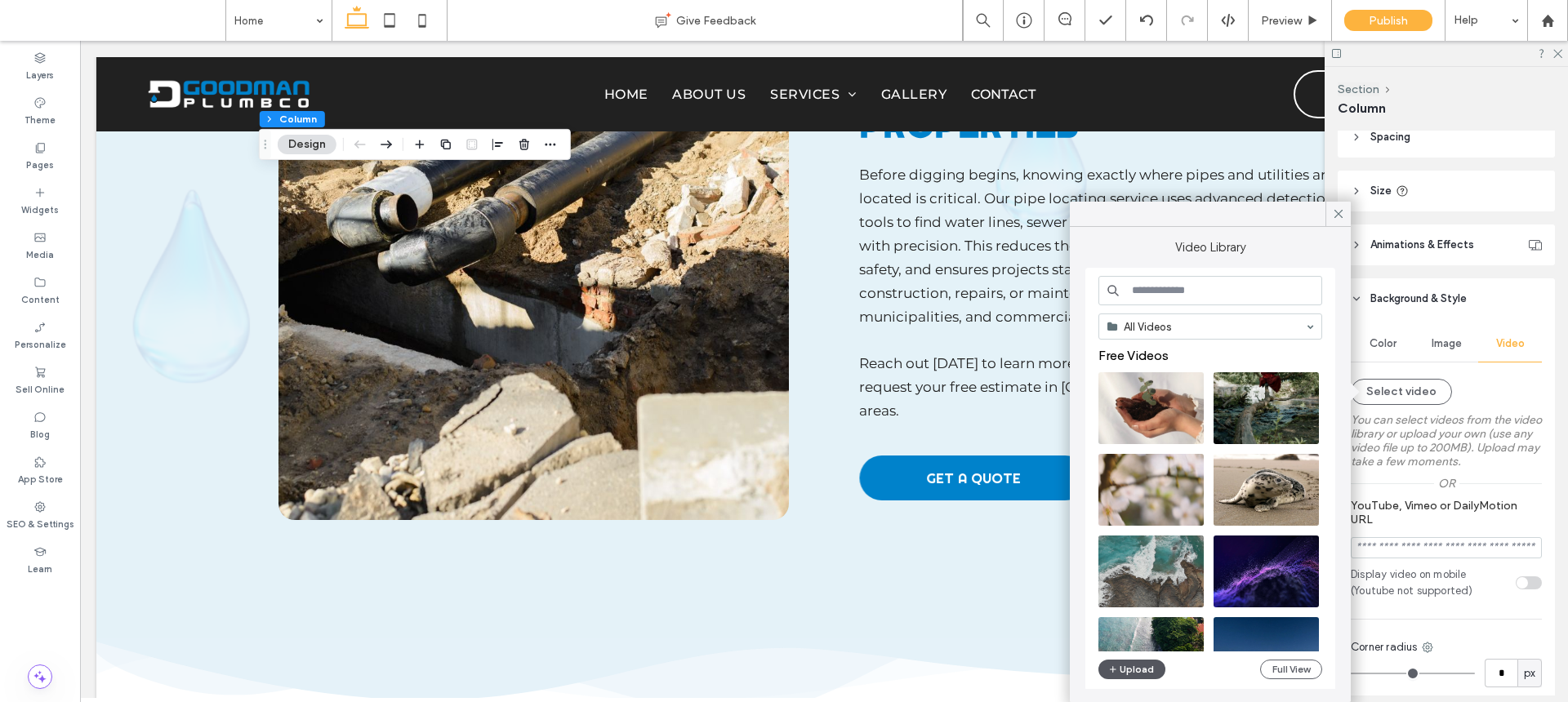
click at [1144, 678] on button "Upload" at bounding box center [1132, 670] width 67 height 20
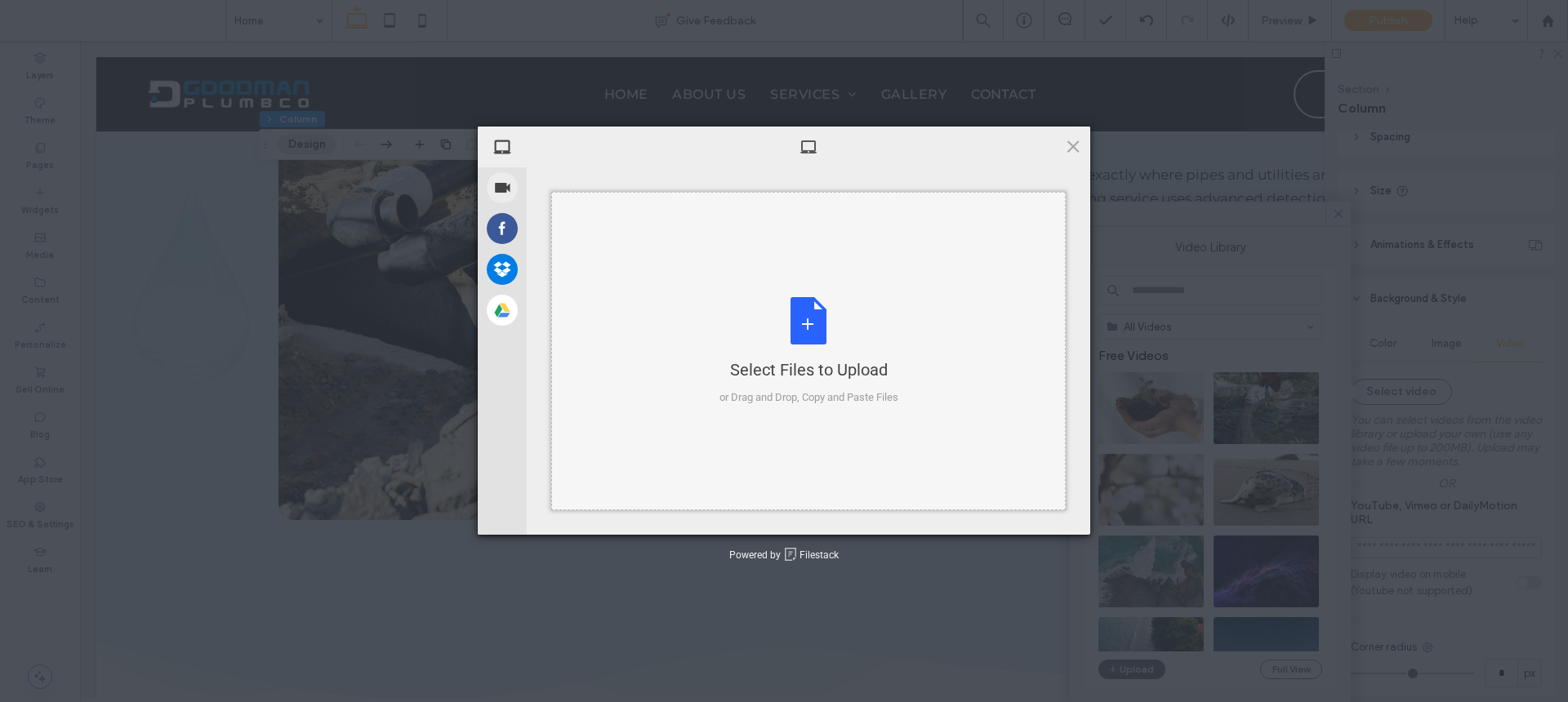
click at [858, 368] on div "Select Files to Upload" at bounding box center [809, 369] width 179 height 23
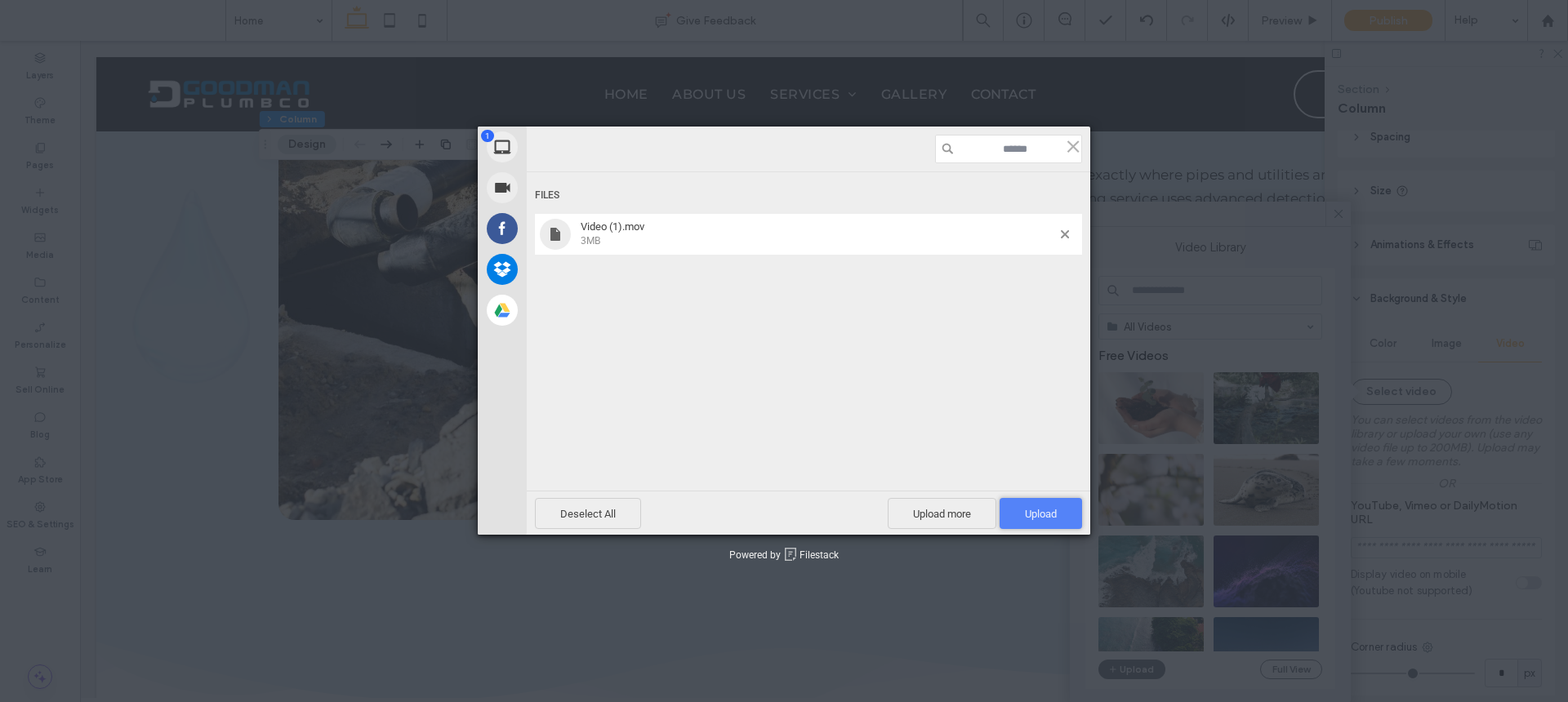
click at [1053, 512] on span "Upload 1" at bounding box center [1041, 514] width 32 height 13
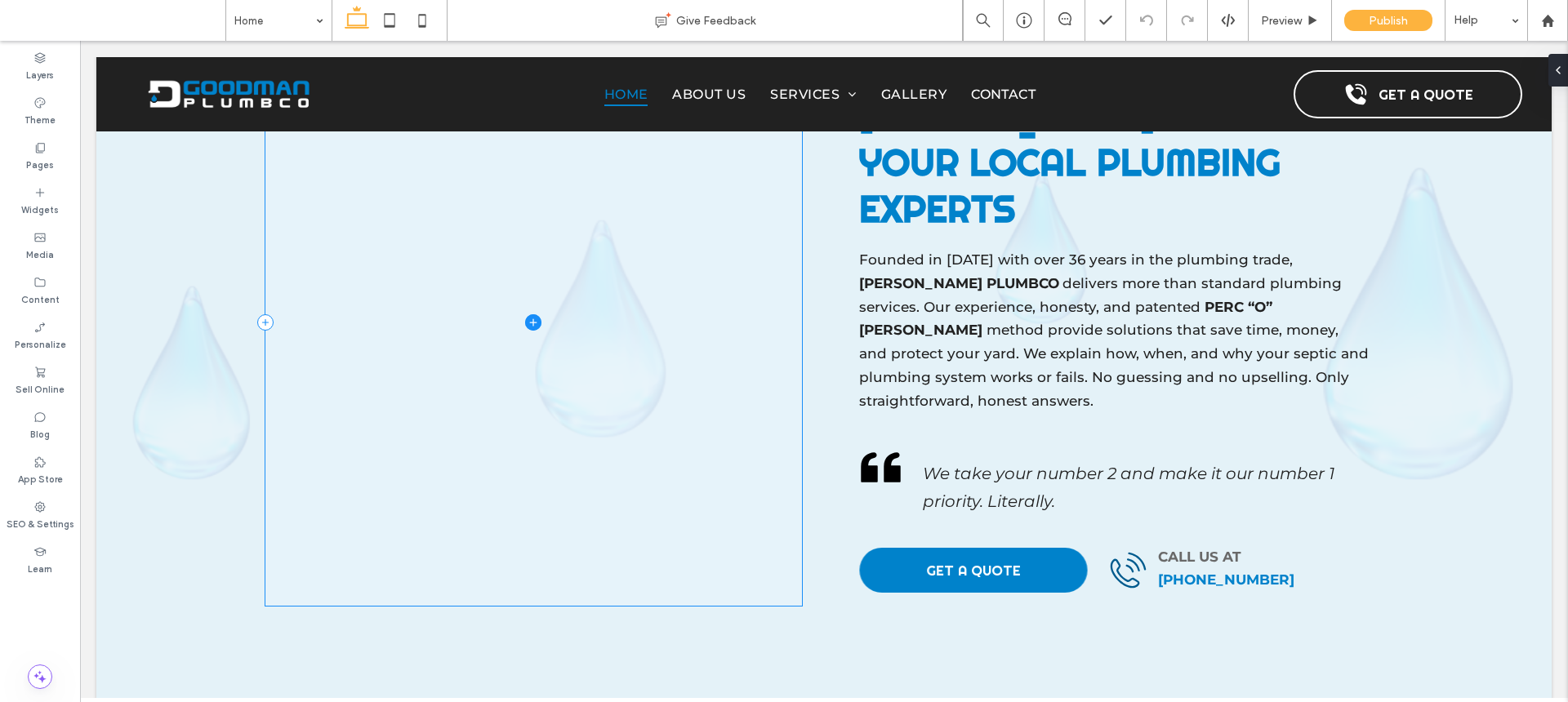
scroll to position [1555, 0]
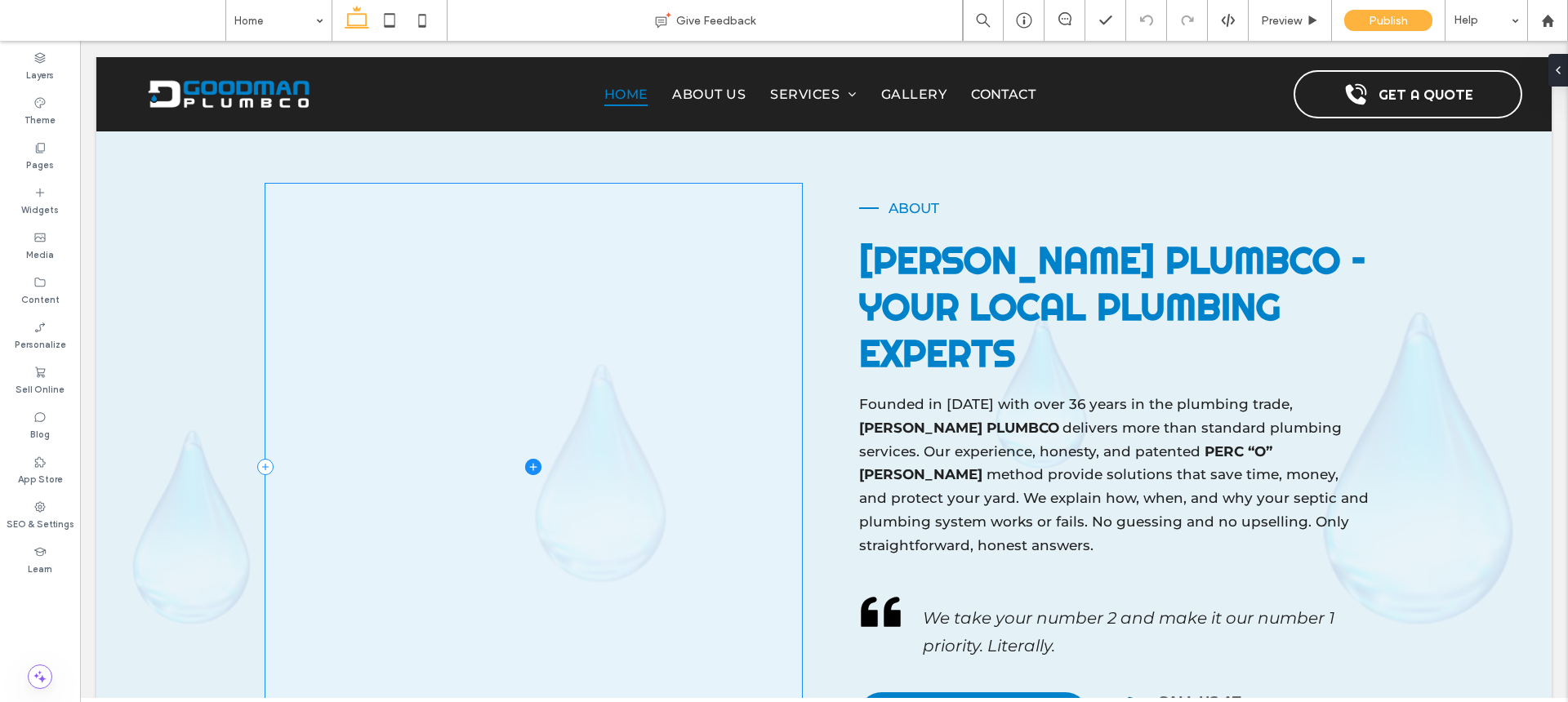
click at [673, 309] on span at bounding box center [533, 467] width 536 height 567
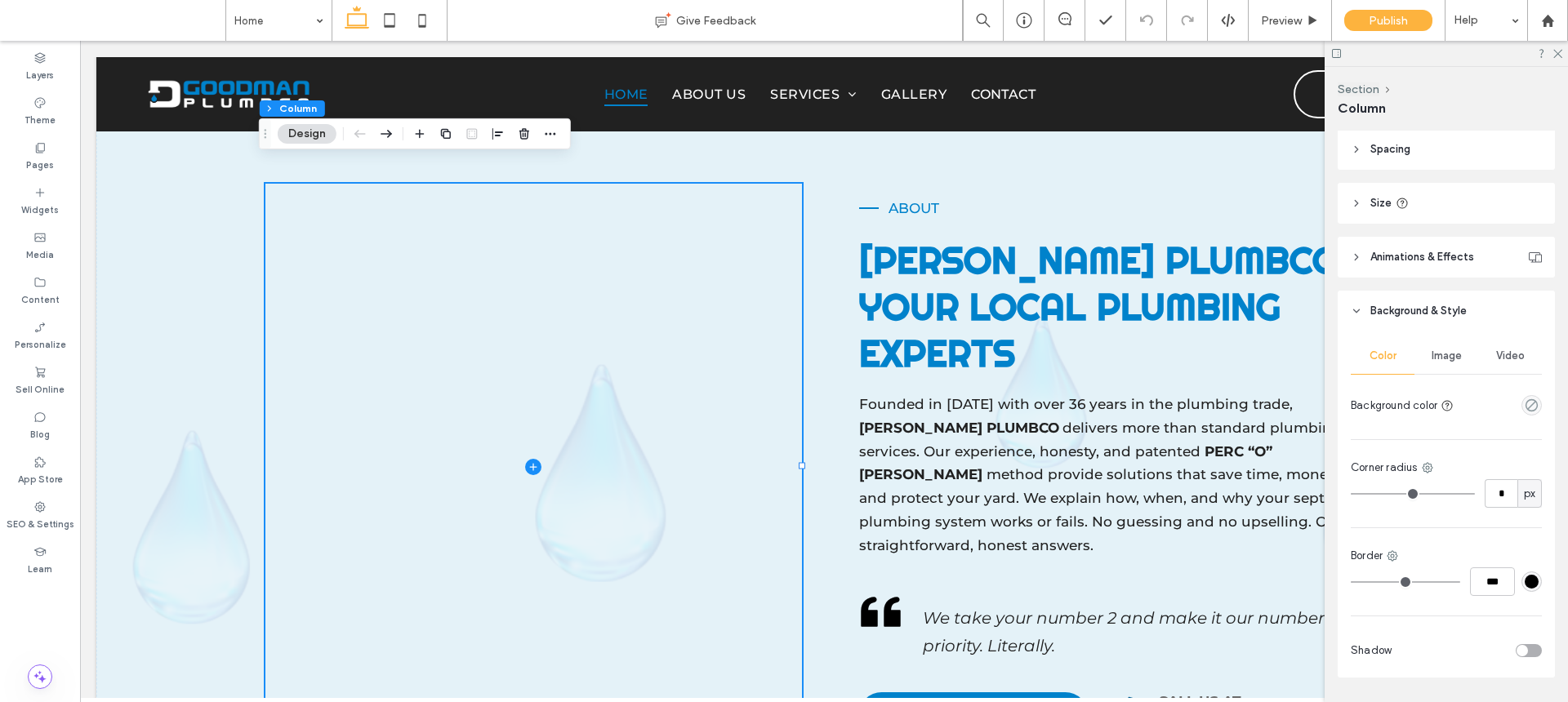
scroll to position [322, 0]
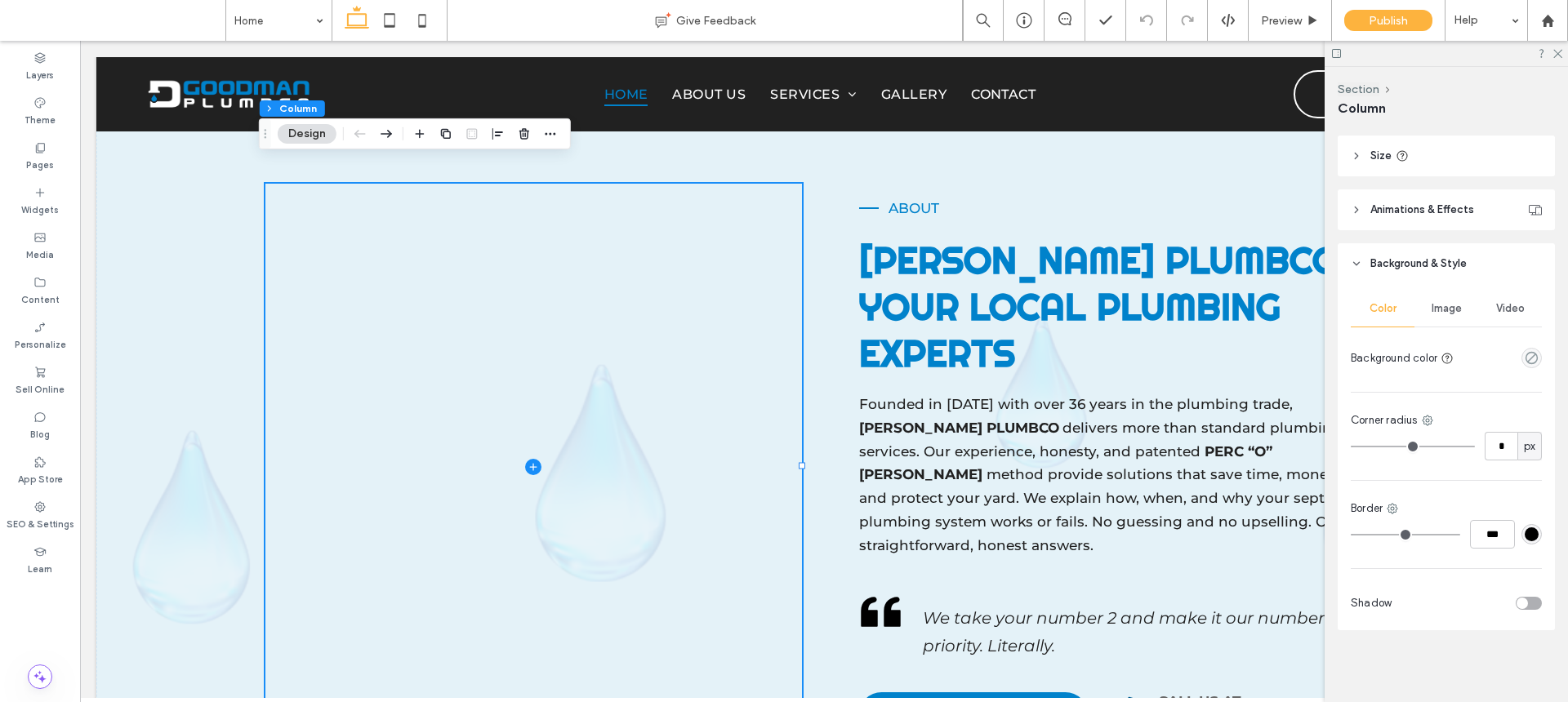
click at [1497, 305] on span "Video" at bounding box center [1511, 309] width 29 height 13
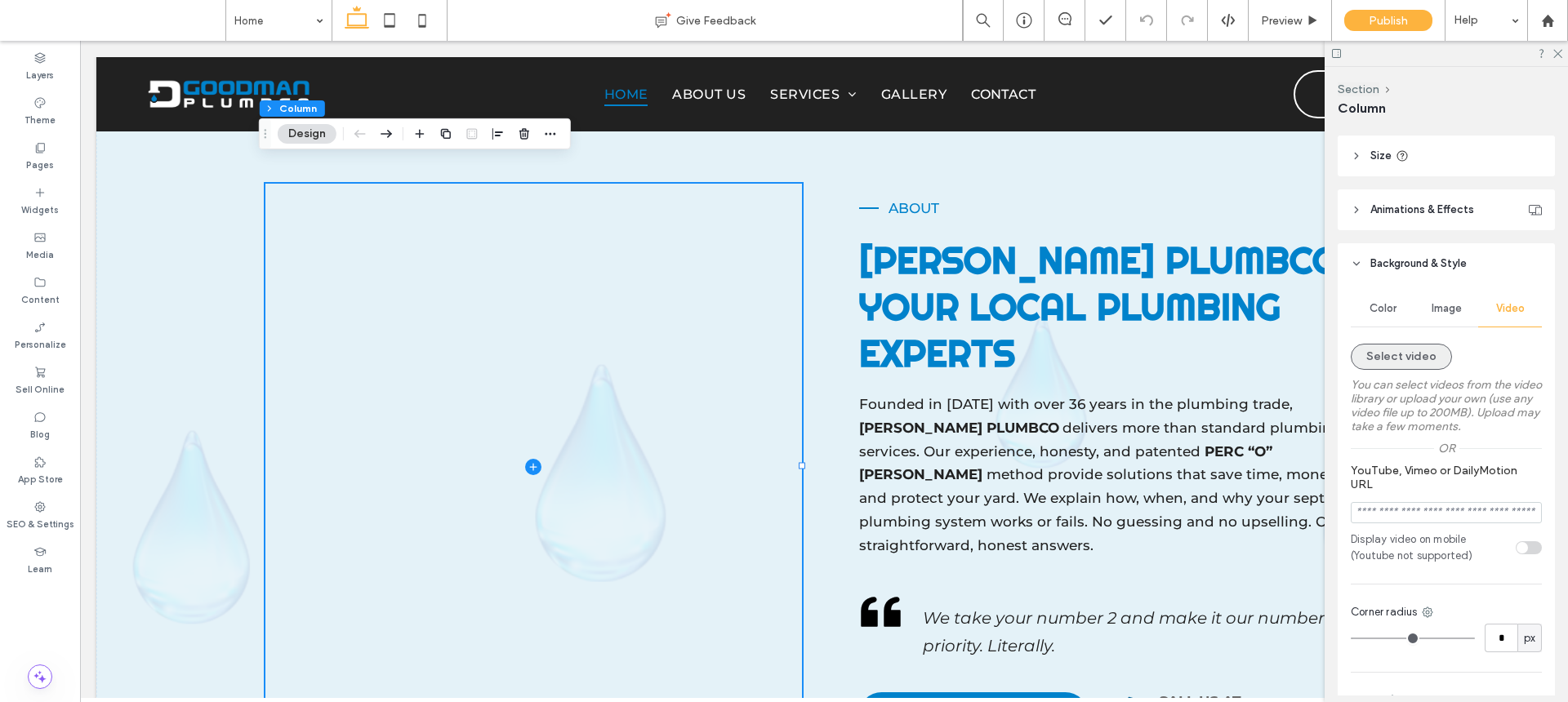
click at [1412, 365] on button "Select video" at bounding box center [1402, 356] width 101 height 26
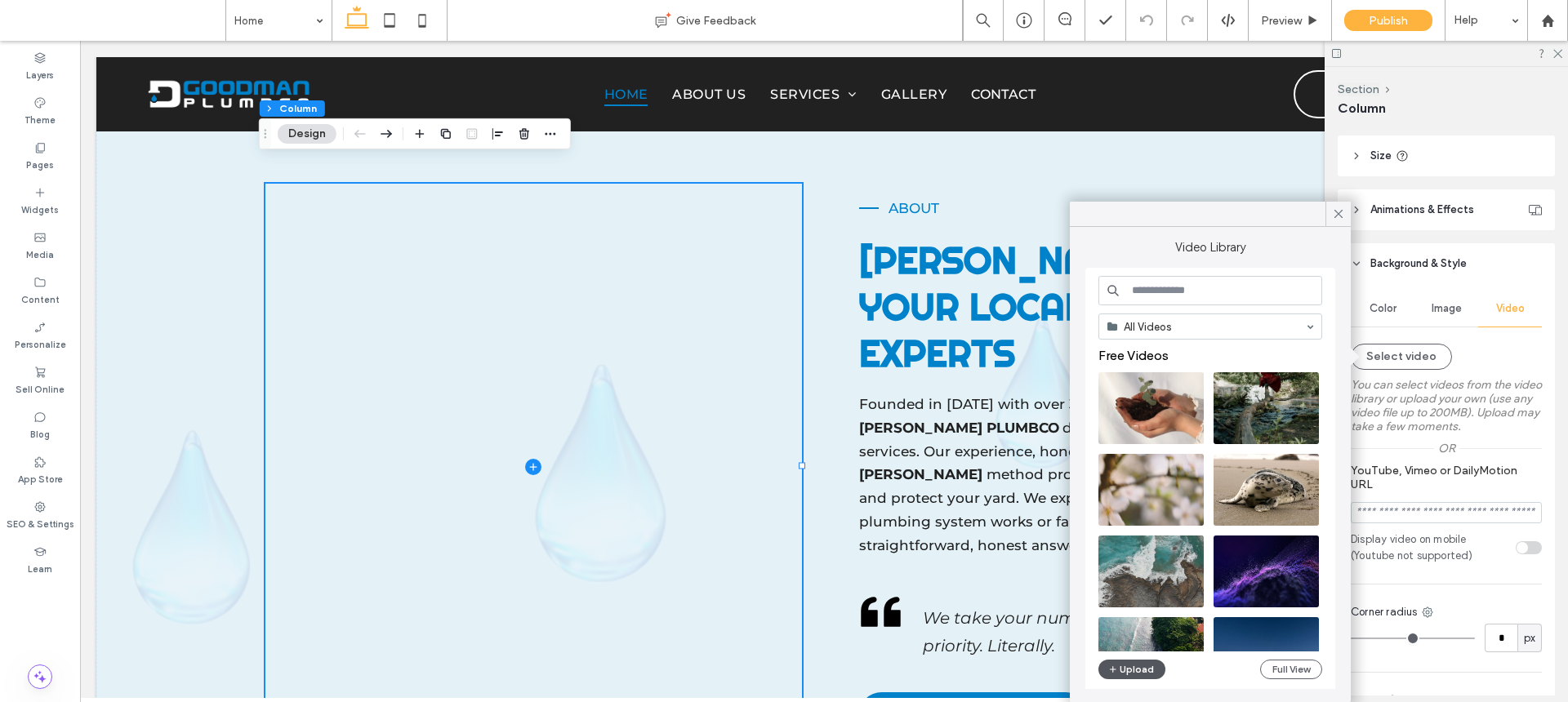
click at [1143, 670] on button "Upload" at bounding box center [1132, 670] width 67 height 20
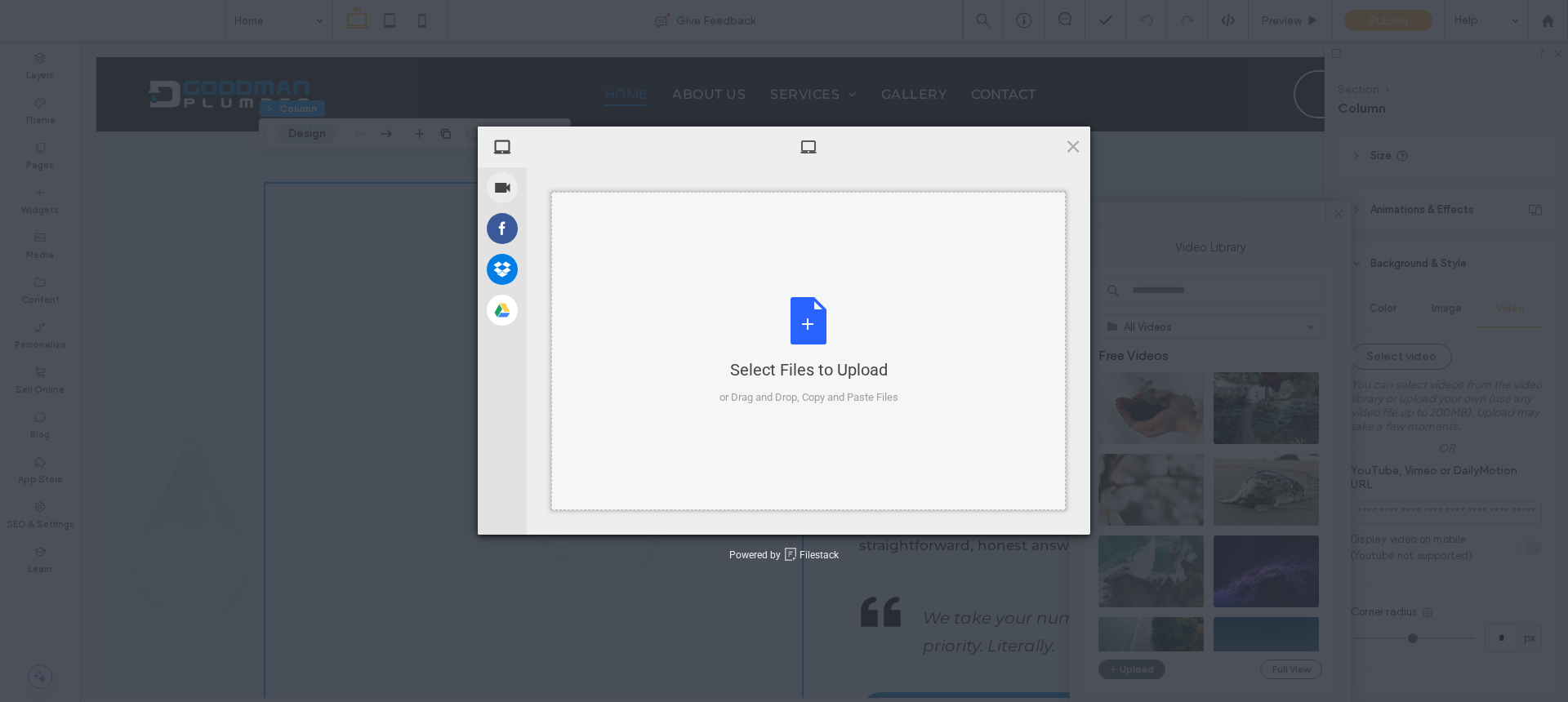
click at [834, 326] on div "Select Files to Upload or Drag and Drop, Copy and Paste Files" at bounding box center [809, 351] width 179 height 108
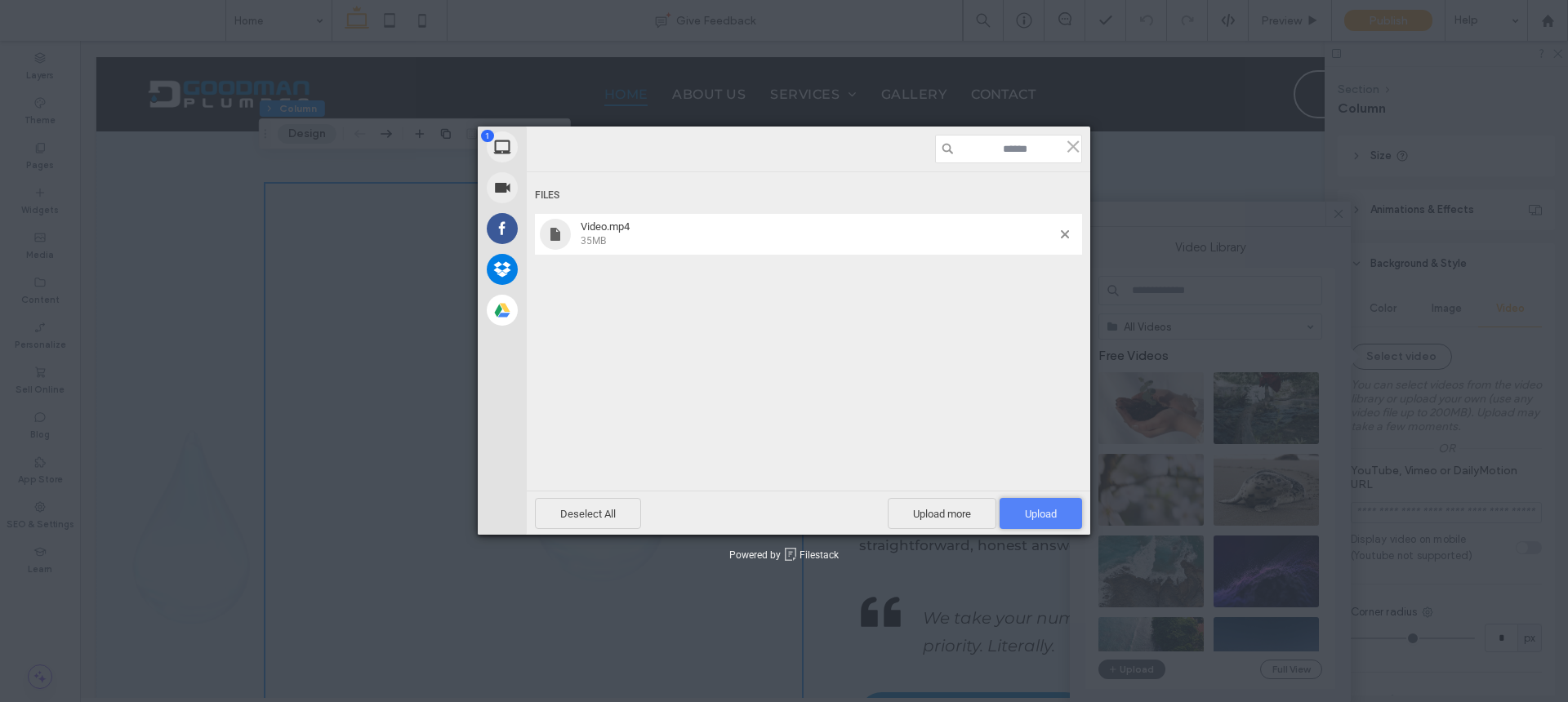
click at [1052, 517] on span "Upload 1" at bounding box center [1041, 514] width 32 height 13
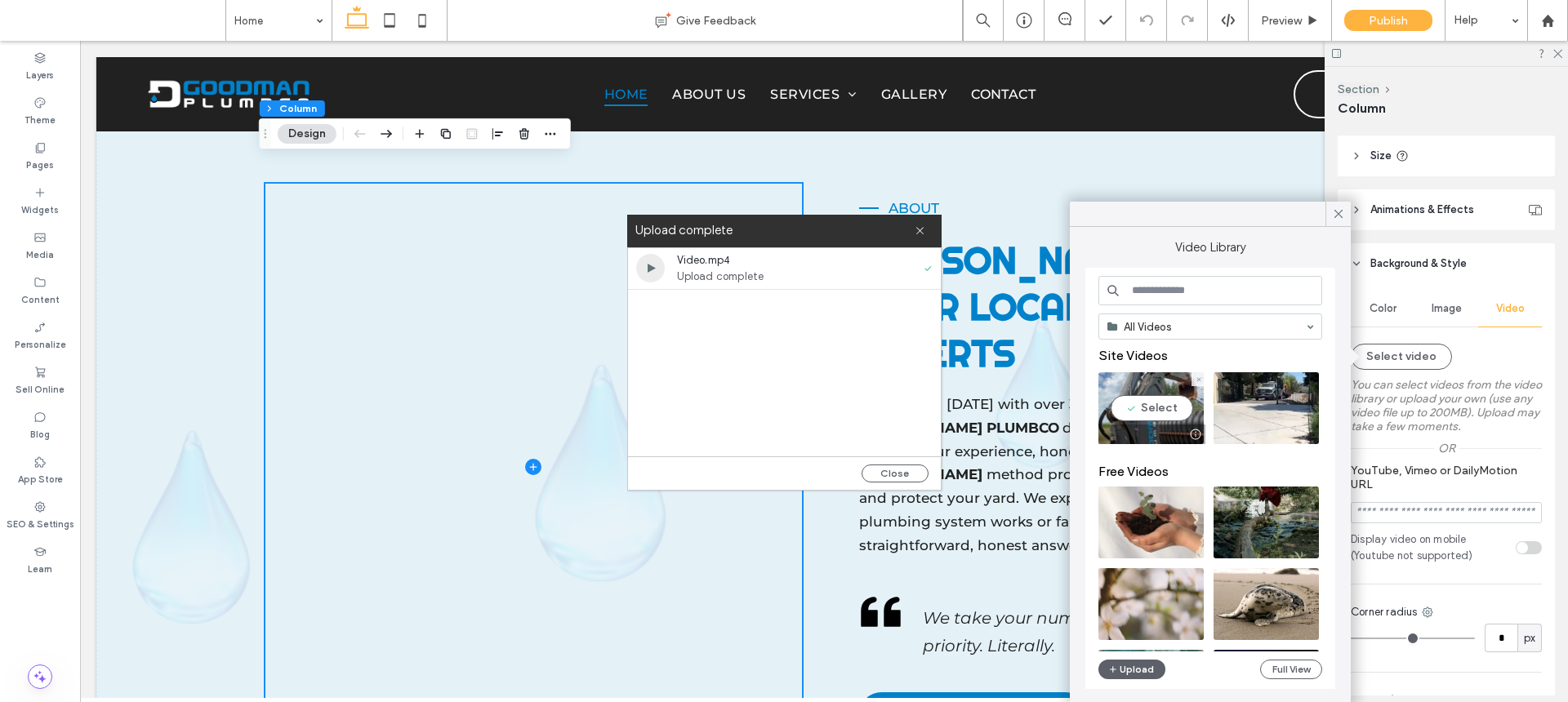
click at [1127, 425] on div at bounding box center [1152, 435] width 107 height 20
type input "**********"
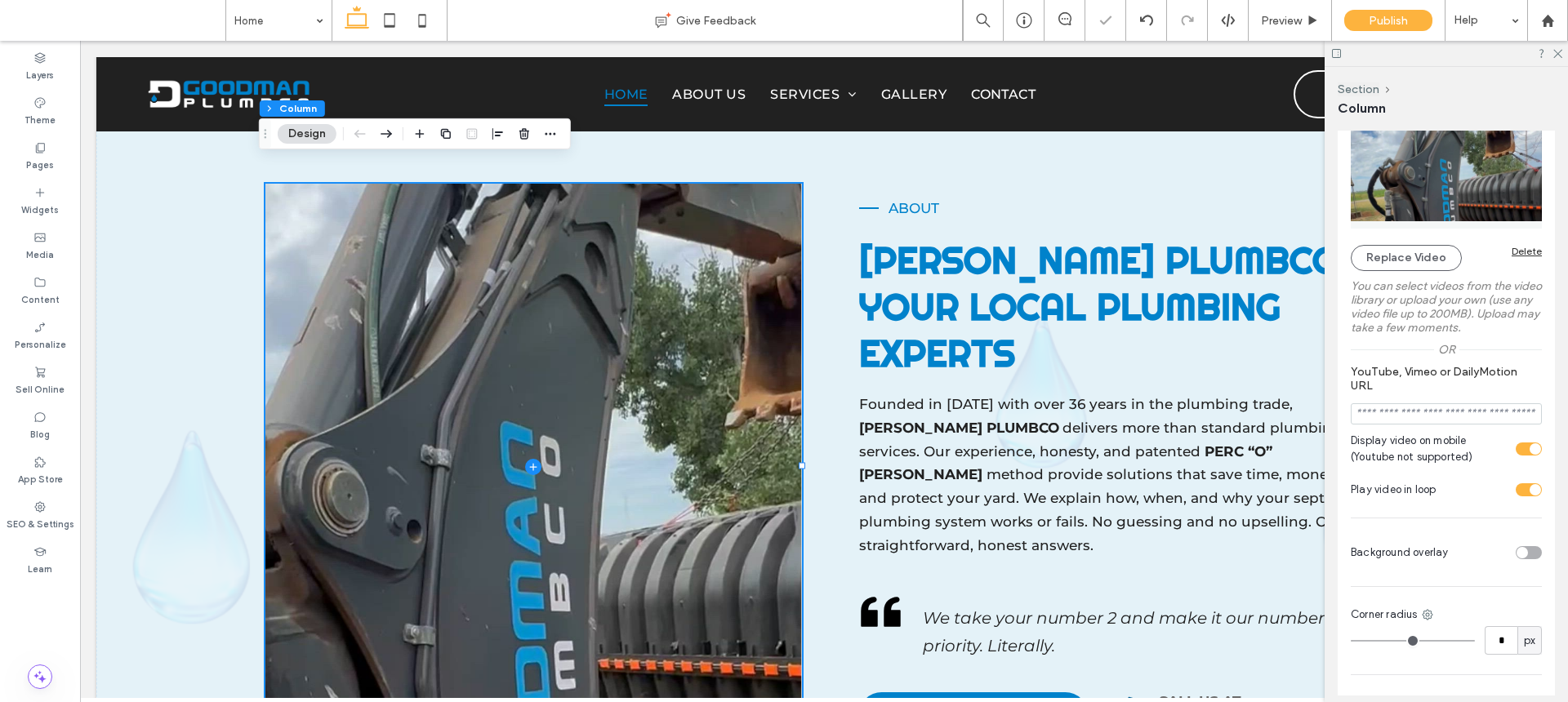
scroll to position [714, 0]
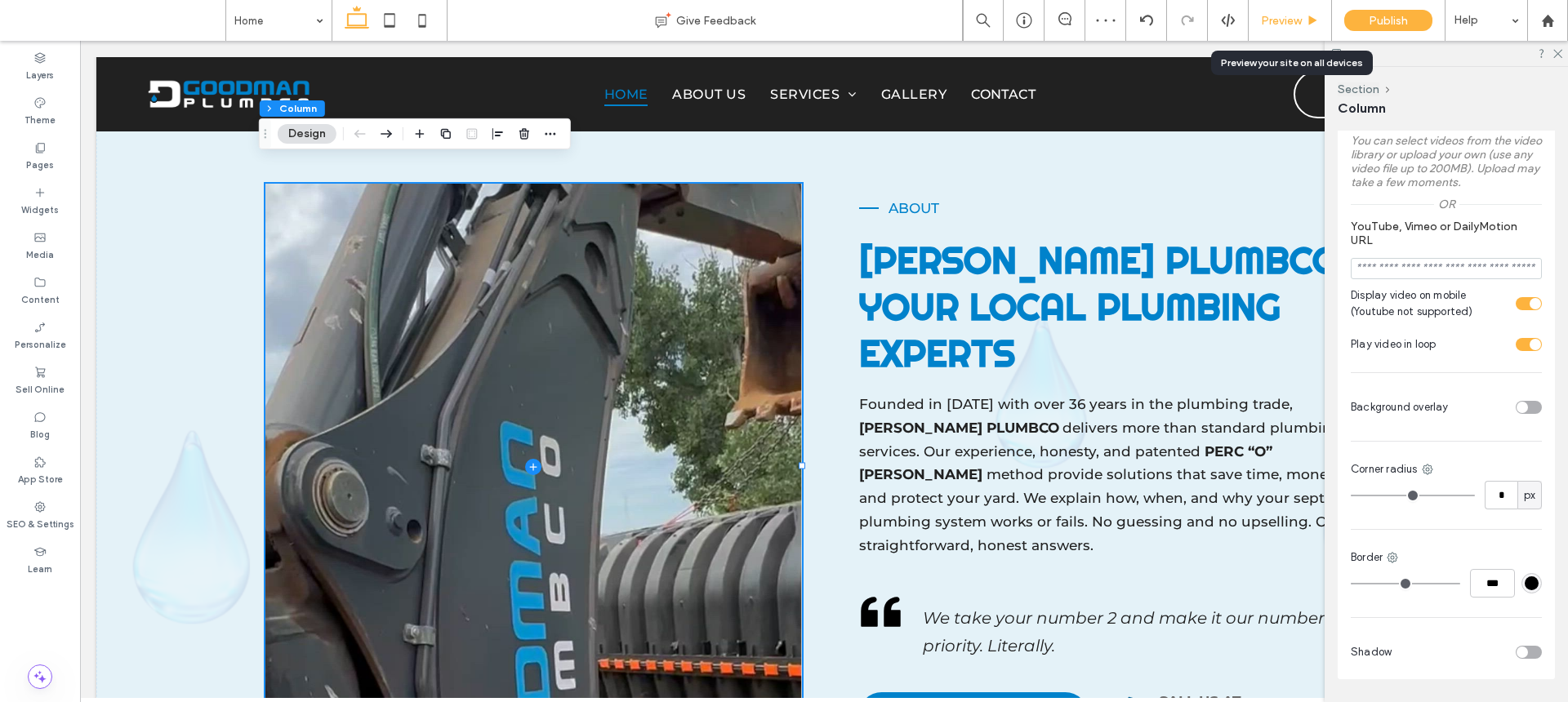
click at [1314, 18] on use at bounding box center [1313, 20] width 8 height 9
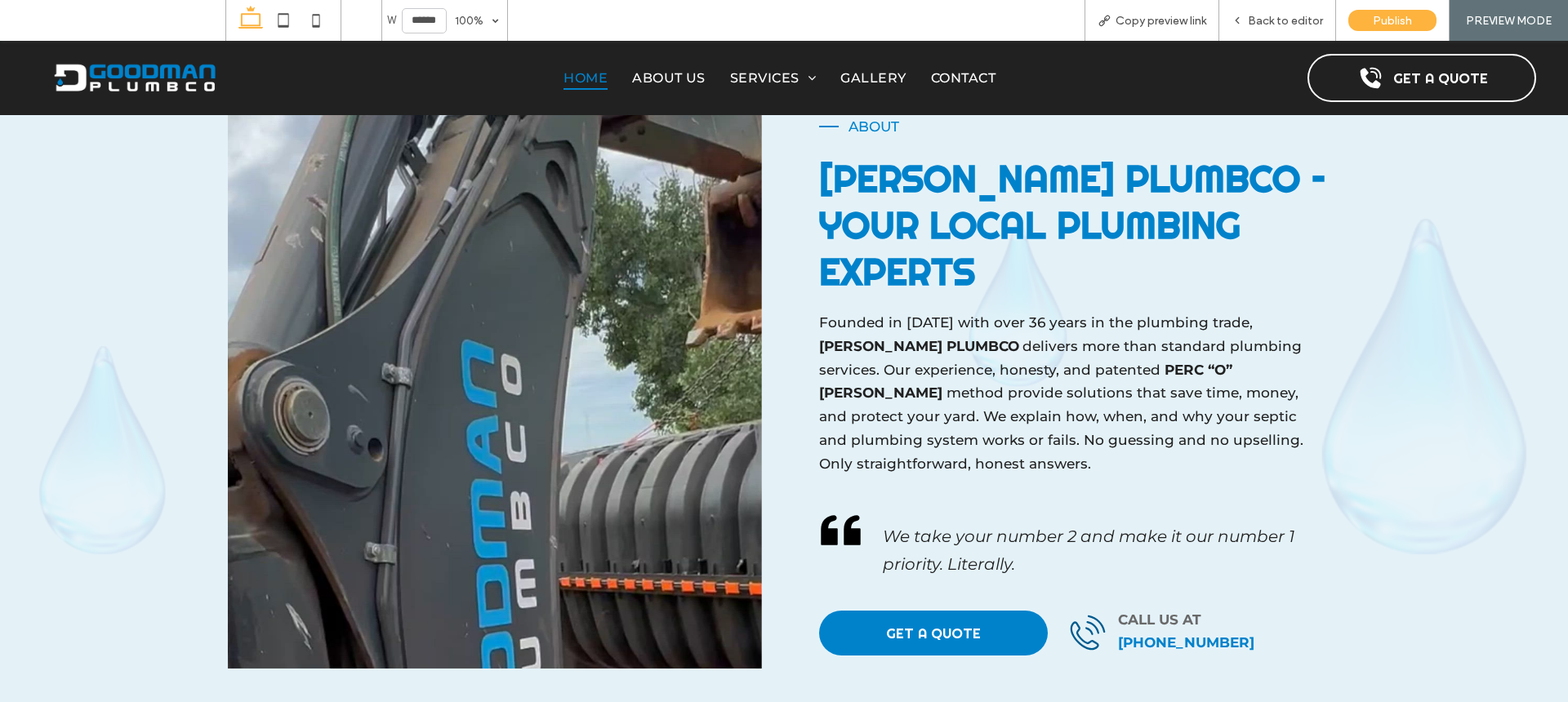
scroll to position [1632, 0]
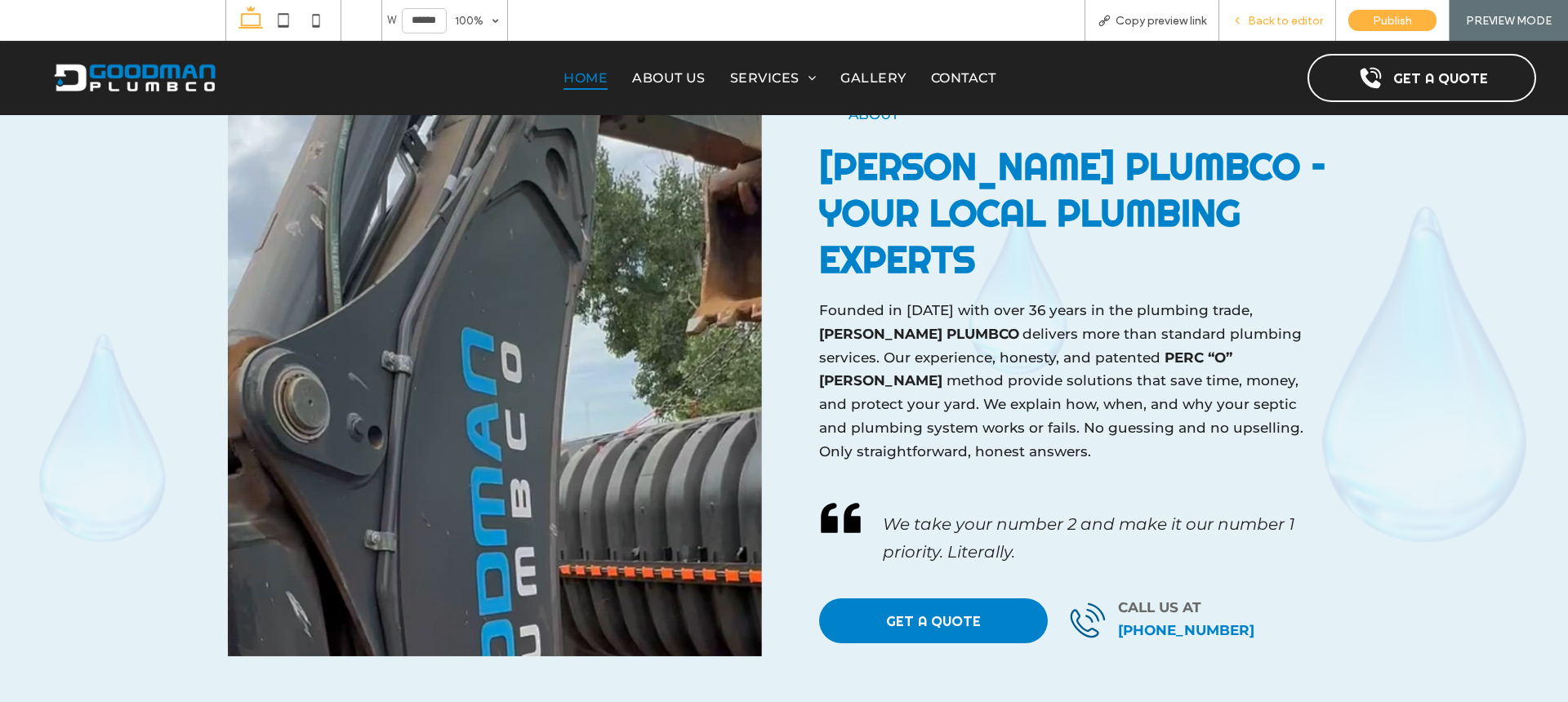
click at [1279, 30] on div "Back to editor" at bounding box center [1277, 20] width 116 height 41
click at [1317, 6] on div "Back to editor" at bounding box center [1277, 20] width 116 height 41
click at [1293, 11] on div "Back to editor" at bounding box center [1277, 20] width 116 height 41
click at [1291, 18] on span "Back to editor" at bounding box center [1285, 20] width 75 height 14
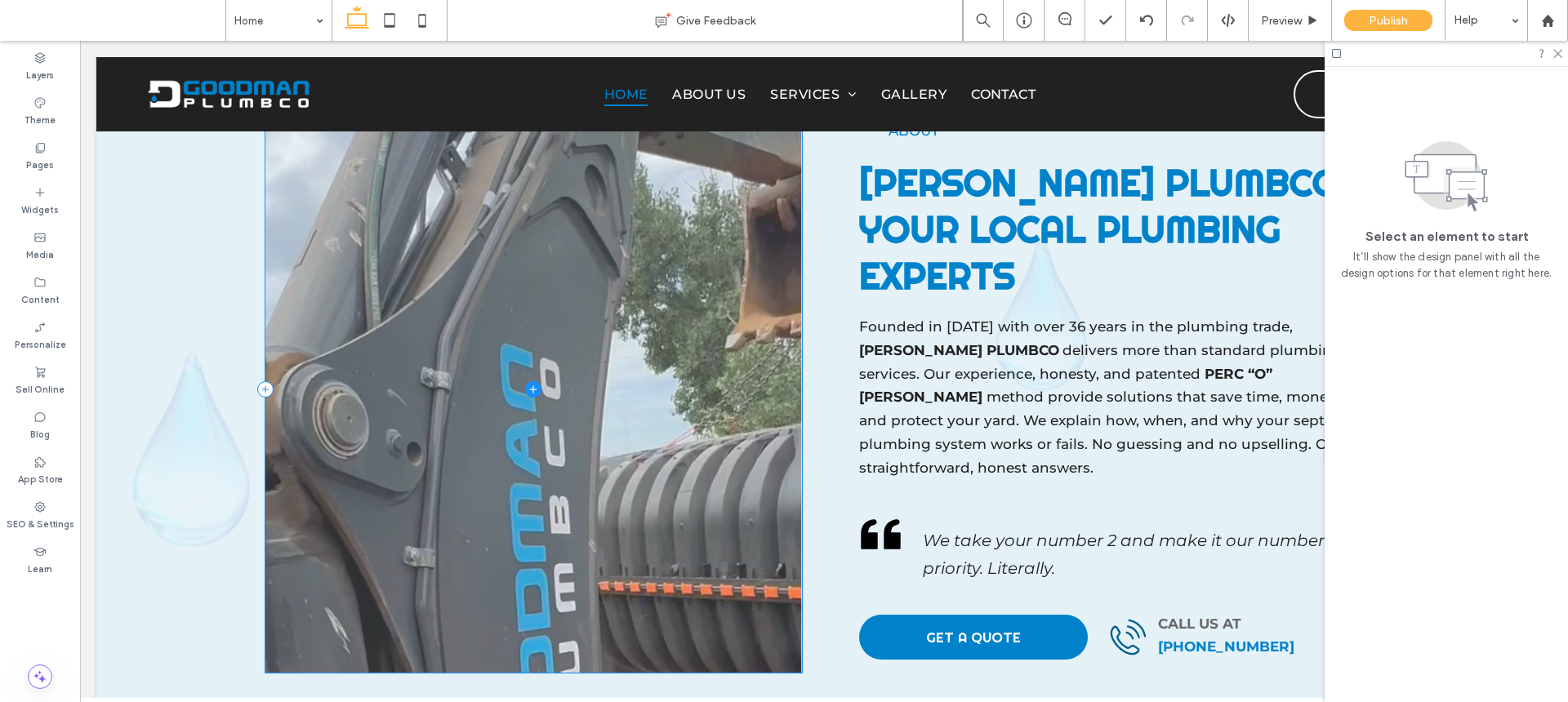
click at [674, 243] on span at bounding box center [533, 390] width 536 height 567
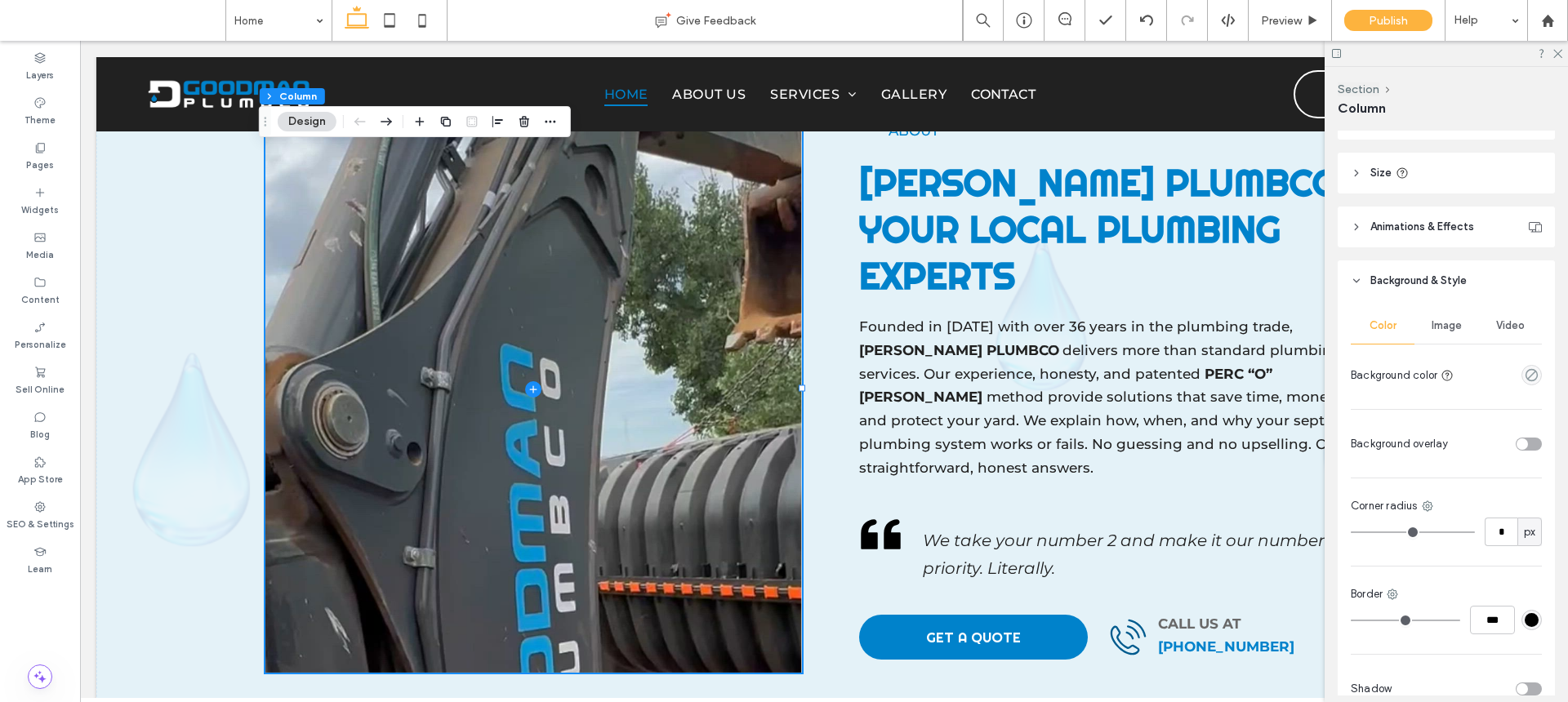
scroll to position [391, 0]
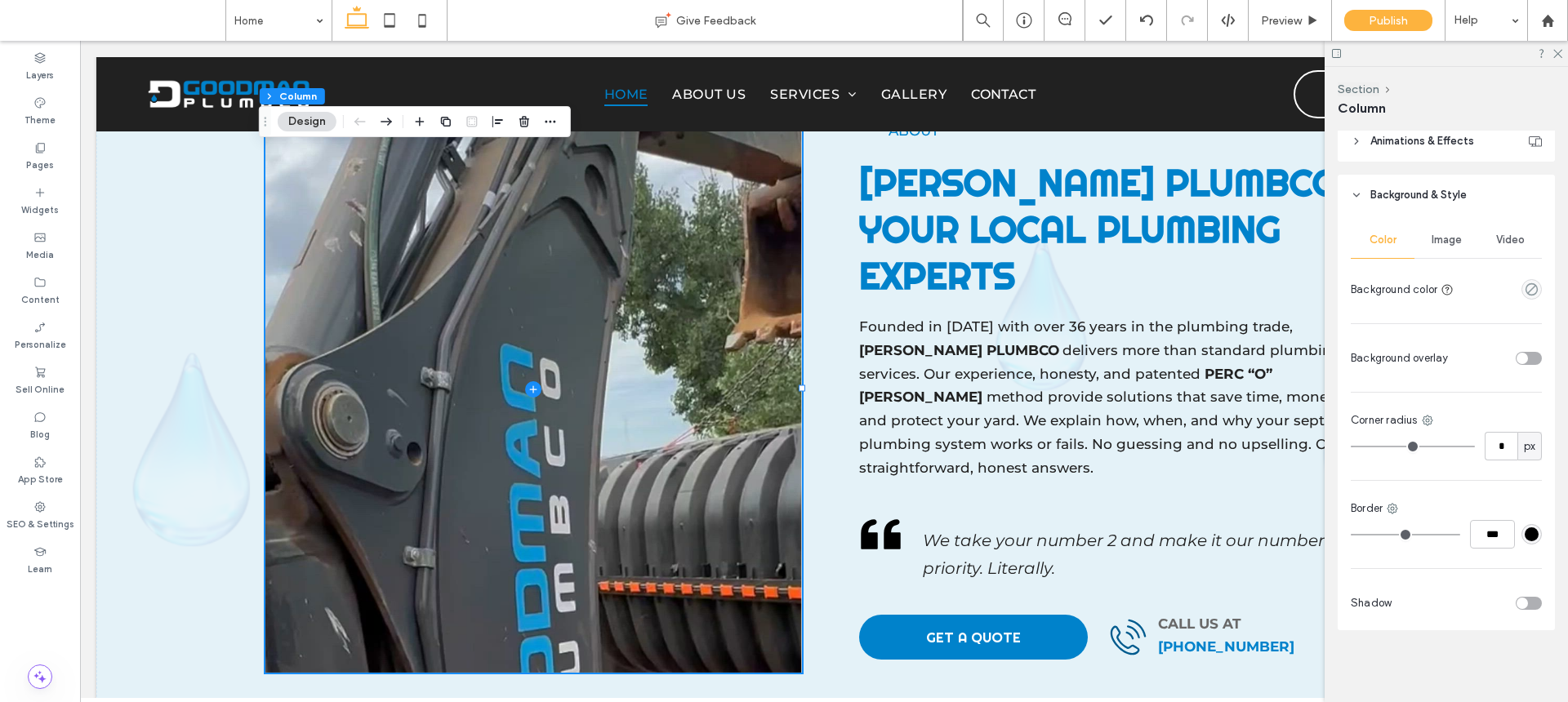
click at [1497, 241] on span "Video" at bounding box center [1511, 240] width 29 height 13
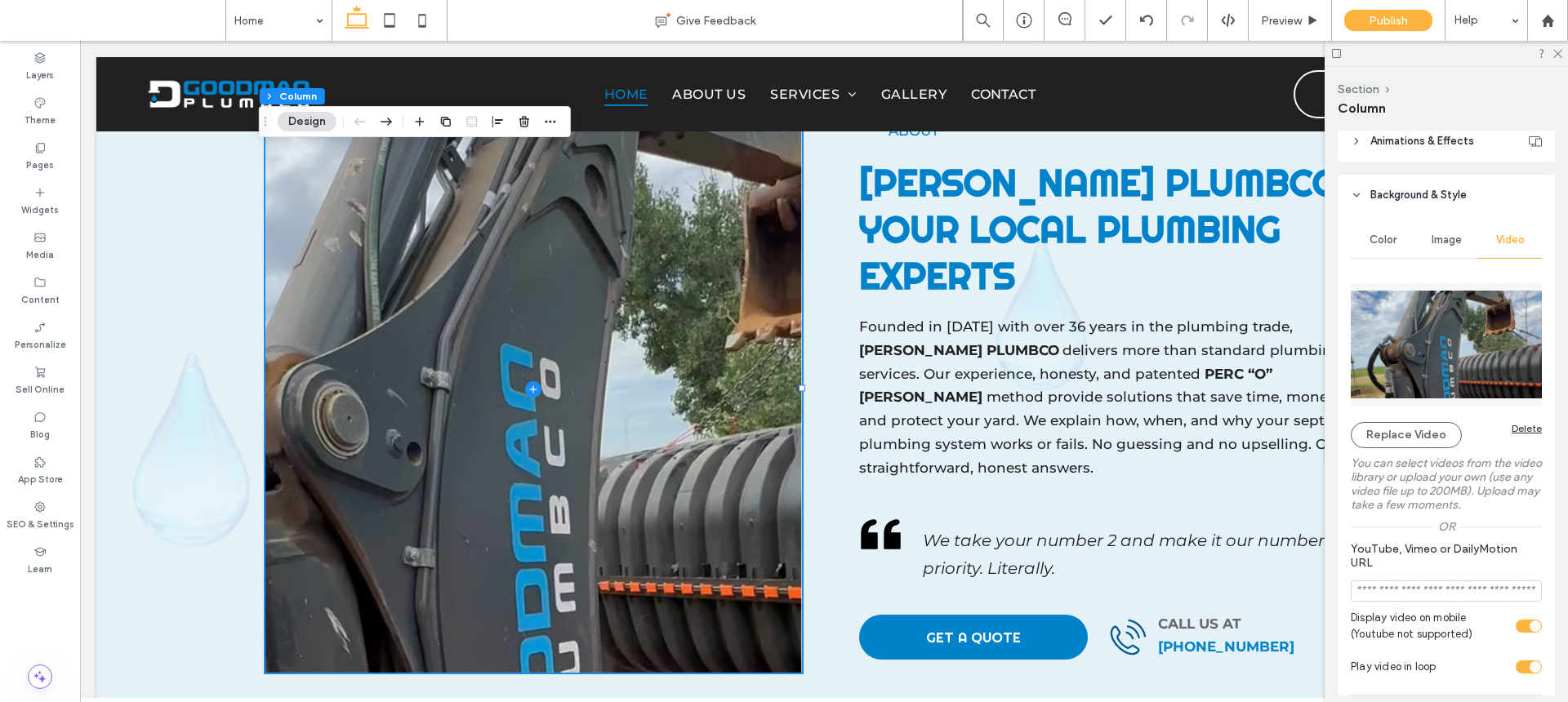
scroll to position [763, 0]
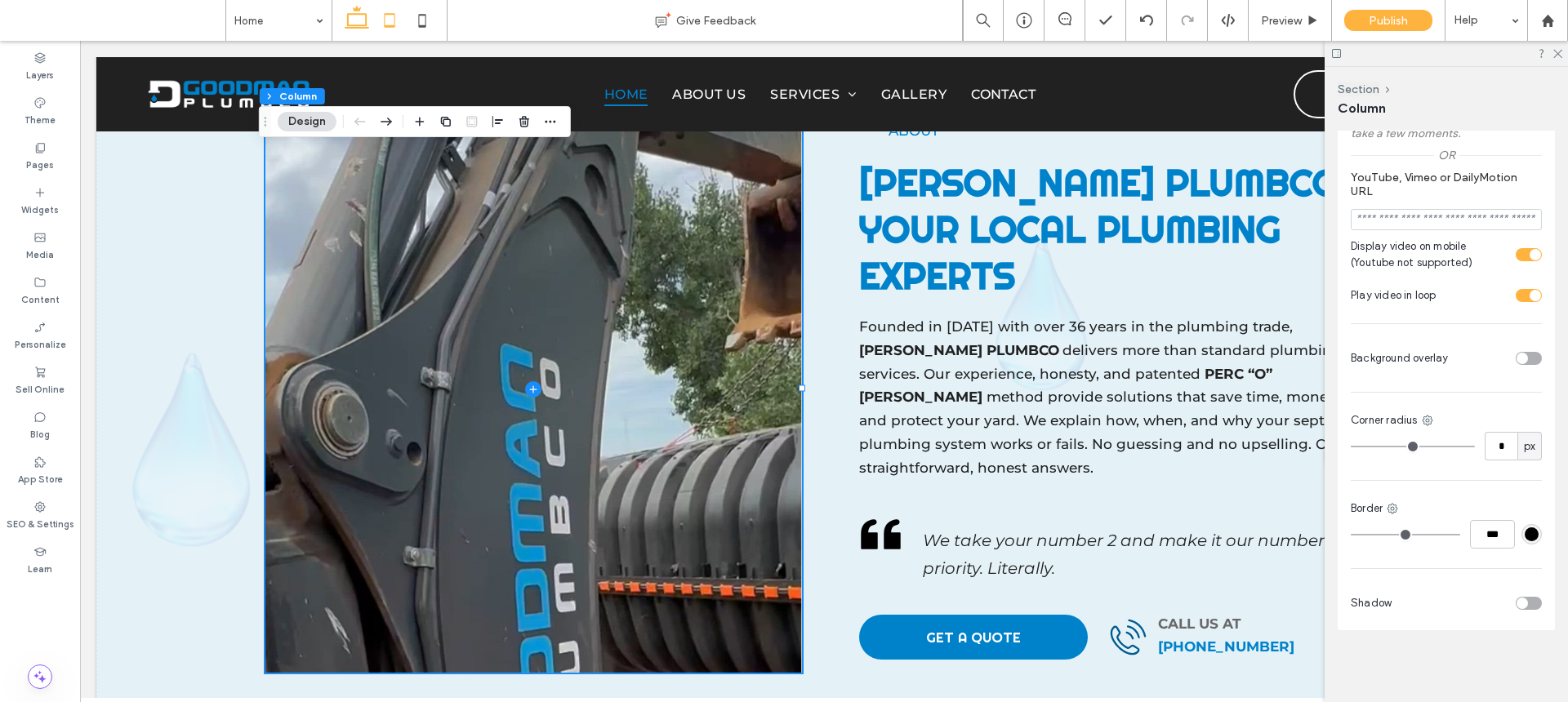
click at [399, 24] on icon at bounding box center [390, 21] width 32 height 32
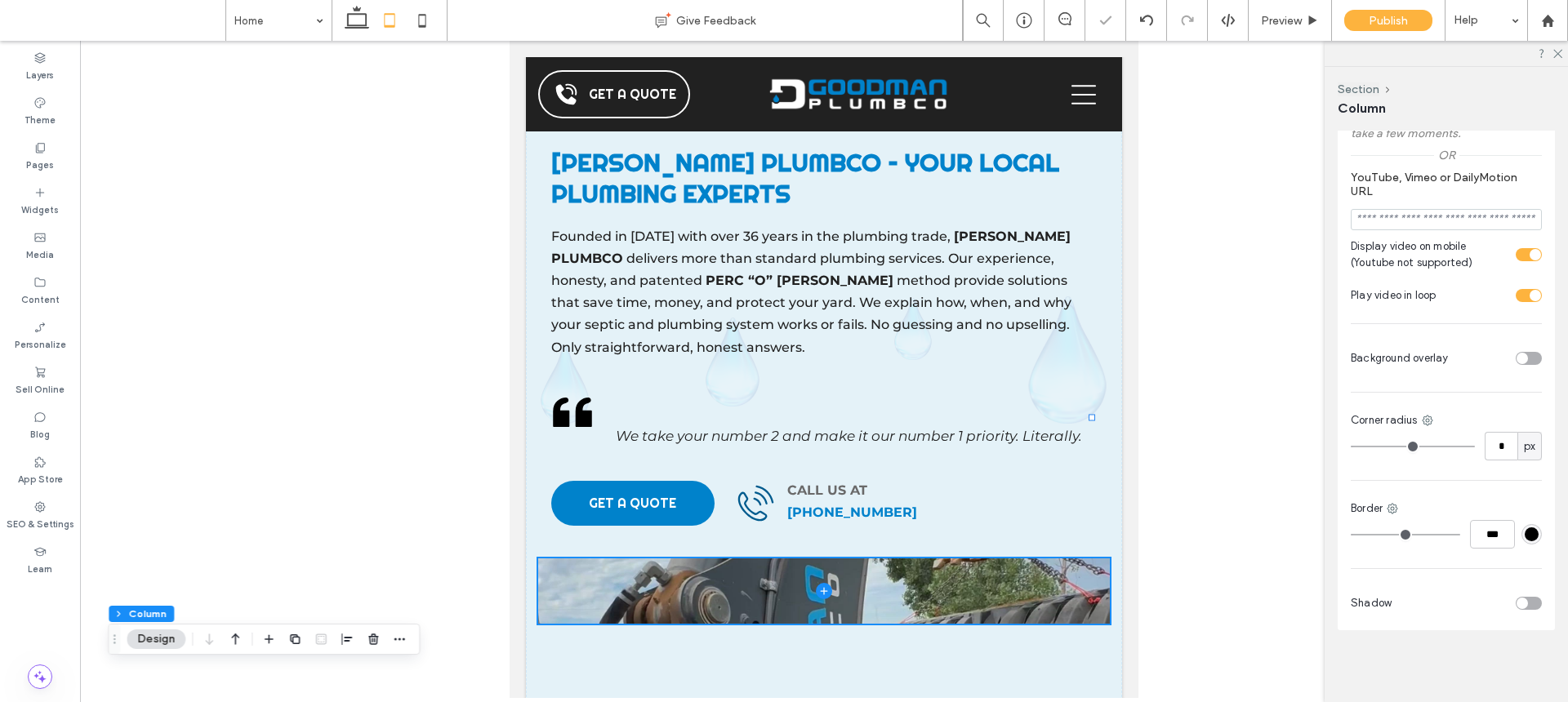
type input "*"
type input "**"
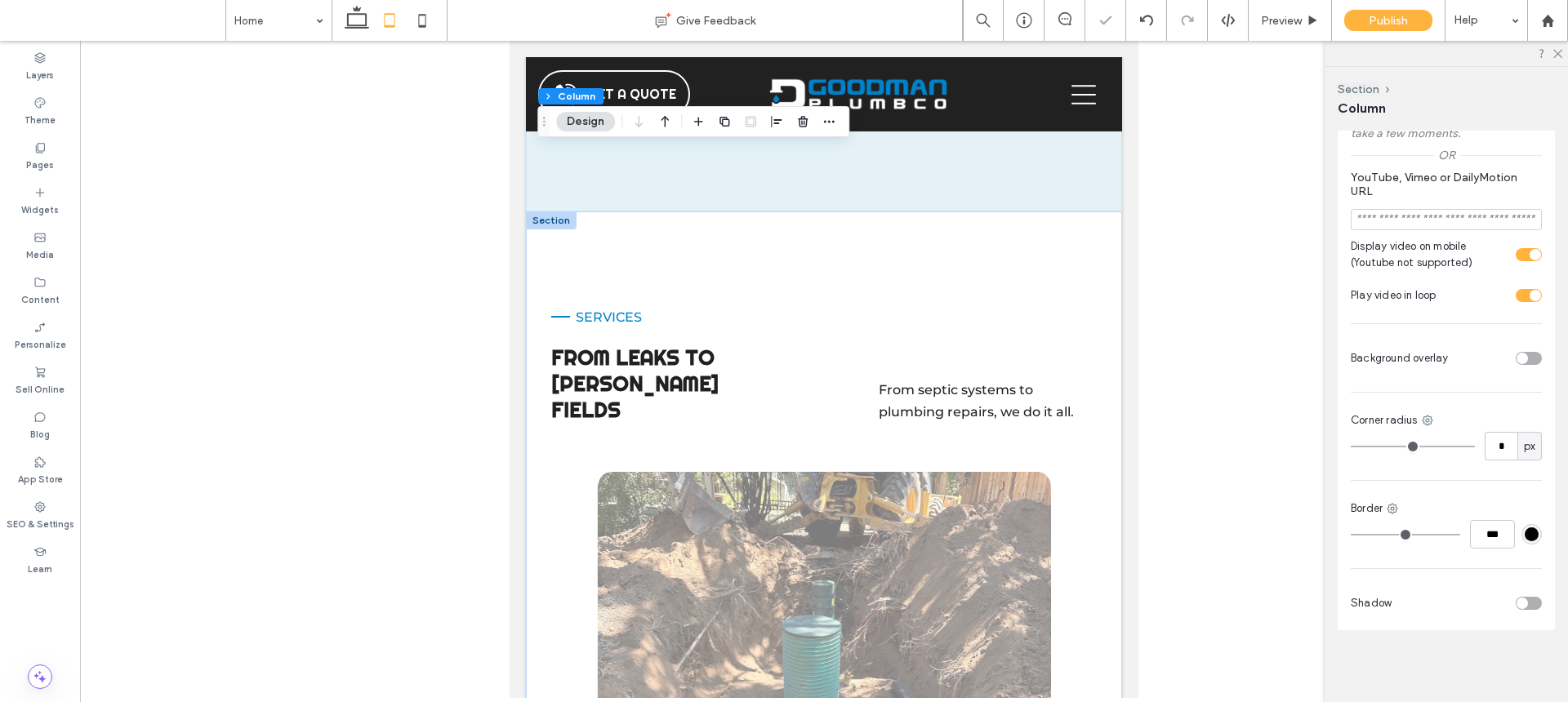
scroll to position [1812, 0]
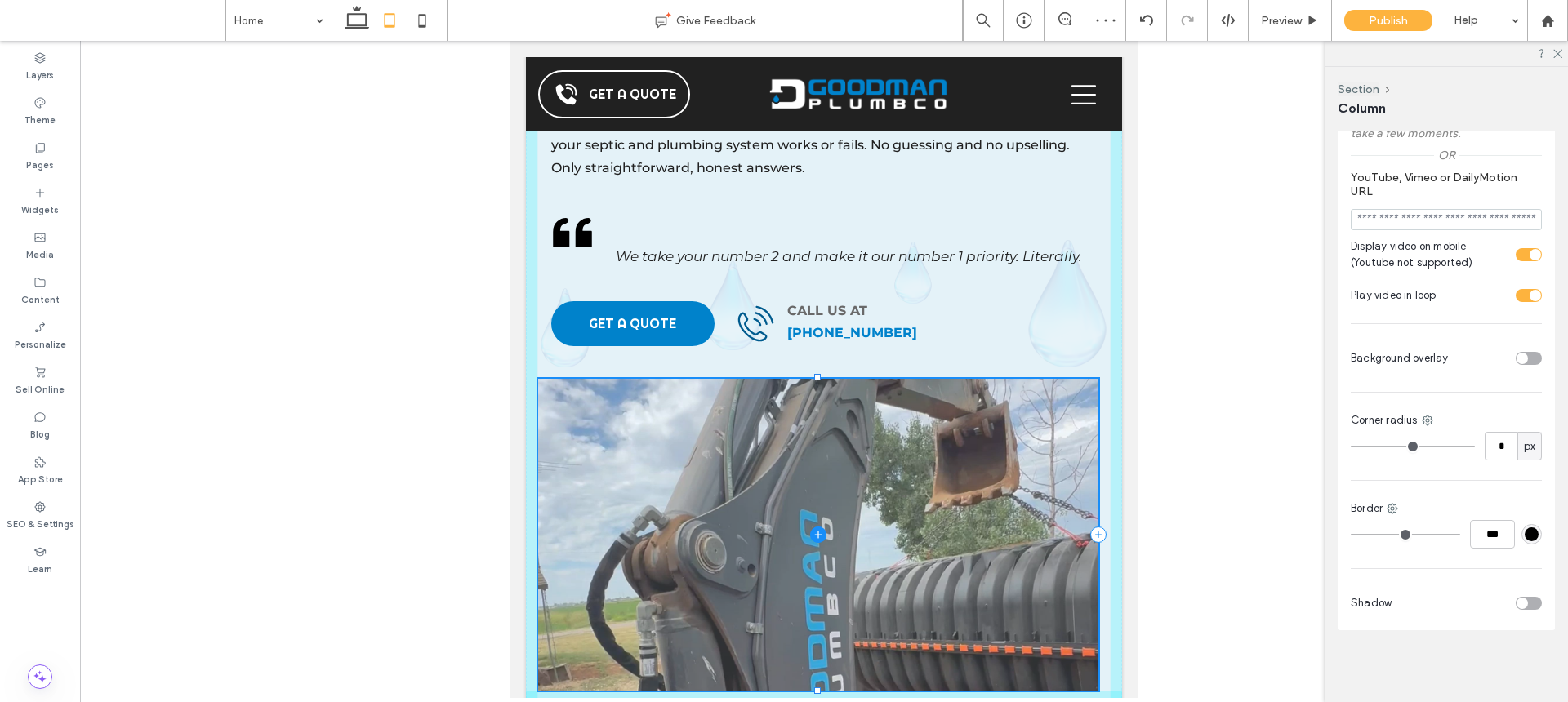
drag, startPoint x: 817, startPoint y: 403, endPoint x: 834, endPoint y: 651, distance: 248.6
click at [834, 651] on div "100% , 382px About D GOODMAN PLUMBCO – Your Local Plumbing Experts Founded in 2…" at bounding box center [824, 302] width 597 height 938
type input "***"
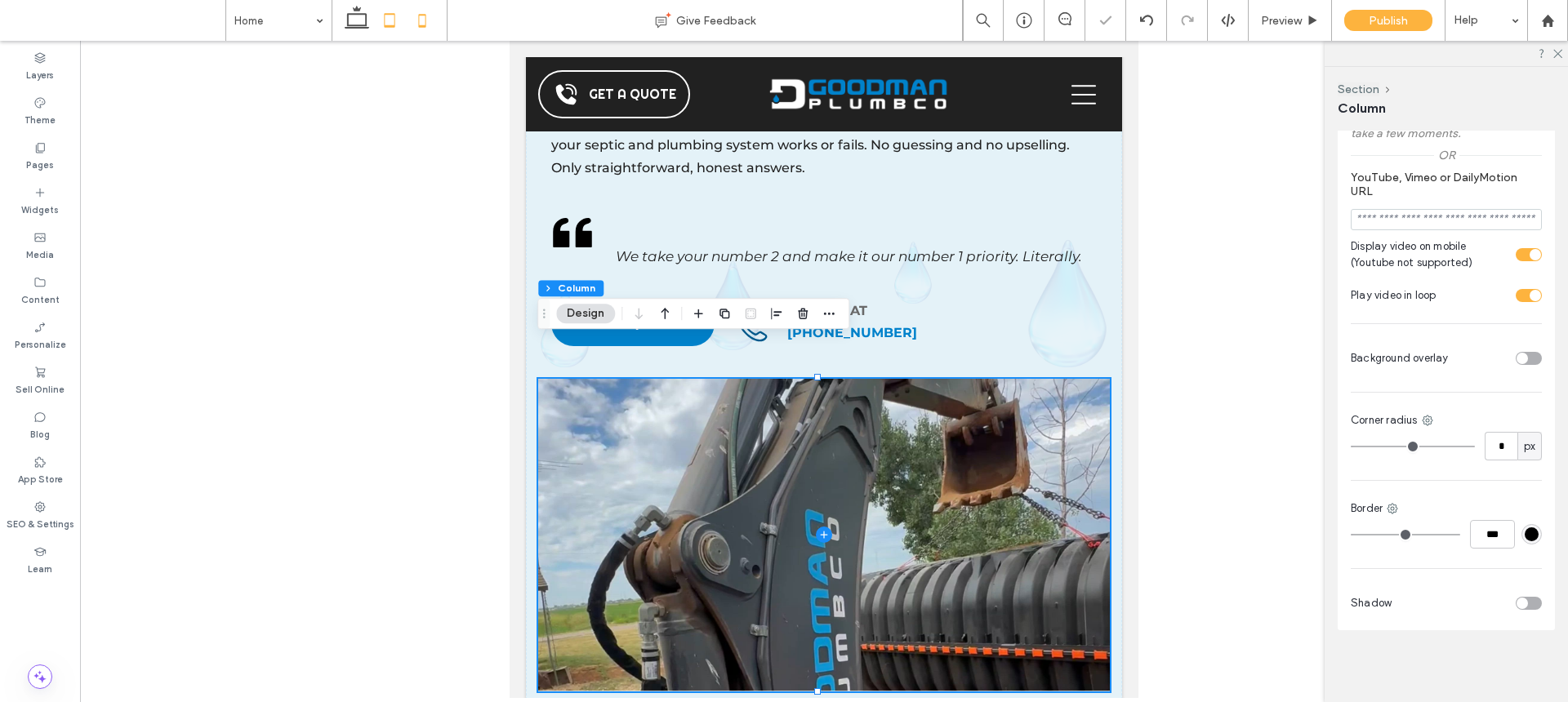
click at [419, 29] on icon at bounding box center [422, 21] width 32 height 32
type input "**"
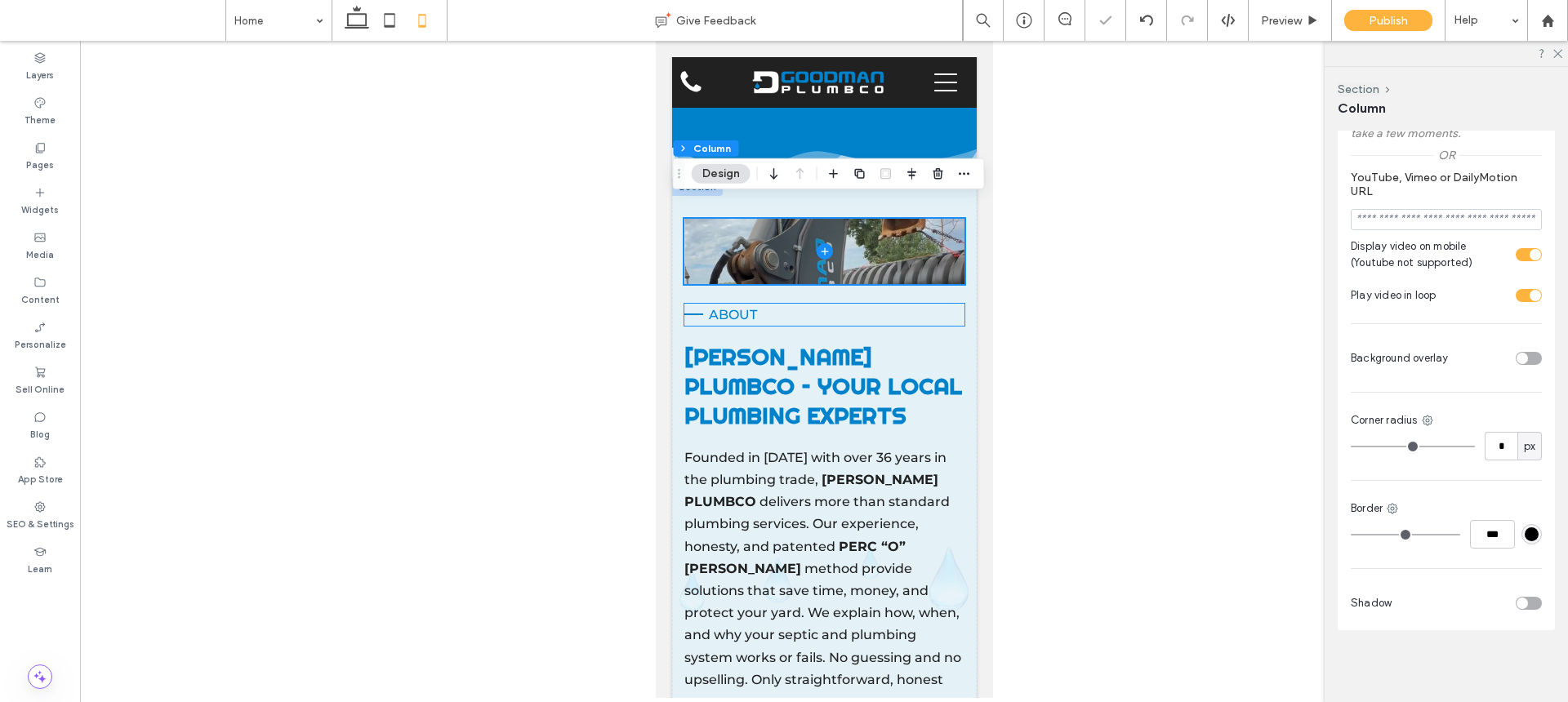
scroll to position [1585, 0]
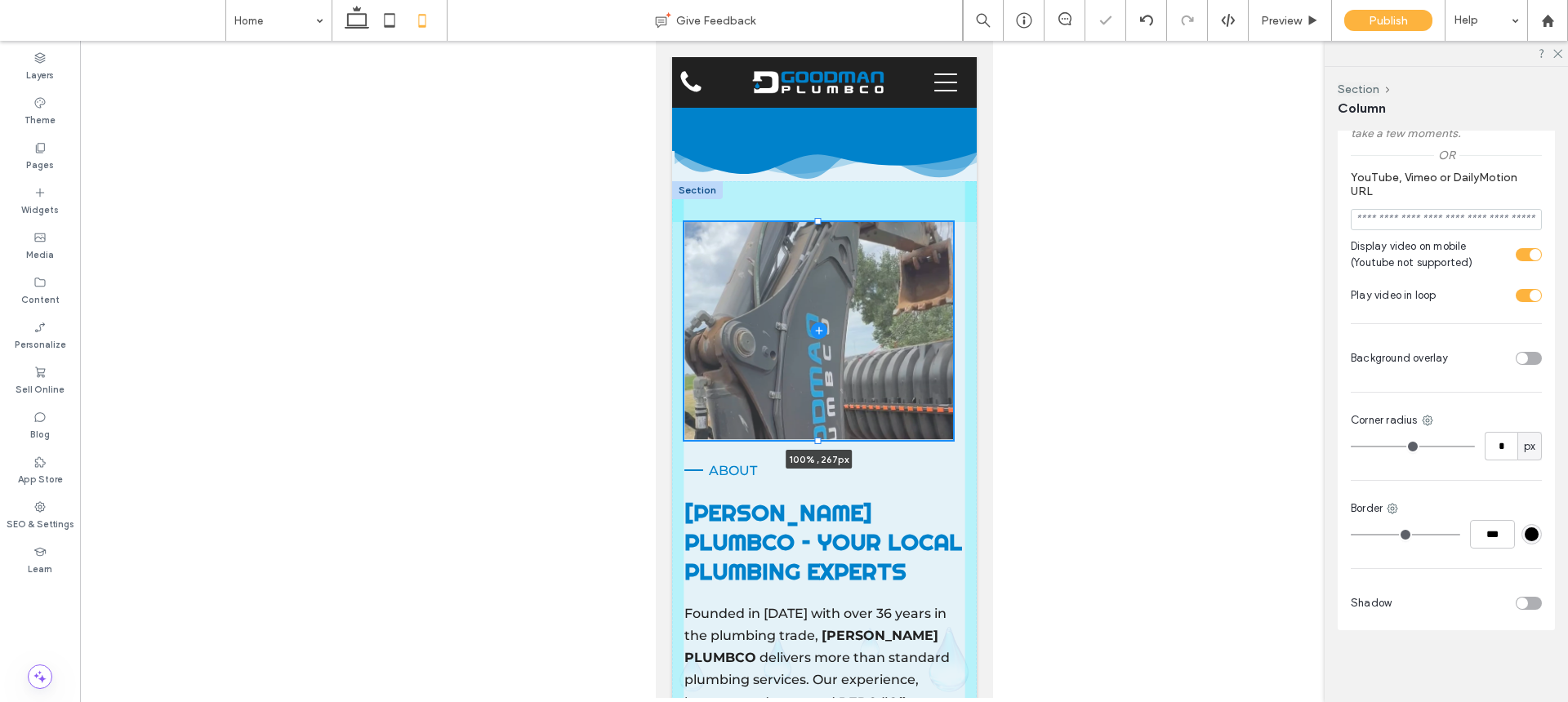
drag, startPoint x: 818, startPoint y: 267, endPoint x: 820, endPoint y: 425, distance: 158.0
click at [820, 437] on div at bounding box center [817, 439] width 6 height 6
type input "***"
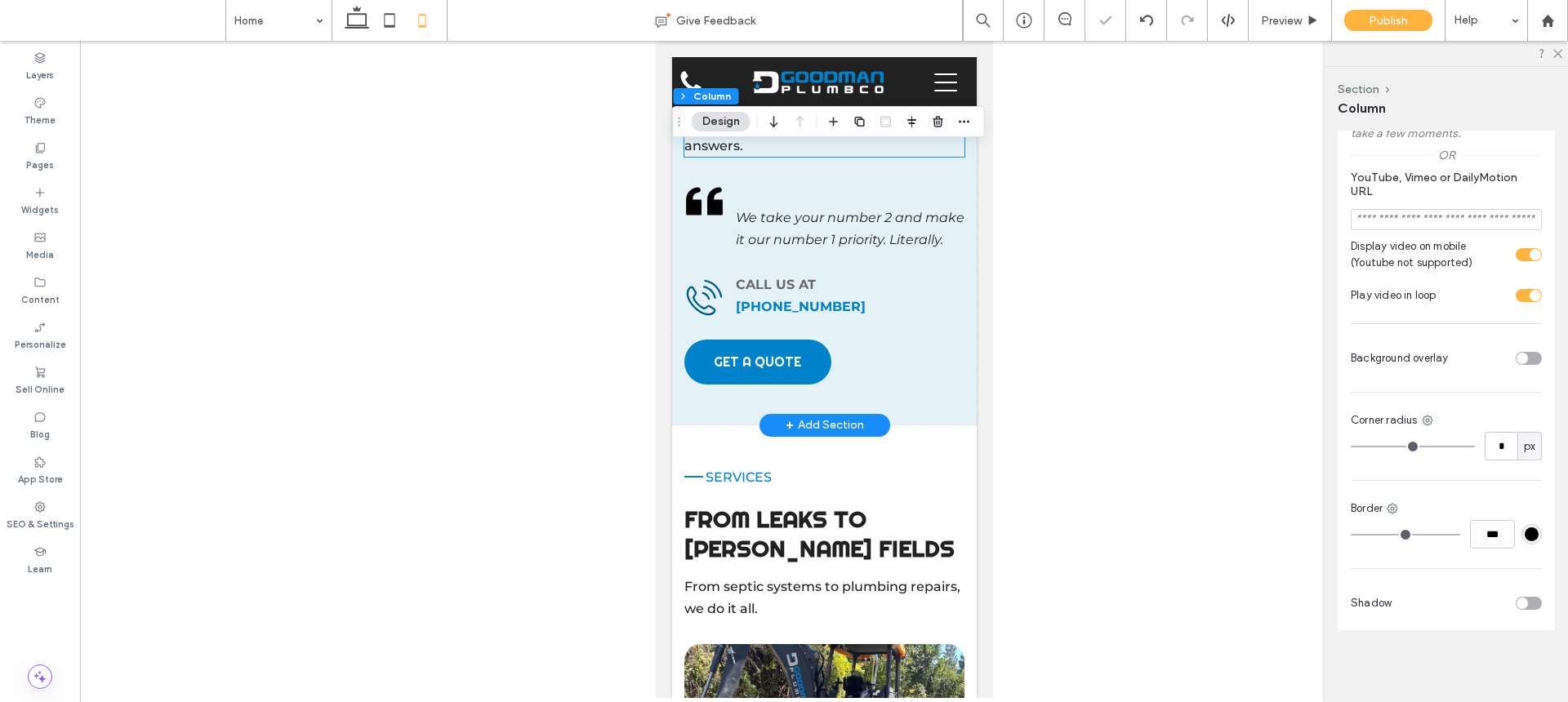
scroll to position [2453, 0]
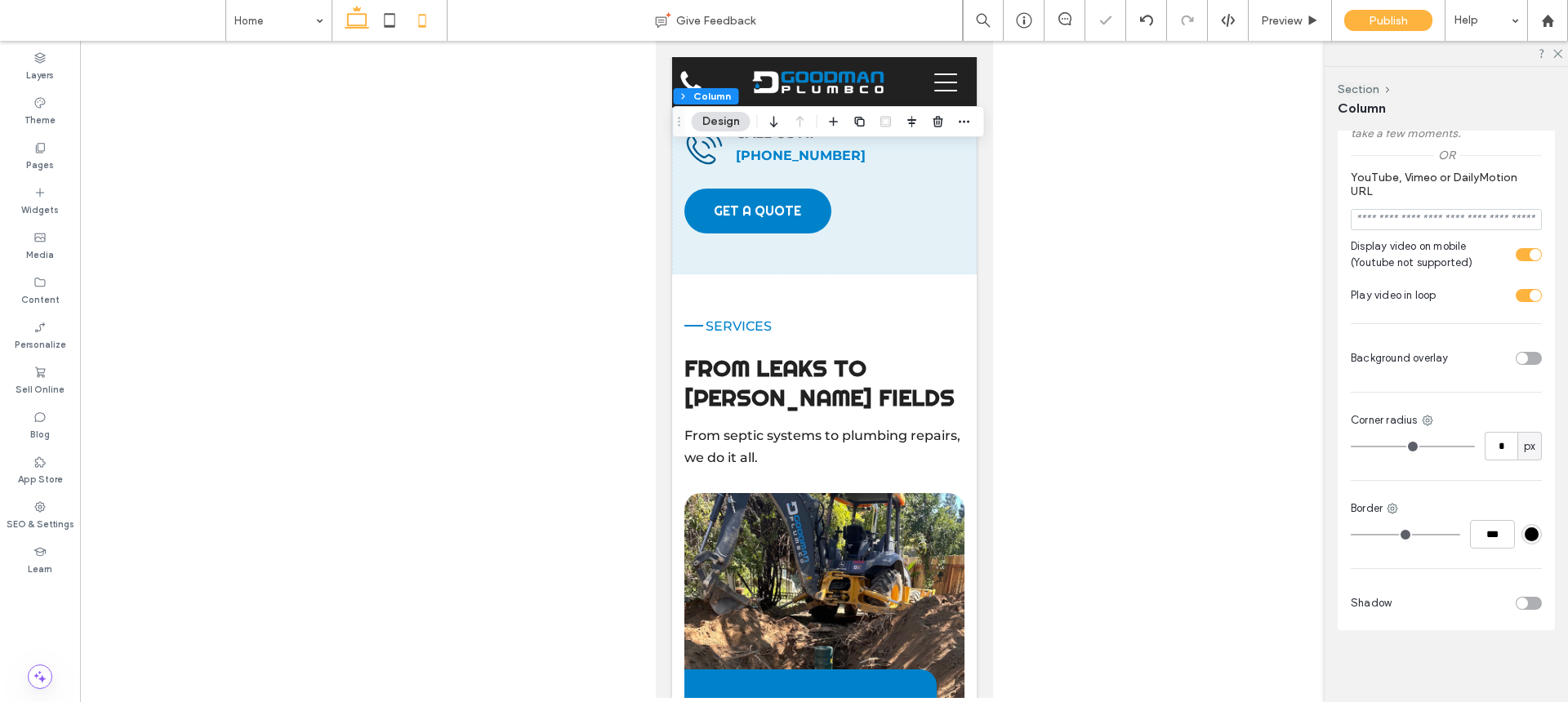
click at [361, 21] on icon at bounding box center [357, 21] width 32 height 32
type input "**"
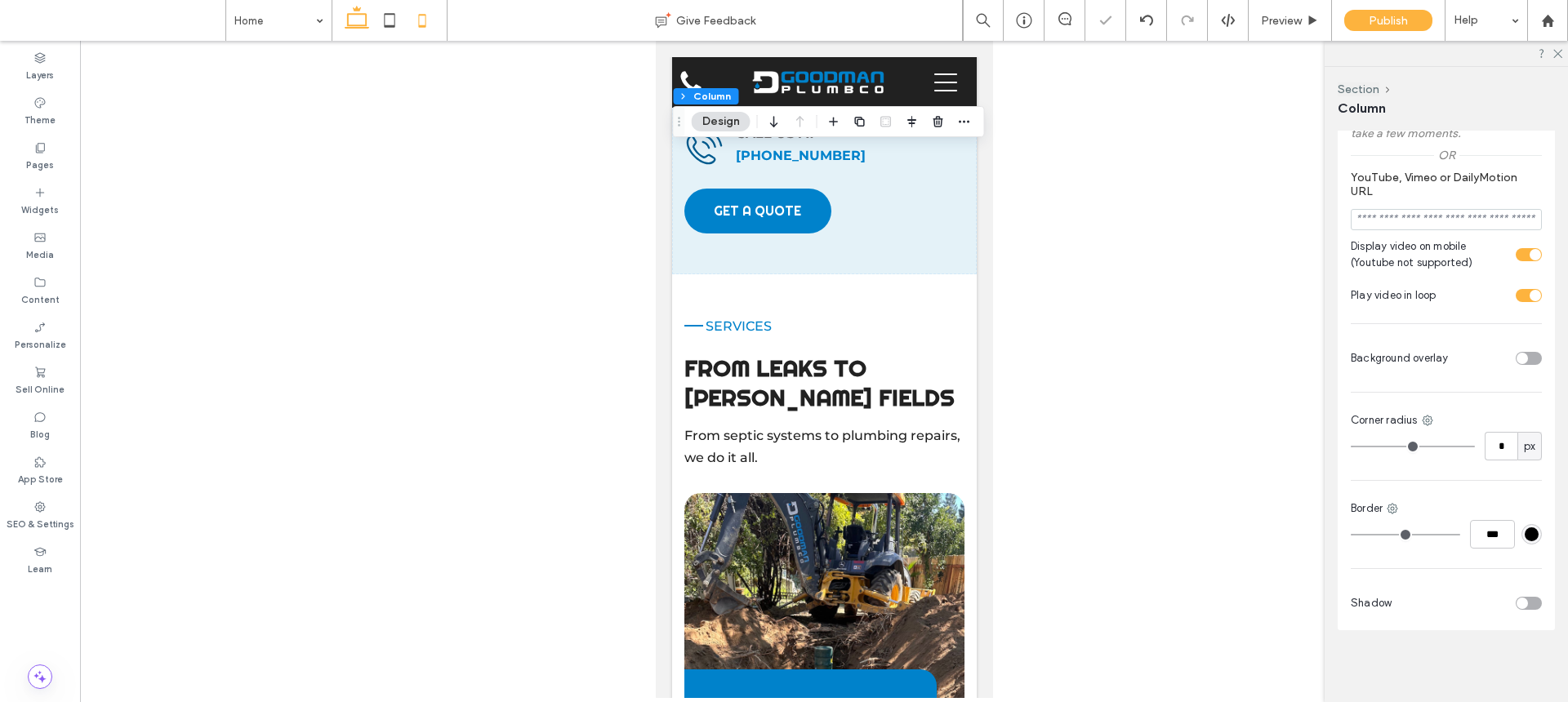
type input "***"
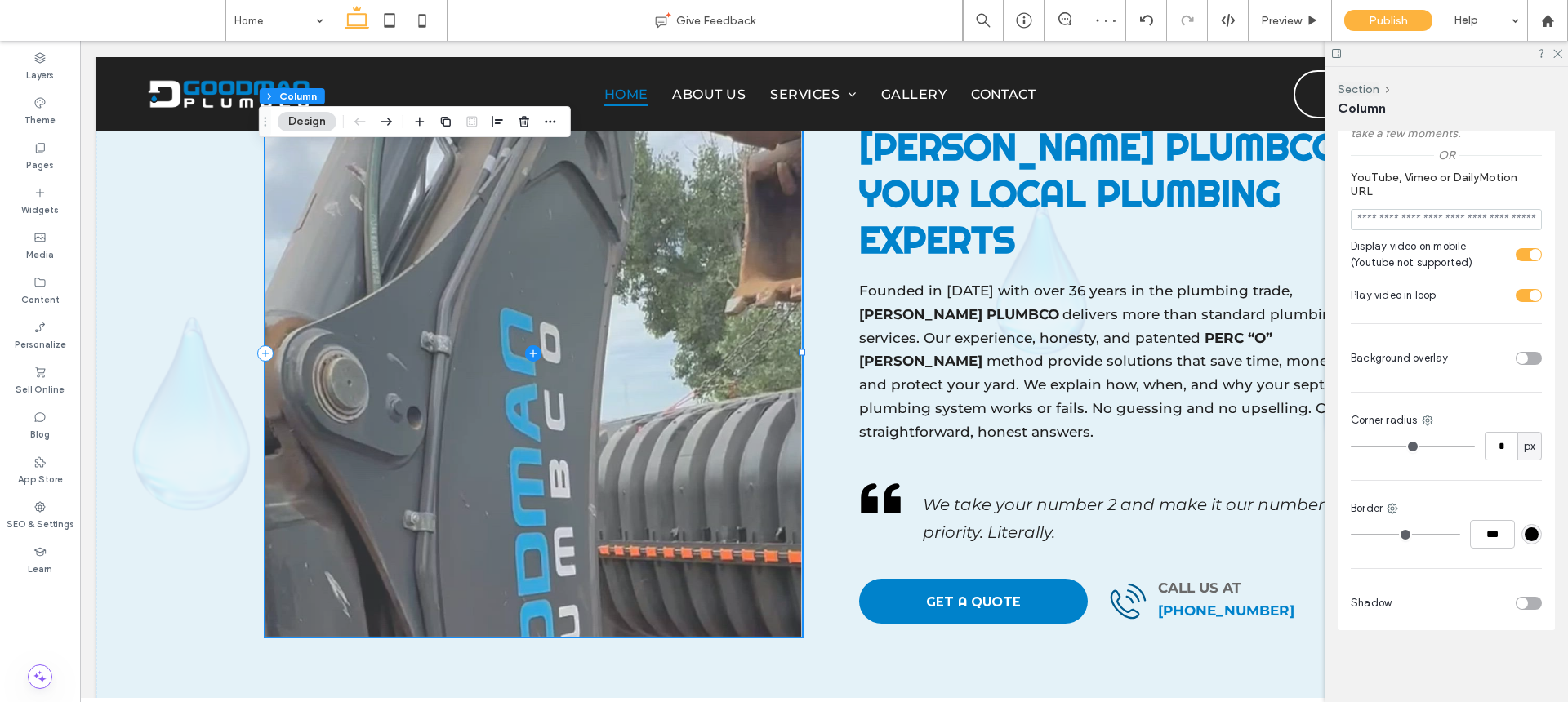
scroll to position [1671, 0]
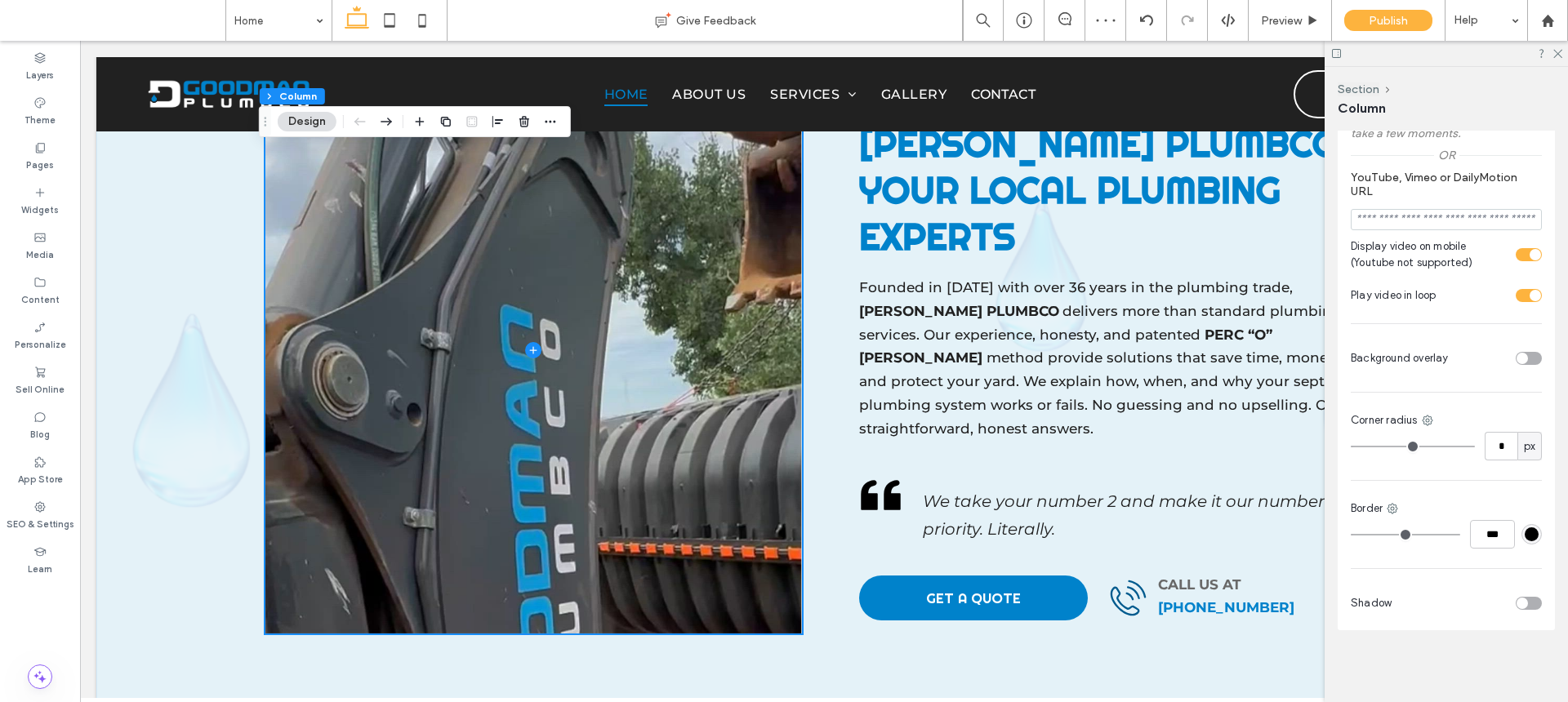
click at [751, 612] on div "About D GOODMAN PLUMBCO – Your Local Plumbing Experts Founded in 2005 with over…" at bounding box center [824, 349] width 1176 height 811
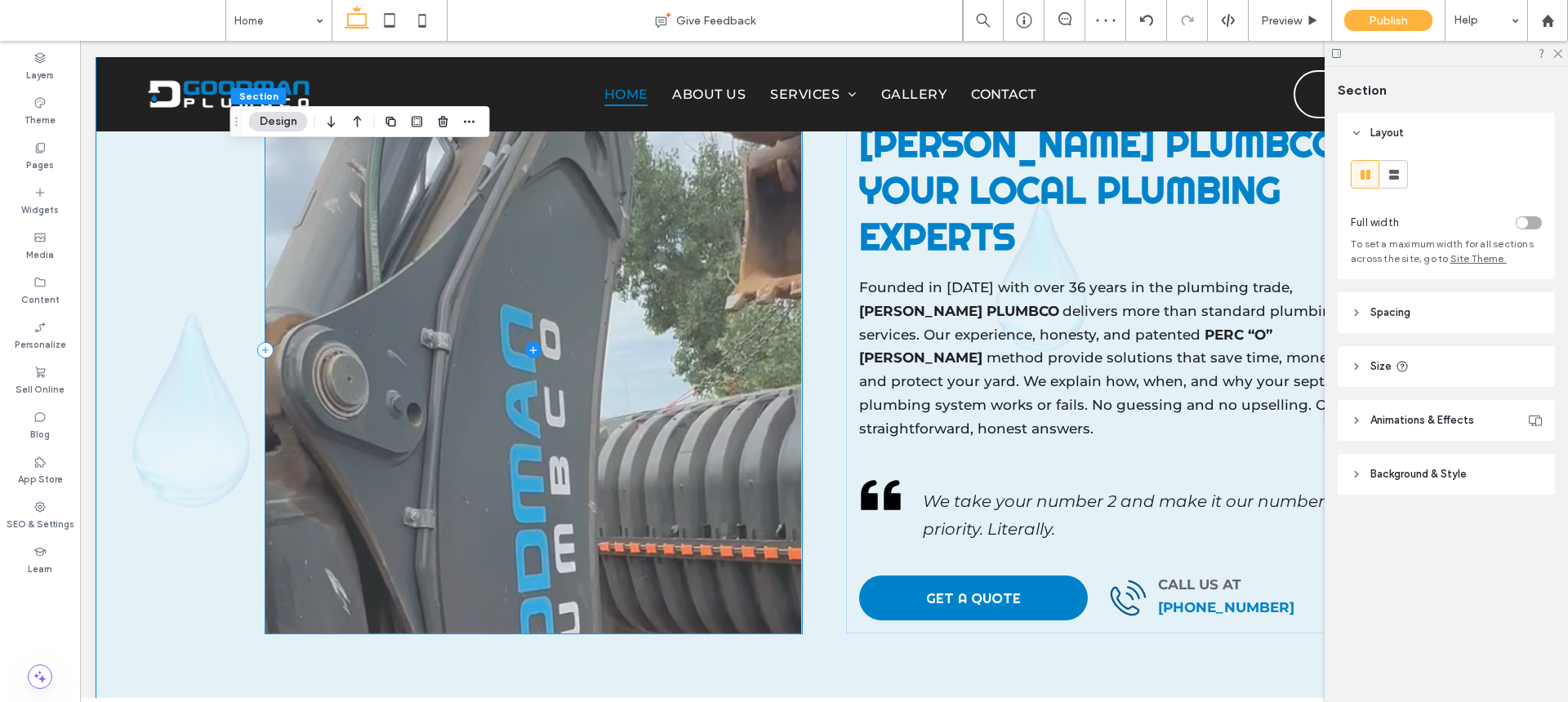
click at [753, 567] on span at bounding box center [533, 350] width 536 height 567
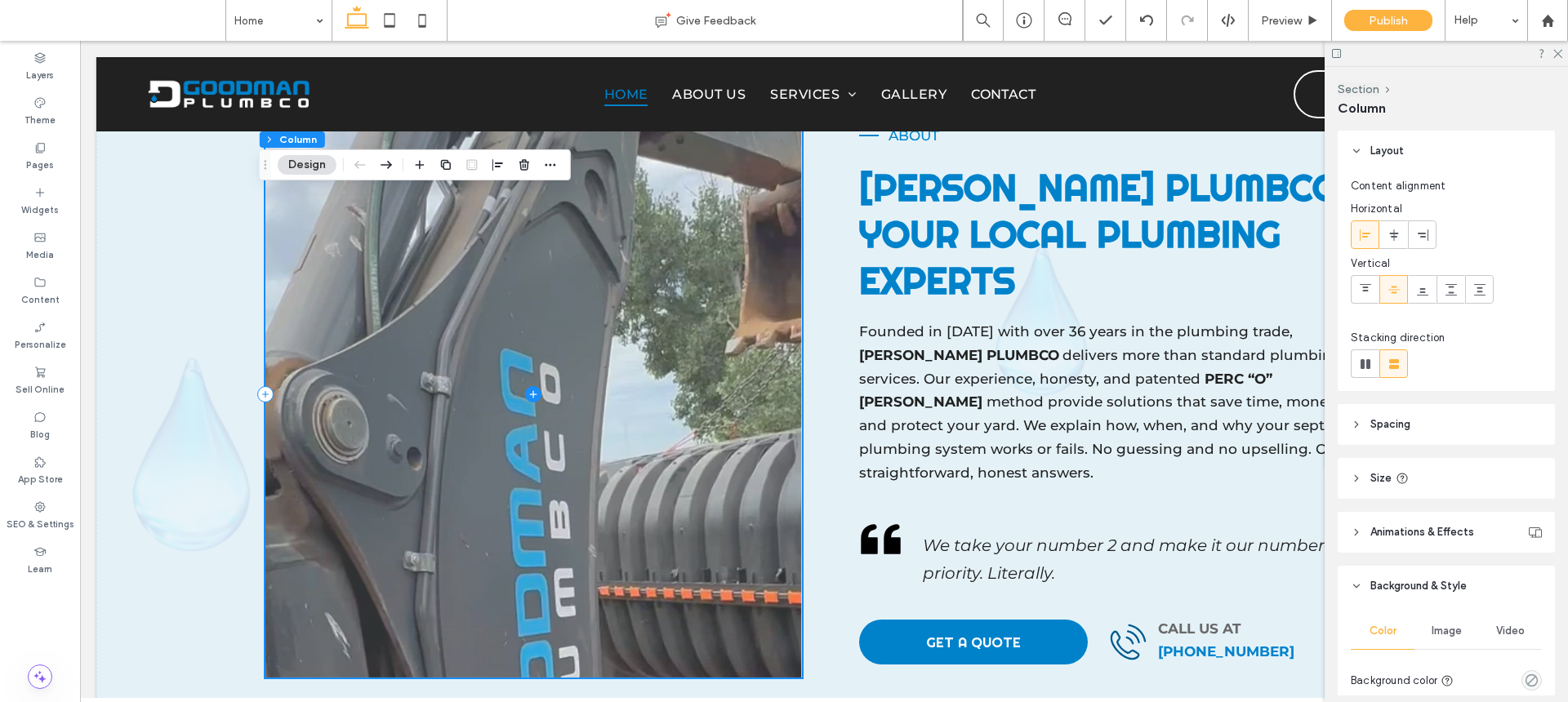
scroll to position [1521, 0]
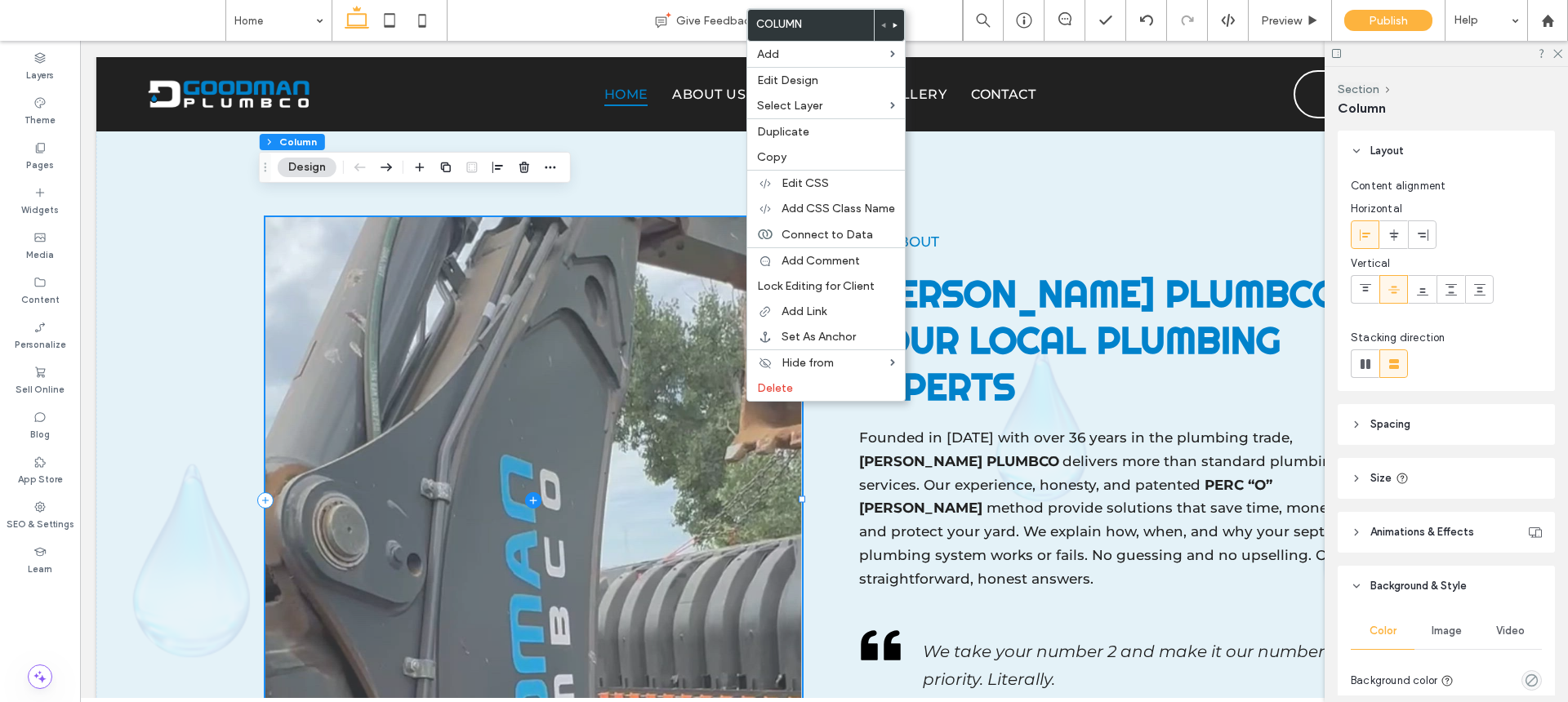
click at [765, 426] on span at bounding box center [533, 501] width 536 height 567
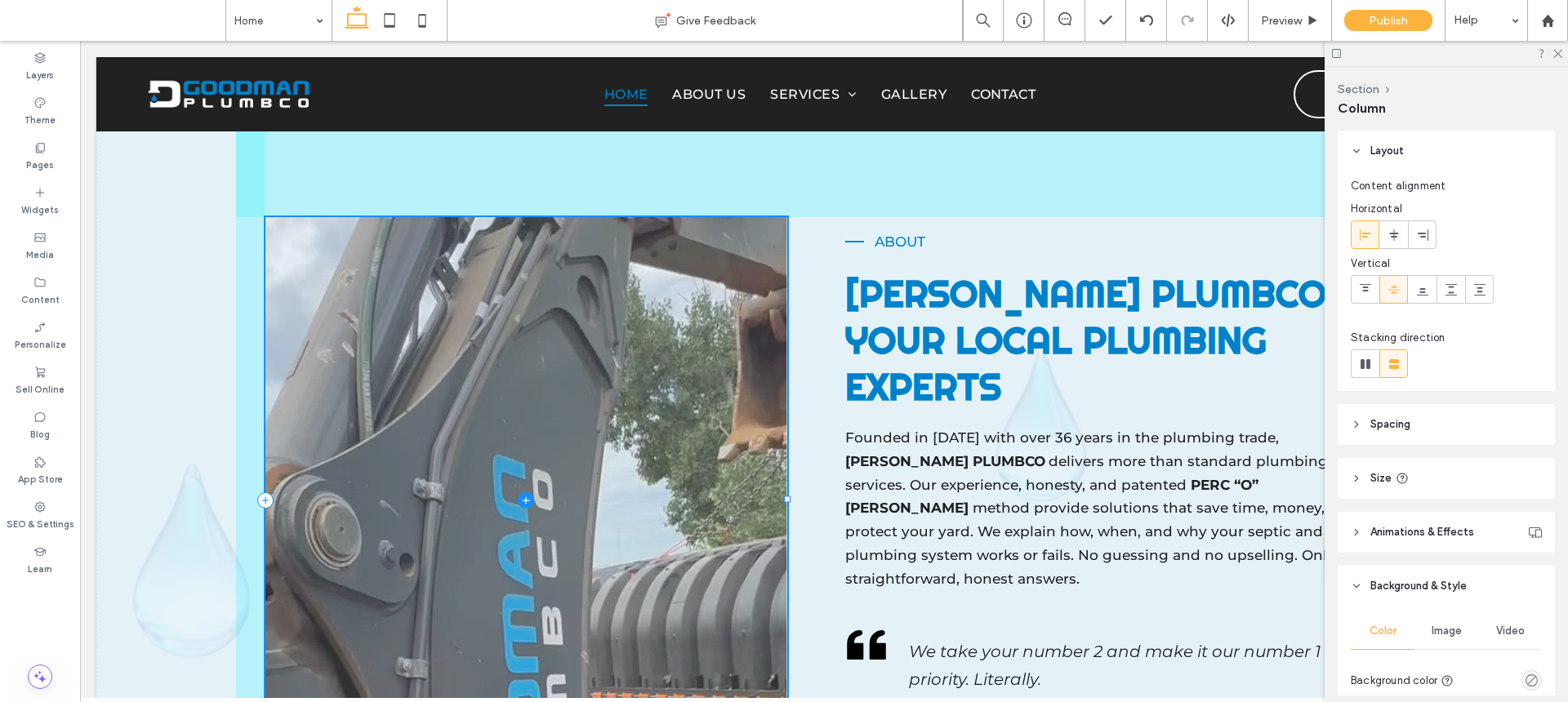
drag, startPoint x: 794, startPoint y: 476, endPoint x: 778, endPoint y: 476, distance: 16.0
click at [784, 495] on div at bounding box center [787, 498] width 6 height 6
type input "**"
type input "*****"
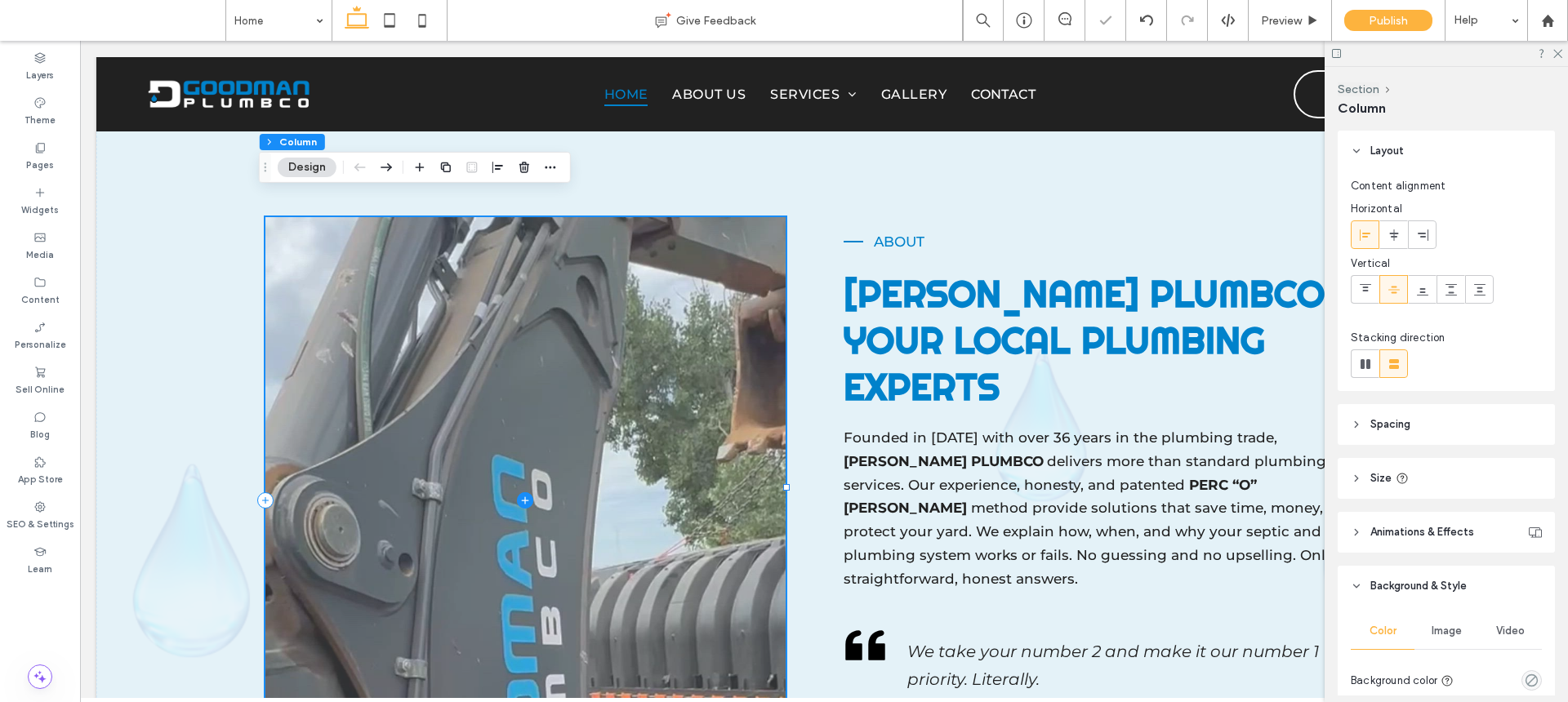
click at [778, 475] on div "47% , 691px About D GOODMAN PLUMBCO – Your Local Plumbing Experts Founded in 20…" at bounding box center [824, 500] width 1176 height 811
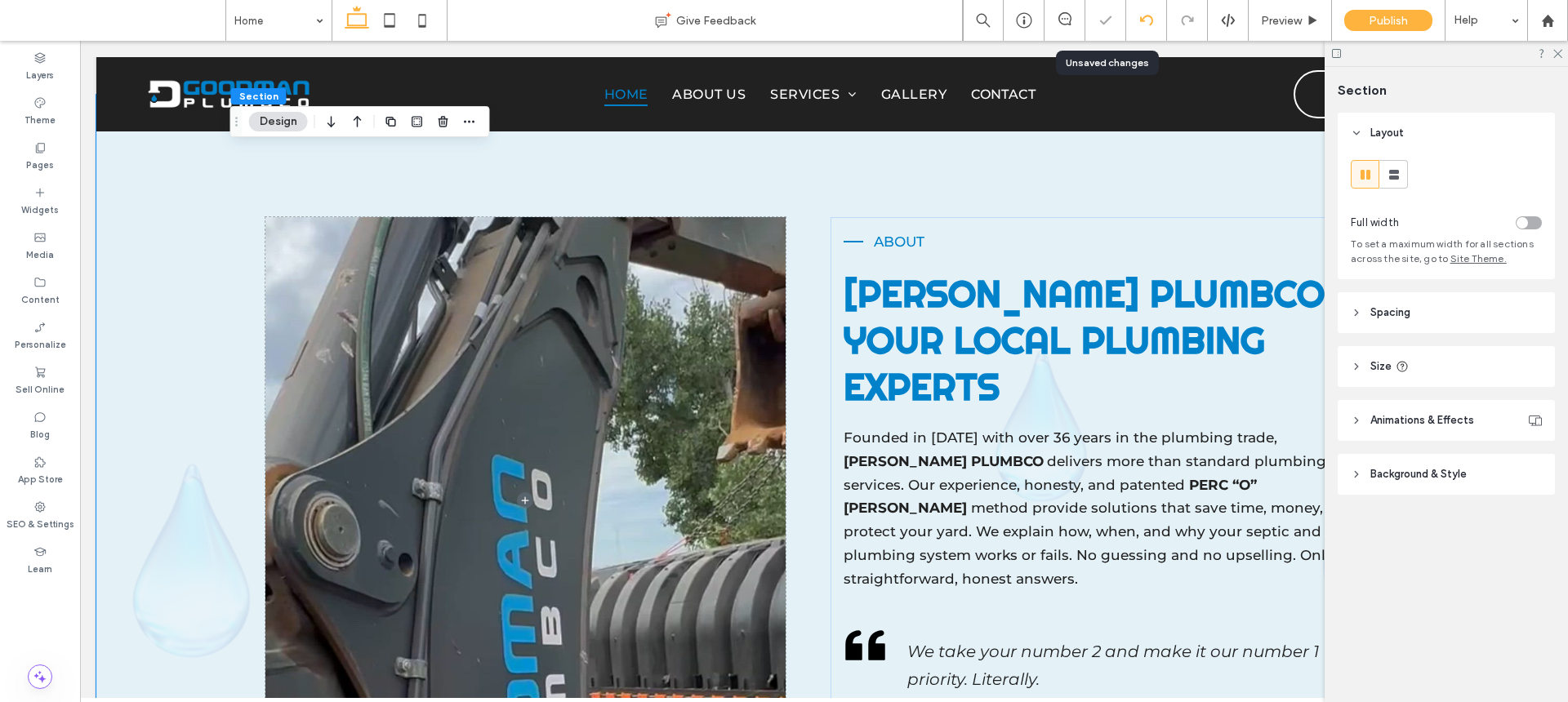
click at [1147, 17] on icon at bounding box center [1146, 20] width 13 height 13
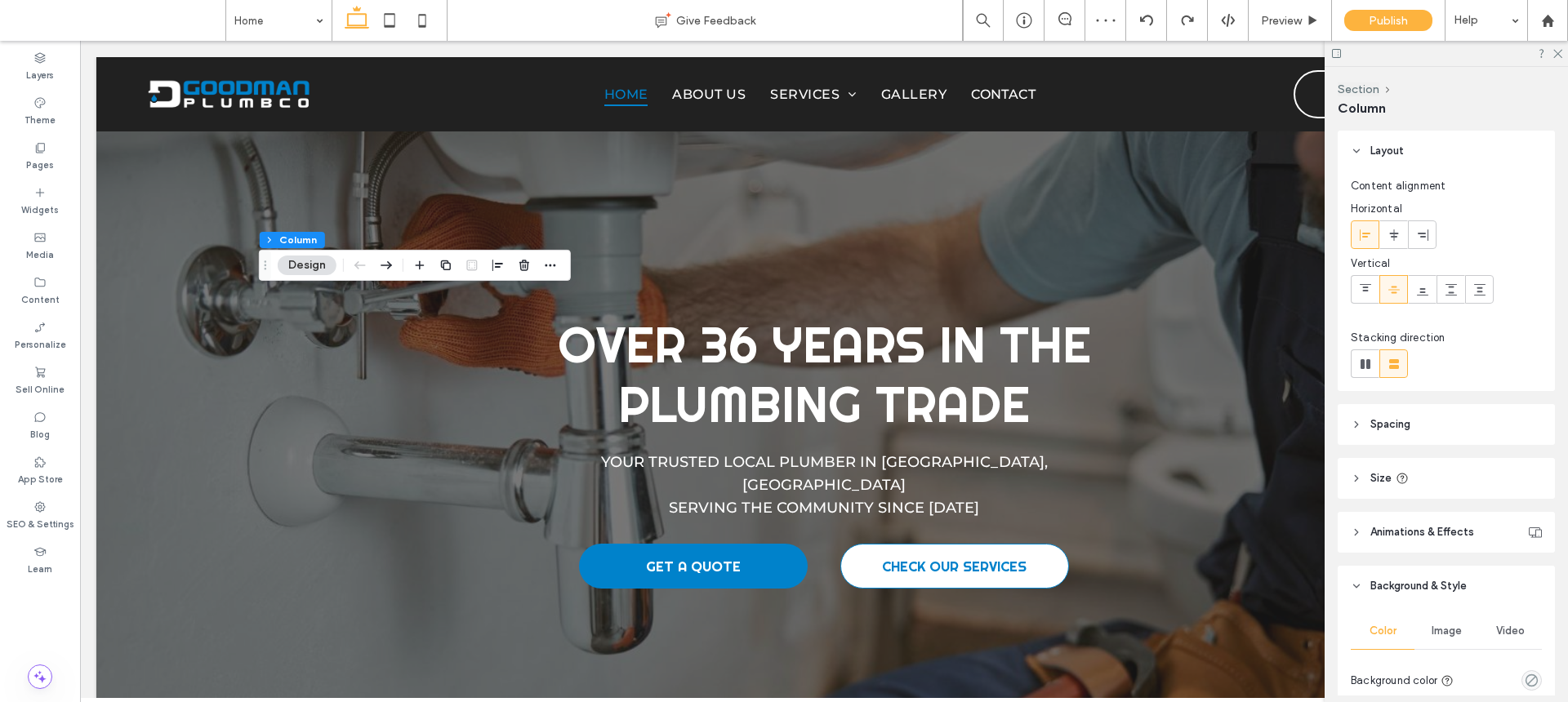
scroll to position [1423, 0]
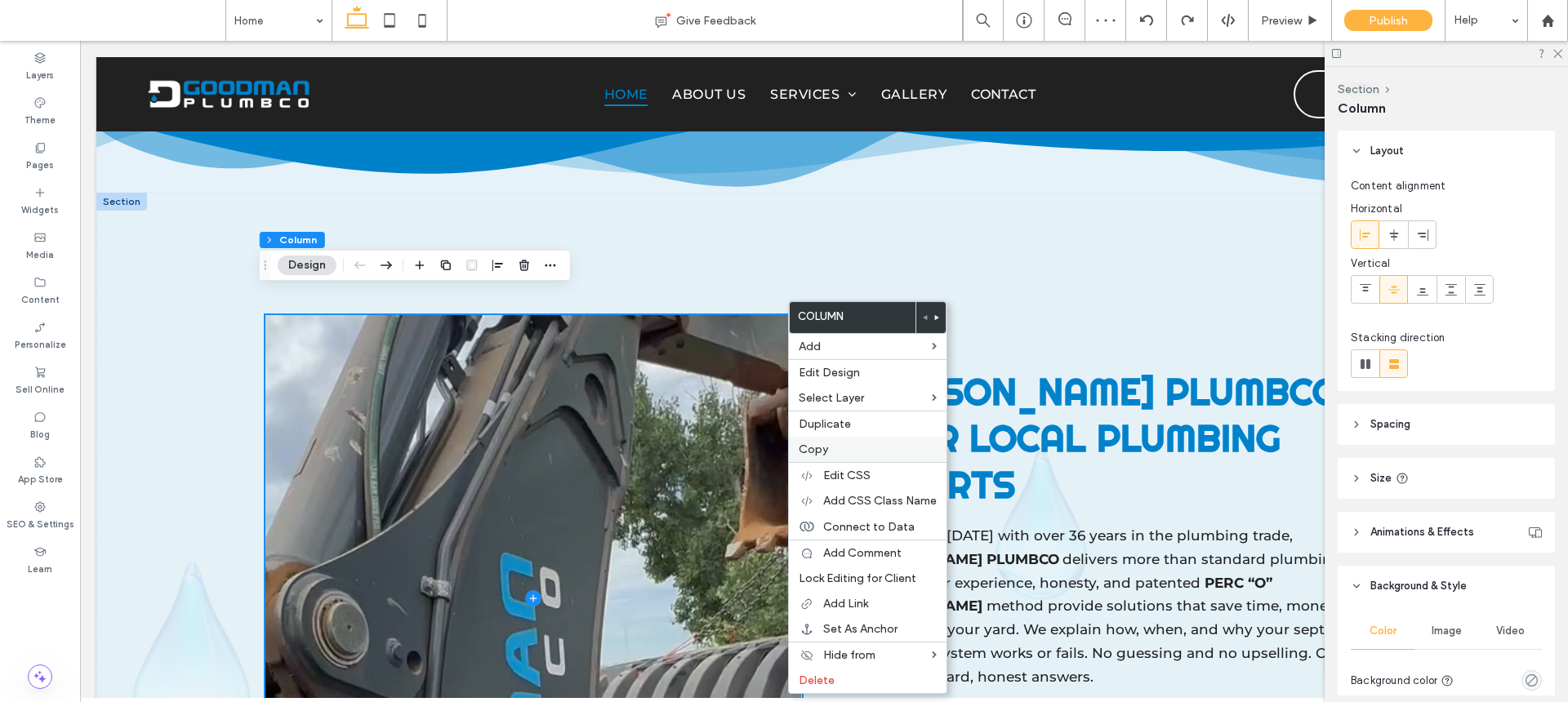
click at [820, 442] on span "Copy" at bounding box center [813, 448] width 30 height 14
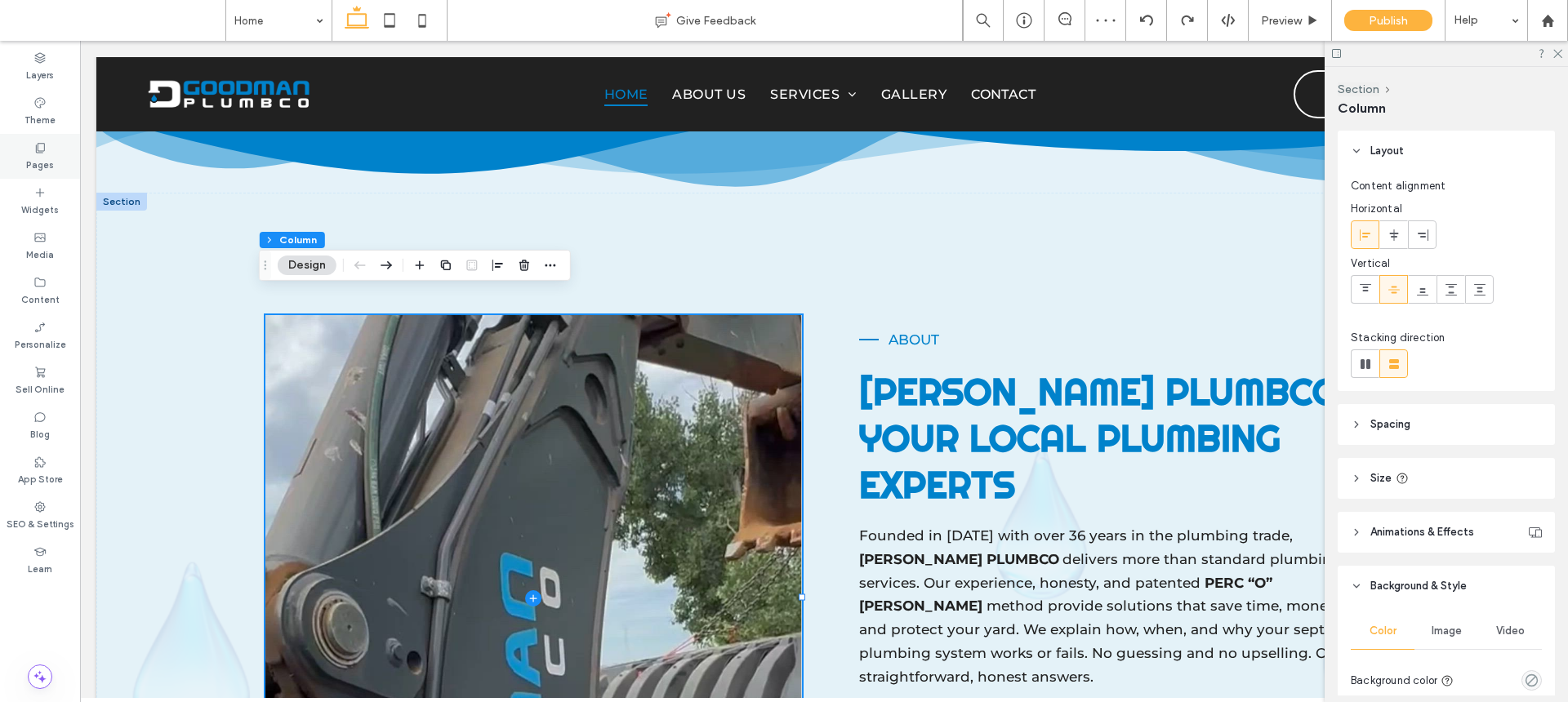
click at [53, 153] on div "Pages" at bounding box center [40, 156] width 80 height 45
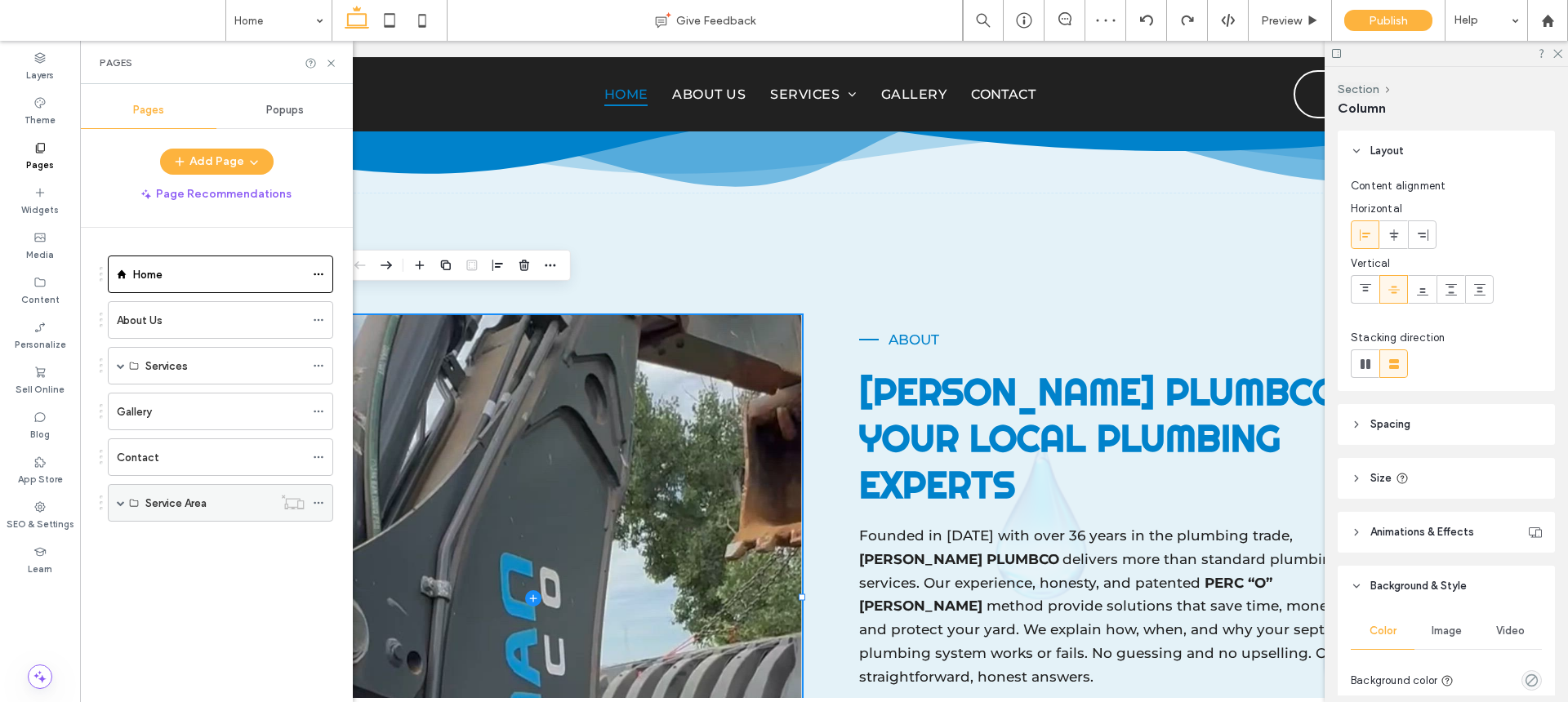
click at [123, 510] on span at bounding box center [120, 503] width 8 height 36
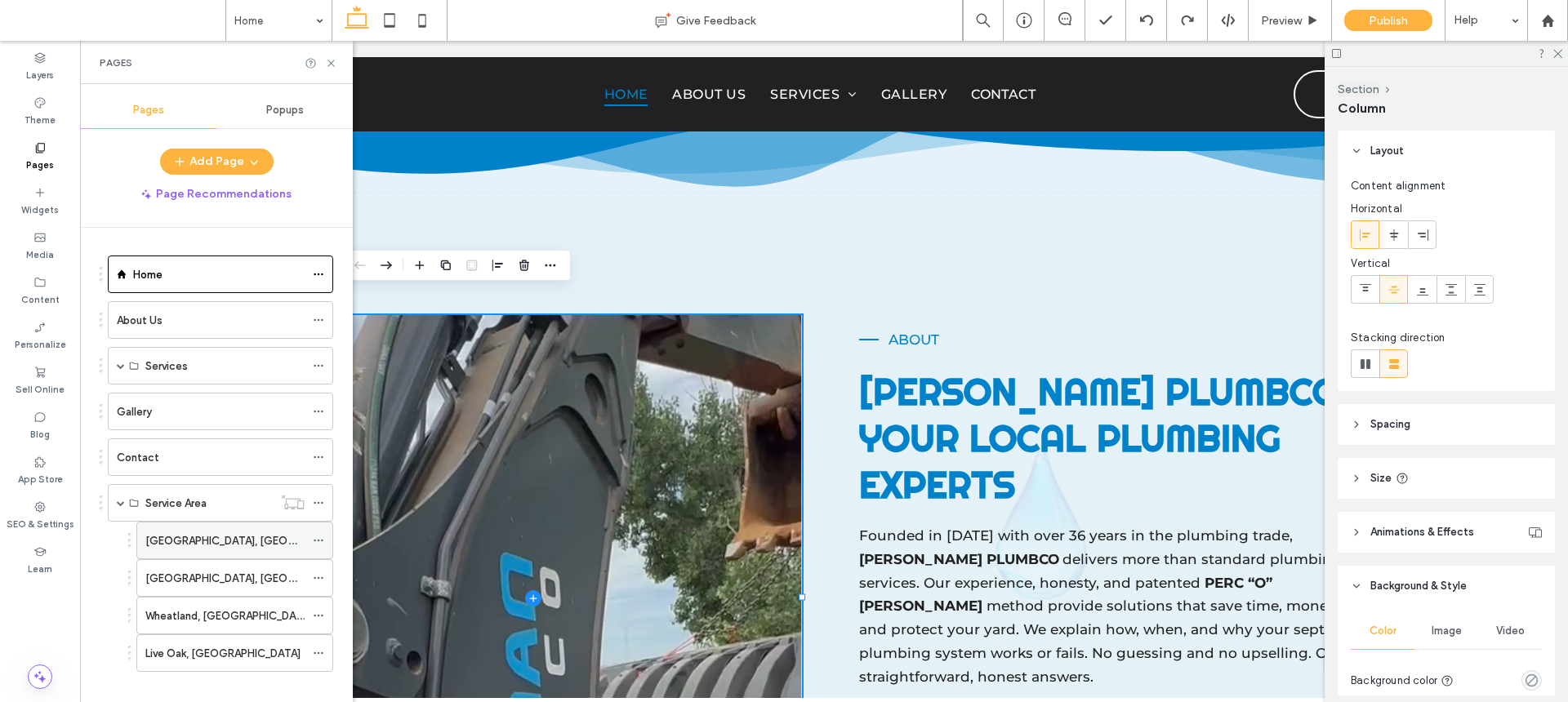
click at [162, 540] on label "[GEOGRAPHIC_DATA], [GEOGRAPHIC_DATA]" at bounding box center [257, 541] width 224 height 29
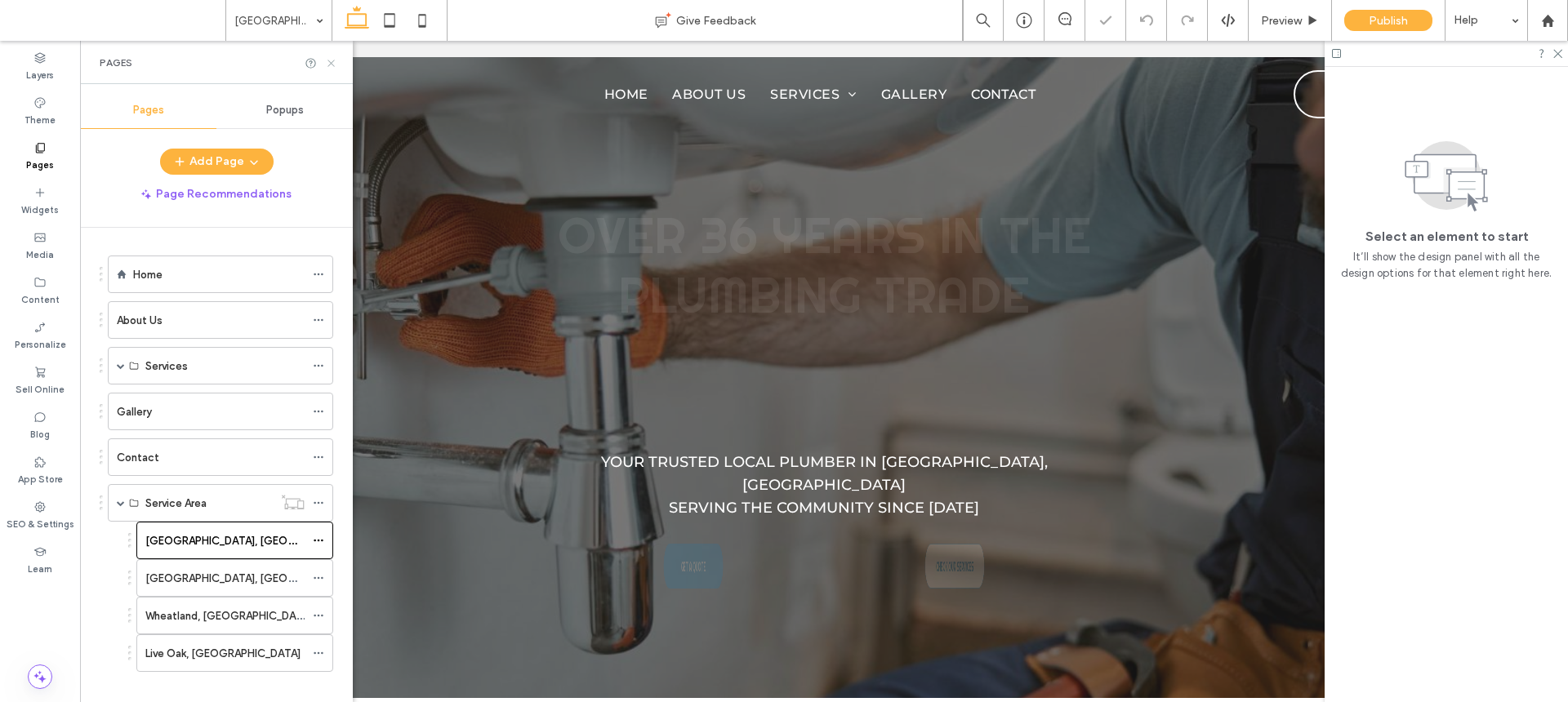
click at [329, 62] on icon at bounding box center [331, 63] width 13 height 13
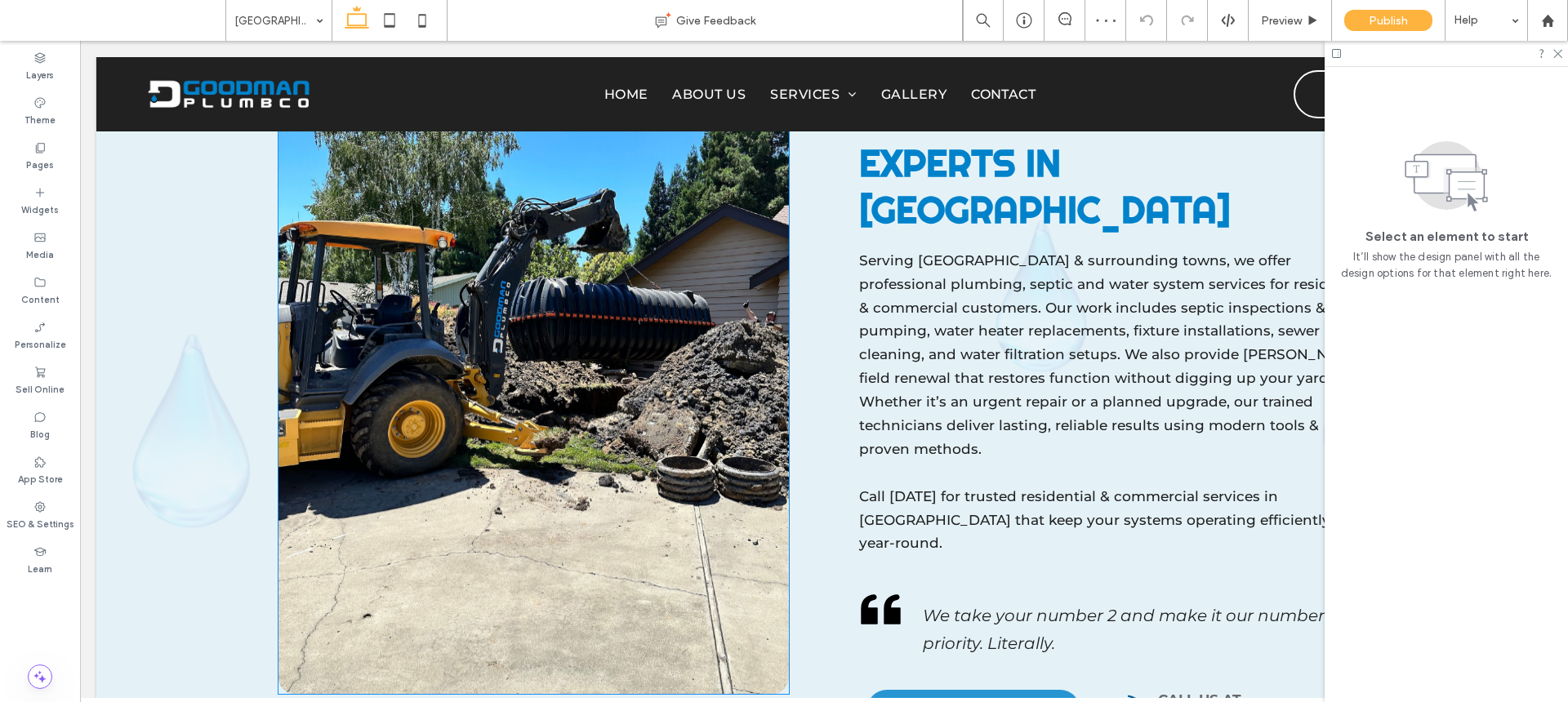
scroll to position [1730, 0]
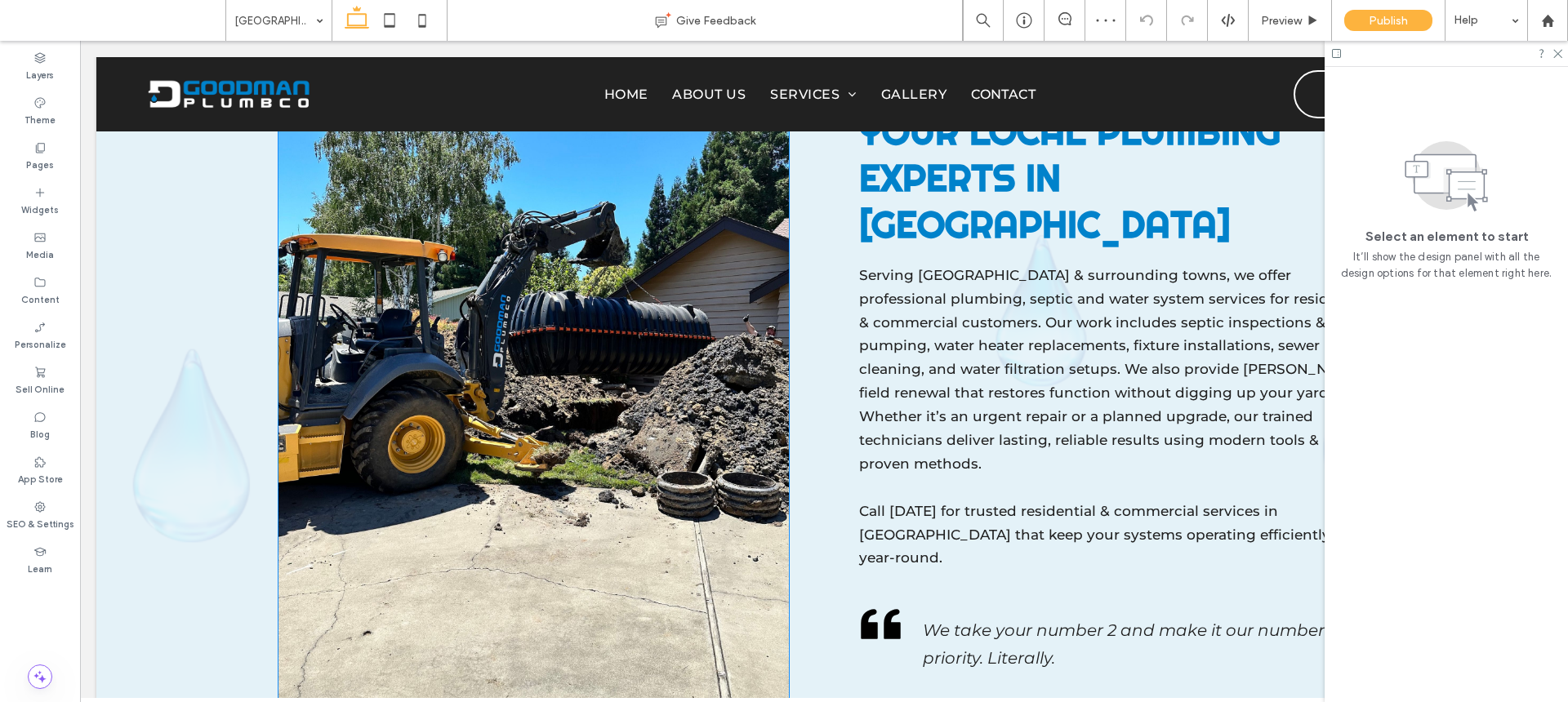
click at [496, 465] on img at bounding box center [534, 385] width 511 height 653
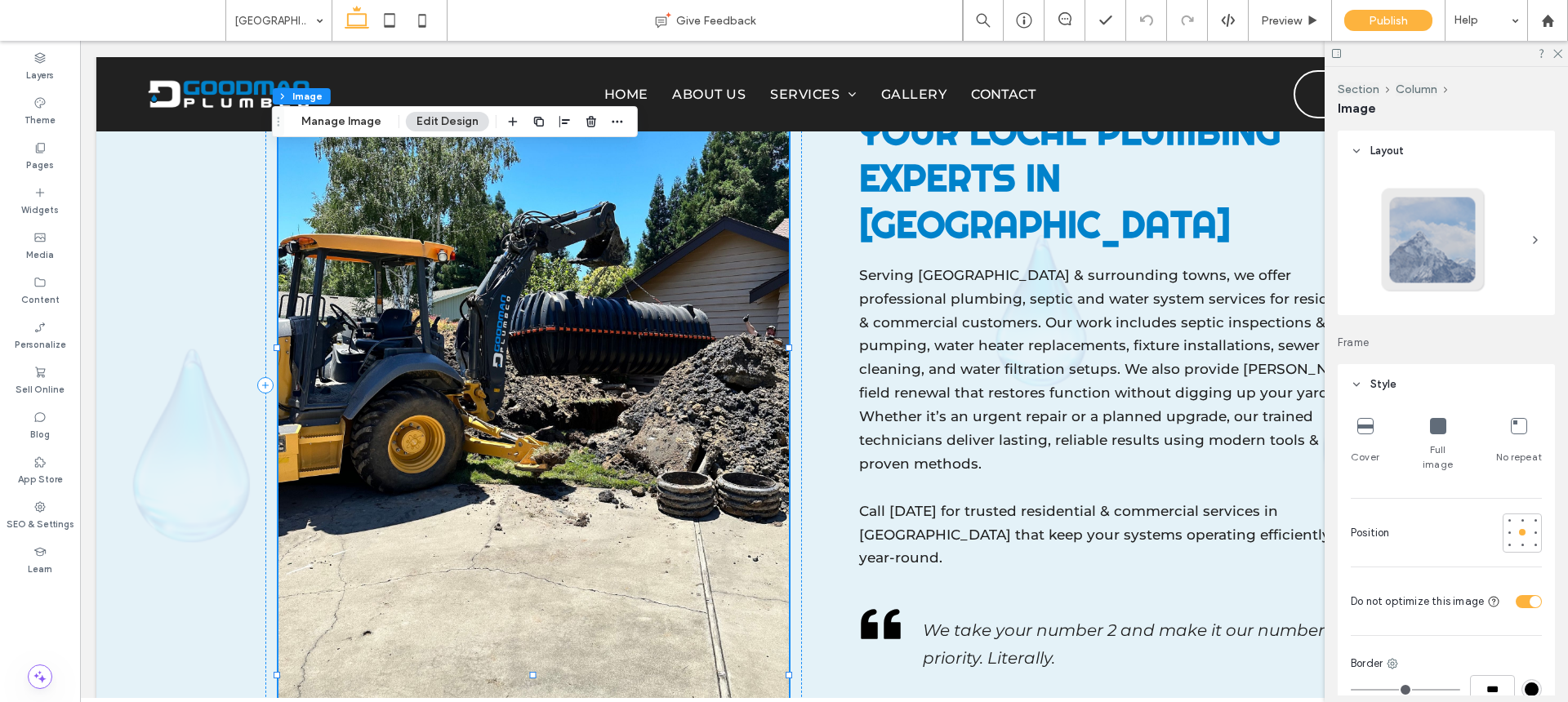
type input "**"
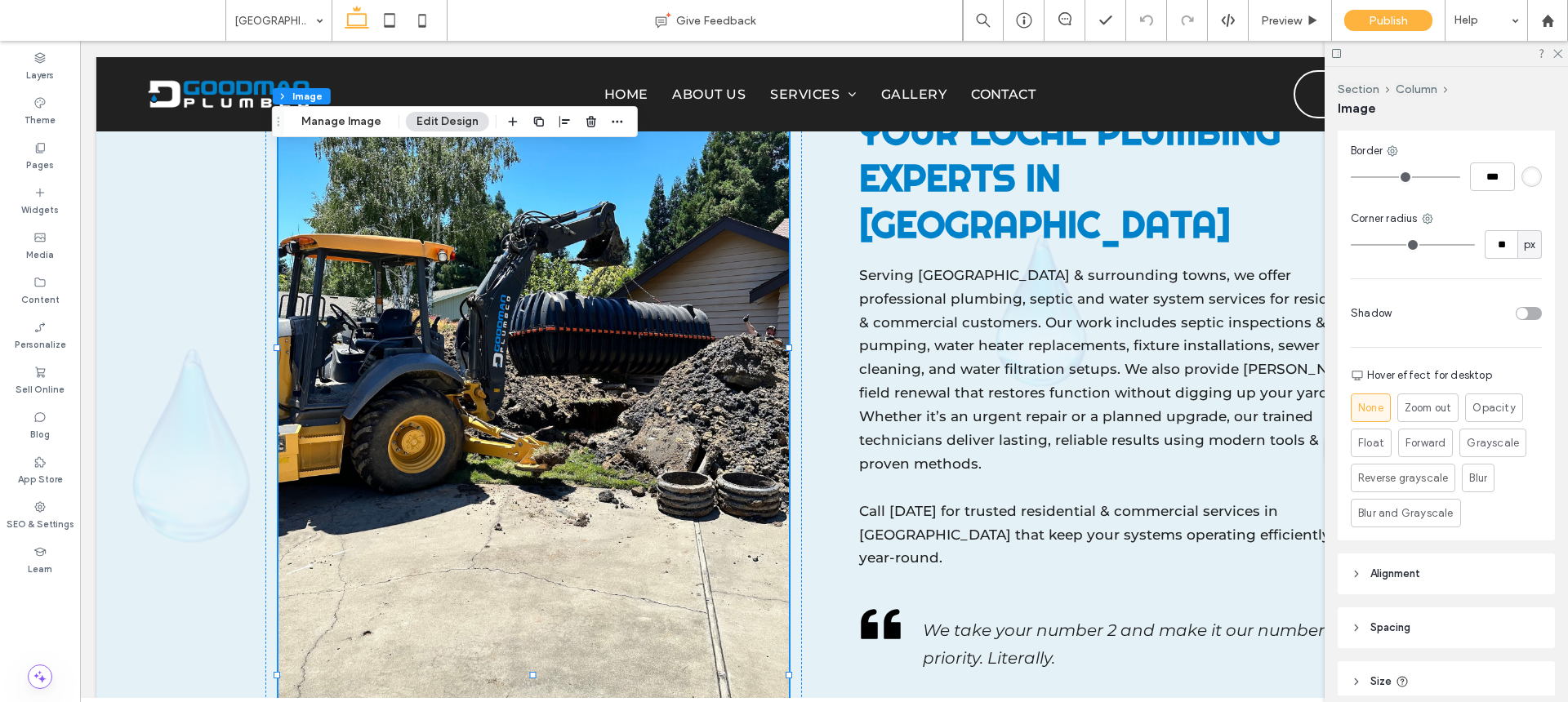
scroll to position [512, 0]
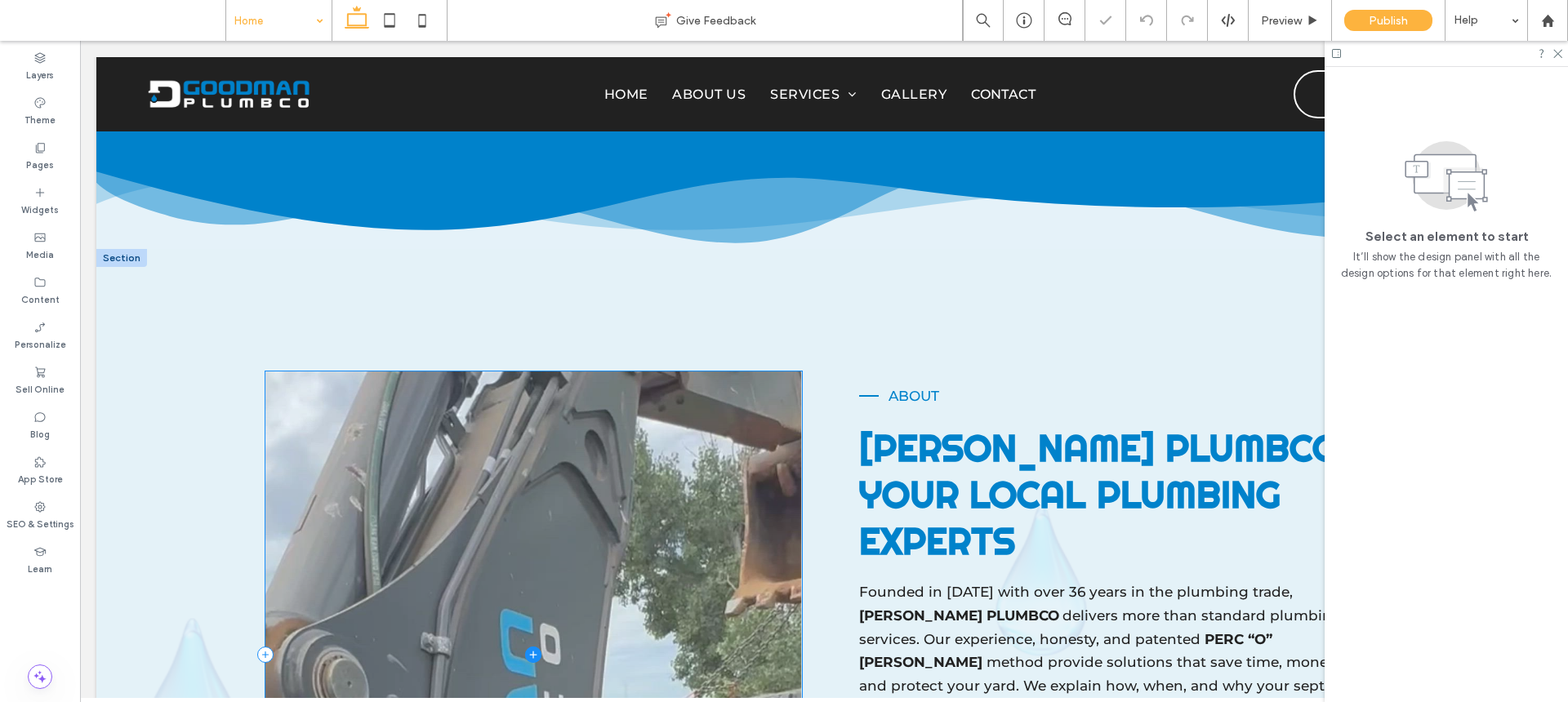
scroll to position [1384, 0]
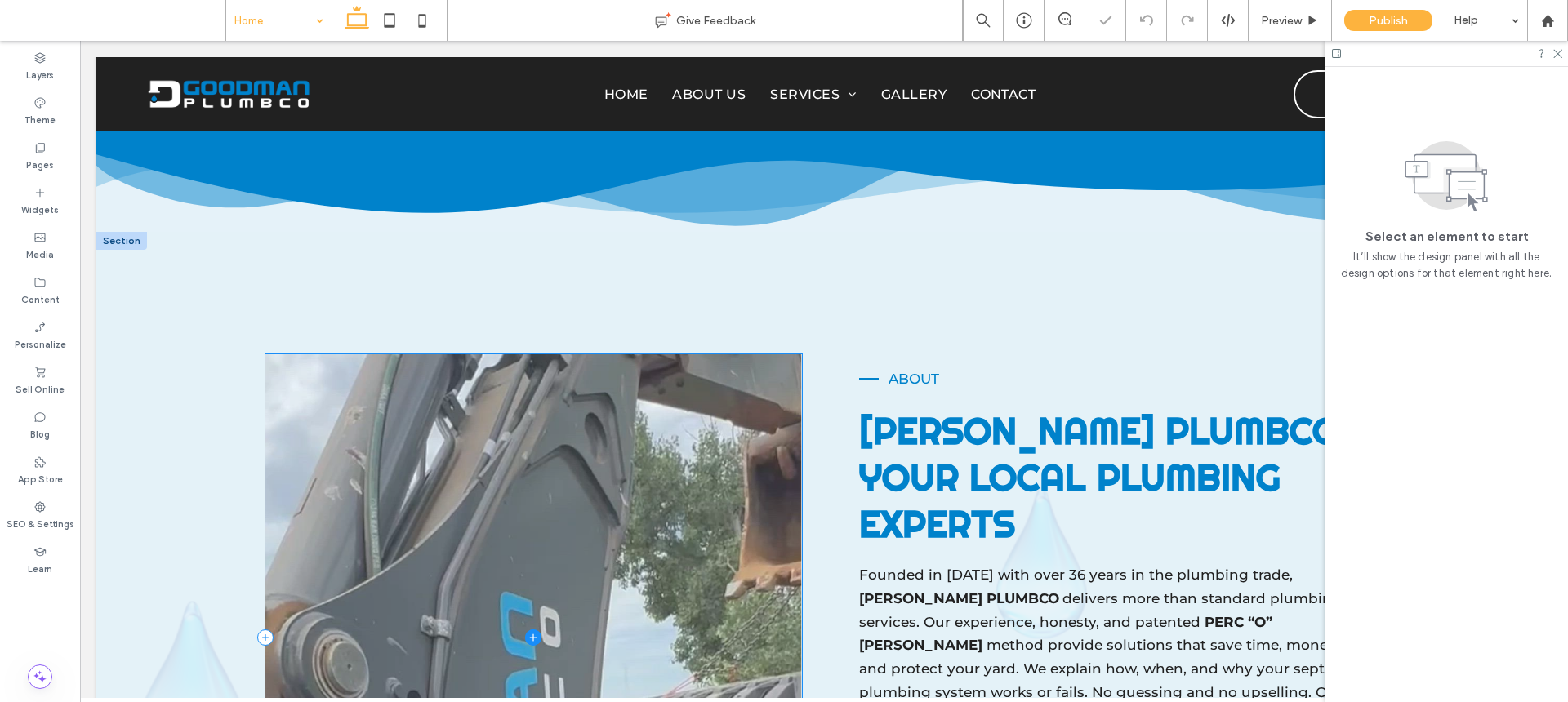
click at [664, 469] on span at bounding box center [533, 638] width 536 height 567
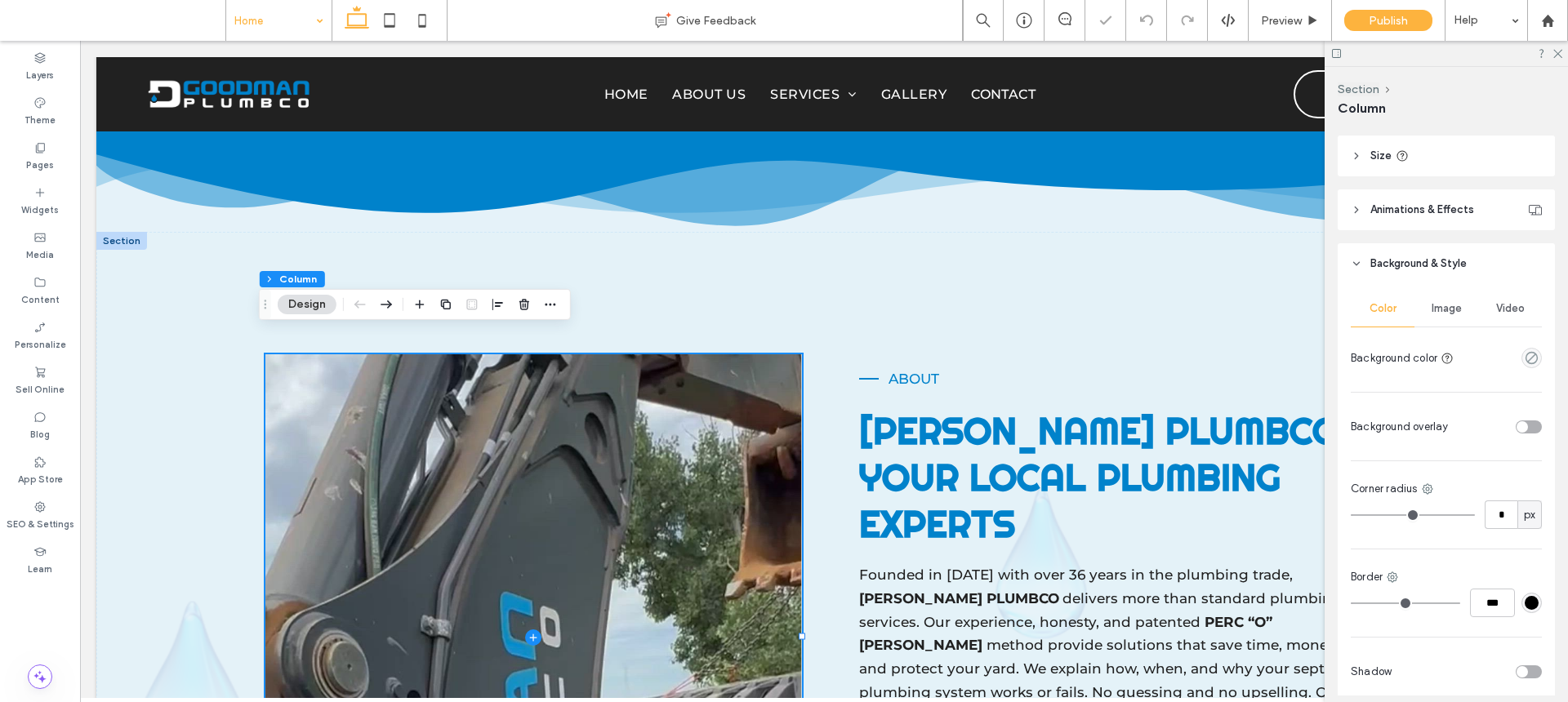
scroll to position [391, 0]
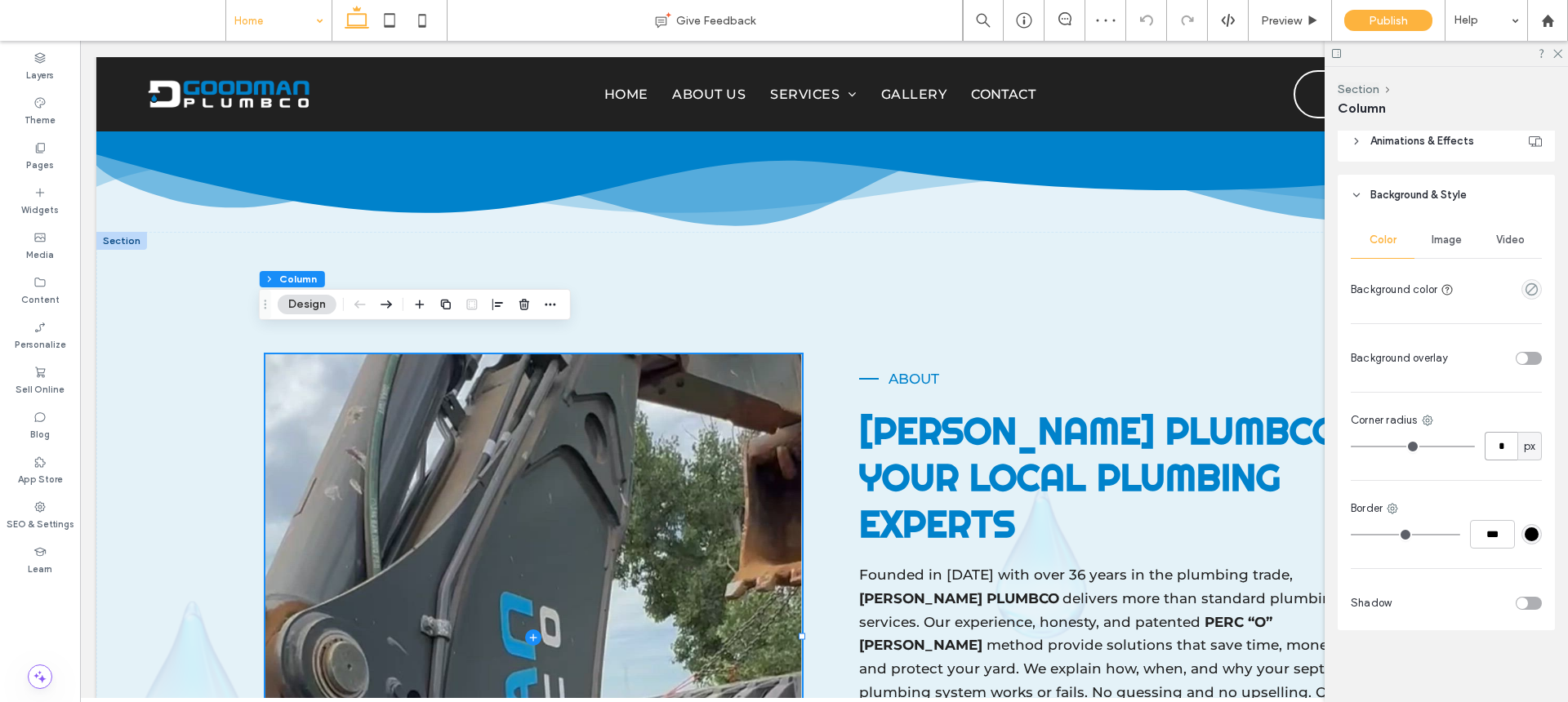
click at [1494, 438] on input "*" at bounding box center [1501, 447] width 32 height 29
type input "**"
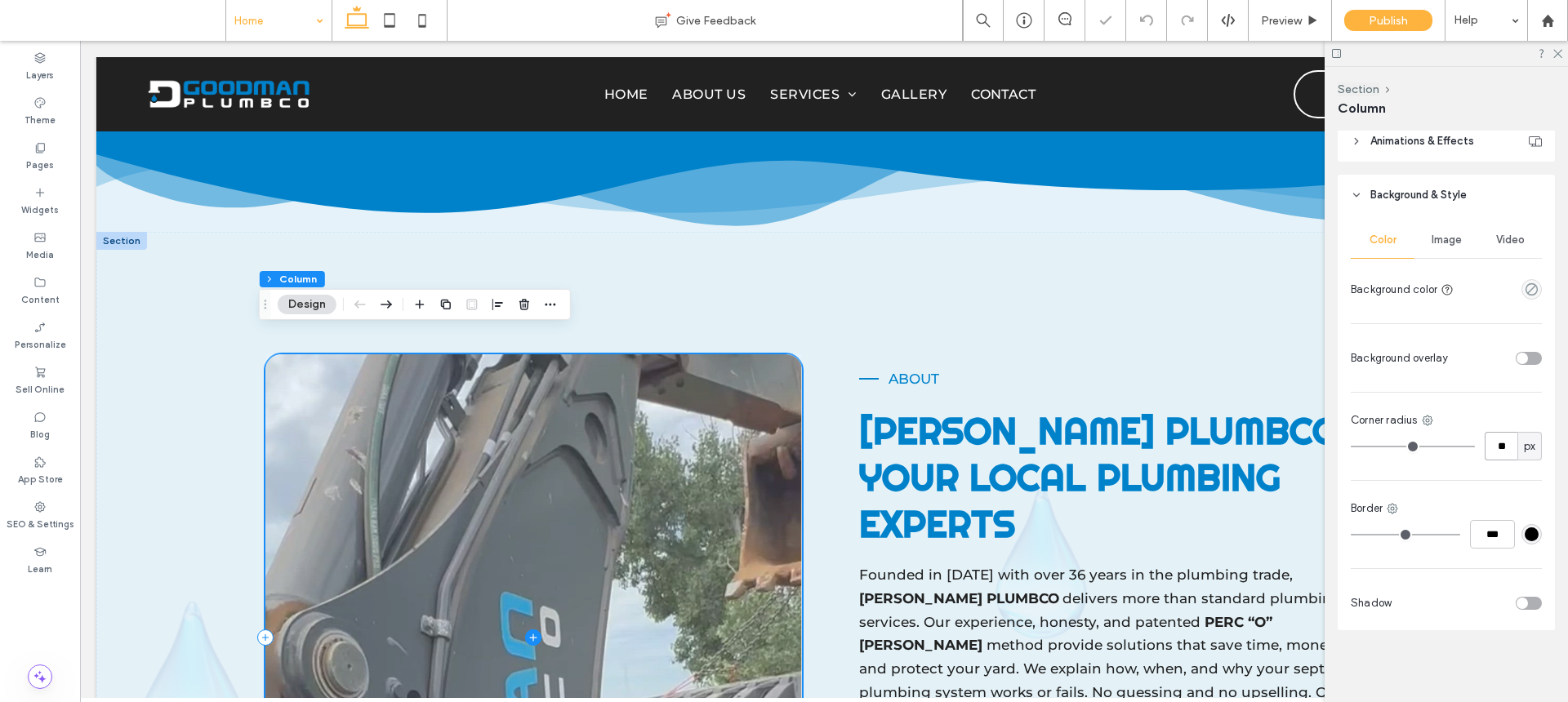
scroll to position [1883, 0]
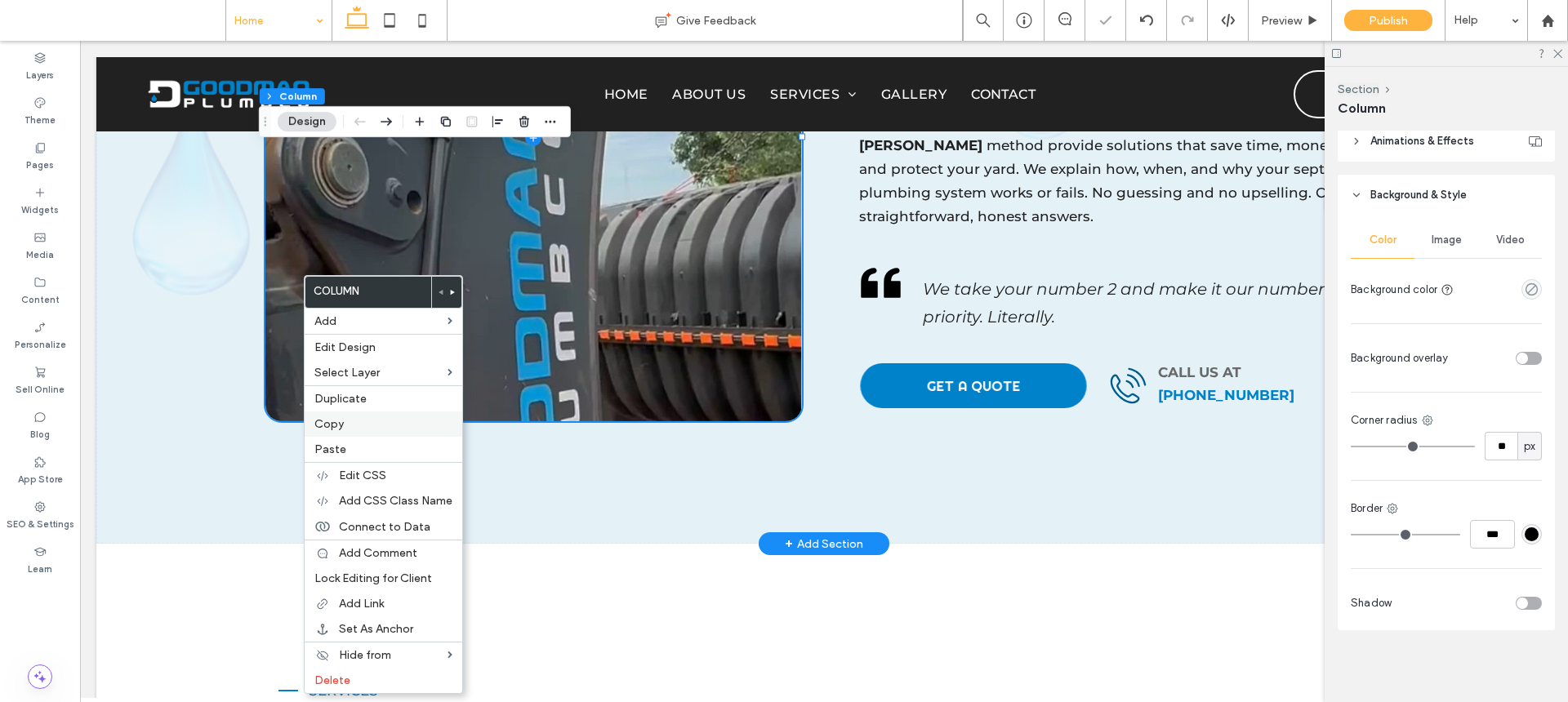
click at [360, 425] on label "Copy" at bounding box center [383, 423] width 138 height 14
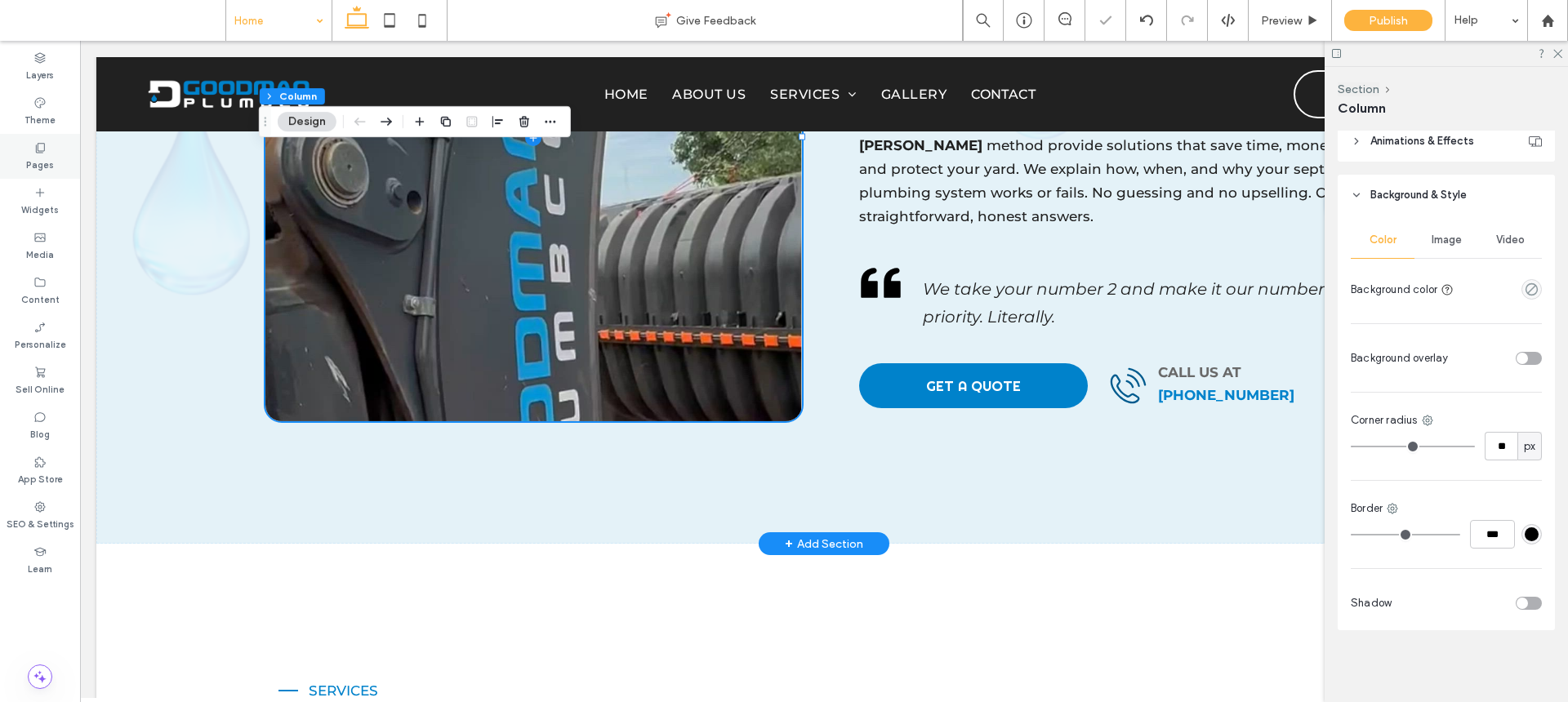
click at [57, 162] on div "Pages" at bounding box center [40, 156] width 80 height 45
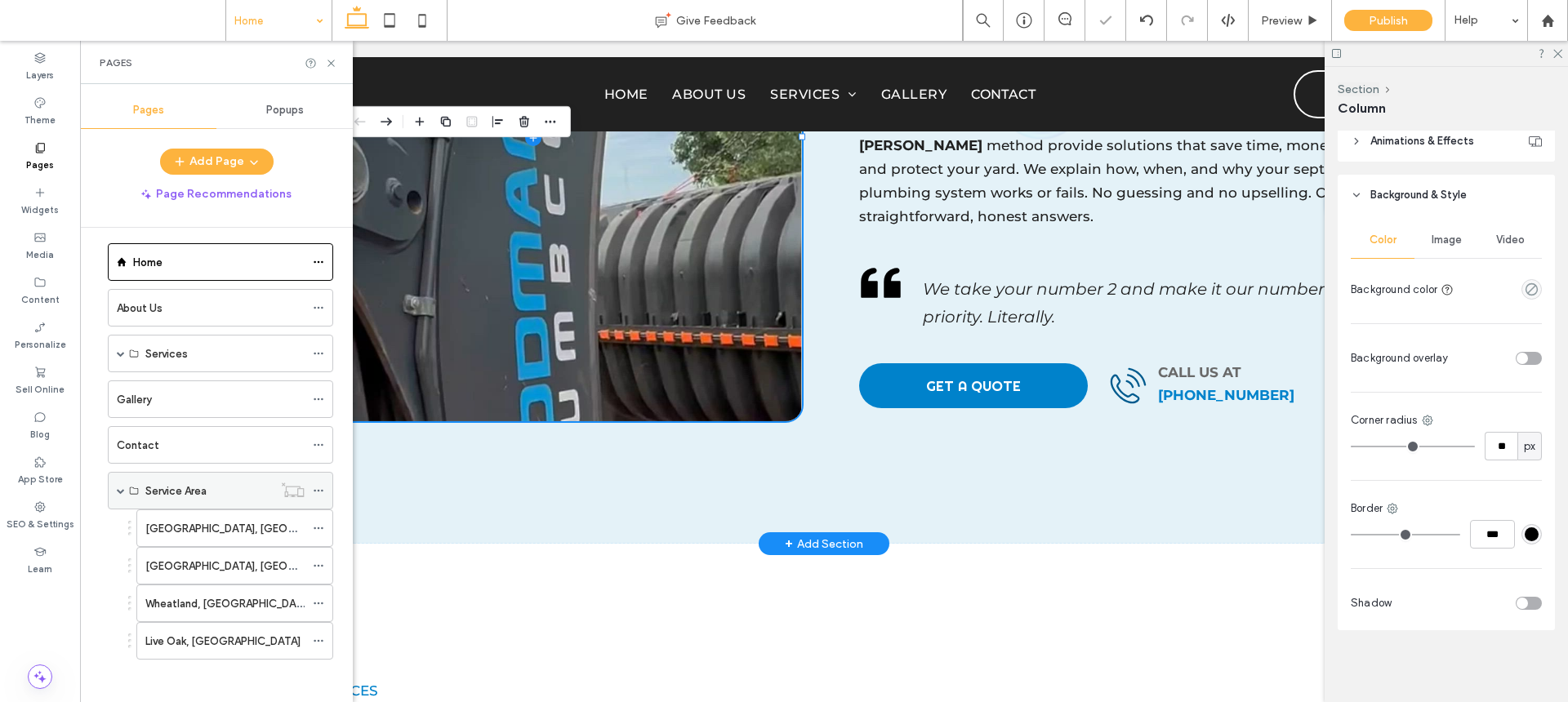
scroll to position [19, 0]
click at [255, 513] on div "[GEOGRAPHIC_DATA], [GEOGRAPHIC_DATA]" at bounding box center [225, 522] width 159 height 17
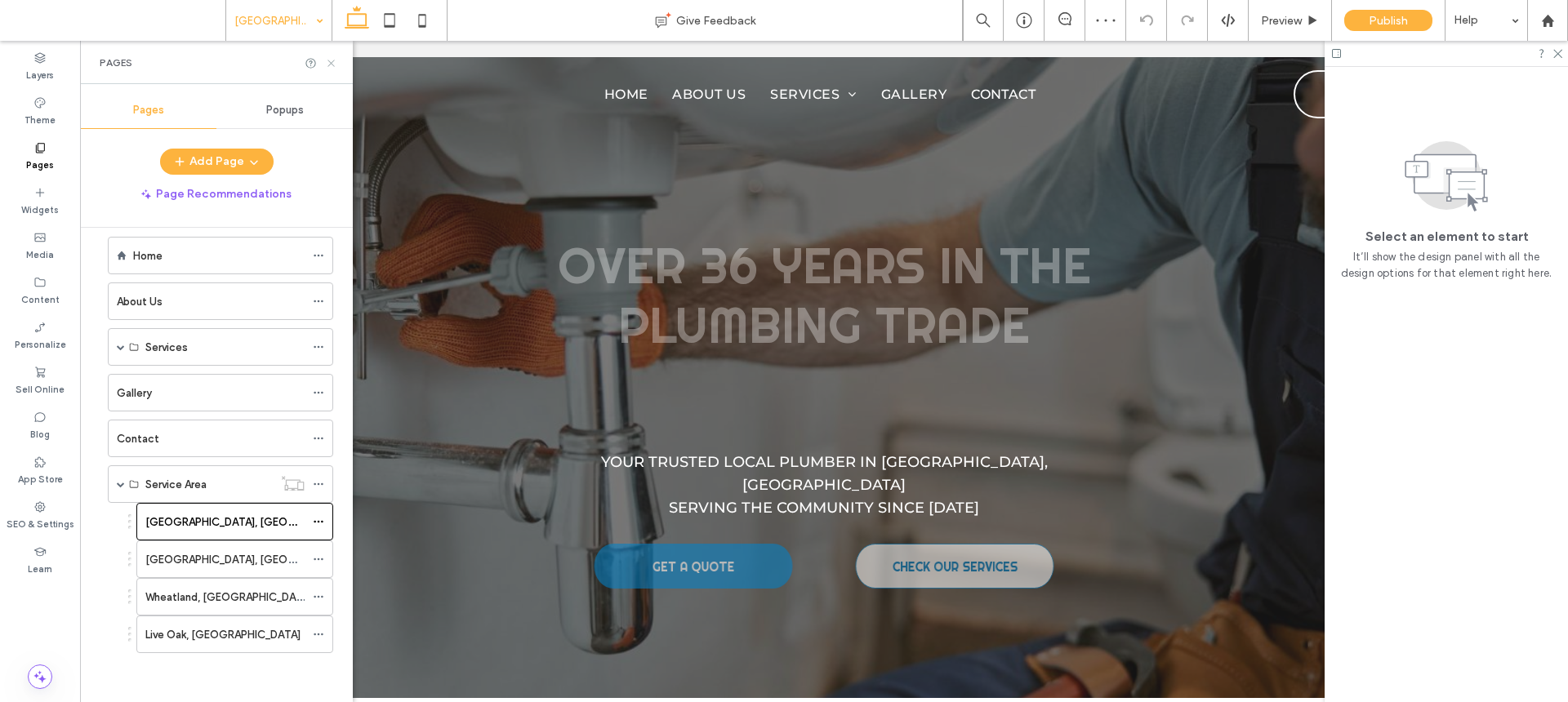
click at [330, 63] on use at bounding box center [330, 62] width 6 height 6
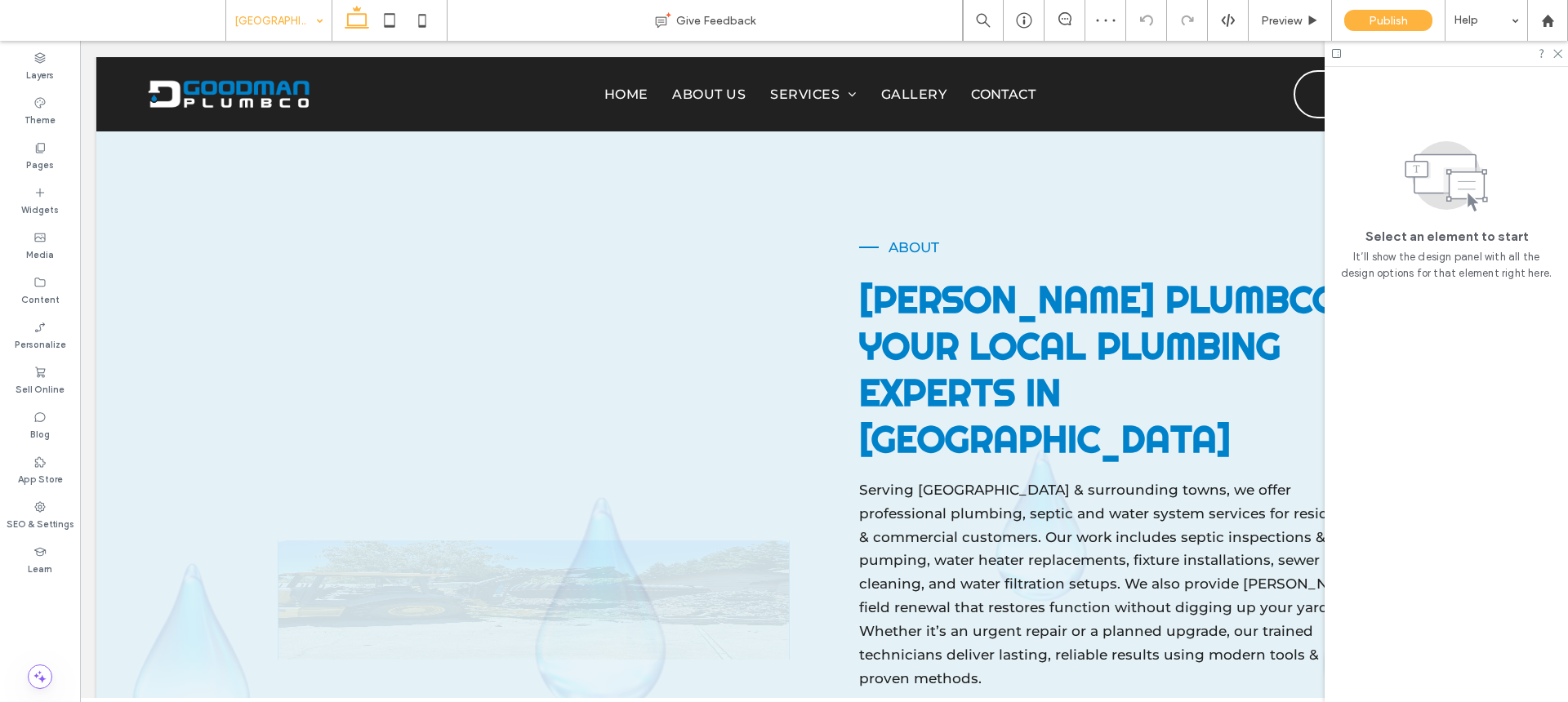
scroll to position [1591, 0]
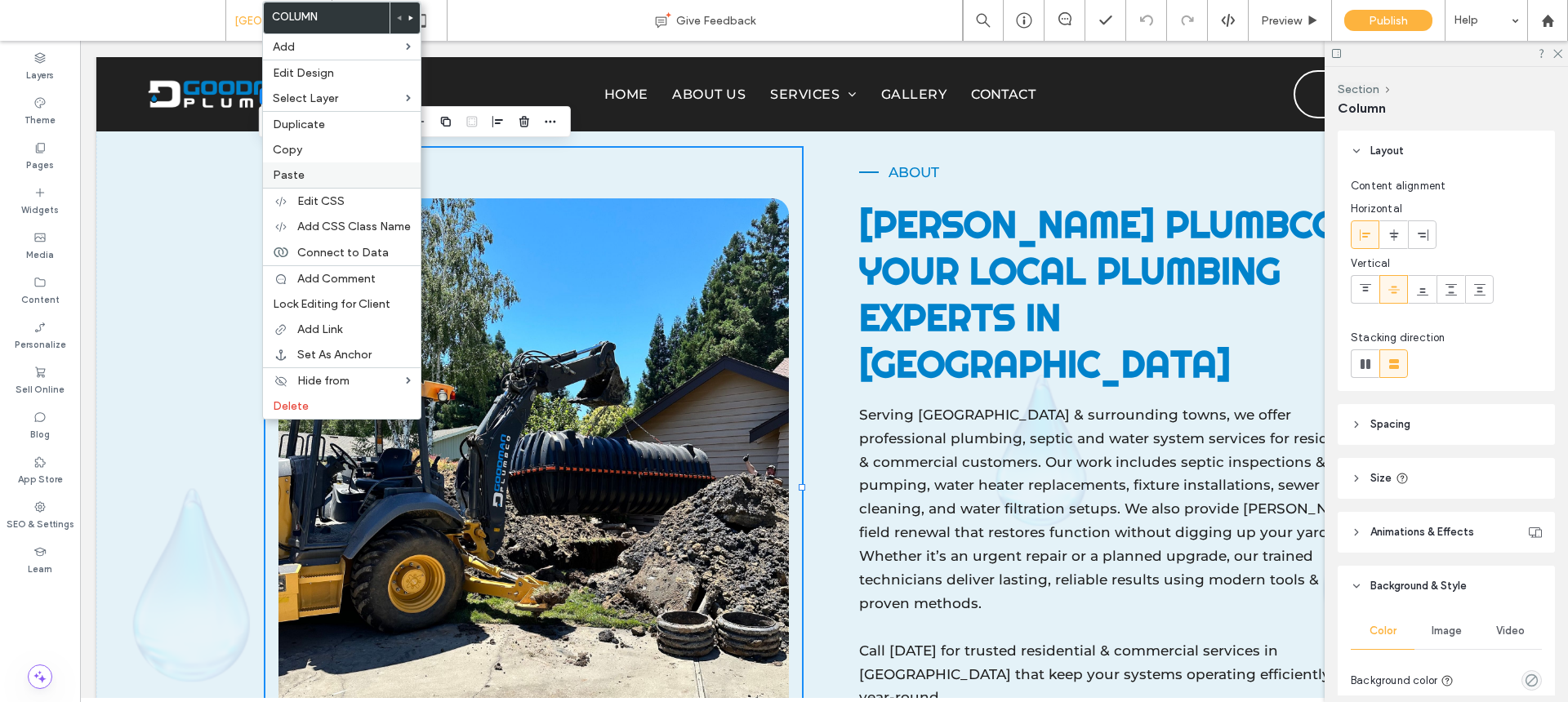
click at [302, 174] on span "Paste" at bounding box center [288, 174] width 32 height 14
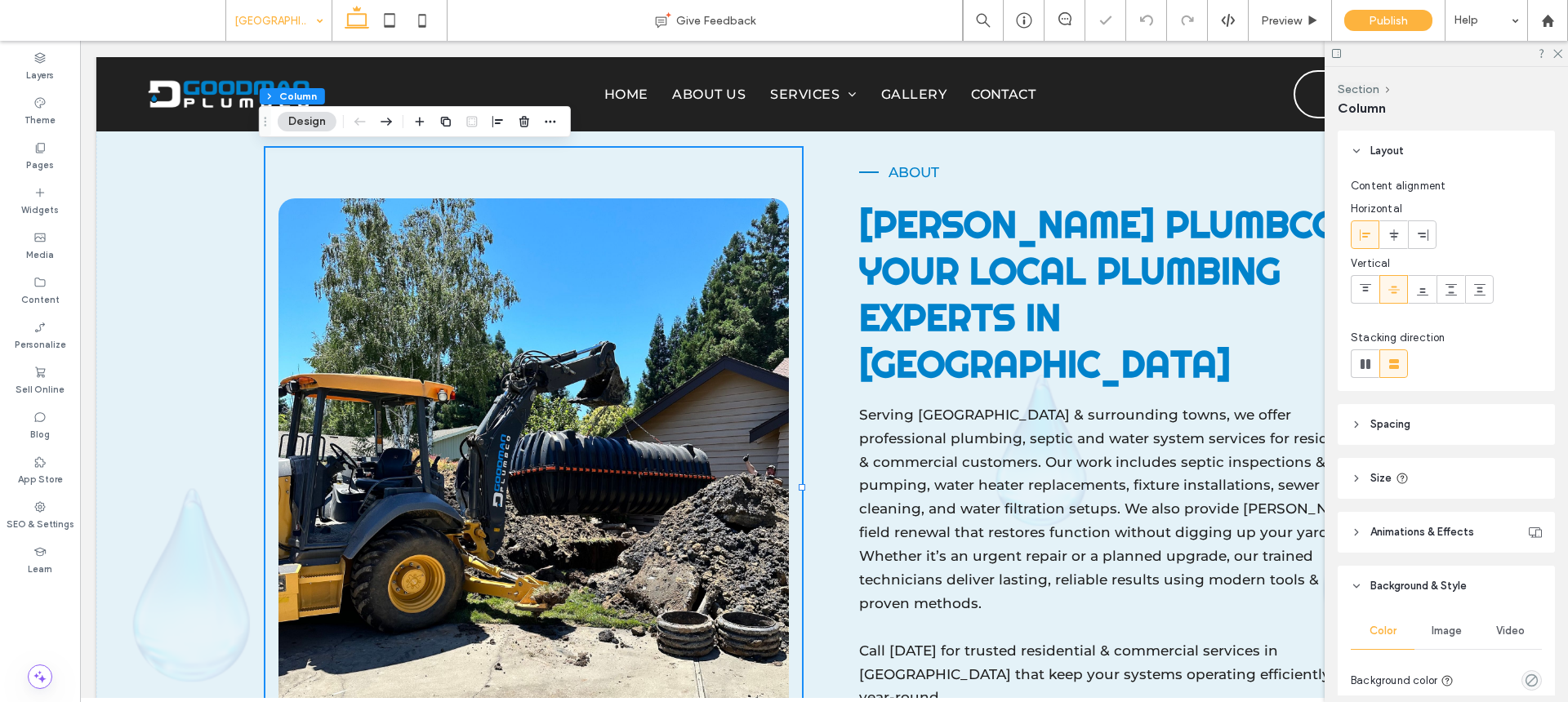
type input "**"
type input "*****"
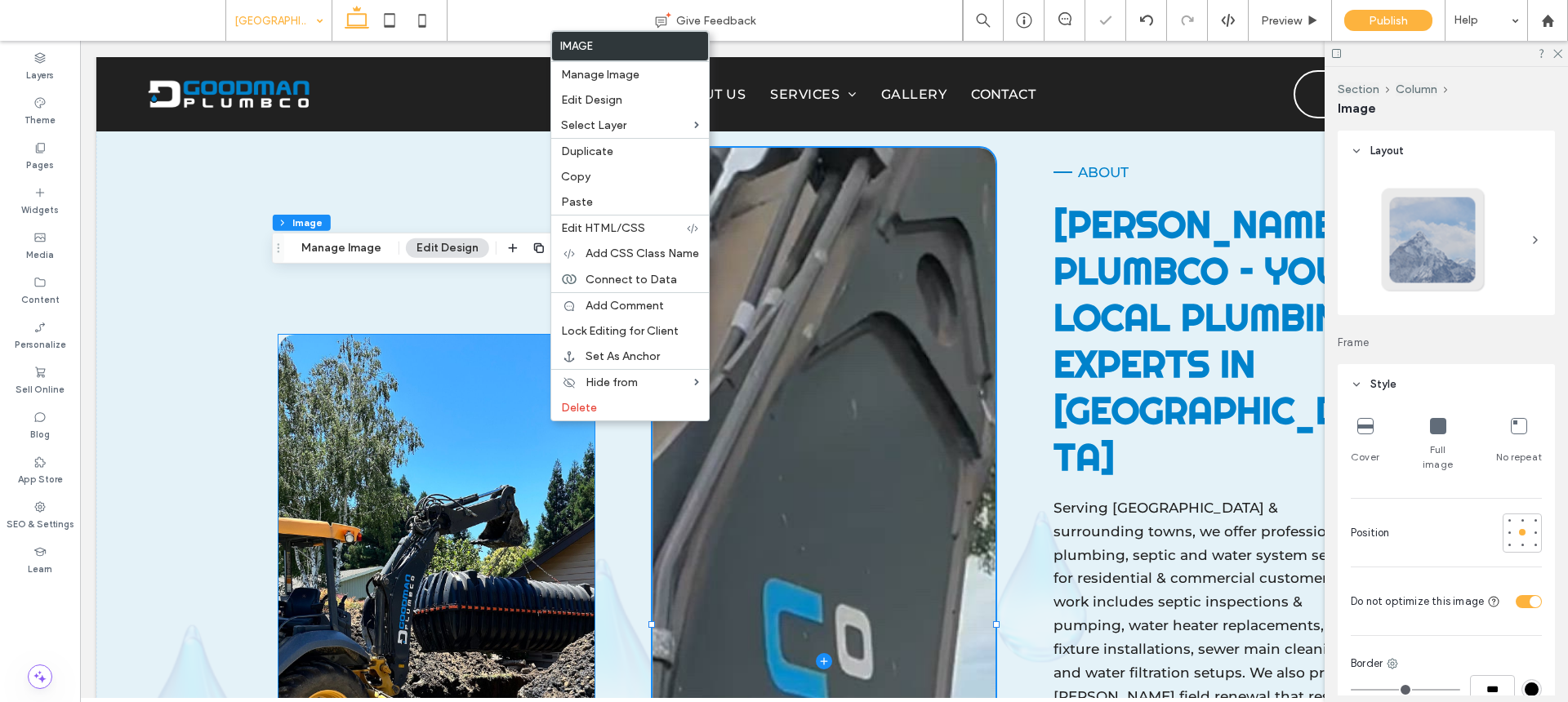
type input "**"
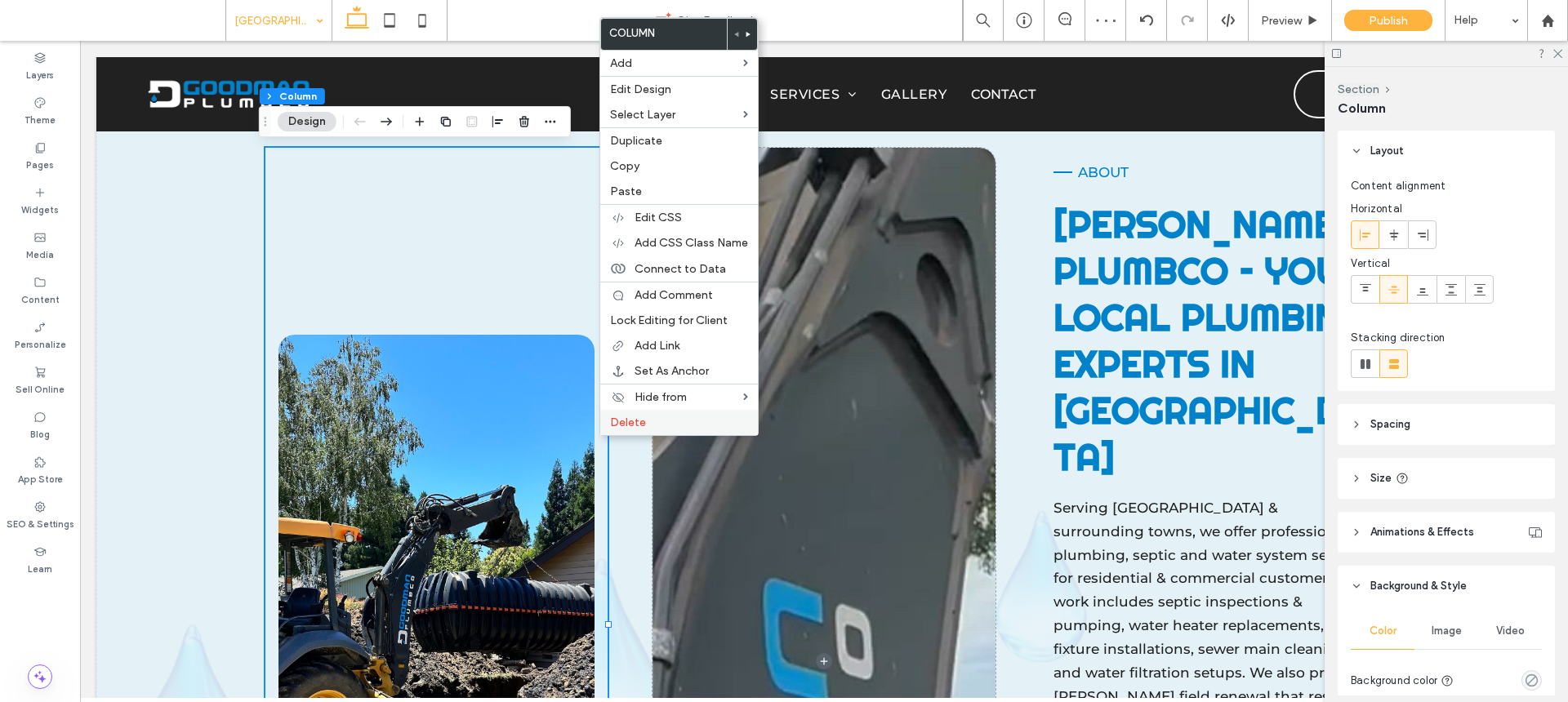
click at [617, 429] on span "Delete" at bounding box center [628, 422] width 36 height 14
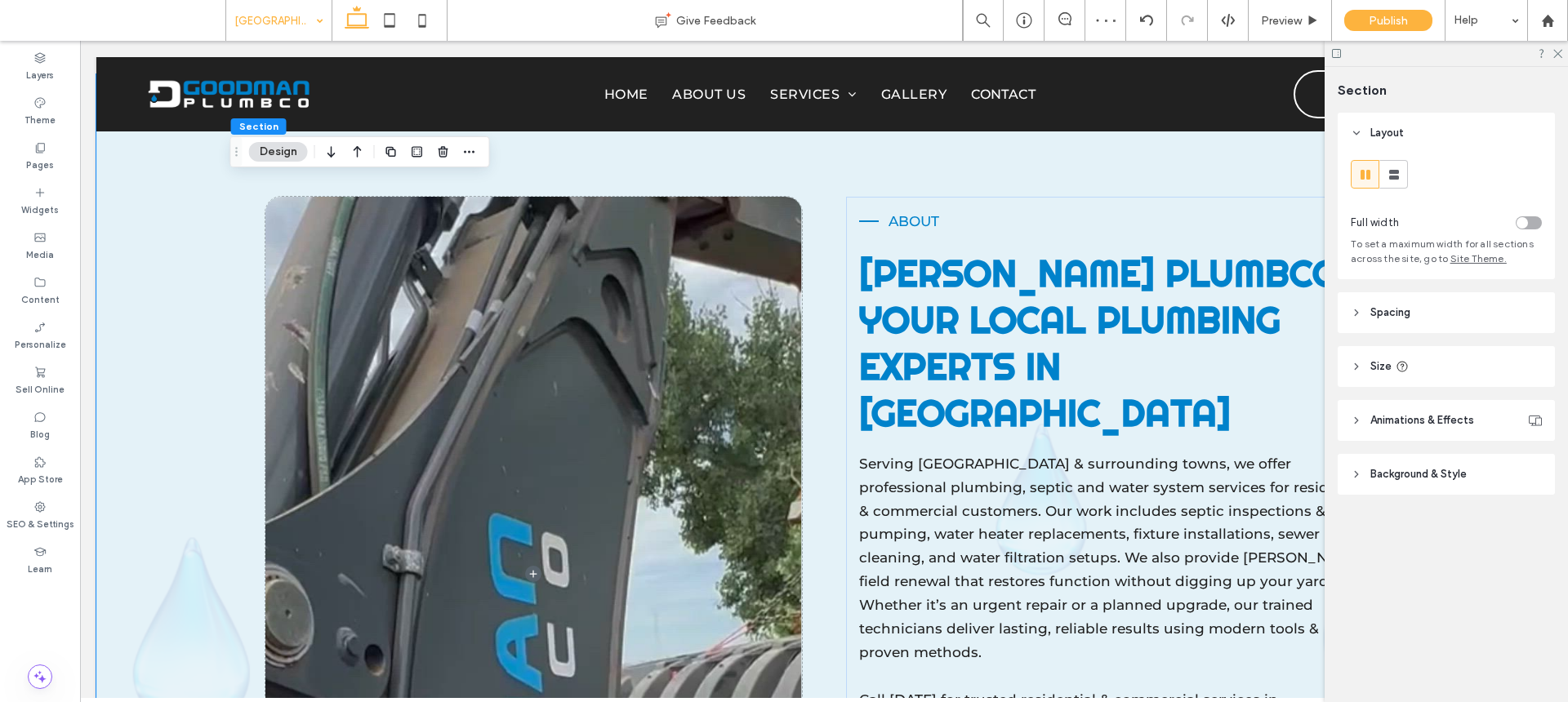
scroll to position [1353, 0]
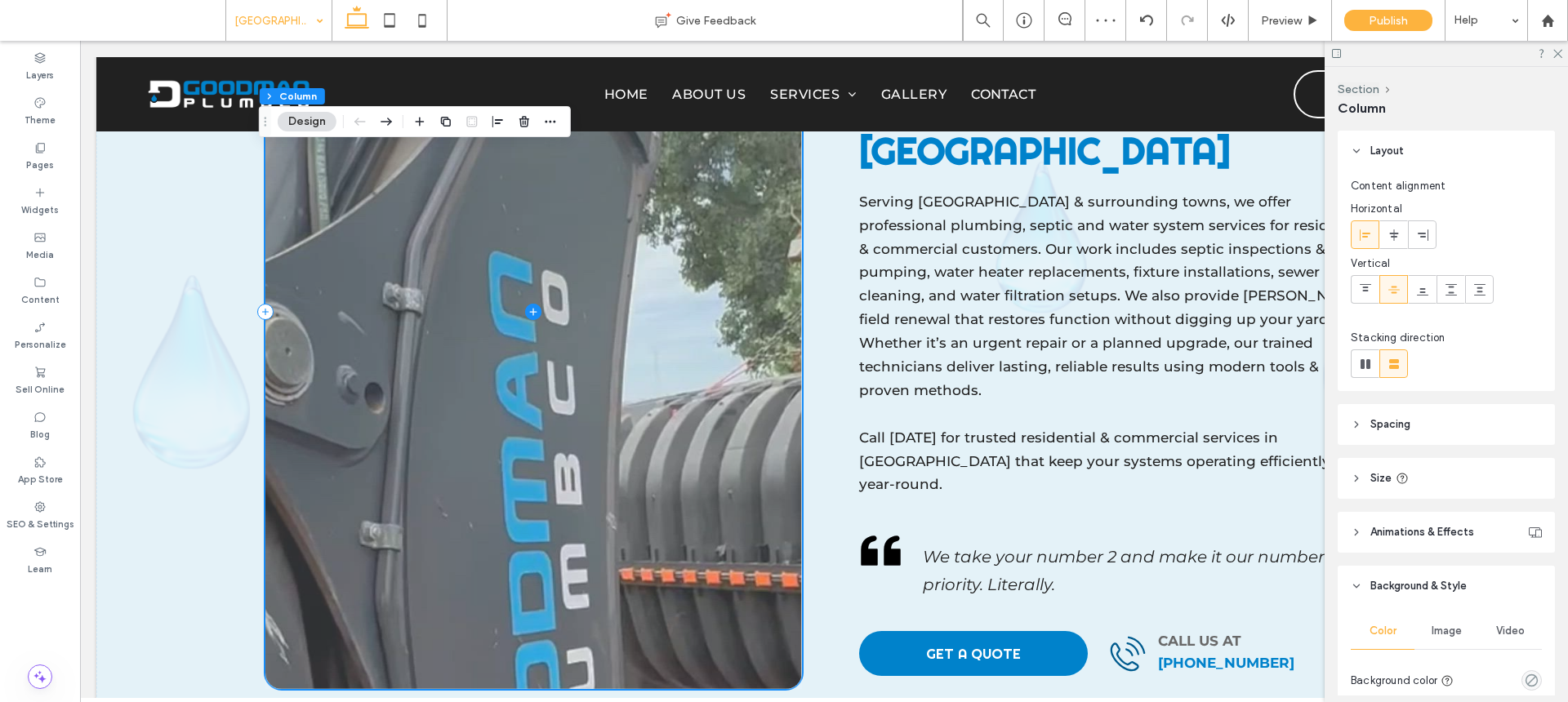
scroll to position [1829, 0]
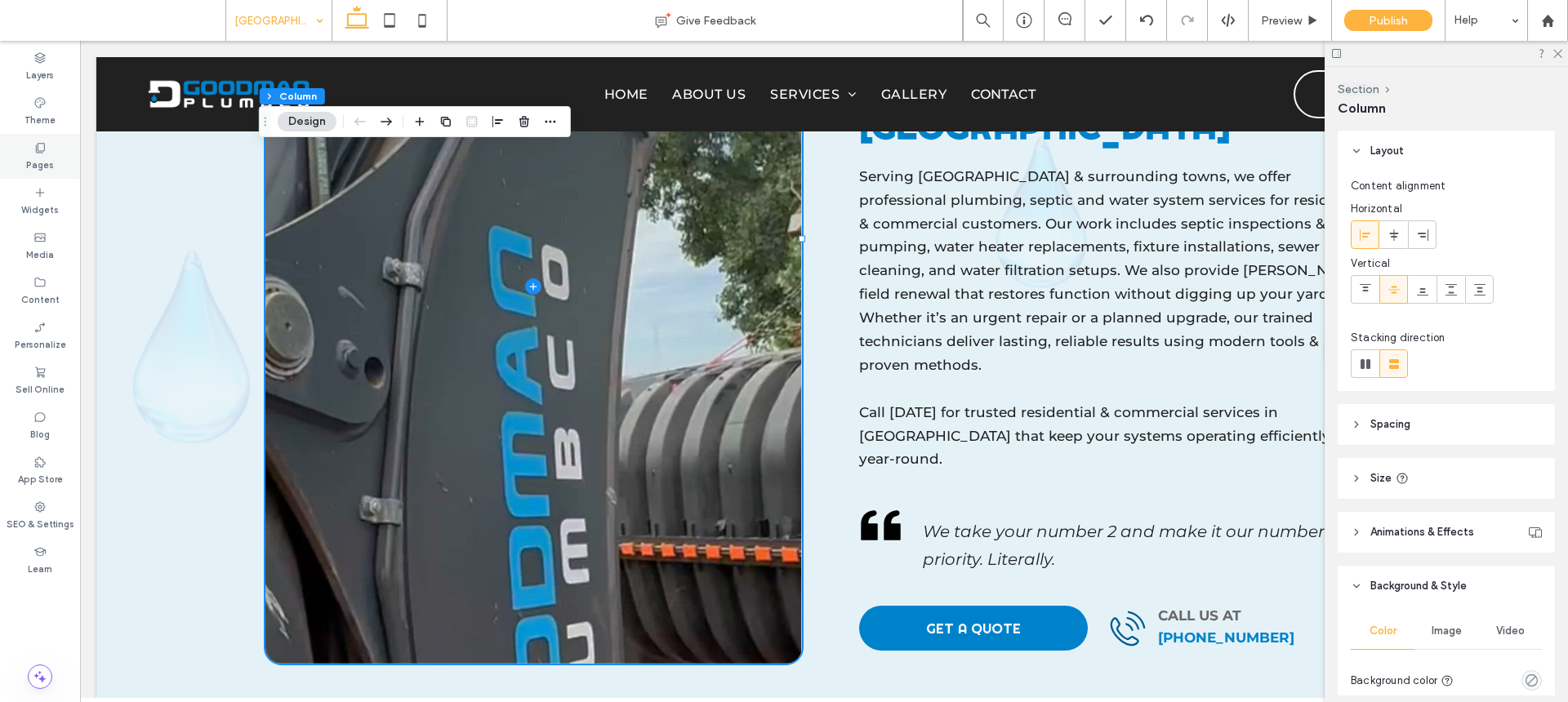
click at [42, 148] on icon at bounding box center [40, 148] width 13 height 13
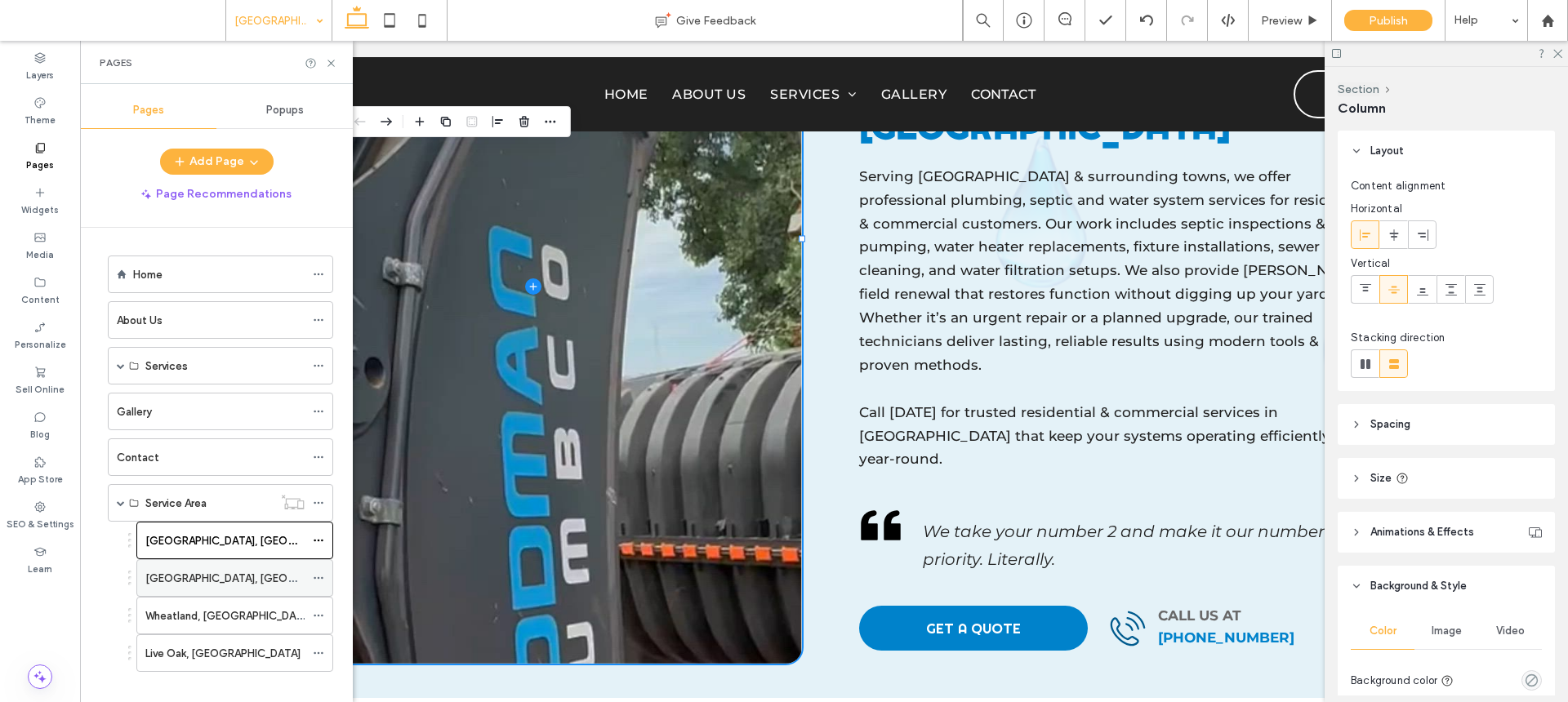
scroll to position [4, 0]
click at [218, 577] on label "Browns Valley, CA" at bounding box center [257, 576] width 224 height 29
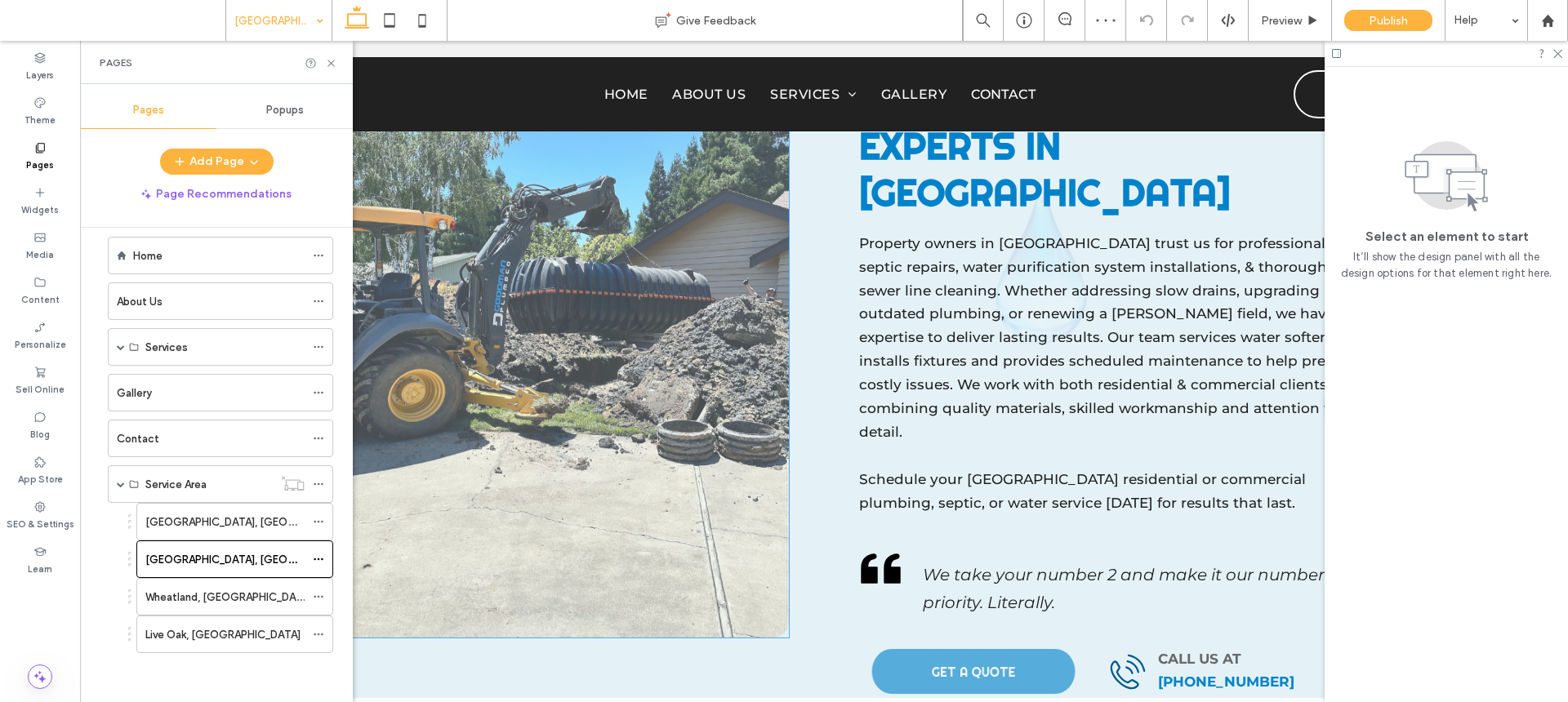
scroll to position [1623, 0]
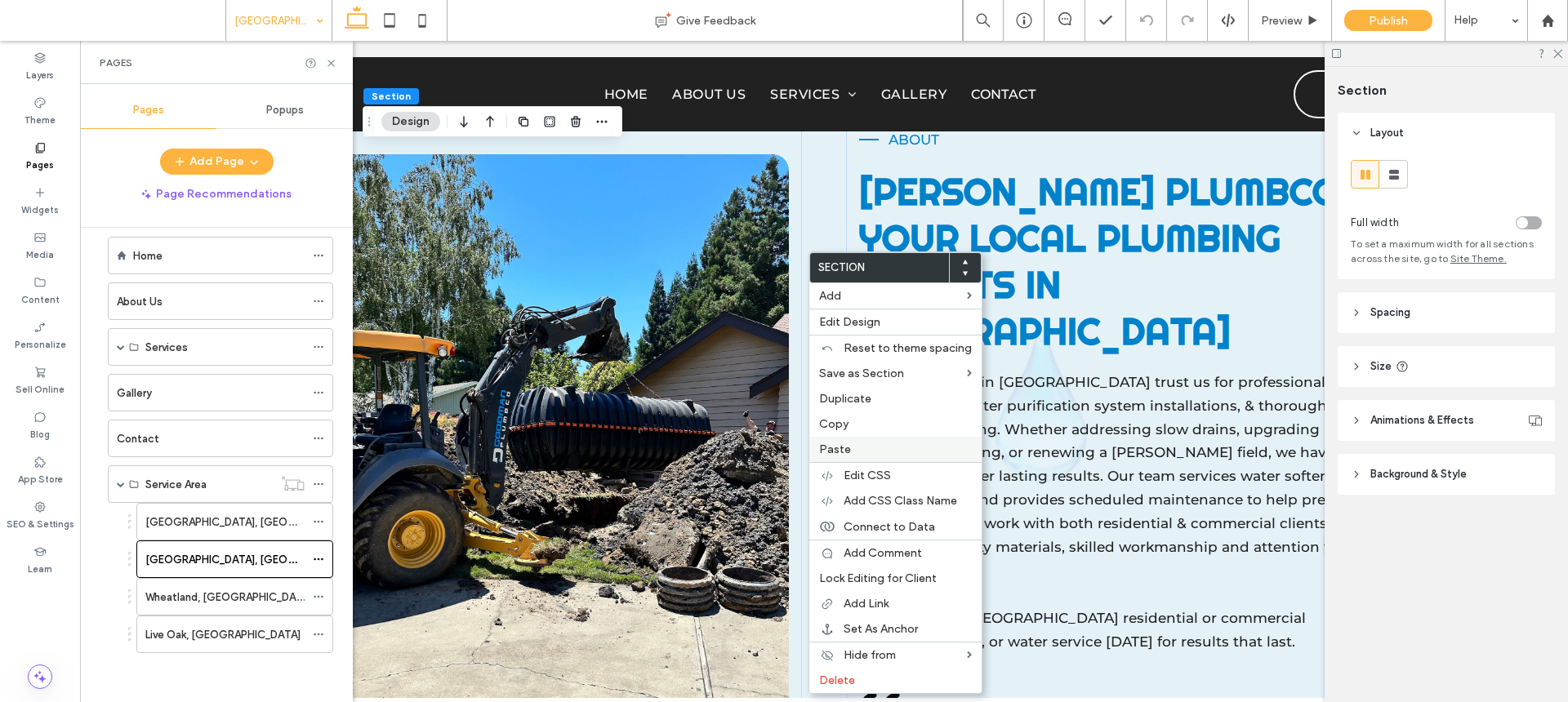
click at [841, 442] on span "Paste" at bounding box center [835, 448] width 32 height 14
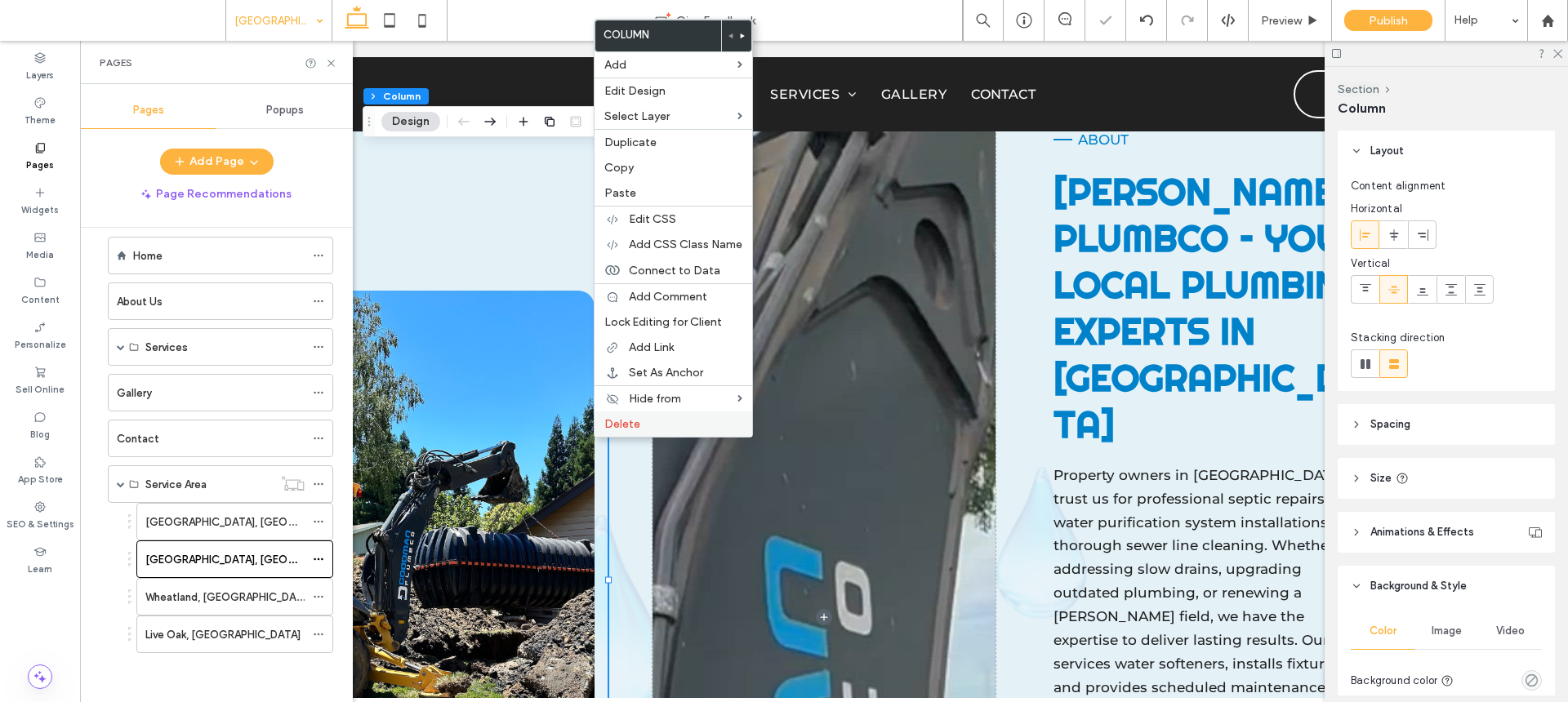
click at [612, 433] on div "Delete" at bounding box center [673, 424] width 158 height 25
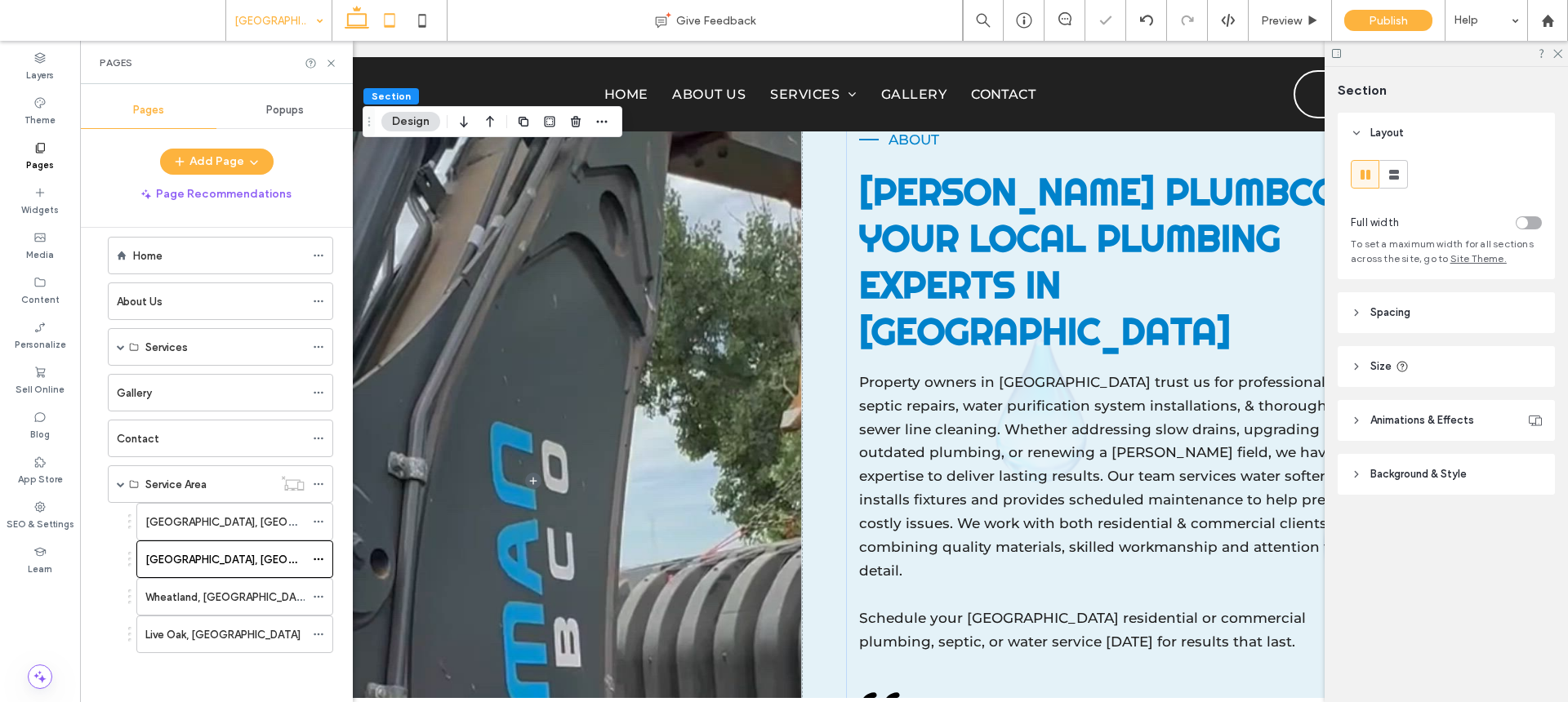
click at [396, 22] on icon at bounding box center [390, 21] width 32 height 32
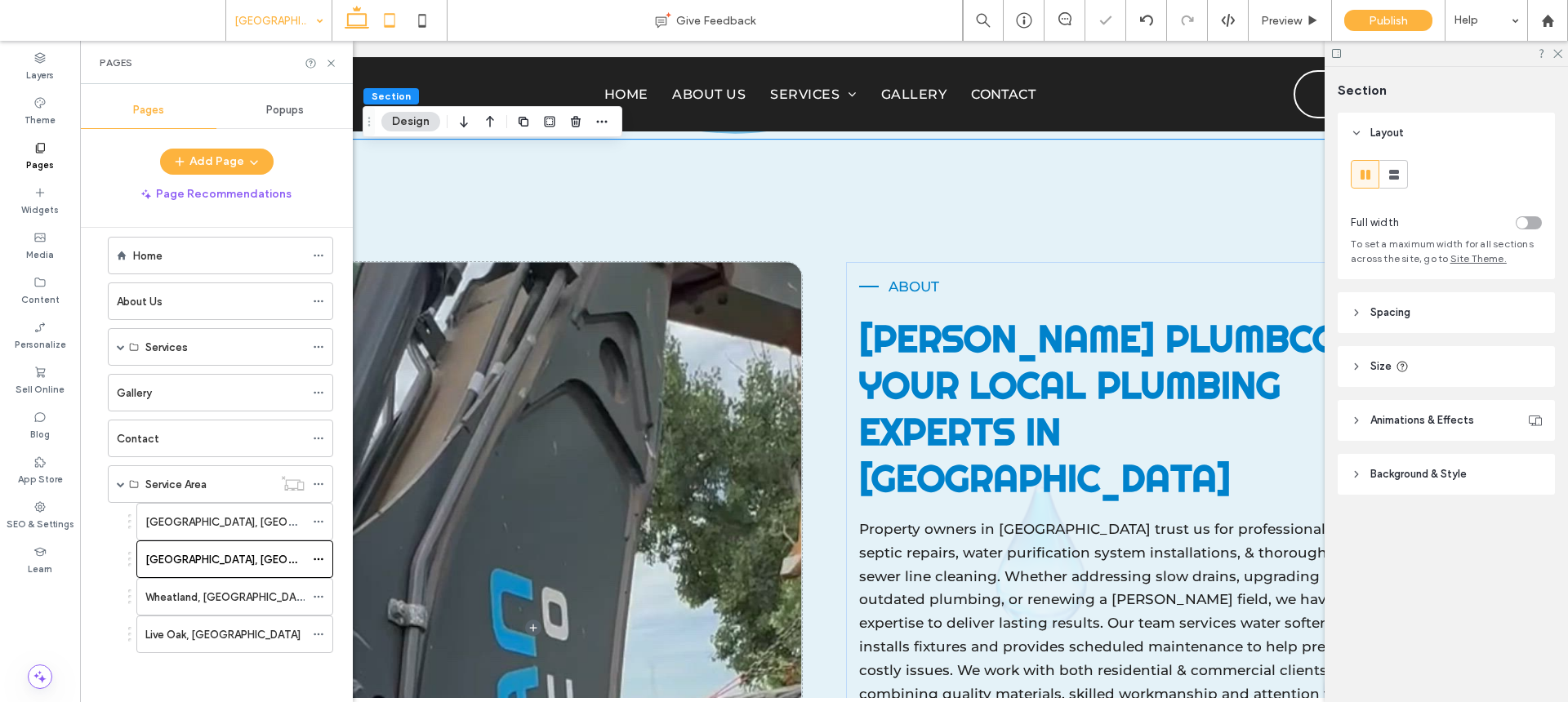
type input "***"
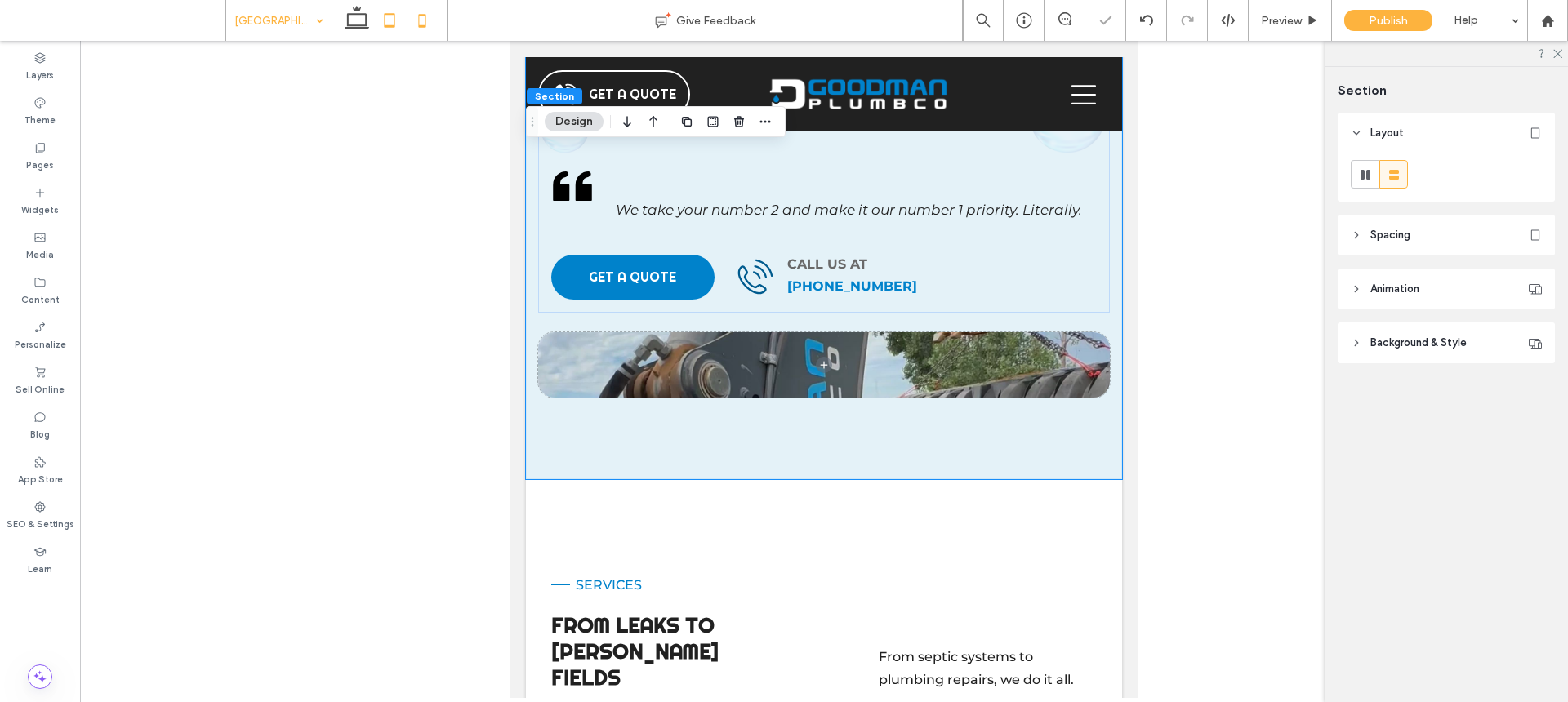
click at [420, 22] on icon at bounding box center [422, 21] width 32 height 32
type input "**"
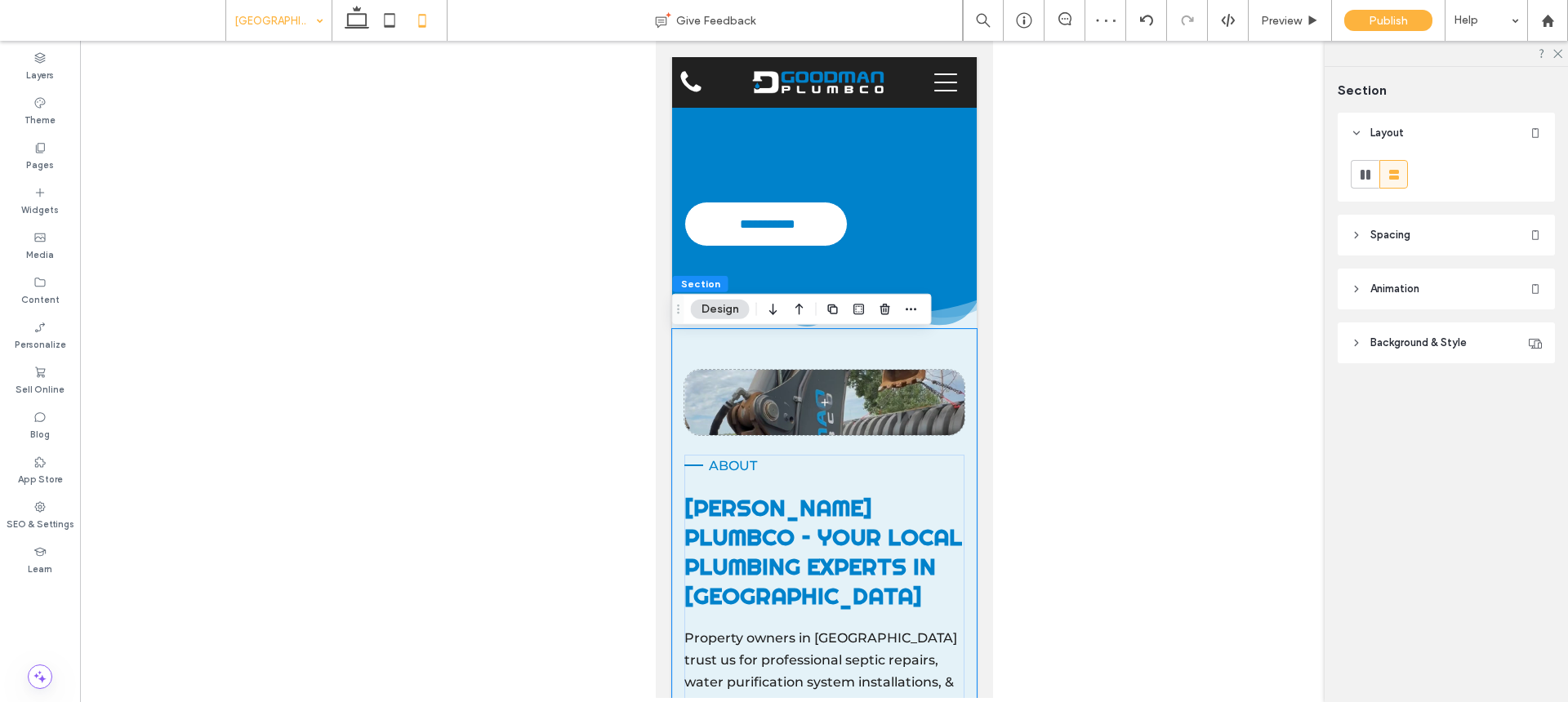
scroll to position [1411, 0]
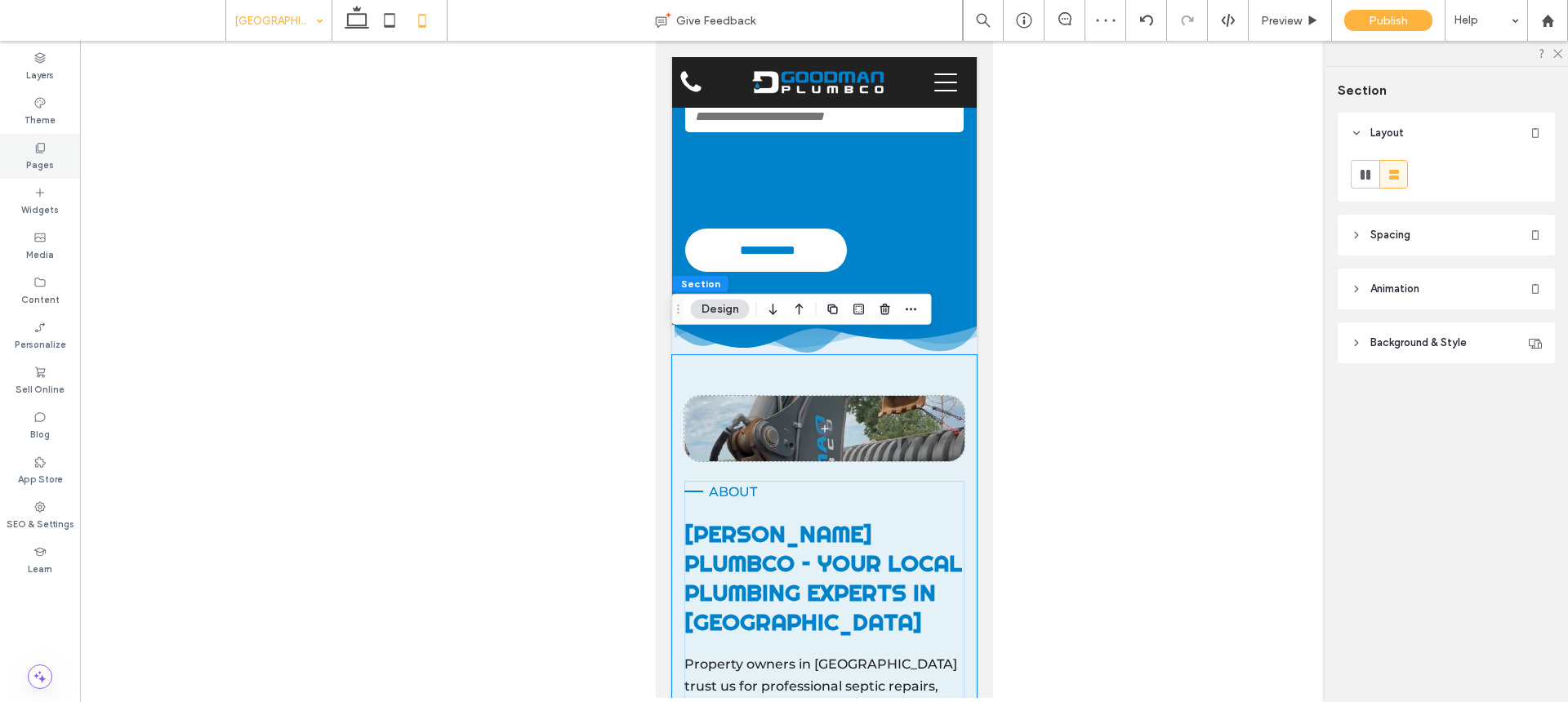
click at [47, 150] on div "Pages" at bounding box center [40, 156] width 80 height 45
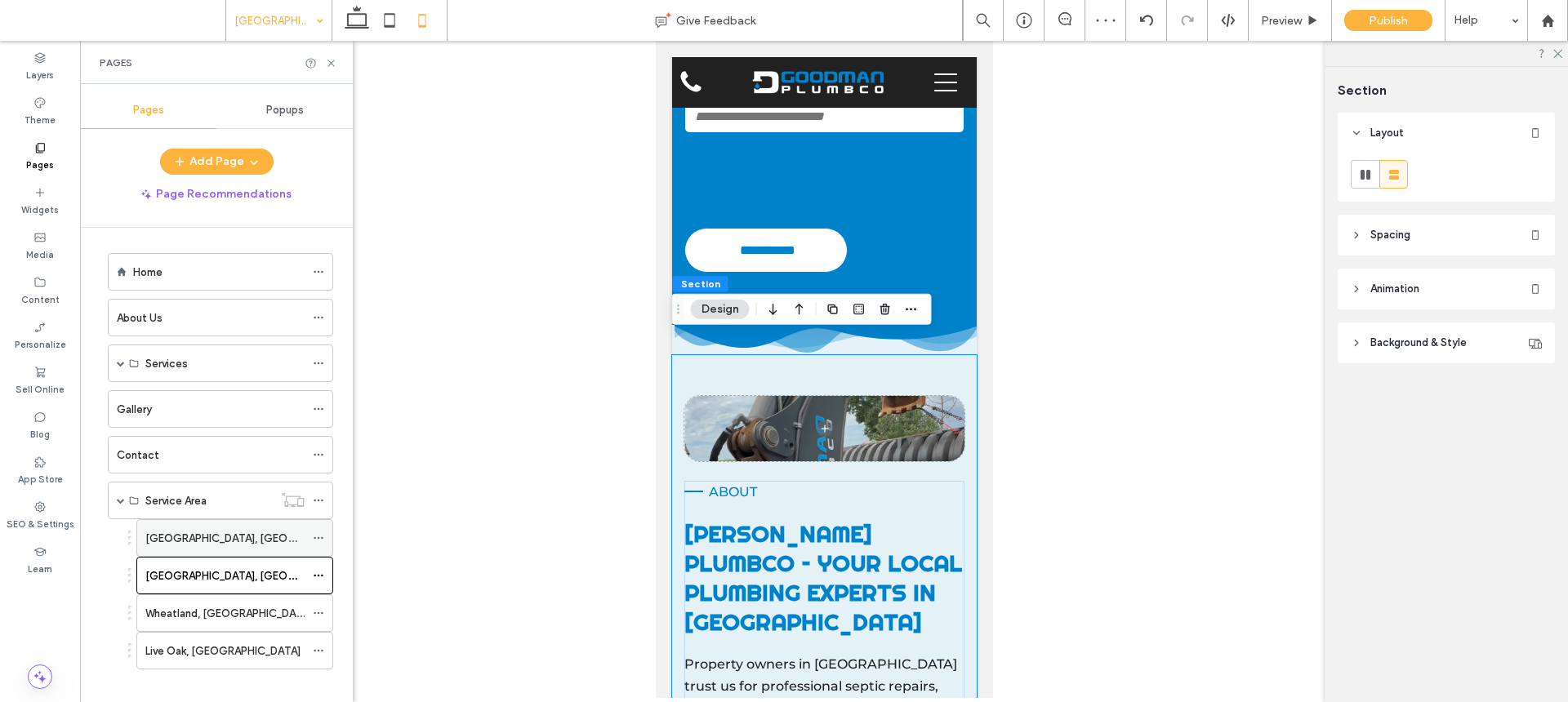
scroll to position [4, 0]
click at [231, 264] on div "Home" at bounding box center [218, 271] width 172 height 17
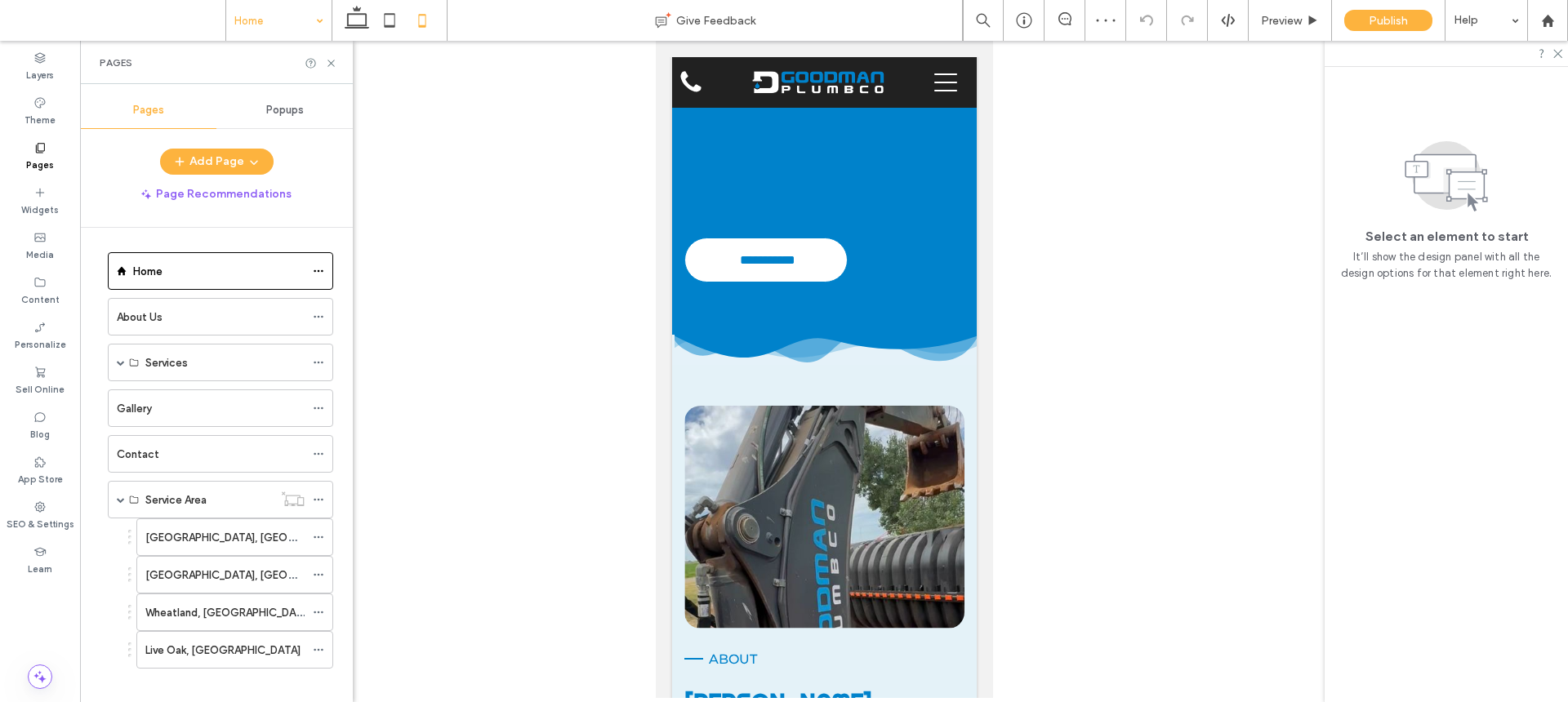
scroll to position [1455, 0]
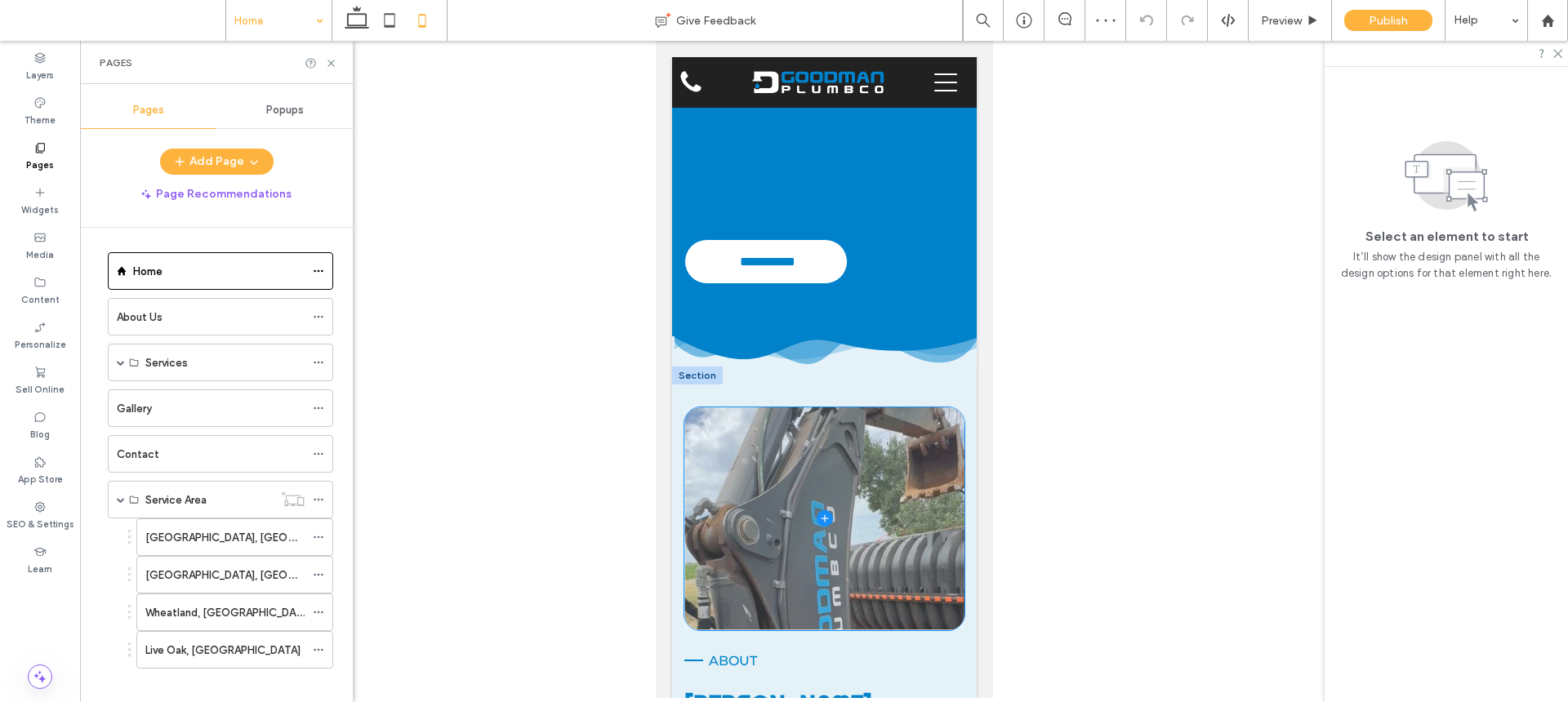
click at [845, 466] on span at bounding box center [823, 519] width 280 height 223
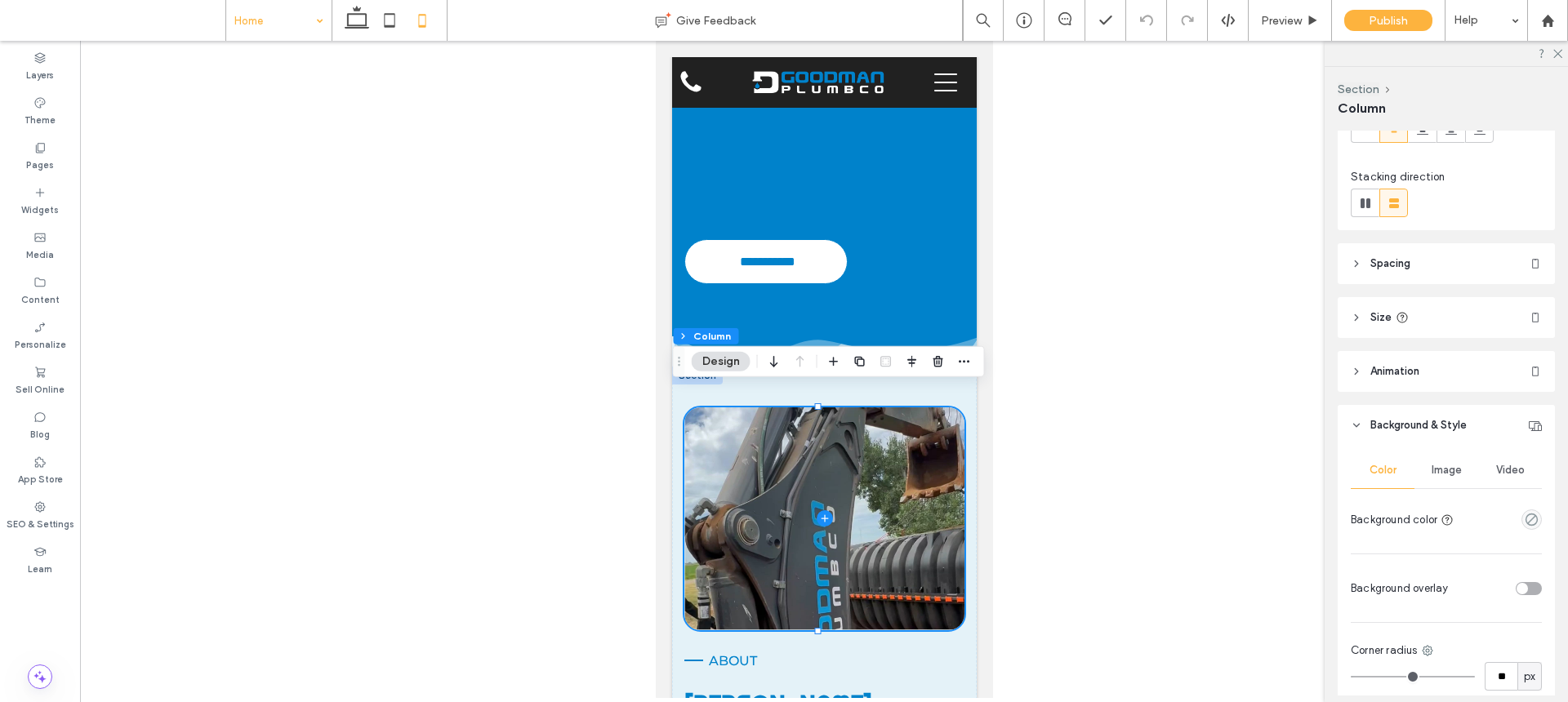
scroll to position [0, 0]
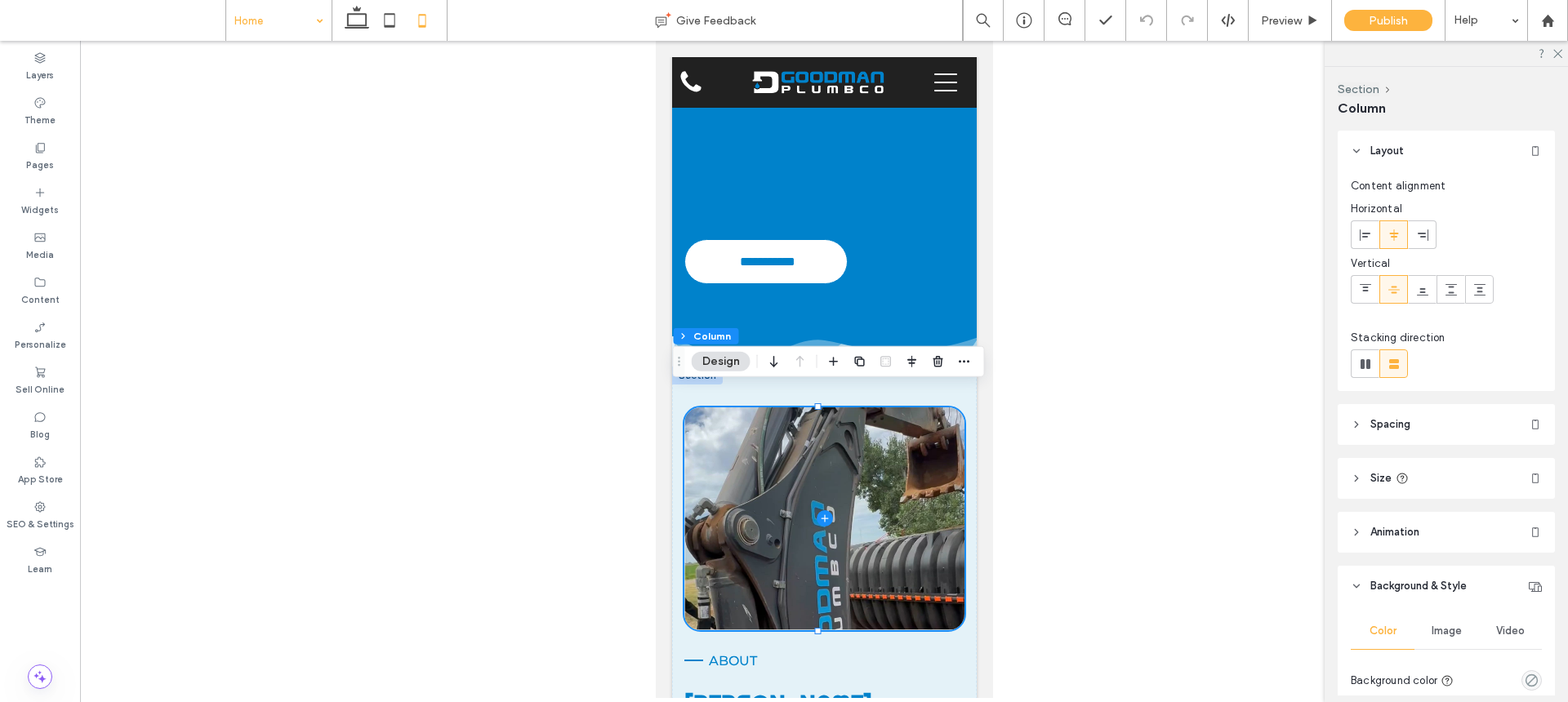
click at [1409, 422] on span "Spacing" at bounding box center [1390, 424] width 40 height 16
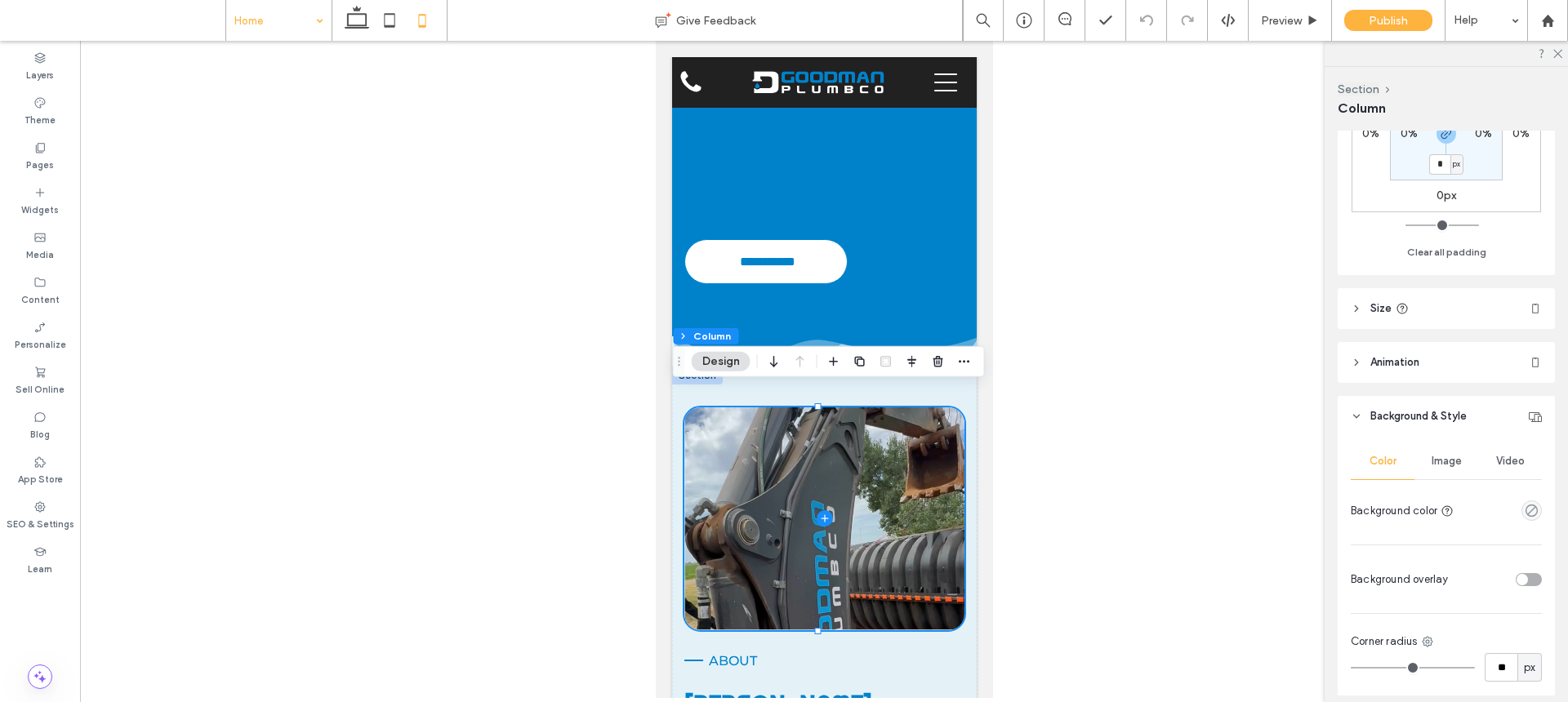
scroll to position [530, 0]
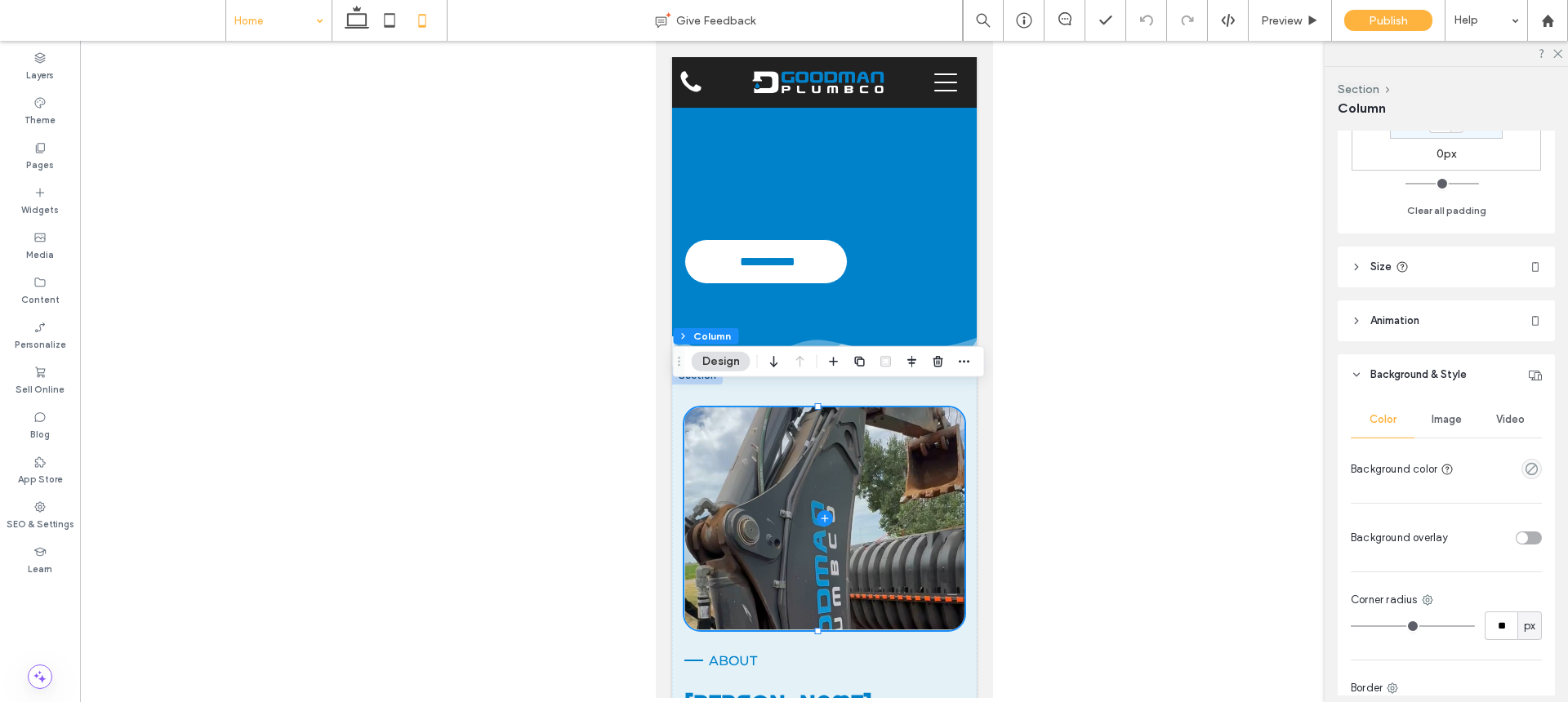
click at [1423, 272] on header "Size" at bounding box center [1446, 266] width 218 height 41
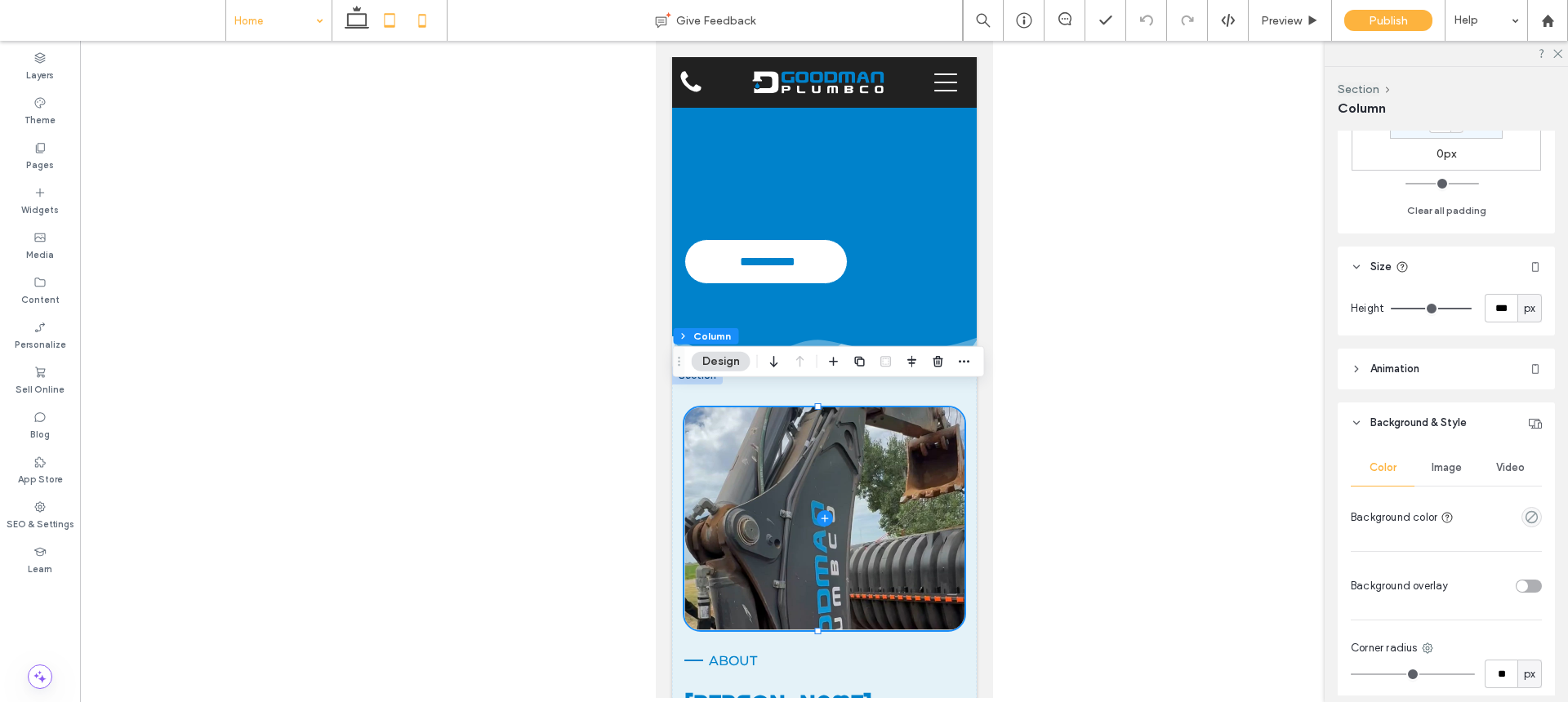
click at [396, 12] on icon at bounding box center [390, 21] width 32 height 32
type input "***"
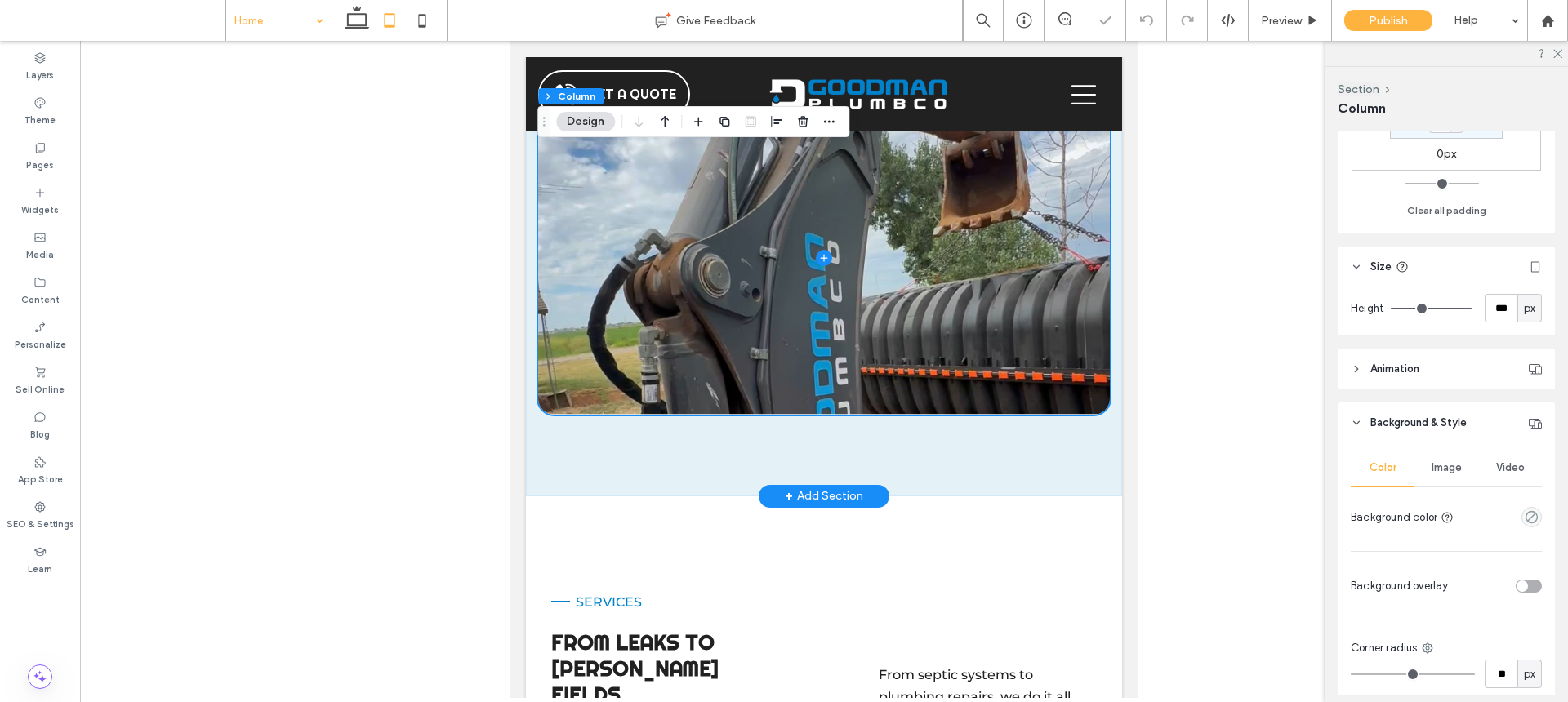
scroll to position [1956, 0]
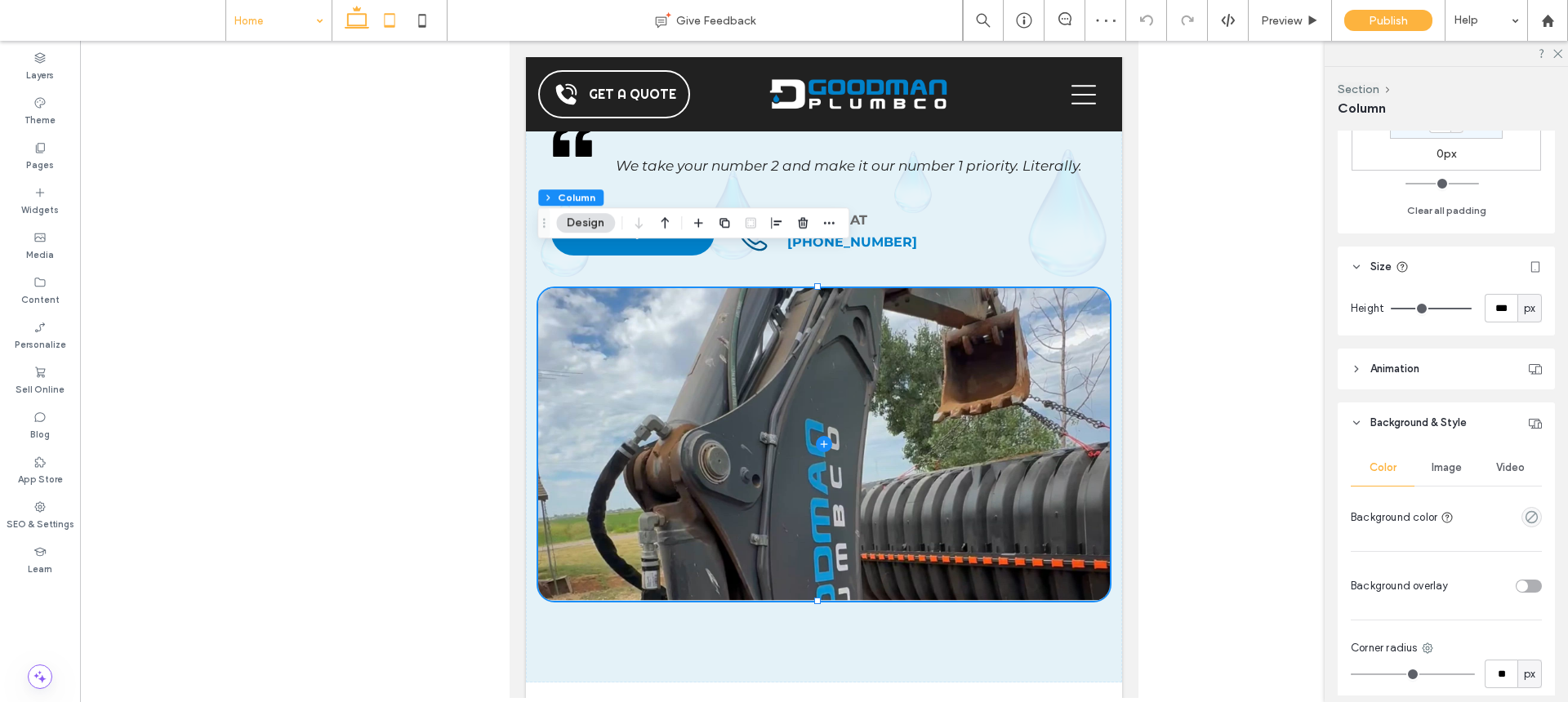
click at [367, 24] on icon at bounding box center [357, 21] width 32 height 32
type input "**"
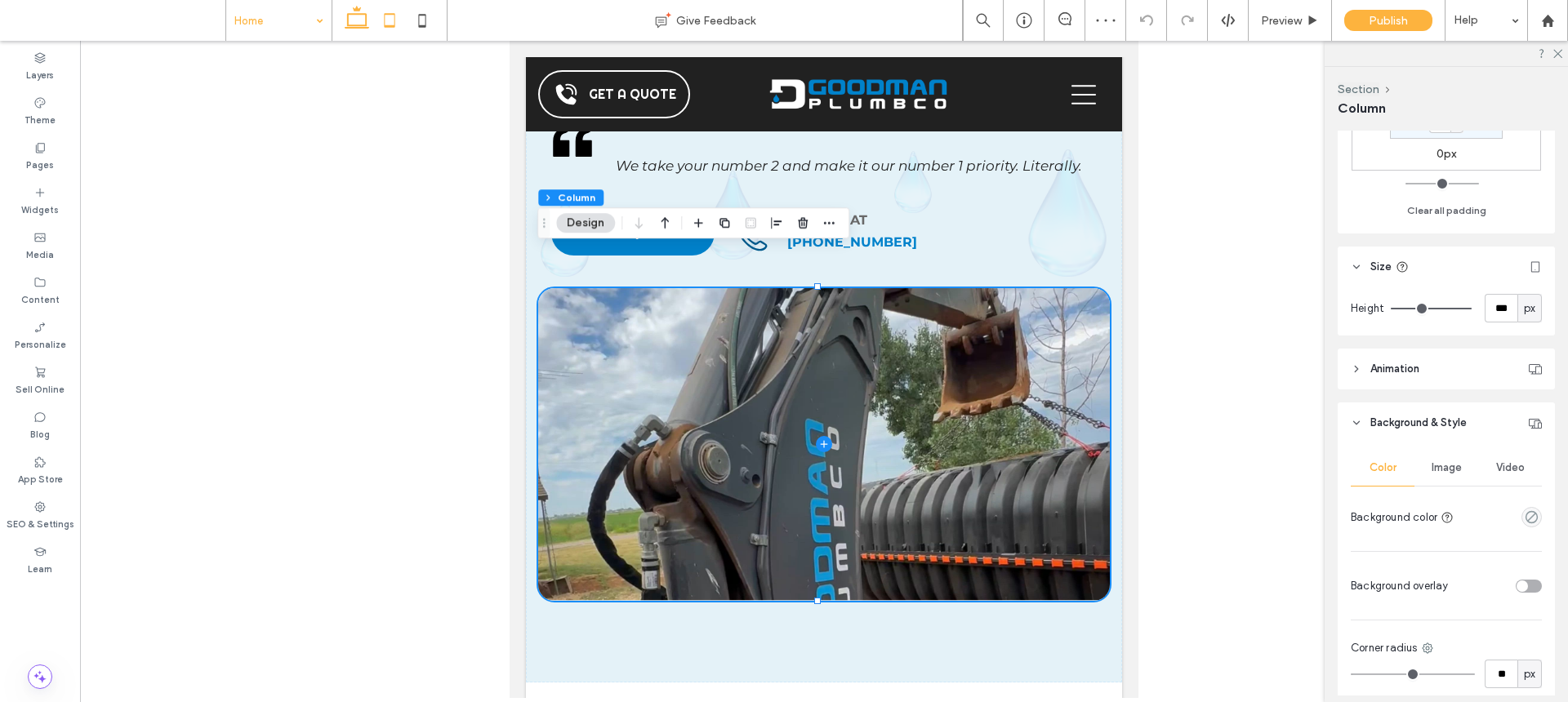
type input "***"
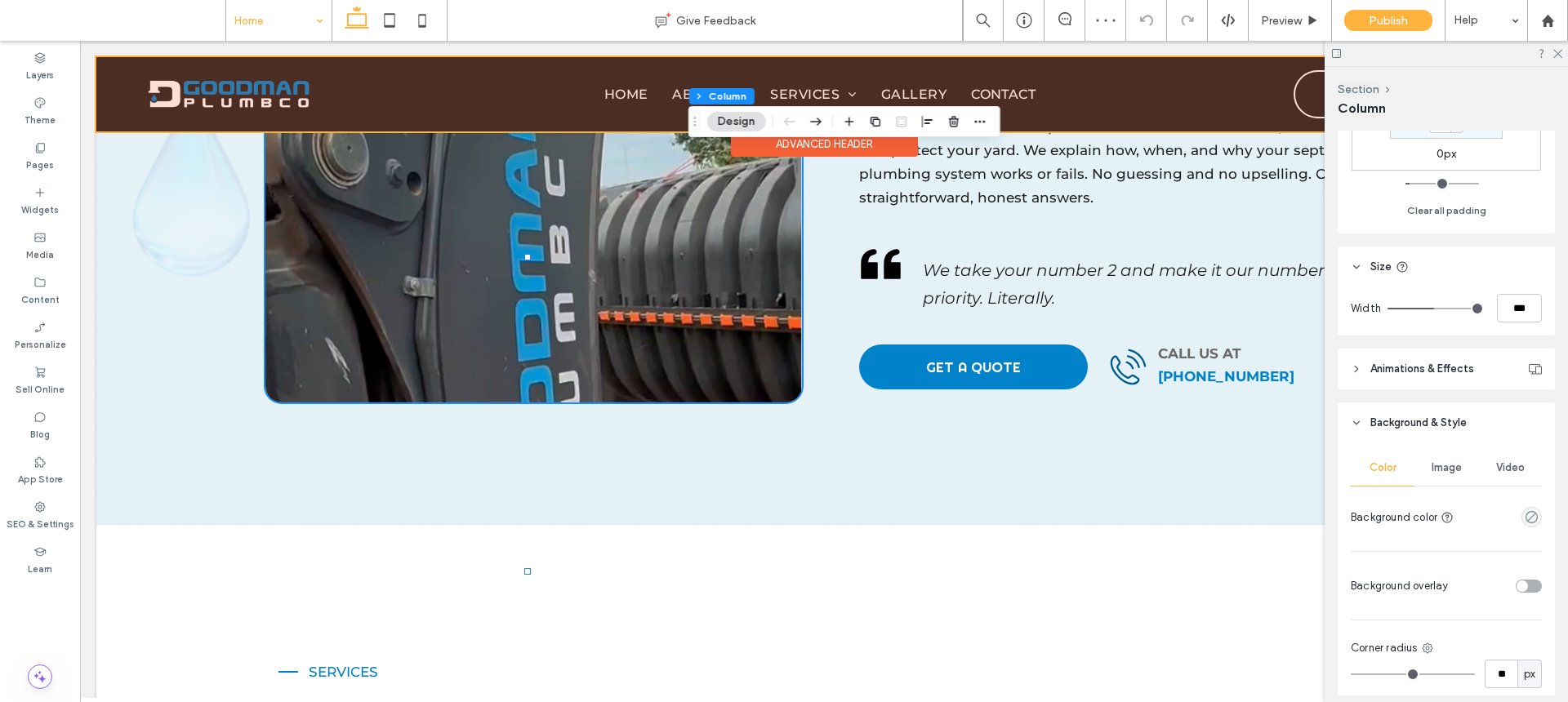
scroll to position [1687, 0]
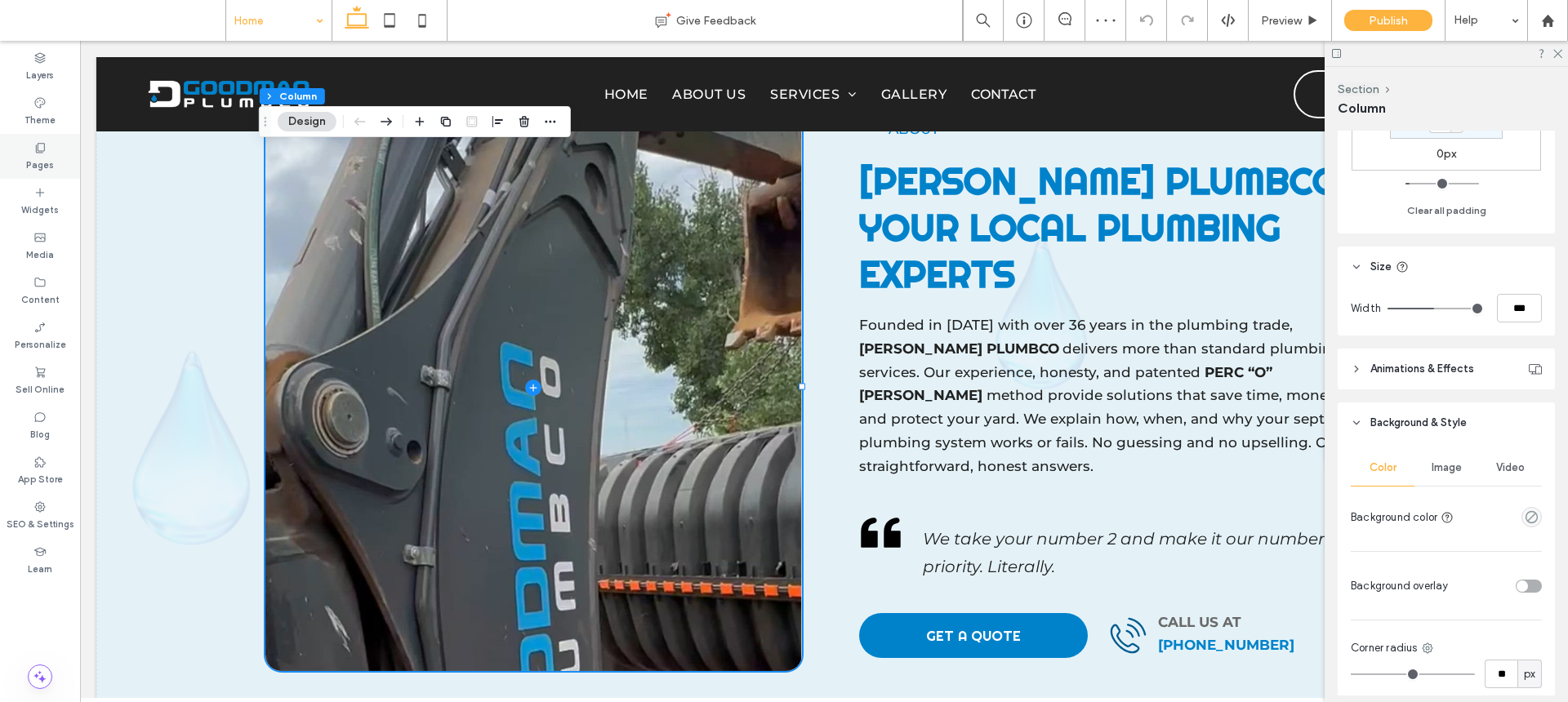
click at [37, 143] on icon at bounding box center [40, 148] width 13 height 13
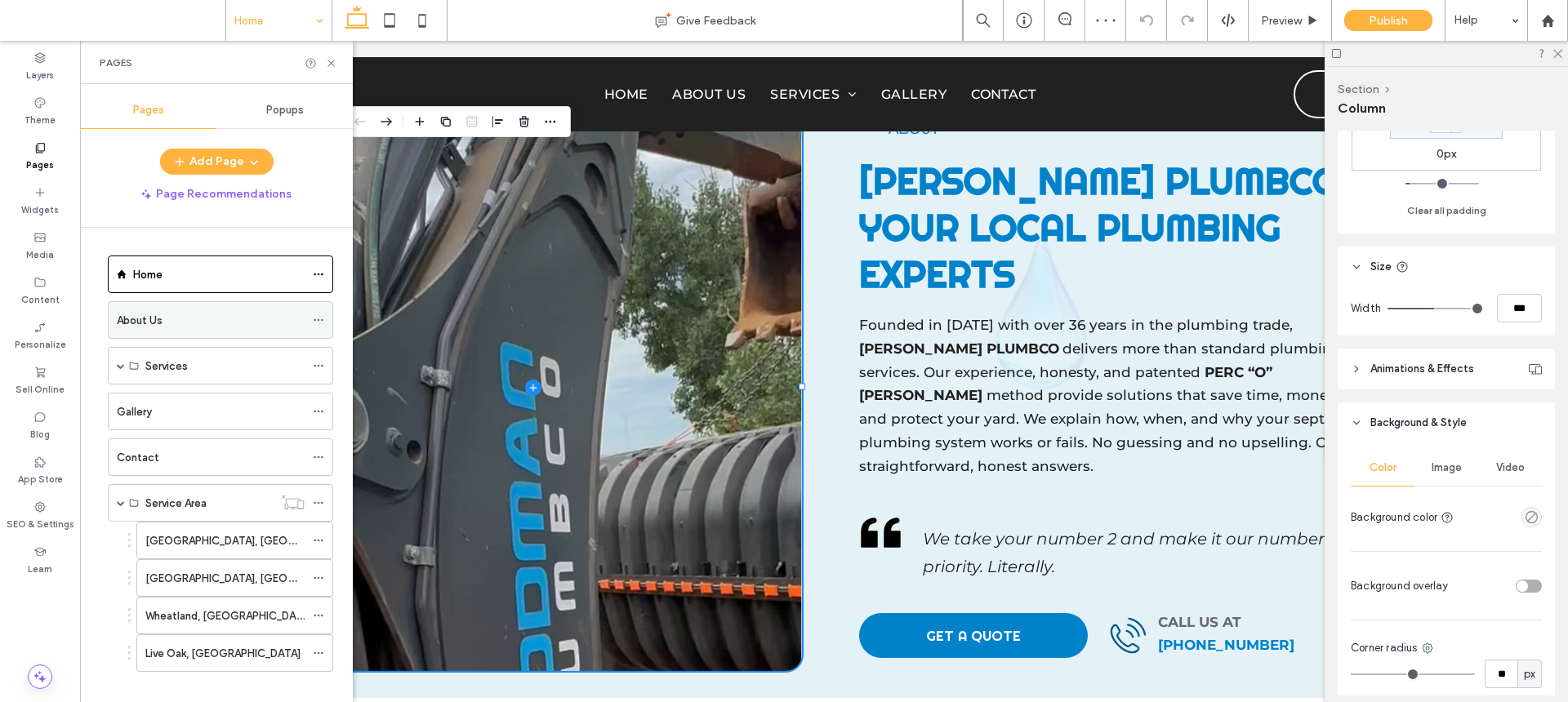
scroll to position [19, 0]
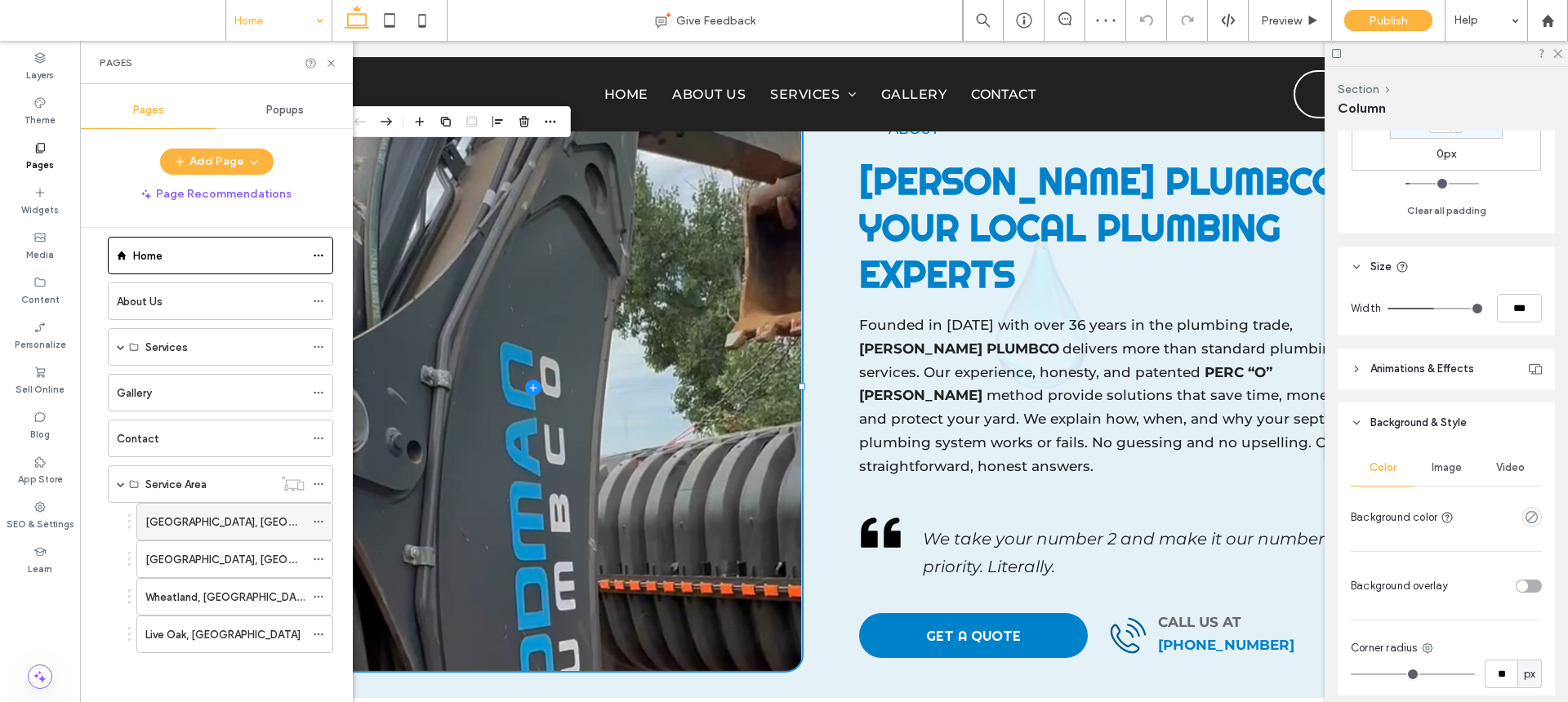
click at [209, 514] on label "Marysville, CA" at bounding box center [257, 522] width 224 height 29
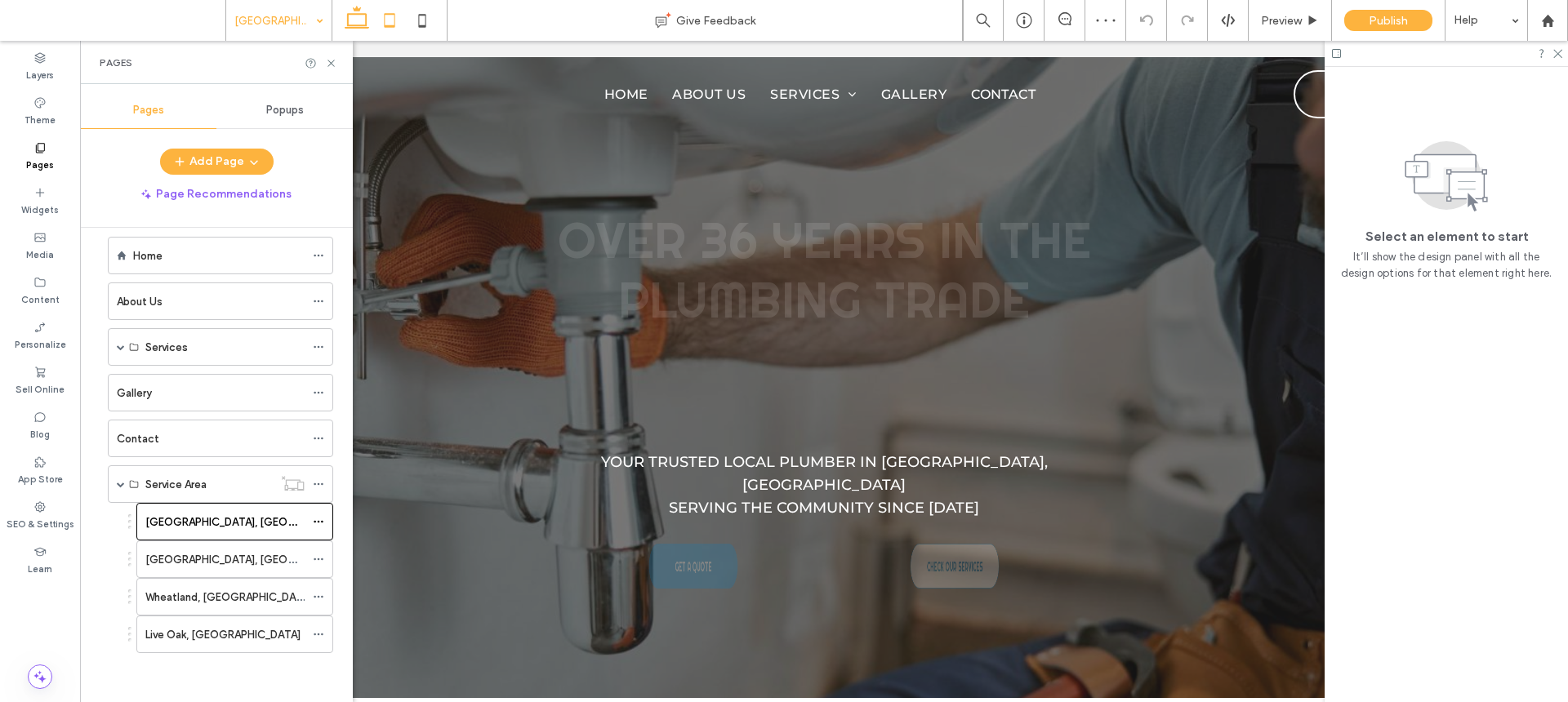
click at [392, 23] on icon at bounding box center [390, 21] width 32 height 32
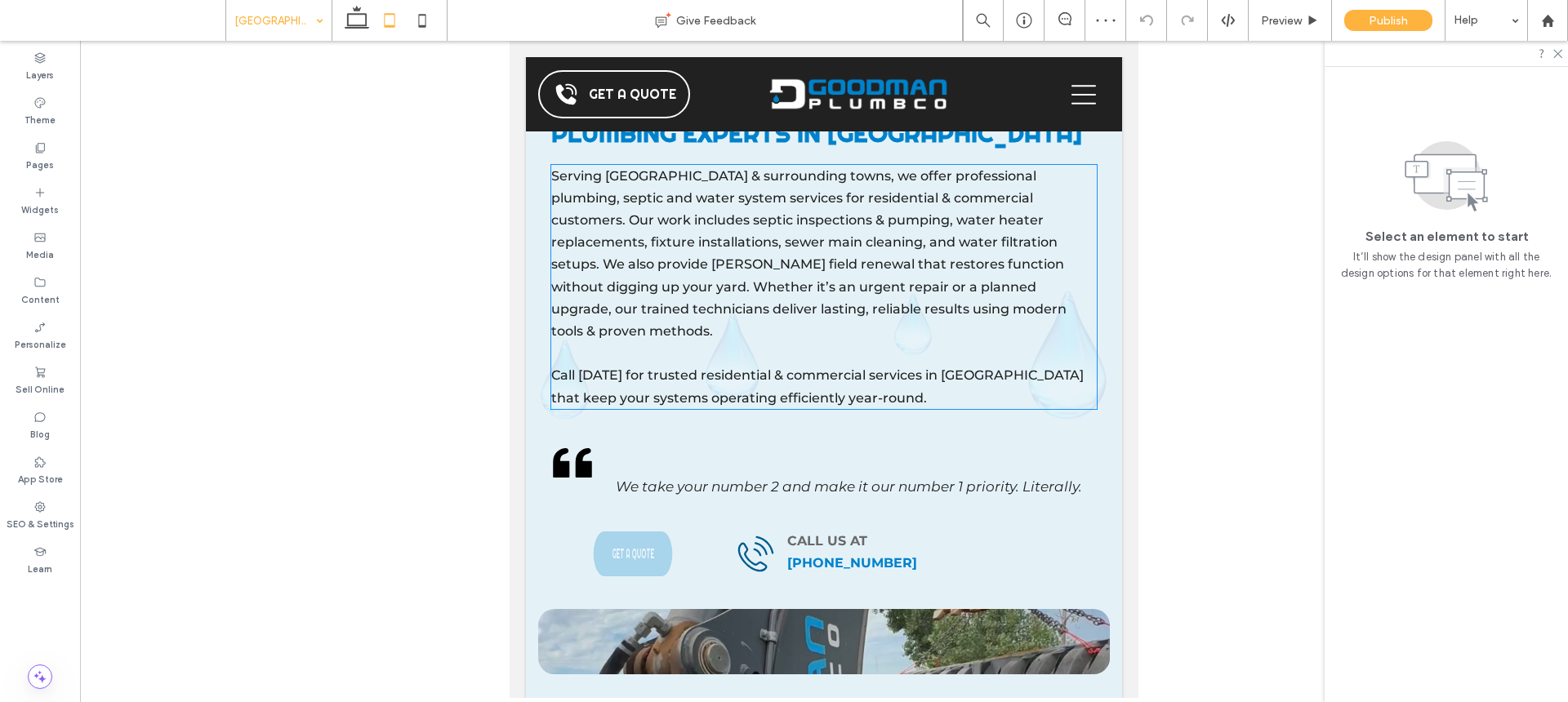
scroll to position [1782, 0]
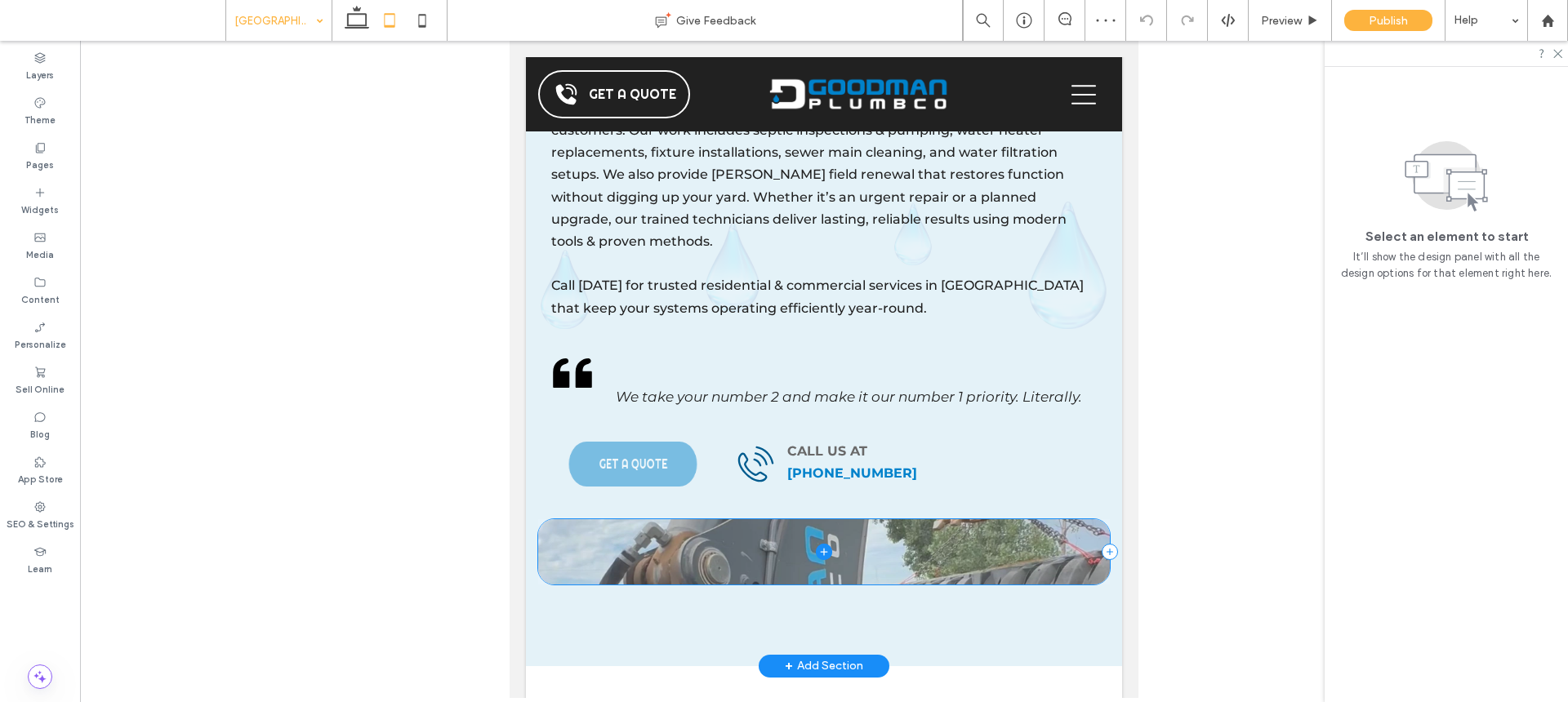
click at [908, 519] on span at bounding box center [824, 551] width 572 height 65
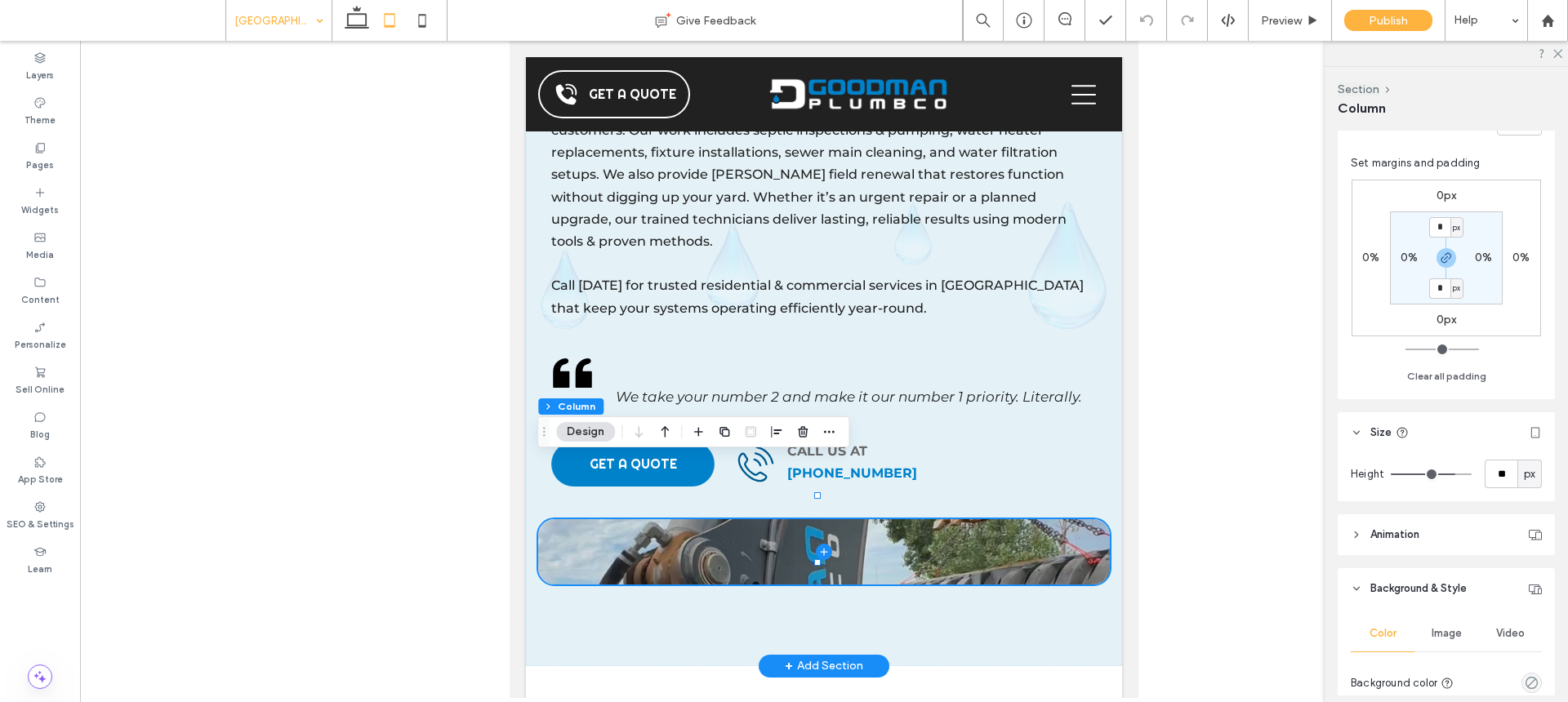
scroll to position [500, 0]
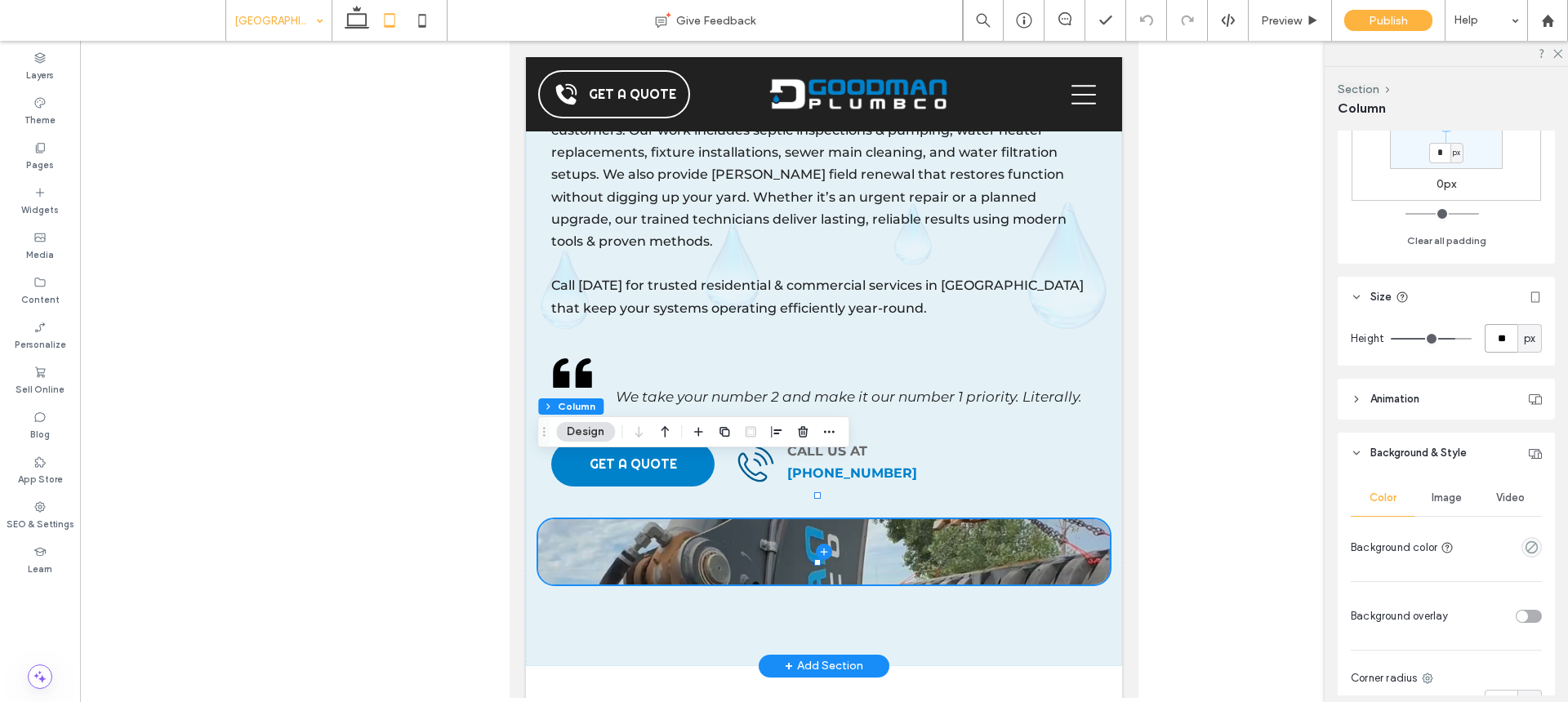
click at [1491, 334] on input "**" at bounding box center [1501, 338] width 32 height 29
type input "***"
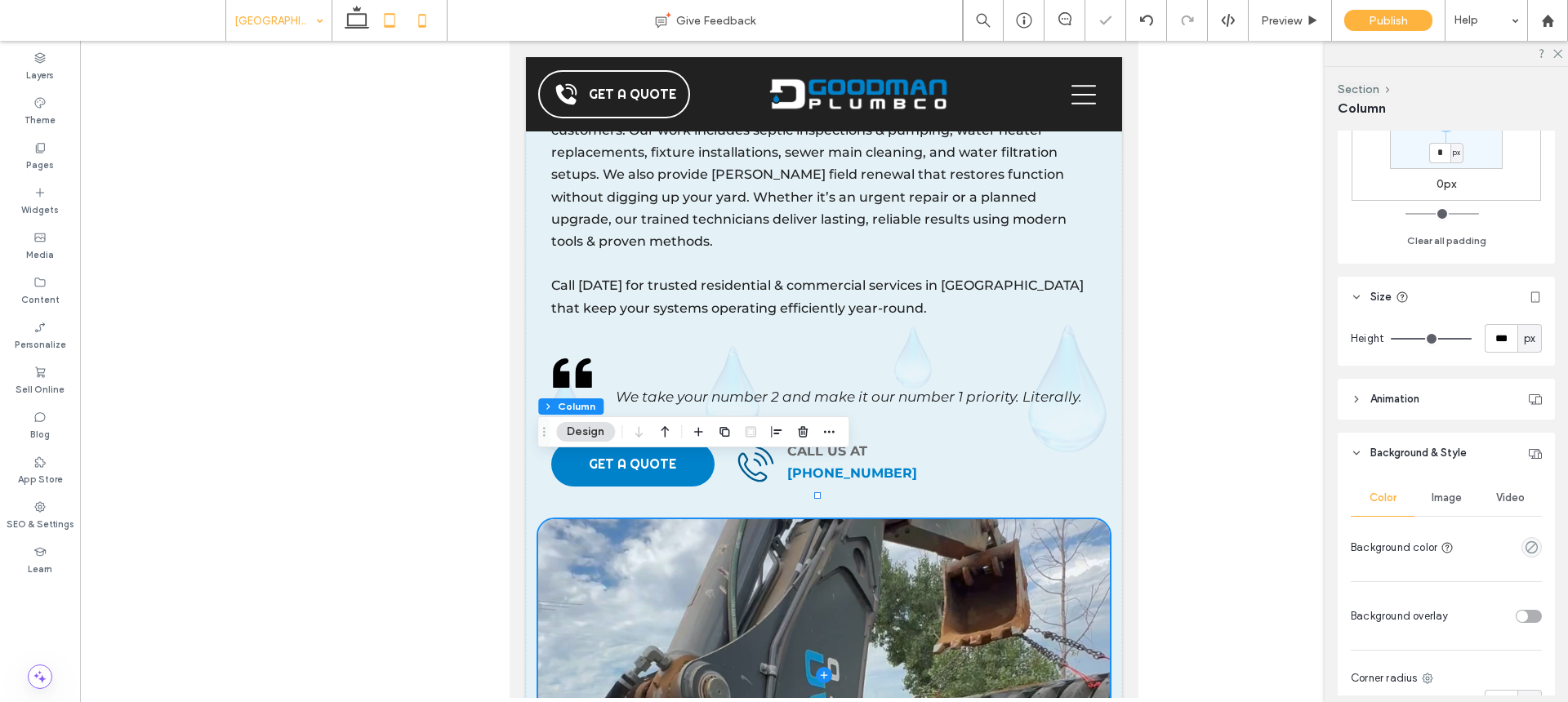
click at [406, 24] on icon at bounding box center [422, 21] width 32 height 32
type input "**"
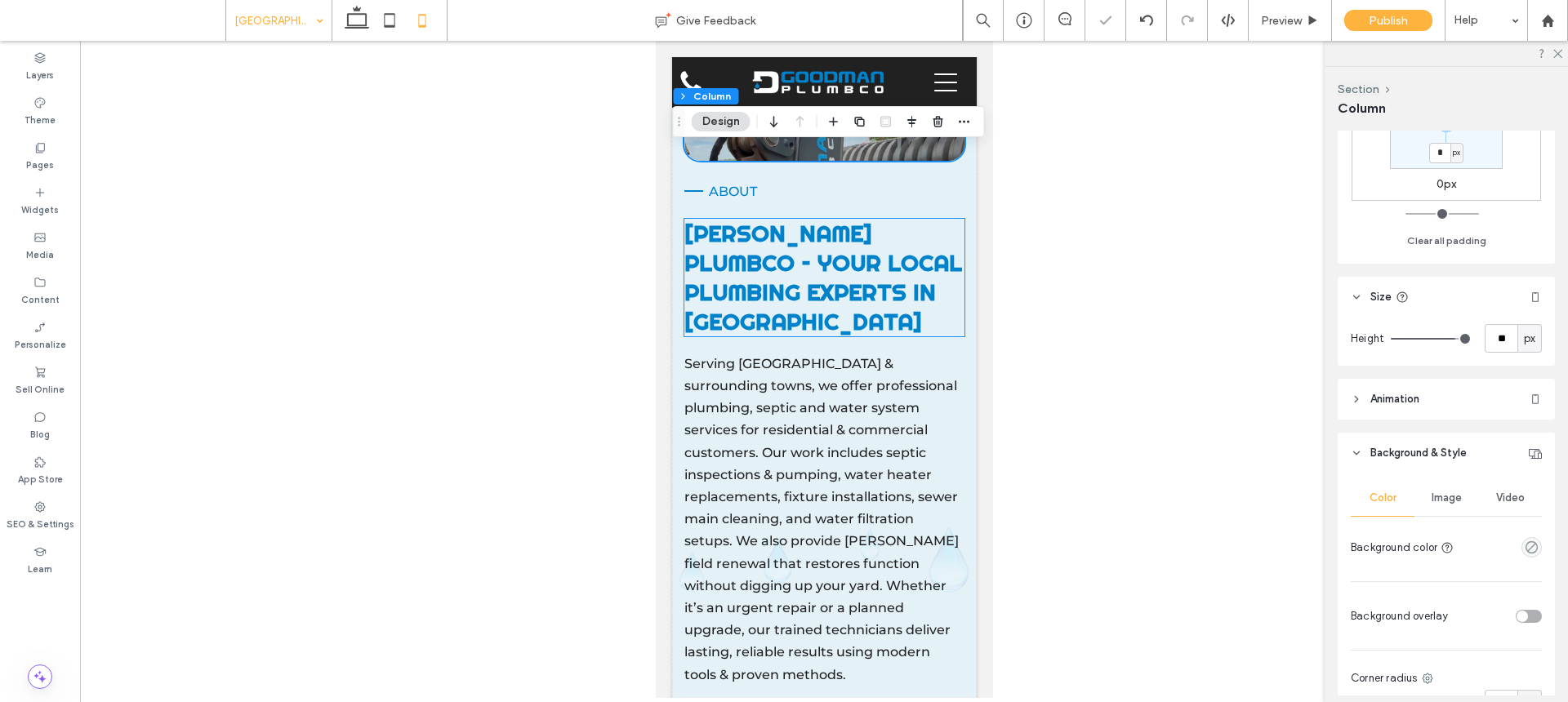
scroll to position [1464, 0]
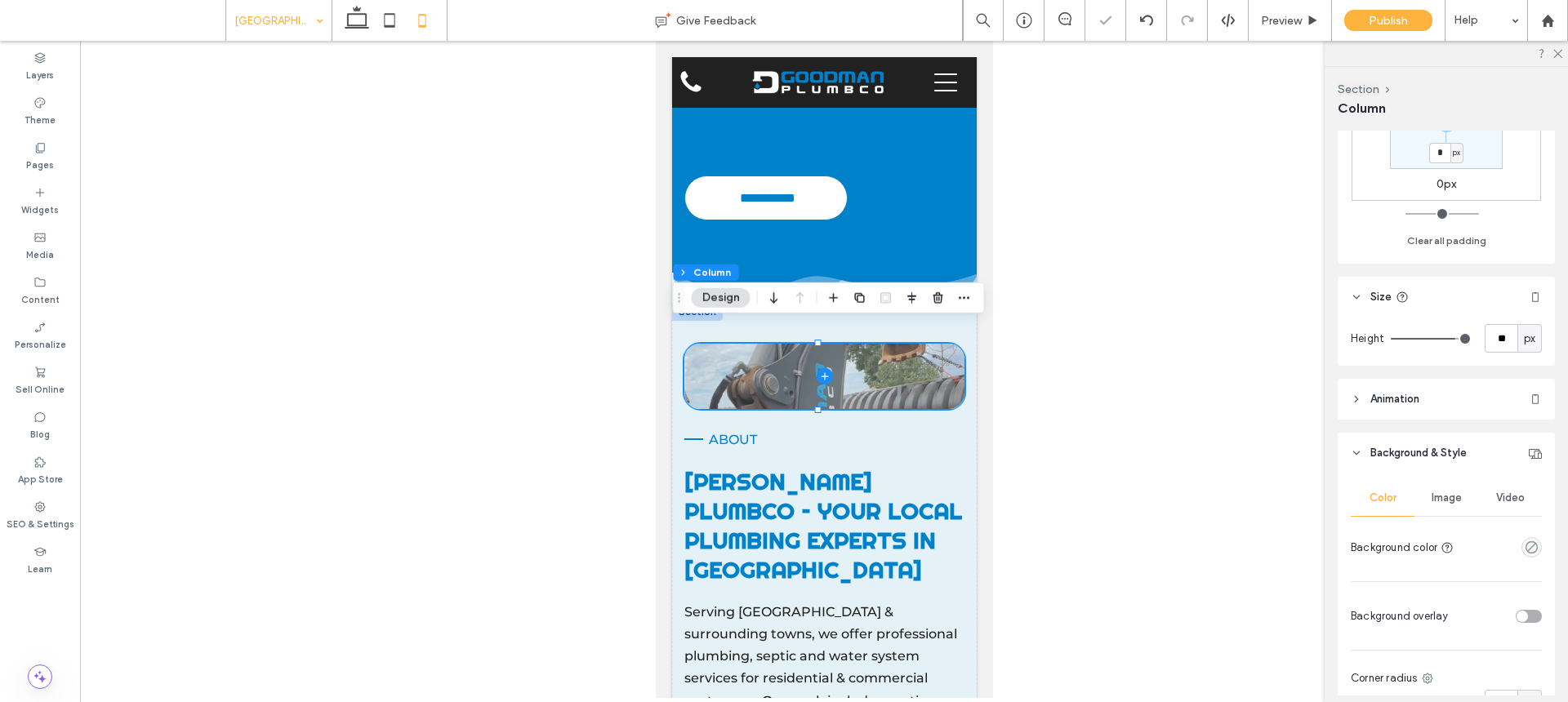
click at [939, 356] on span at bounding box center [823, 376] width 280 height 65
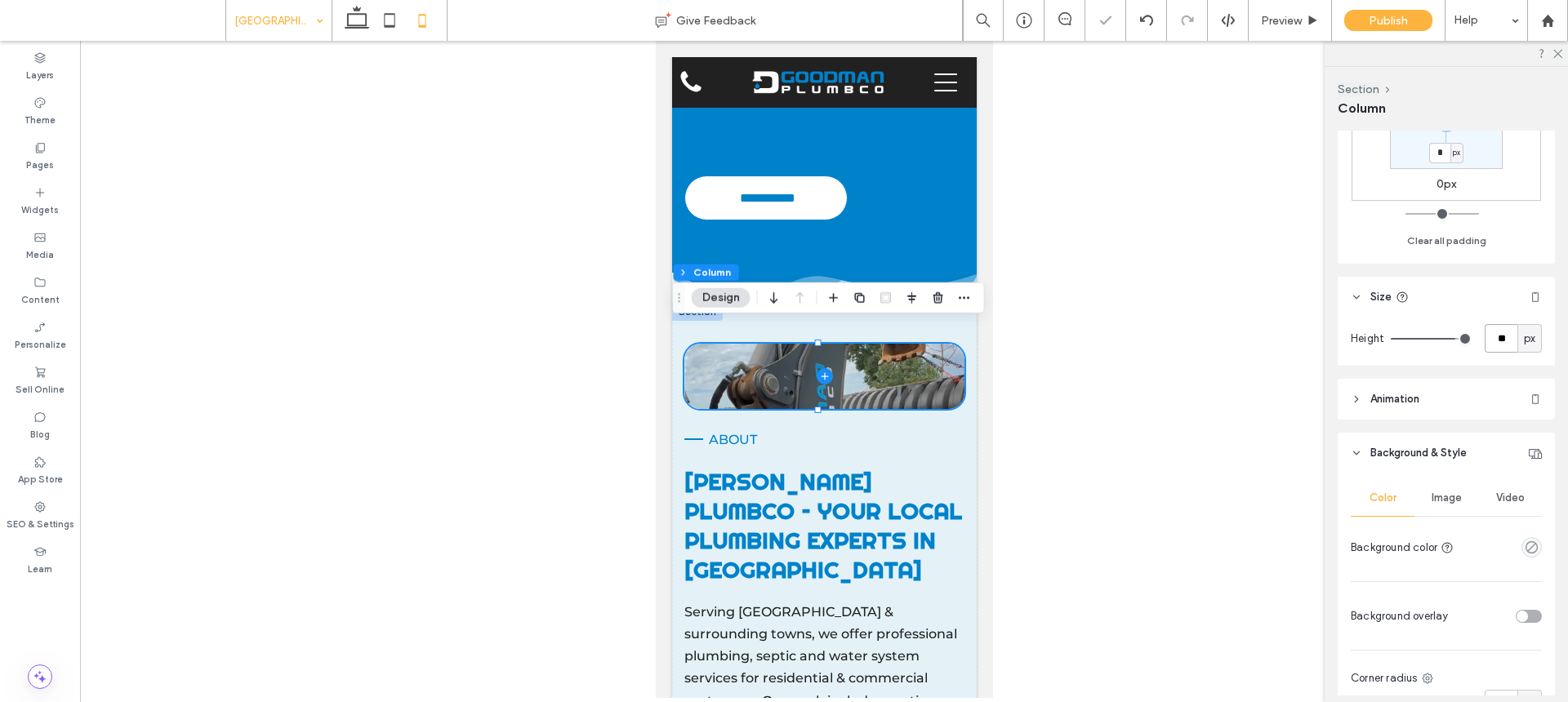
click at [1503, 335] on input "**" at bounding box center [1501, 338] width 32 height 29
type input "***"
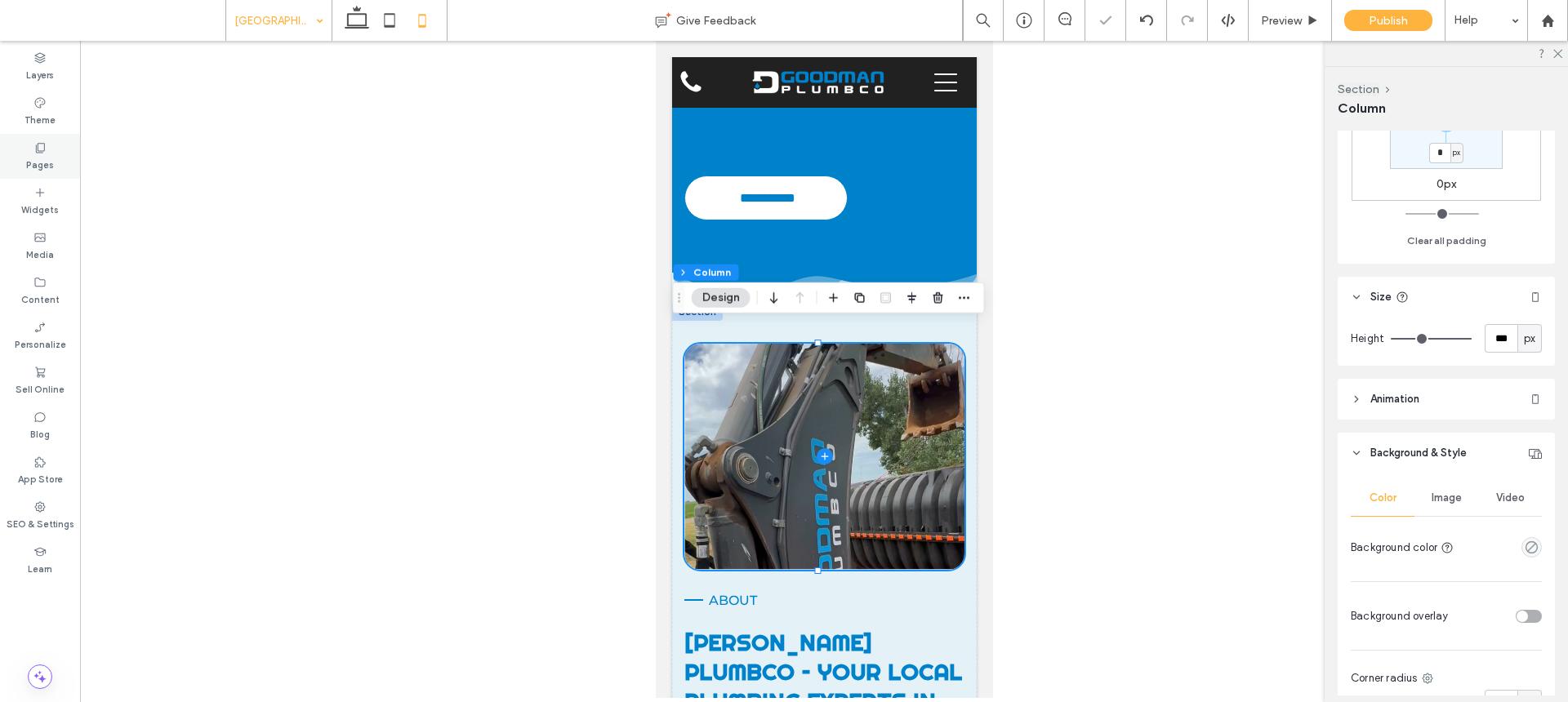
click at [54, 155] on div "Pages" at bounding box center [40, 156] width 80 height 45
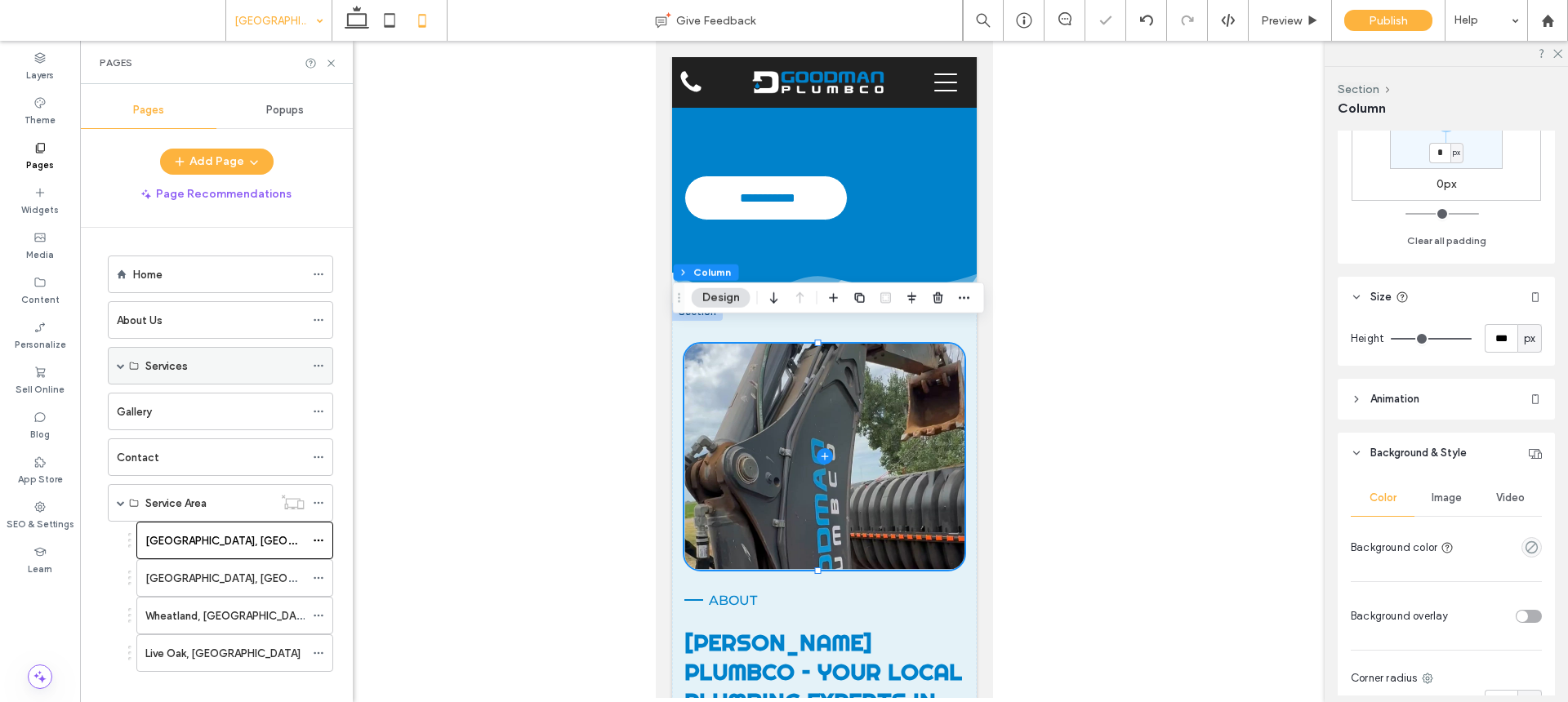
scroll to position [19, 0]
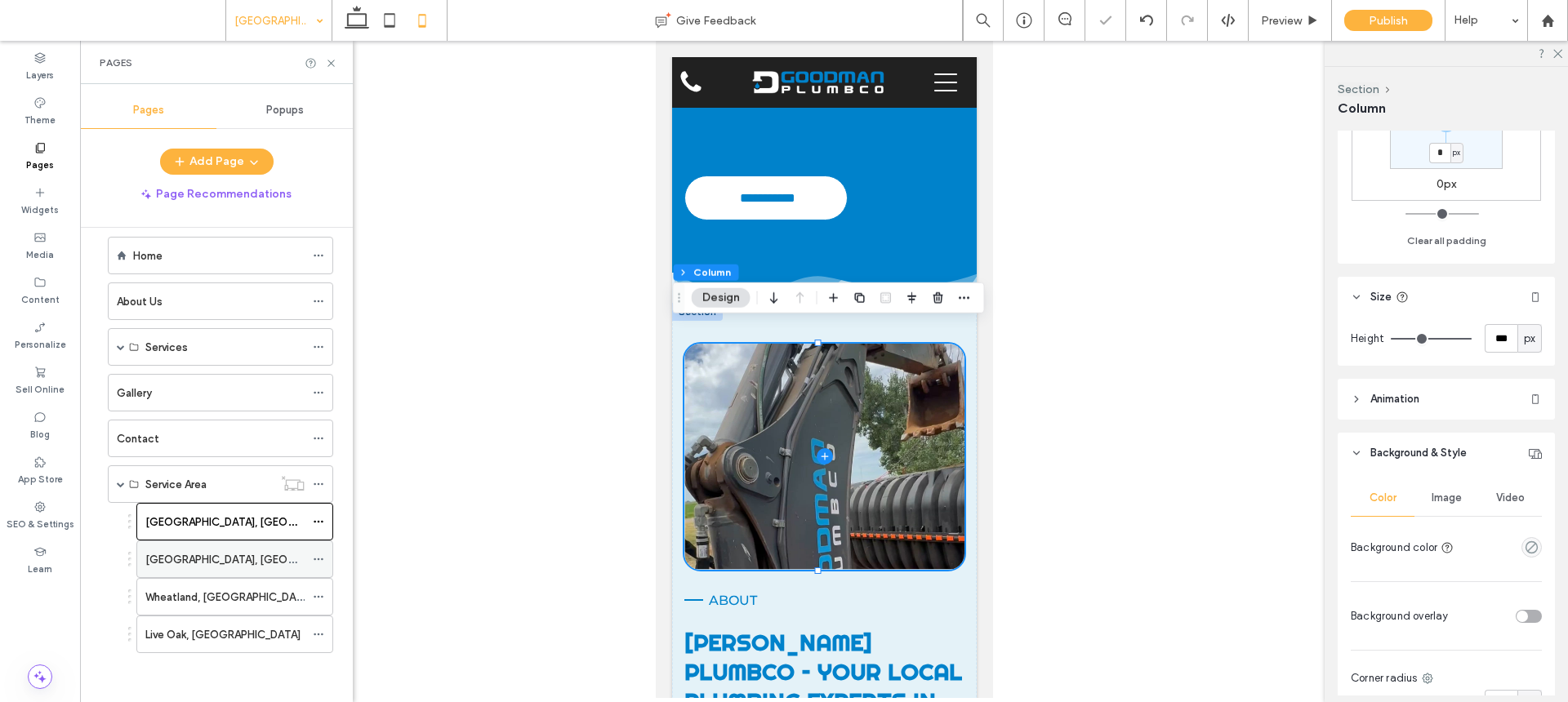
click at [203, 546] on div "Browns Valley, CA" at bounding box center [225, 559] width 159 height 36
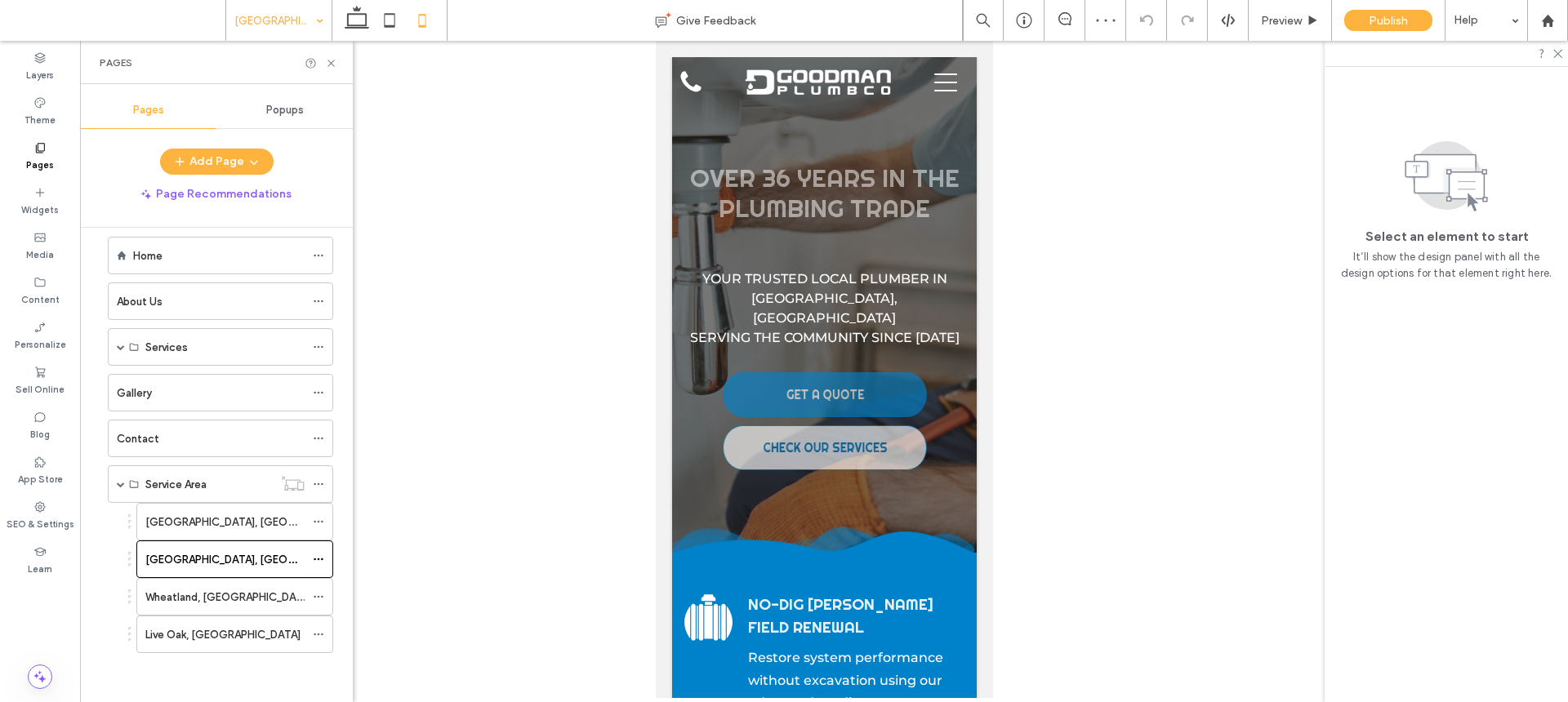
click at [412, 32] on icon at bounding box center [422, 21] width 32 height 32
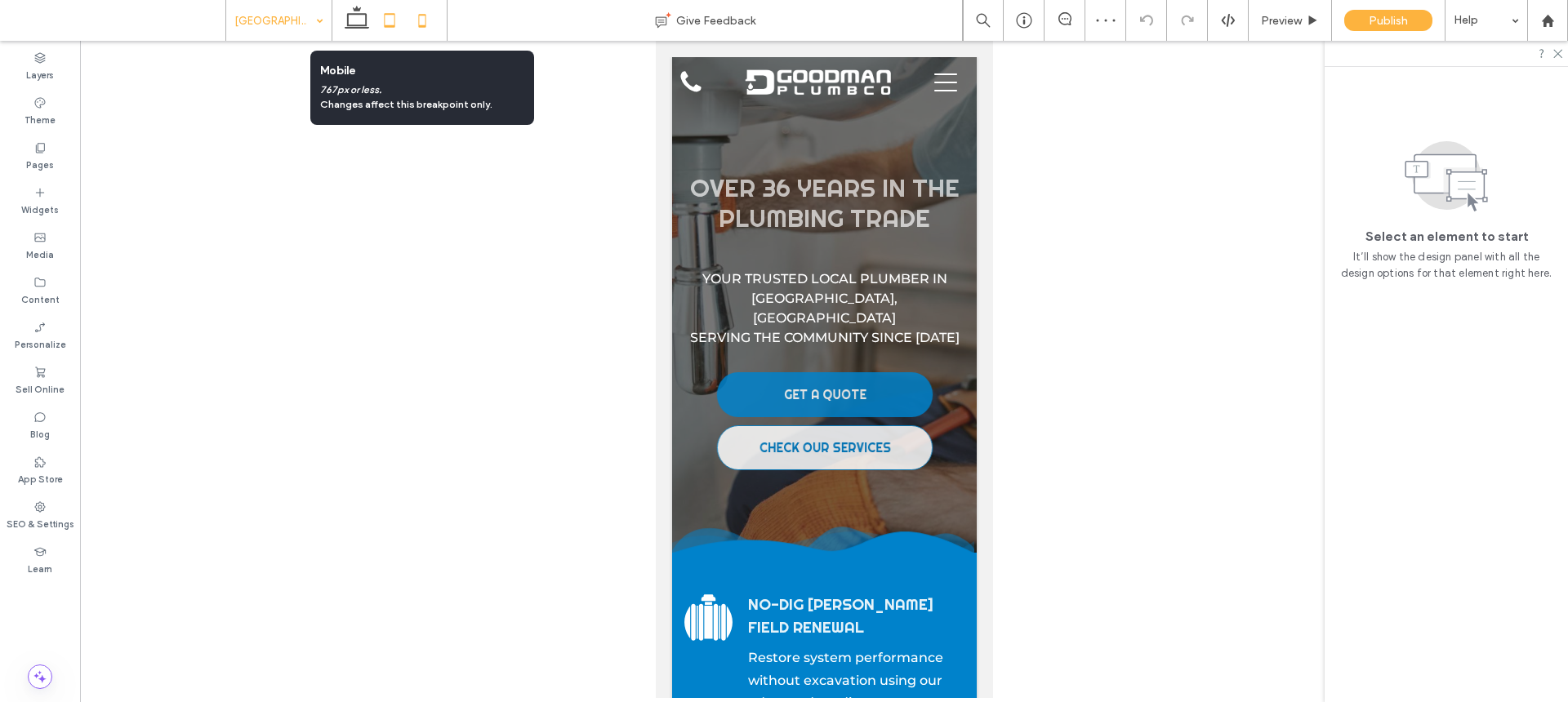
click at [405, 30] on icon at bounding box center [390, 21] width 32 height 32
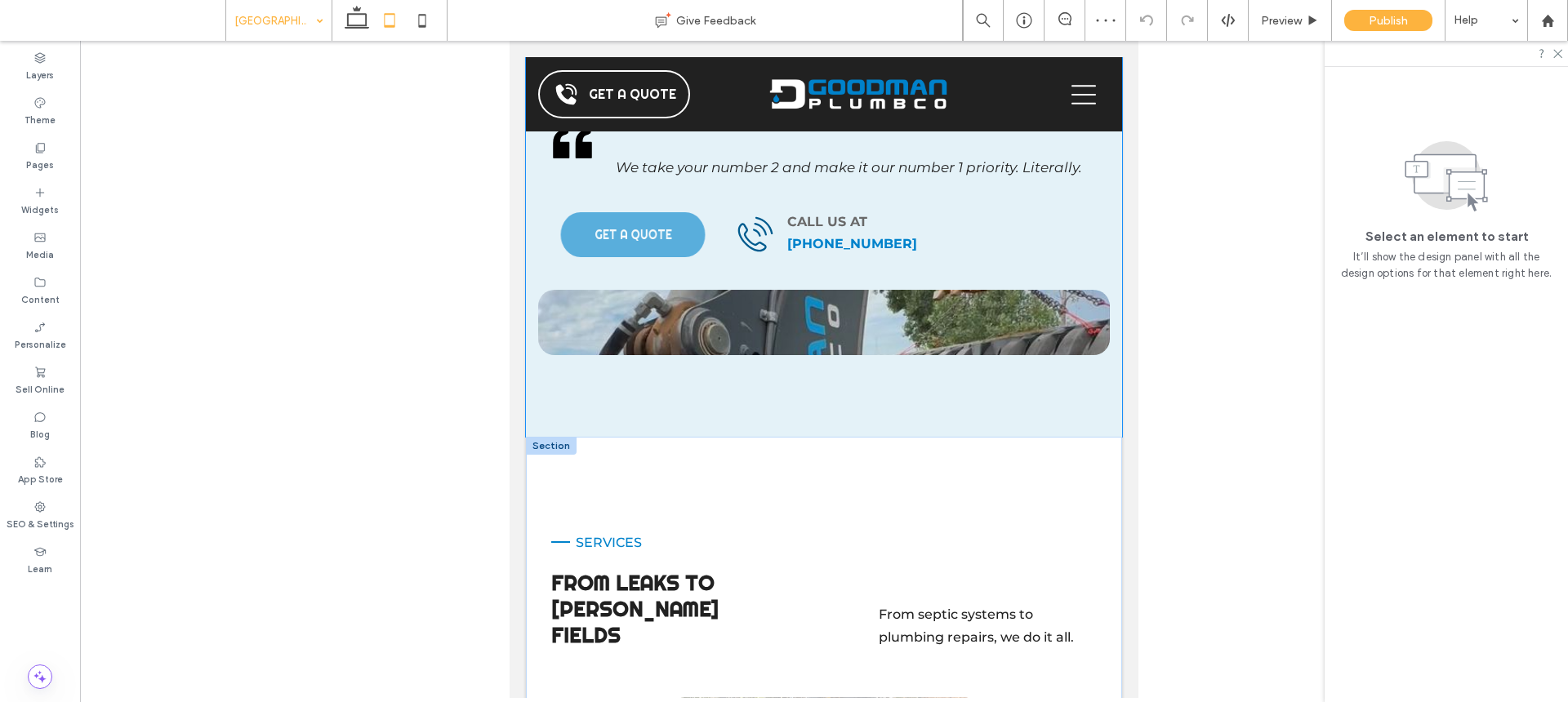
scroll to position [1859, 0]
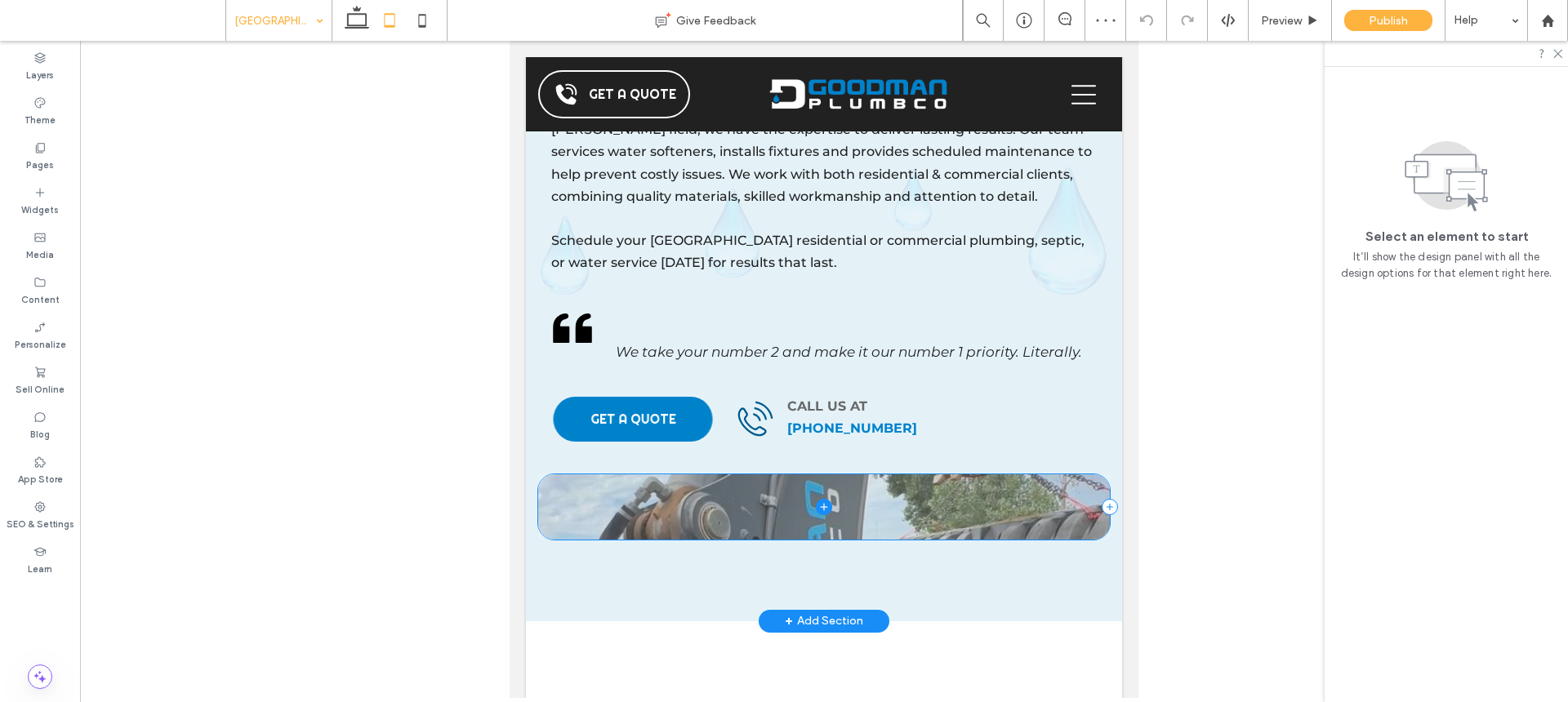
click at [887, 487] on span at bounding box center [824, 507] width 572 height 65
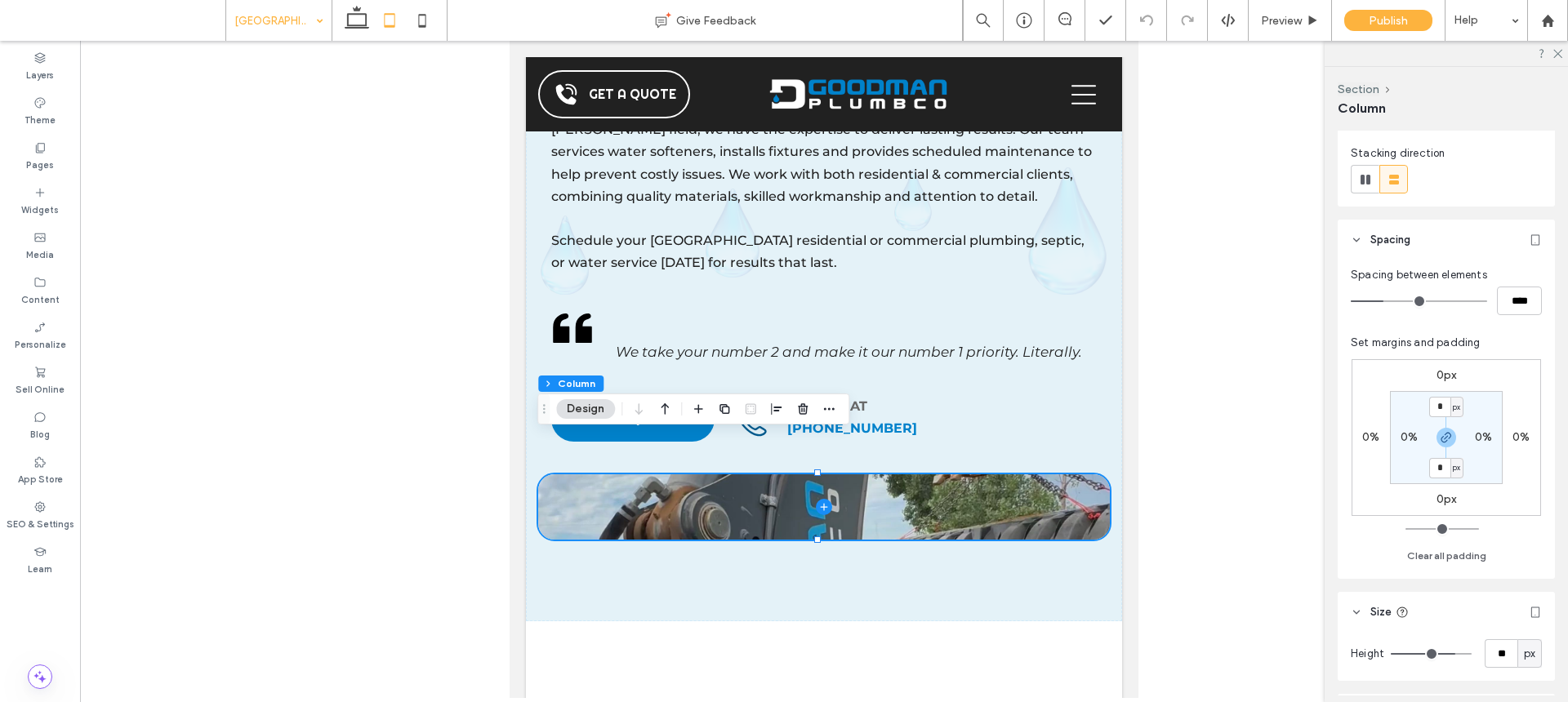
scroll to position [310, 0]
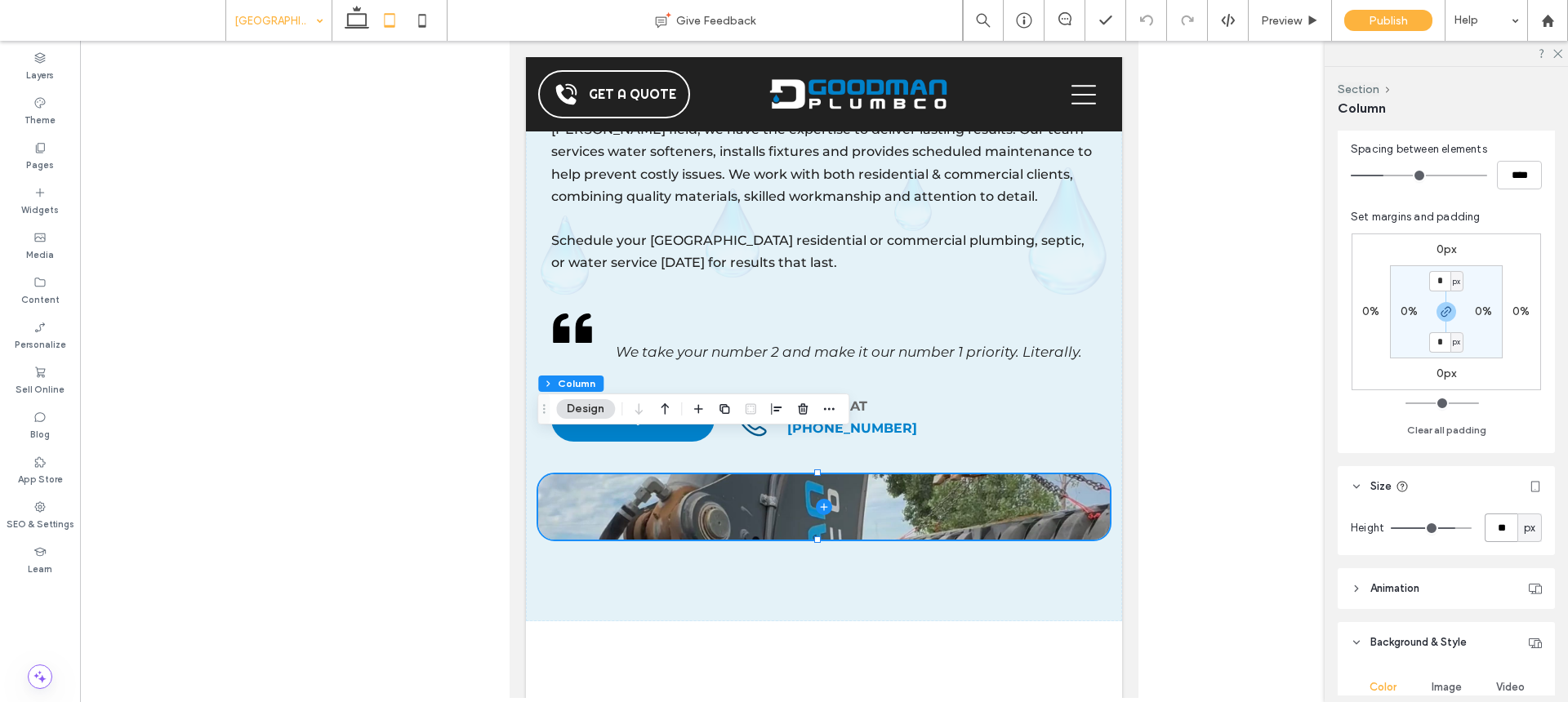
click at [1496, 521] on input "**" at bounding box center [1501, 528] width 32 height 29
type input "***"
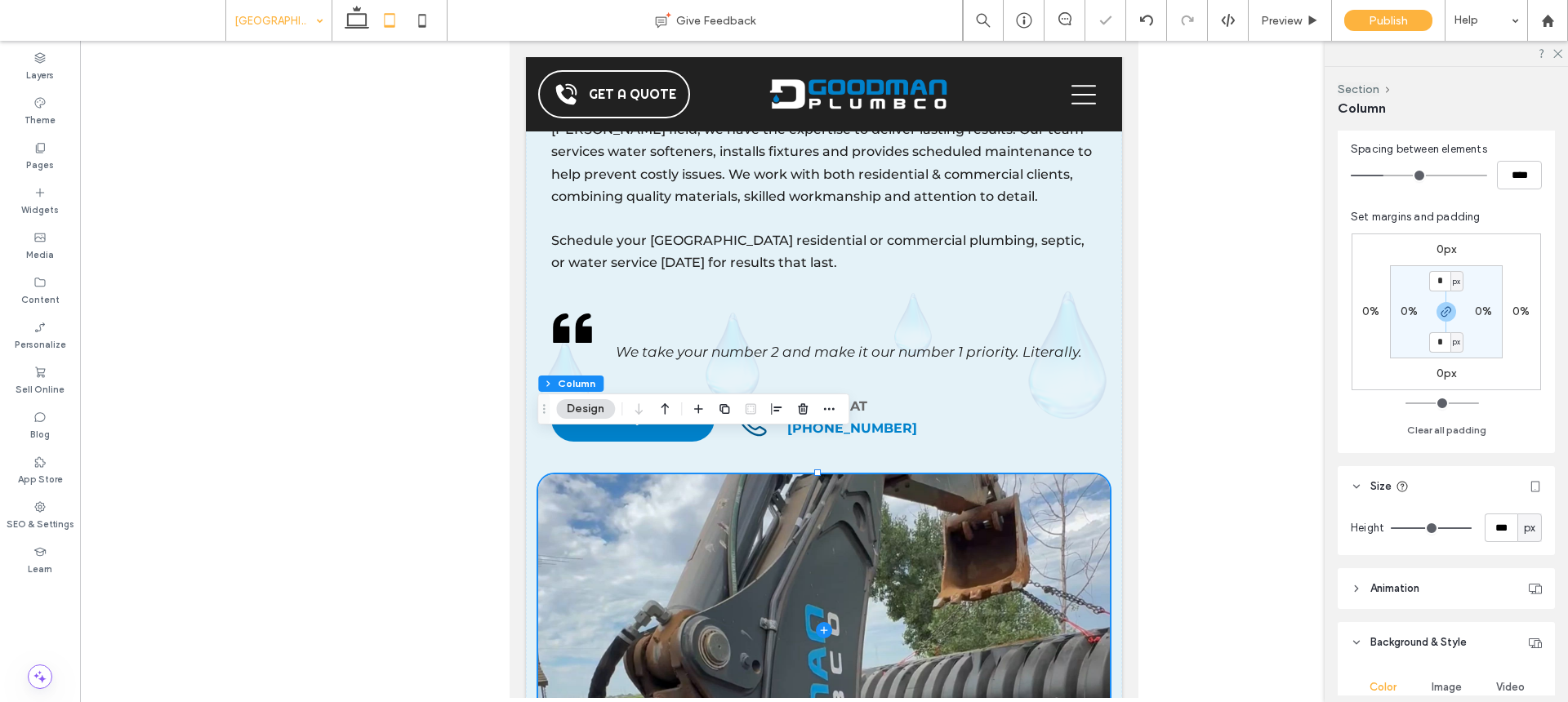
click at [404, 24] on icon at bounding box center [390, 21] width 32 height 32
click at [408, 22] on icon at bounding box center [422, 21] width 32 height 32
type input "**"
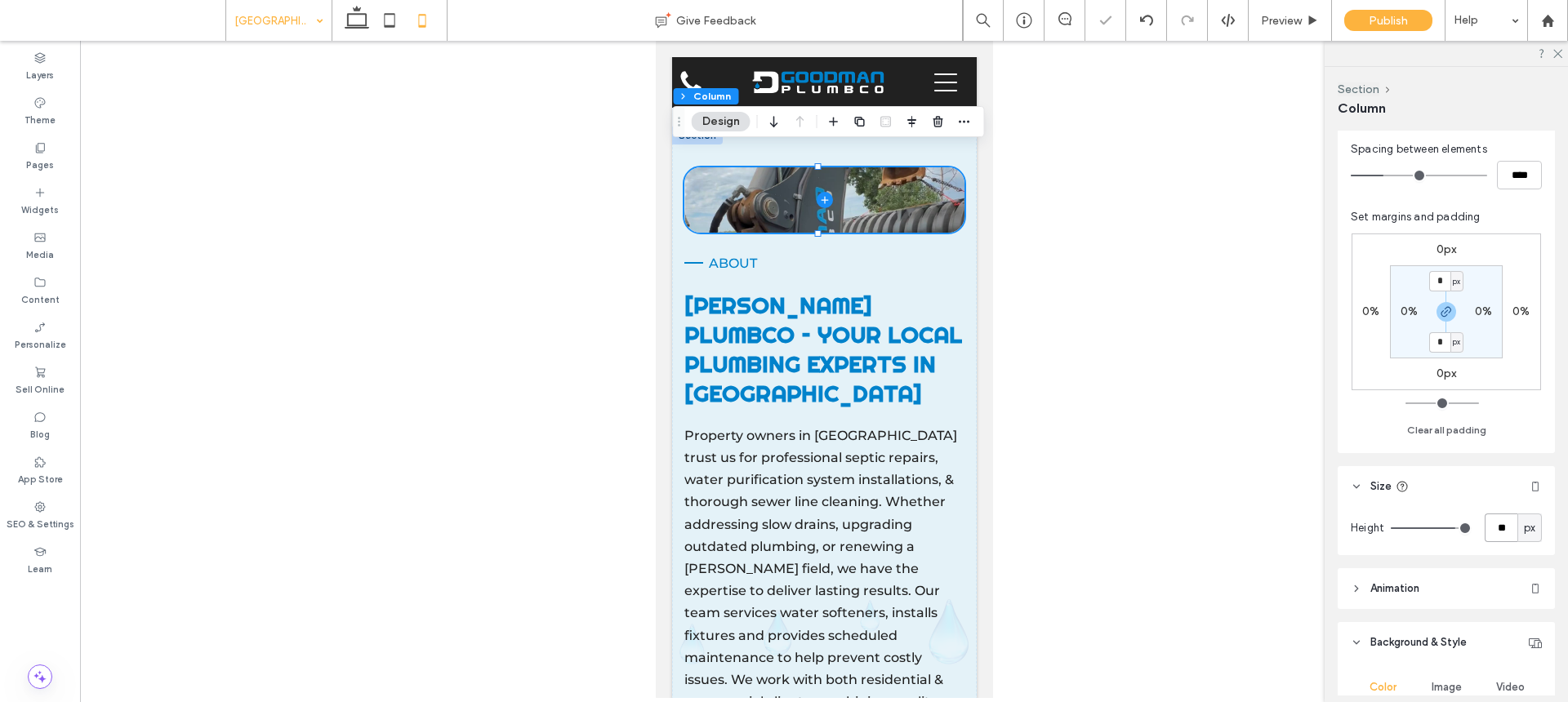
click at [1491, 530] on input "**" at bounding box center [1501, 528] width 32 height 29
type input "***"
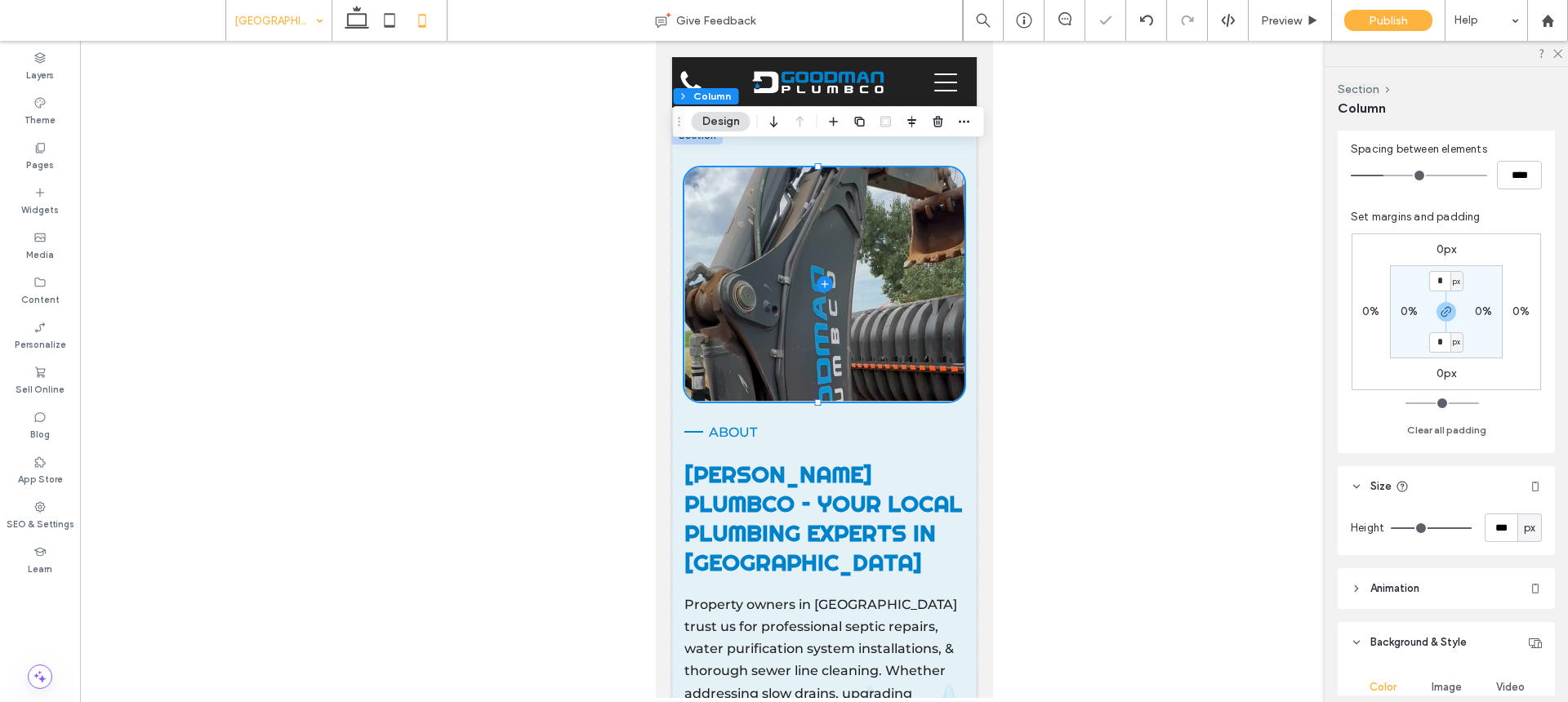
click at [330, 22] on div "Browns Valley, CA Give Feedback Preview Publish Help" at bounding box center [897, 20] width 1343 height 41
click at [348, 21] on use at bounding box center [357, 16] width 24 height 23
type input "**"
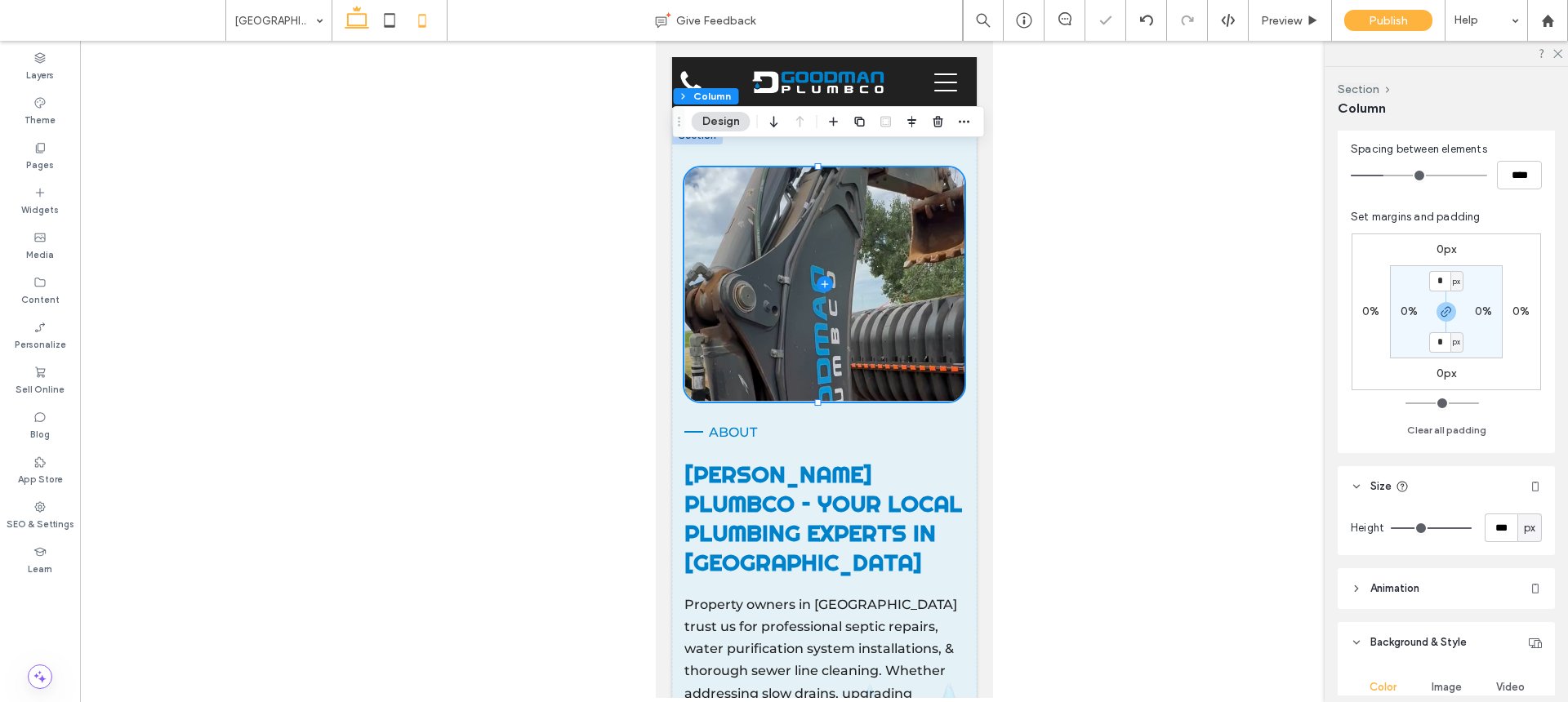
type input "**"
type input "***"
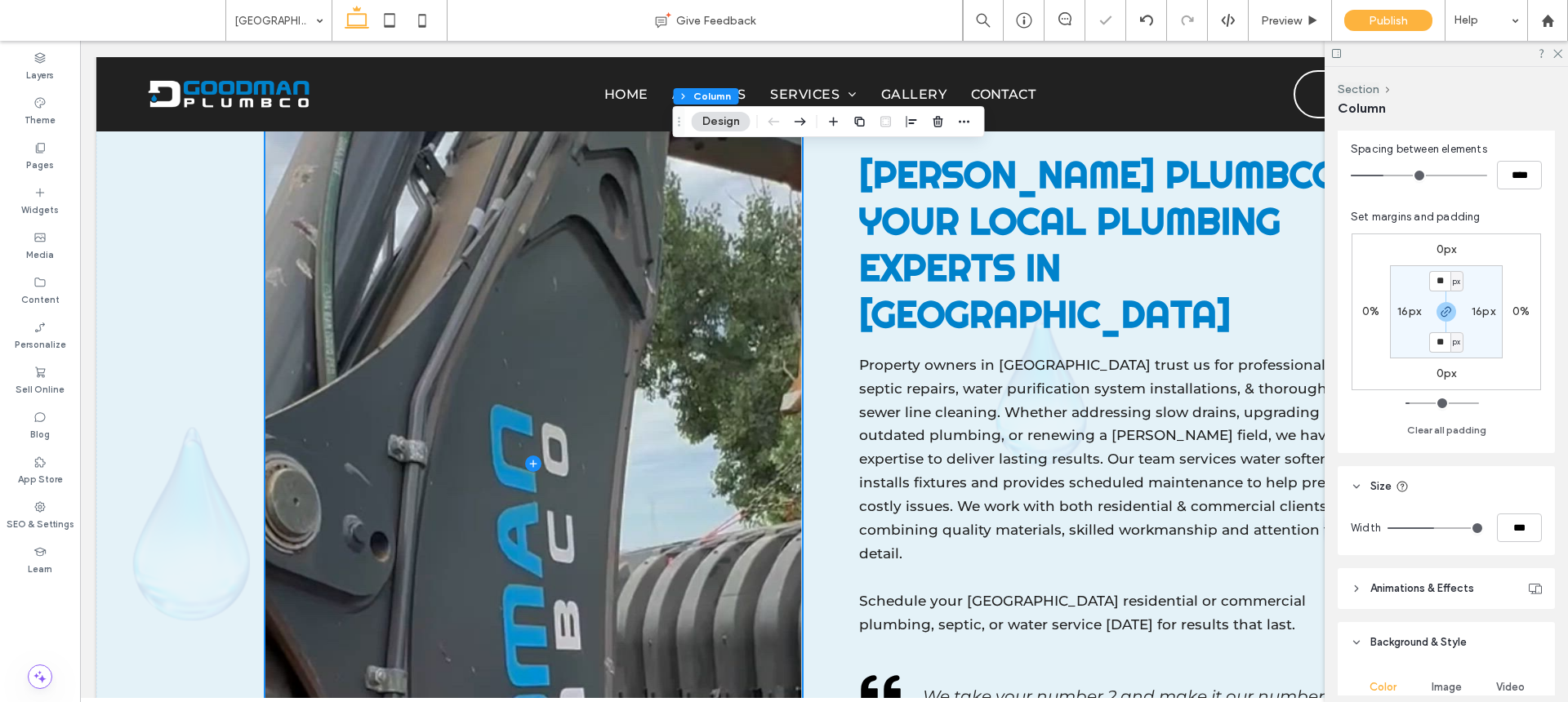
scroll to position [1735, 0]
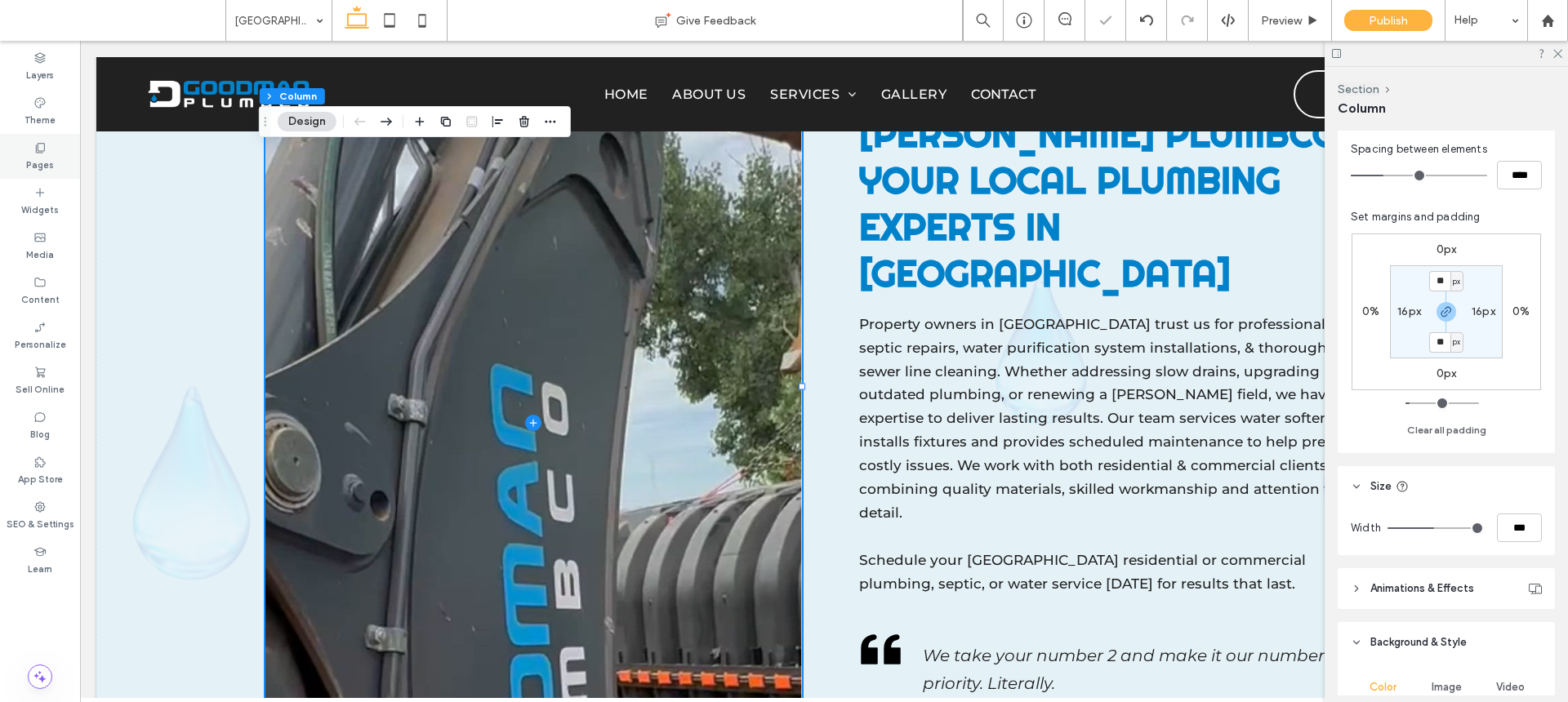
click at [65, 156] on div "Pages" at bounding box center [40, 156] width 80 height 45
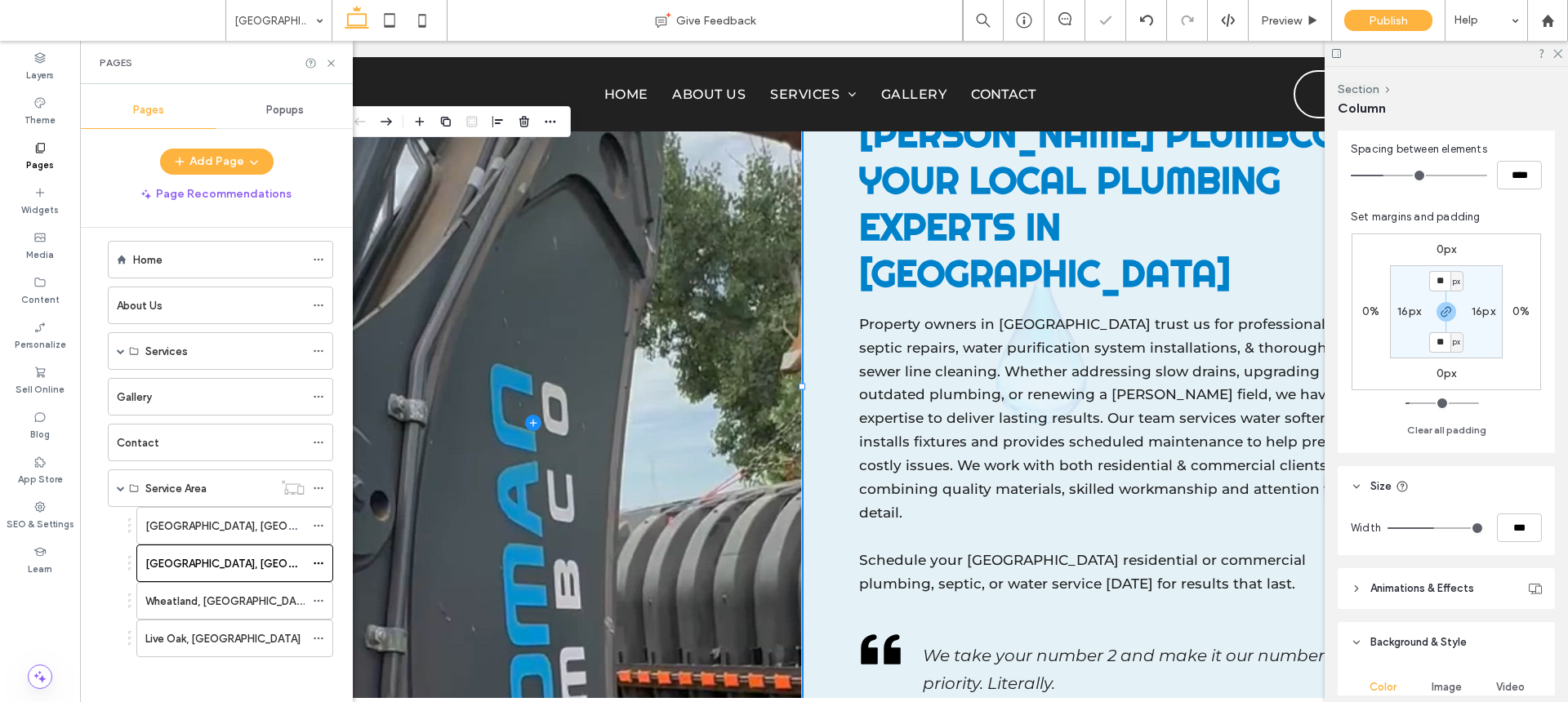
scroll to position [19, 0]
click at [254, 587] on div "Wheatland, CA" at bounding box center [225, 597] width 159 height 36
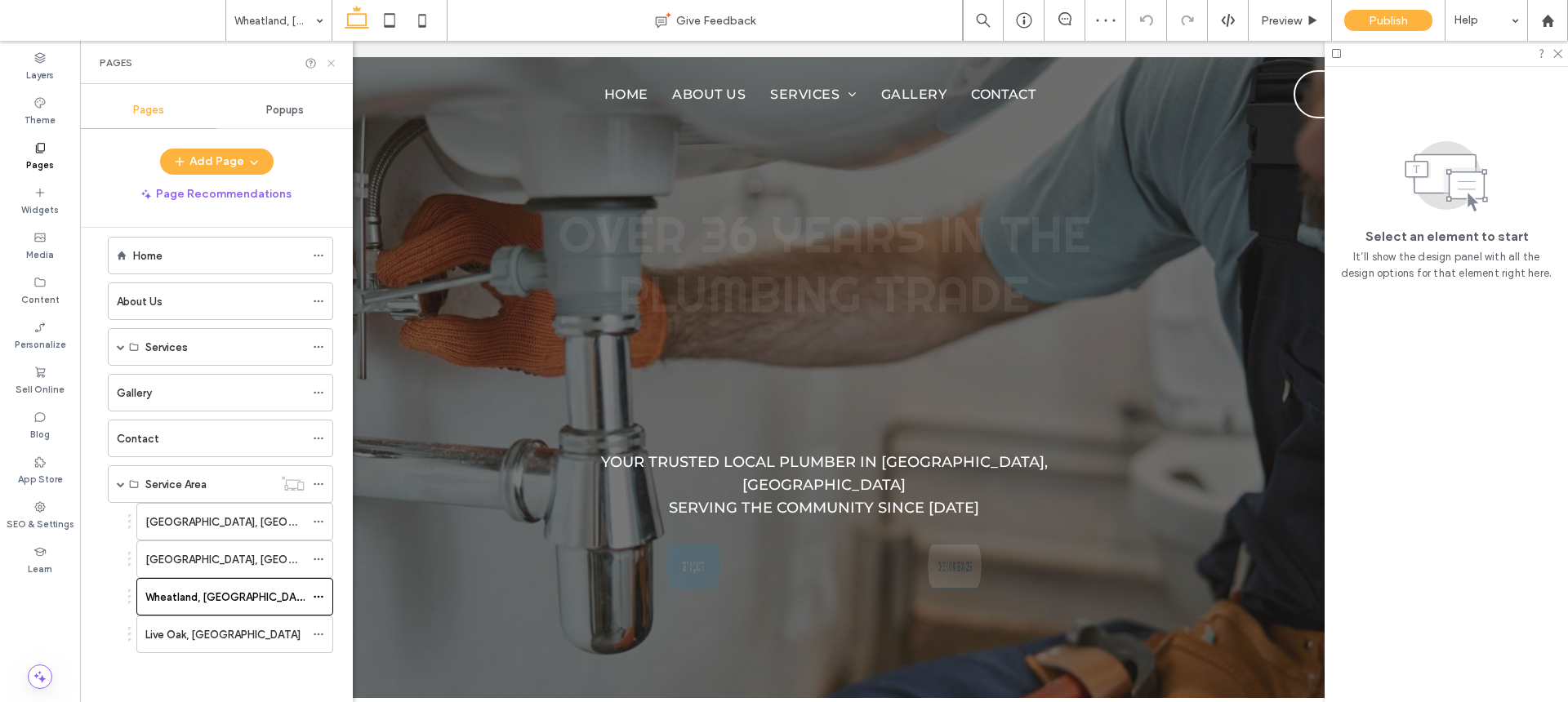
click at [333, 63] on icon at bounding box center [331, 63] width 13 height 13
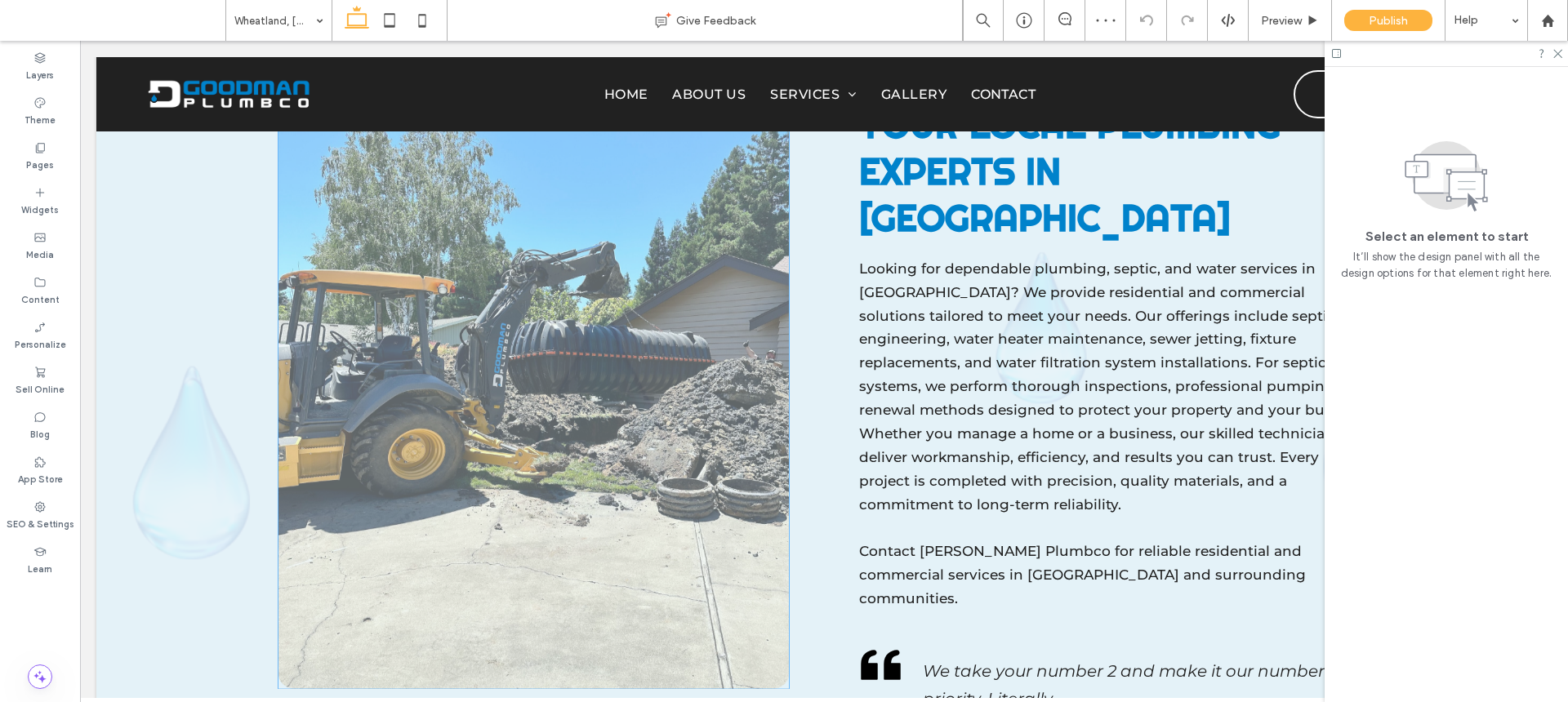
scroll to position [1560, 0]
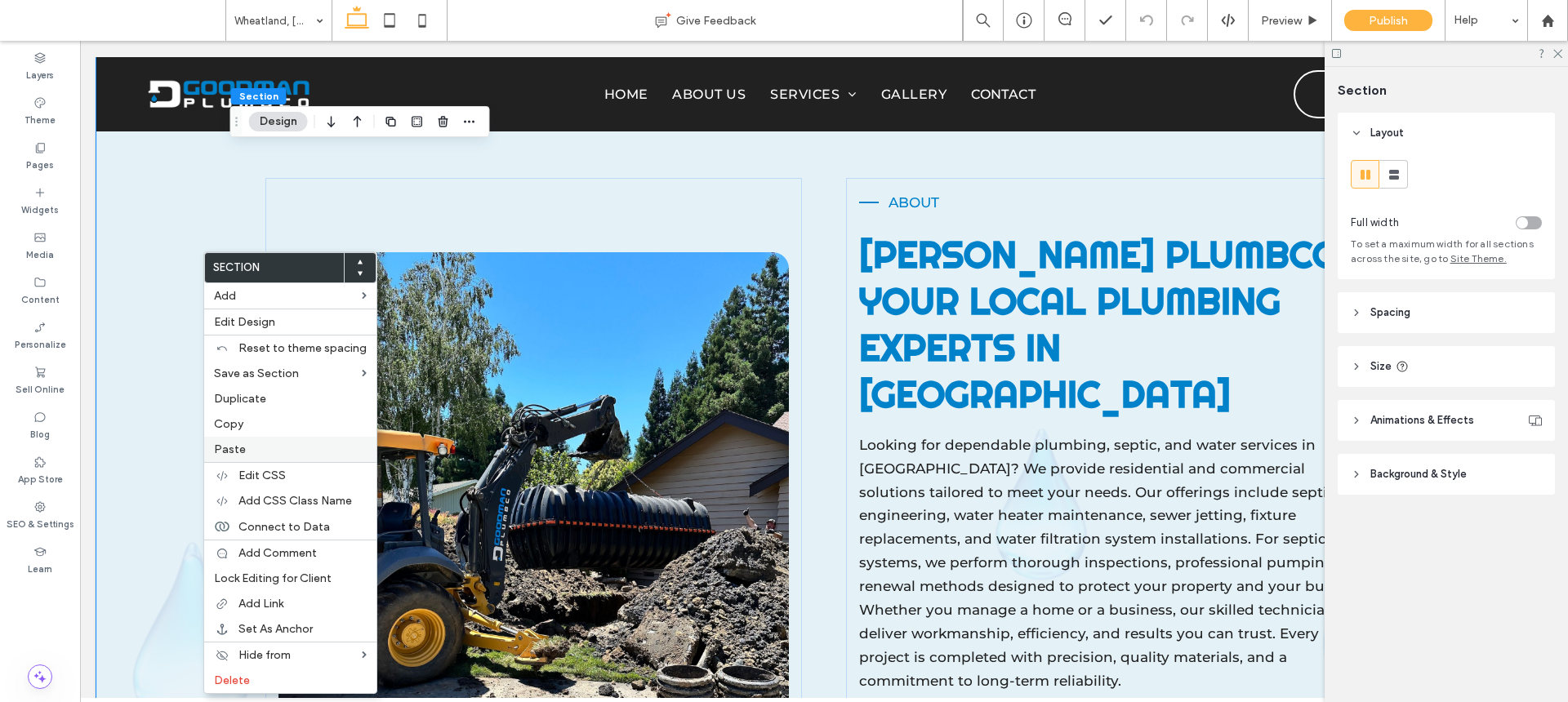
click at [264, 450] on label "Paste" at bounding box center [290, 448] width 153 height 14
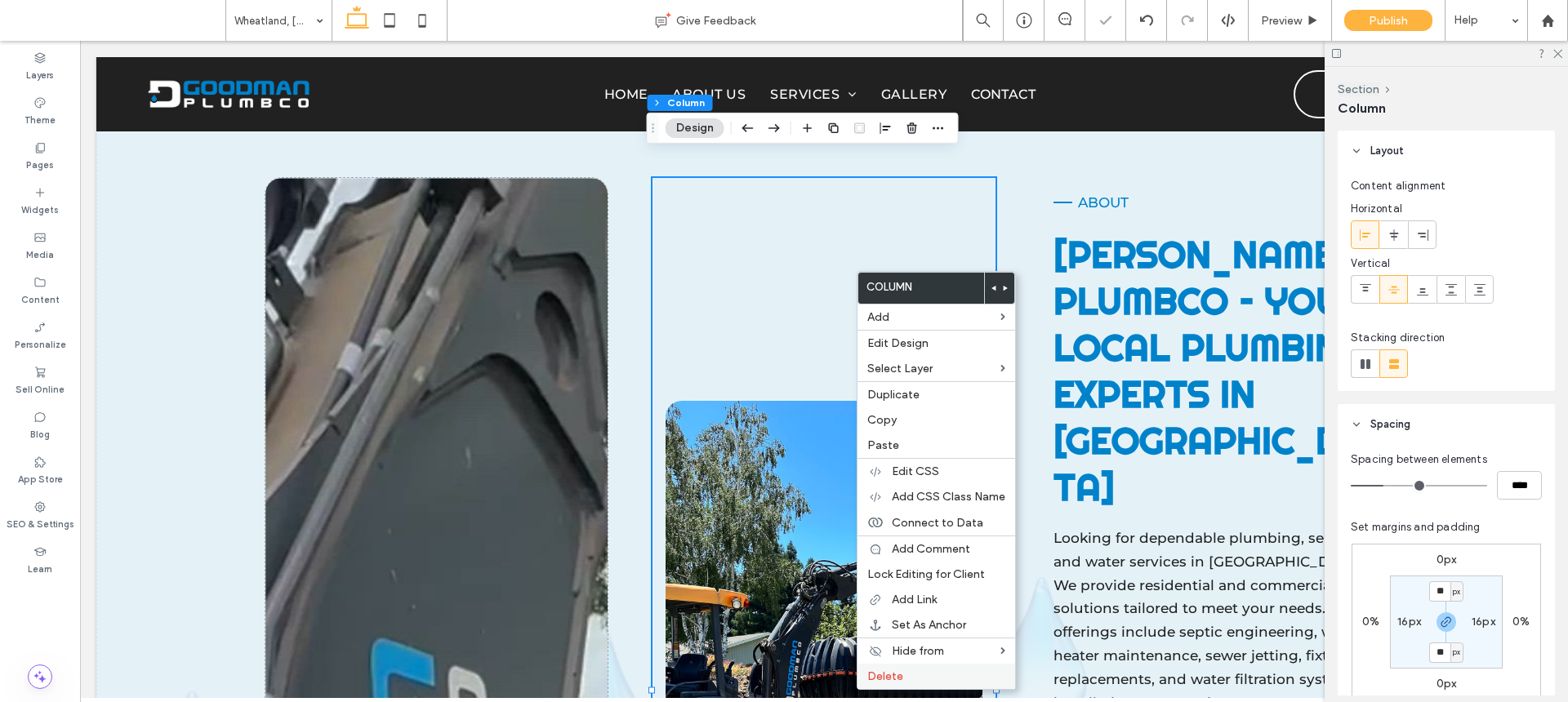
click at [957, 685] on div "Delete" at bounding box center [936, 677] width 158 height 25
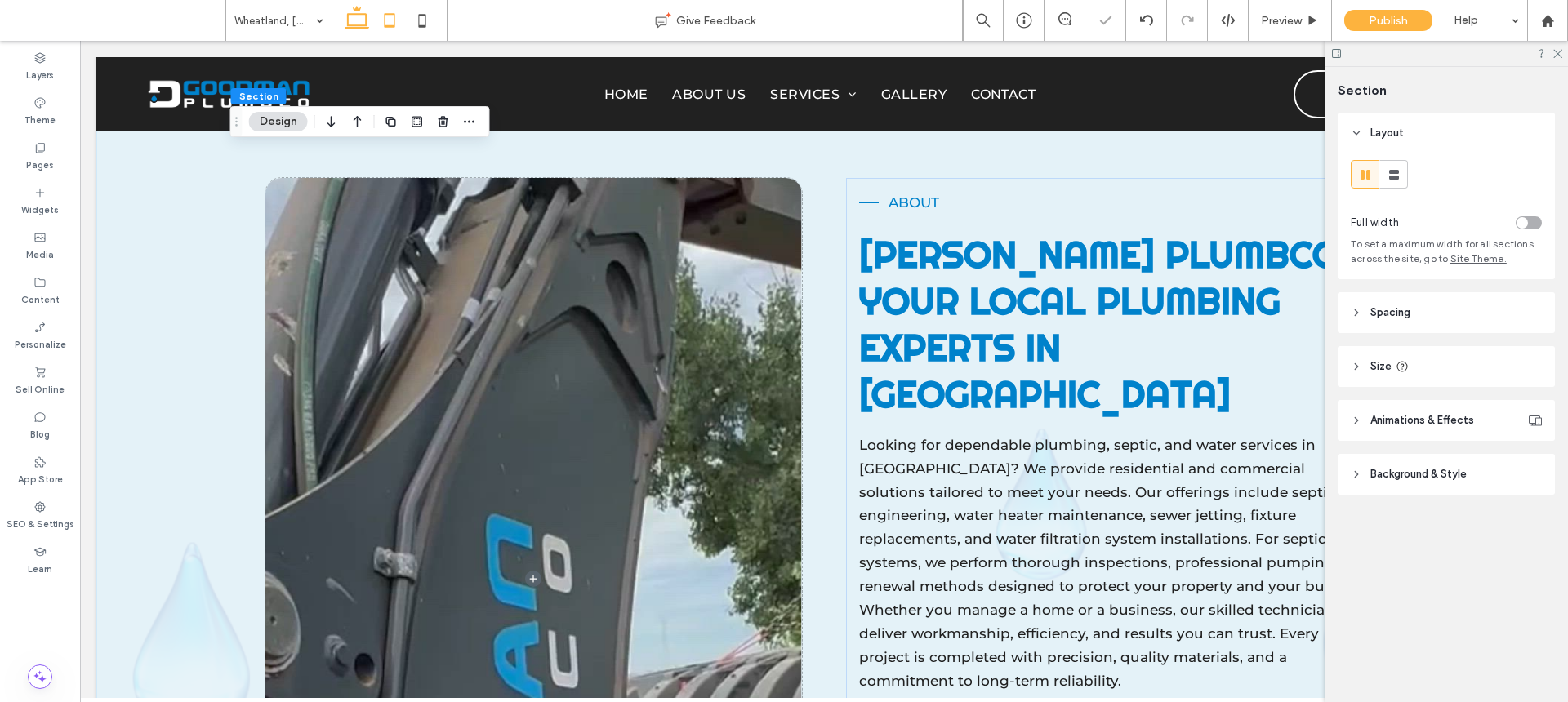
click at [385, 17] on use at bounding box center [390, 19] width 11 height 14
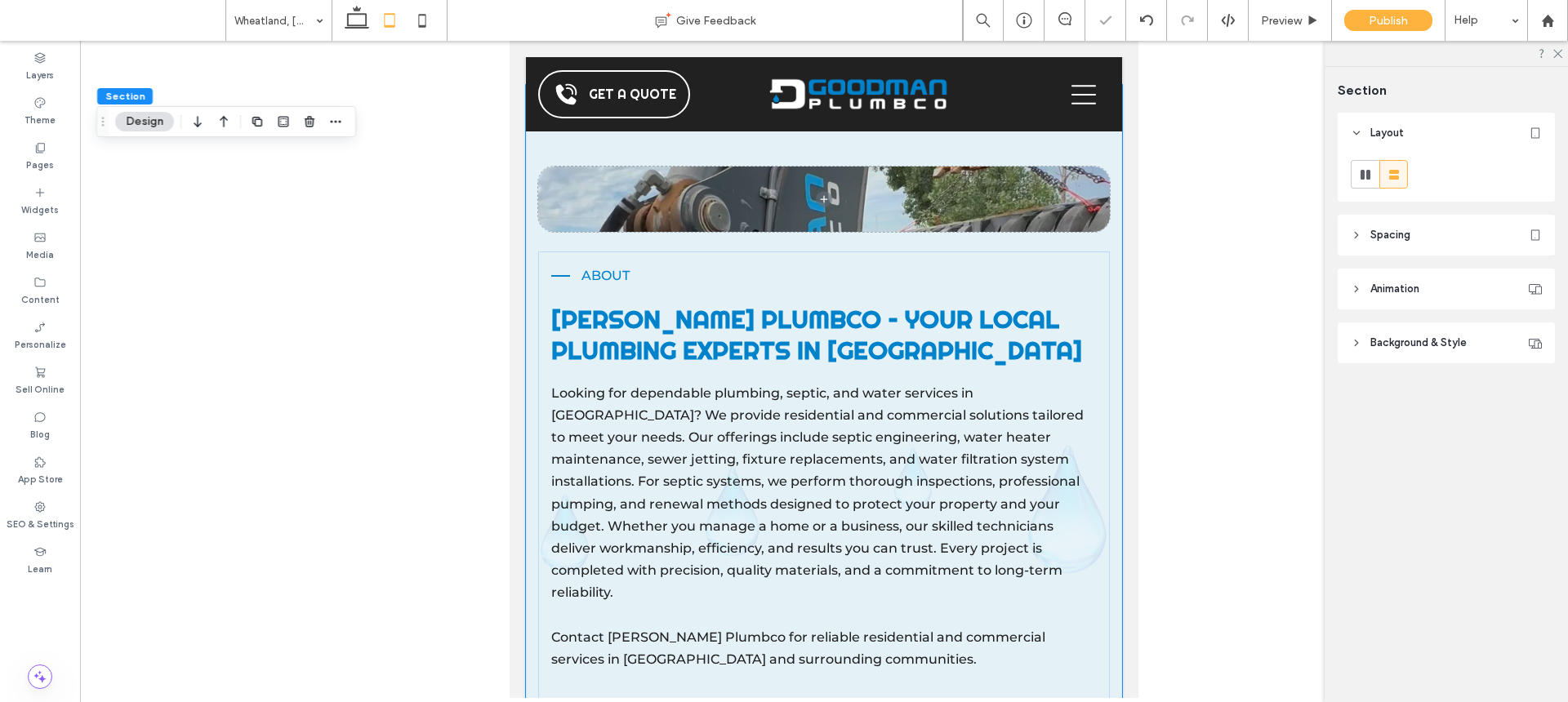
type input "***"
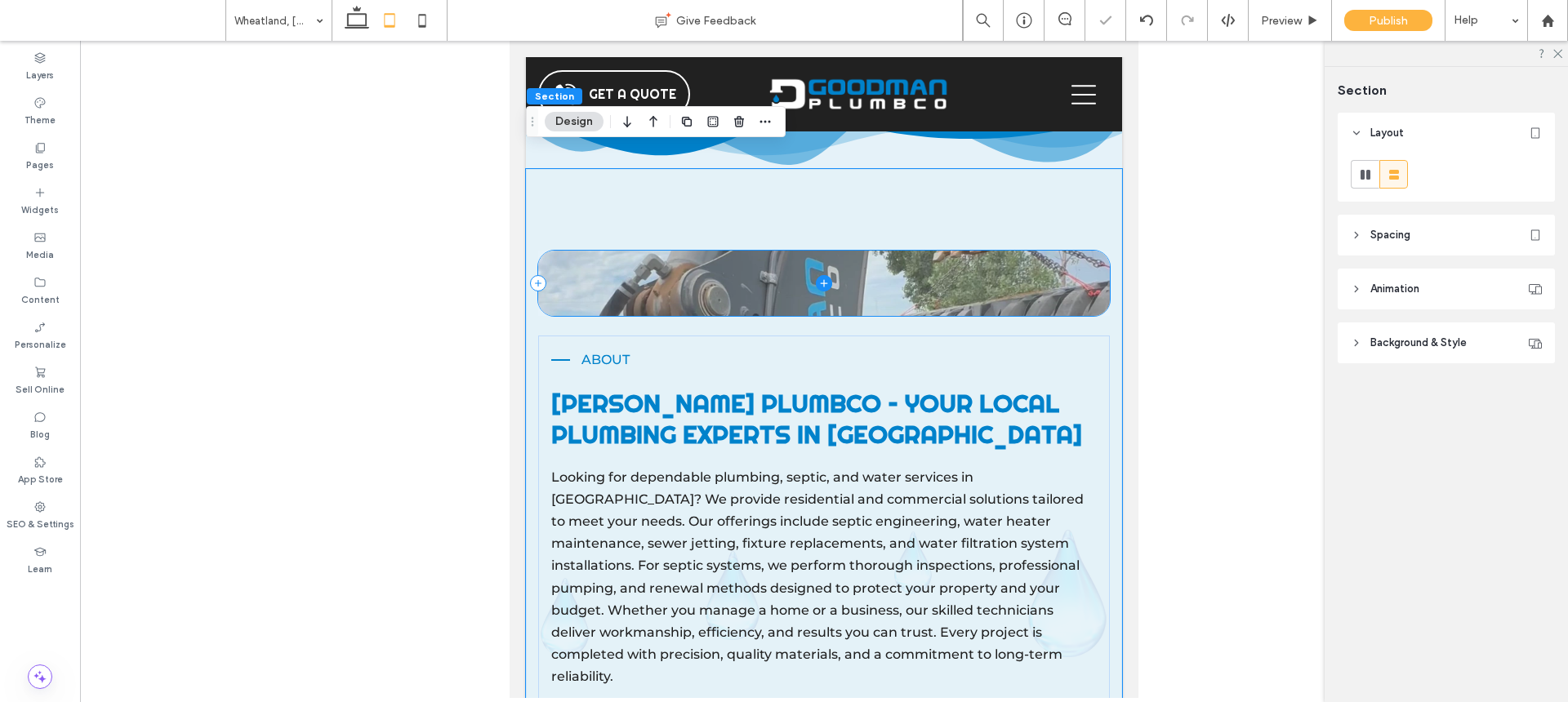
click at [761, 254] on span at bounding box center [824, 283] width 572 height 65
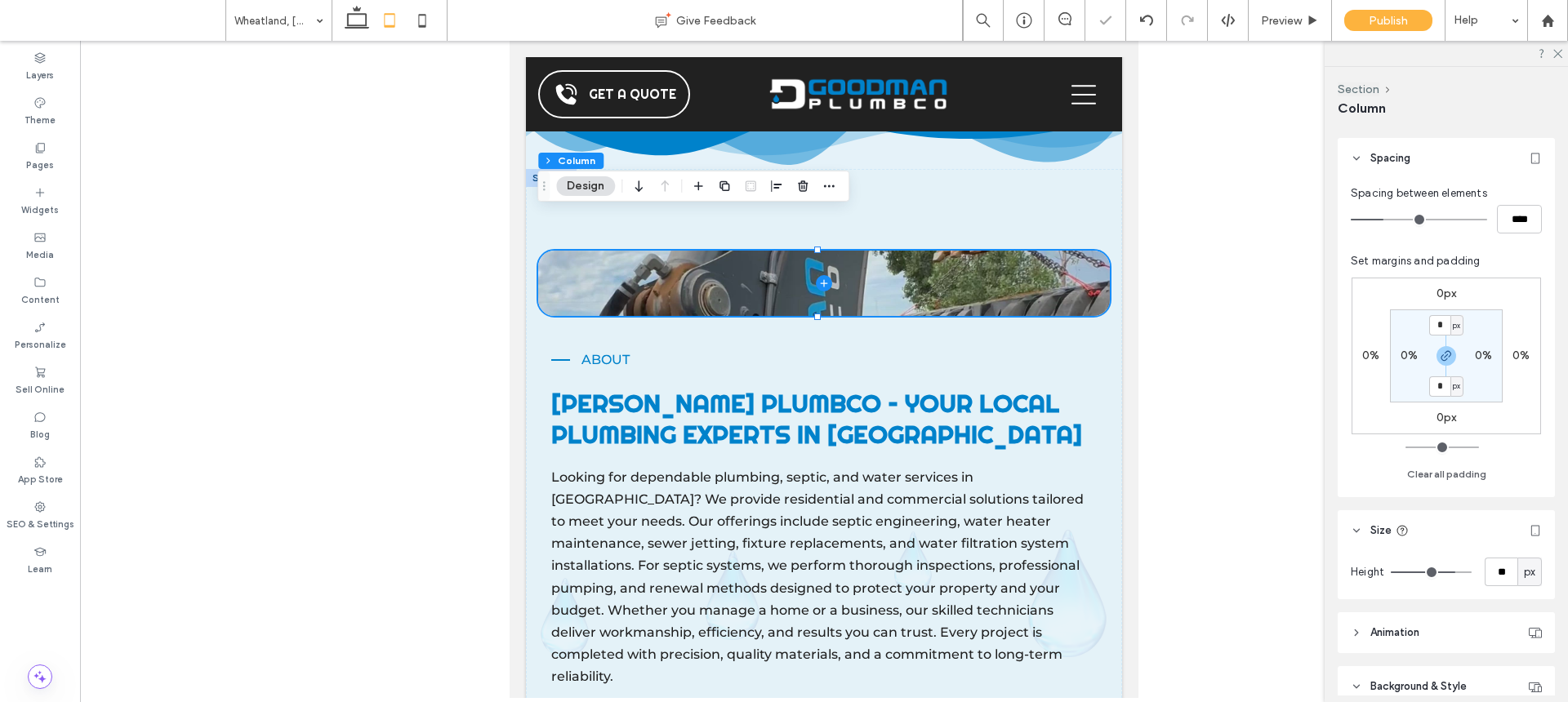
scroll to position [391, 0]
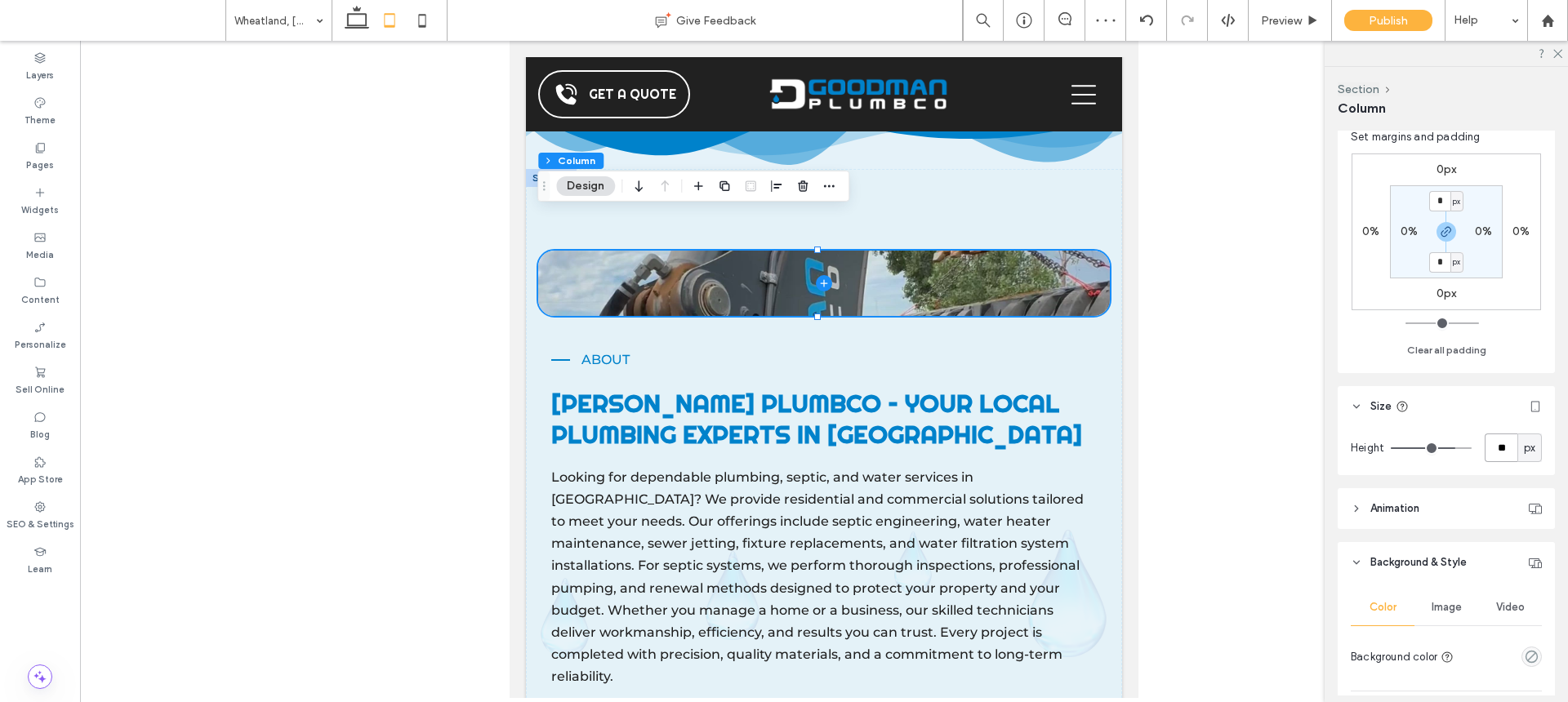
click at [1491, 444] on input "**" at bounding box center [1501, 448] width 32 height 29
type input "***"
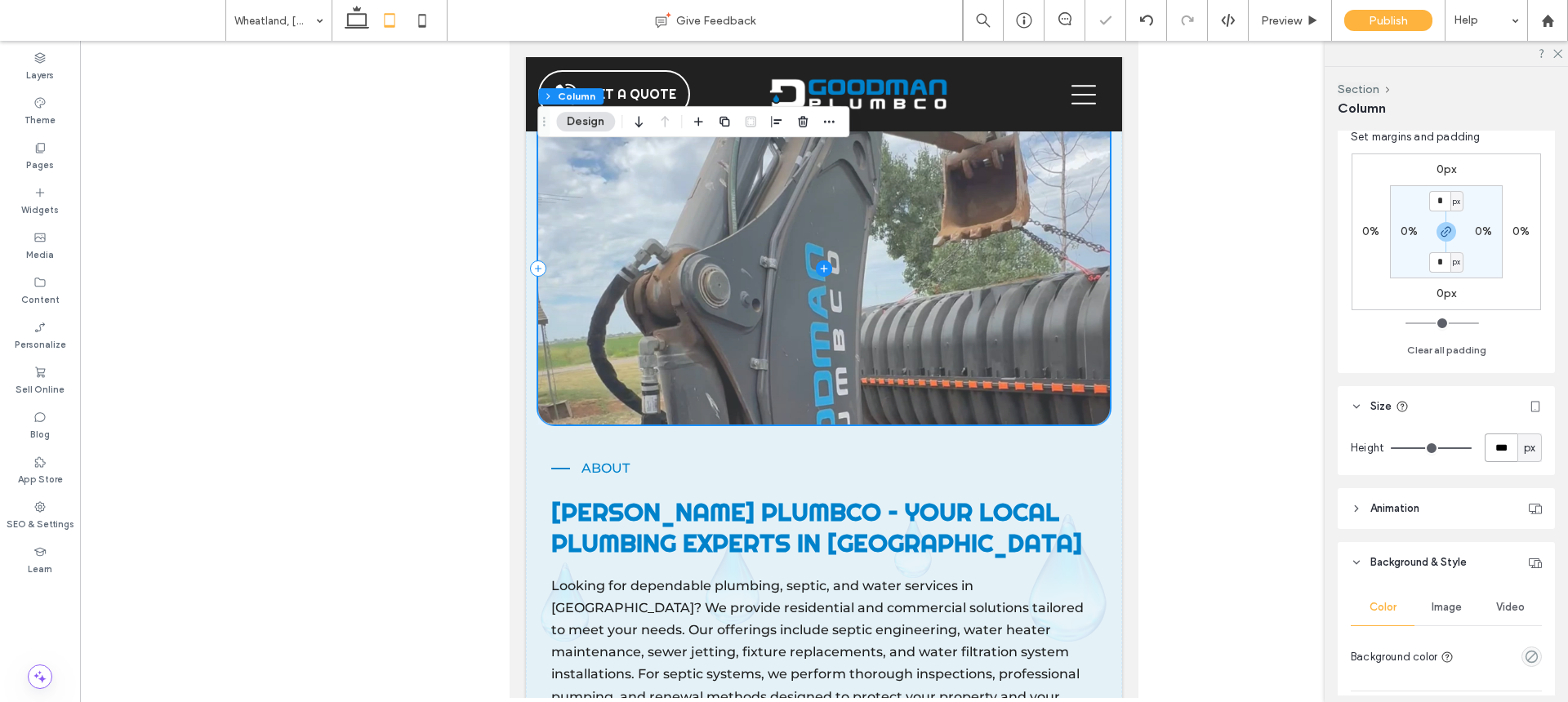
scroll to position [2116, 0]
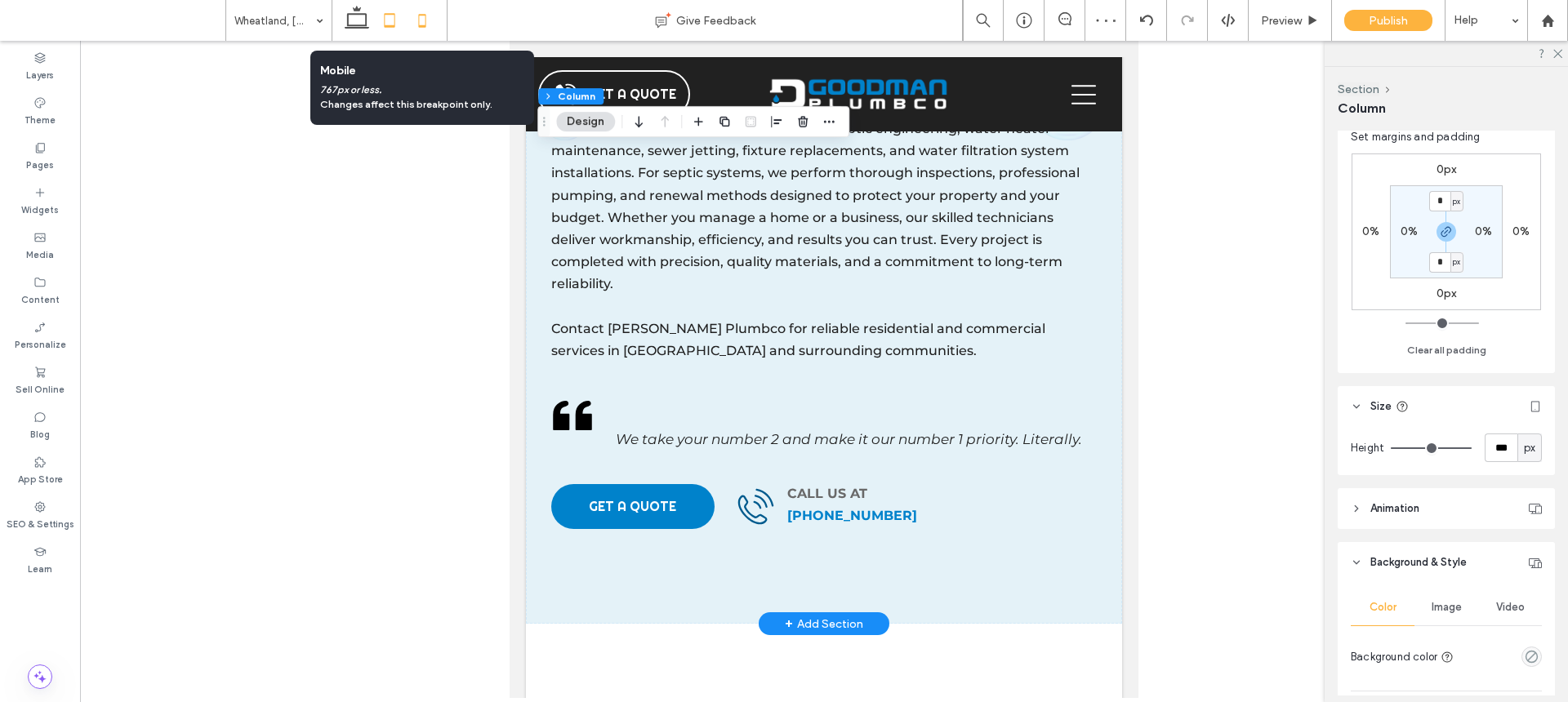
click at [427, 17] on icon at bounding box center [422, 21] width 32 height 32
type input "**"
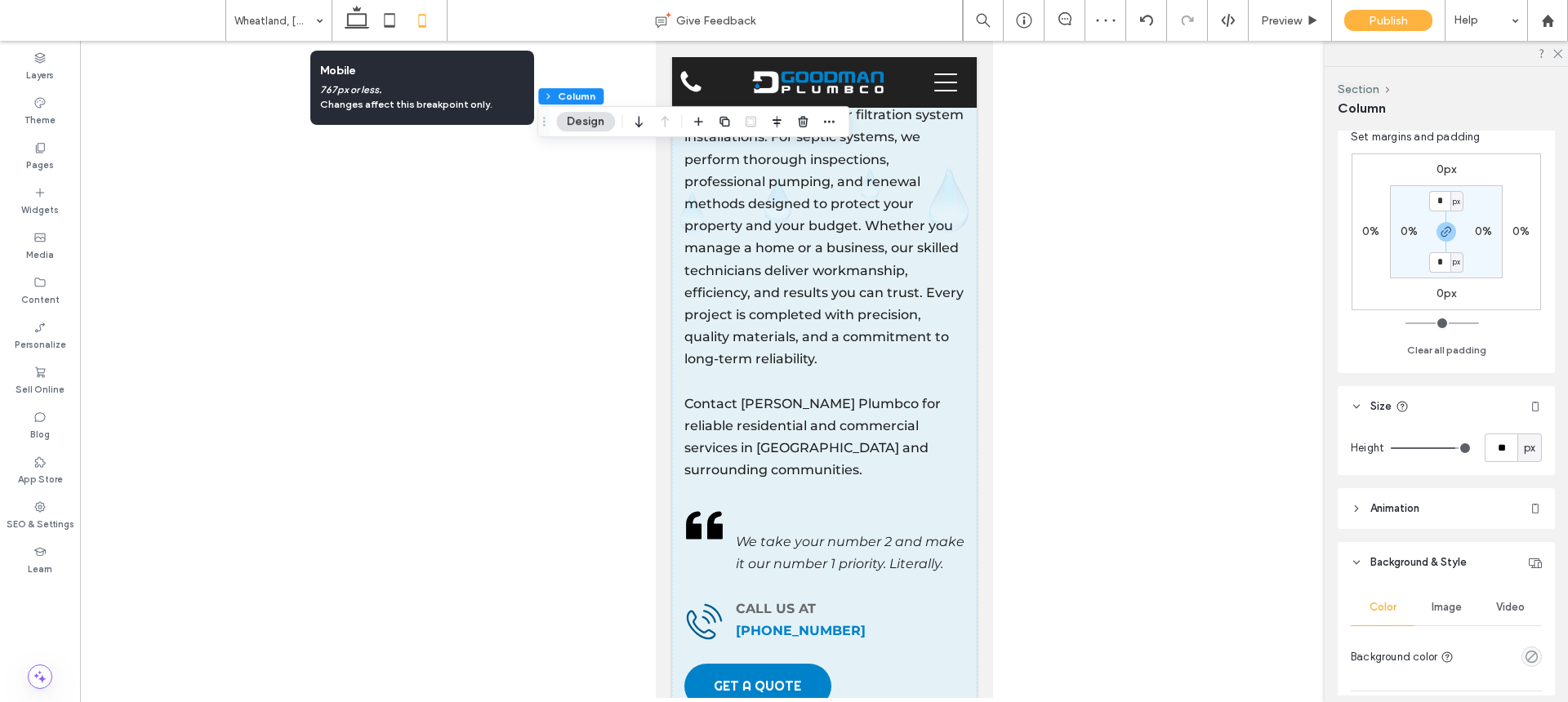
scroll to position [1640, 0]
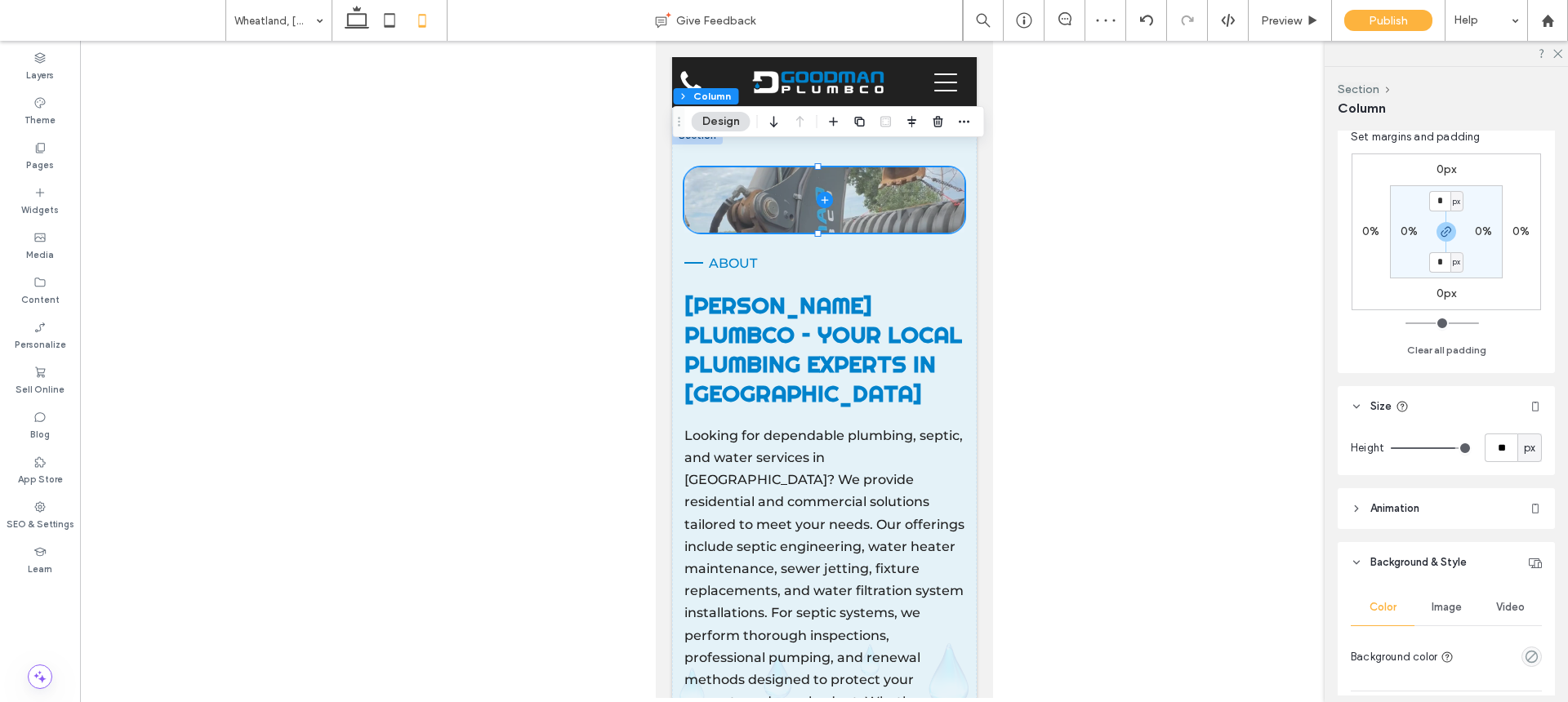
click at [852, 199] on span at bounding box center [823, 199] width 280 height 65
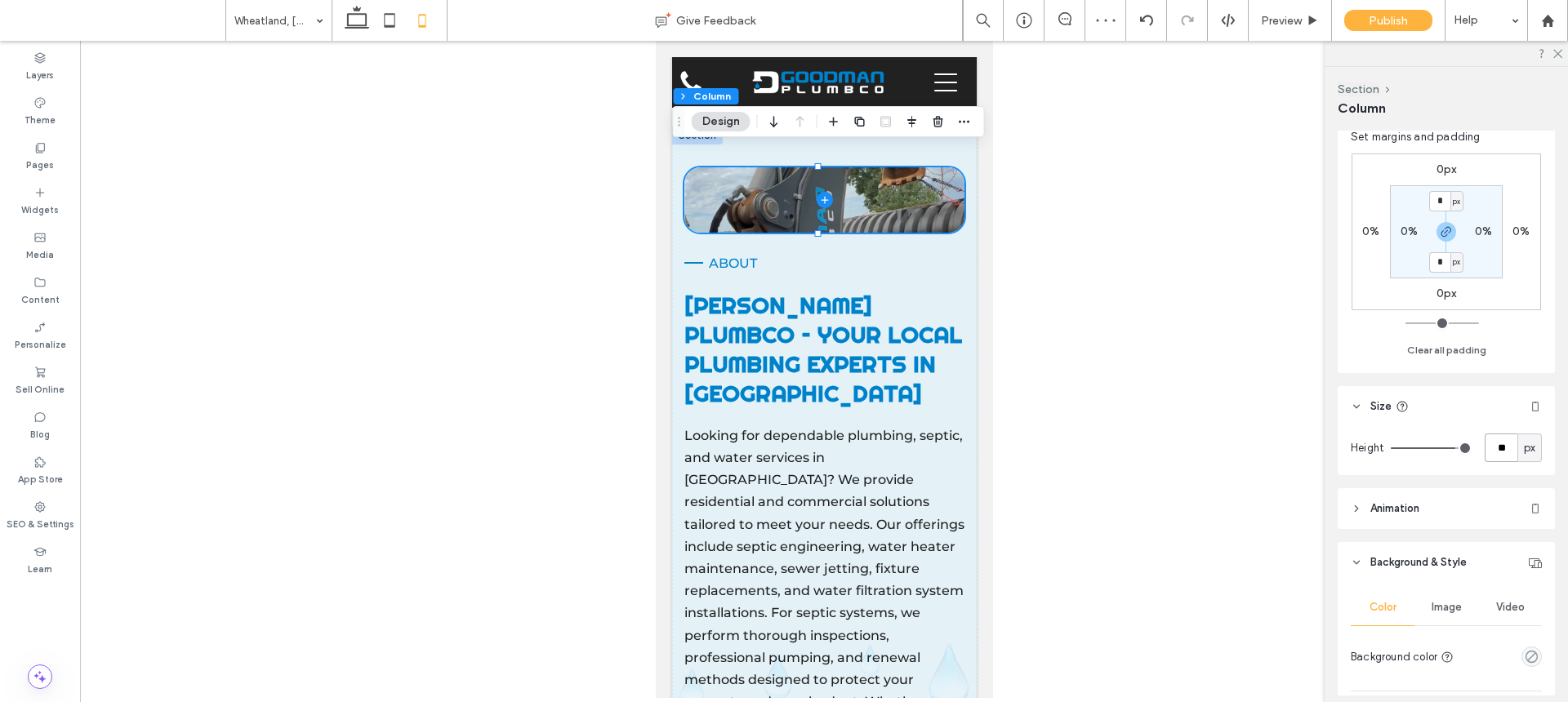
click at [1488, 446] on input "**" at bounding box center [1501, 448] width 32 height 29
type input "***"
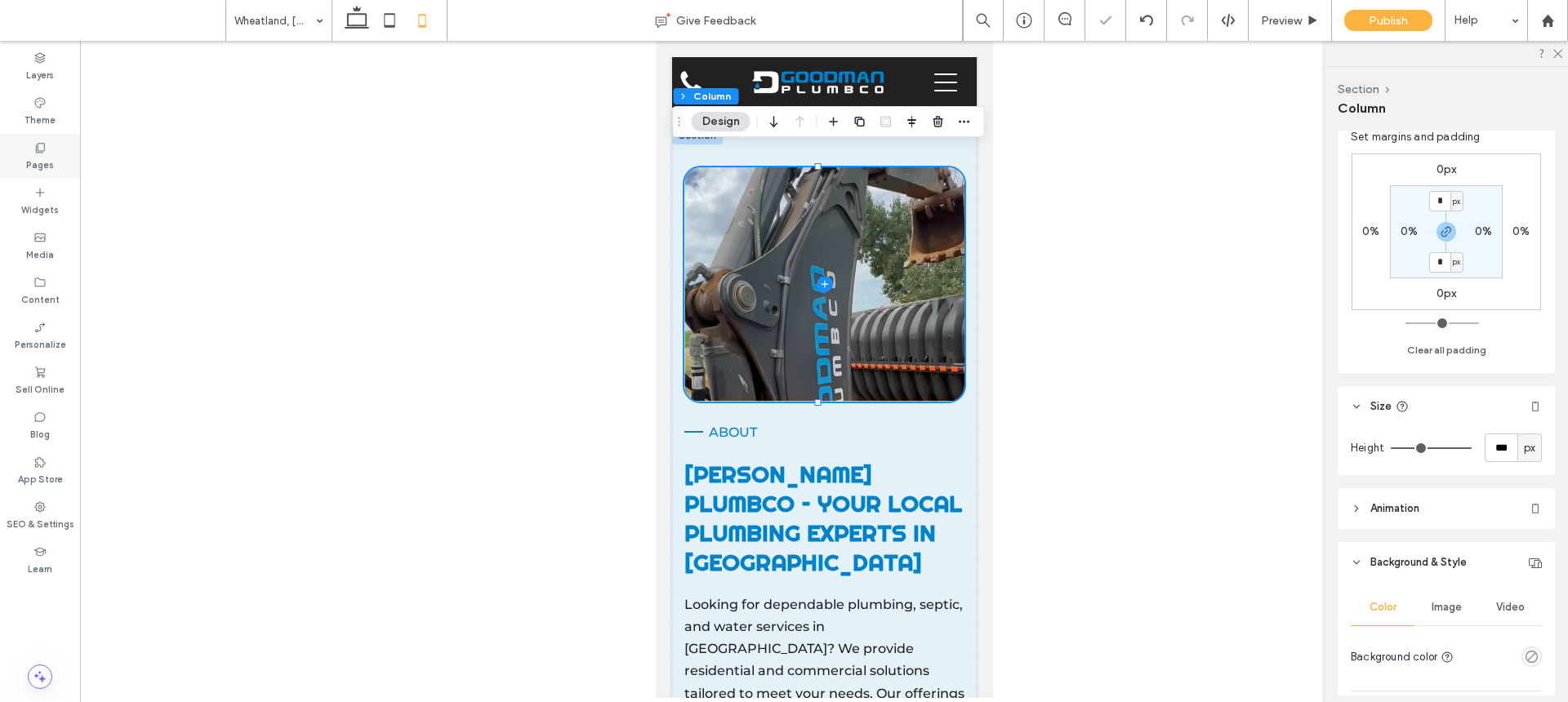
click at [50, 154] on label "Pages" at bounding box center [40, 163] width 28 height 18
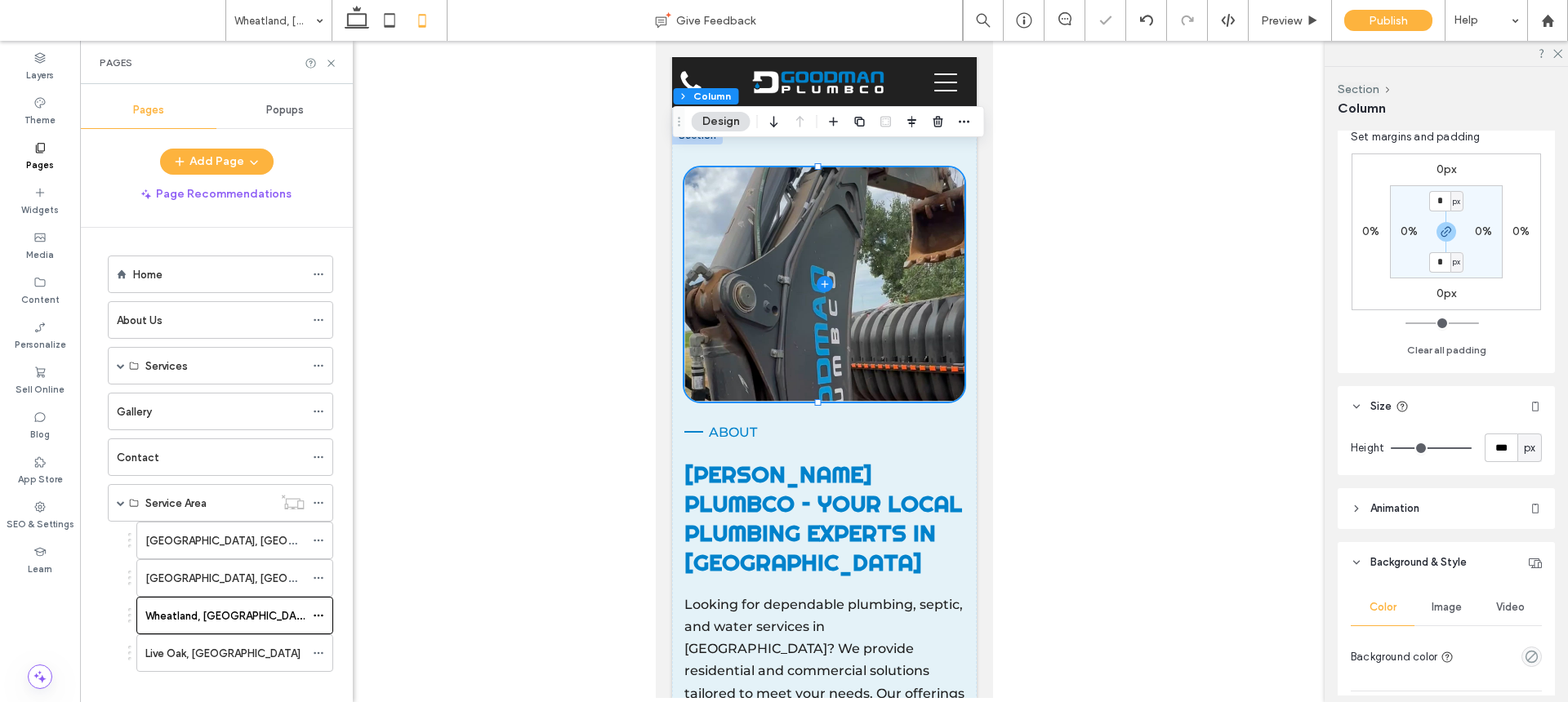
scroll to position [19, 0]
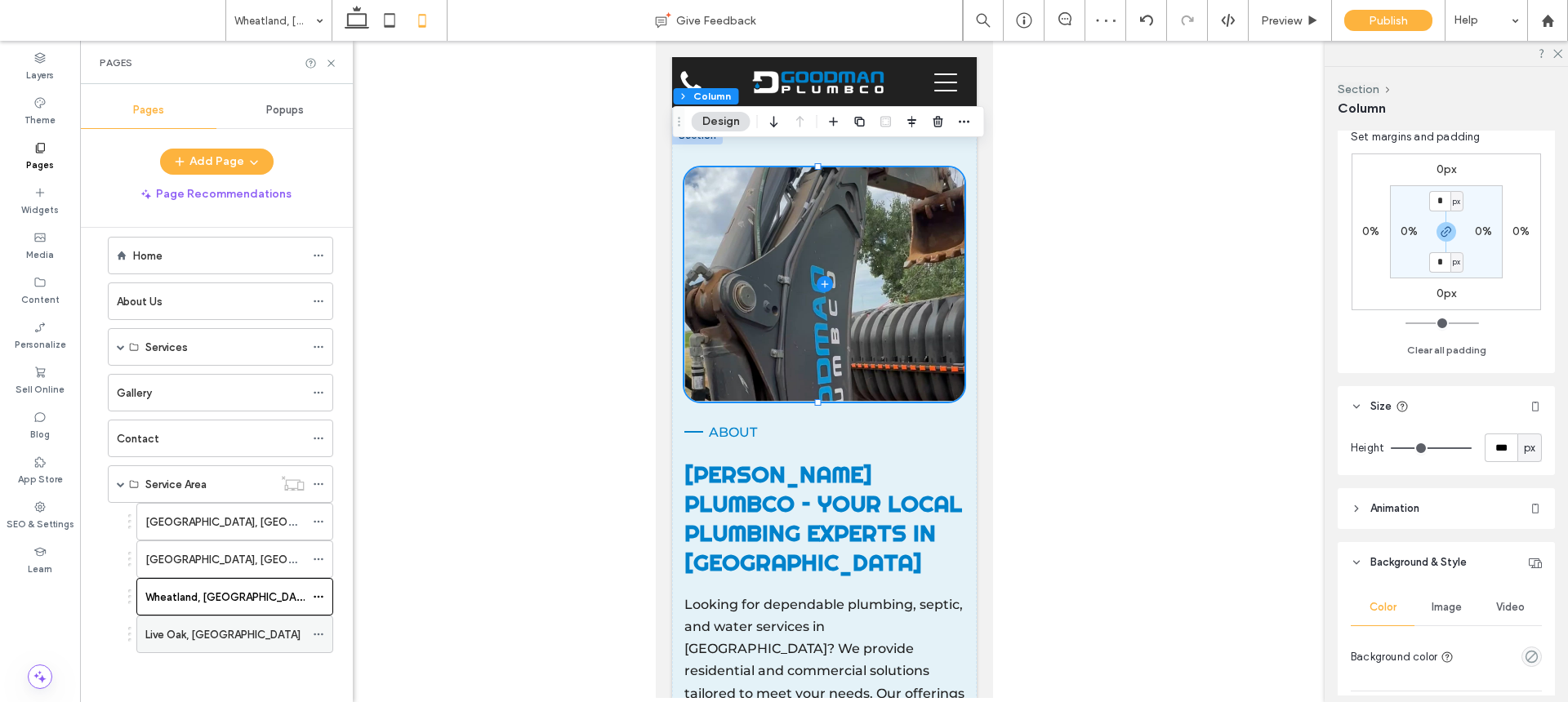
click at [248, 639] on div "Live Oak, CA" at bounding box center [225, 634] width 159 height 17
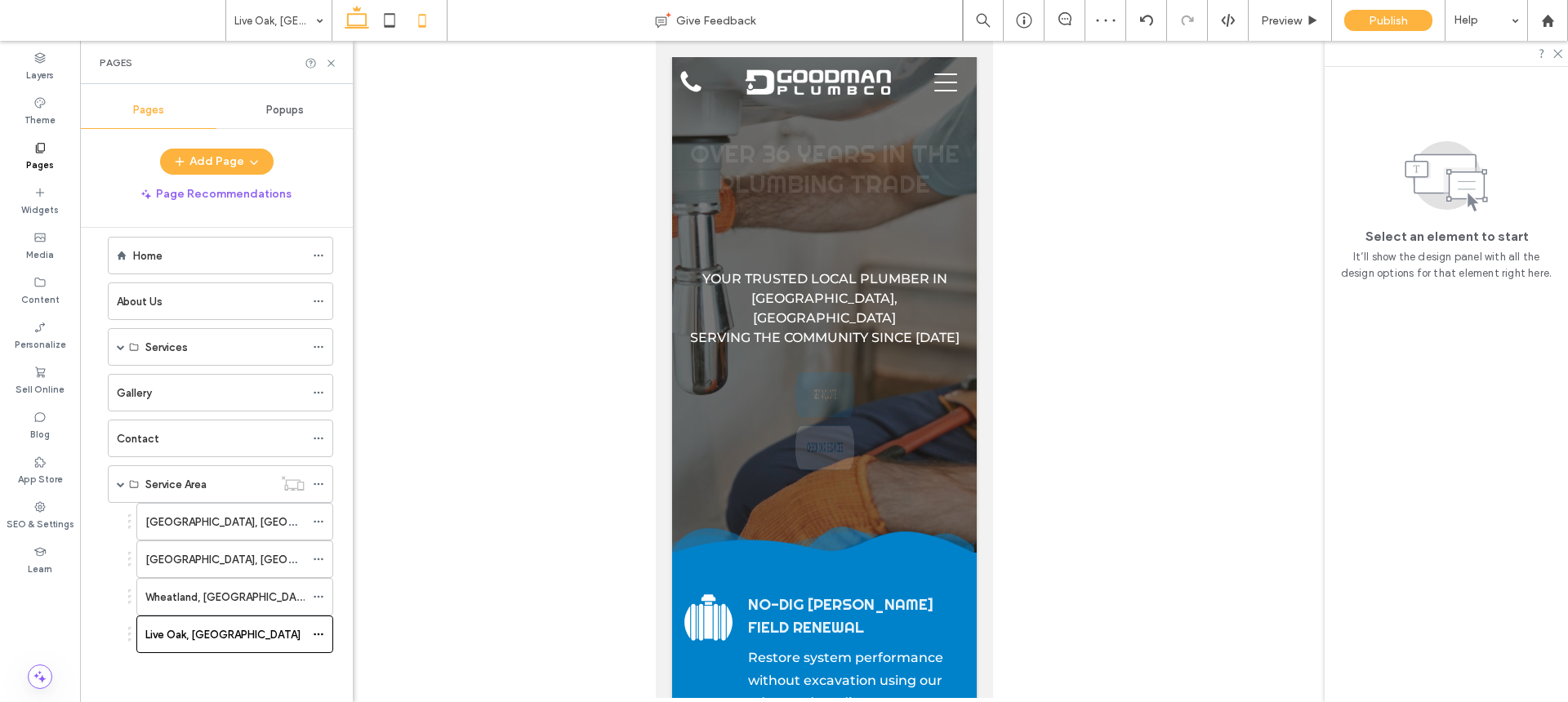
click at [357, 23] on icon at bounding box center [357, 21] width 32 height 32
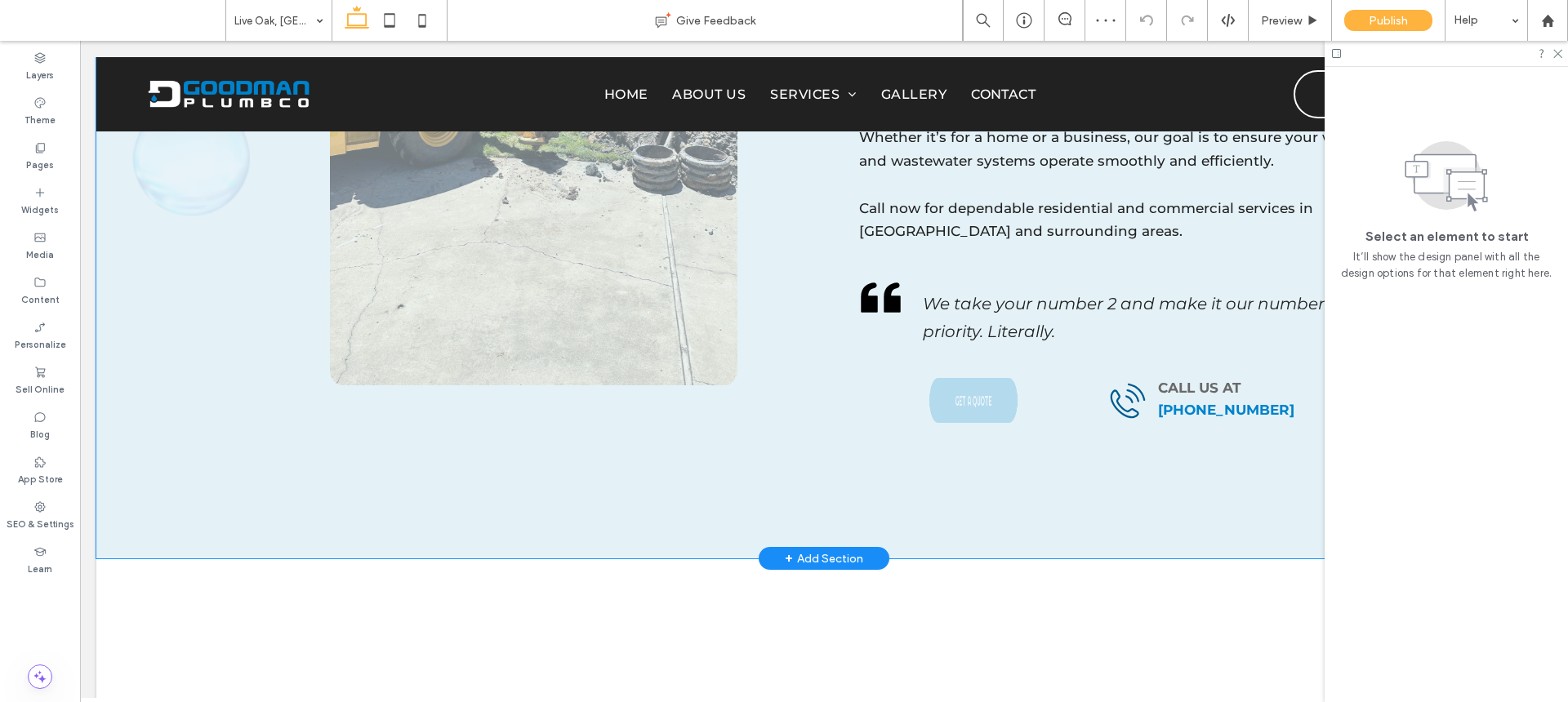
scroll to position [1567, 0]
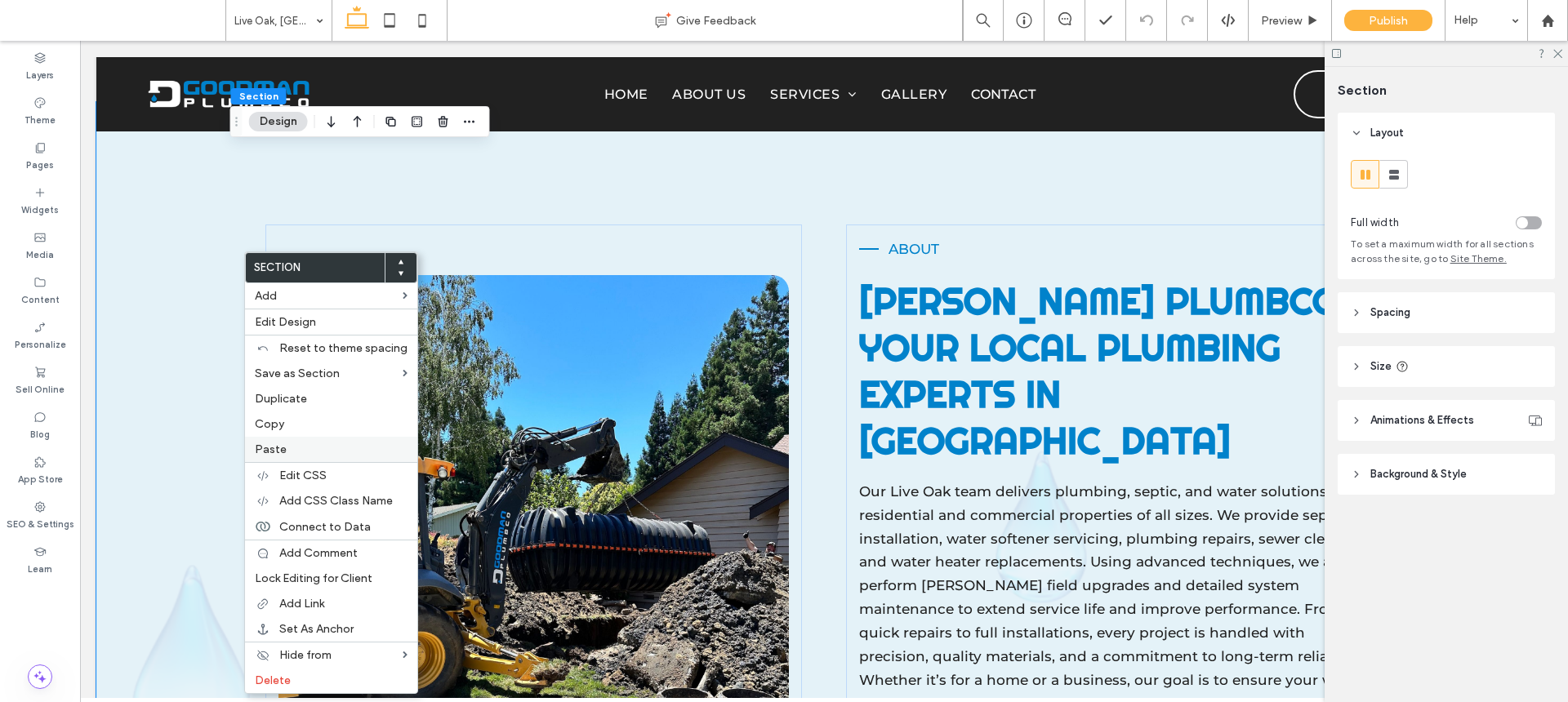
click at [297, 453] on label "Paste" at bounding box center [330, 448] width 153 height 14
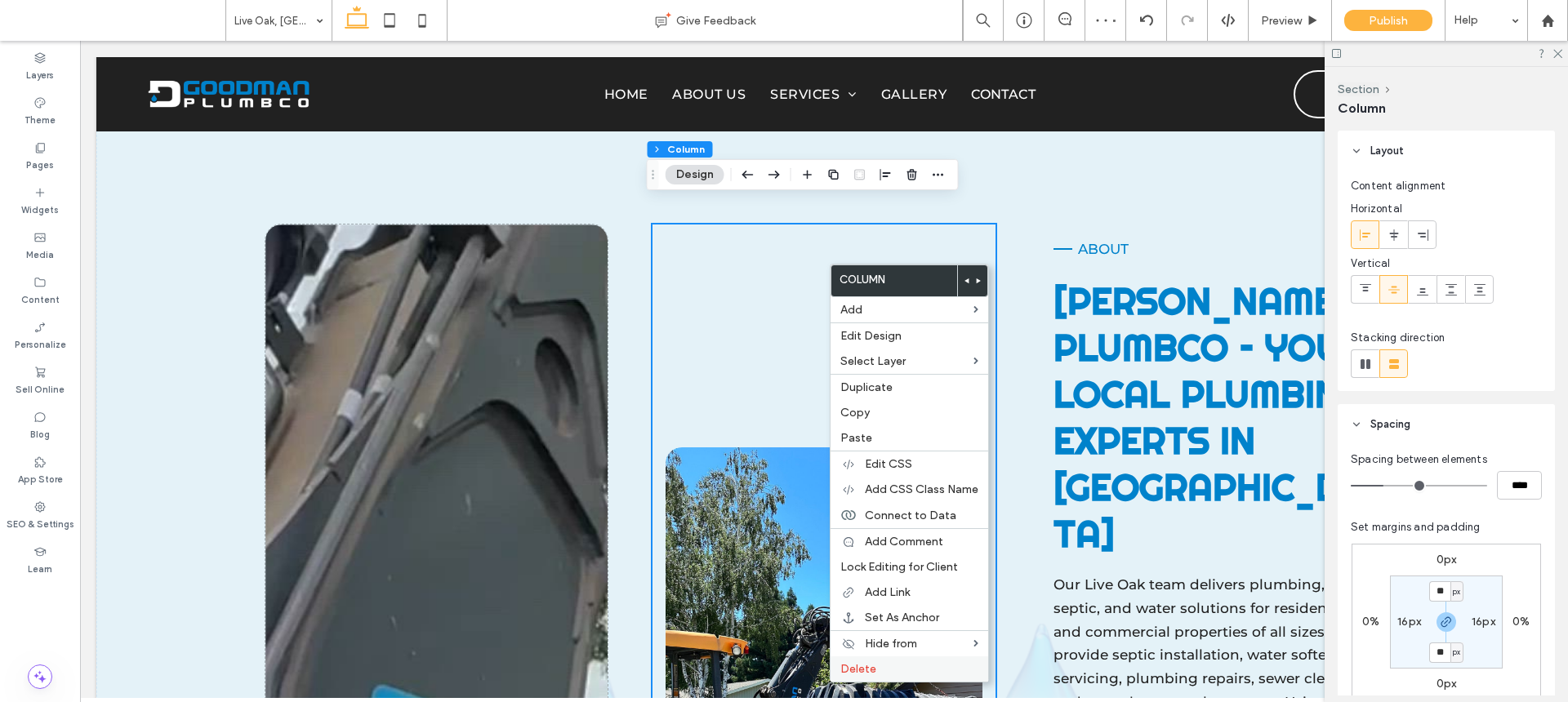
click at [894, 669] on label "Delete" at bounding box center [909, 669] width 138 height 14
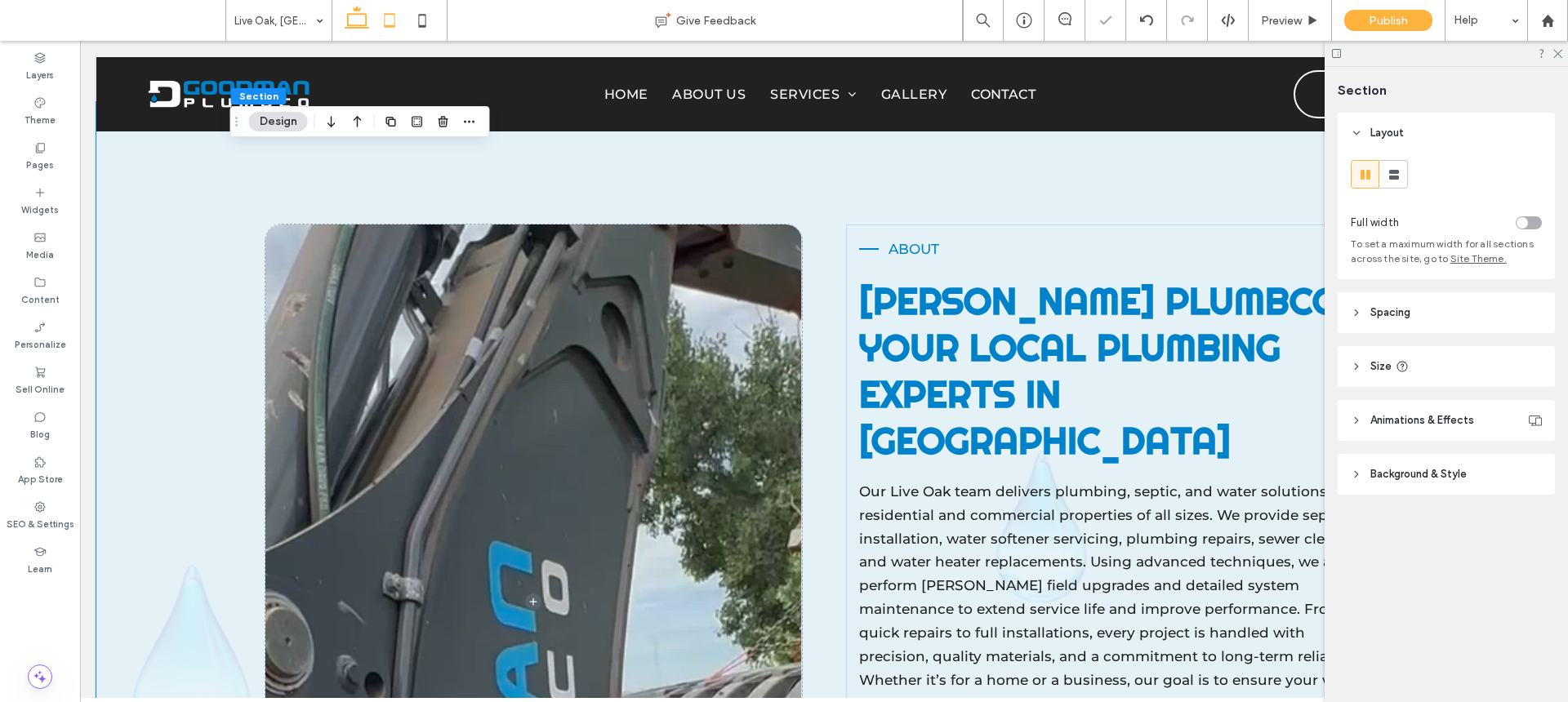
click at [391, 19] on icon at bounding box center [390, 21] width 32 height 32
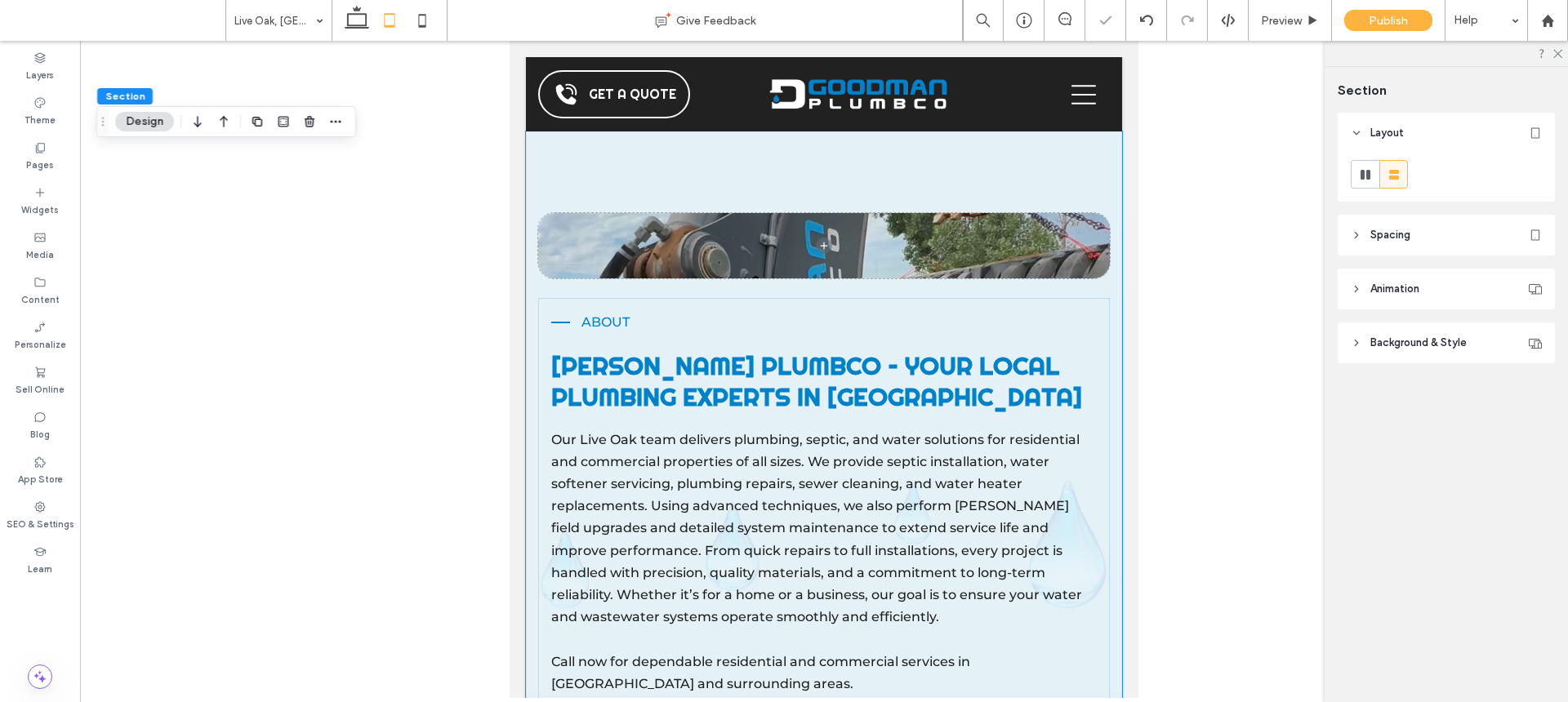
type input "***"
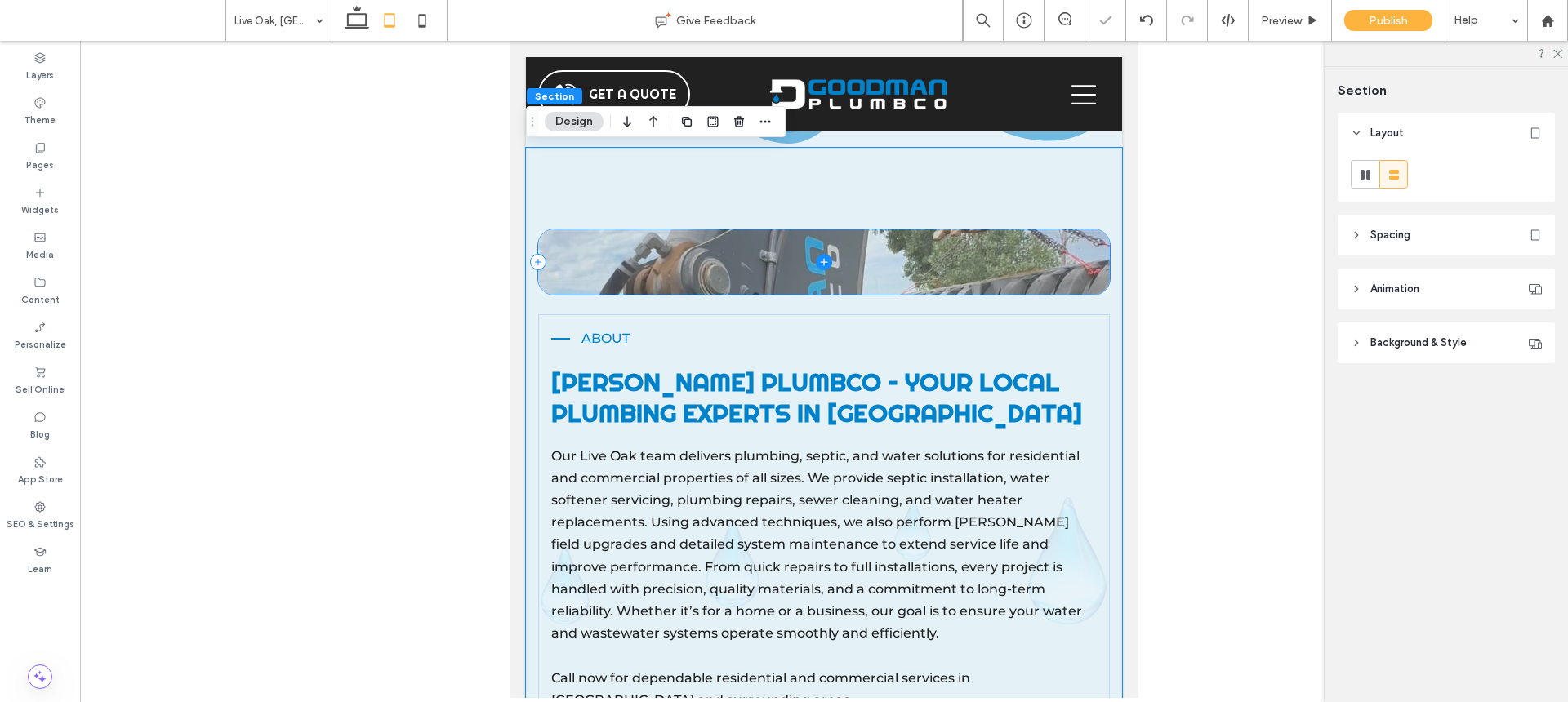
scroll to position [1554, 0]
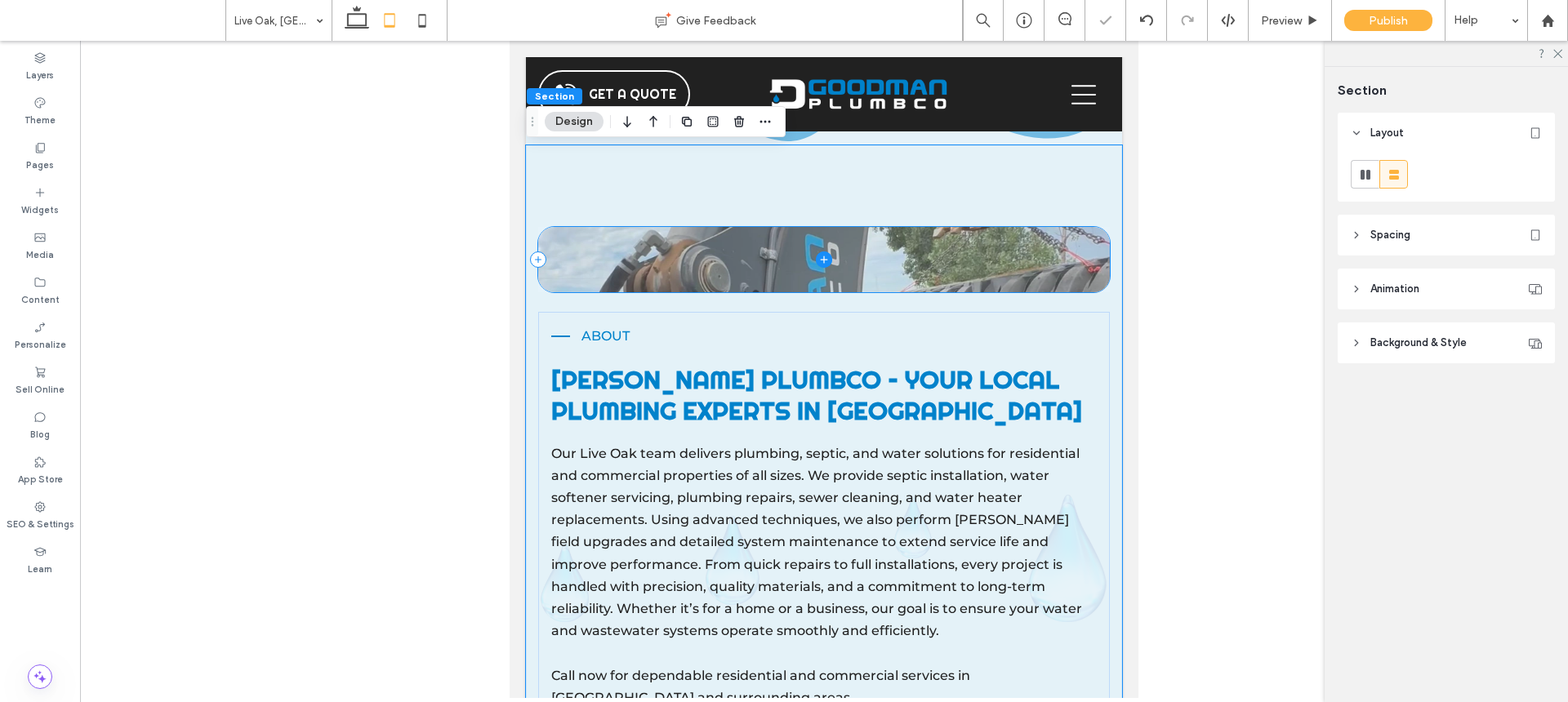
click at [885, 227] on span at bounding box center [824, 260] width 572 height 65
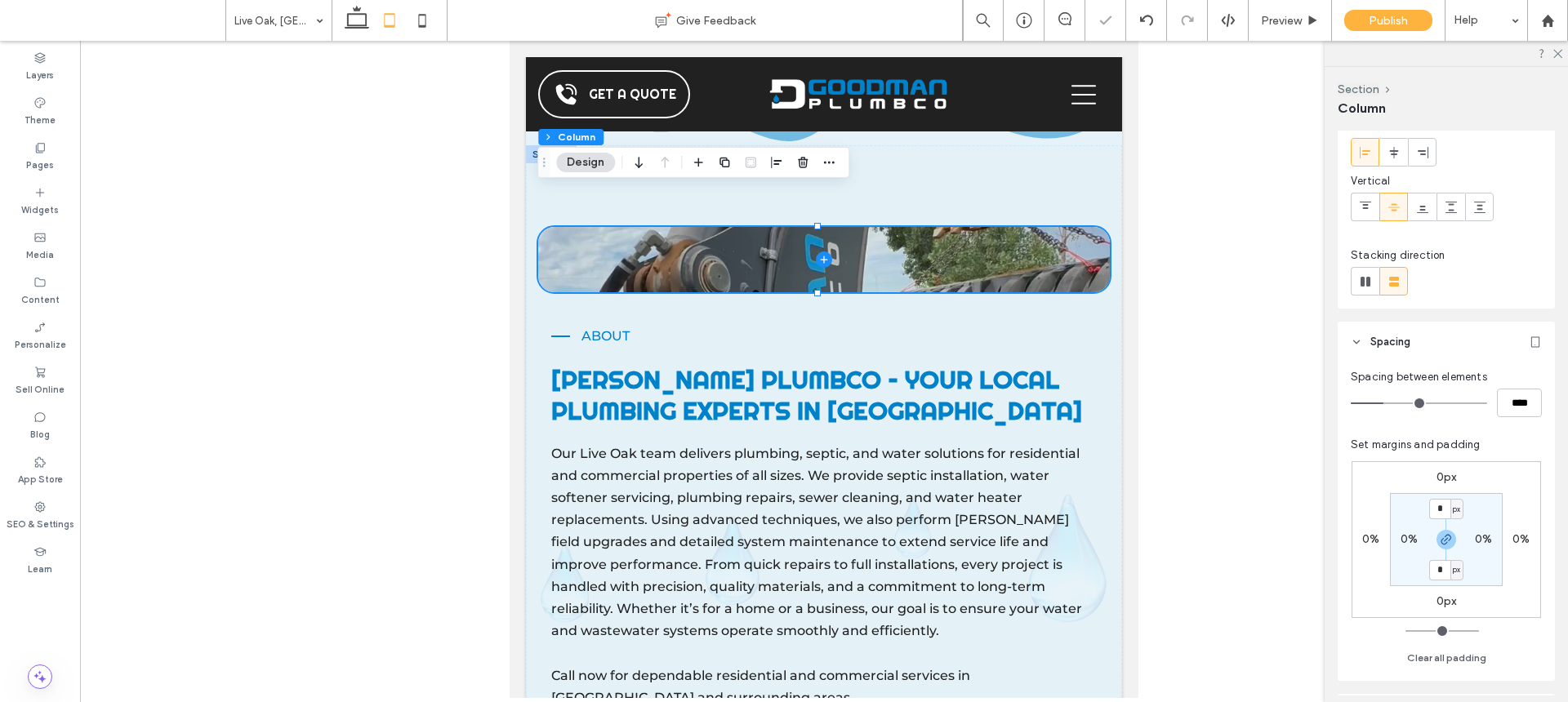
scroll to position [336, 0]
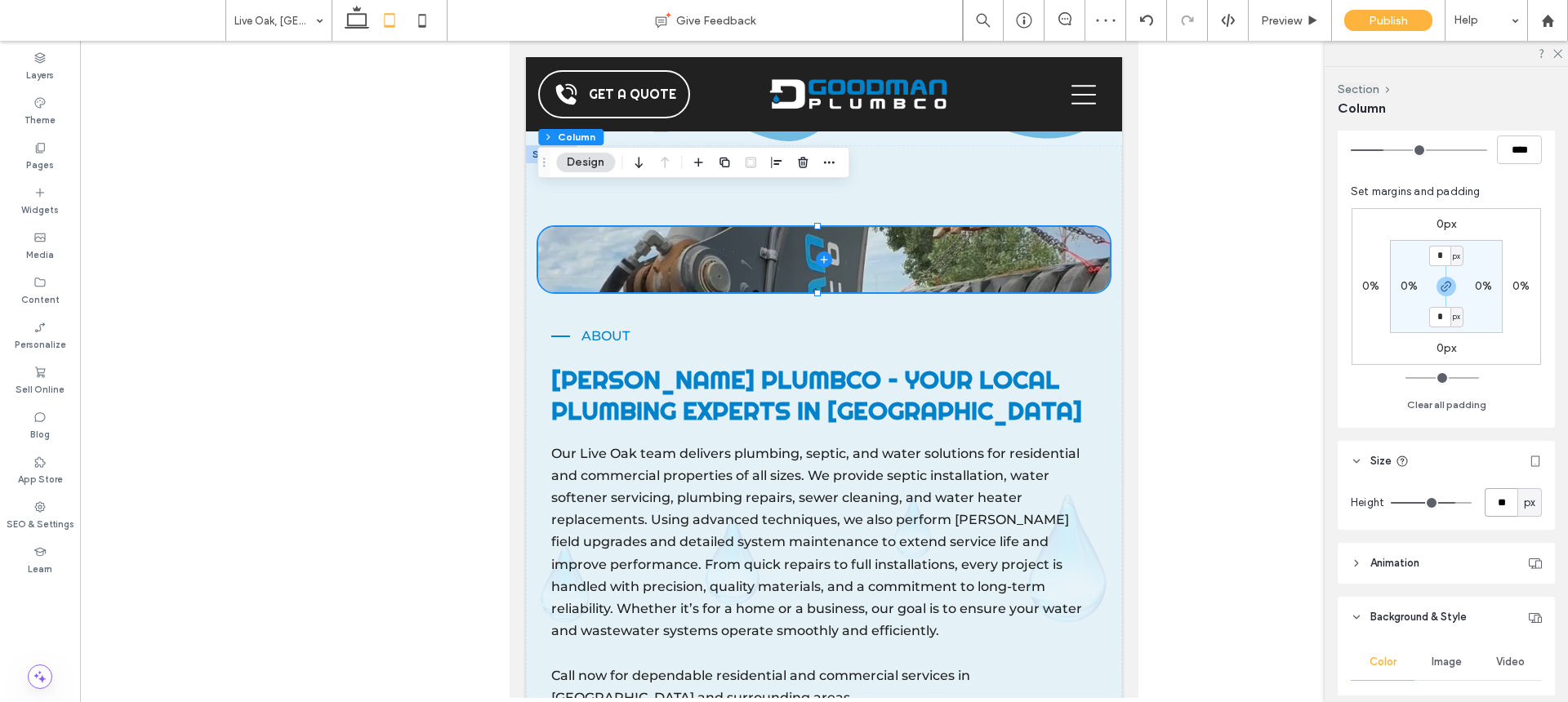
click at [1498, 512] on input "**" at bounding box center [1501, 503] width 32 height 29
type input "***"
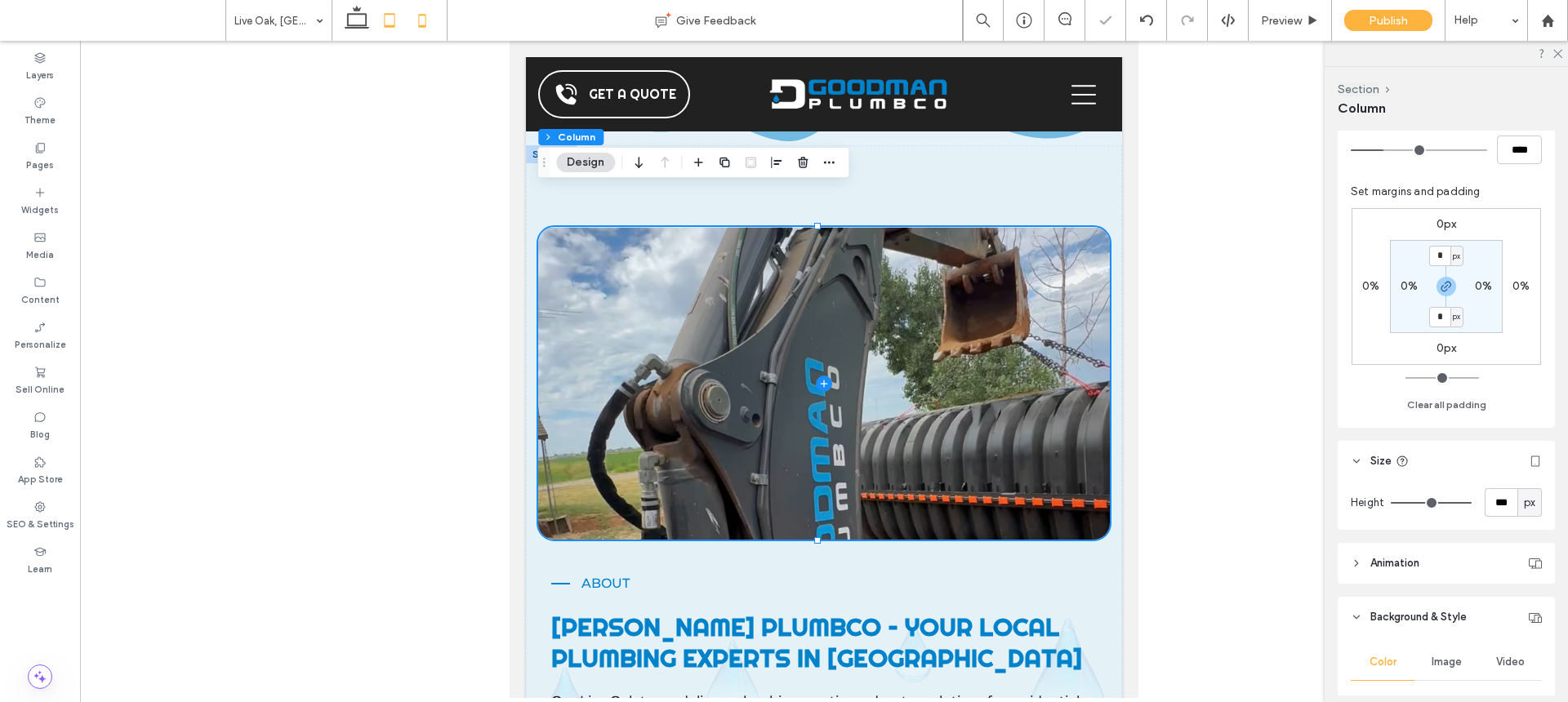
click at [437, 32] on icon at bounding box center [422, 21] width 32 height 32
type input "**"
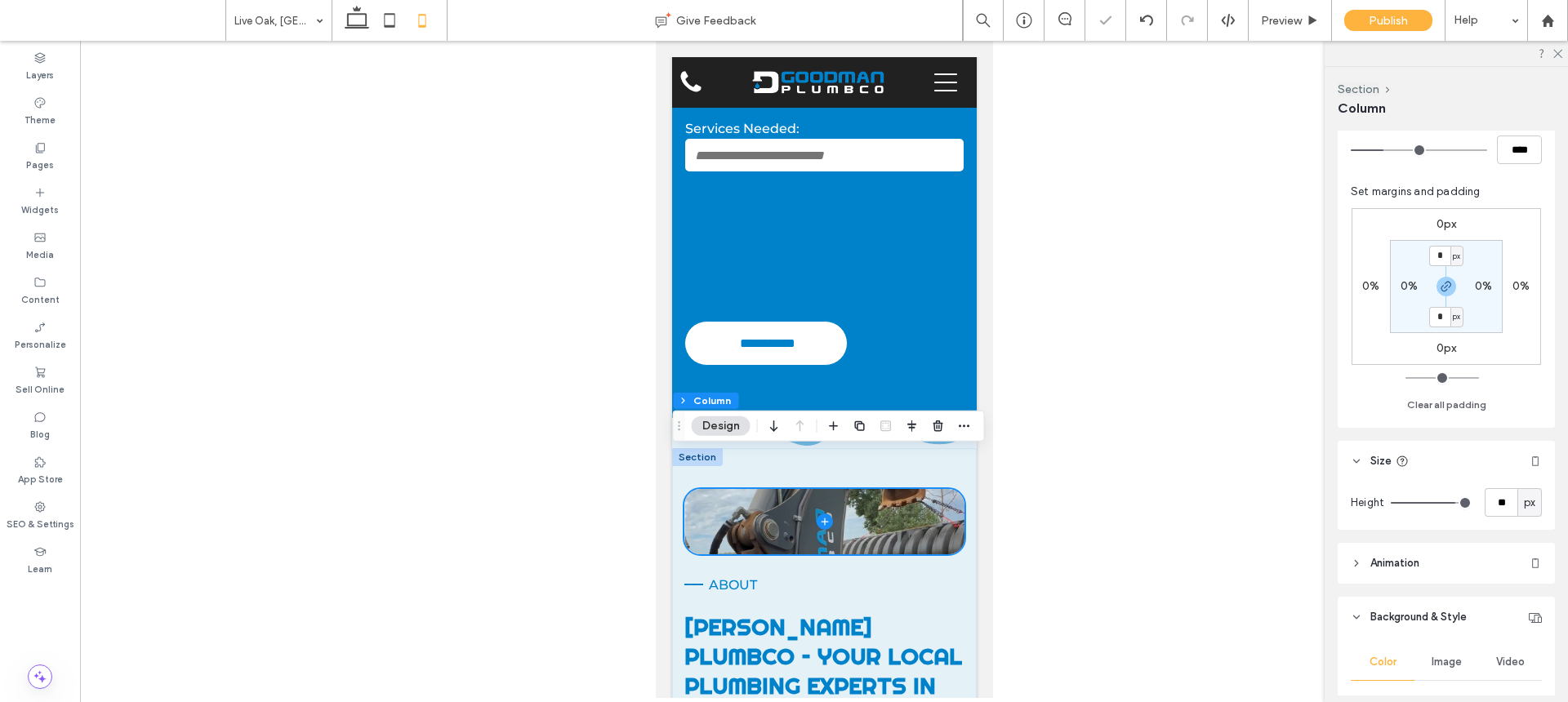
scroll to position [1372, 0]
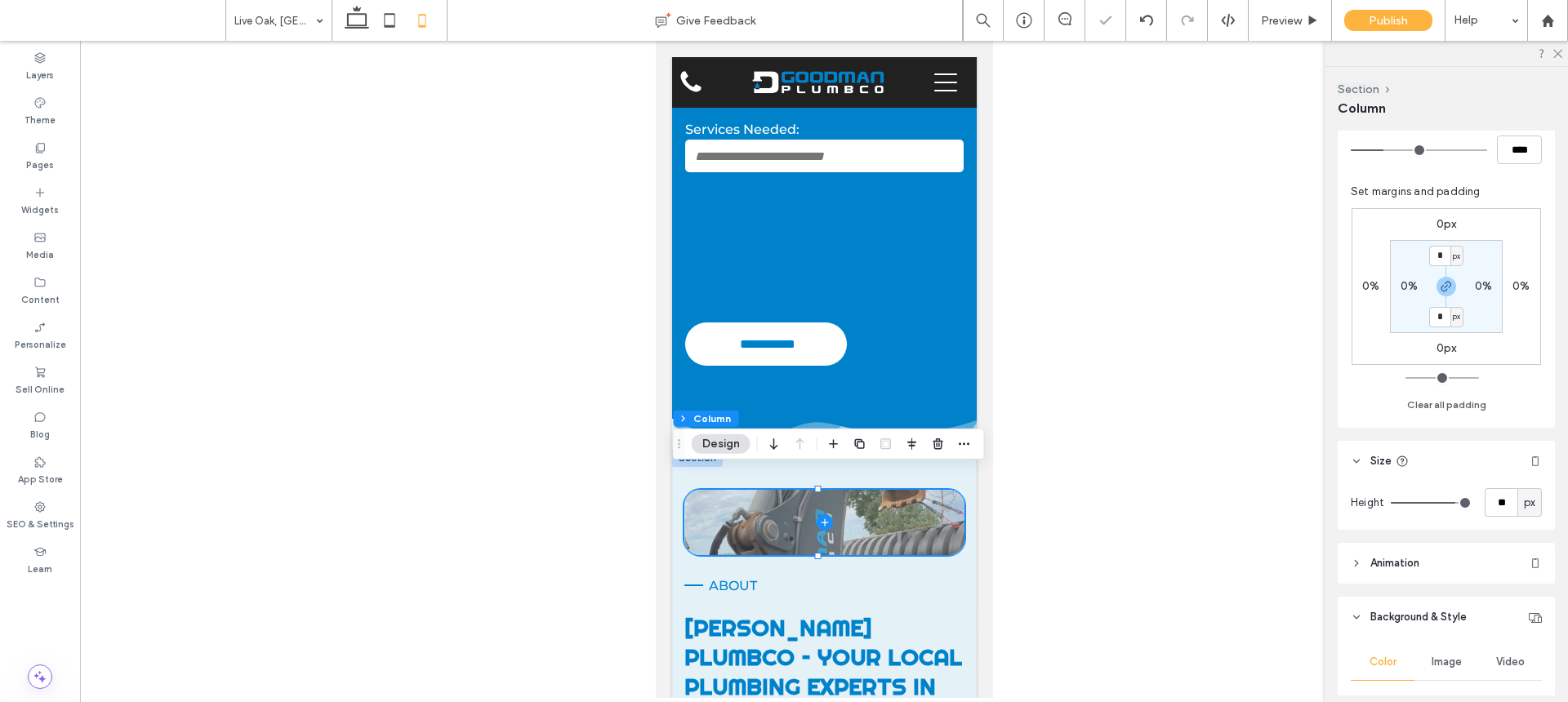
click at [905, 490] on span at bounding box center [823, 522] width 280 height 65
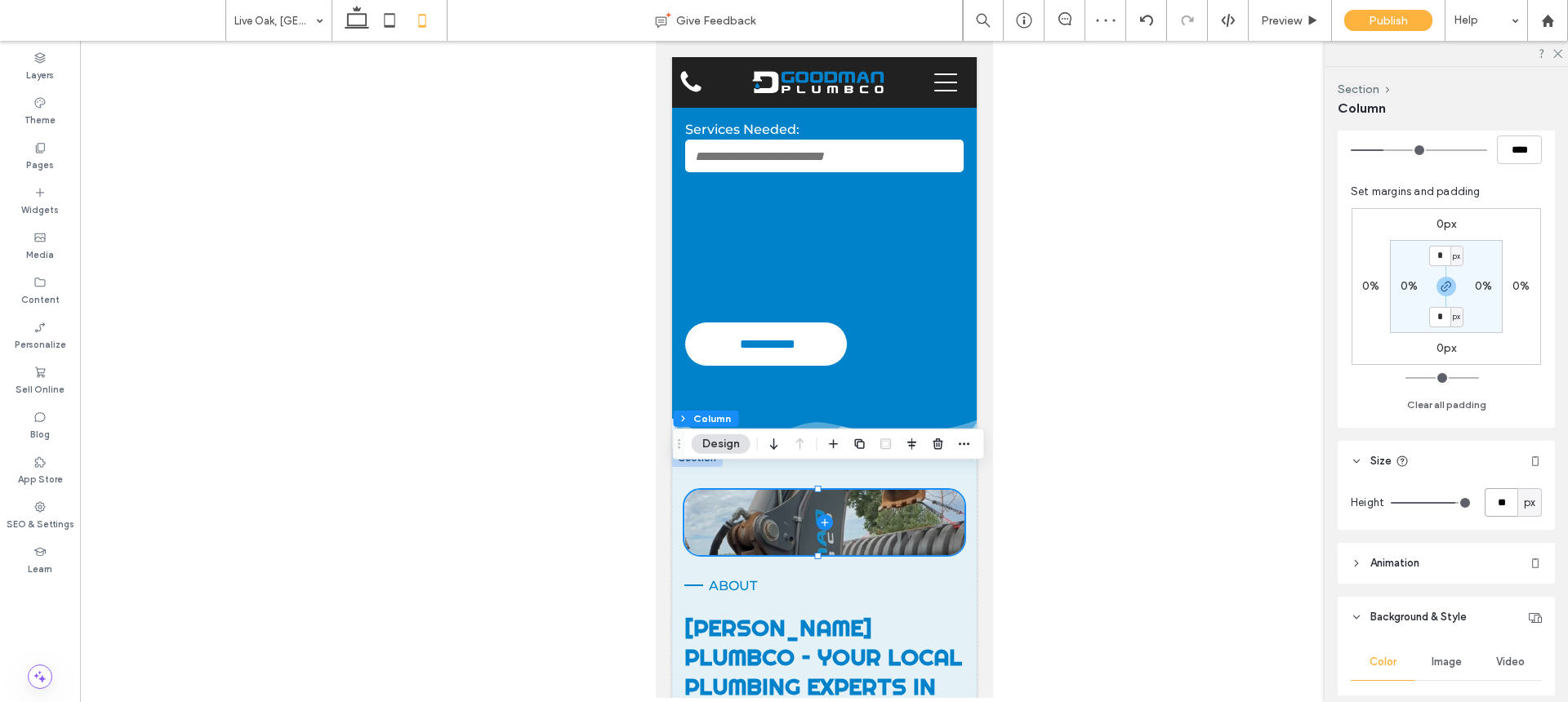
click at [1485, 502] on input "**" at bounding box center [1501, 503] width 32 height 29
type input "*"
type input "***"
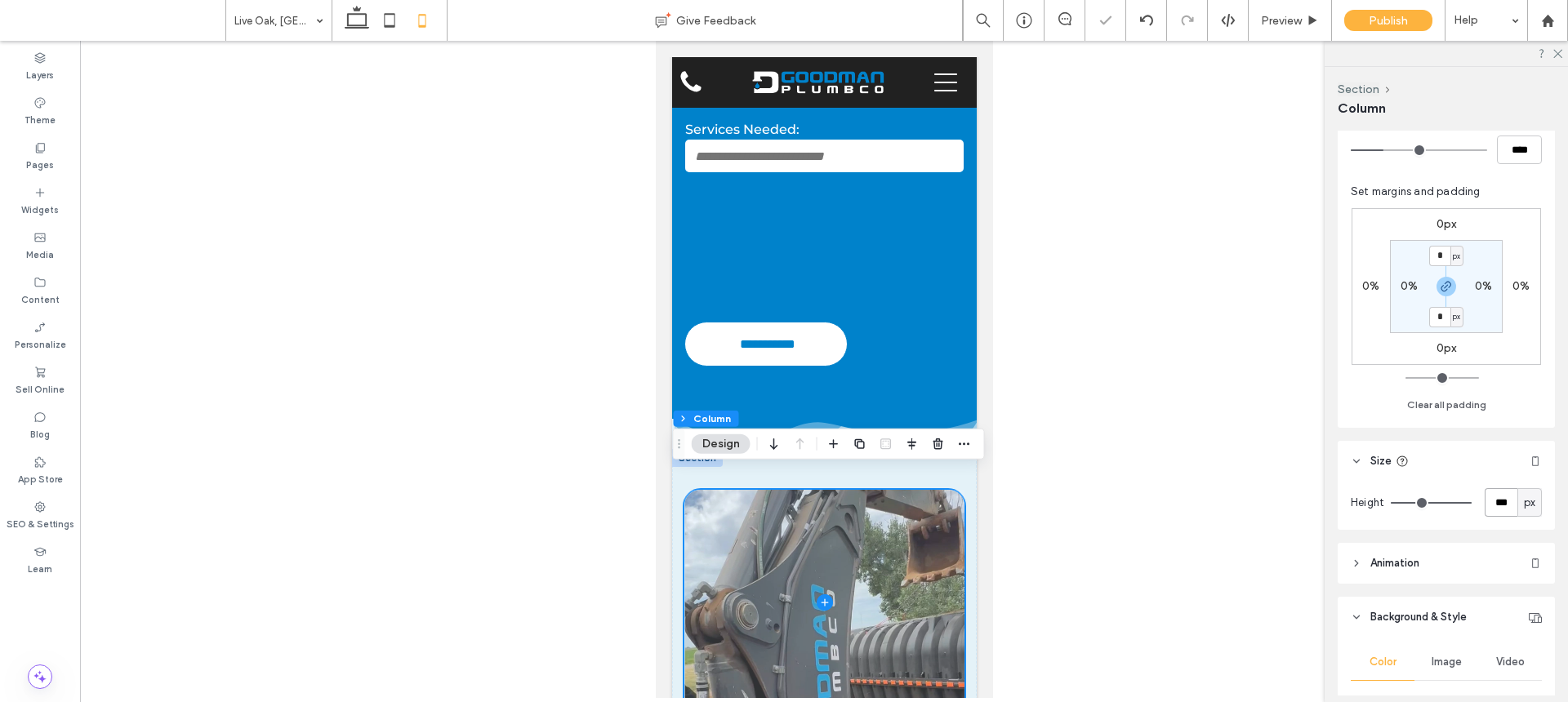
scroll to position [1880, 0]
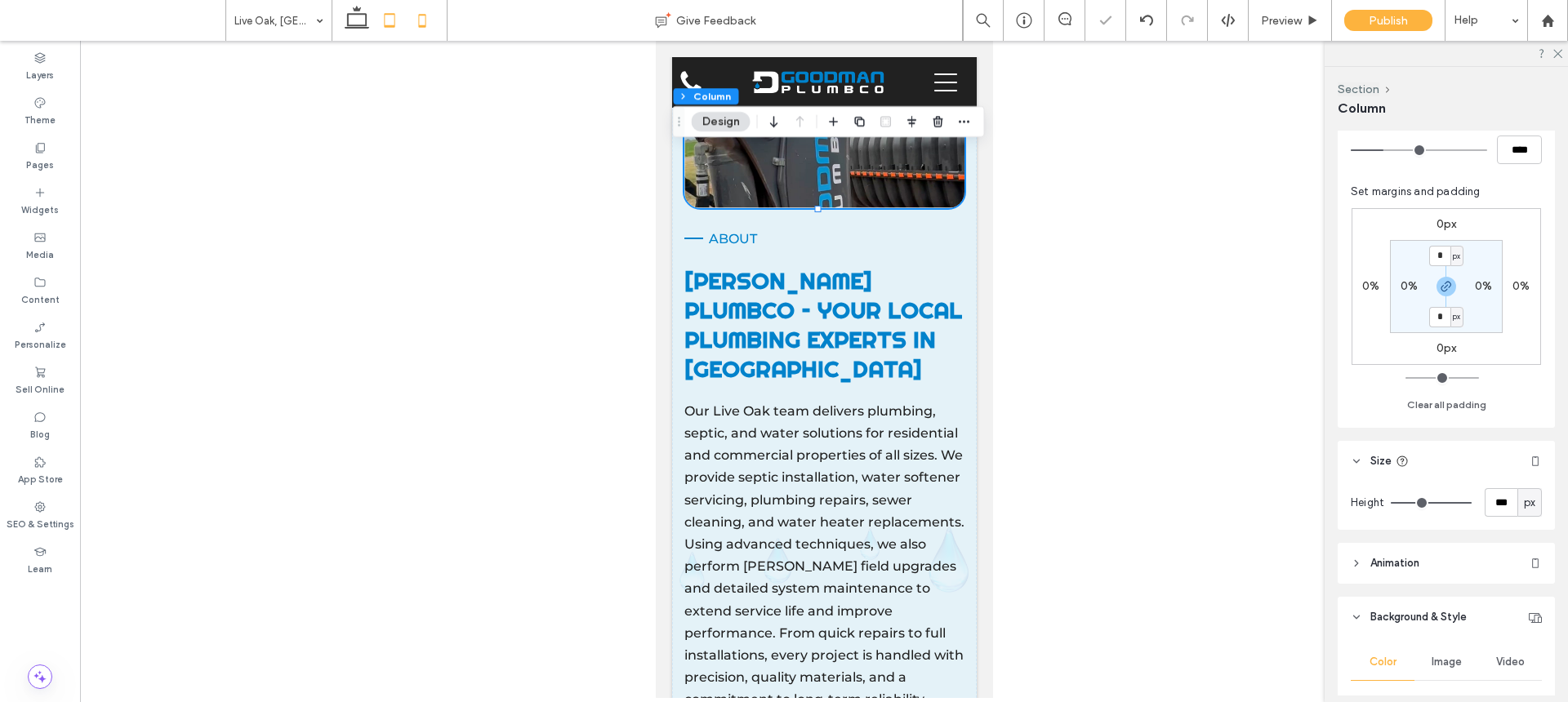
click at [393, 17] on icon at bounding box center [390, 21] width 32 height 32
type input "***"
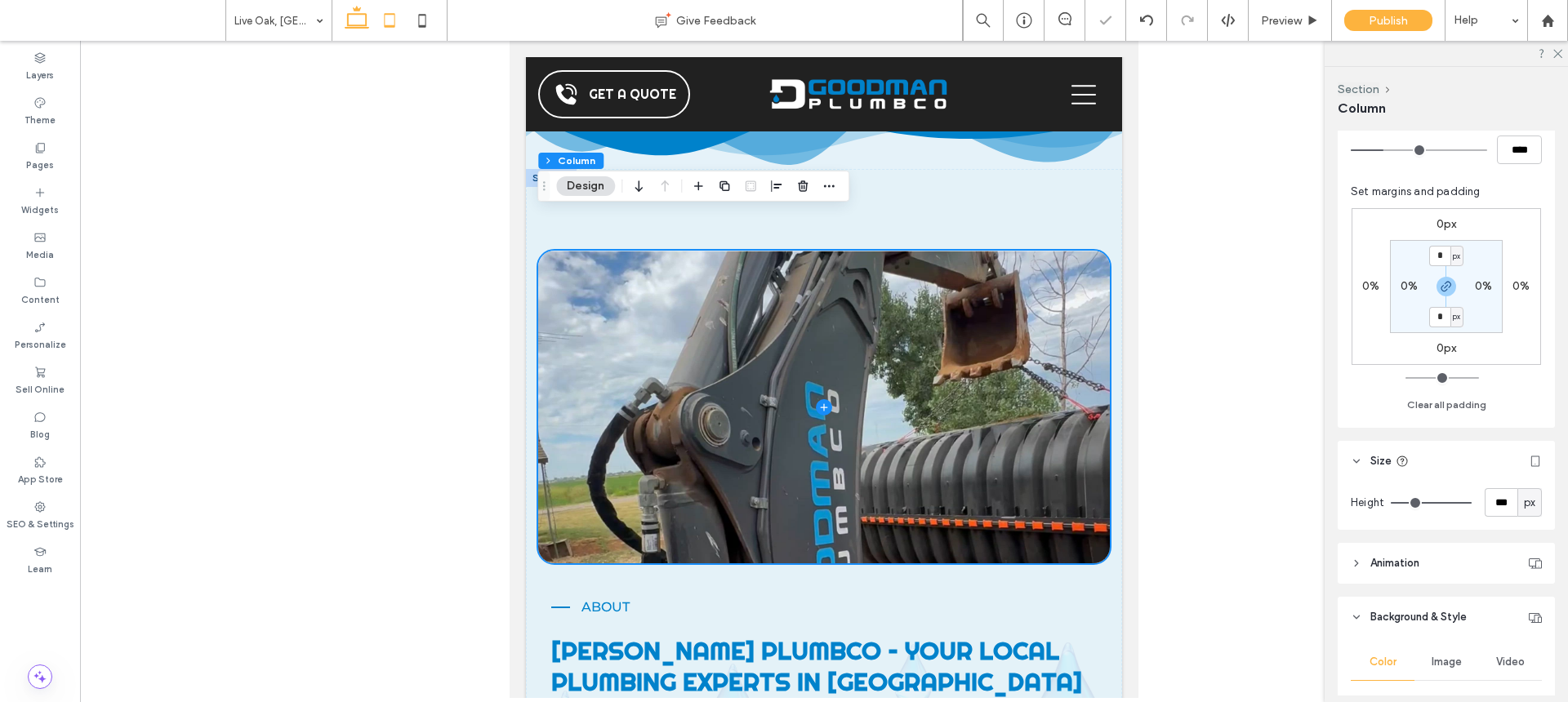
click at [358, 23] on icon at bounding box center [357, 21] width 32 height 32
type input "**"
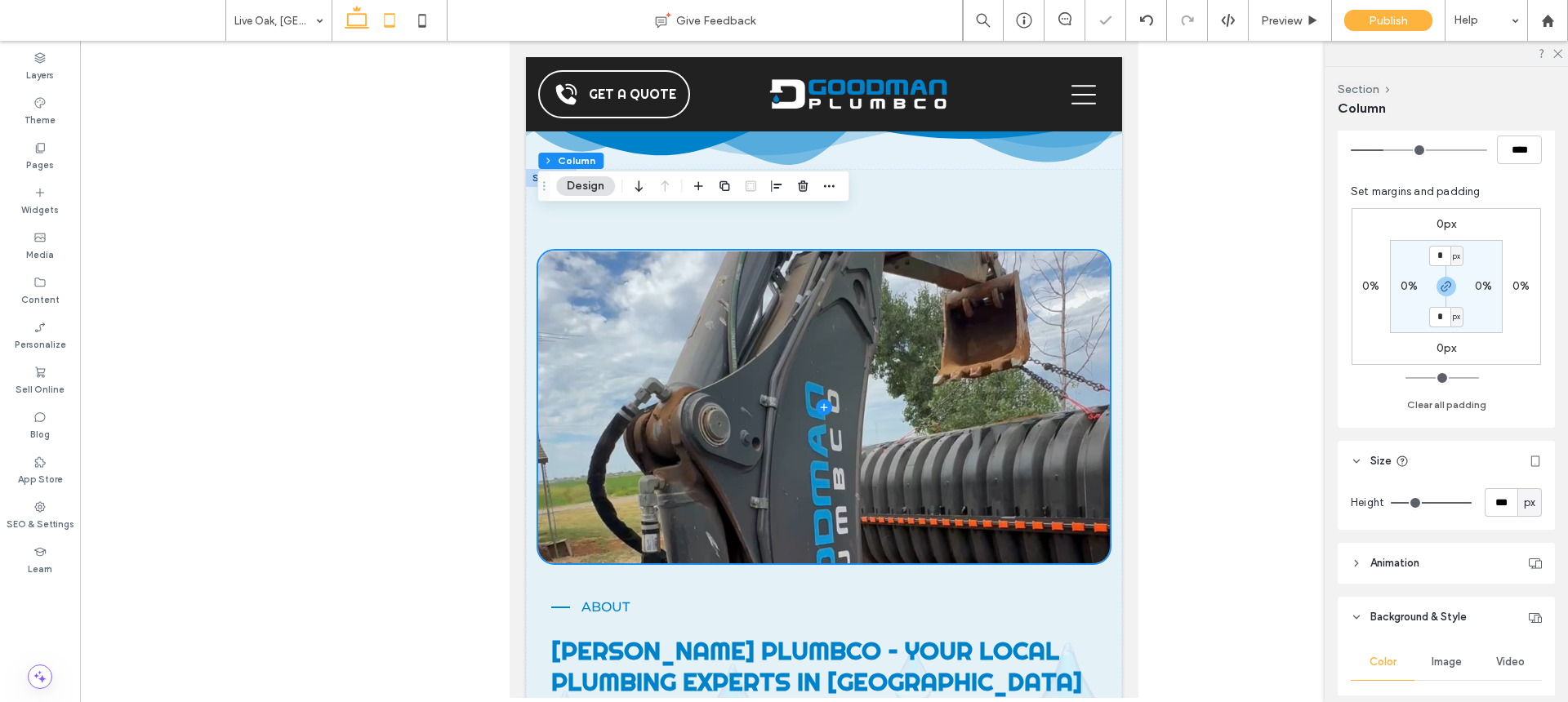
type input "***"
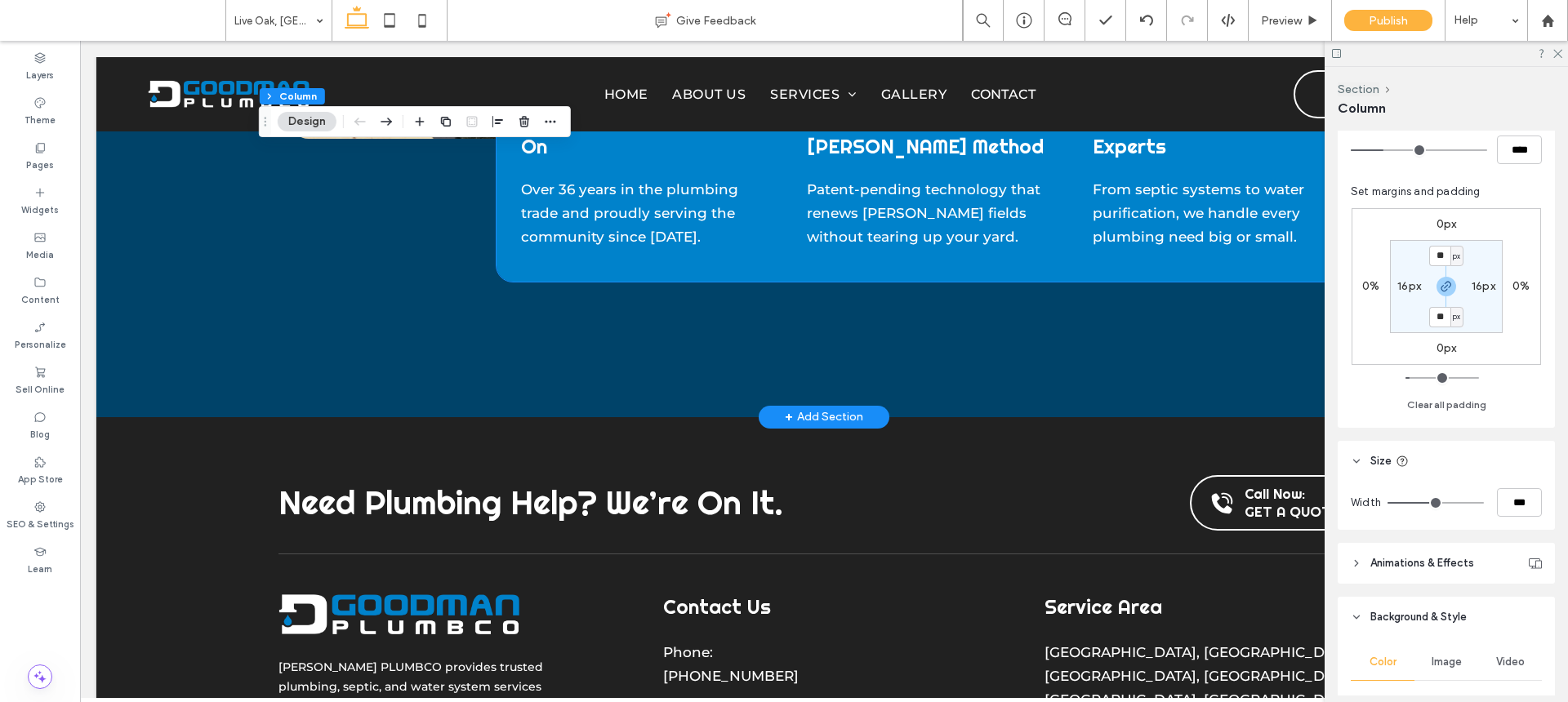
scroll to position [4421, 0]
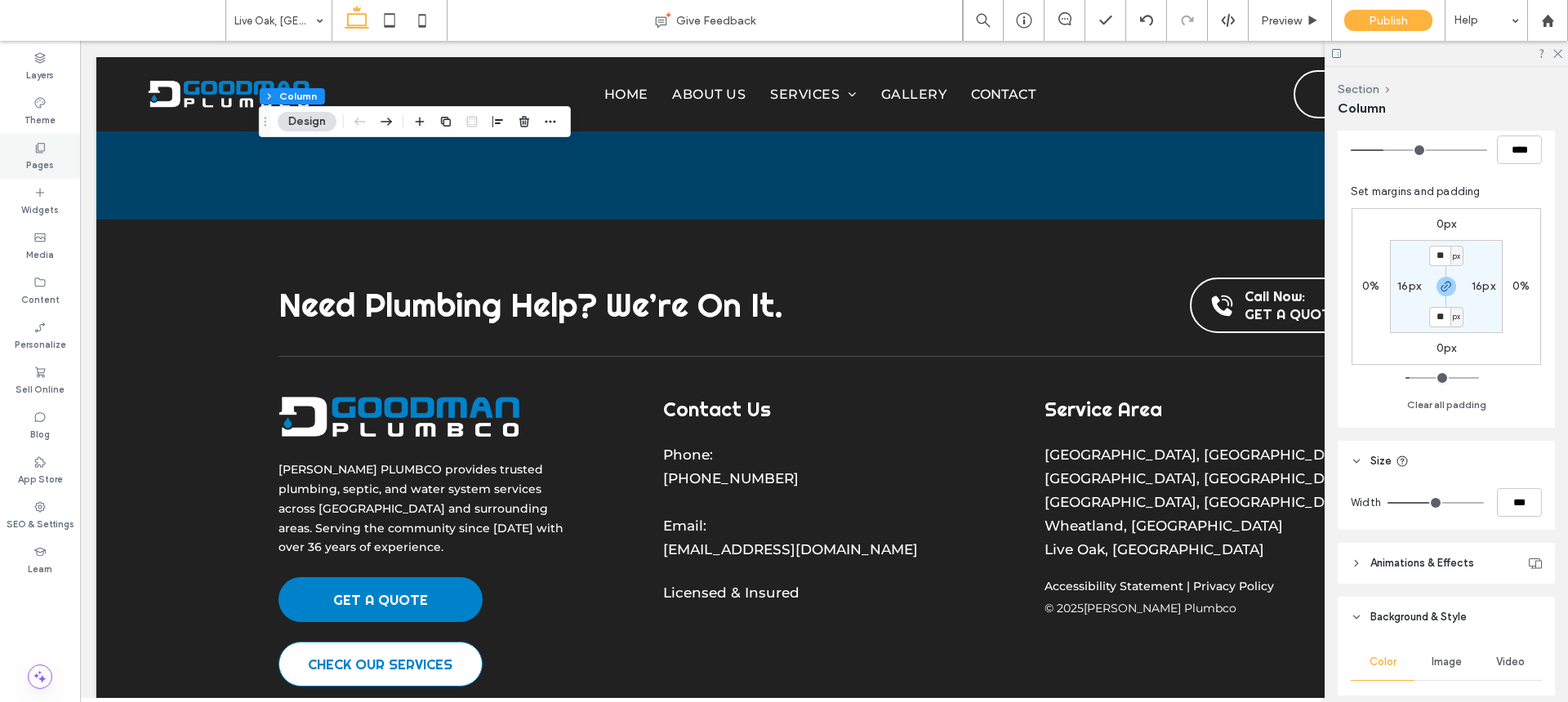
click at [64, 155] on div "Pages" at bounding box center [40, 156] width 80 height 45
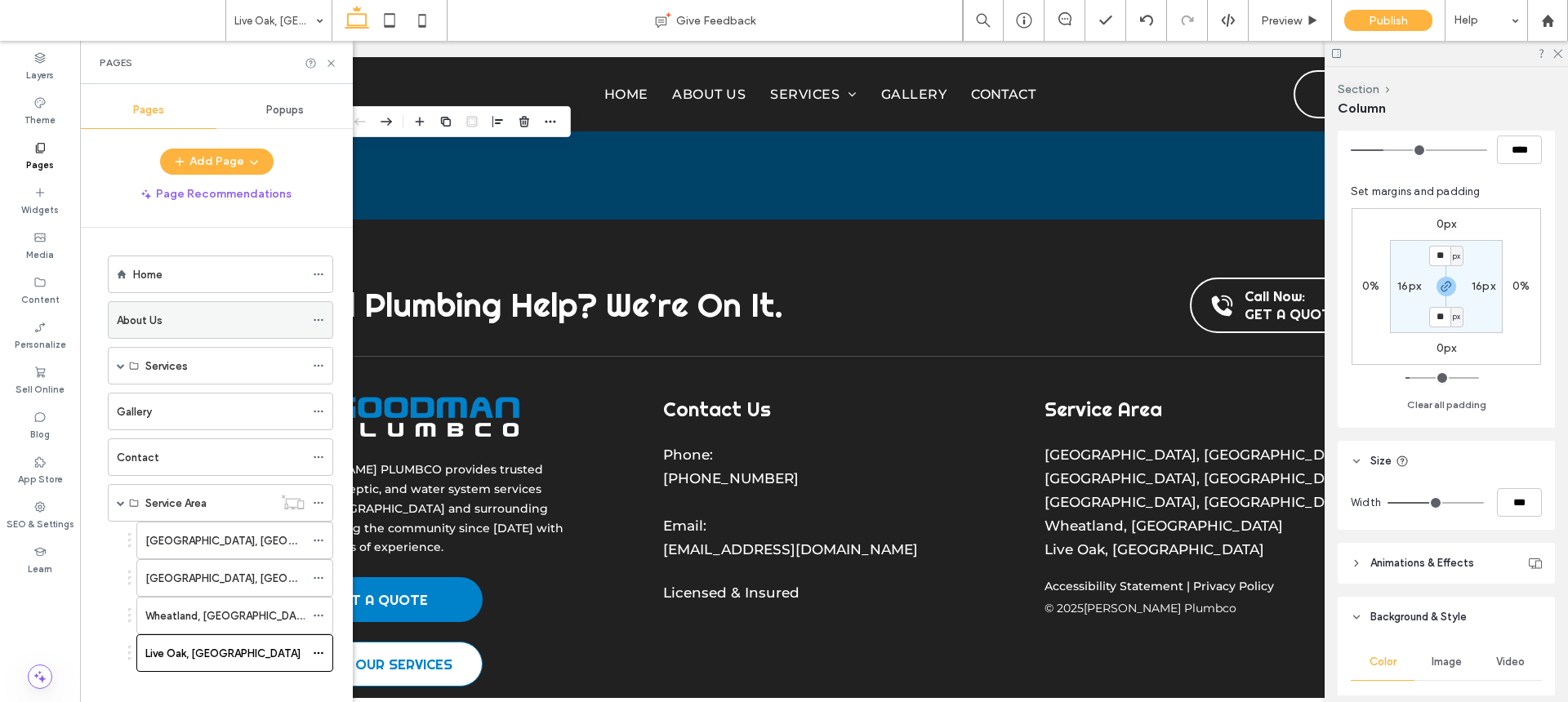
click at [190, 312] on div "About Us" at bounding box center [210, 320] width 188 height 17
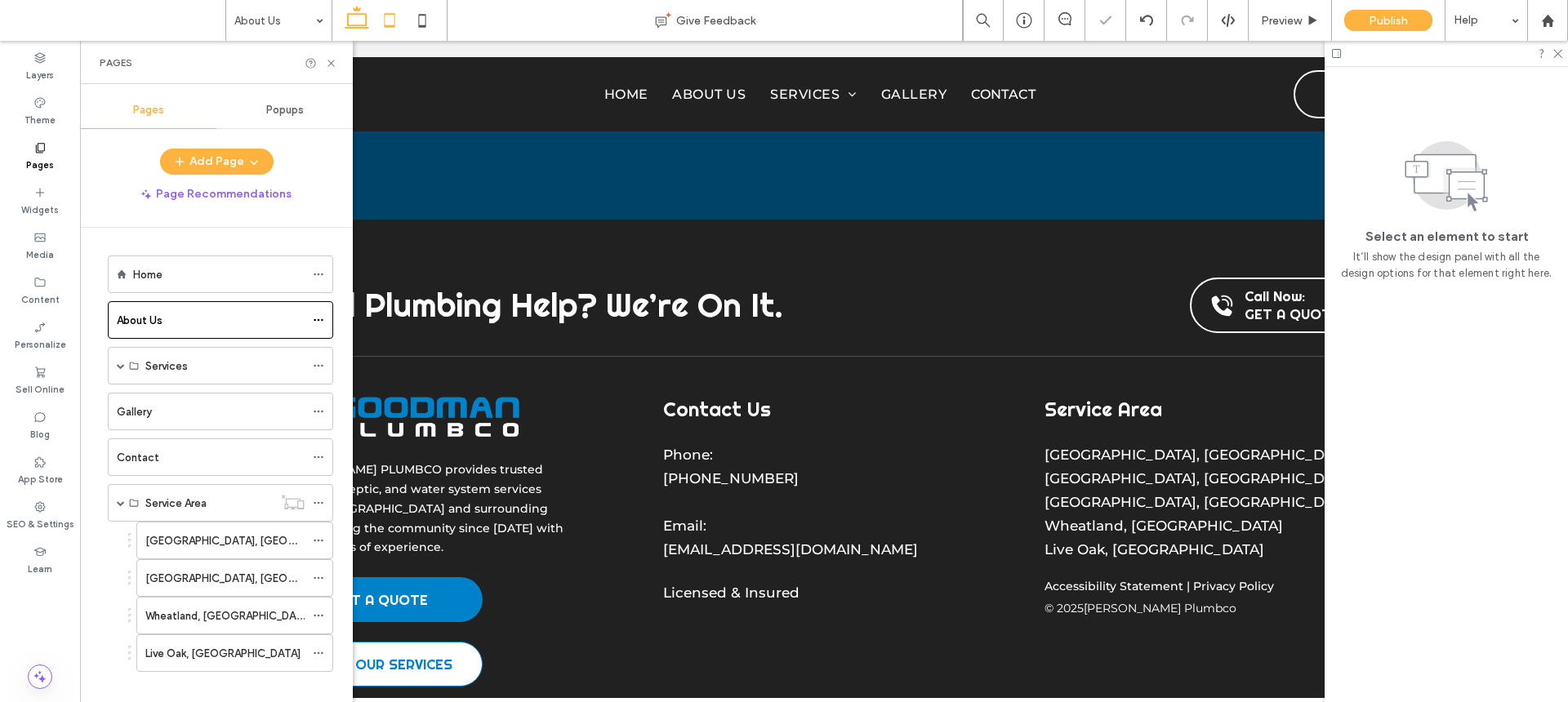
click at [388, 23] on icon at bounding box center [390, 21] width 32 height 32
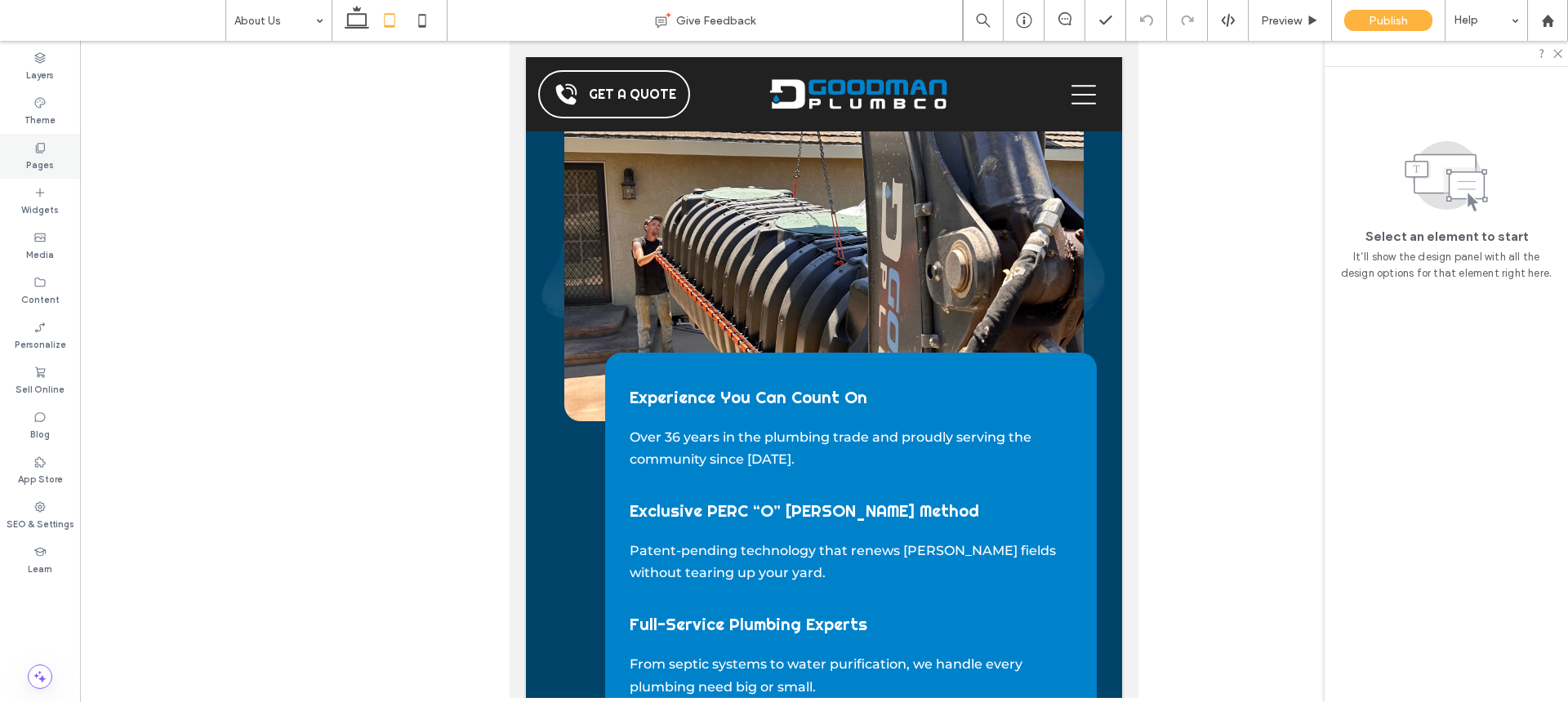
click at [37, 155] on label "Pages" at bounding box center [40, 163] width 28 height 18
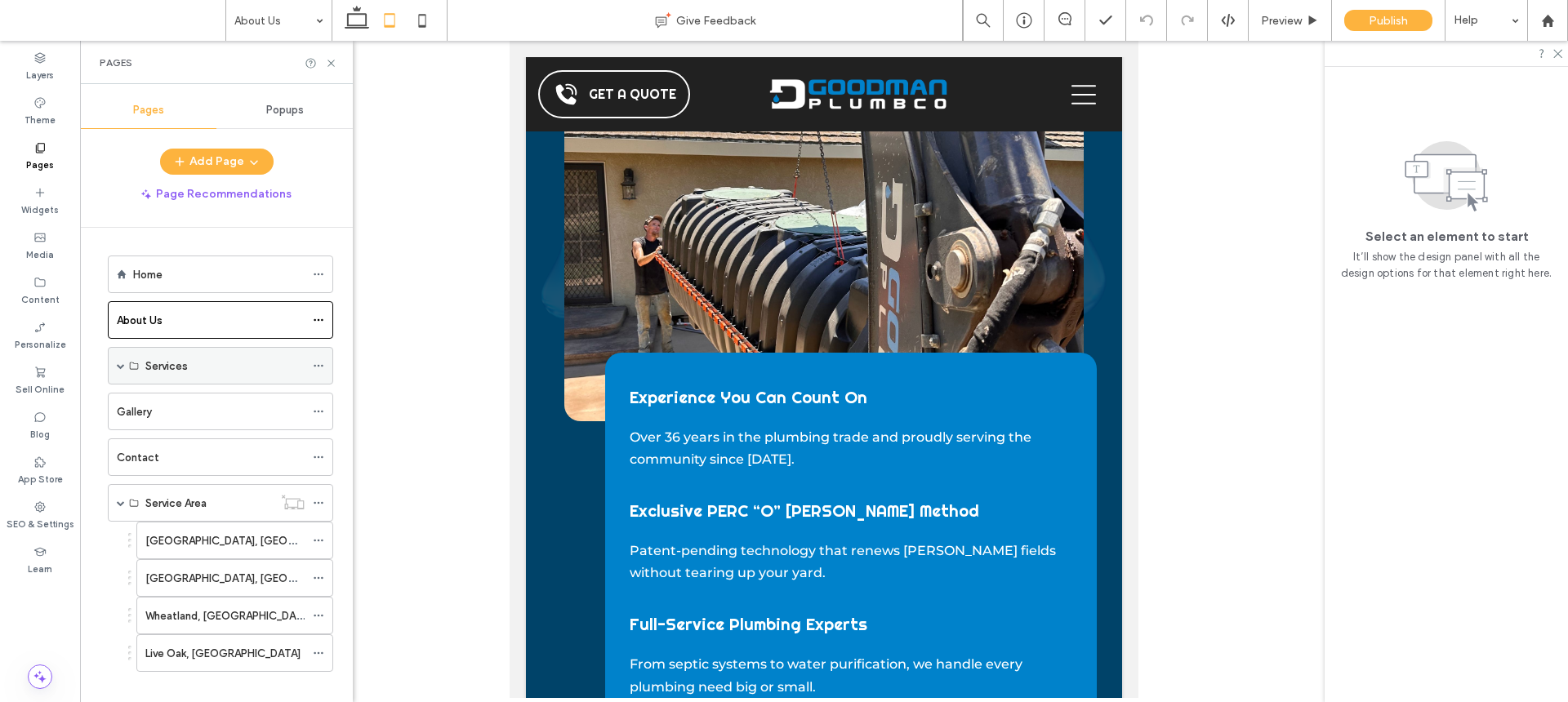
click at [185, 356] on label "Services" at bounding box center [166, 366] width 42 height 29
click at [121, 368] on span at bounding box center [120, 365] width 8 height 8
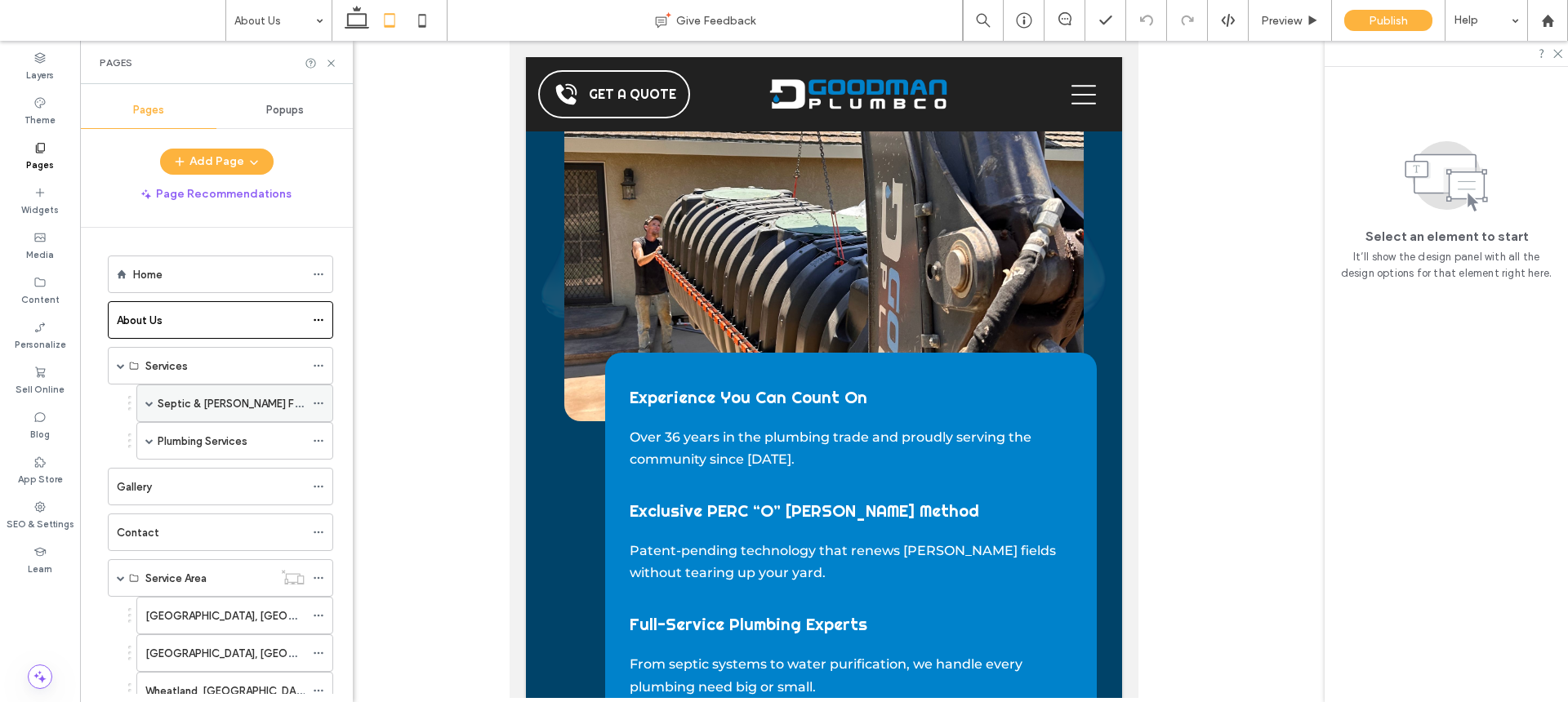
click at [166, 399] on label "Septic & [PERSON_NAME] Field Services" at bounding box center [257, 404] width 199 height 29
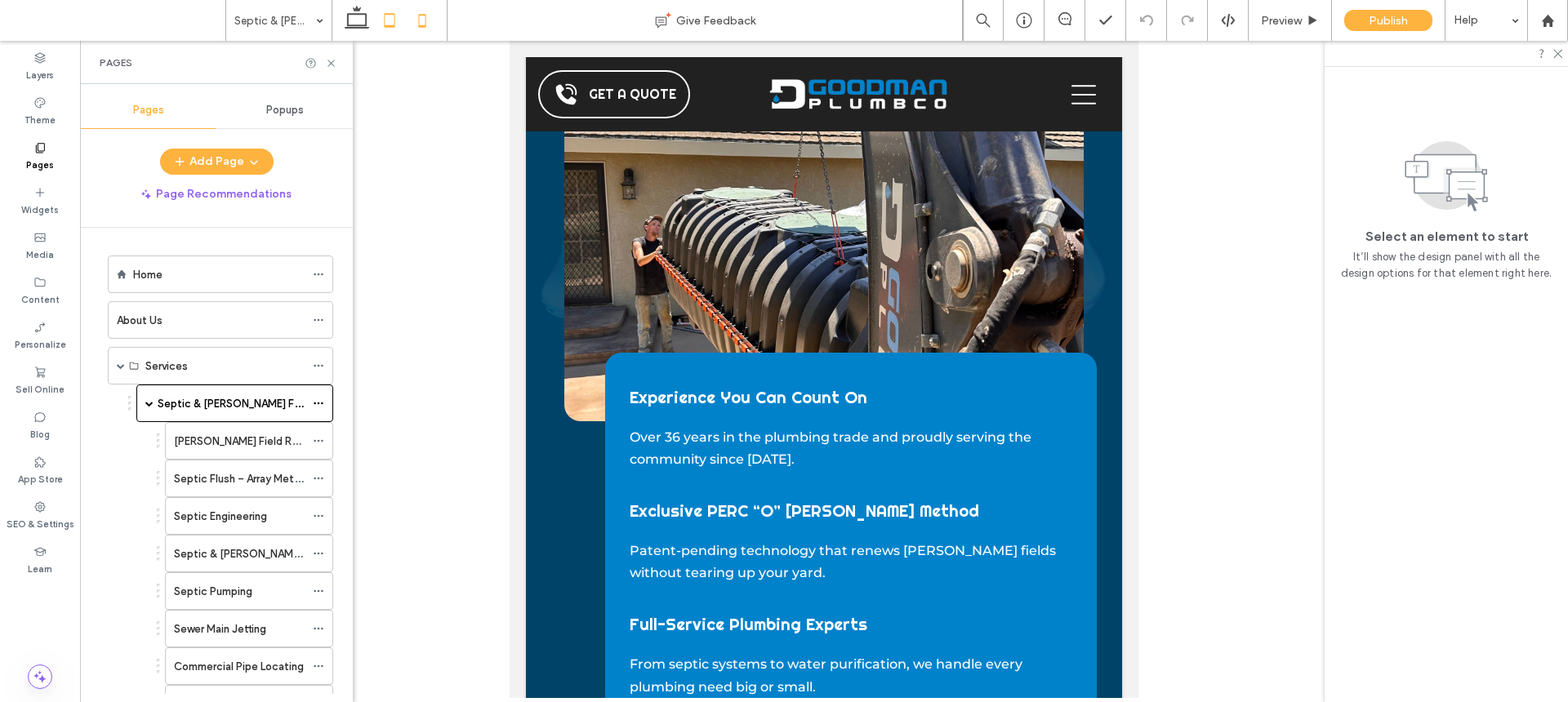
click at [421, 17] on icon at bounding box center [422, 21] width 32 height 32
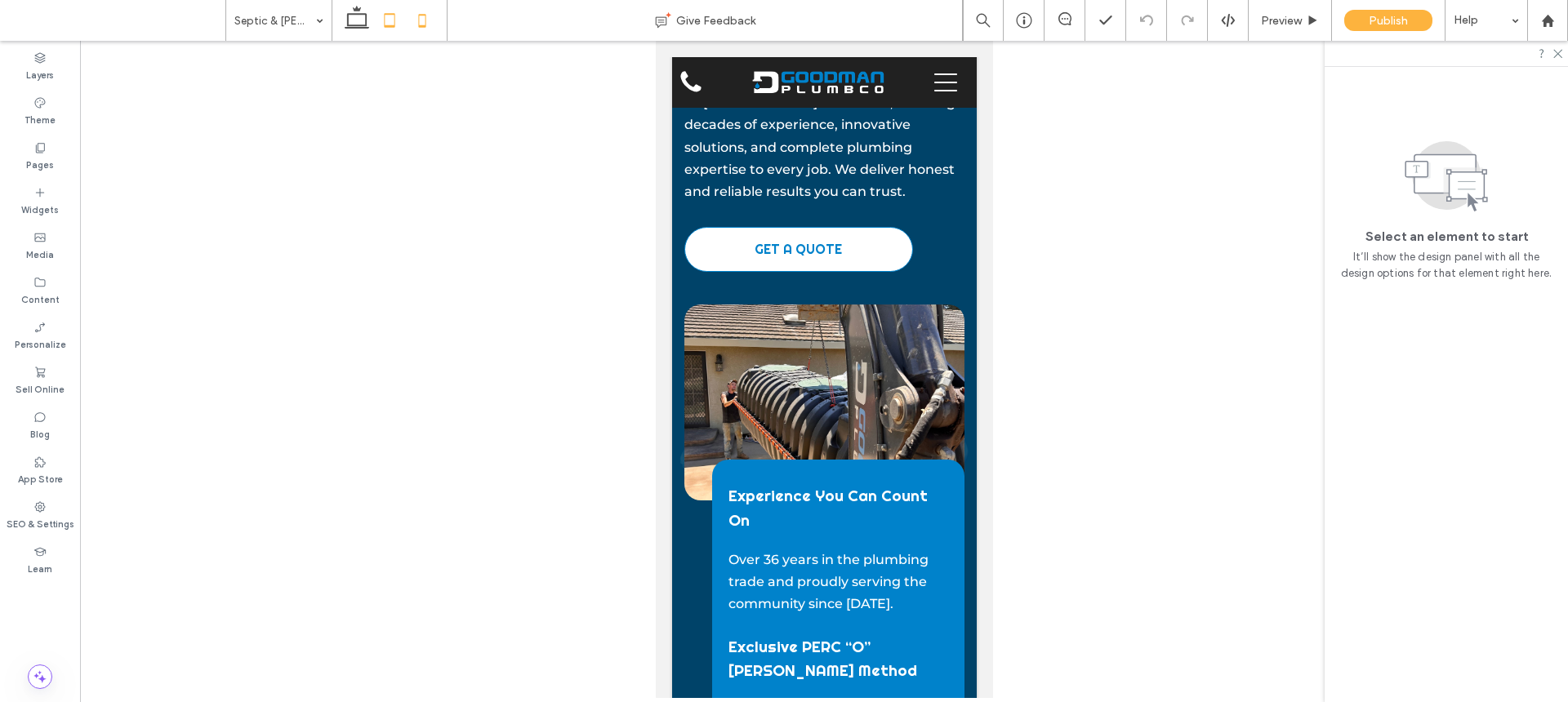
click at [385, 32] on icon at bounding box center [390, 21] width 32 height 32
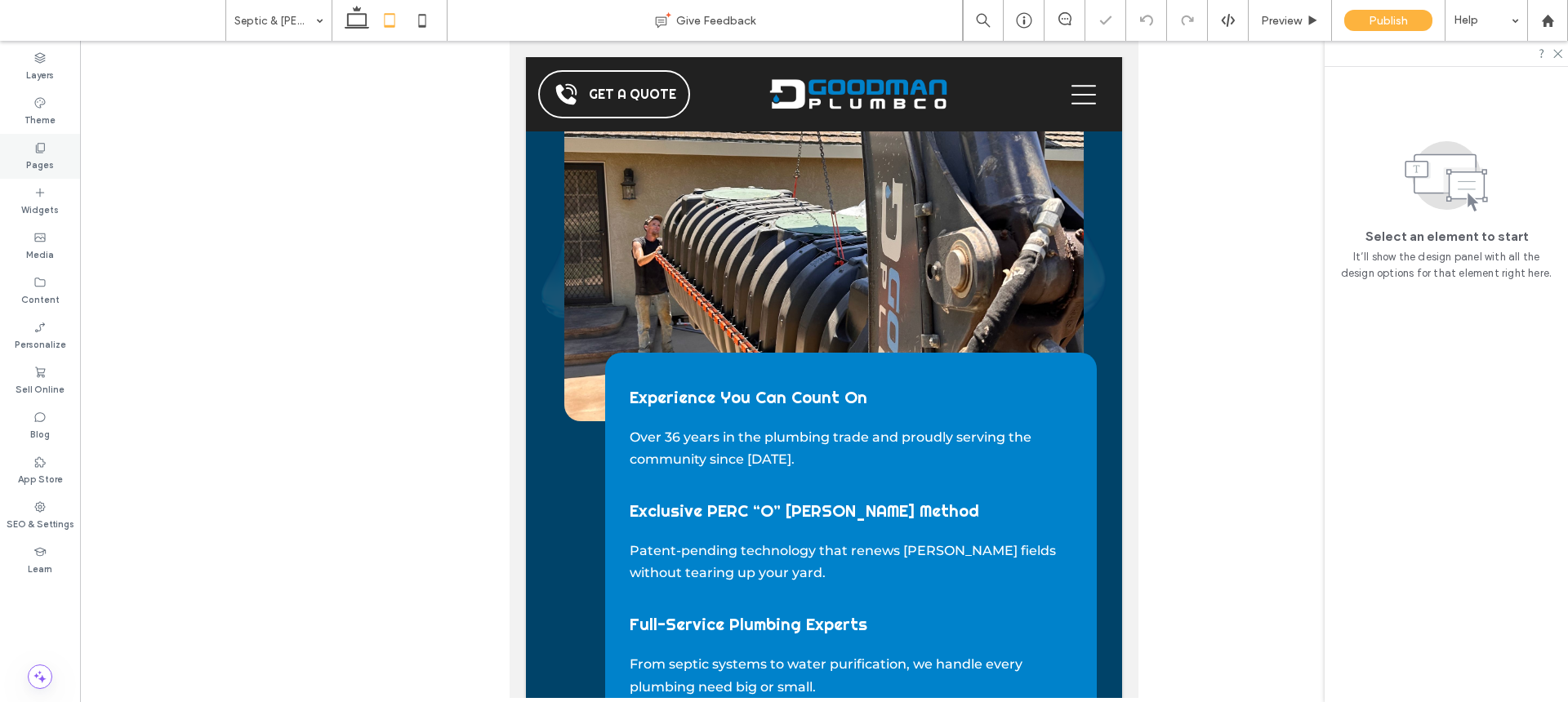
click at [71, 162] on div "Pages" at bounding box center [40, 156] width 80 height 45
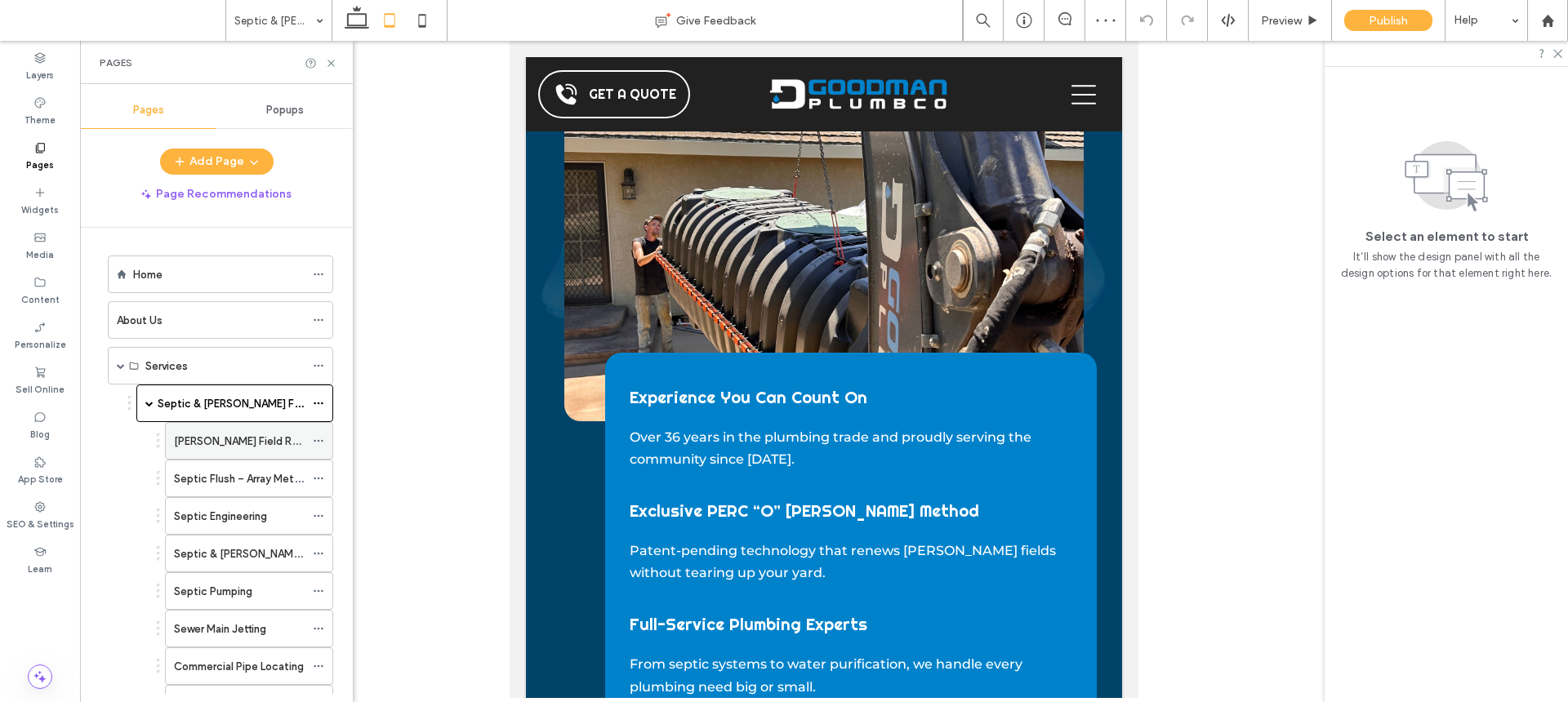
click at [227, 433] on label "[PERSON_NAME] Field Renewal" at bounding box center [250, 441] width 152 height 29
click at [425, 20] on icon at bounding box center [422, 21] width 32 height 32
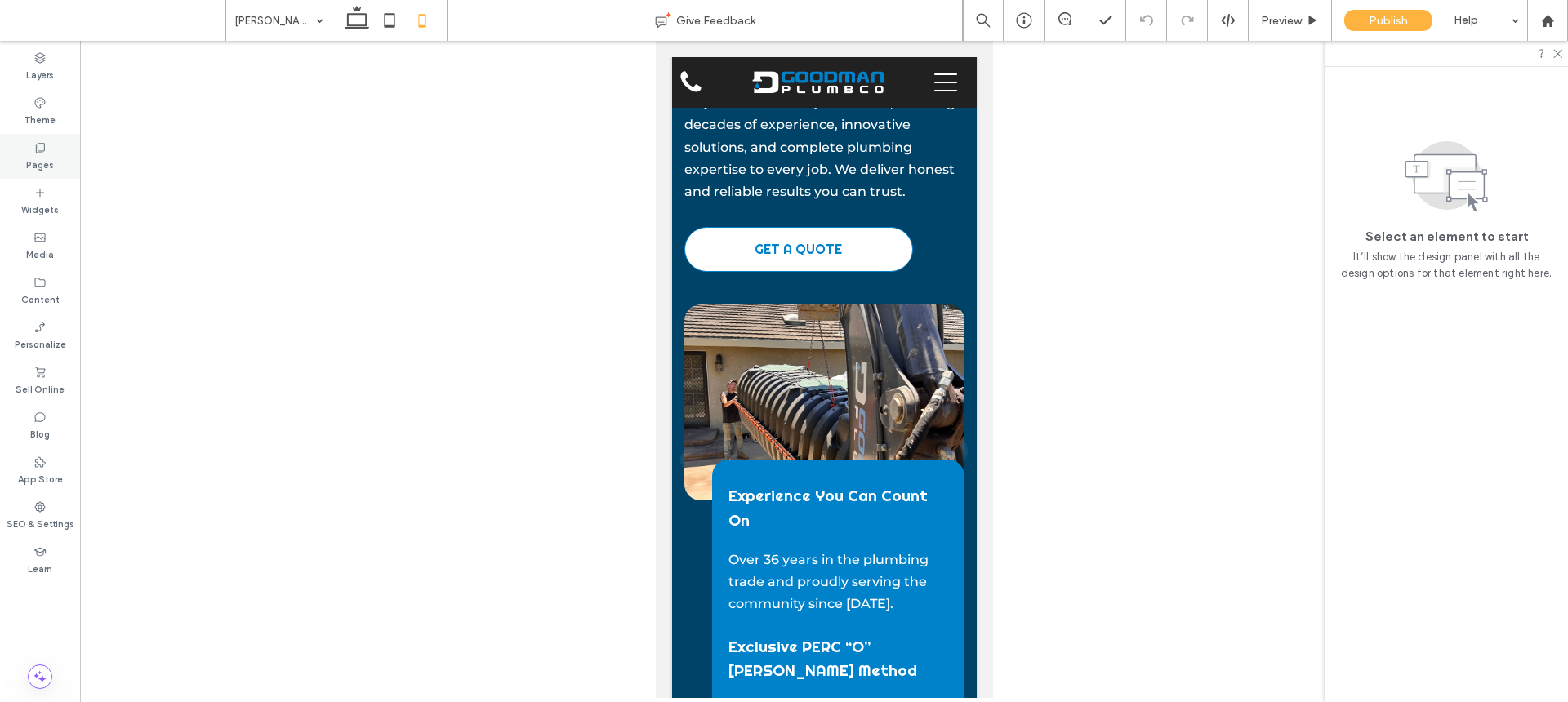
click at [67, 147] on div "Pages" at bounding box center [40, 156] width 80 height 45
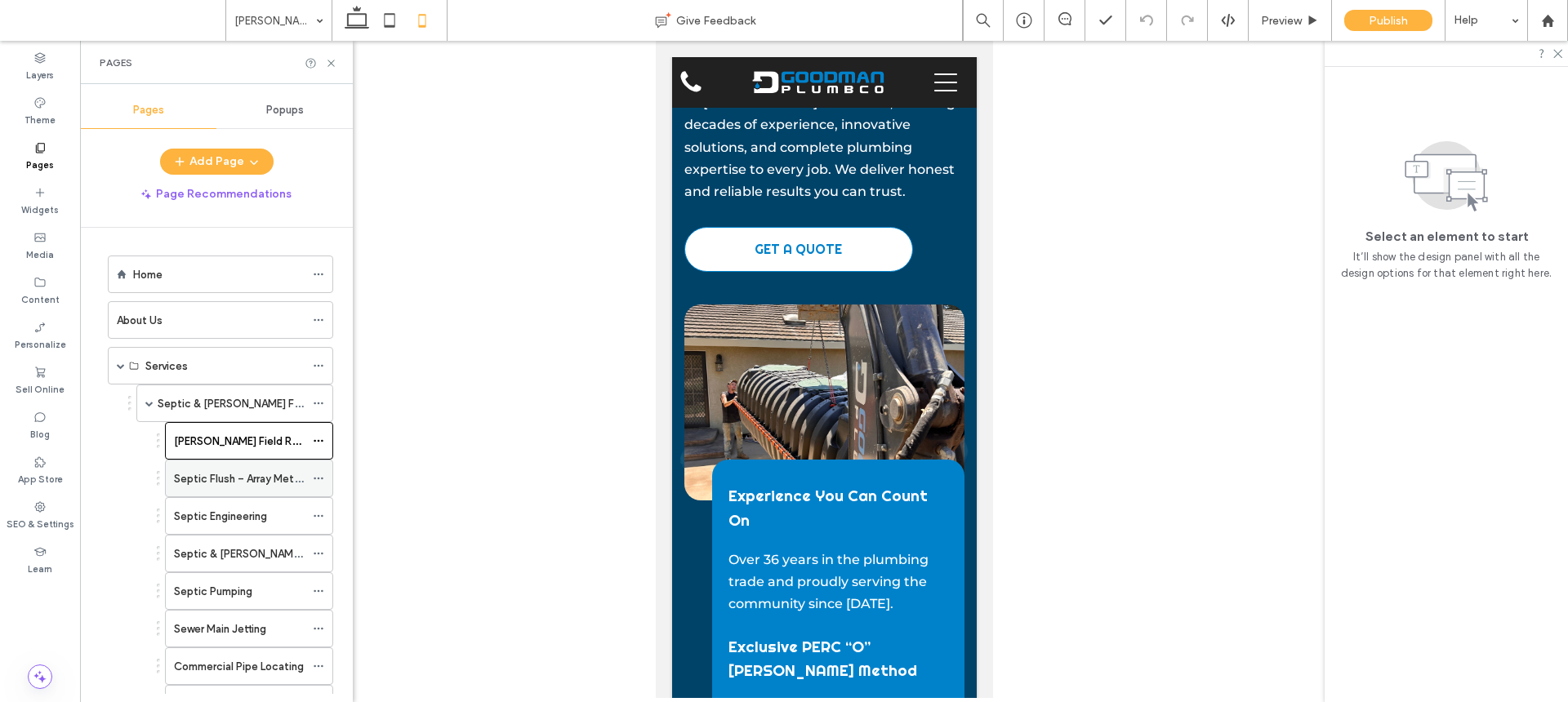
click at [237, 478] on label "Septic Flush – Array Method" at bounding box center [244, 479] width 139 height 29
click at [391, 31] on icon at bounding box center [390, 21] width 32 height 32
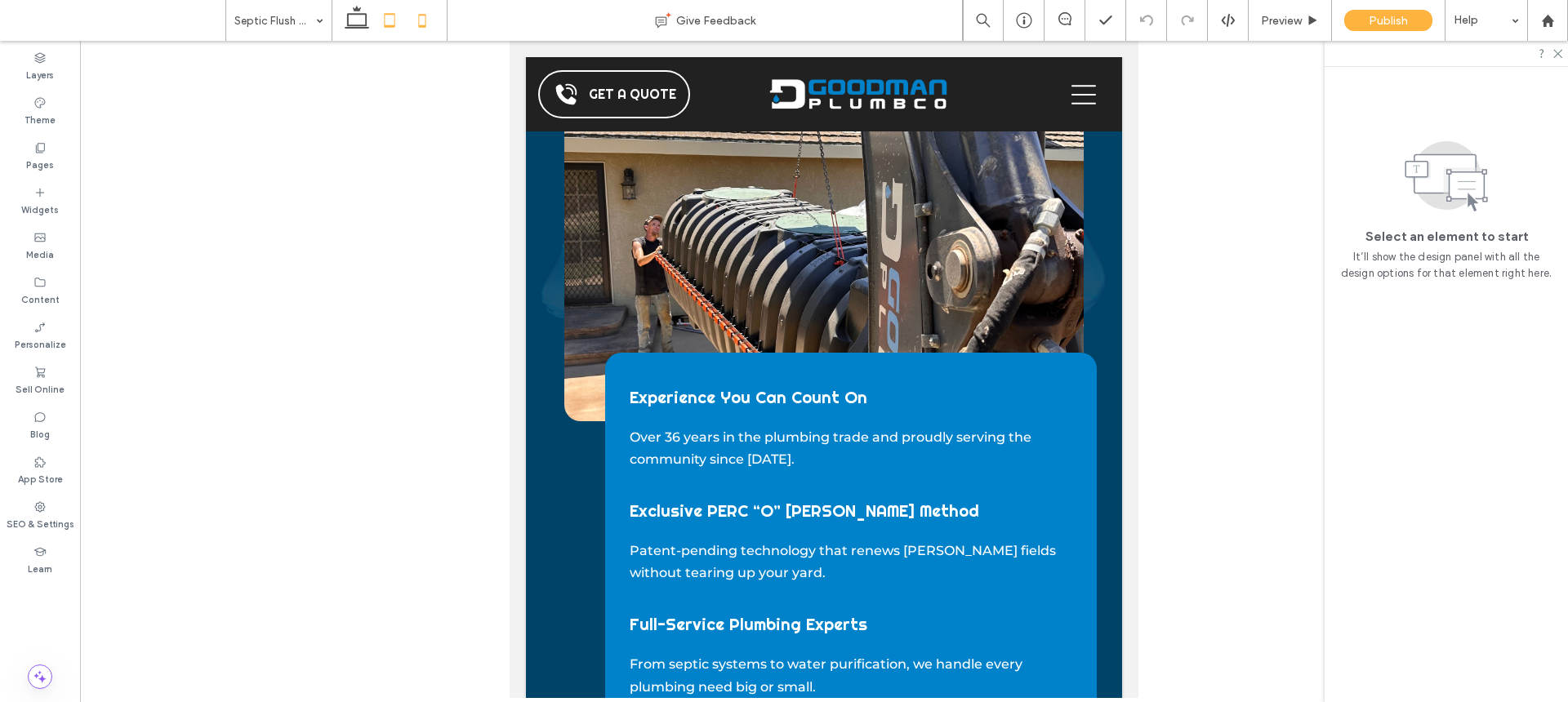
click at [424, 17] on icon at bounding box center [422, 21] width 32 height 32
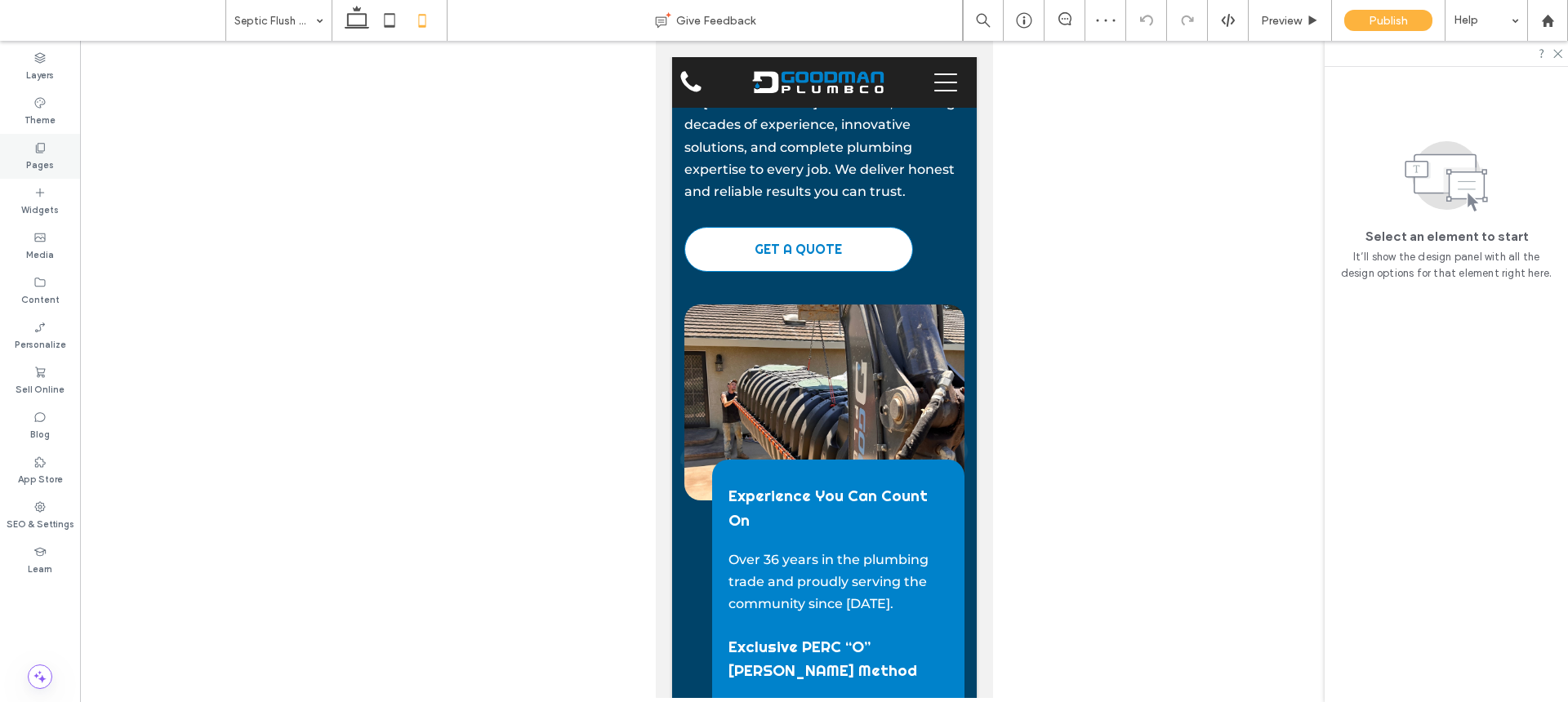
click at [47, 164] on label "Pages" at bounding box center [40, 163] width 28 height 18
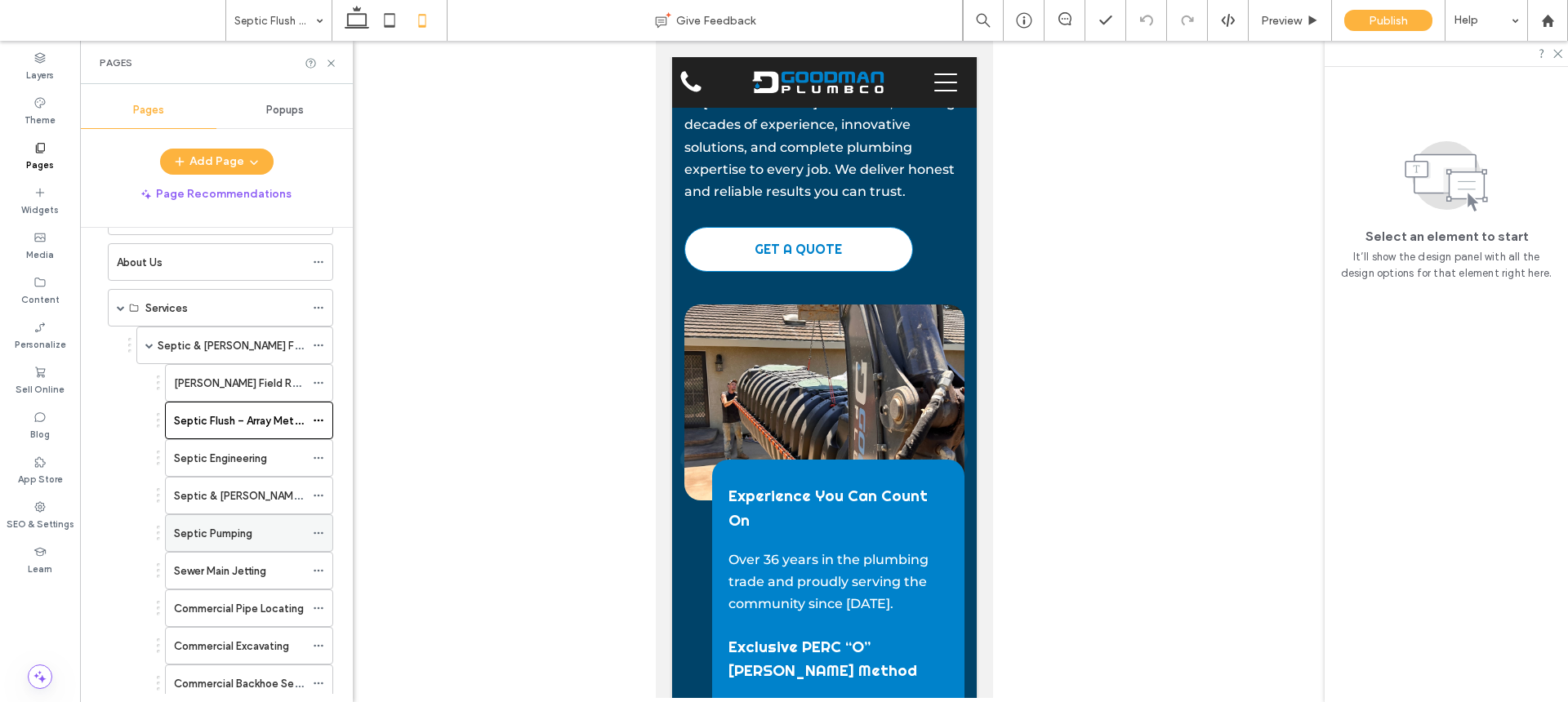
scroll to position [131, 0]
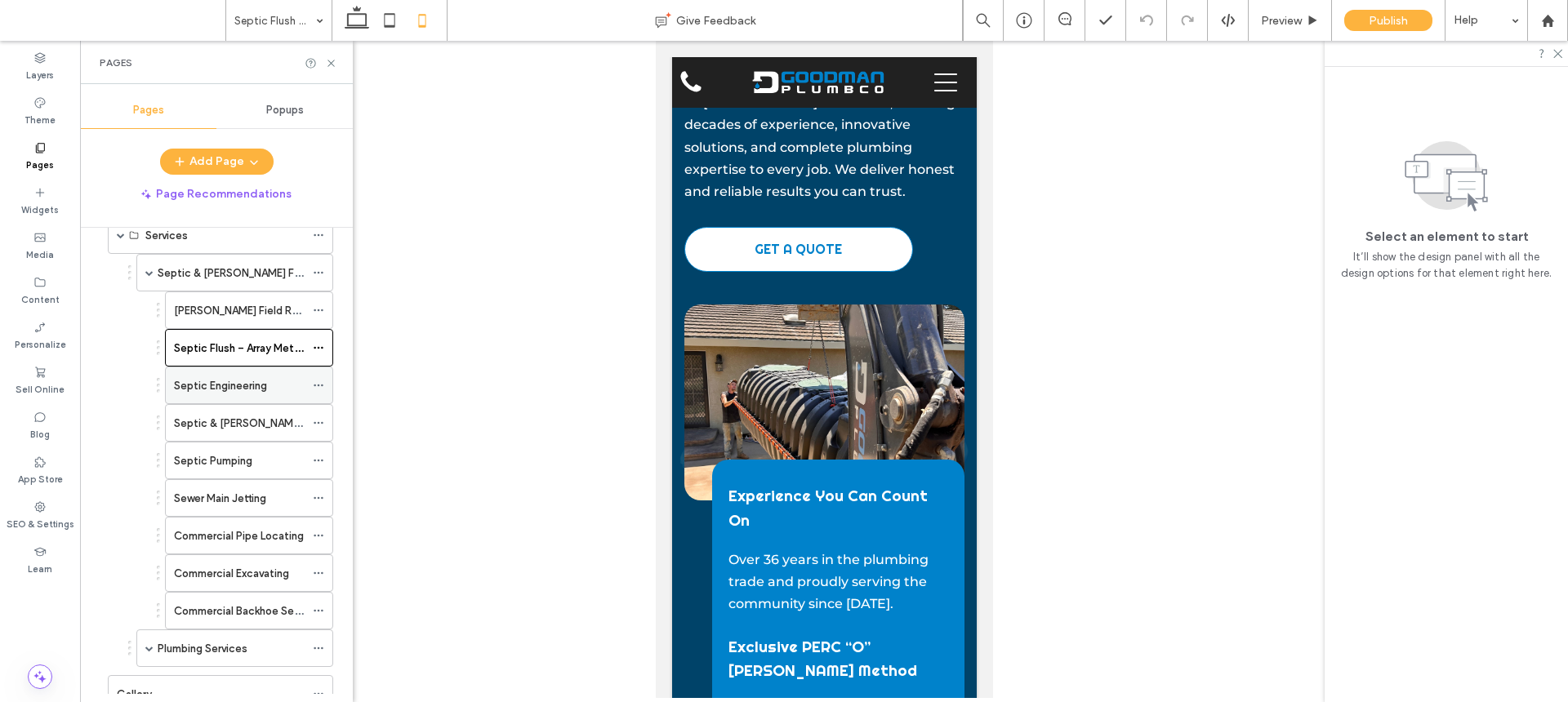
click at [256, 394] on div "Septic Engineering" at bounding box center [239, 385] width 131 height 36
click at [382, 24] on icon at bounding box center [390, 21] width 32 height 32
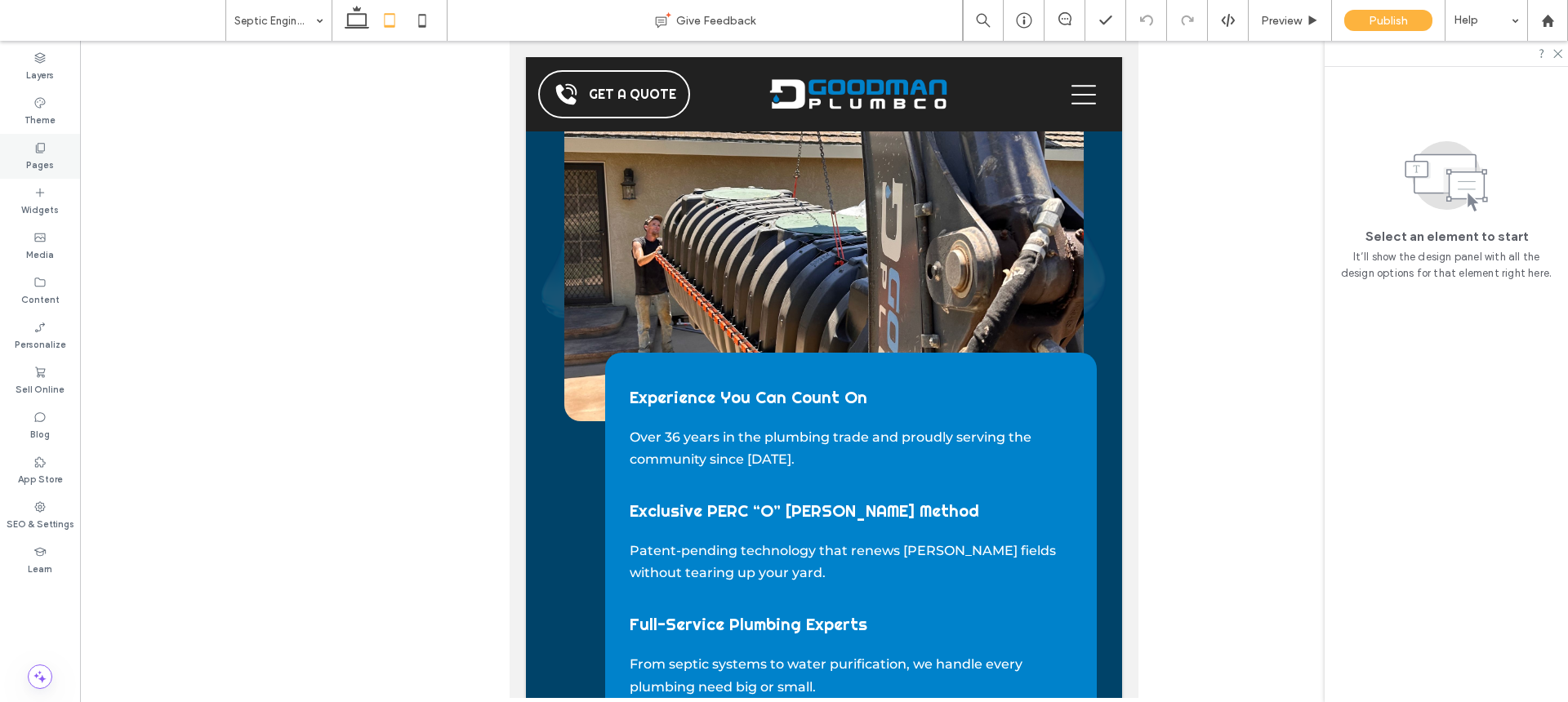
click at [70, 152] on div "Pages" at bounding box center [40, 156] width 80 height 45
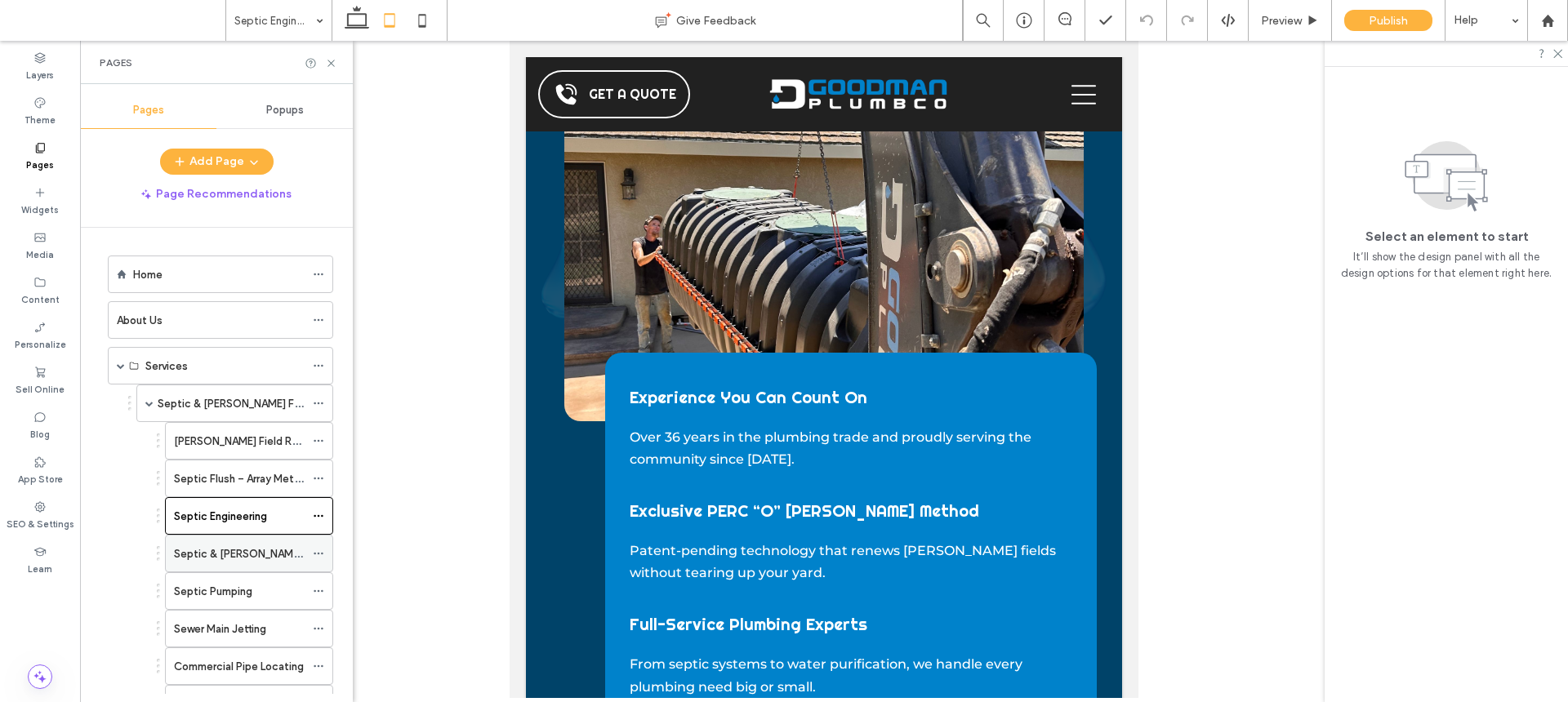
click at [265, 548] on label "Septic & [PERSON_NAME] Field Installation" at bounding box center [280, 554] width 211 height 29
click at [422, 24] on icon at bounding box center [422, 21] width 32 height 32
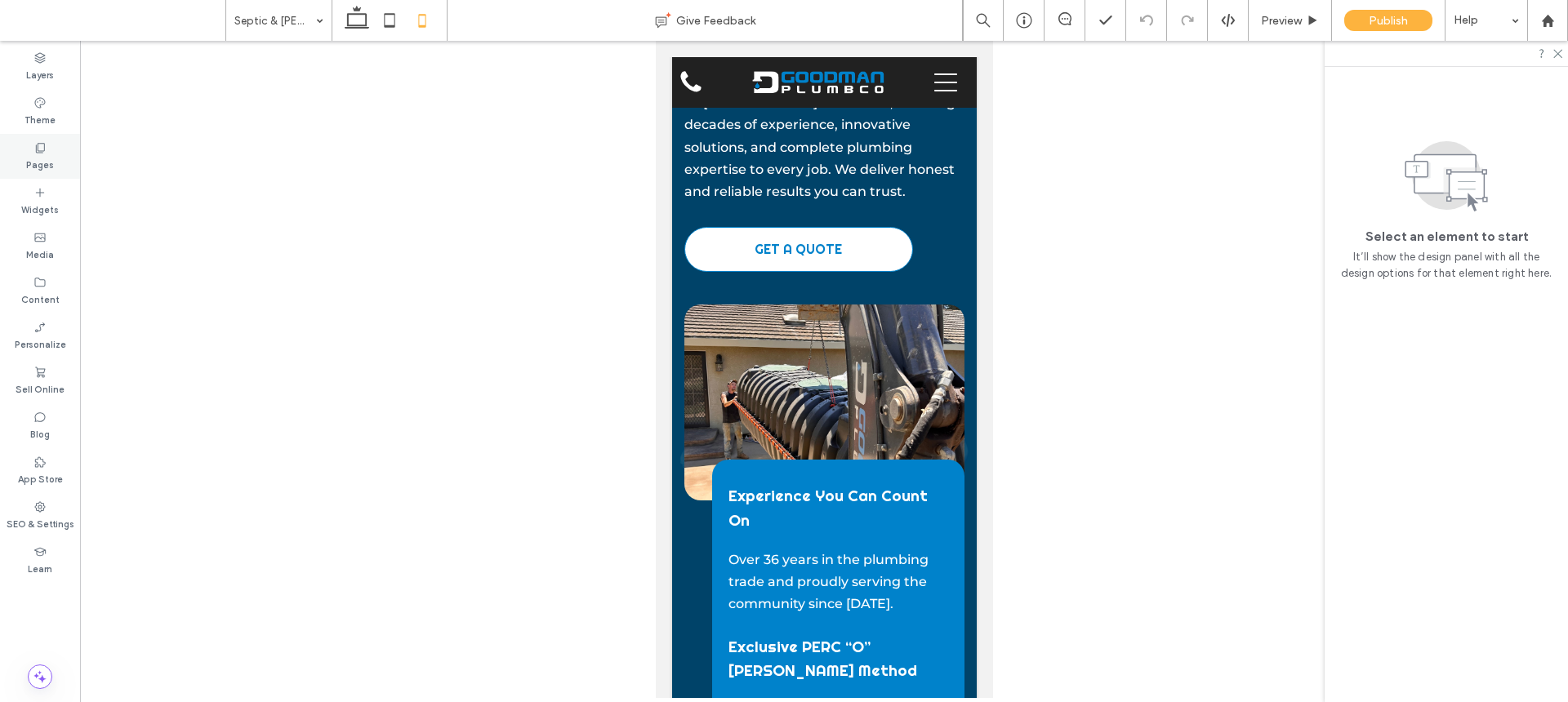
click at [56, 146] on div "Pages" at bounding box center [40, 156] width 80 height 45
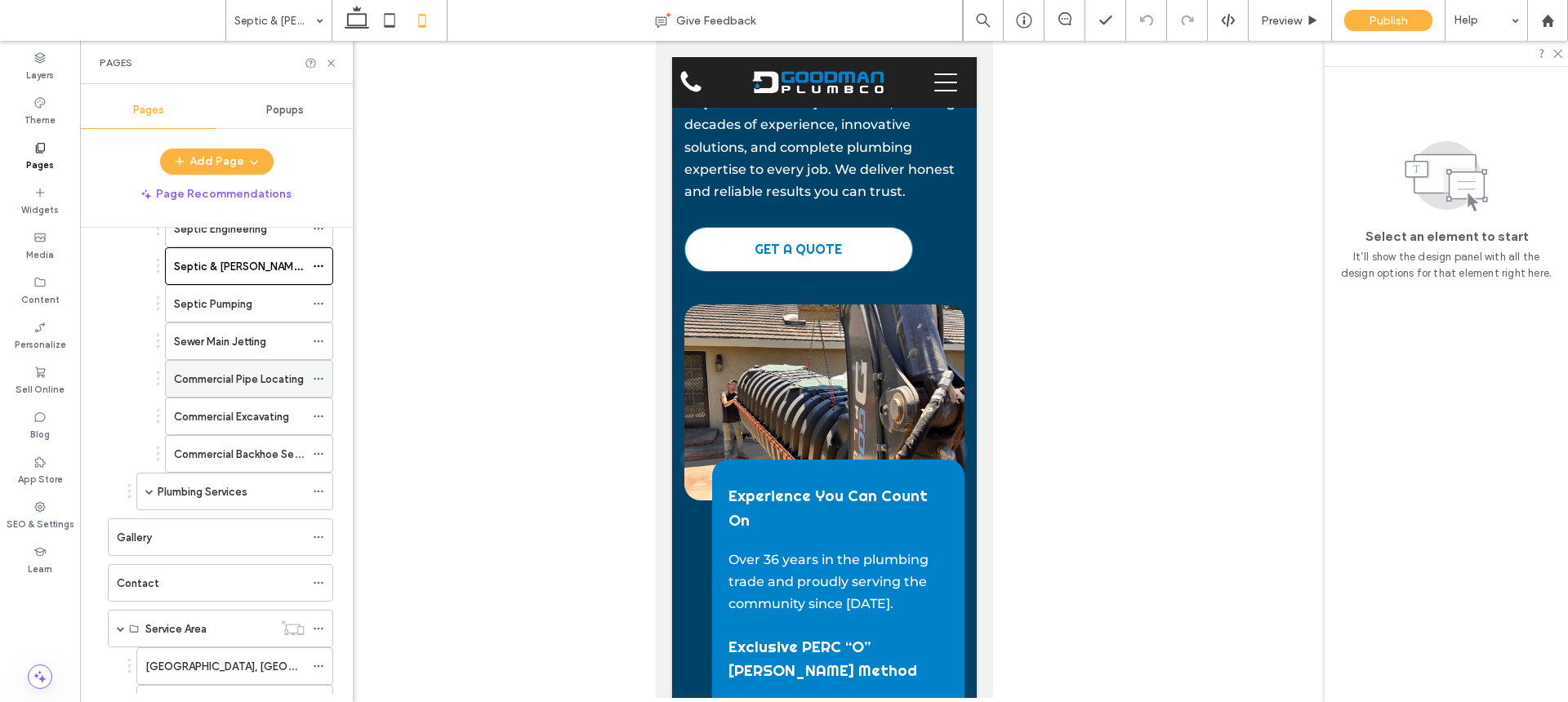
scroll to position [284, 0]
click at [231, 309] on label "Septic Pumping" at bounding box center [213, 308] width 79 height 29
click at [392, 22] on icon at bounding box center [390, 21] width 32 height 32
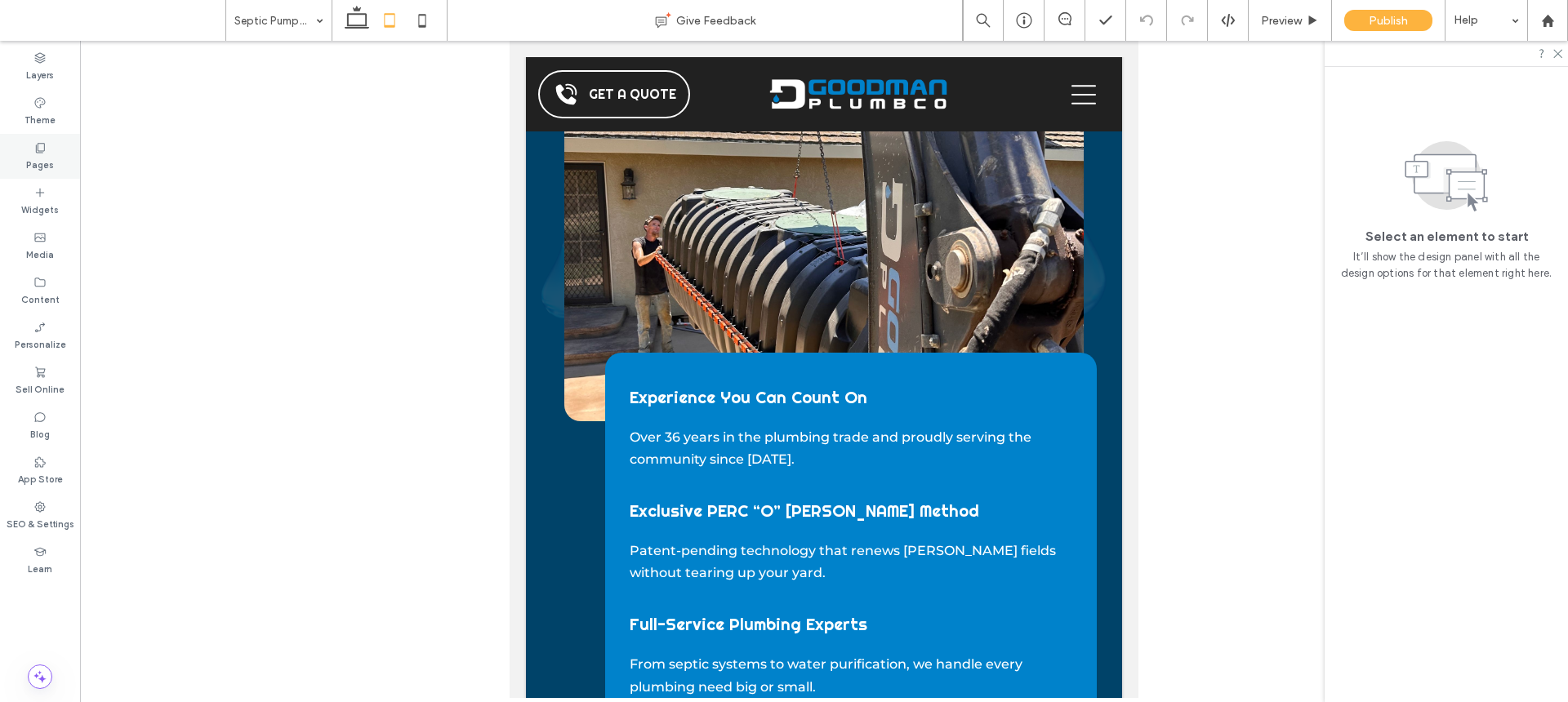
click at [57, 153] on div "Pages" at bounding box center [40, 156] width 80 height 45
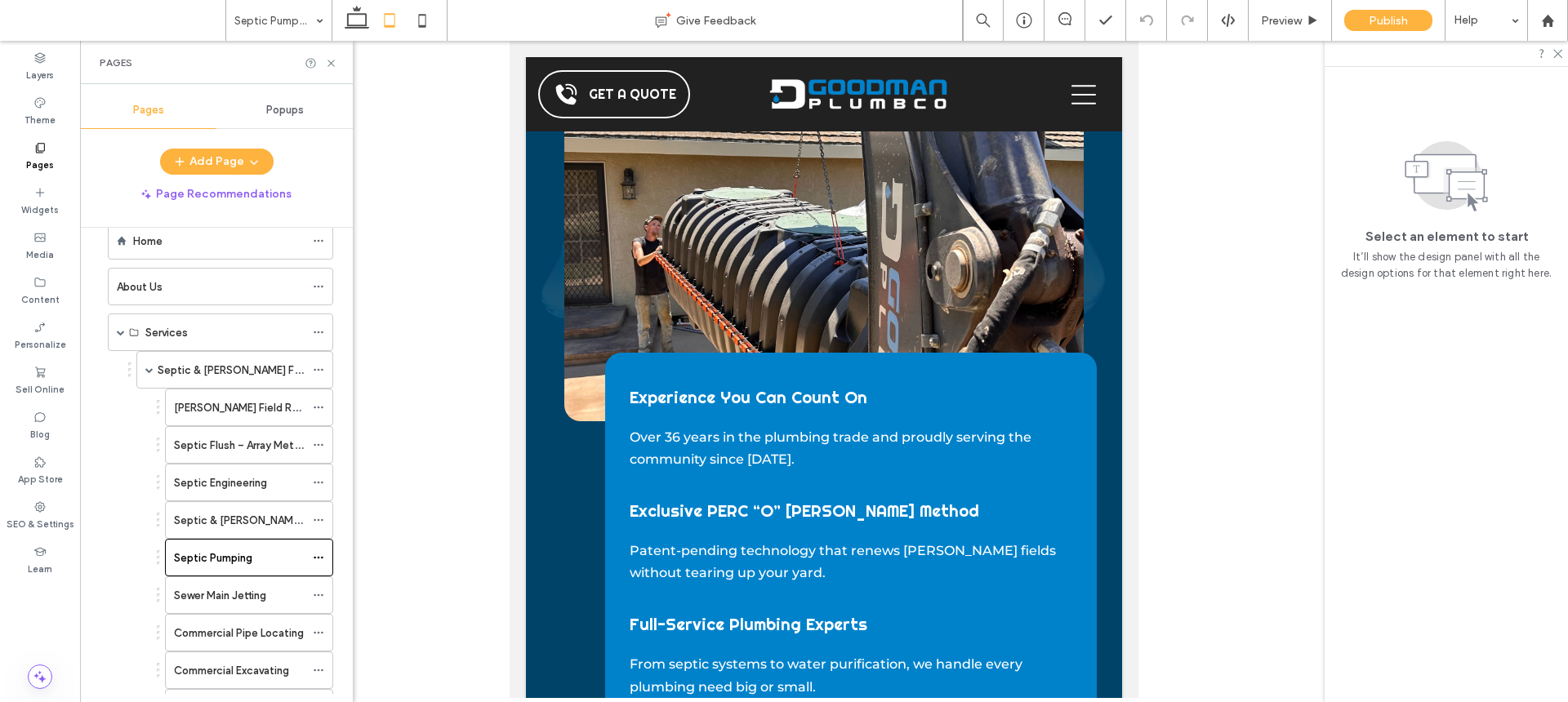
scroll to position [299, 0]
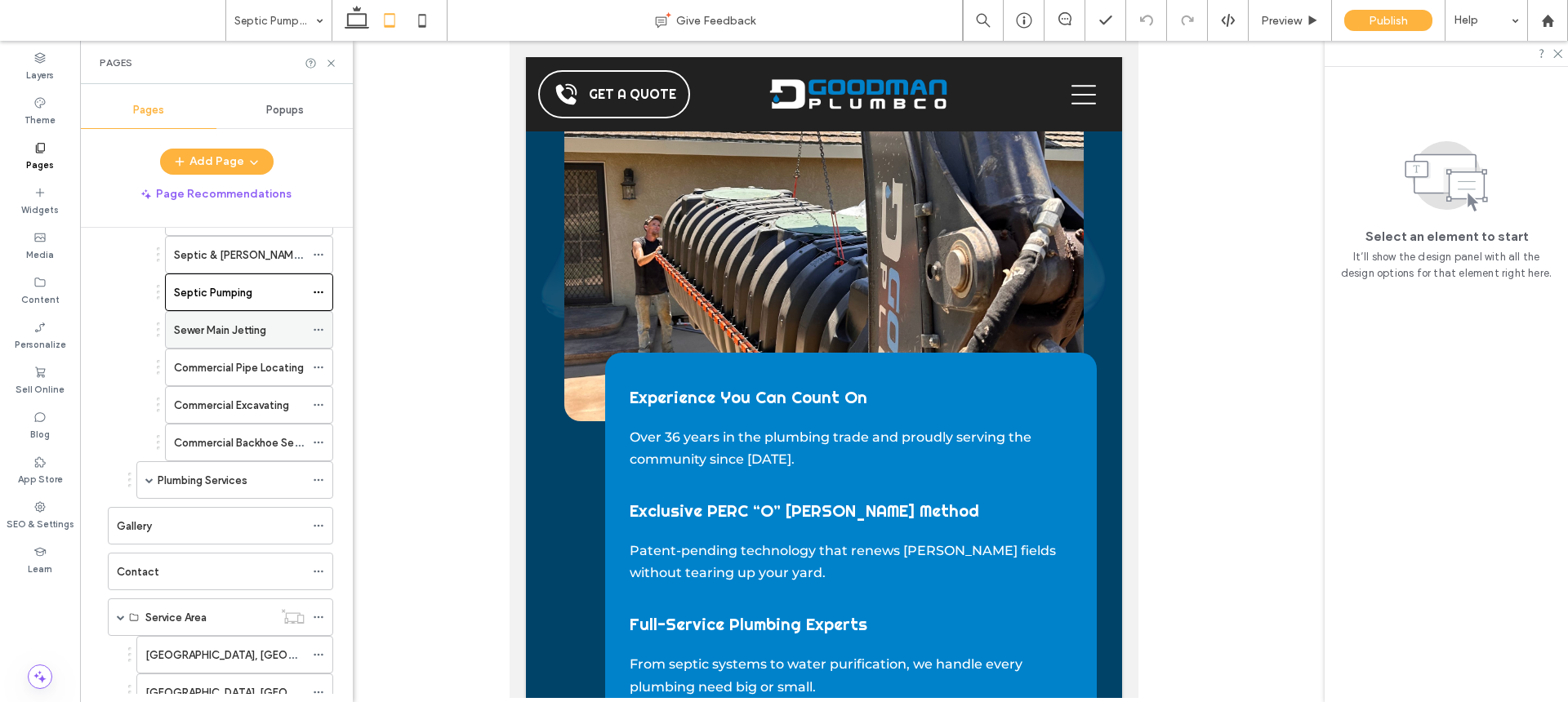
click at [283, 338] on div "Sewer Main Jetting" at bounding box center [239, 330] width 131 height 36
click at [424, 23] on icon at bounding box center [422, 21] width 32 height 32
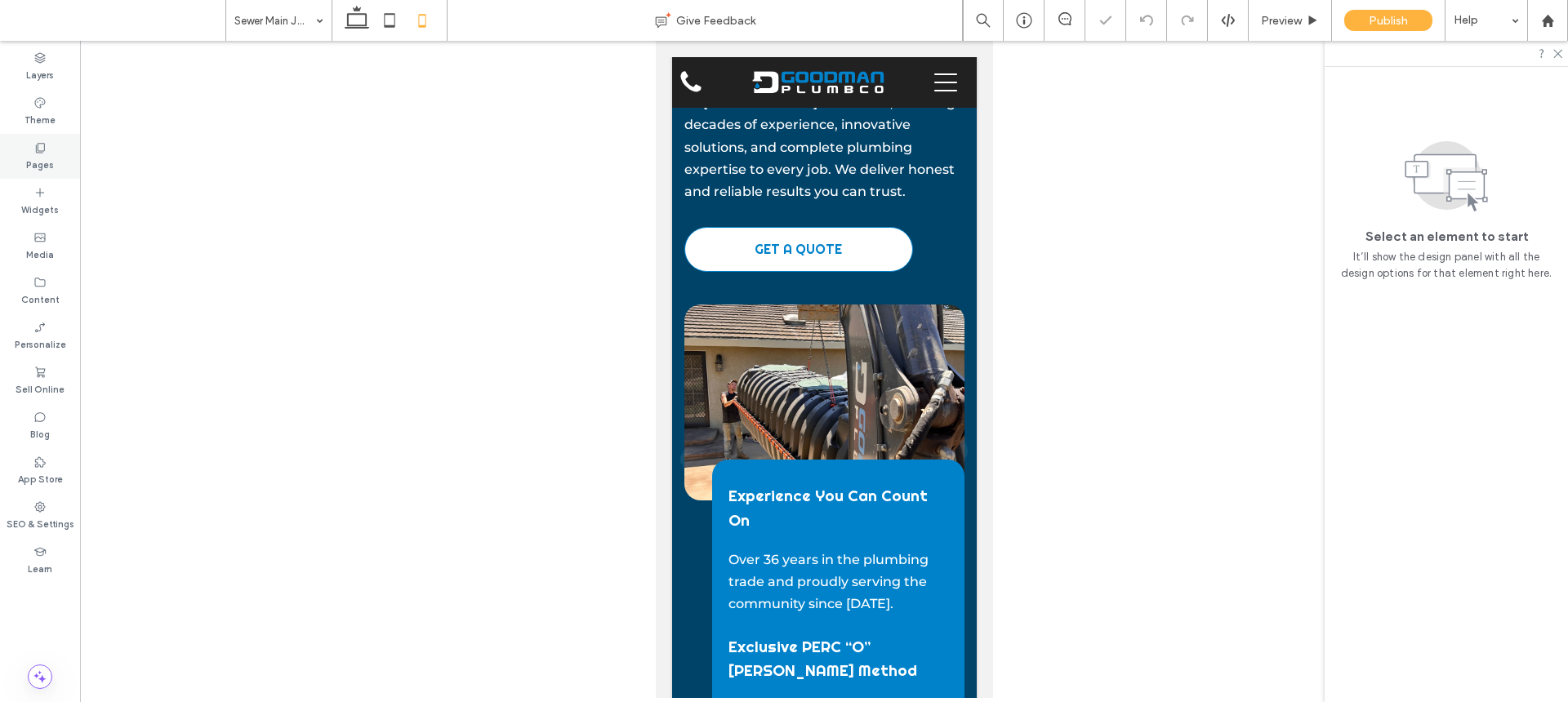
click at [60, 153] on div "Pages" at bounding box center [40, 156] width 80 height 45
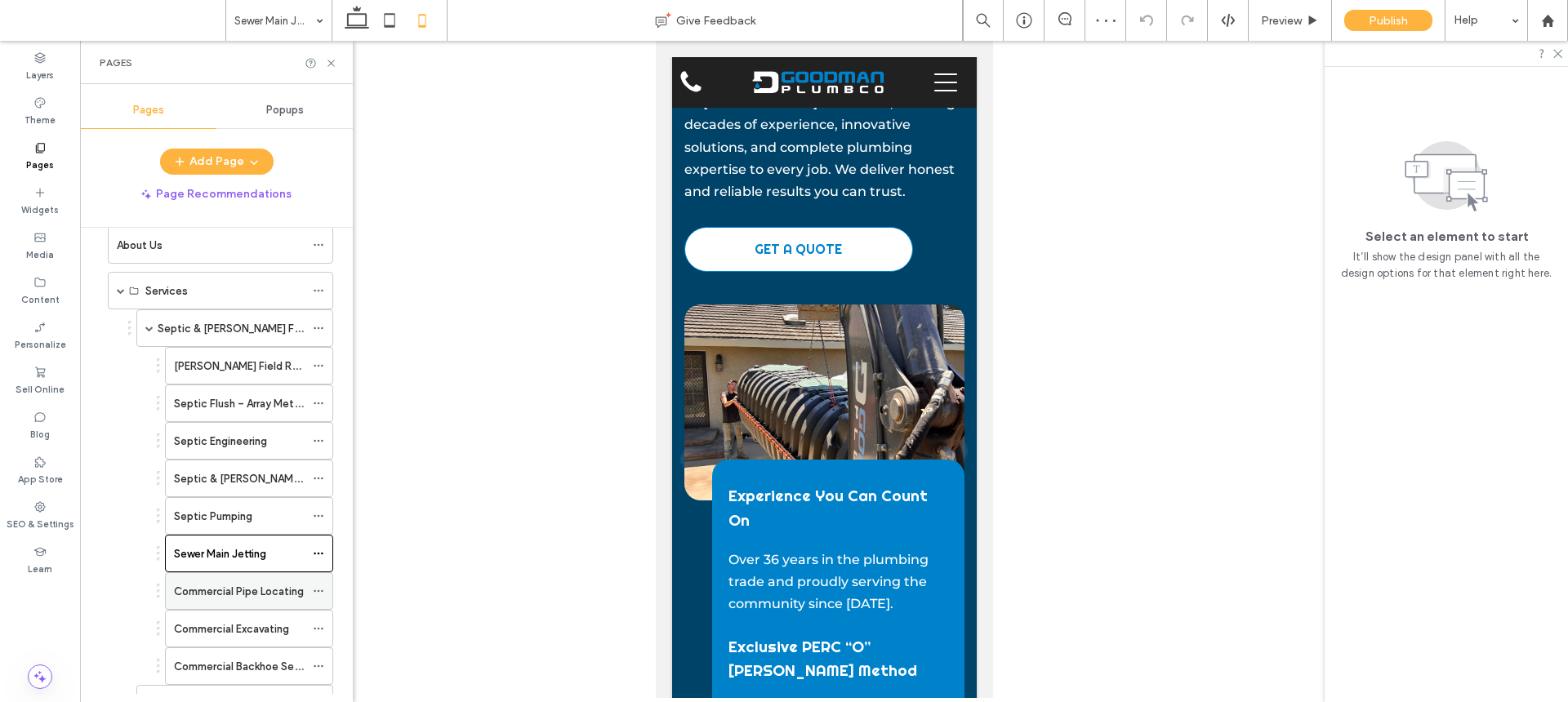
scroll to position [77, 0]
click at [257, 603] on div "Commercial Pipe Locating" at bounding box center [239, 589] width 131 height 36
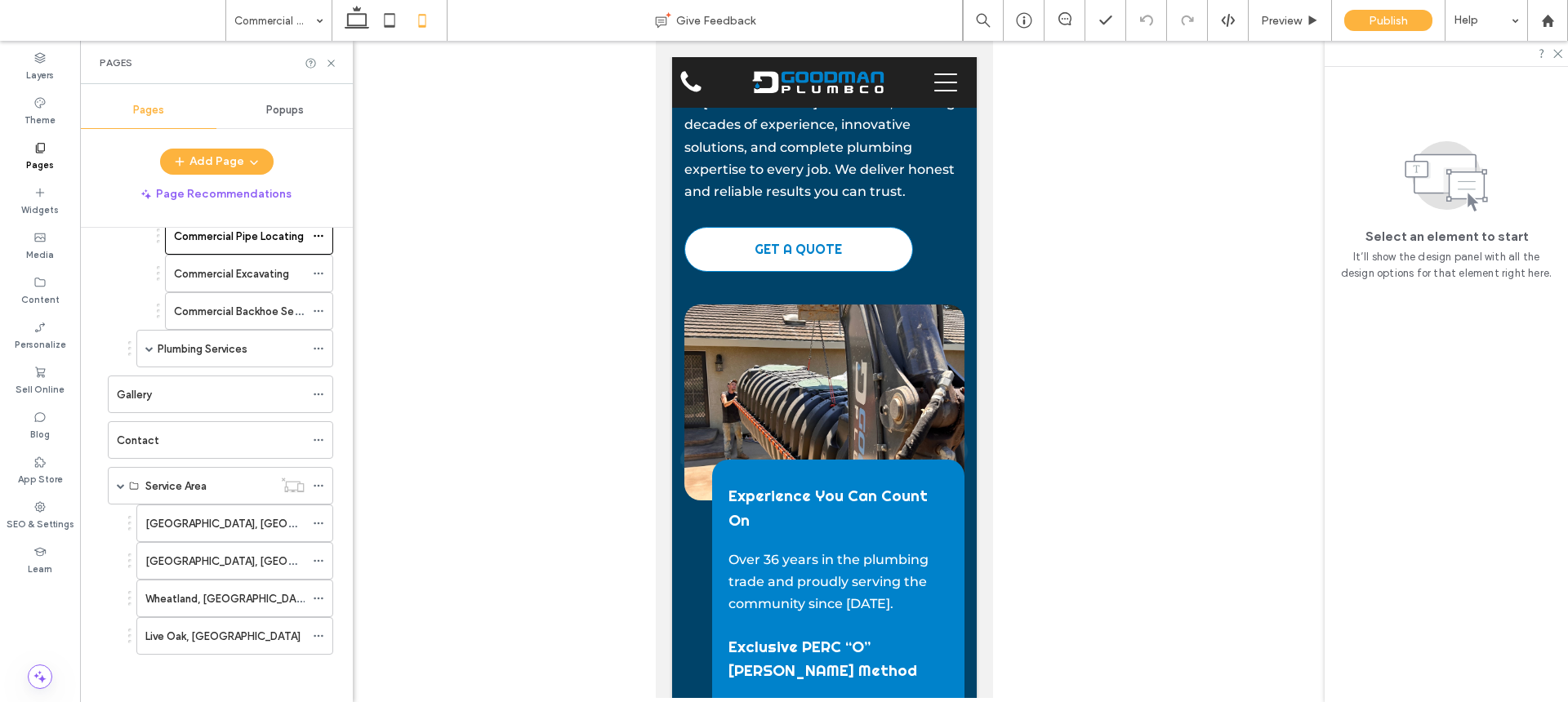
scroll to position [432, 0]
click at [391, 23] on icon at bounding box center [390, 21] width 32 height 32
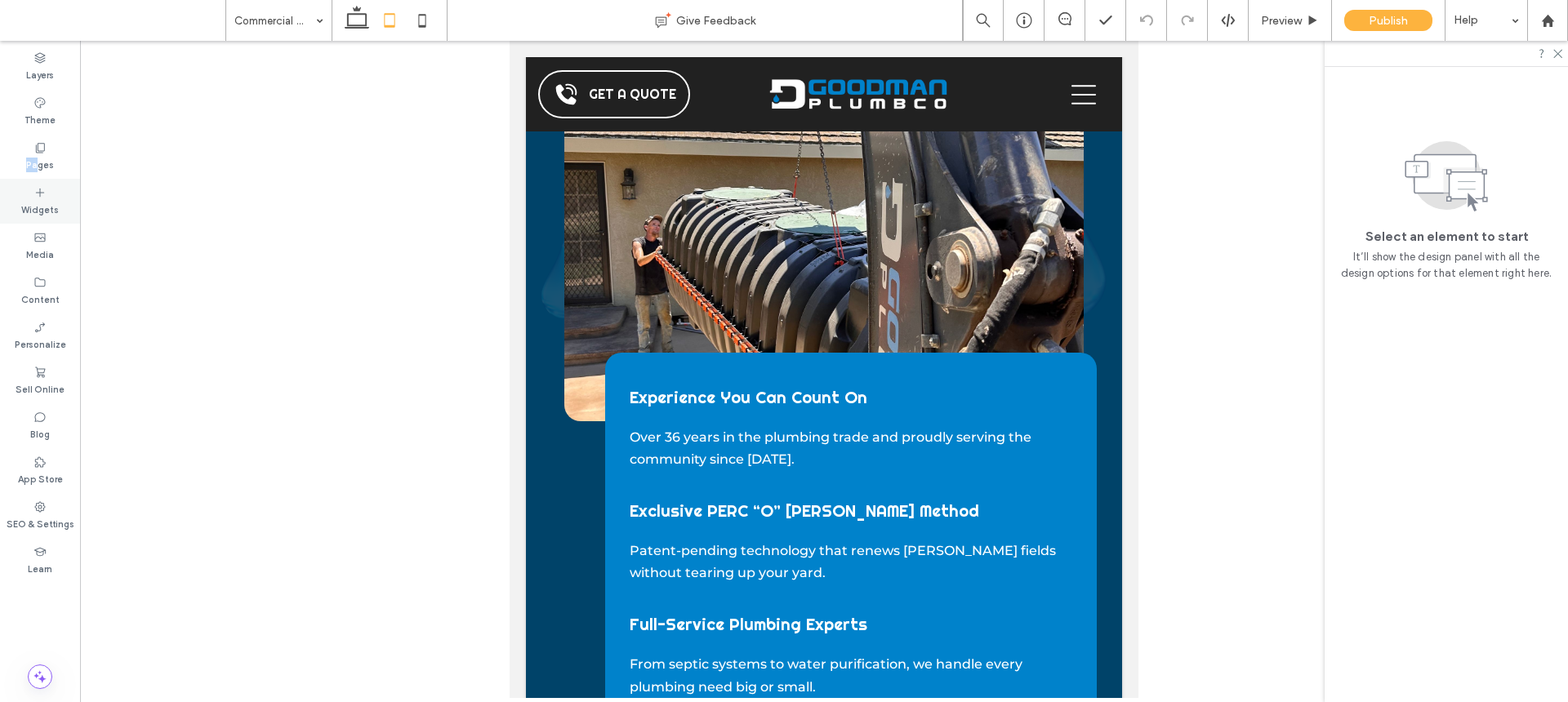
drag, startPoint x: 39, startPoint y: 156, endPoint x: 70, endPoint y: 180, distance: 39.2
click at [40, 156] on label "Pages" at bounding box center [40, 163] width 28 height 18
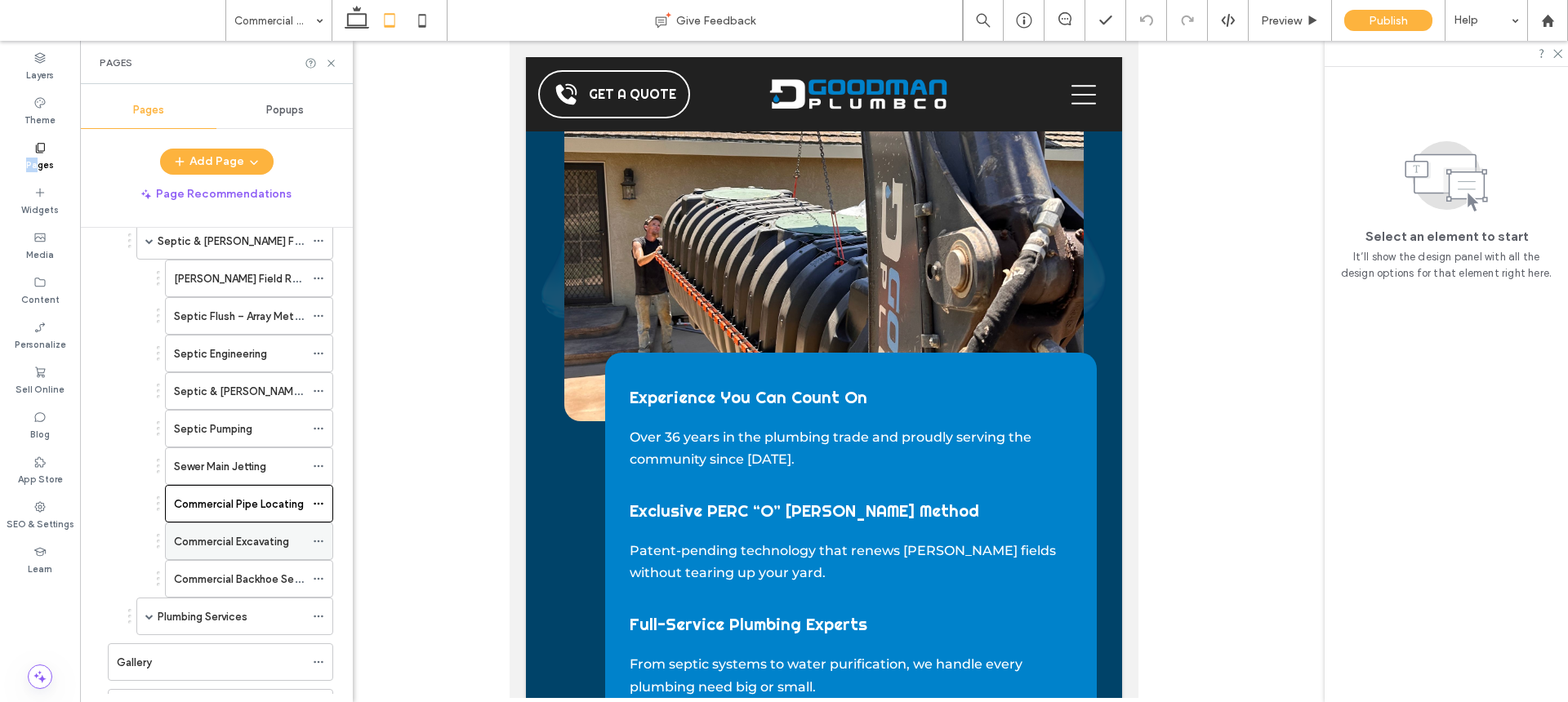
scroll to position [175, 0]
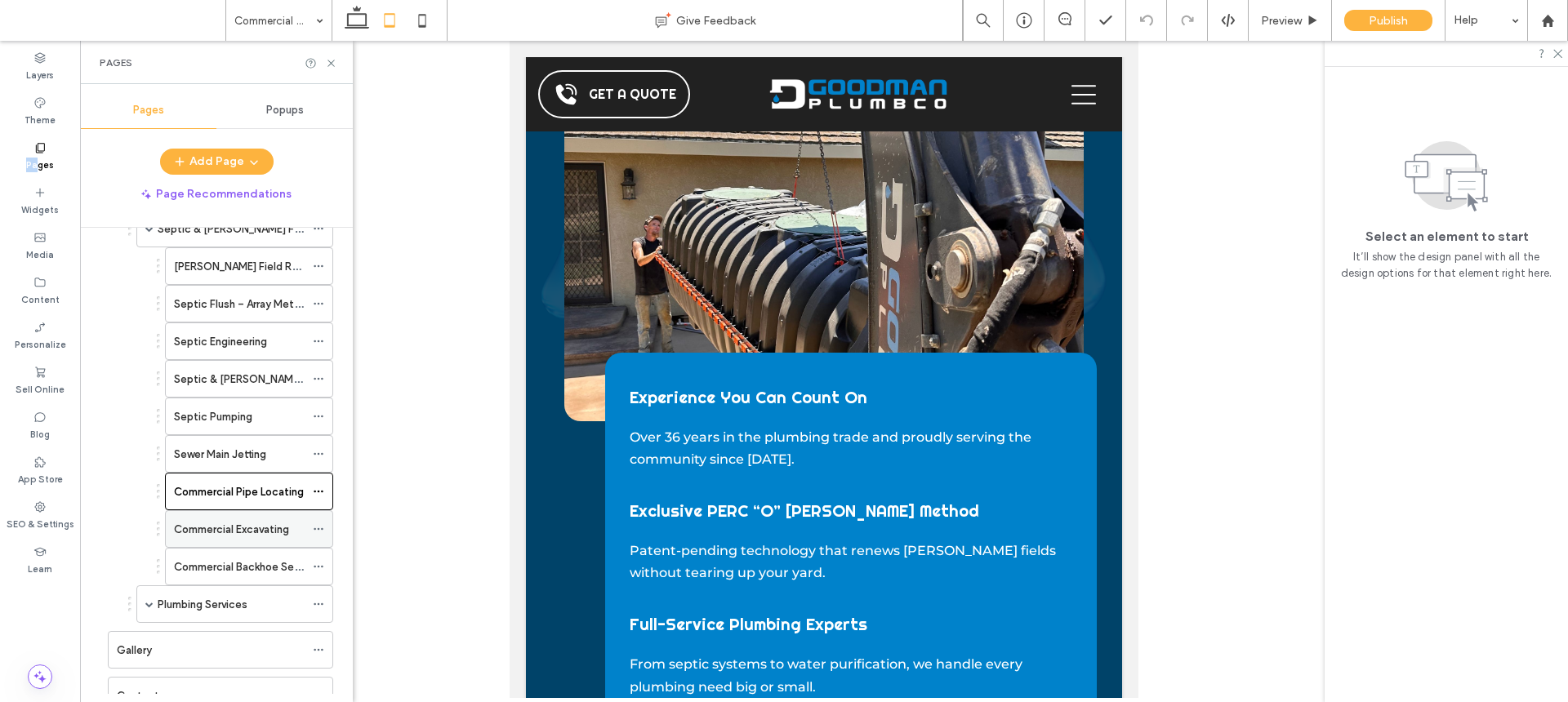
click at [265, 521] on label "Commercial Excavating" at bounding box center [232, 530] width 116 height 29
click at [420, 20] on icon at bounding box center [422, 21] width 32 height 32
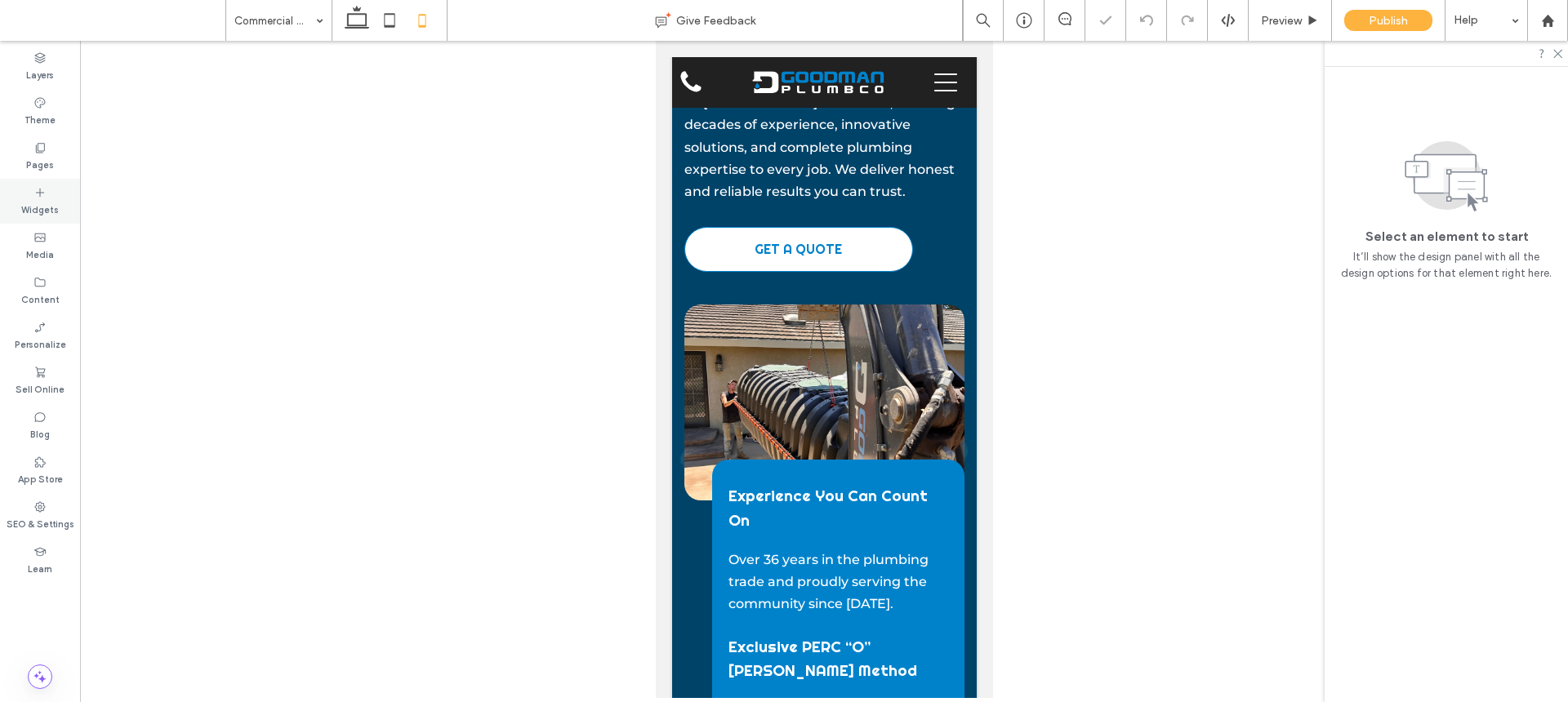
click at [36, 146] on use at bounding box center [41, 147] width 9 height 10
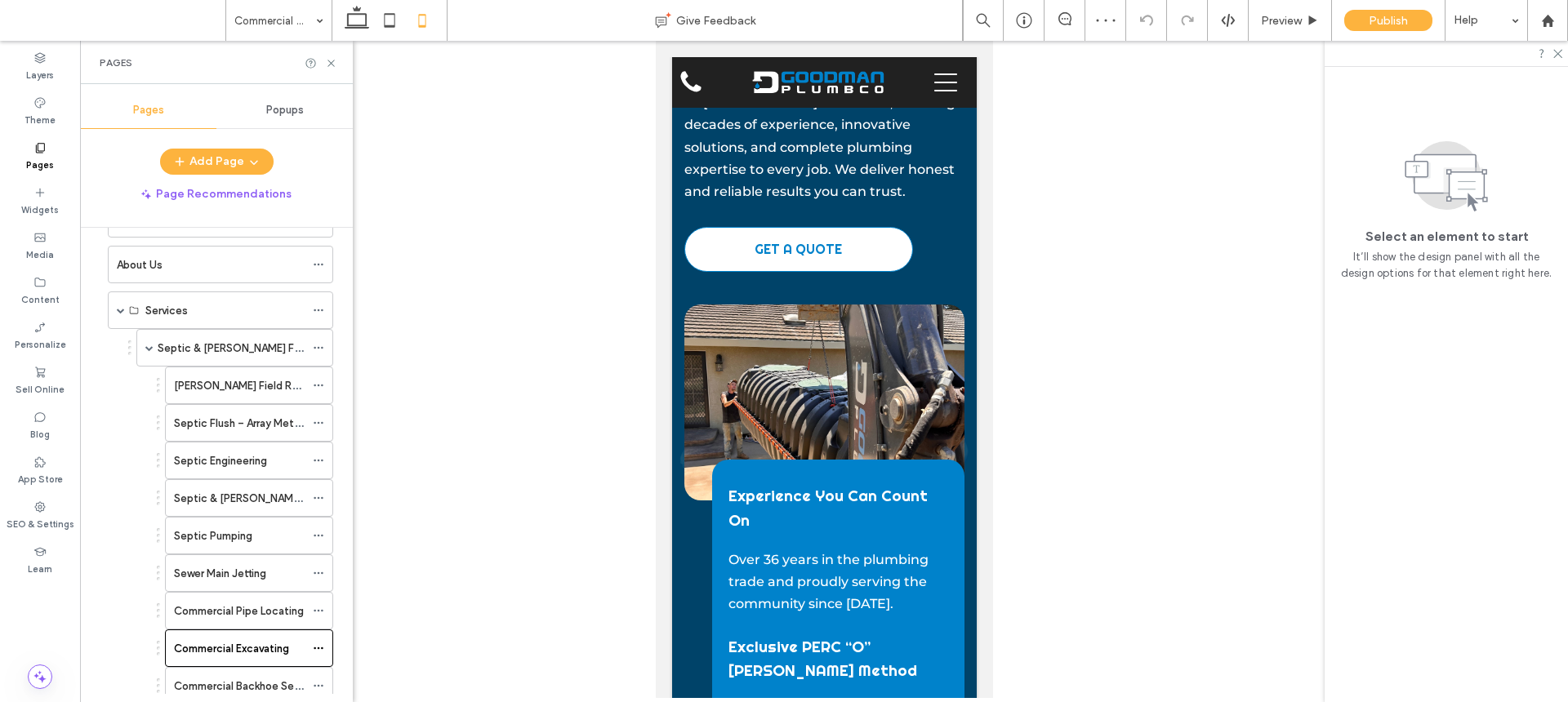
scroll to position [299, 0]
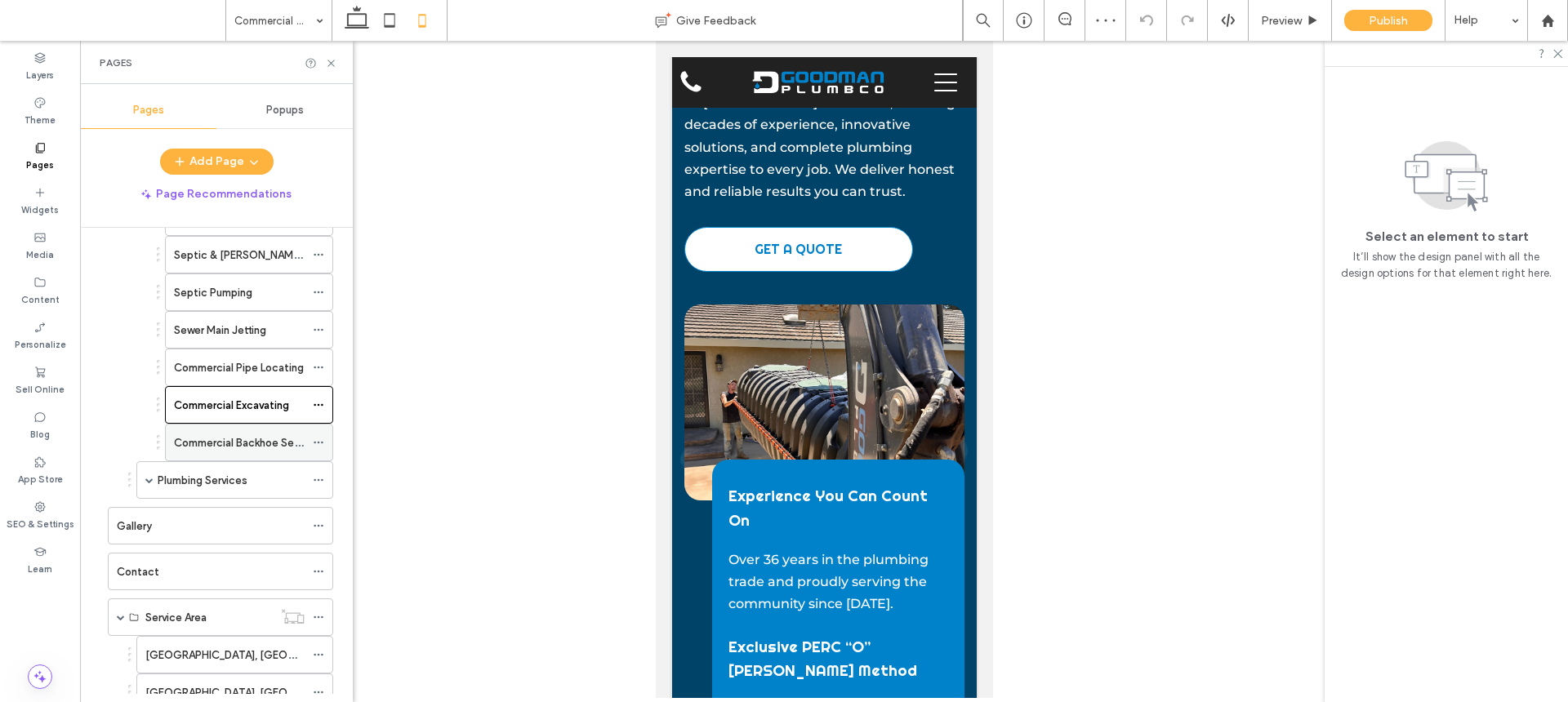
click at [262, 454] on div "Commercial Backhoe Services" at bounding box center [239, 443] width 131 height 36
click at [385, 14] on use at bounding box center [390, 19] width 11 height 14
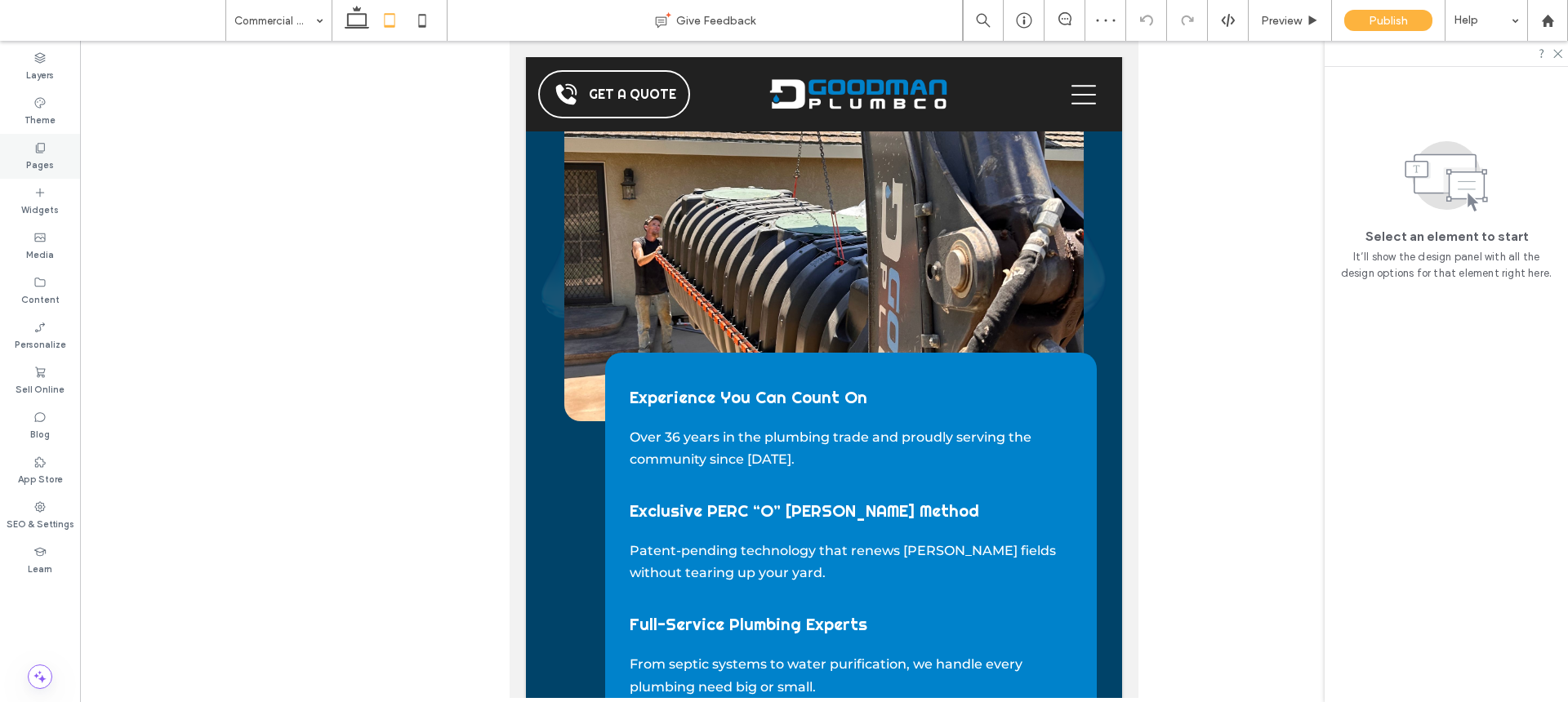
click at [30, 146] on div "Pages" at bounding box center [40, 156] width 80 height 45
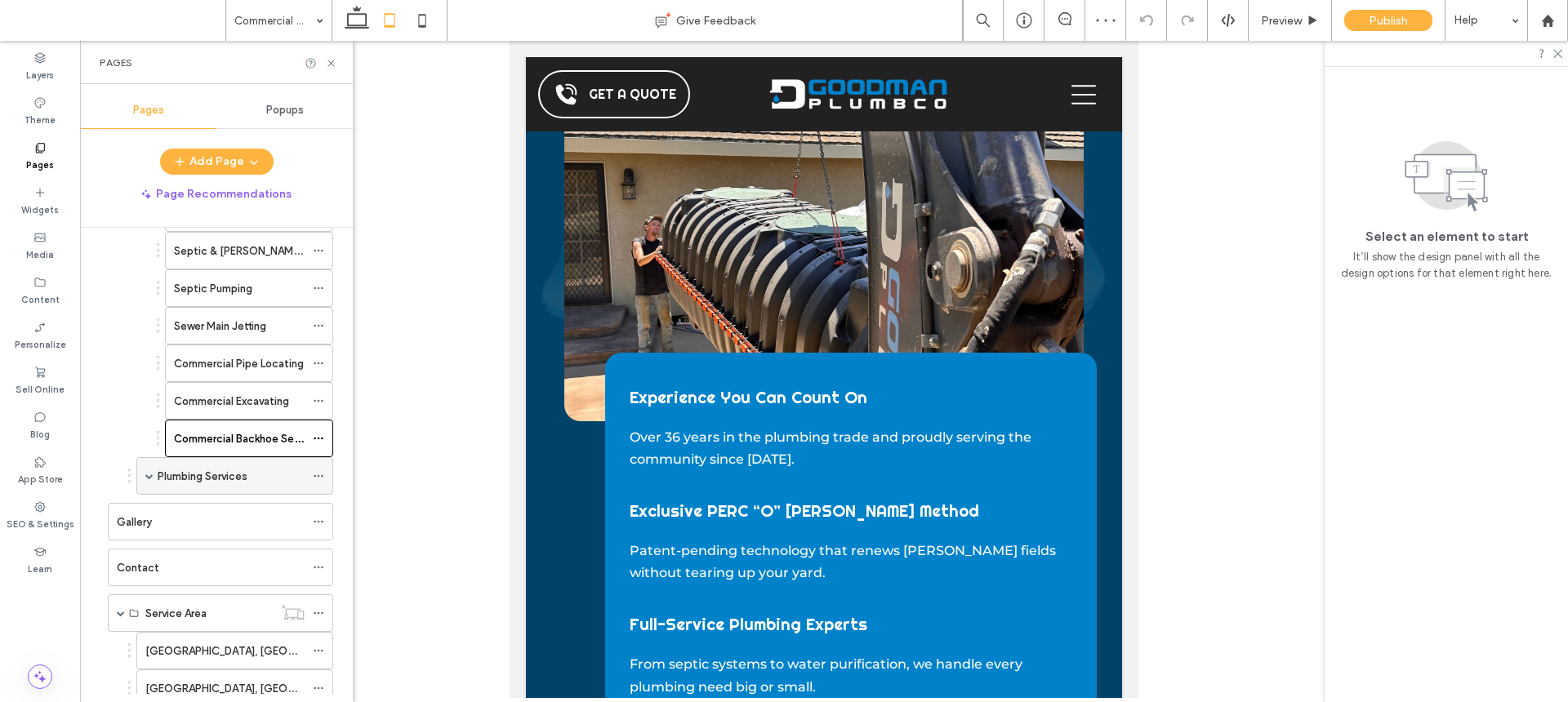
scroll to position [313, 0]
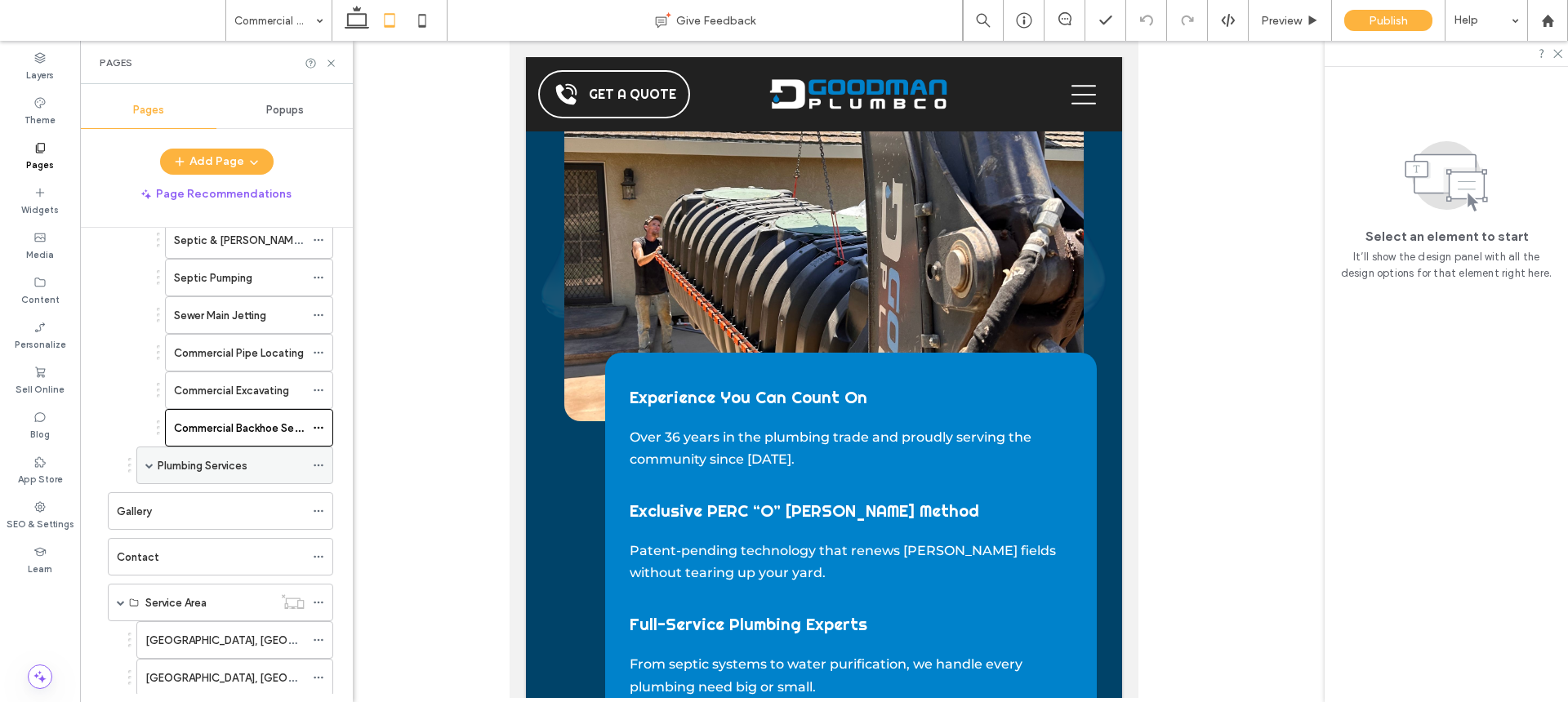
click at [254, 459] on div "Plumbing Services" at bounding box center [231, 466] width 147 height 17
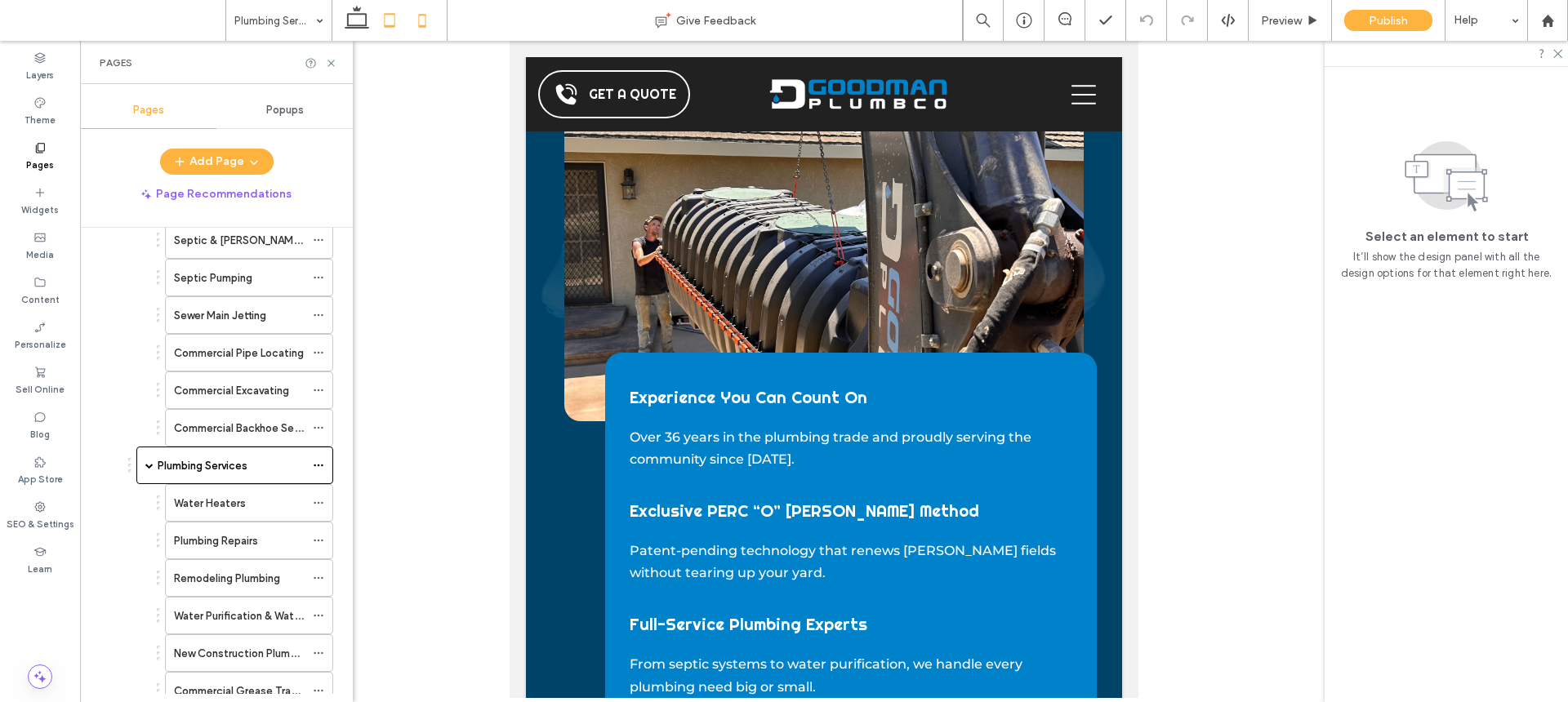
click at [425, 6] on icon at bounding box center [422, 21] width 32 height 32
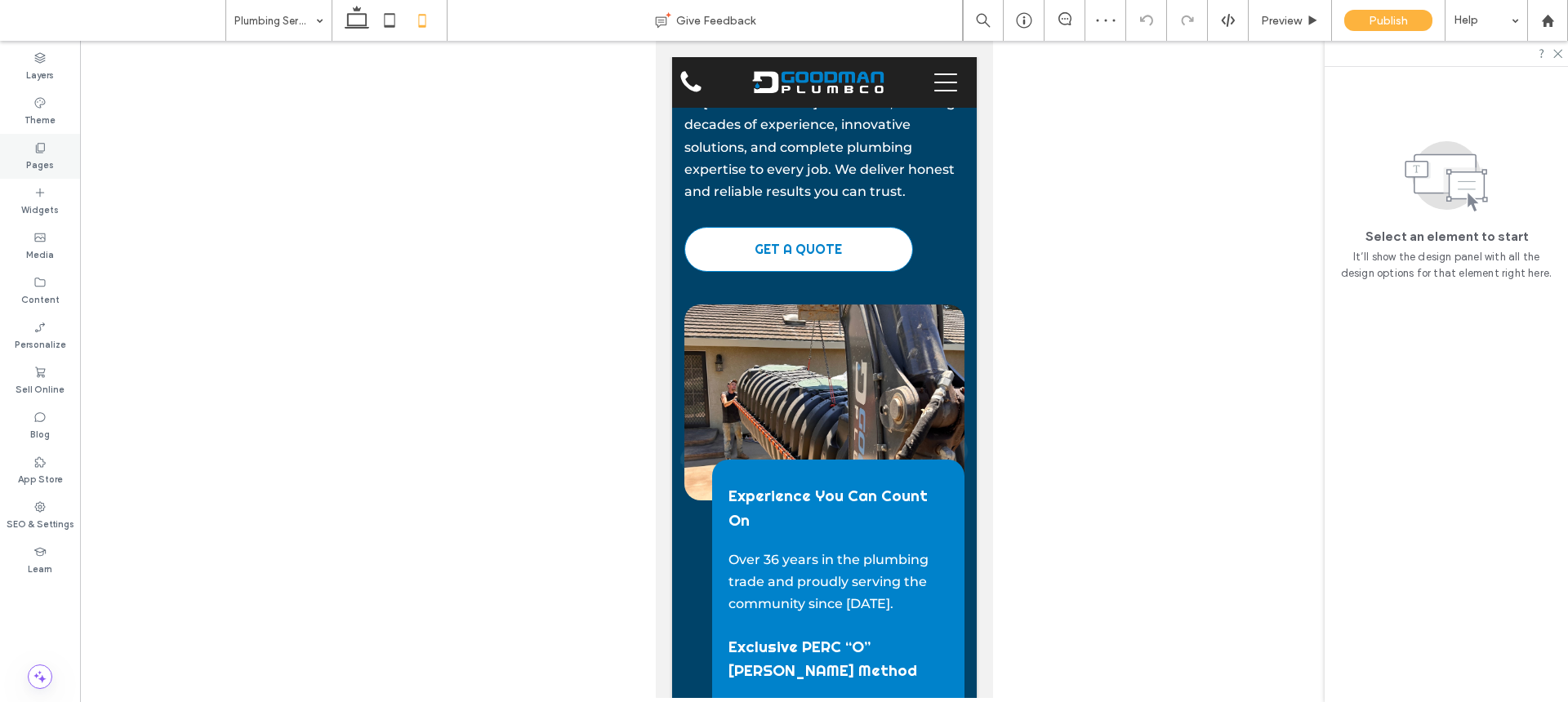
click at [25, 155] on div "Pages" at bounding box center [40, 156] width 80 height 45
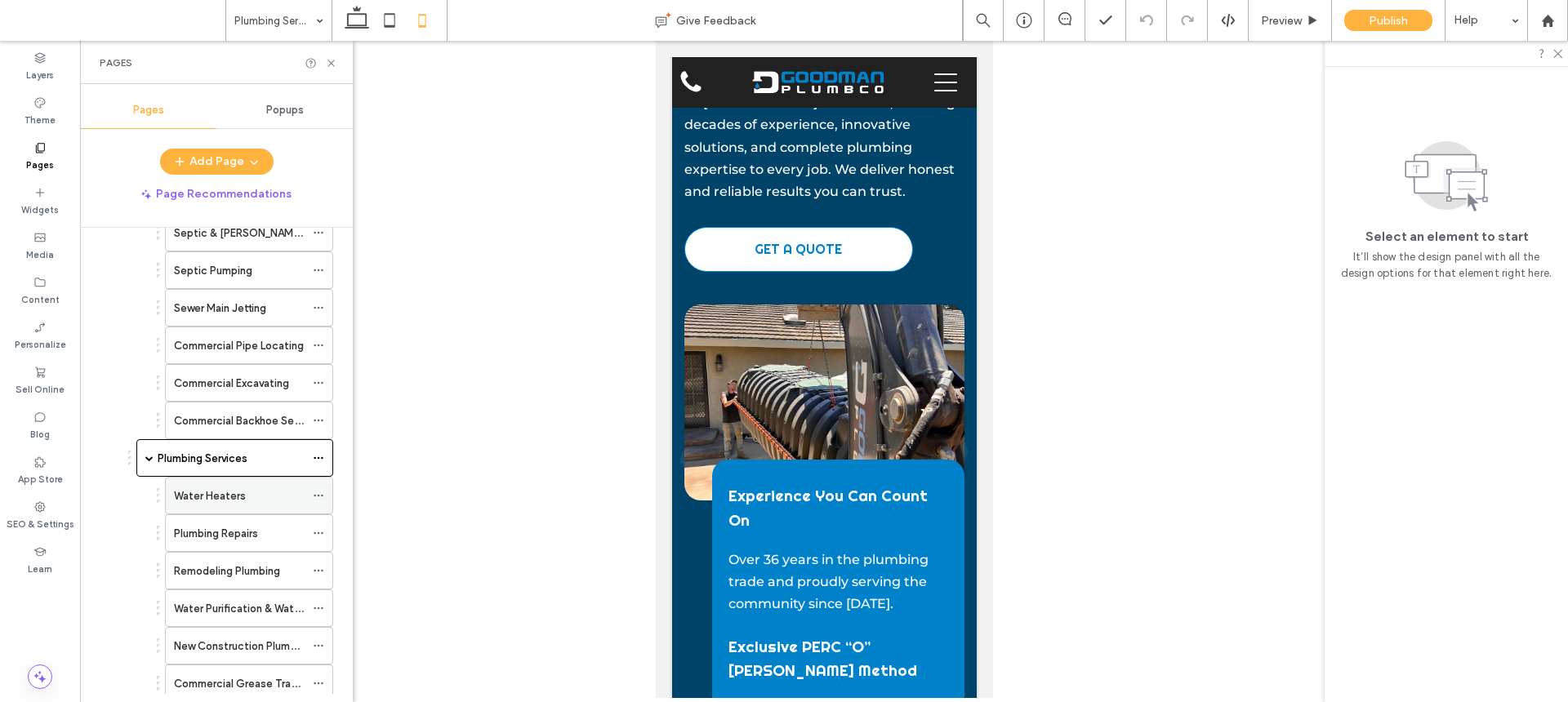
scroll to position [322, 0]
click at [240, 497] on label "Water Heaters" at bounding box center [210, 495] width 72 height 29
click at [399, 29] on icon at bounding box center [390, 21] width 32 height 32
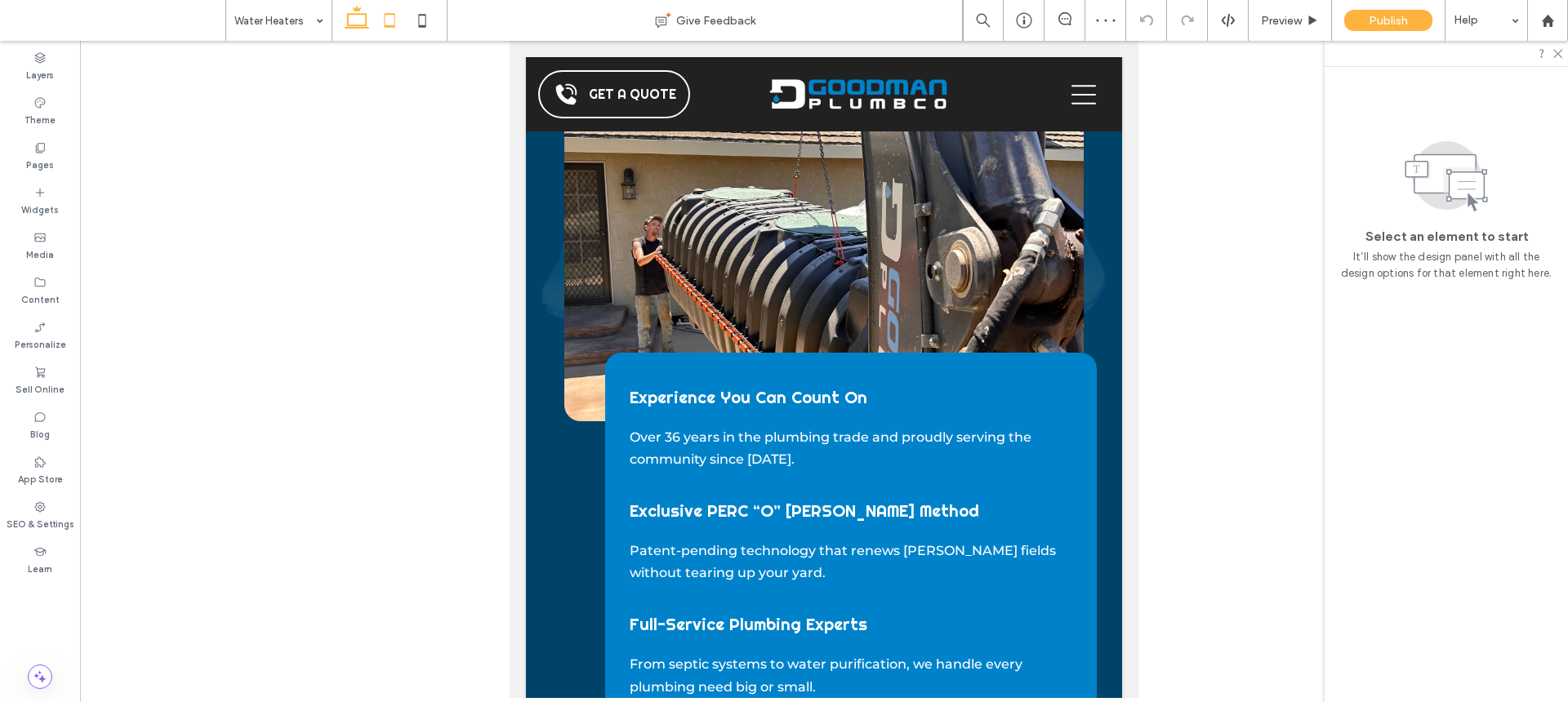
click at [357, 27] on use at bounding box center [357, 16] width 24 height 23
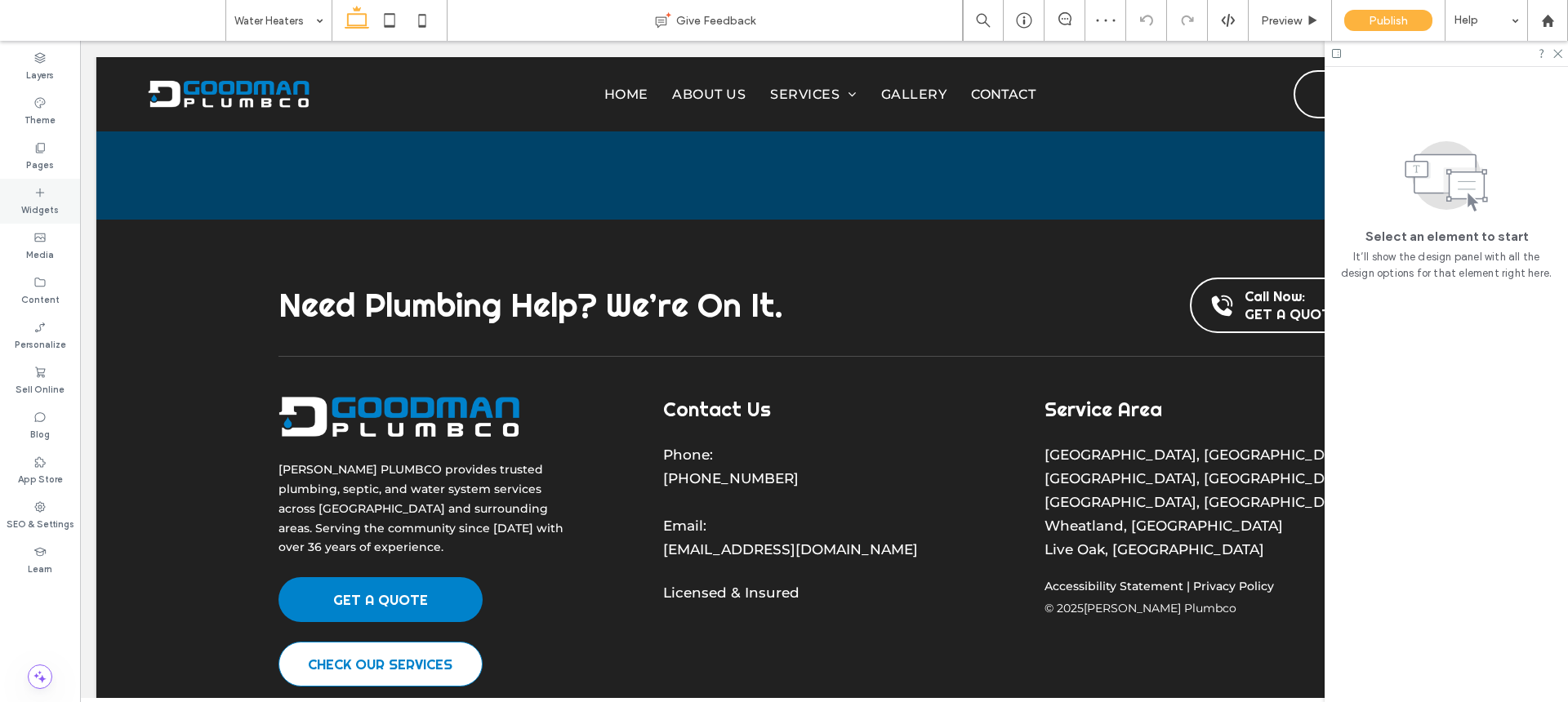
click at [51, 200] on label "Widgets" at bounding box center [41, 208] width 38 height 18
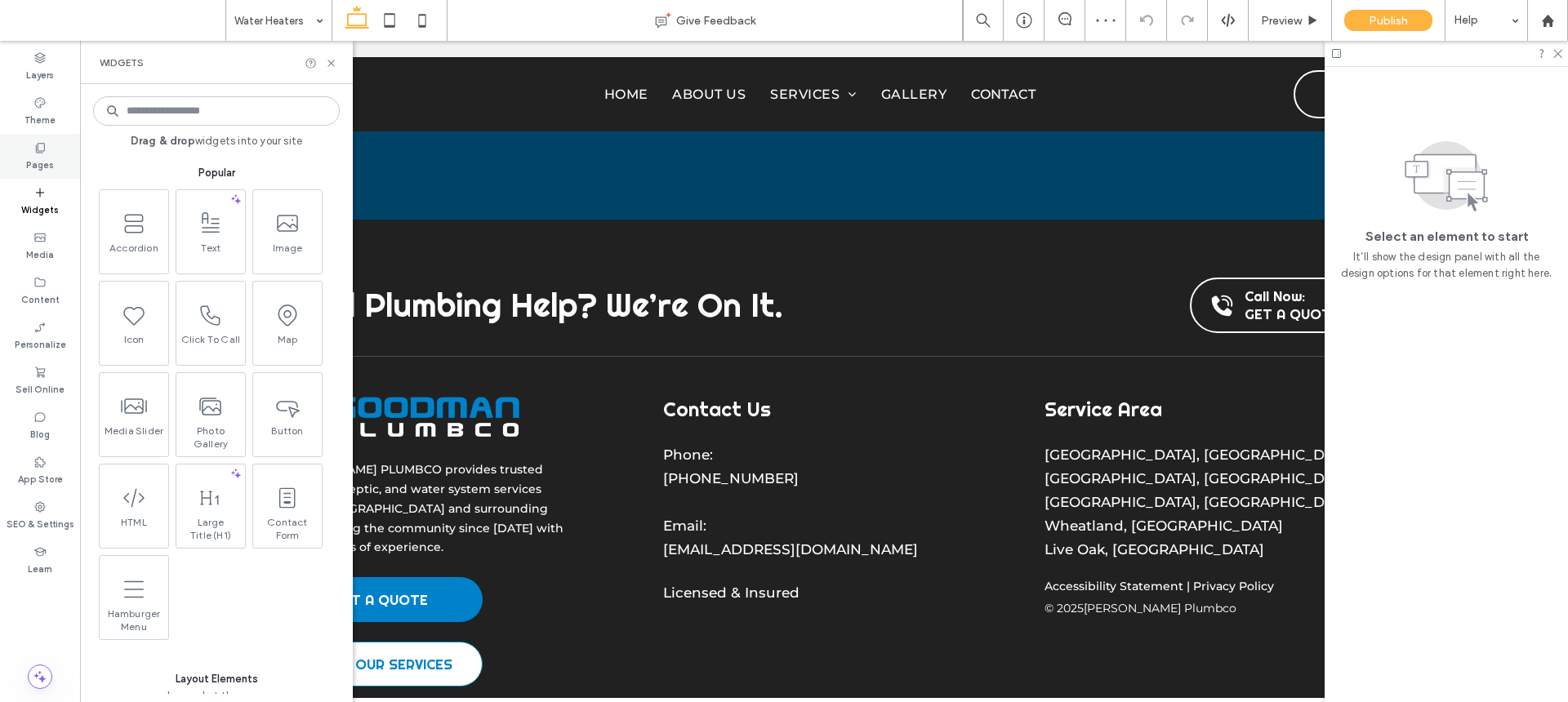
click at [47, 150] on div "Pages" at bounding box center [40, 156] width 80 height 45
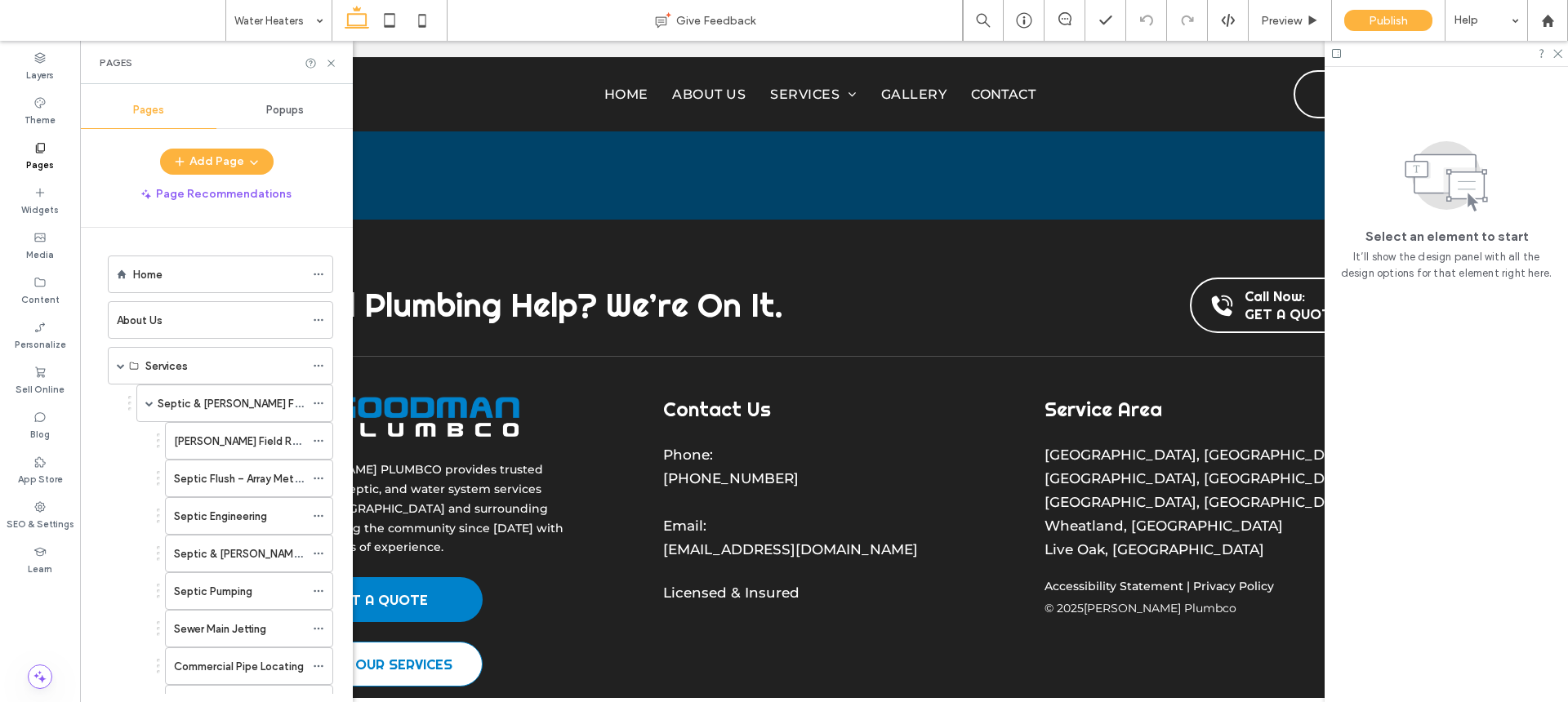
scroll to position [98, 0]
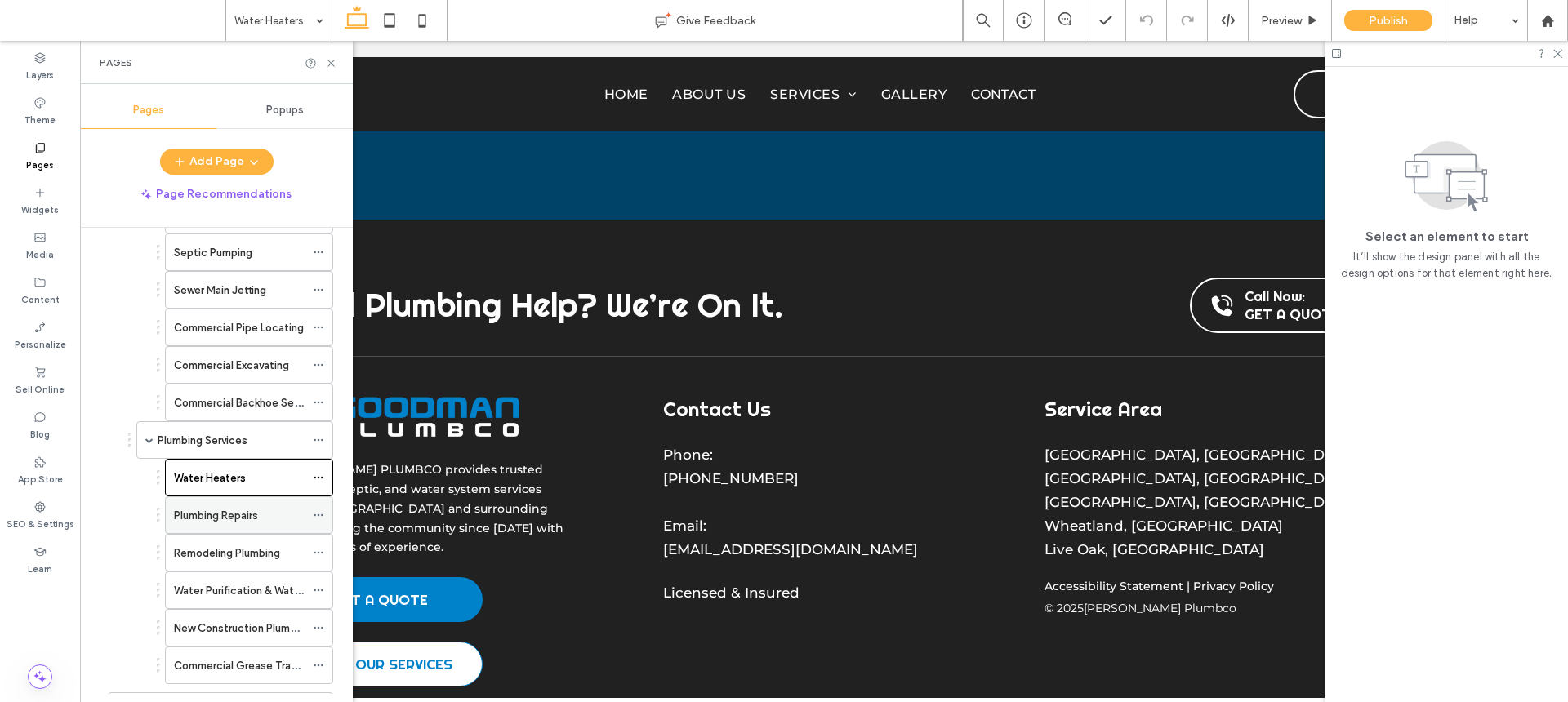
click at [264, 508] on div "Plumbing Repairs" at bounding box center [239, 515] width 131 height 17
click at [396, 20] on icon at bounding box center [390, 21] width 32 height 32
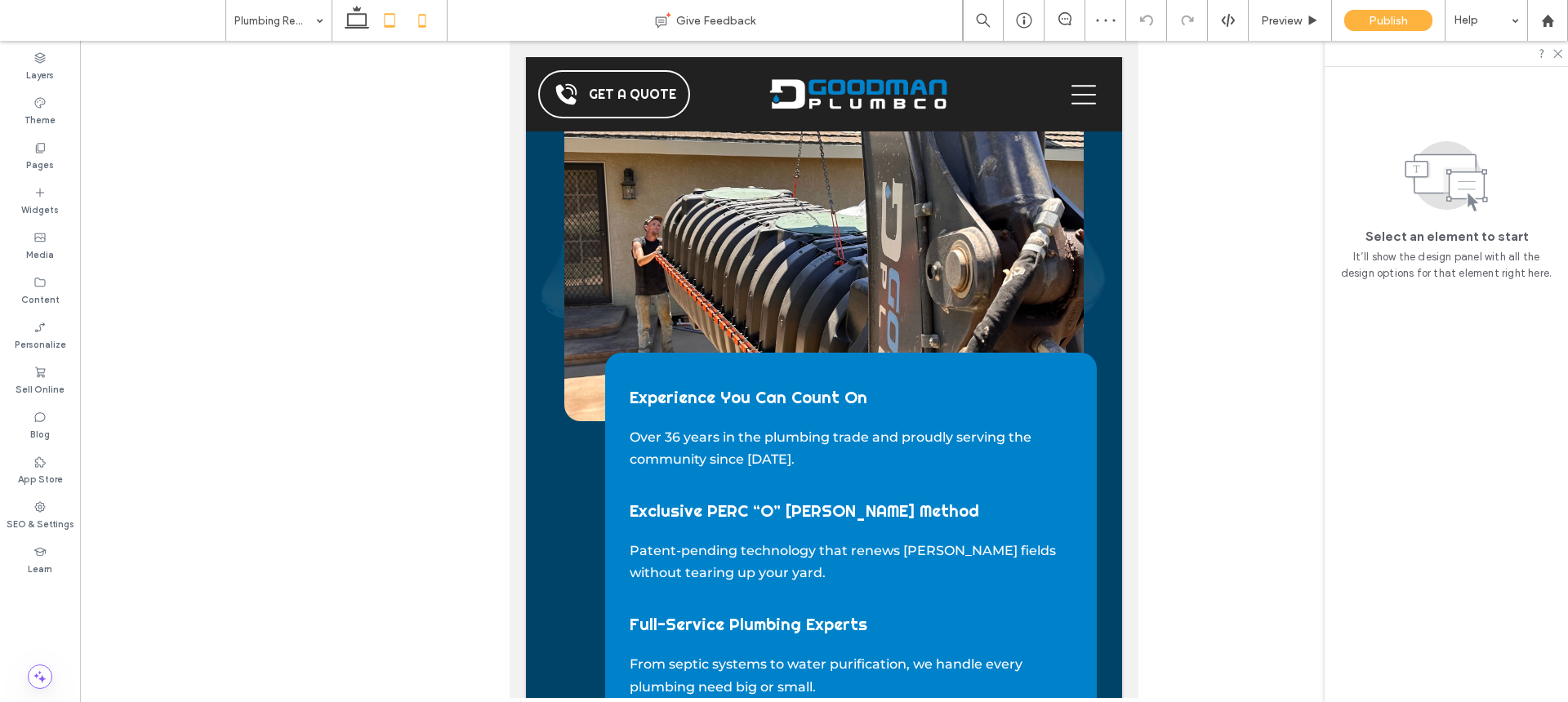
click at [421, 38] on span at bounding box center [422, 20] width 32 height 41
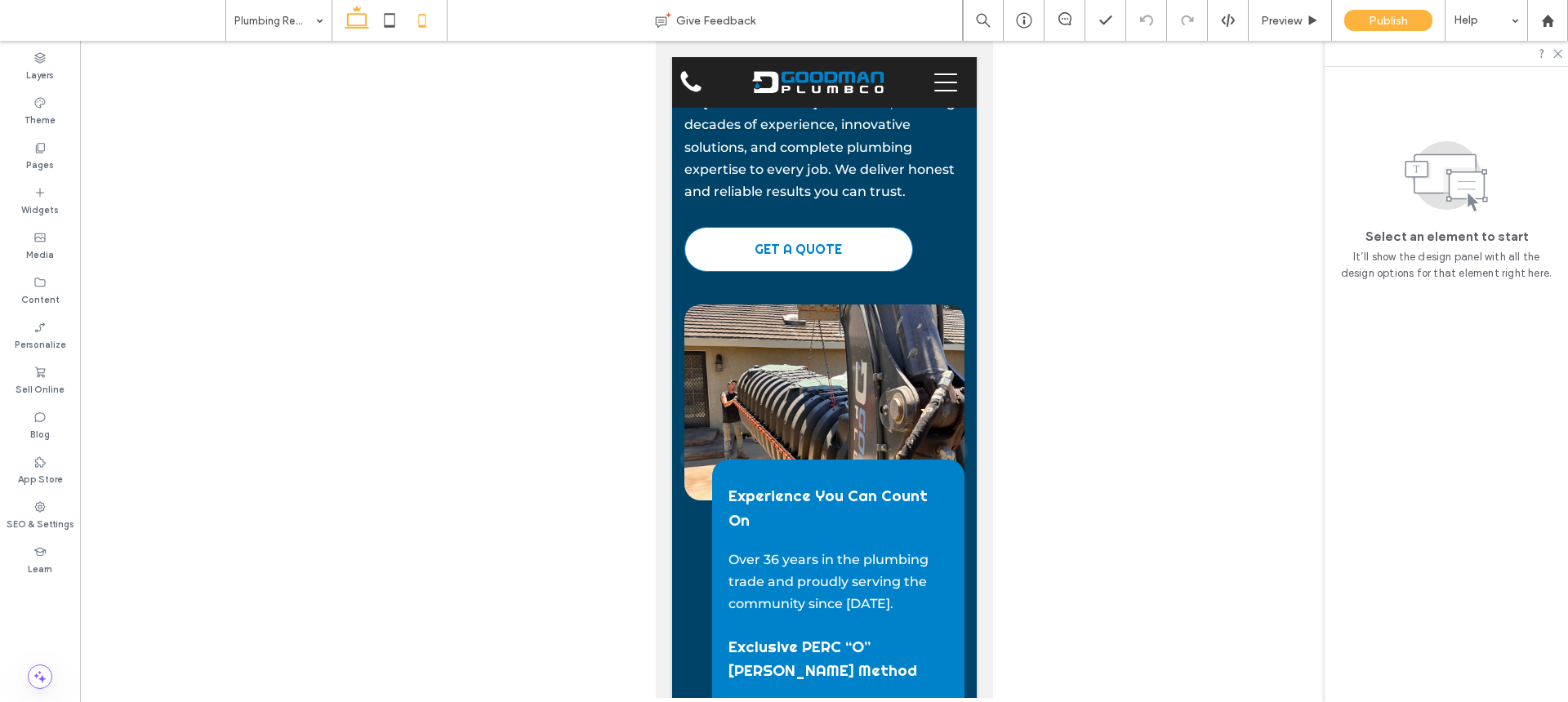
click at [351, 15] on icon at bounding box center [357, 21] width 32 height 32
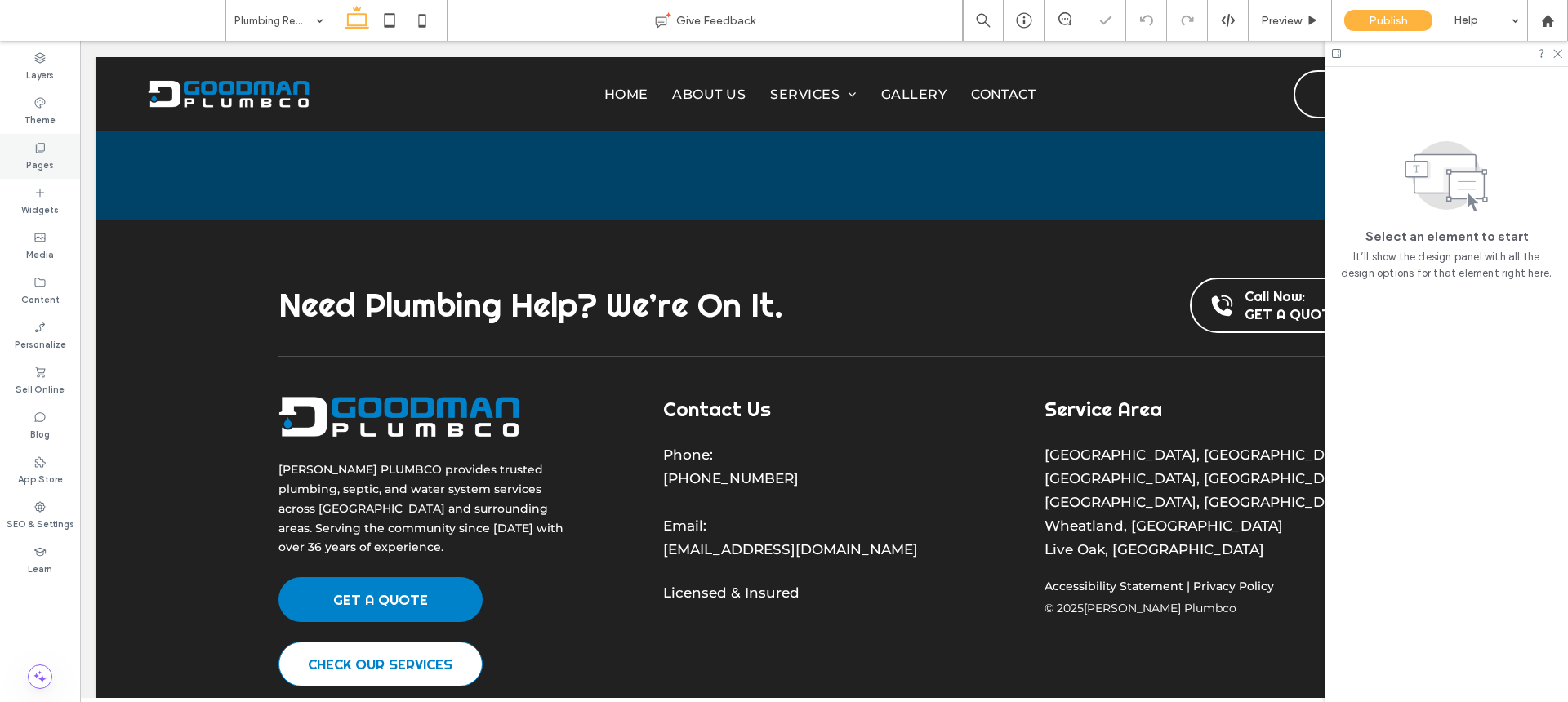
click at [40, 157] on label "Pages" at bounding box center [40, 163] width 28 height 18
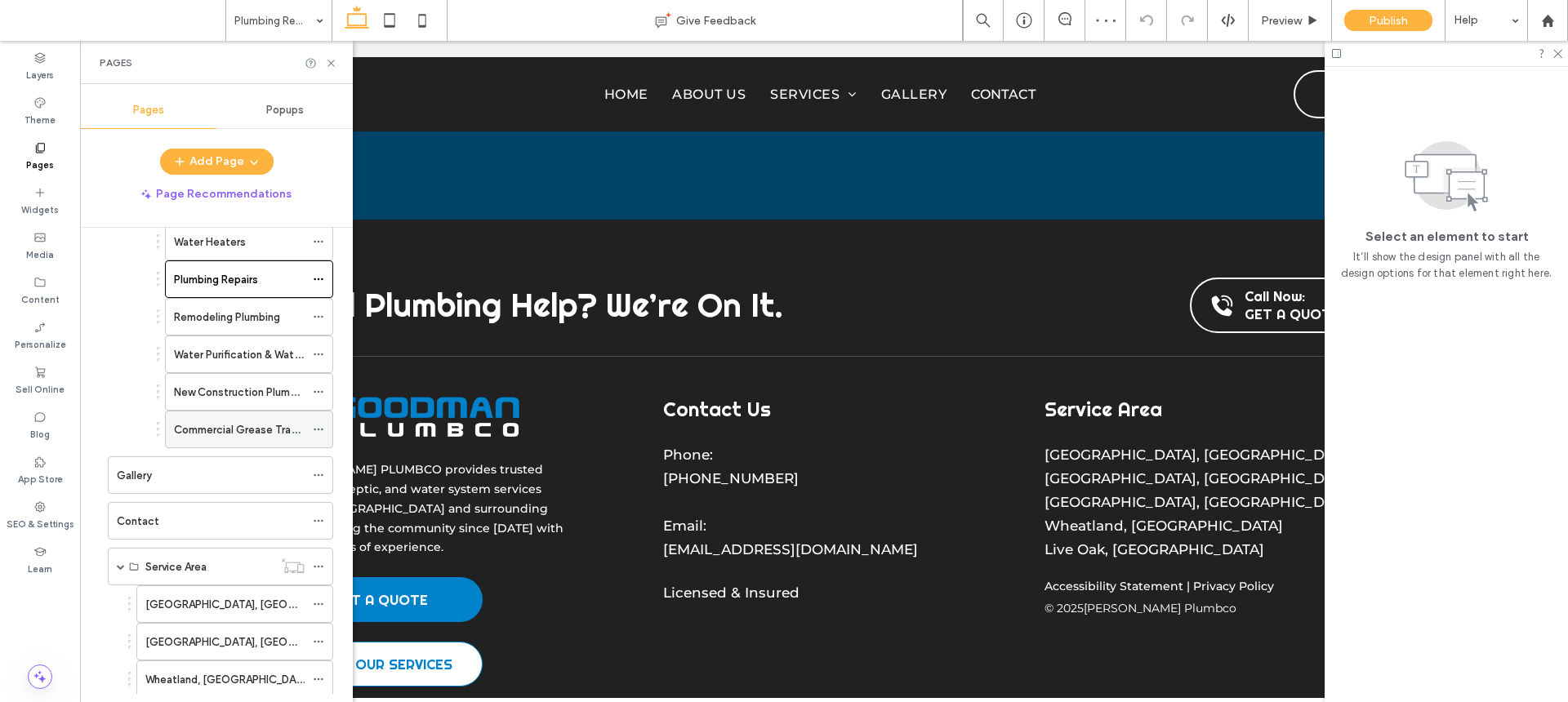
scroll to position [350, 0]
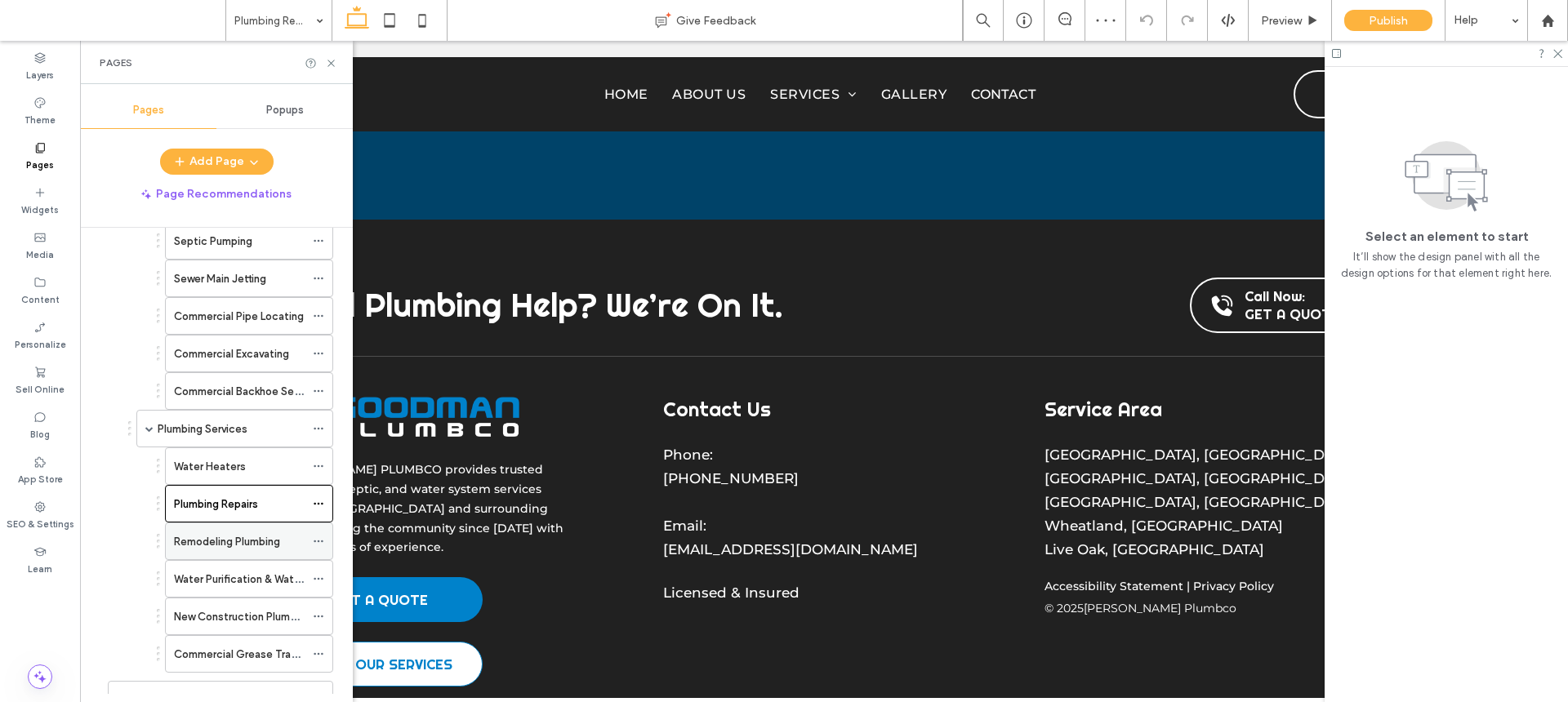
click at [247, 544] on label "Remodeling Plumbing" at bounding box center [227, 542] width 107 height 29
click at [397, 30] on icon at bounding box center [390, 21] width 32 height 32
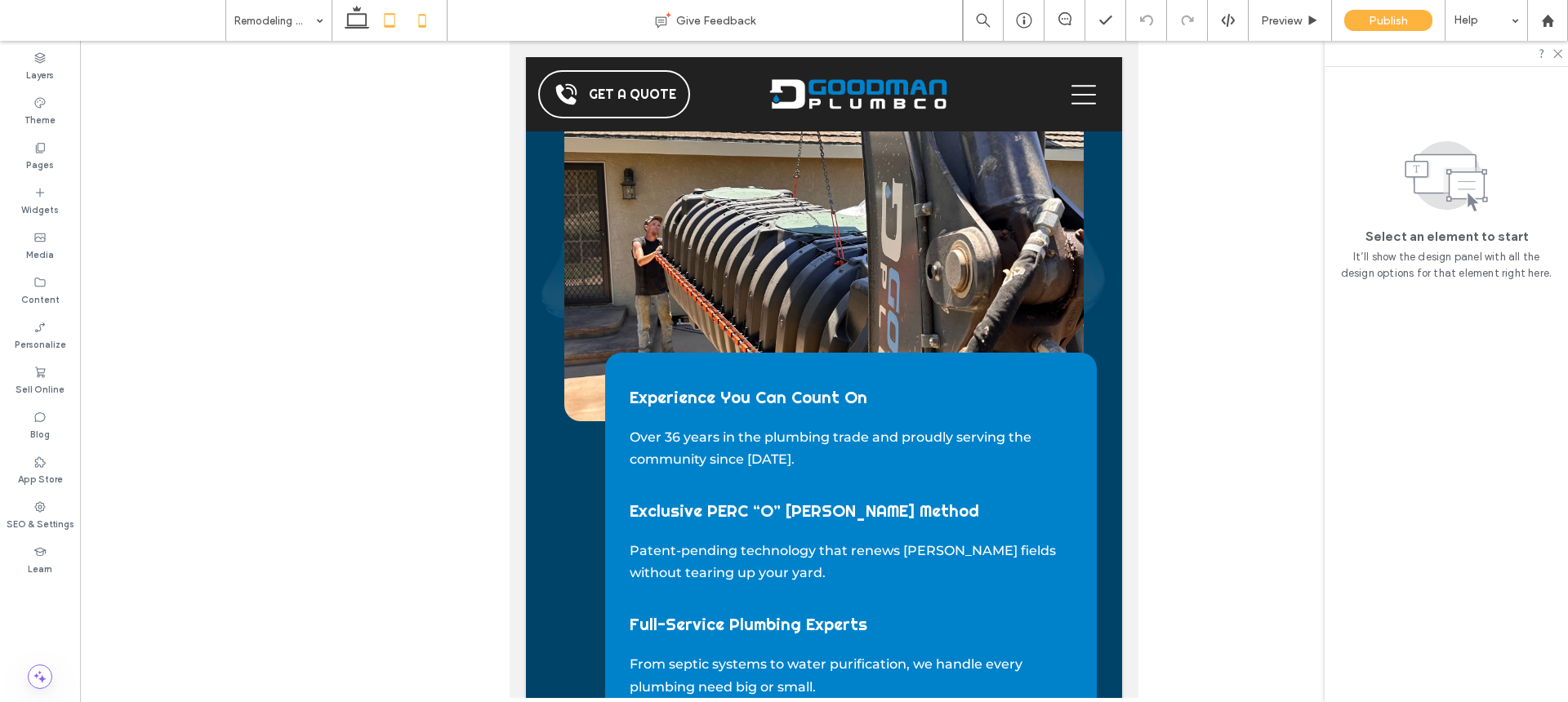
click at [422, 21] on icon at bounding box center [422, 21] width 32 height 32
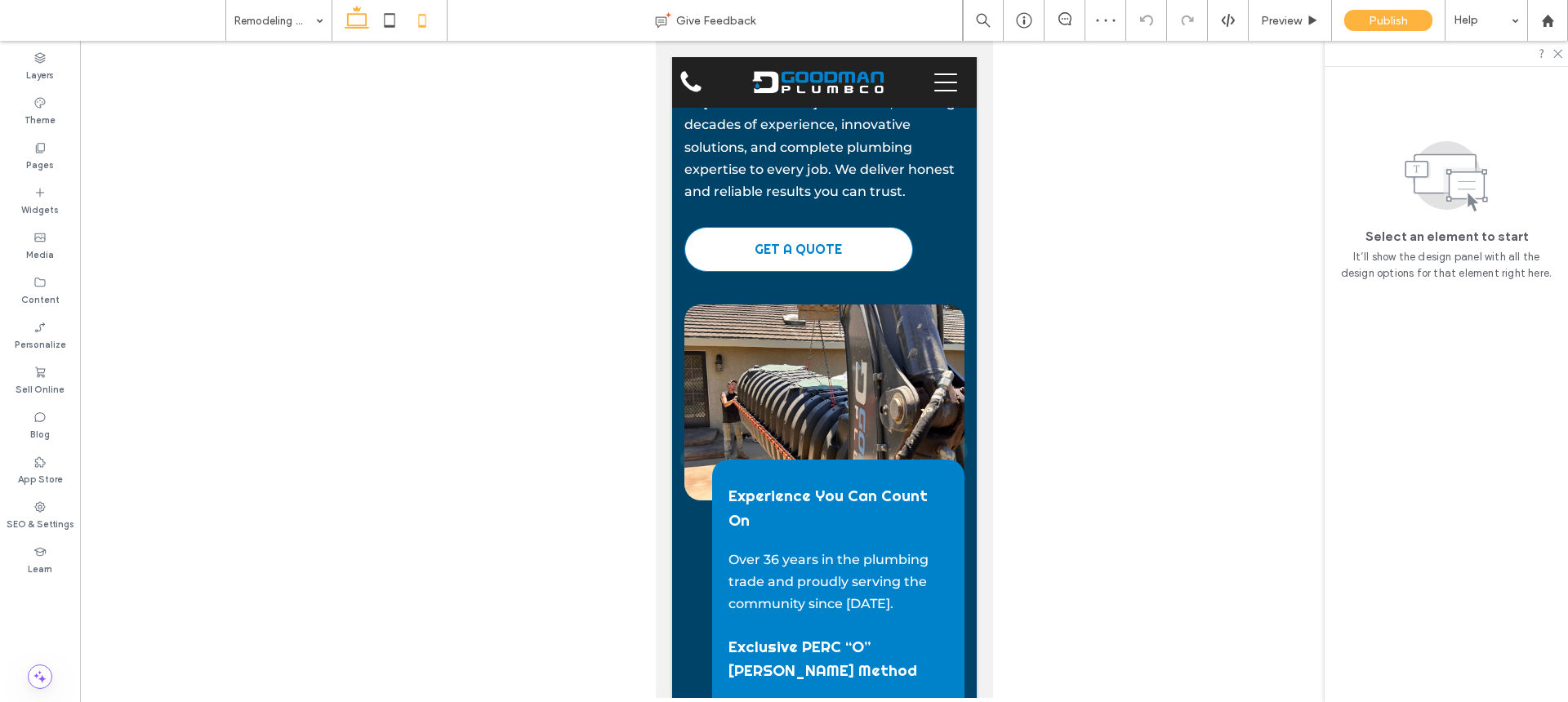
click at [353, 17] on icon at bounding box center [357, 21] width 32 height 32
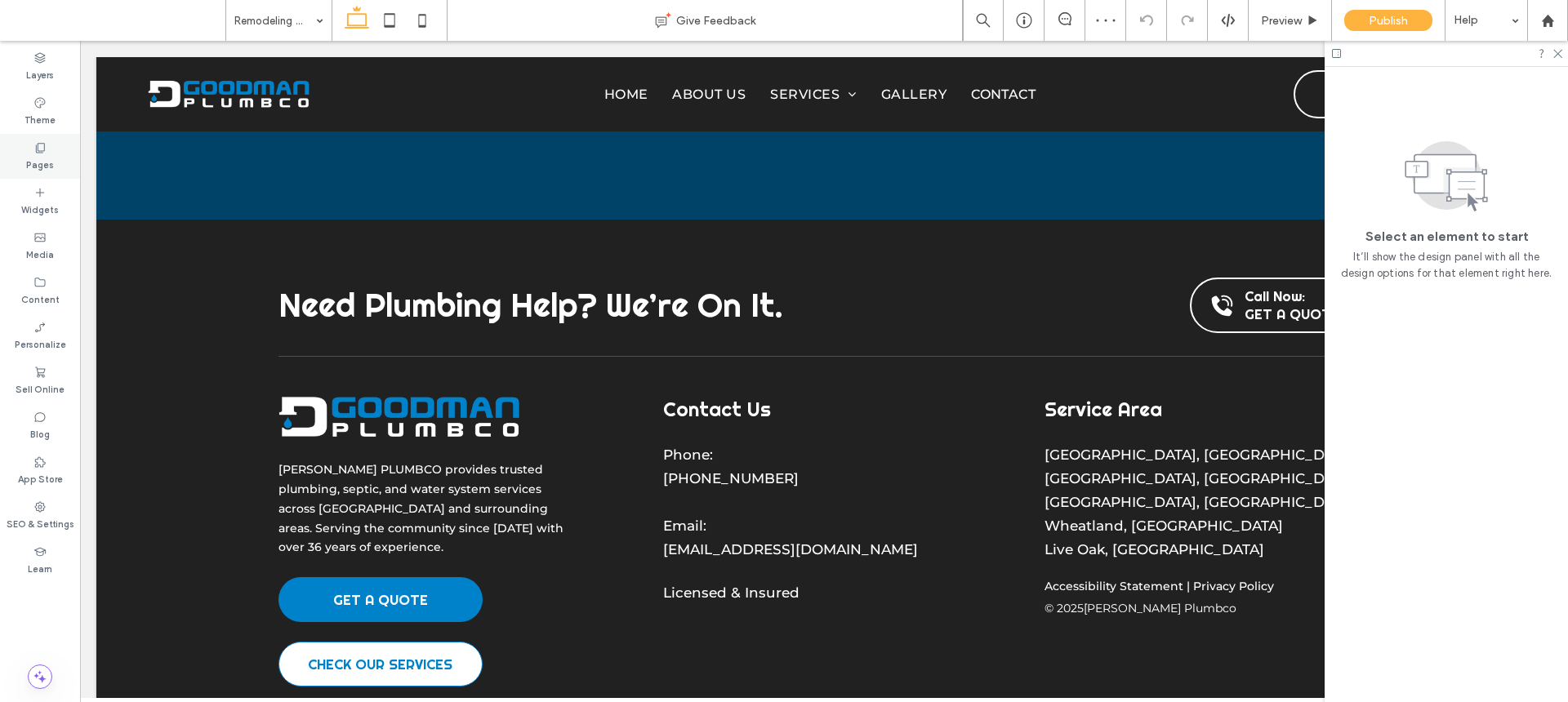
click at [30, 162] on label "Pages" at bounding box center [40, 163] width 28 height 18
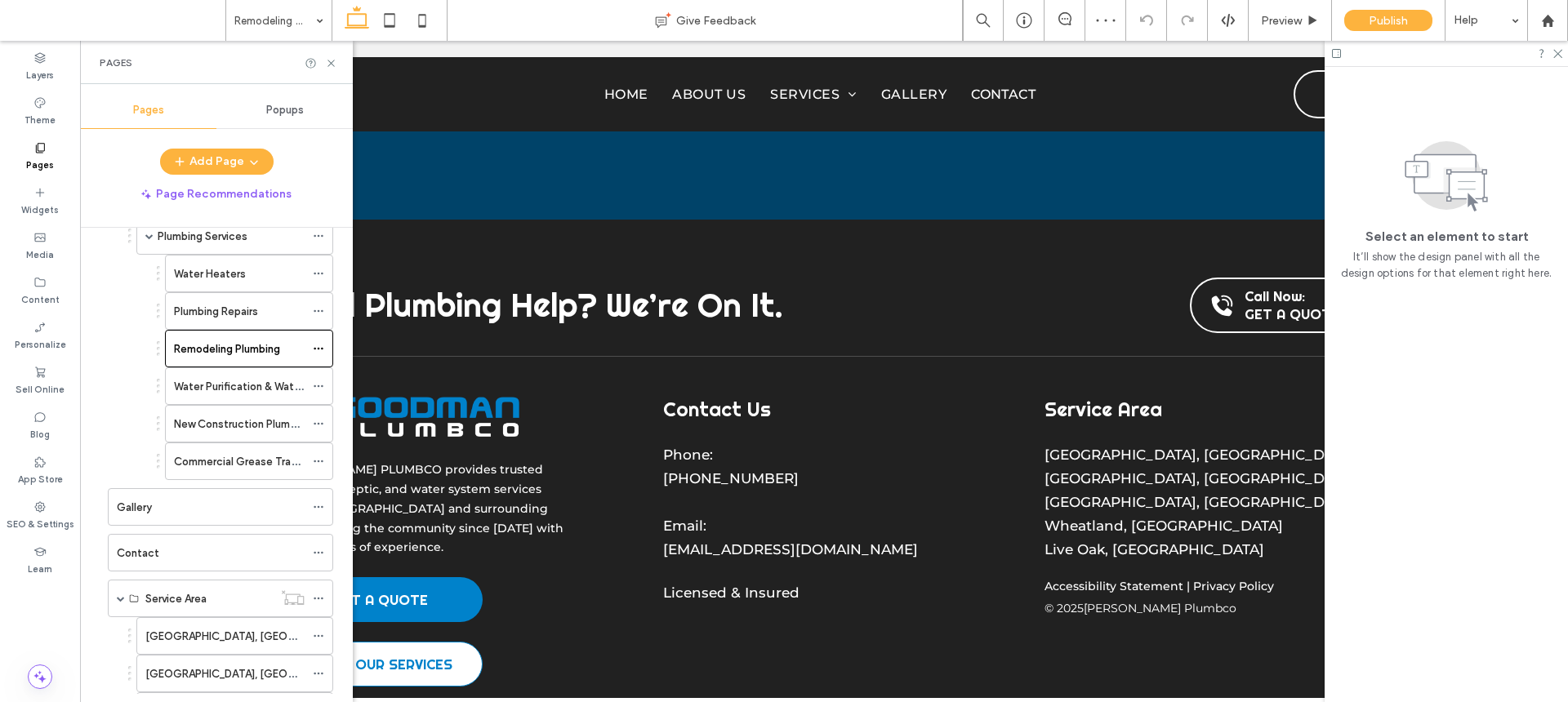
scroll to position [657, 0]
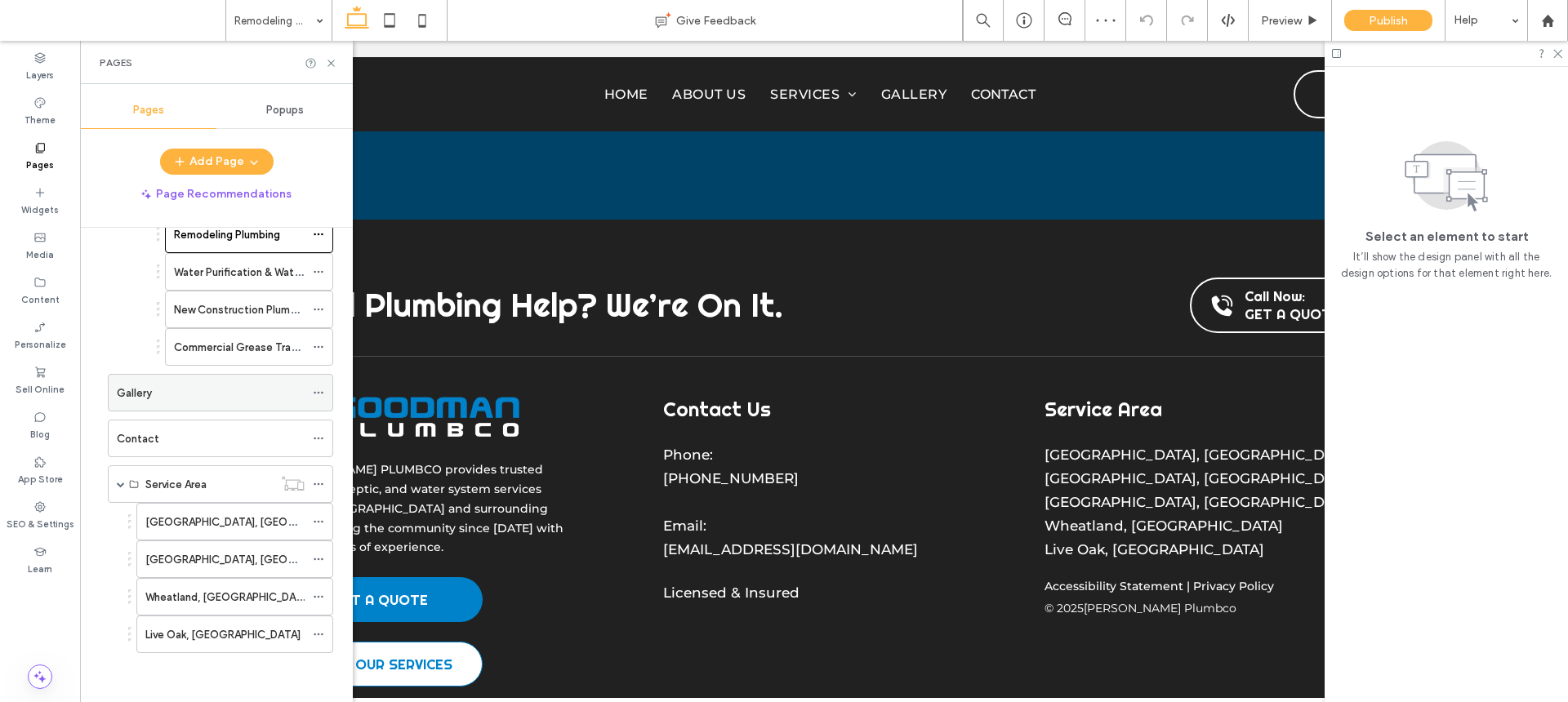
click at [177, 403] on div "Gallery" at bounding box center [210, 393] width 188 height 36
click at [391, 21] on icon at bounding box center [390, 21] width 32 height 32
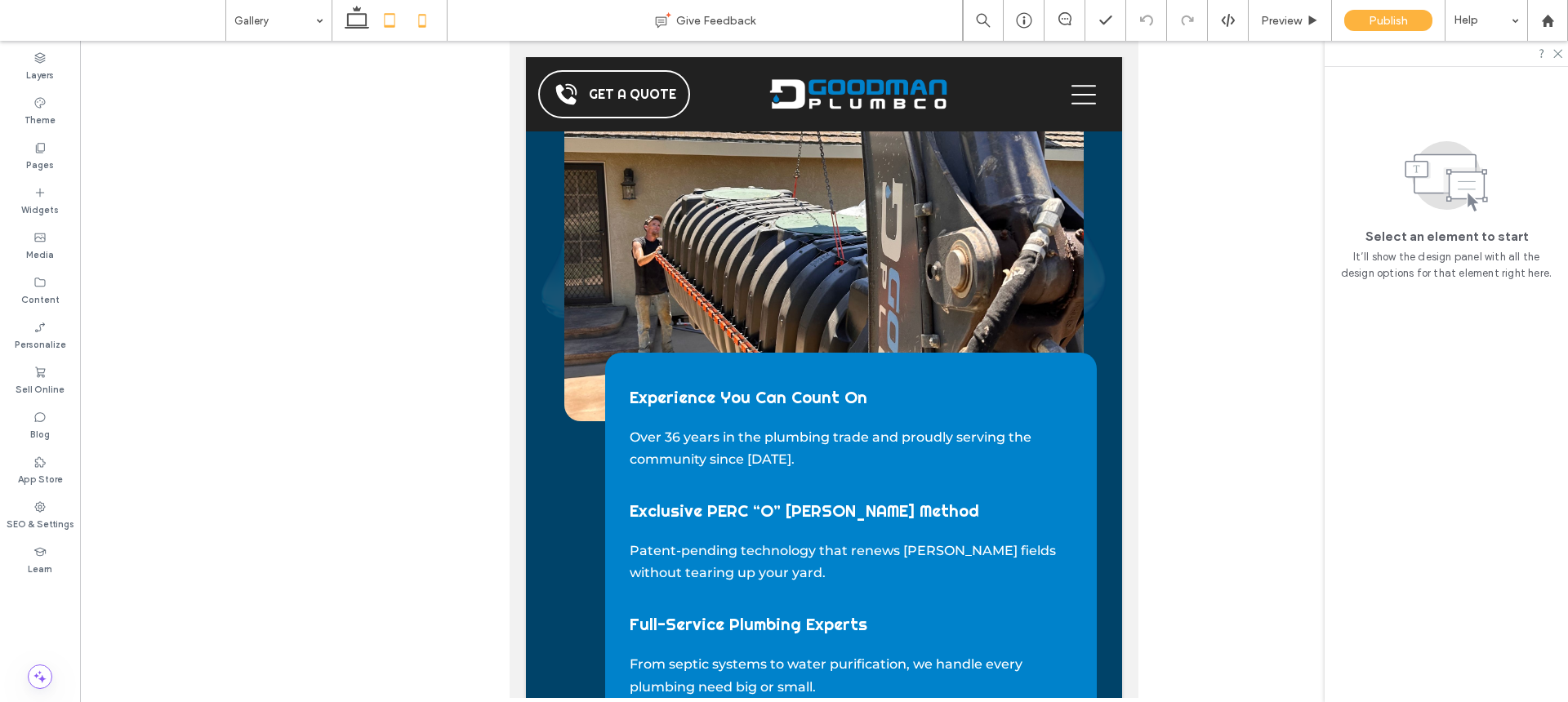
click at [434, 22] on icon at bounding box center [422, 21] width 32 height 32
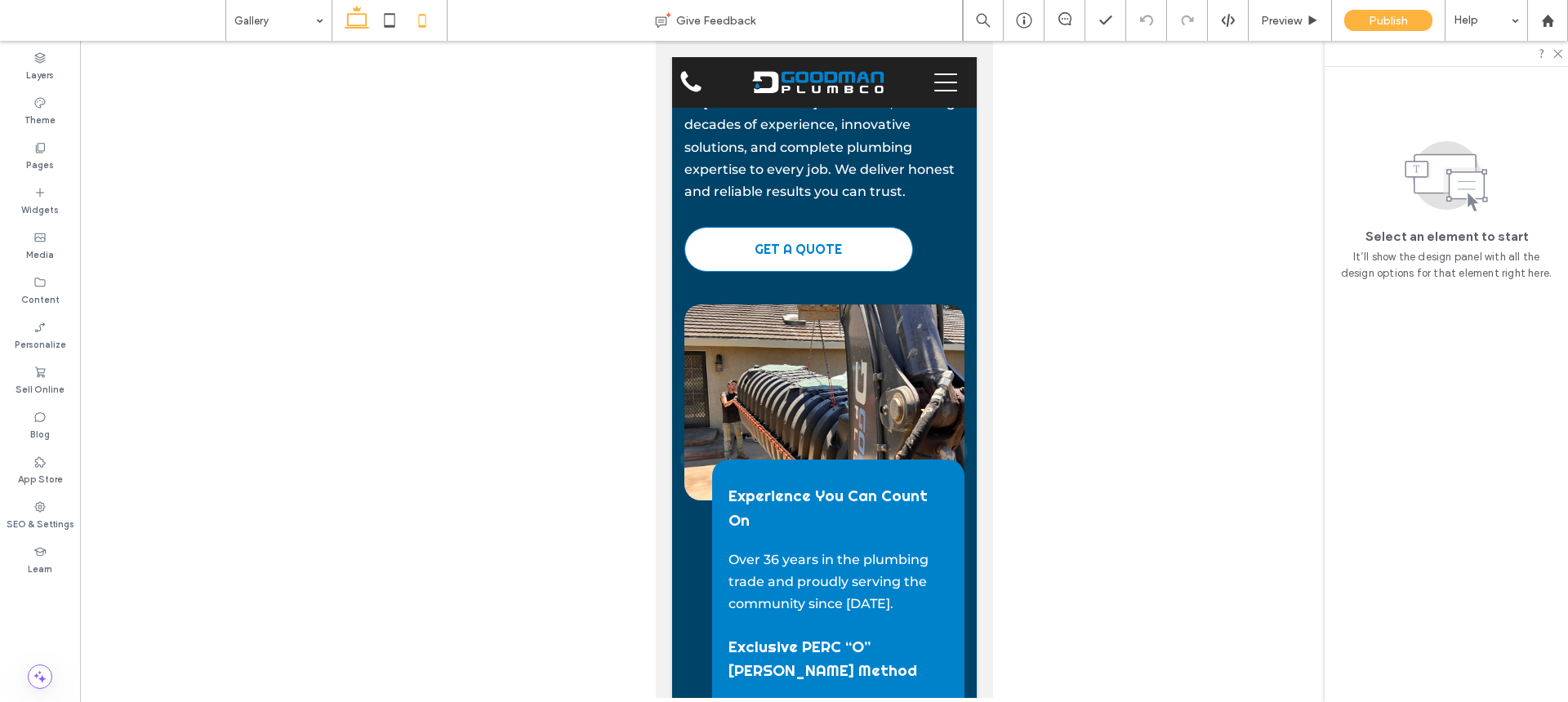
click at [367, 20] on icon at bounding box center [357, 21] width 32 height 32
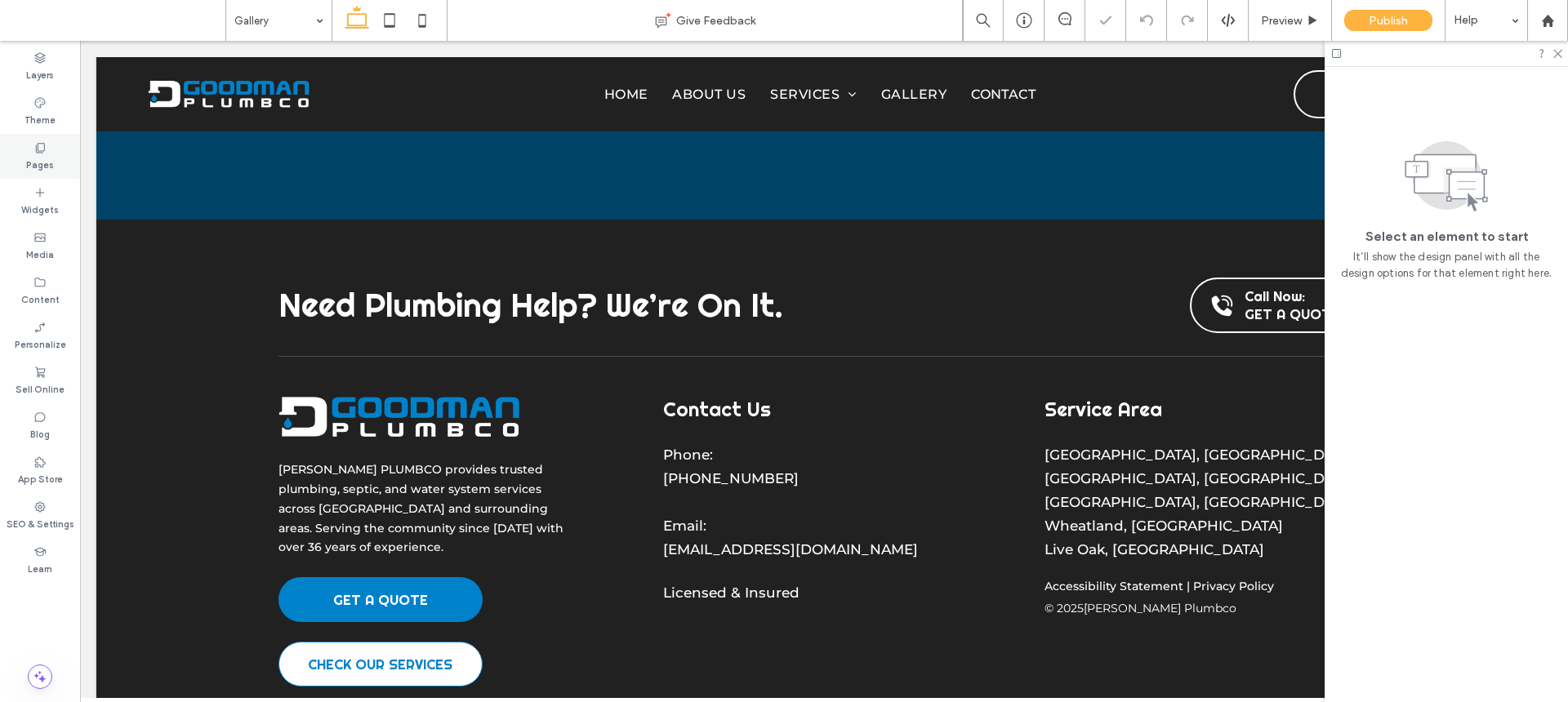
click at [34, 172] on div "Pages" at bounding box center [40, 156] width 80 height 45
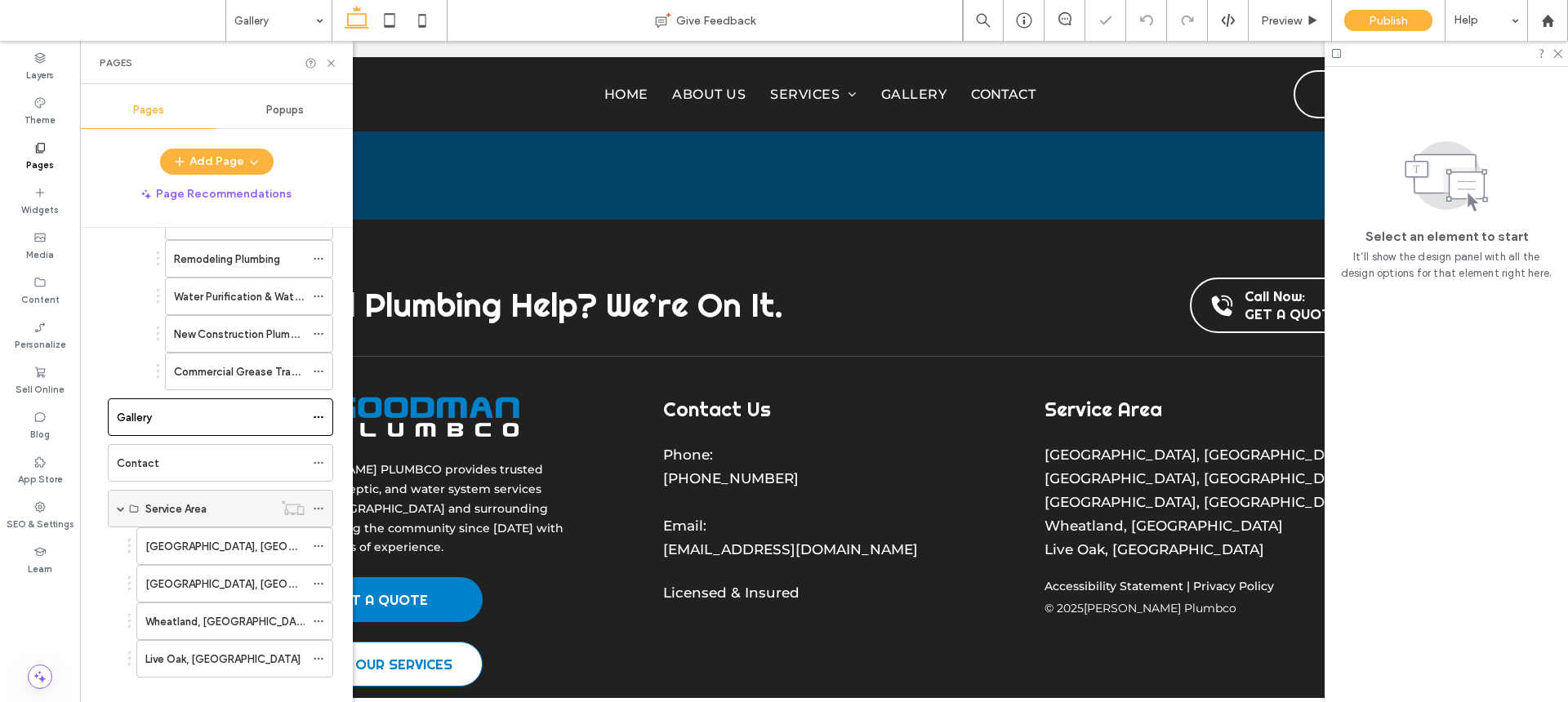
scroll to position [657, 0]
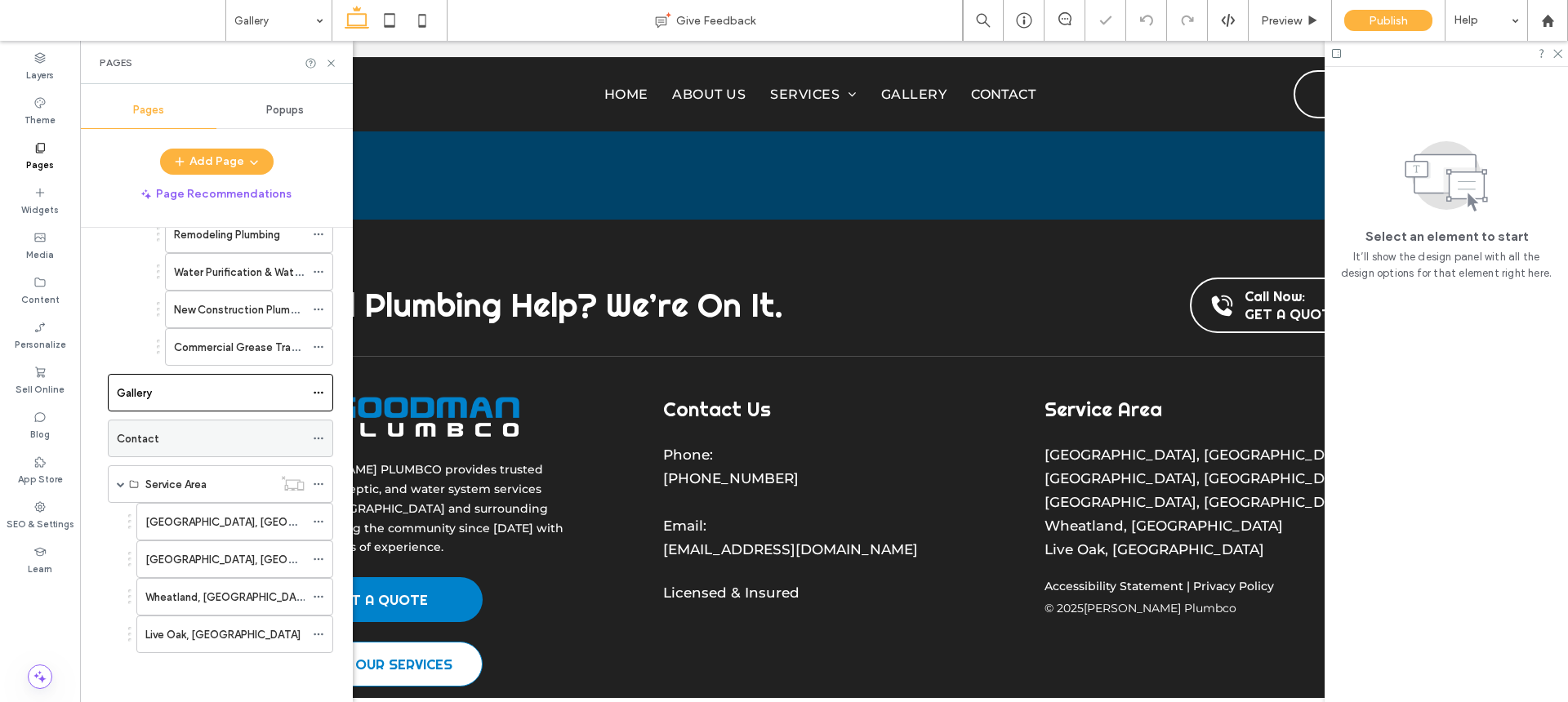
click at [211, 442] on div "Contact" at bounding box center [210, 439] width 188 height 17
click at [395, 18] on icon at bounding box center [390, 21] width 32 height 32
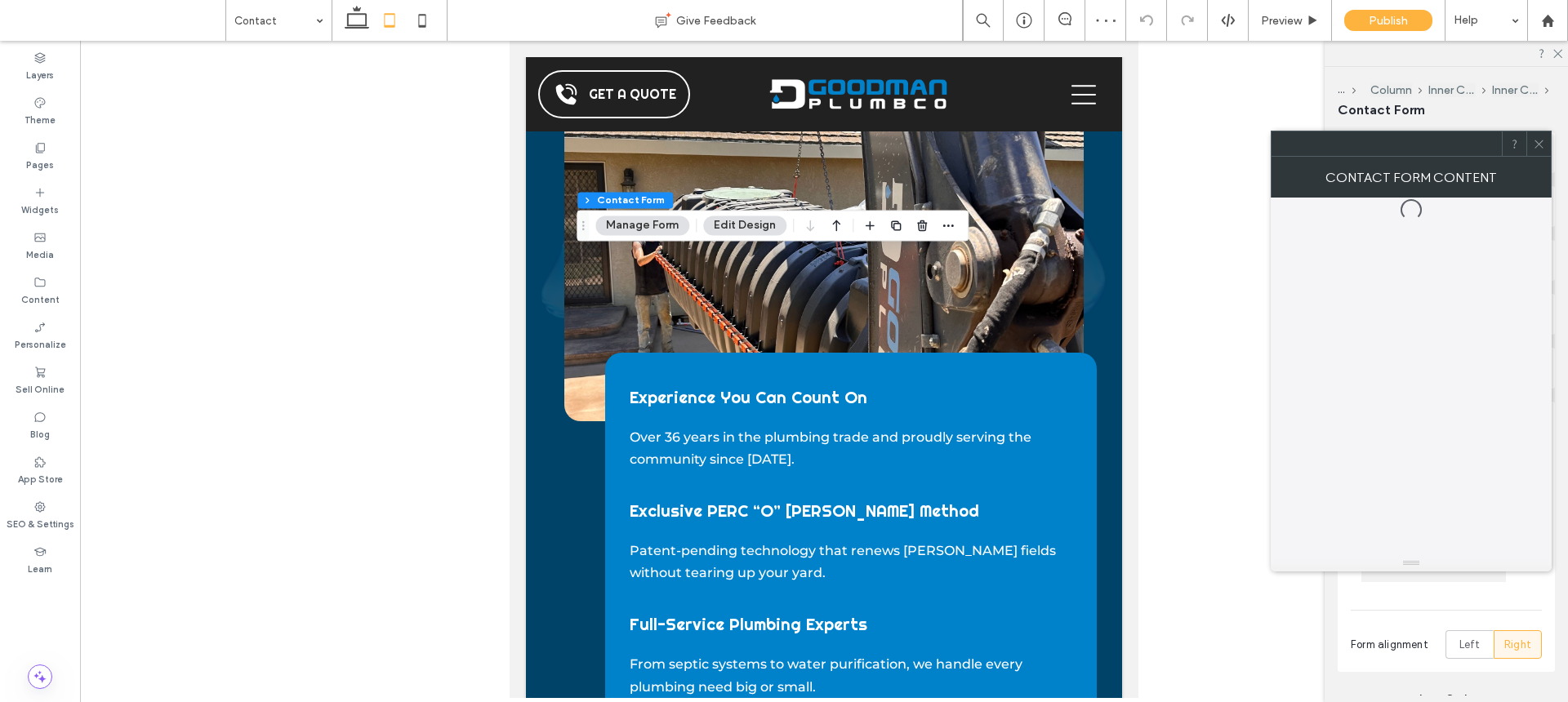
type input "*"
type input "***"
type input "*"
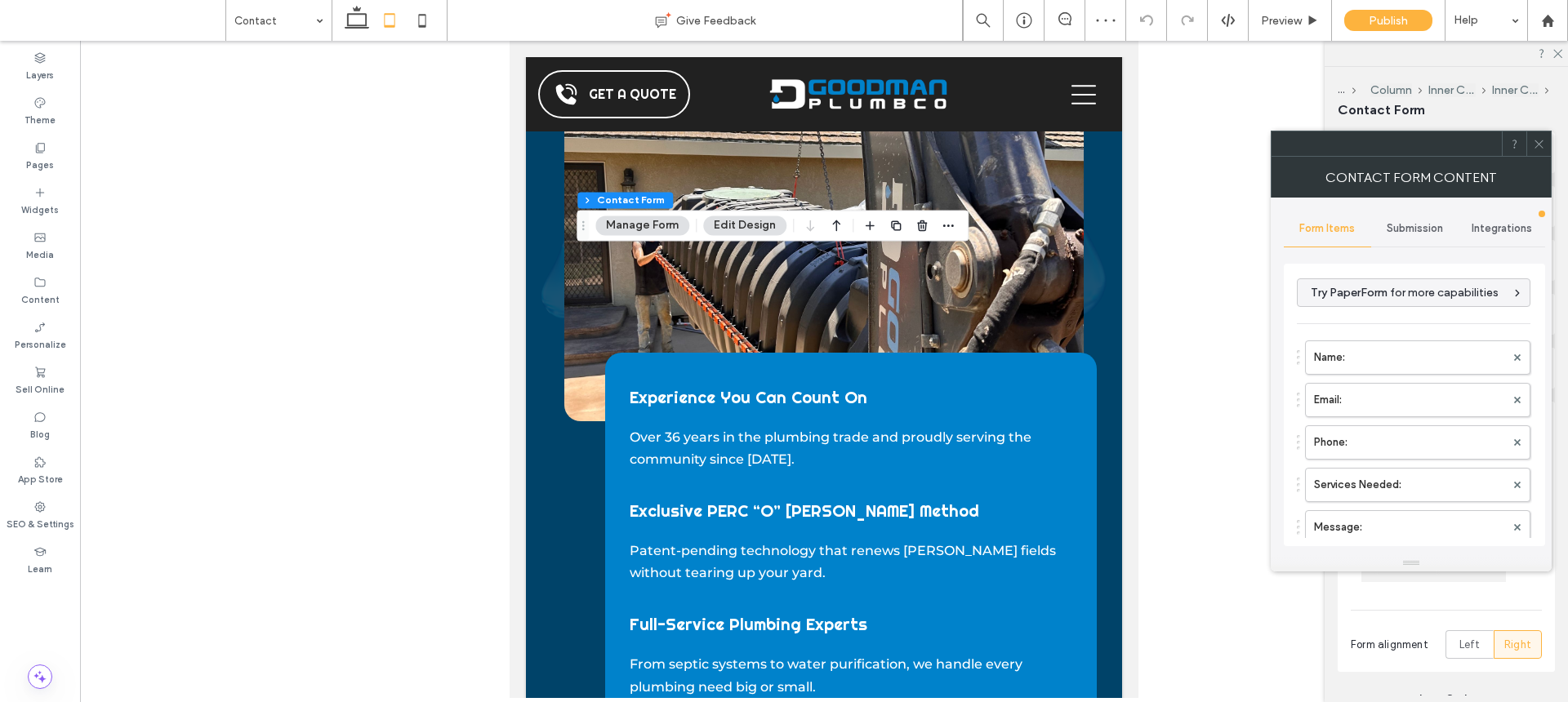
click at [1385, 220] on div "Submission" at bounding box center [1415, 228] width 88 height 36
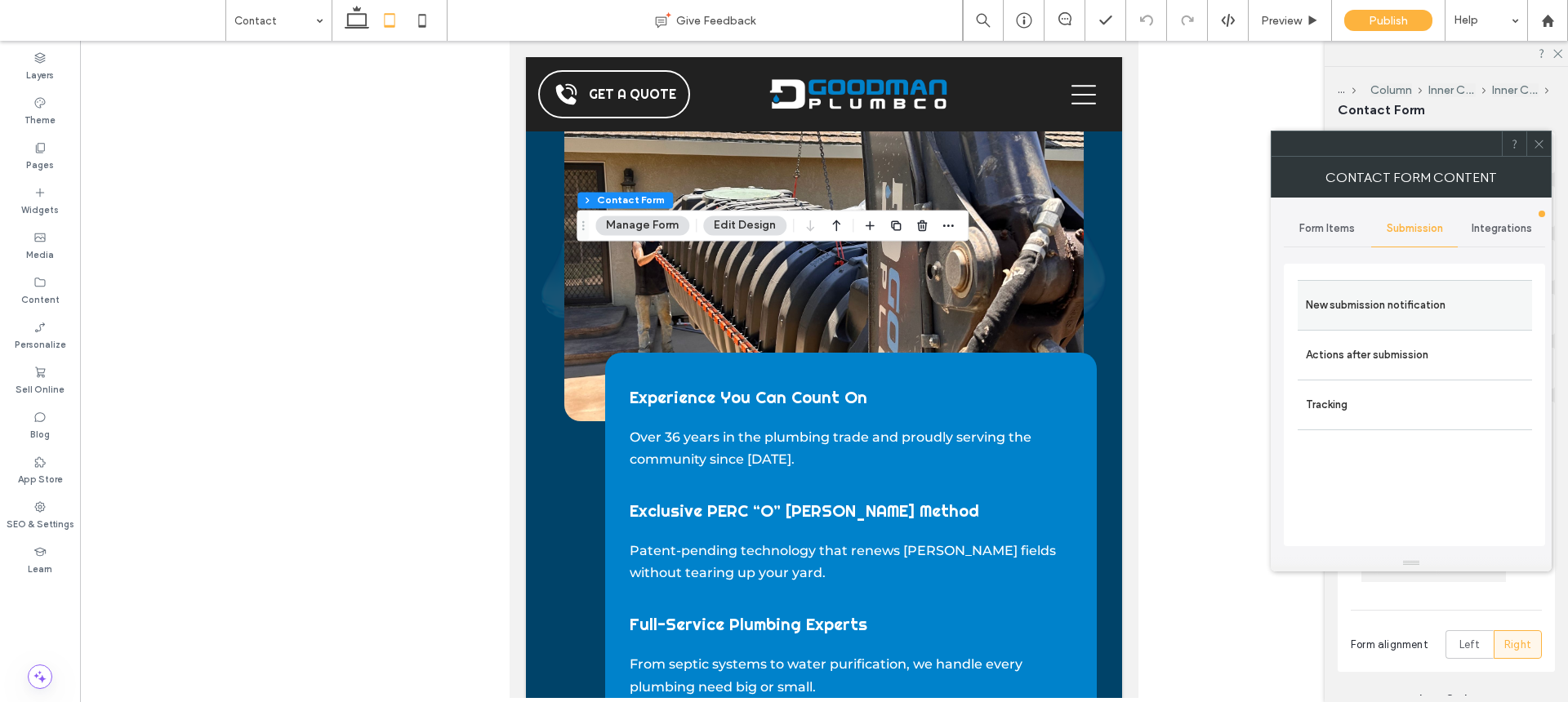
click at [1346, 299] on label "New submission notification" at bounding box center [1415, 305] width 218 height 32
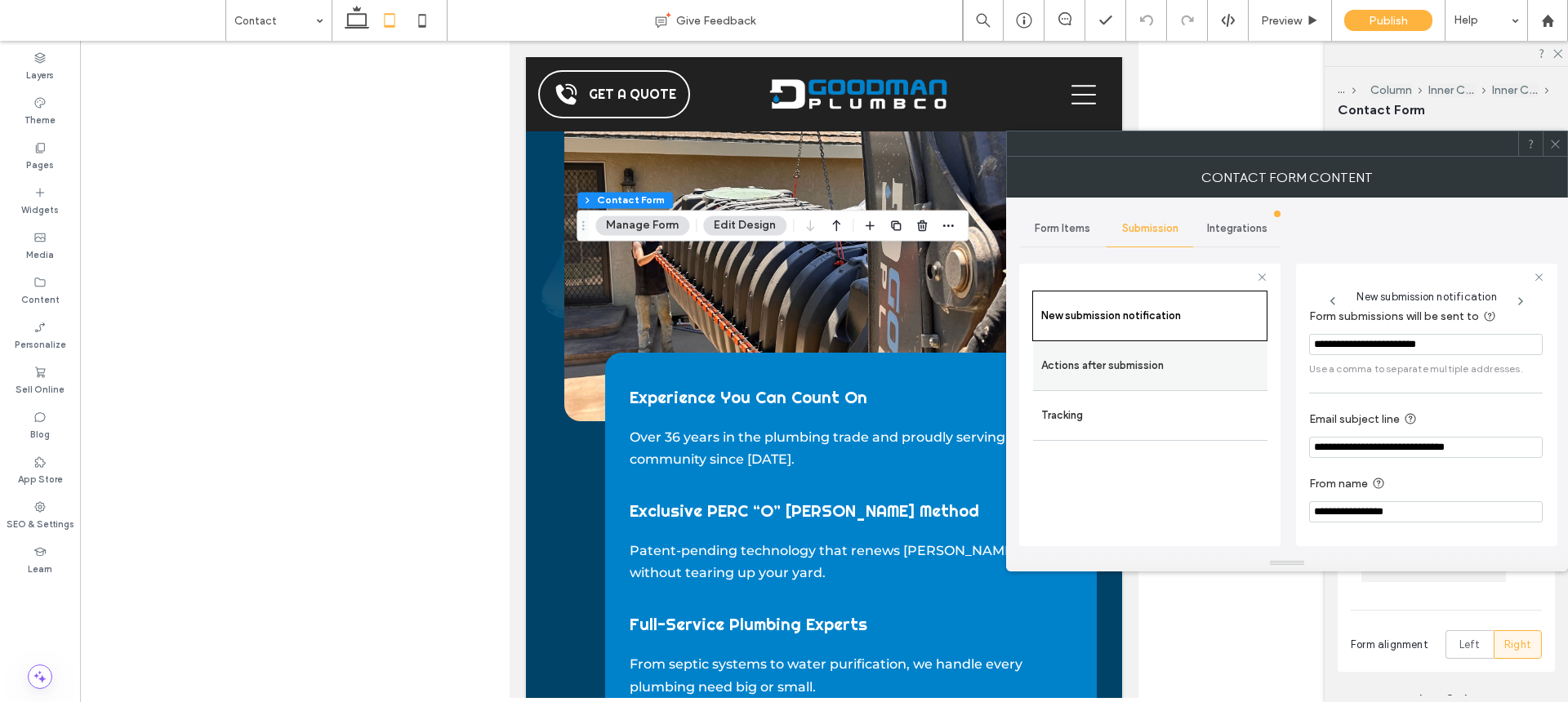
click at [1192, 380] on label "Actions after submission" at bounding box center [1151, 365] width 218 height 32
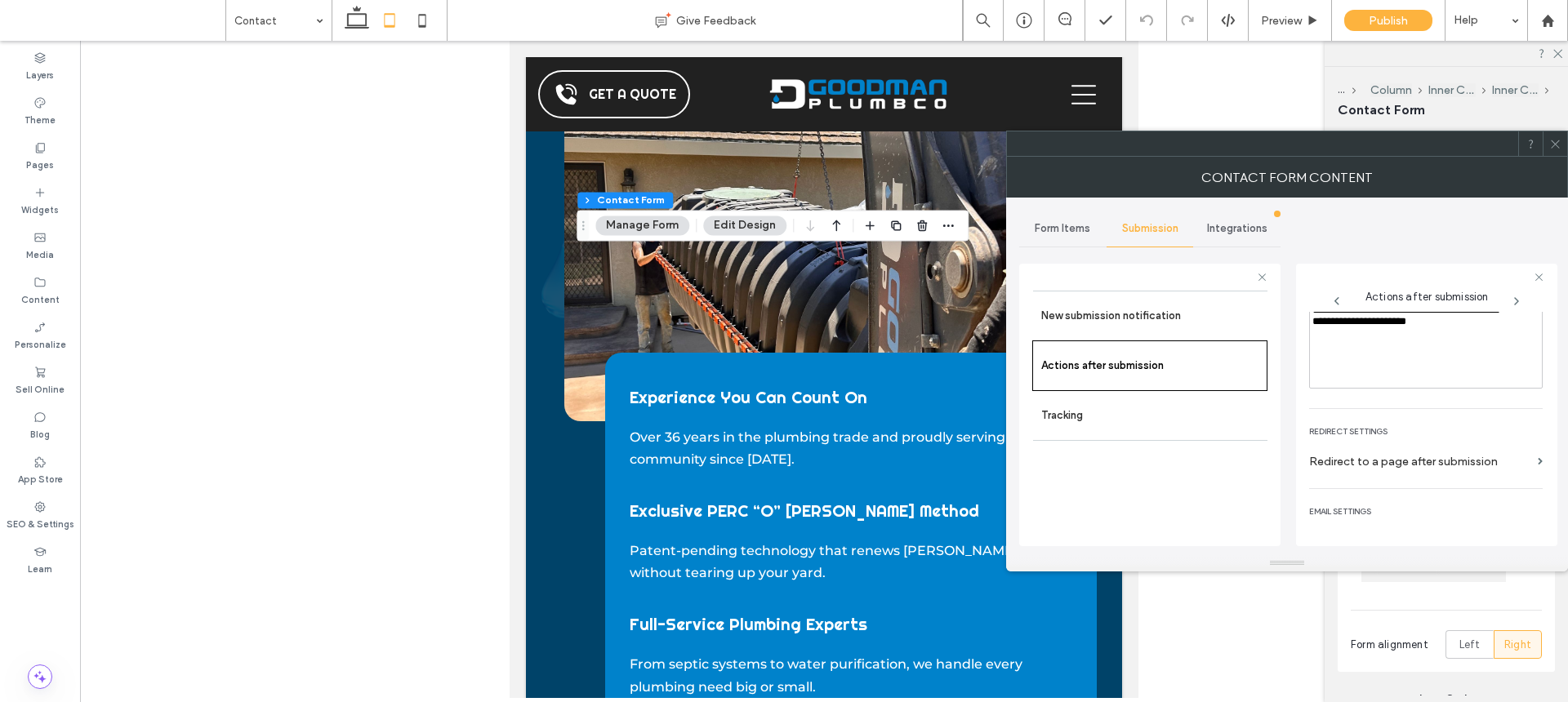
scroll to position [282, 0]
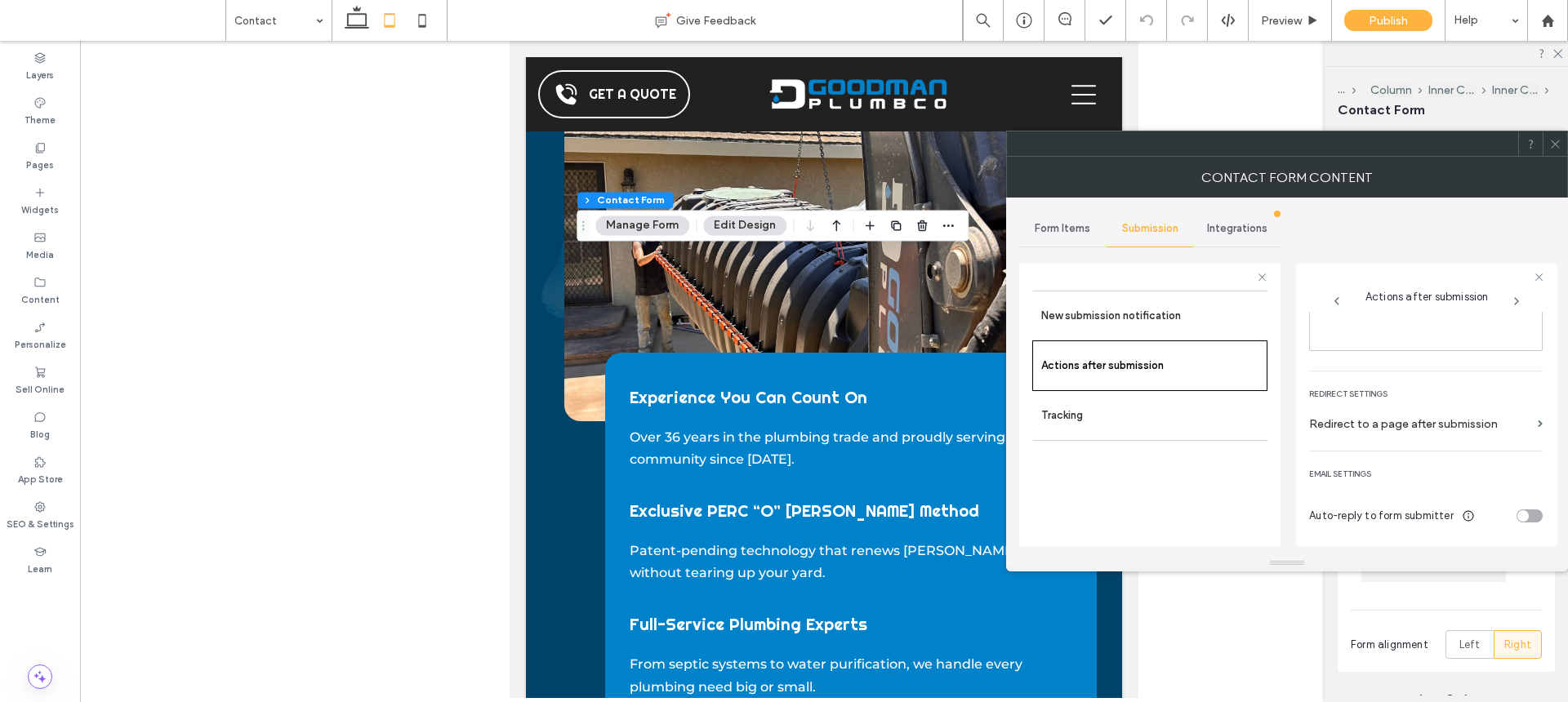
click at [1544, 140] on div at bounding box center [1554, 143] width 24 height 24
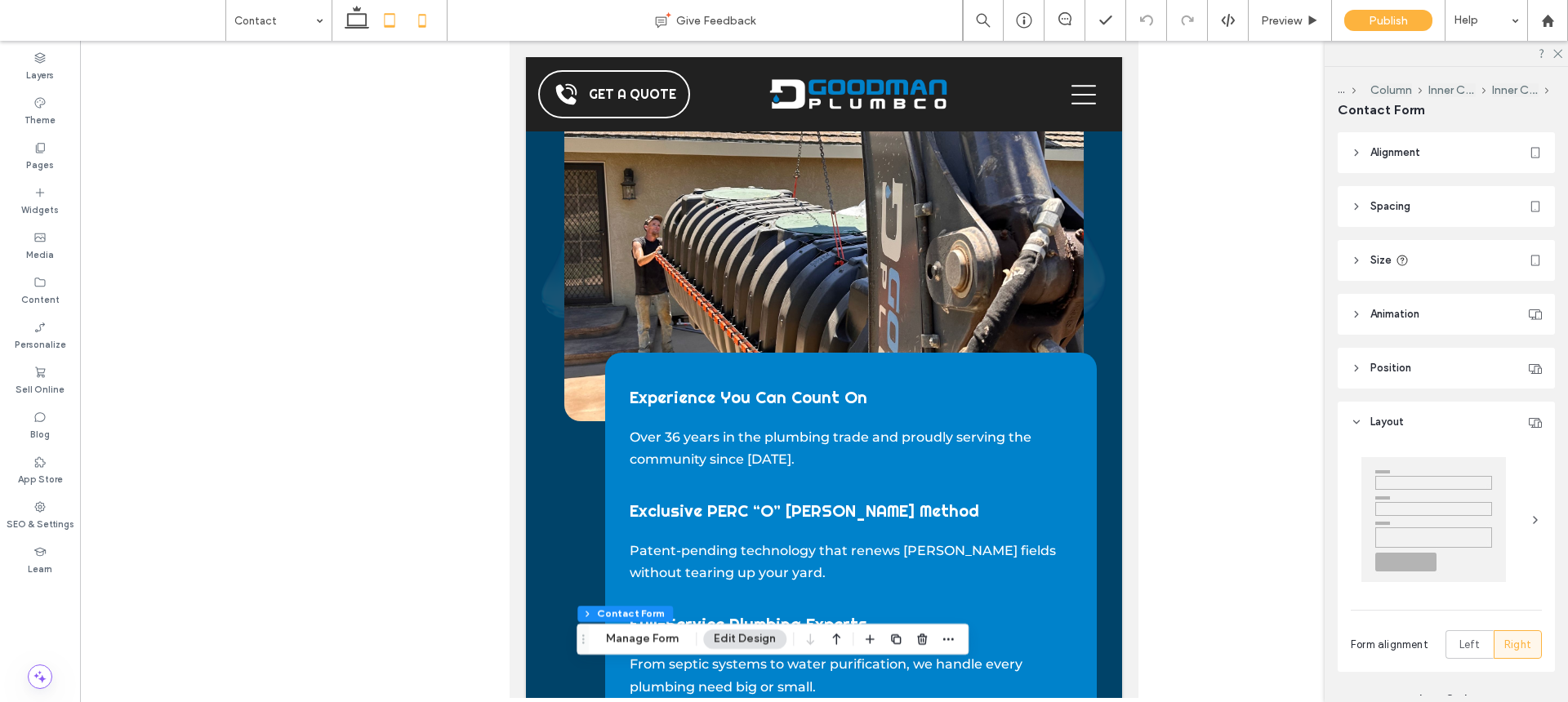
click at [434, 17] on icon at bounding box center [422, 21] width 32 height 32
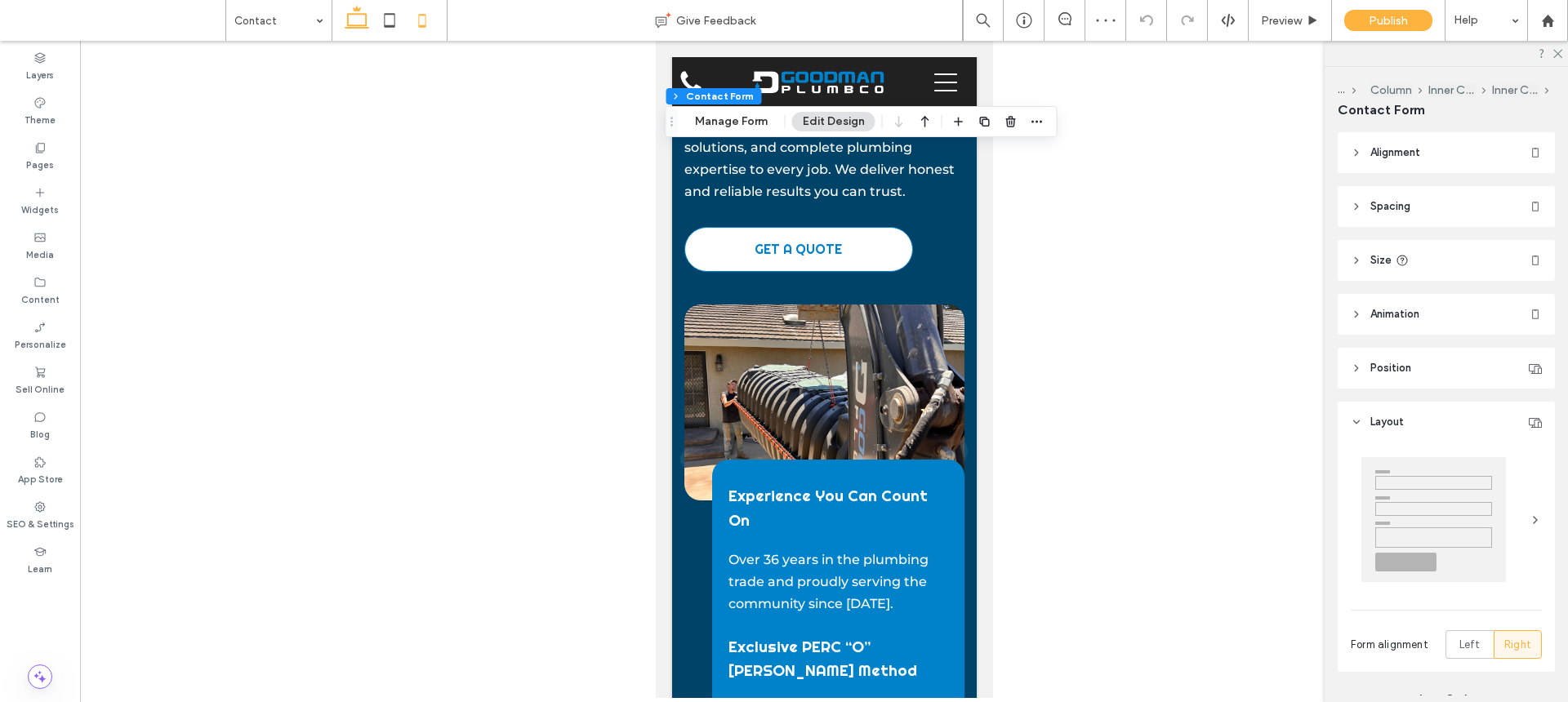
click at [340, 25] on icon at bounding box center [357, 21] width 32 height 32
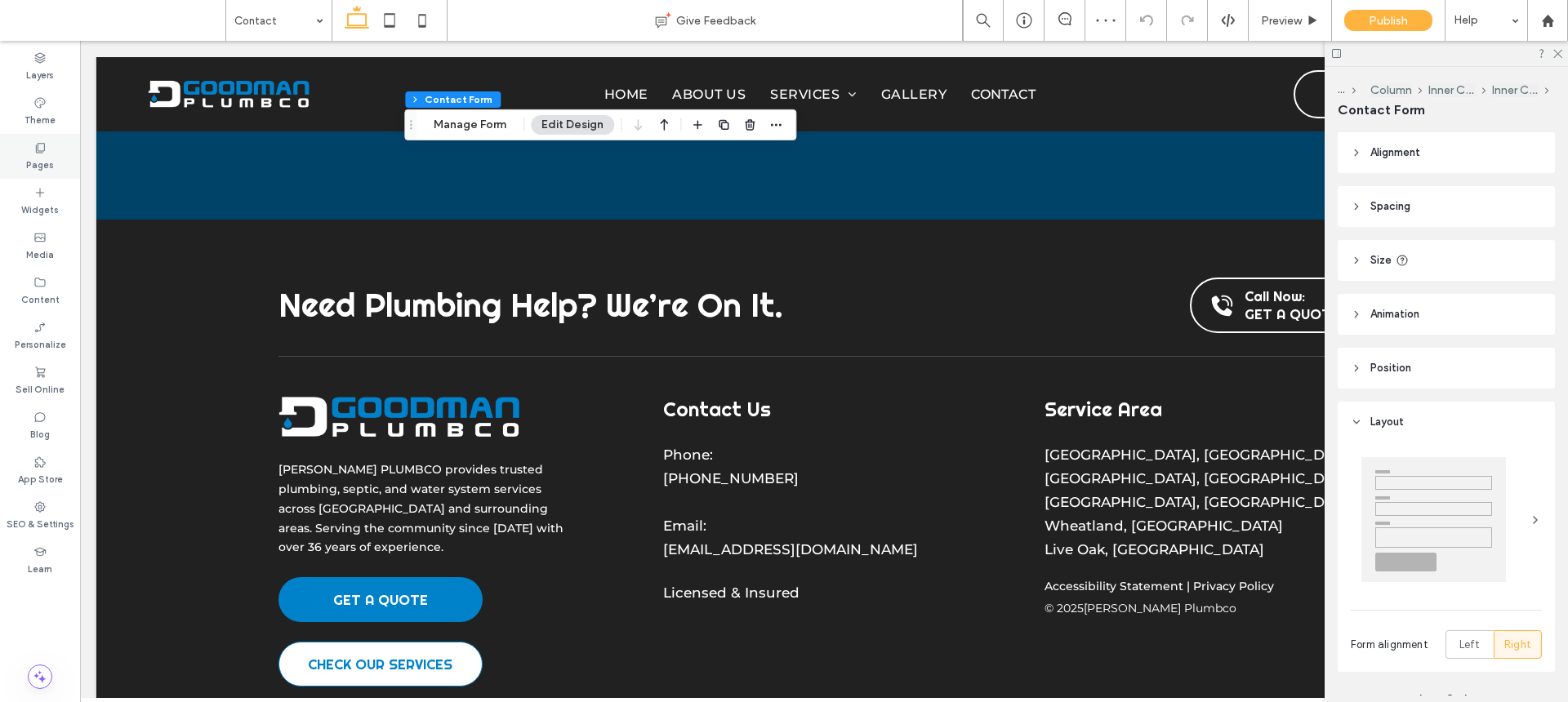
click at [26, 169] on div "Pages" at bounding box center [40, 156] width 80 height 45
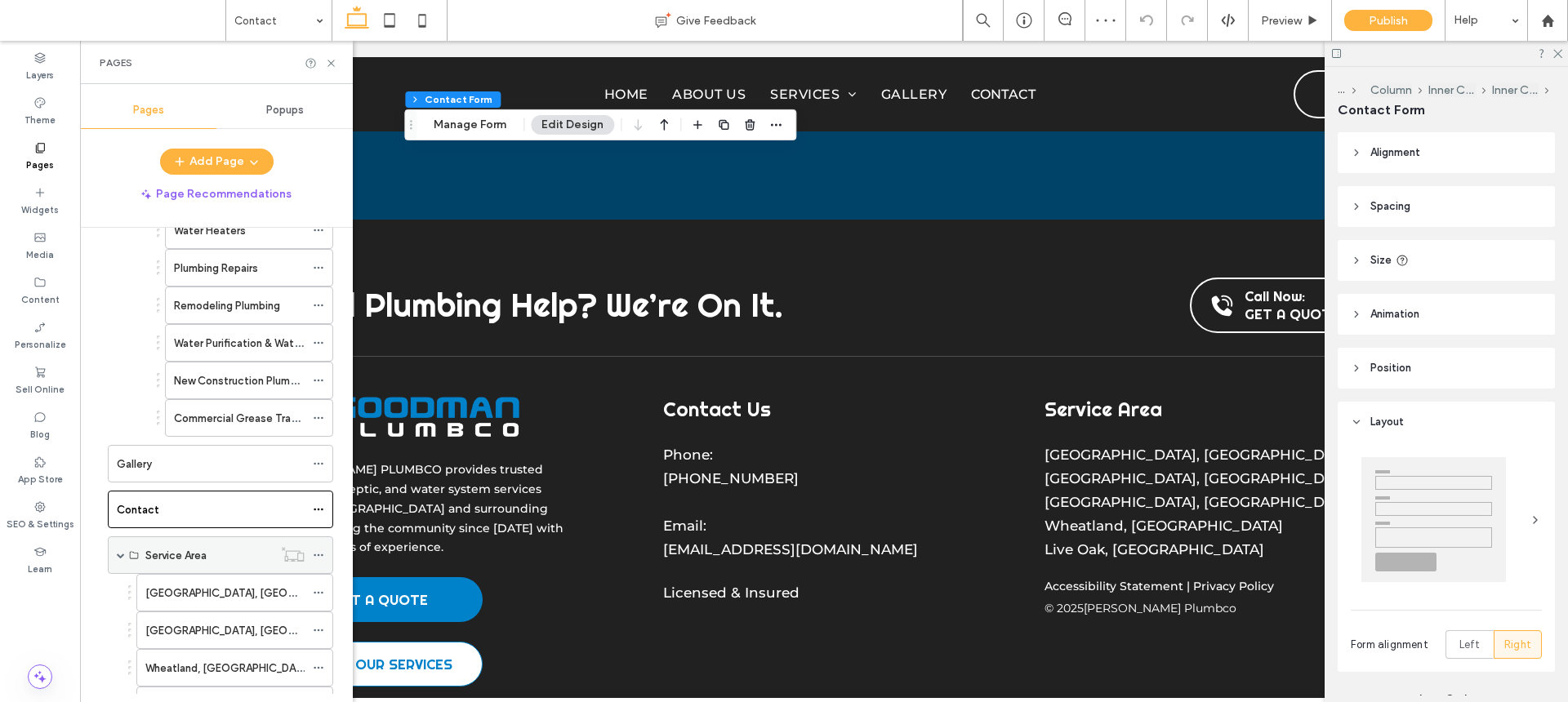
scroll to position [657, 0]
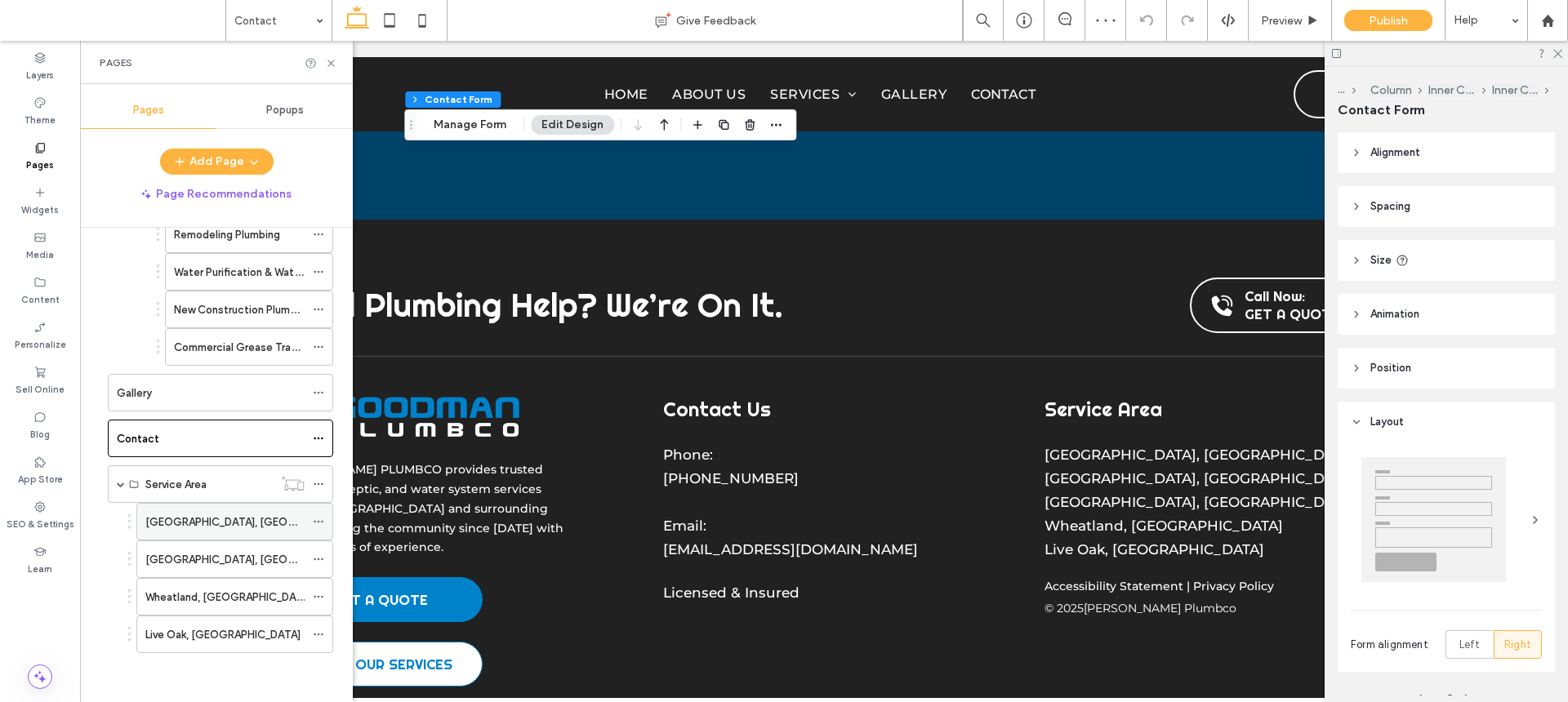
click at [228, 526] on div "Marysville, CA" at bounding box center [225, 522] width 159 height 17
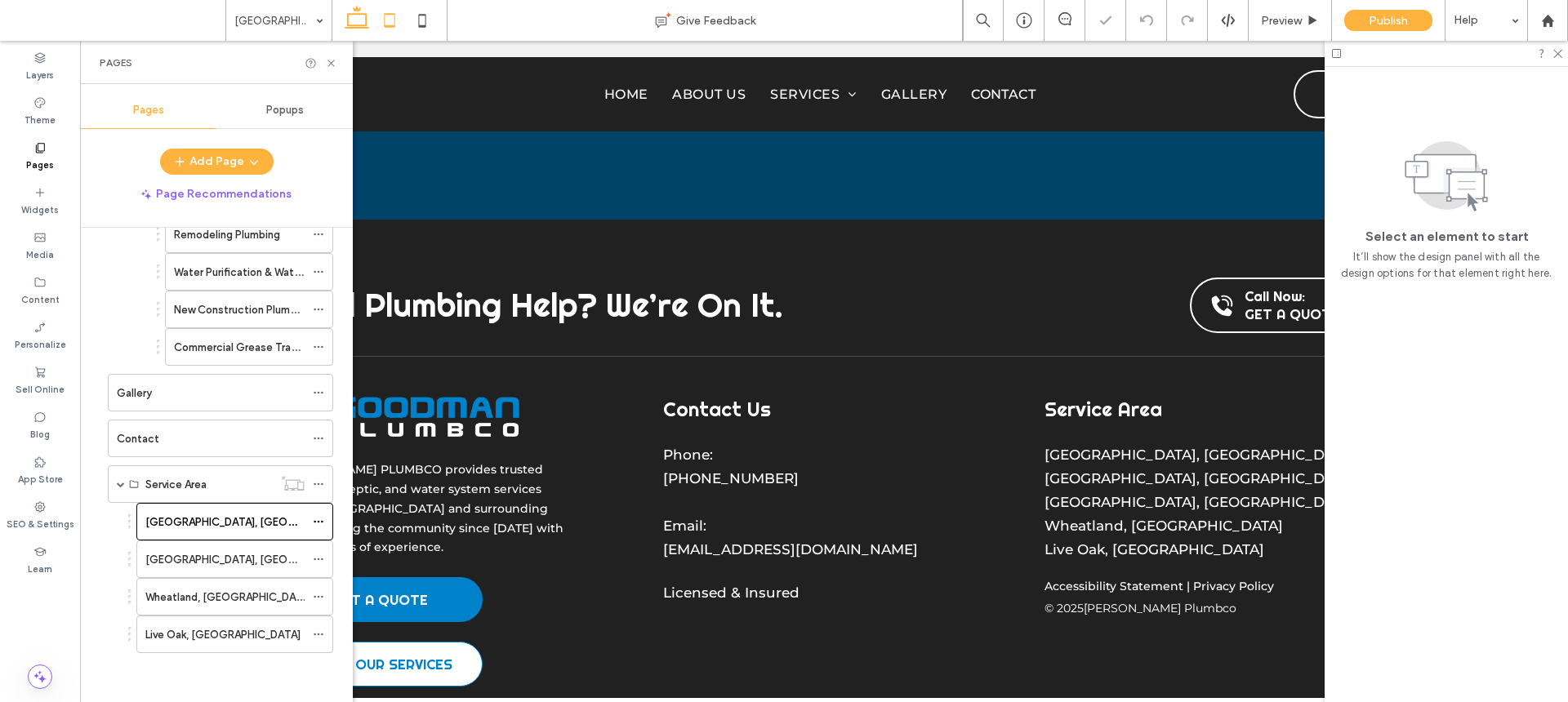
click at [395, 20] on icon at bounding box center [390, 21] width 32 height 32
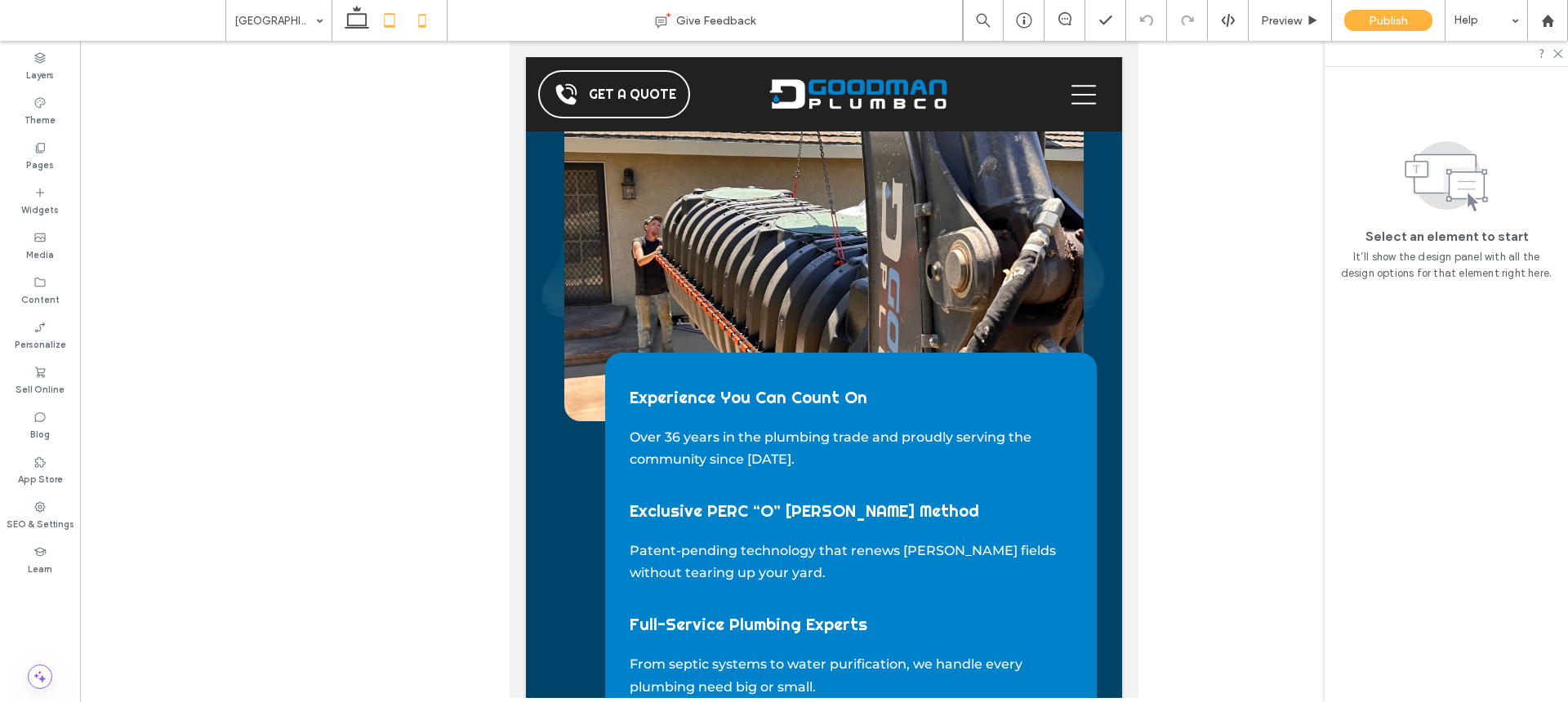
click at [433, 23] on icon at bounding box center [422, 21] width 32 height 32
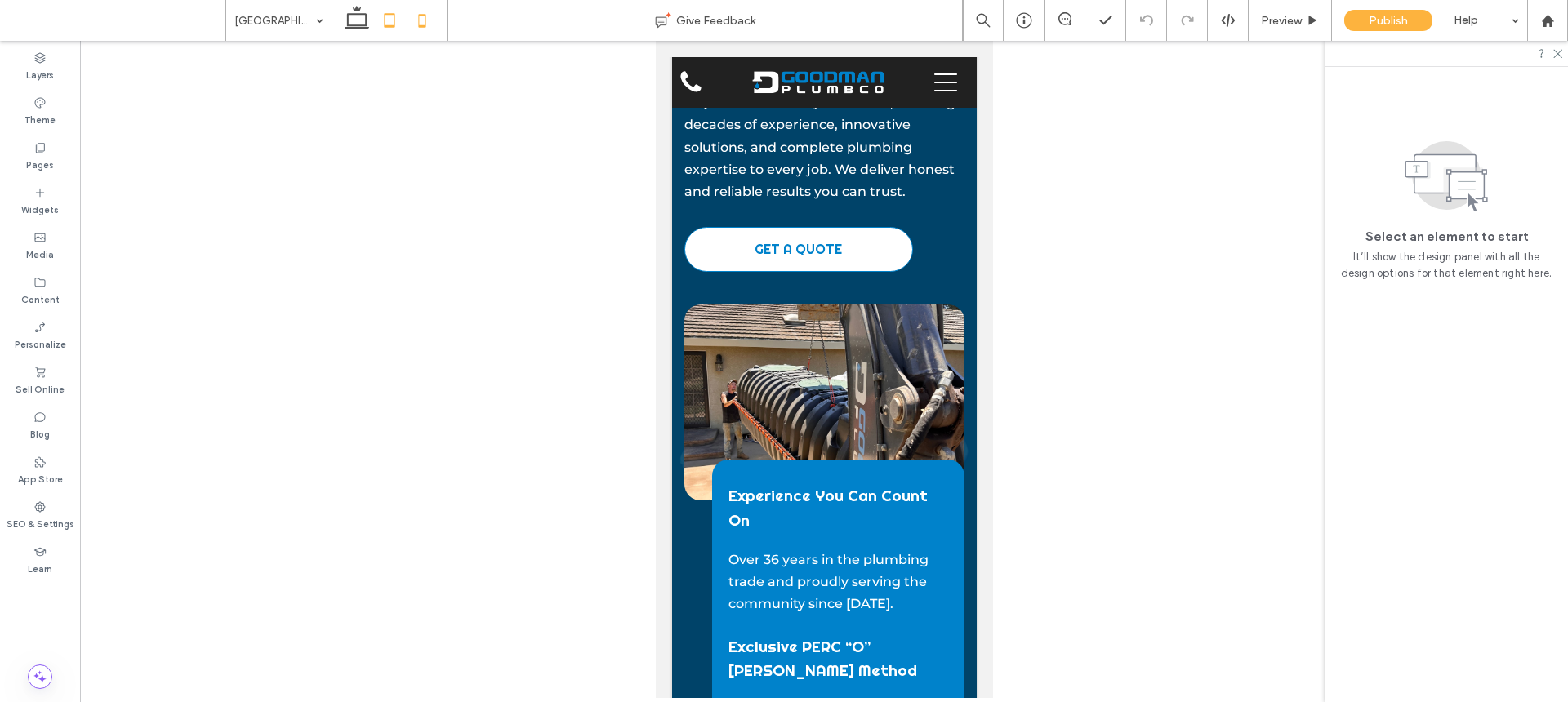
click at [401, 29] on icon at bounding box center [390, 21] width 32 height 32
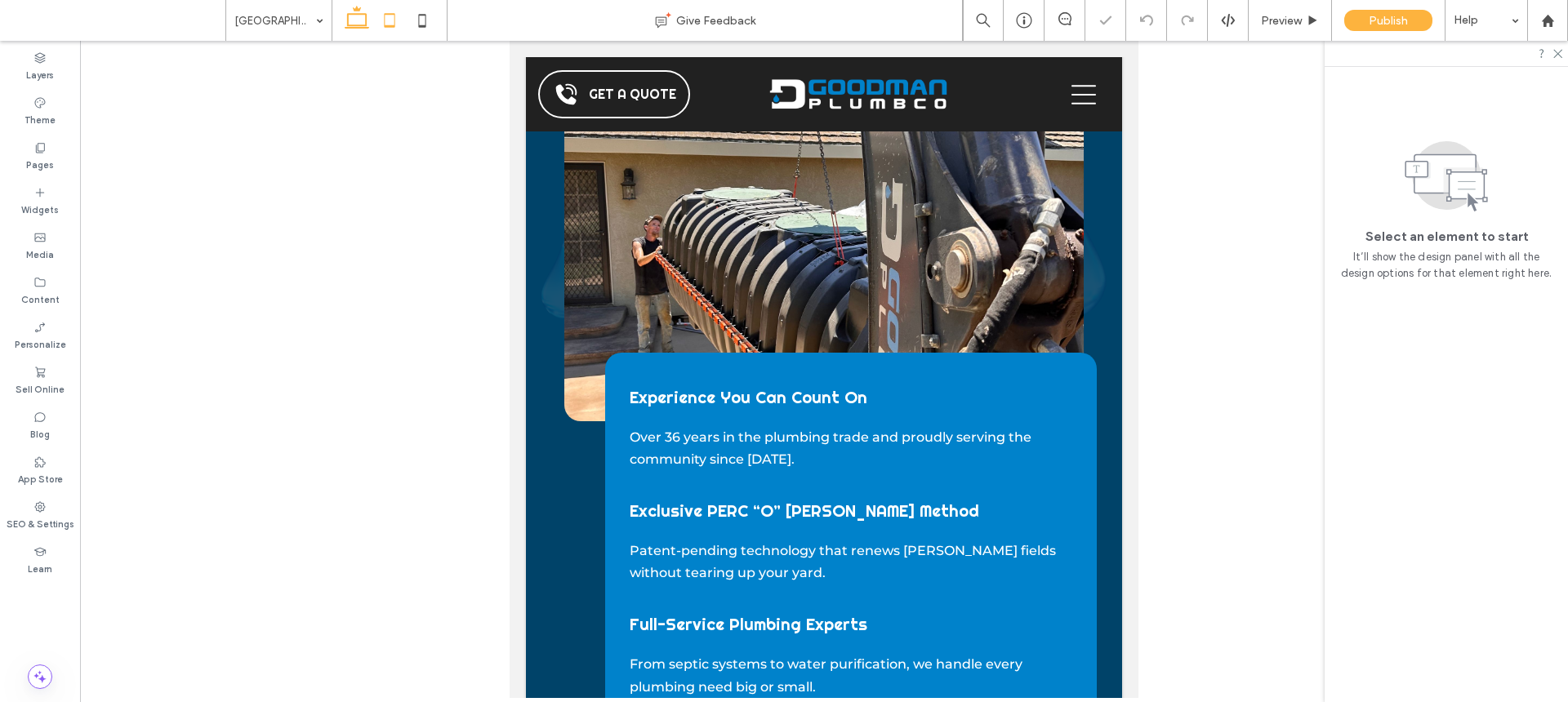
click at [361, 24] on use at bounding box center [357, 16] width 24 height 23
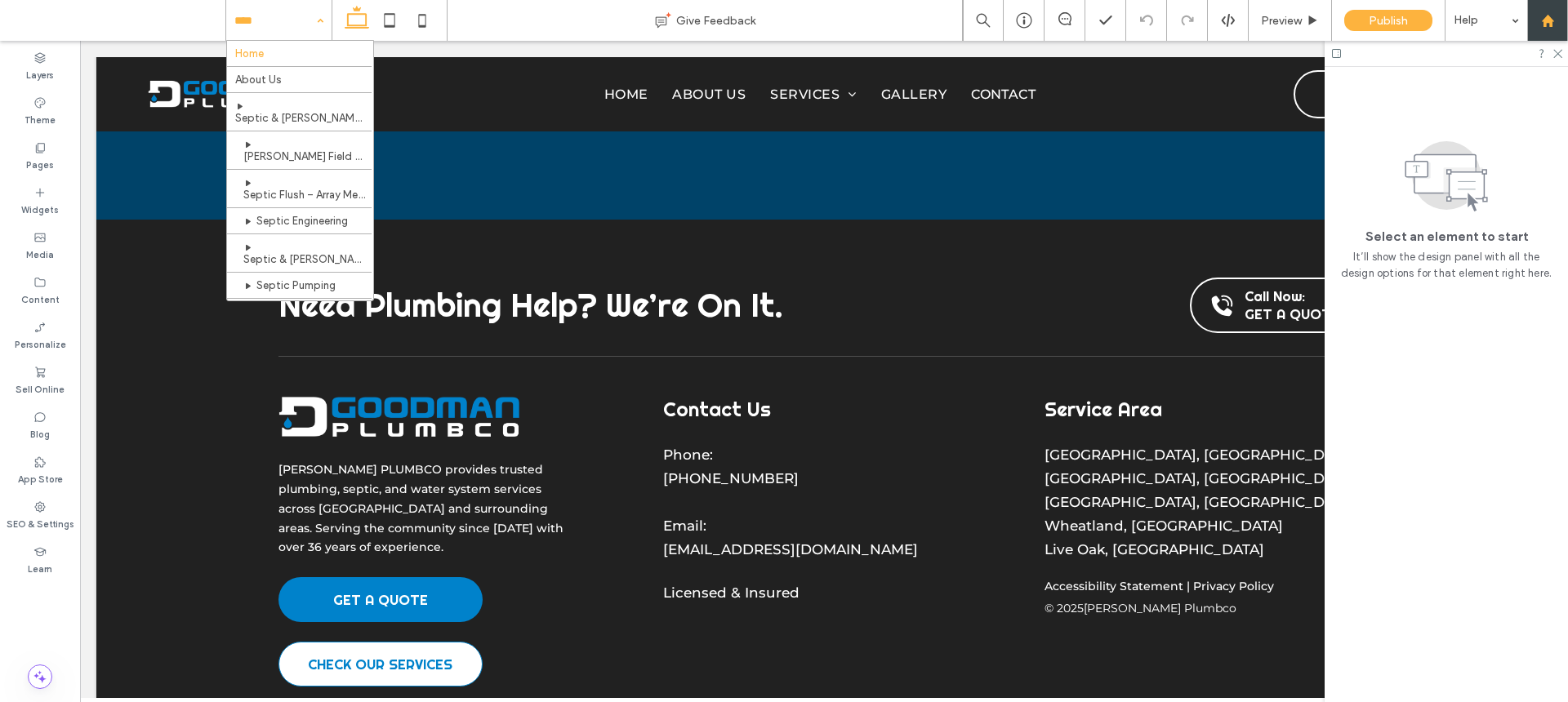
click at [1531, 18] on div at bounding box center [1547, 20] width 39 height 14
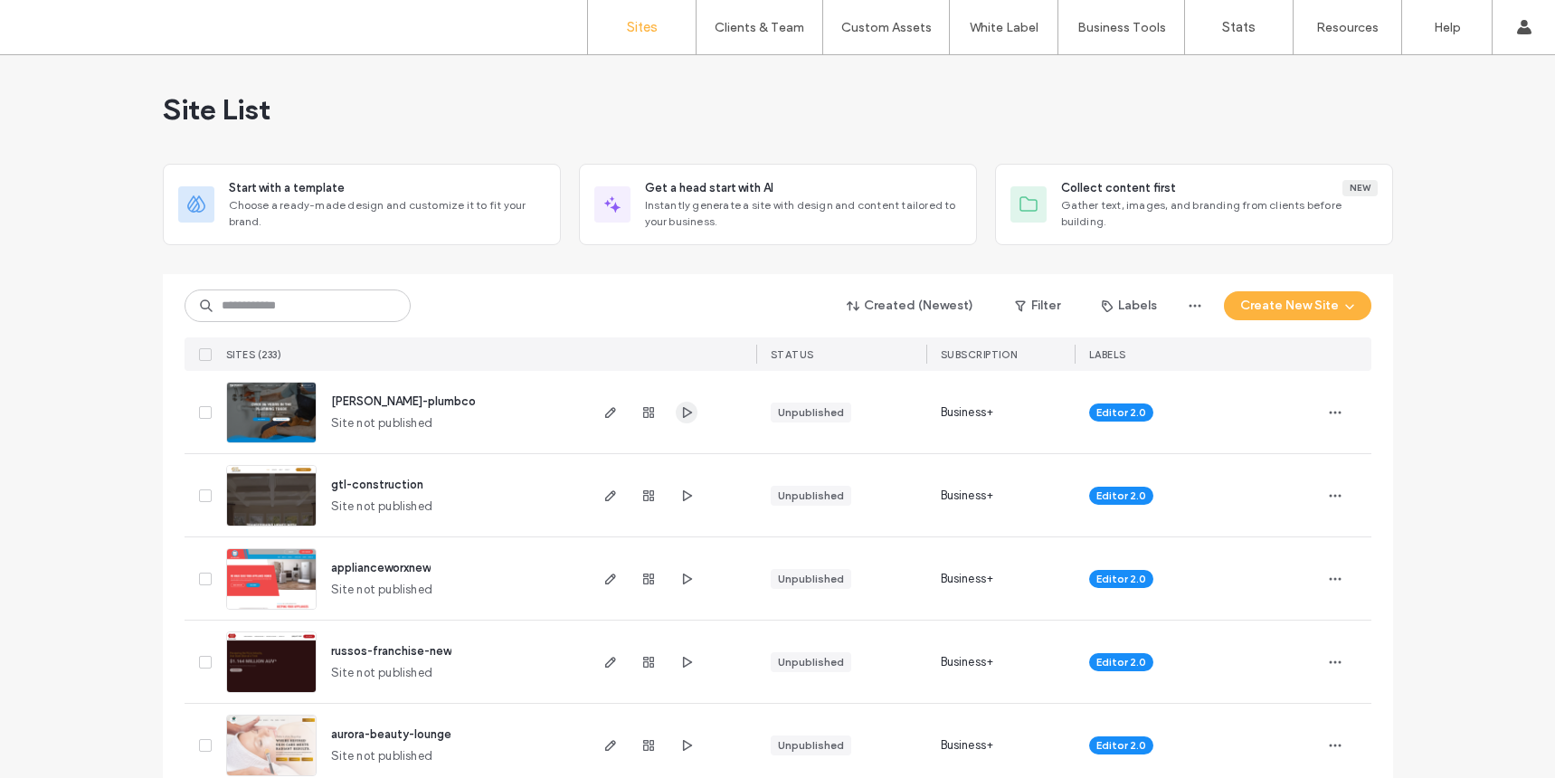
click at [680, 412] on icon "button" at bounding box center [687, 412] width 14 height 14
